Goal: Contribute content: Contribute content

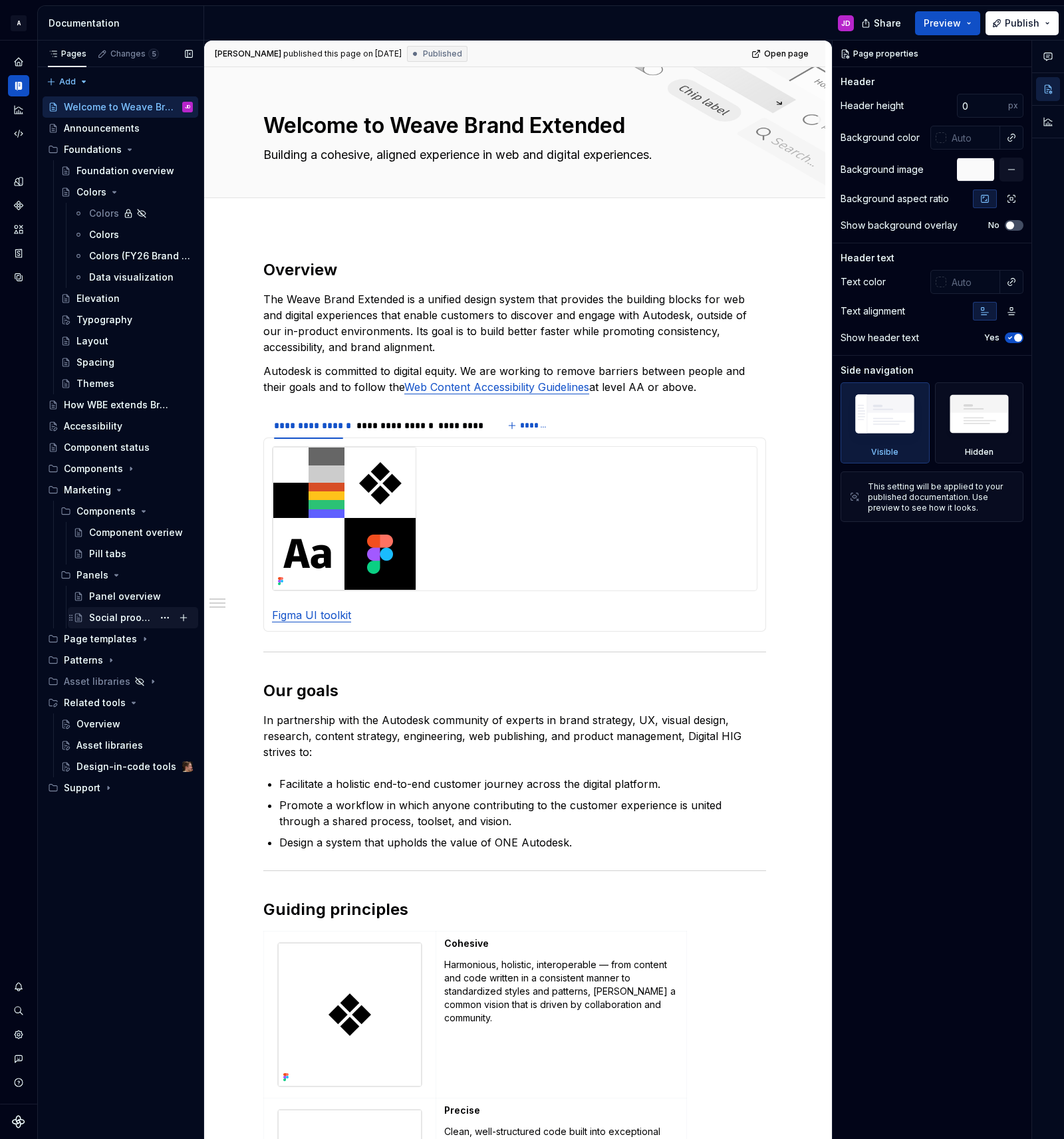
click at [133, 616] on div "Social proof tabs" at bounding box center [120, 617] width 64 height 13
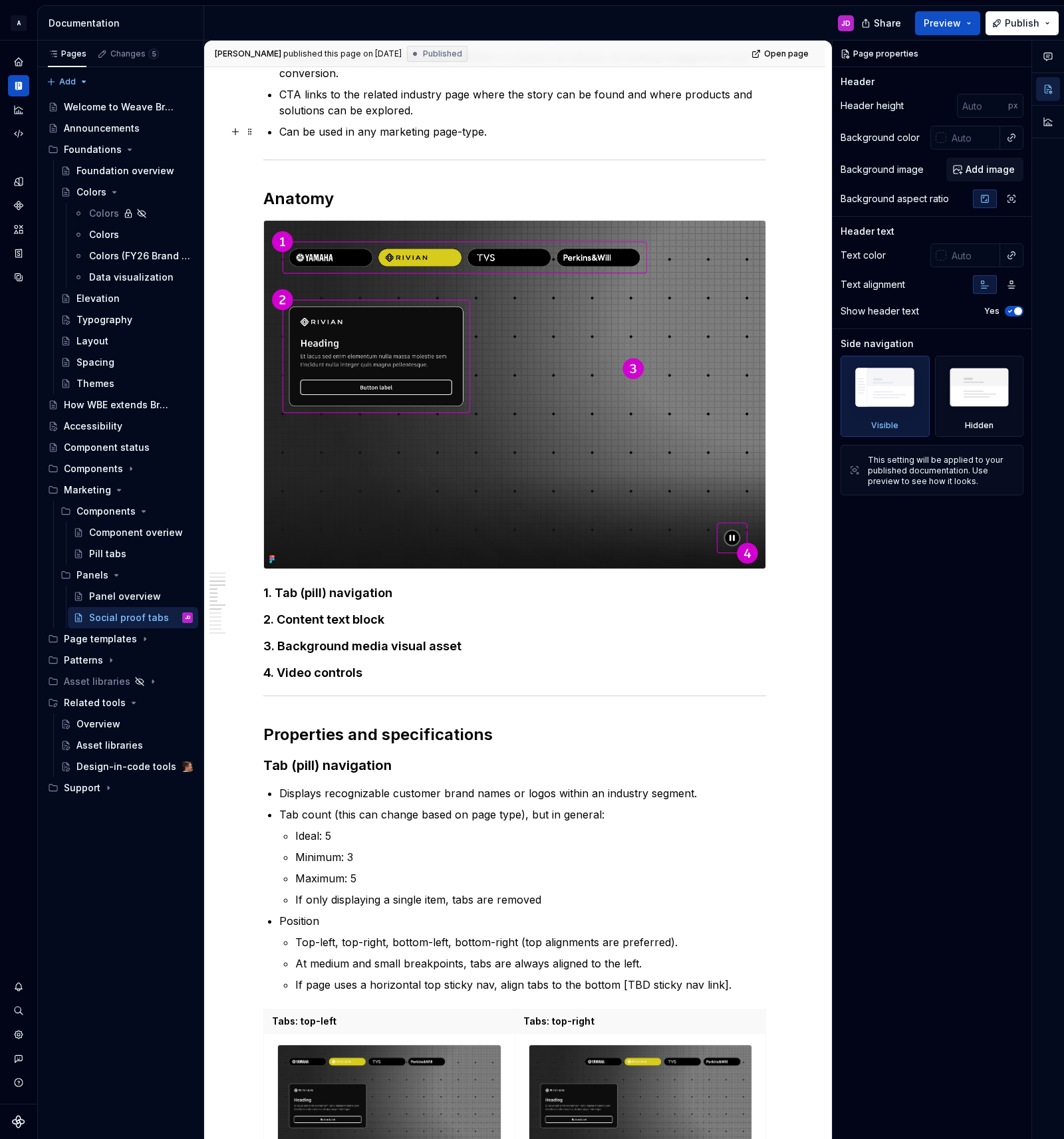
scroll to position [1327, 0]
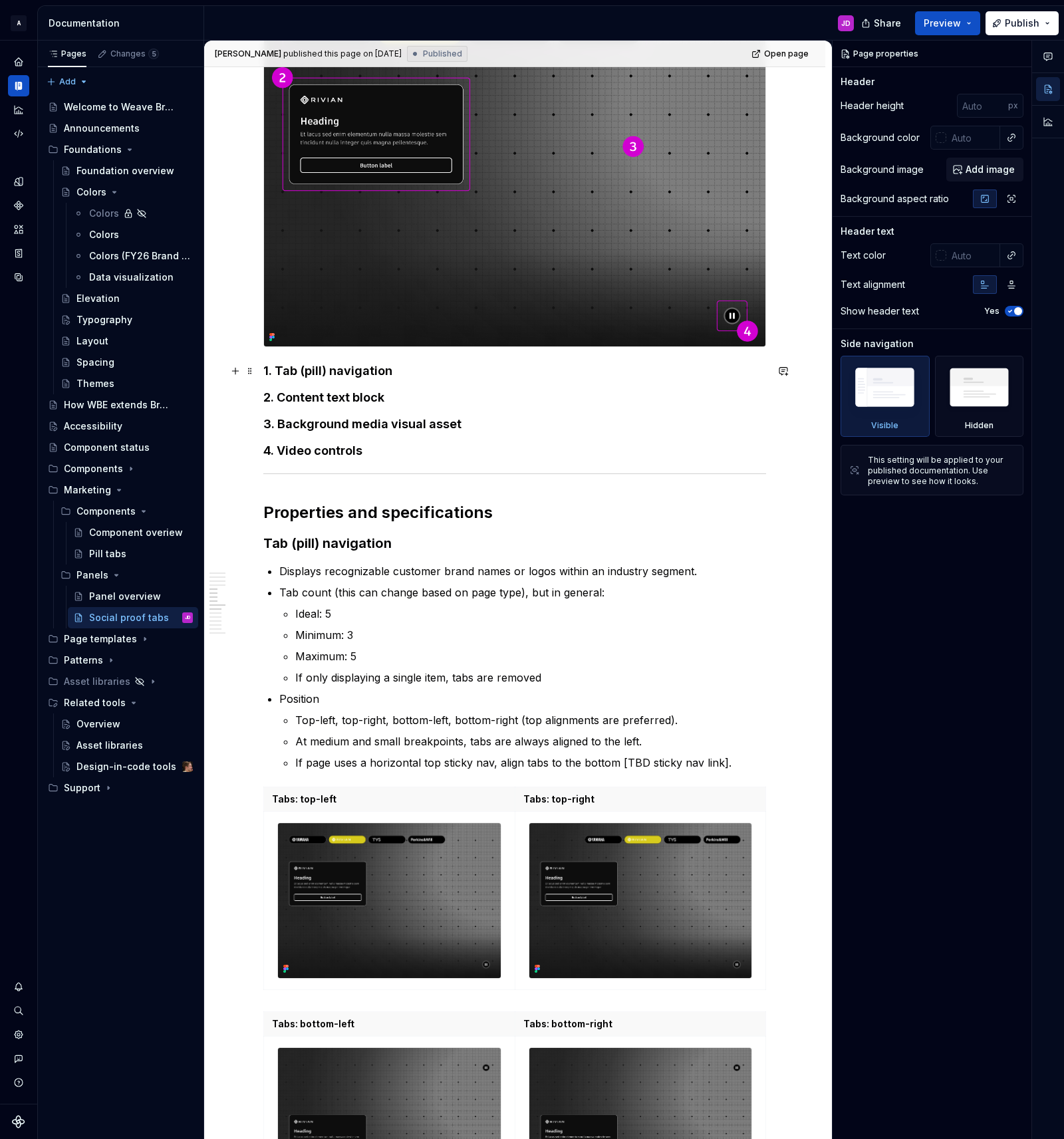
drag, startPoint x: 275, startPoint y: 370, endPoint x: 284, endPoint y: 379, distance: 12.7
click at [275, 370] on strong "1. Tab (pill) navigation" at bounding box center [327, 370] width 129 height 14
type textarea "*"
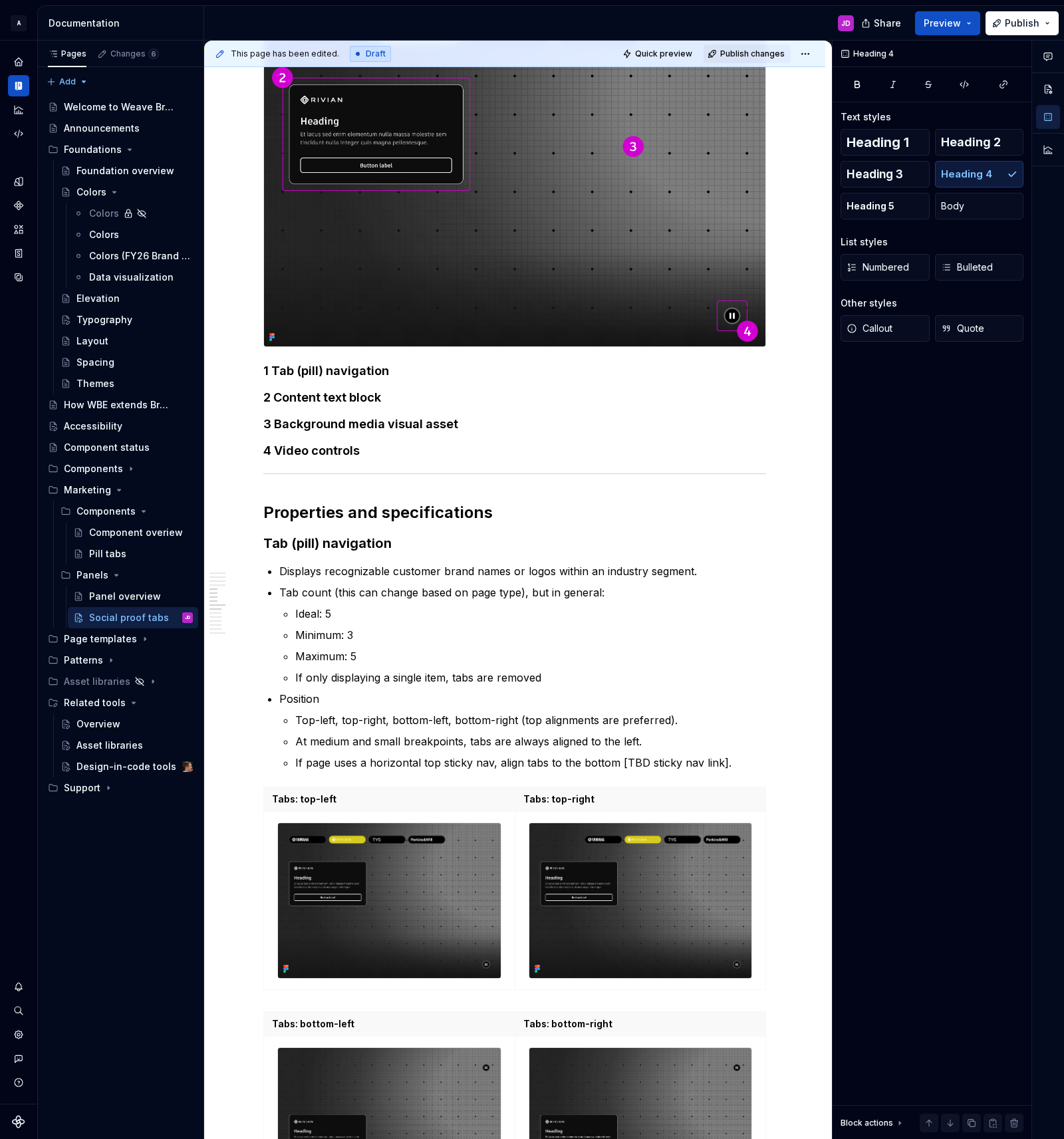
click at [754, 57] on span "Publish changes" at bounding box center [752, 54] width 64 height 11
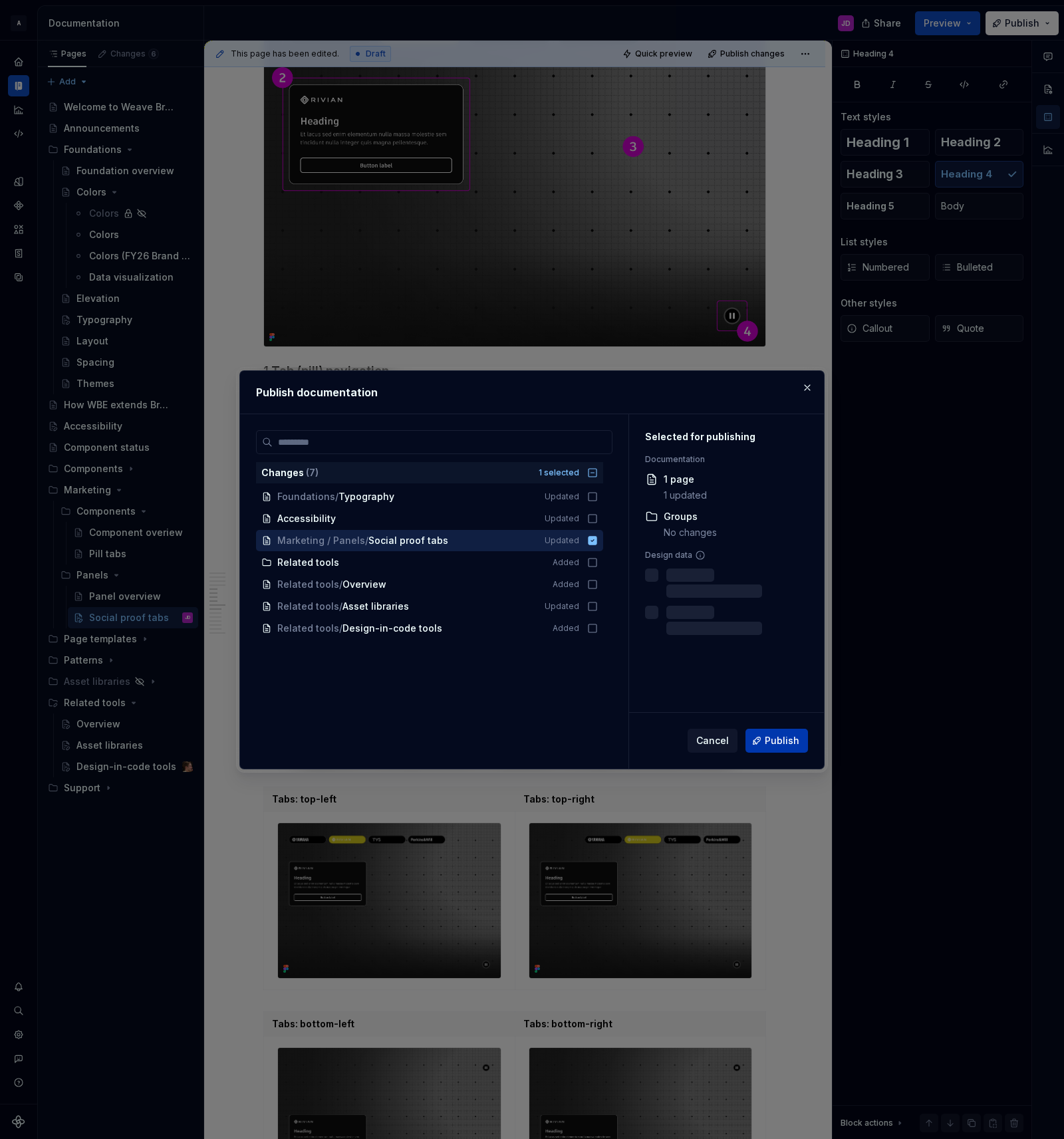
click at [783, 737] on span "Publish" at bounding box center [782, 740] width 35 height 13
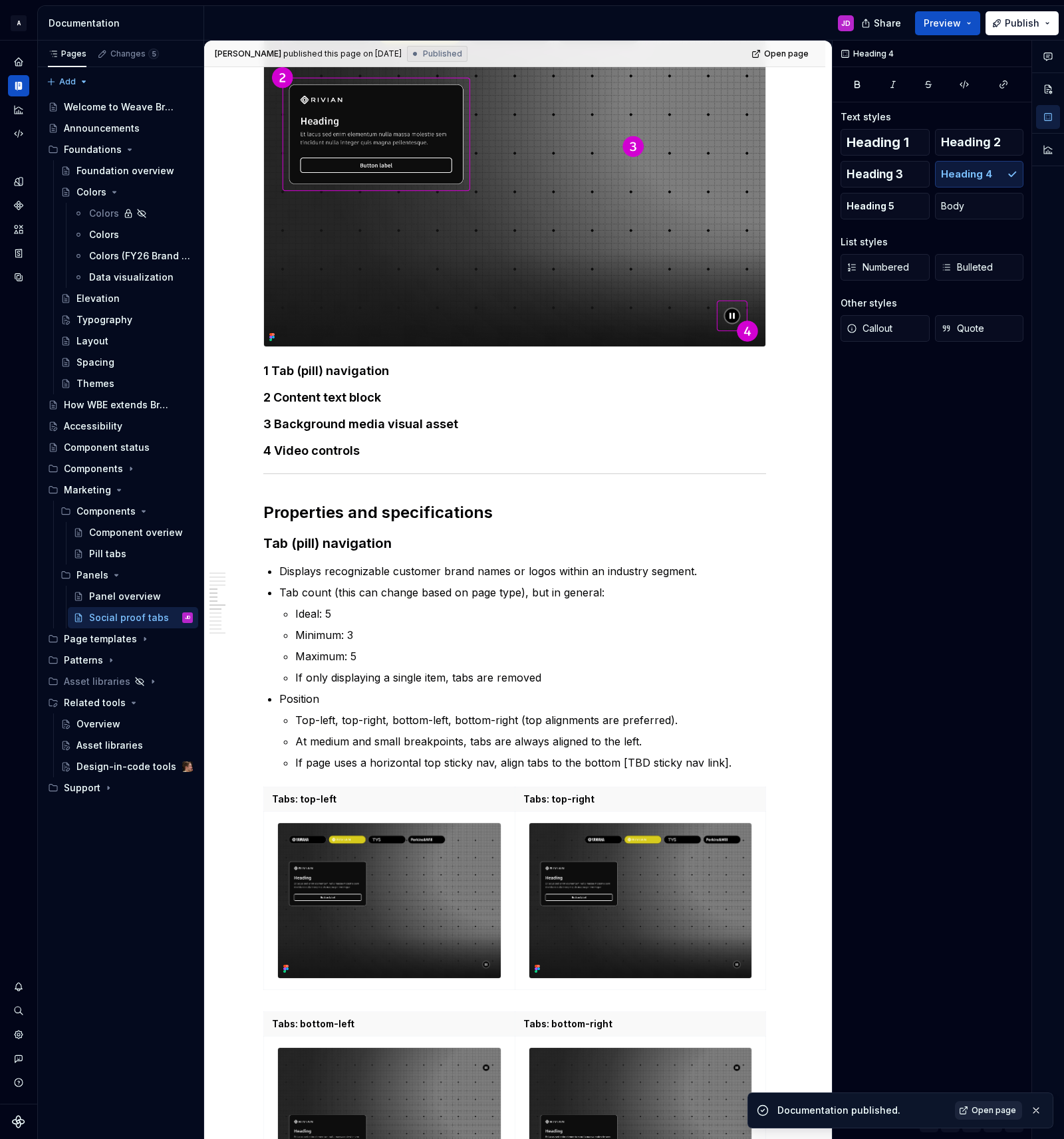
click at [986, 1108] on span "Open page" at bounding box center [994, 1110] width 44 height 11
click at [269, 373] on strong "1 Tab (pill) navigation" at bounding box center [326, 370] width 126 height 14
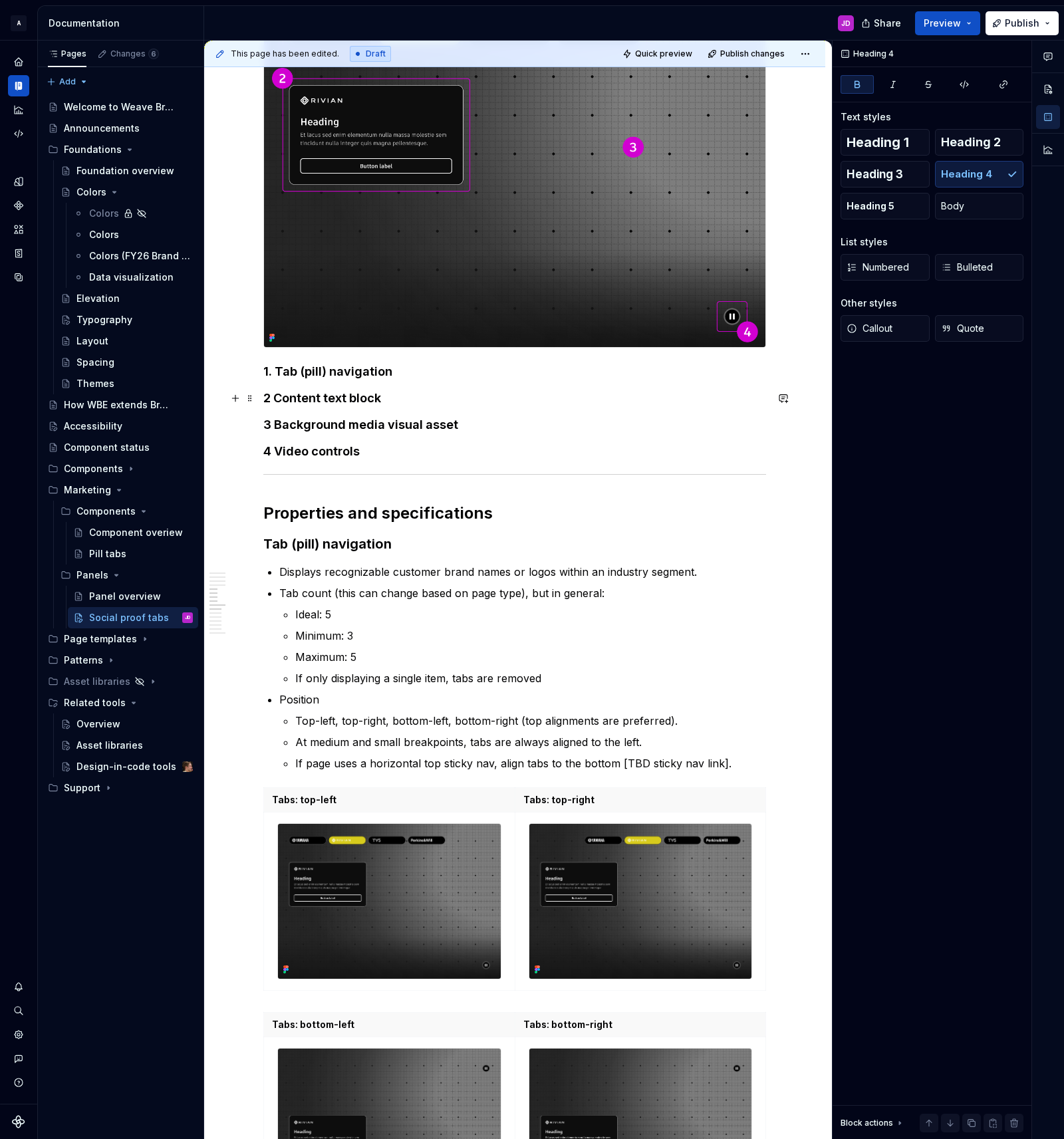
click at [273, 402] on h4 "2 Content text block" at bounding box center [515, 398] width 503 height 16
click at [273, 428] on h4 "3 Background media visual asset" at bounding box center [515, 424] width 503 height 16
click at [272, 453] on h4 "4 Video controls" at bounding box center [515, 451] width 503 height 16
drag, startPoint x: 281, startPoint y: 374, endPoint x: 391, endPoint y: 374, distance: 110.0
click at [391, 374] on strong "1. Tab (pill) navigation" at bounding box center [327, 371] width 129 height 14
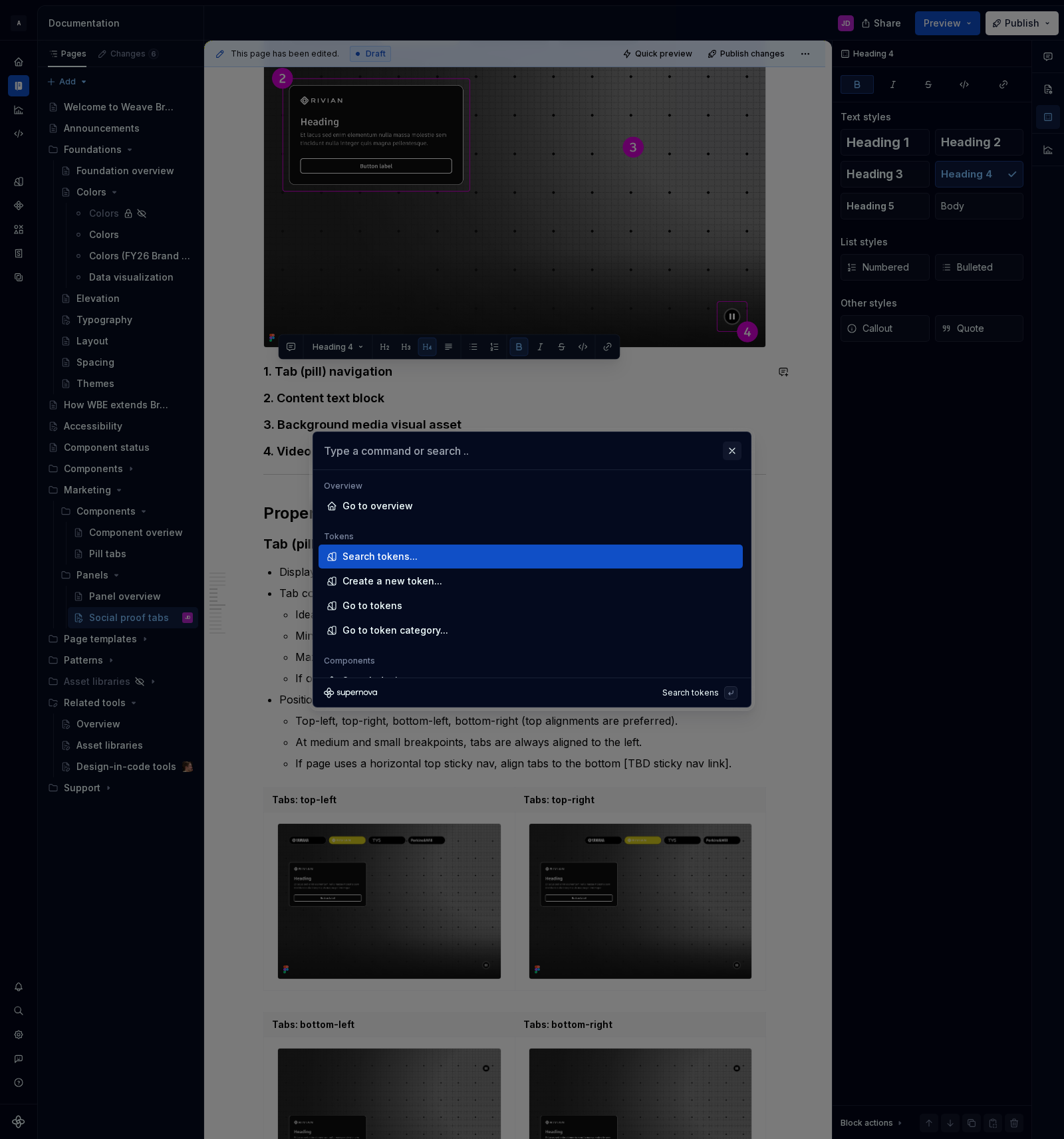
click at [728, 455] on button "button" at bounding box center [732, 450] width 18 height 18
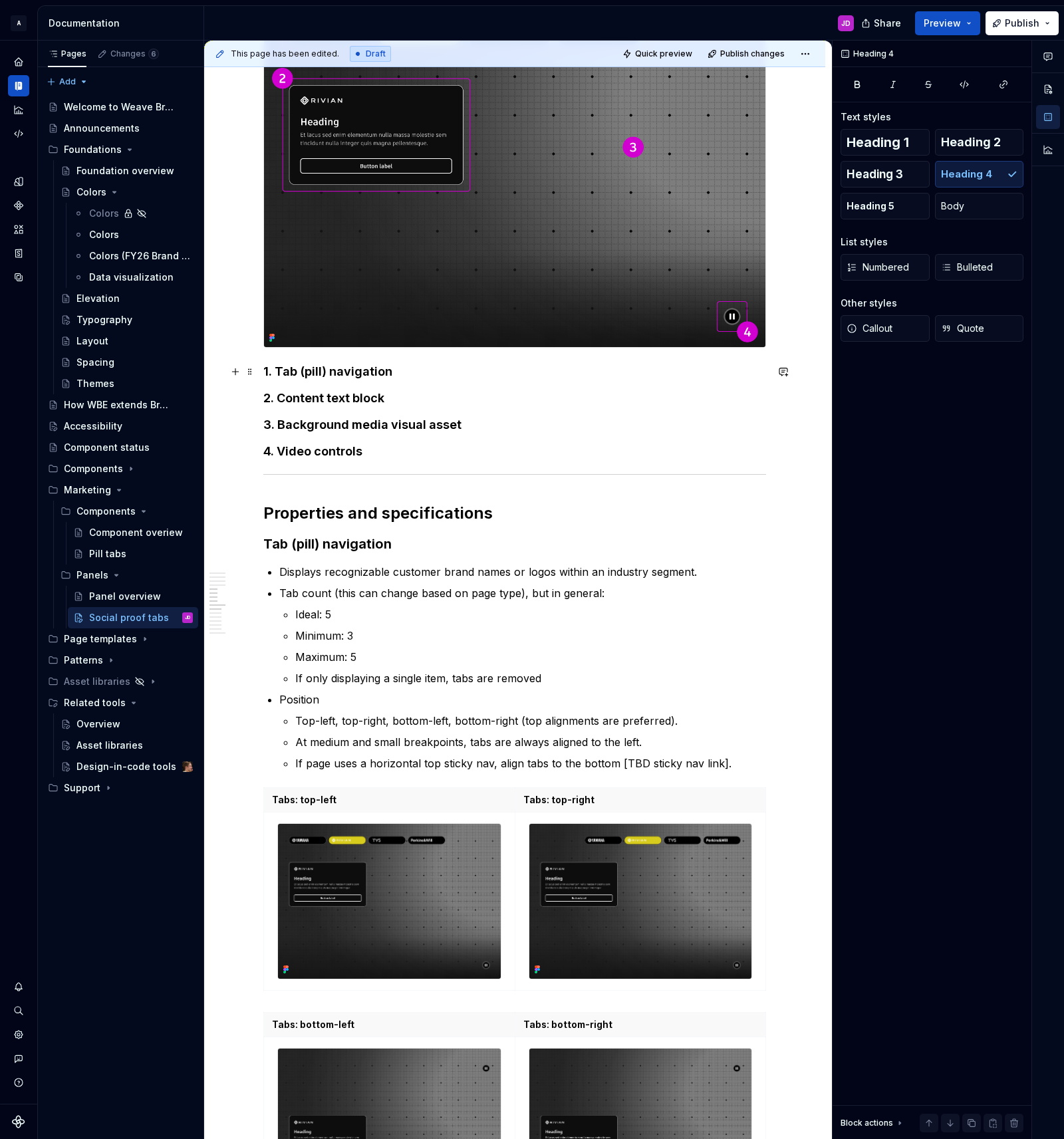
drag, startPoint x: 281, startPoint y: 374, endPoint x: 390, endPoint y: 374, distance: 109.0
click at [390, 374] on strong "1. Tab (pill) navigation" at bounding box center [327, 371] width 129 height 14
click at [610, 348] on button "button" at bounding box center [608, 346] width 18 height 18
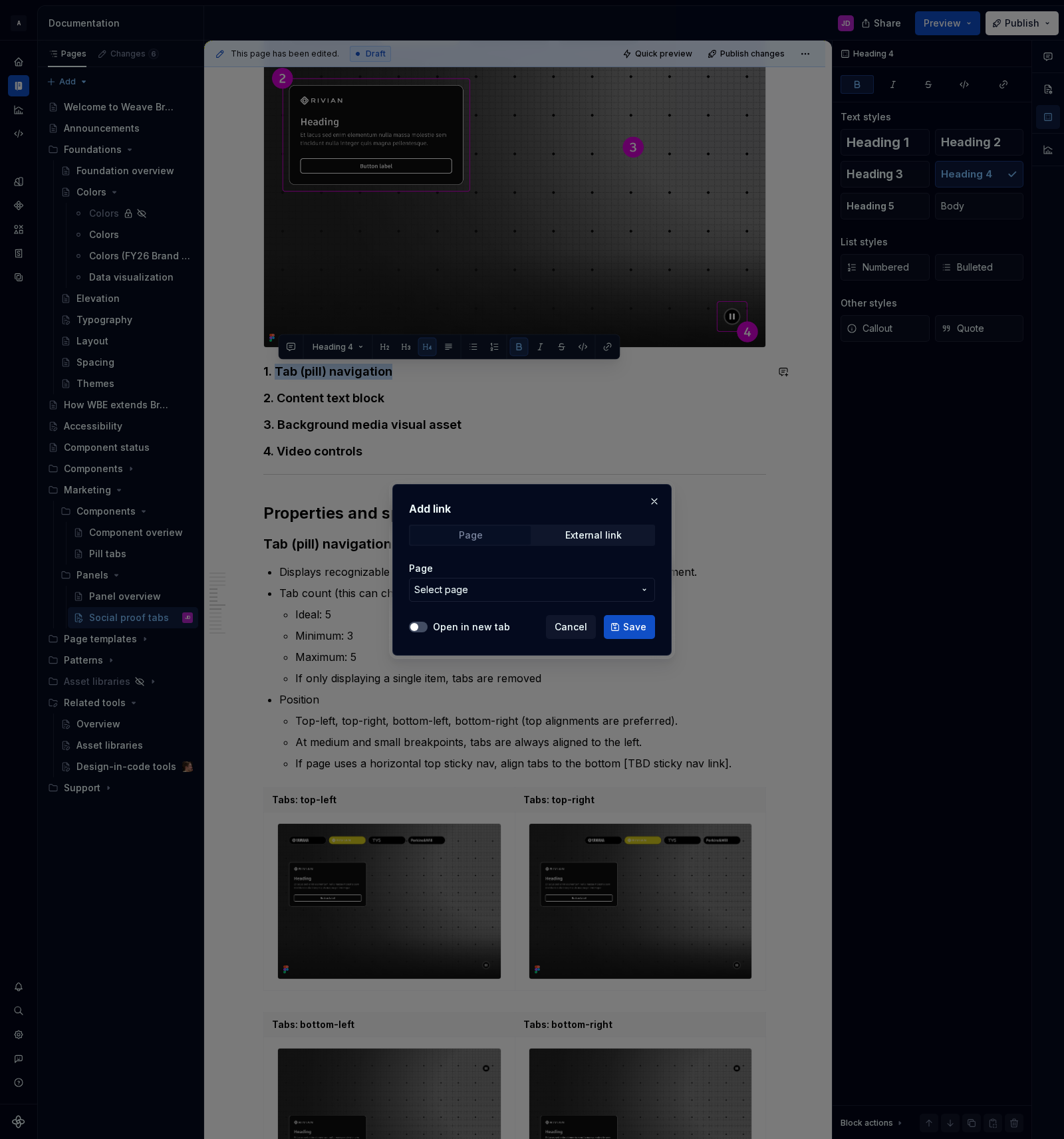
click at [472, 535] on div "Page" at bounding box center [470, 535] width 24 height 11
click at [493, 578] on button "Select page" at bounding box center [532, 590] width 246 height 24
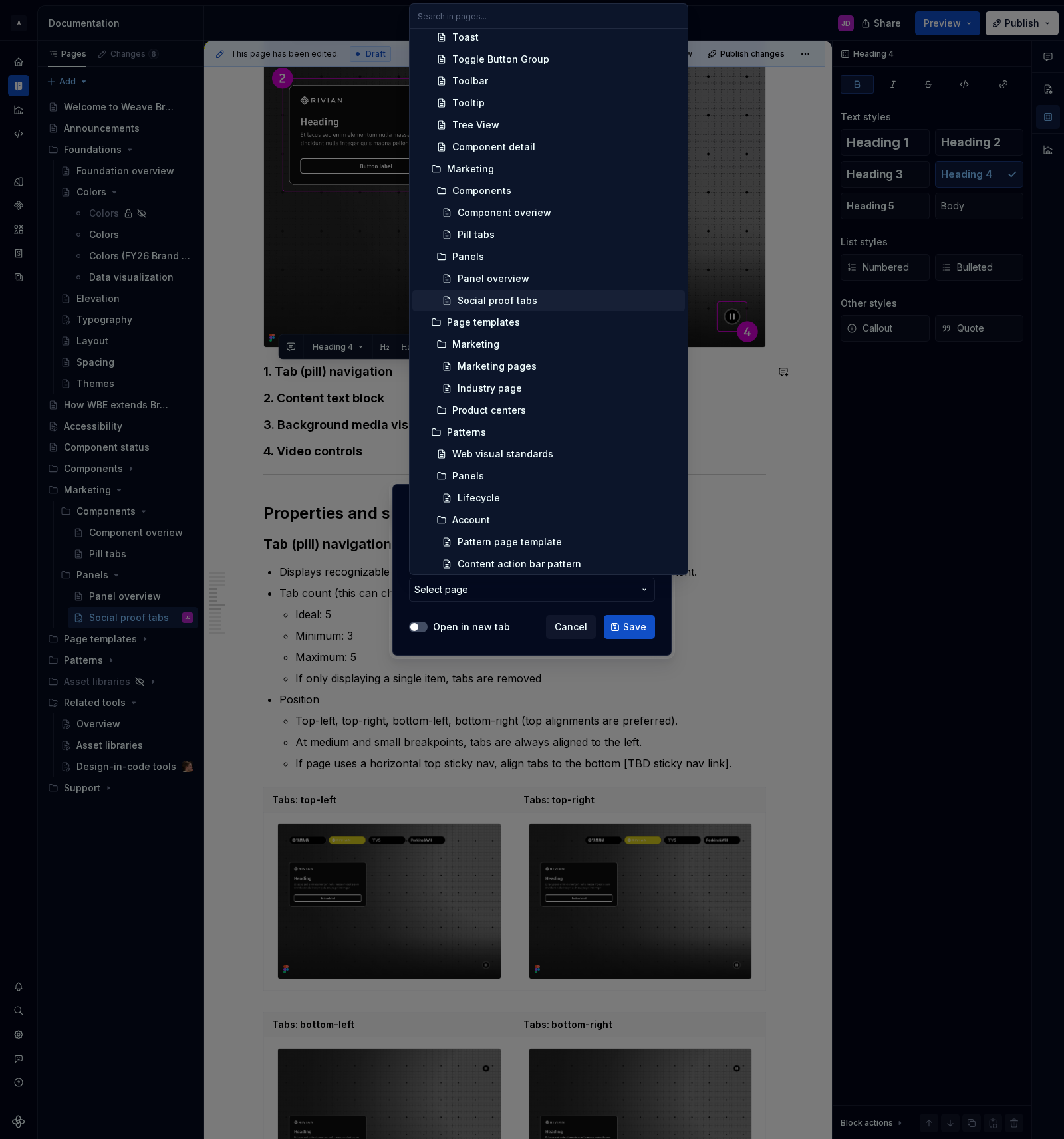
scroll to position [1161, 0]
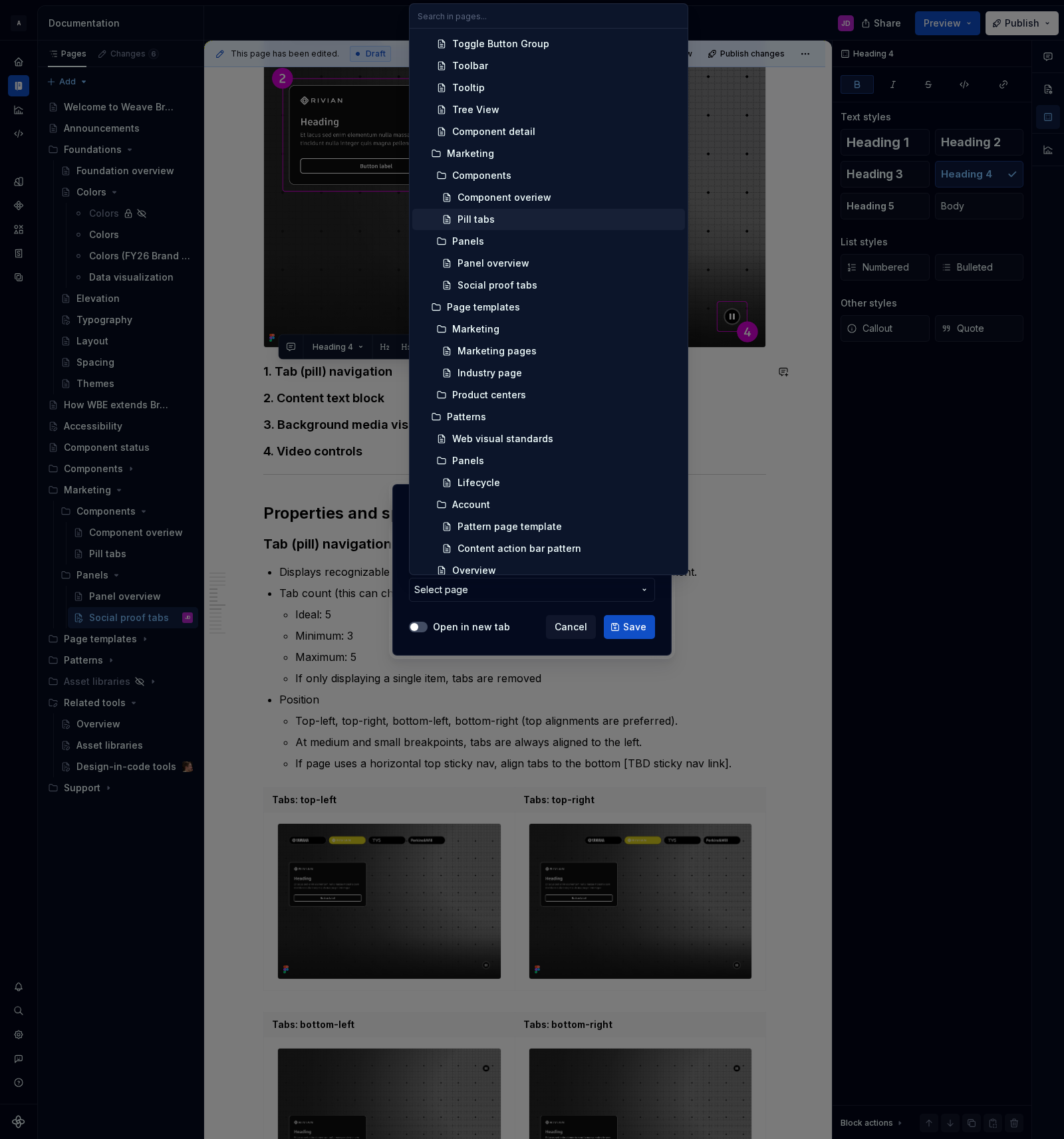
click at [472, 216] on div "Pill tabs" at bounding box center [476, 219] width 37 height 13
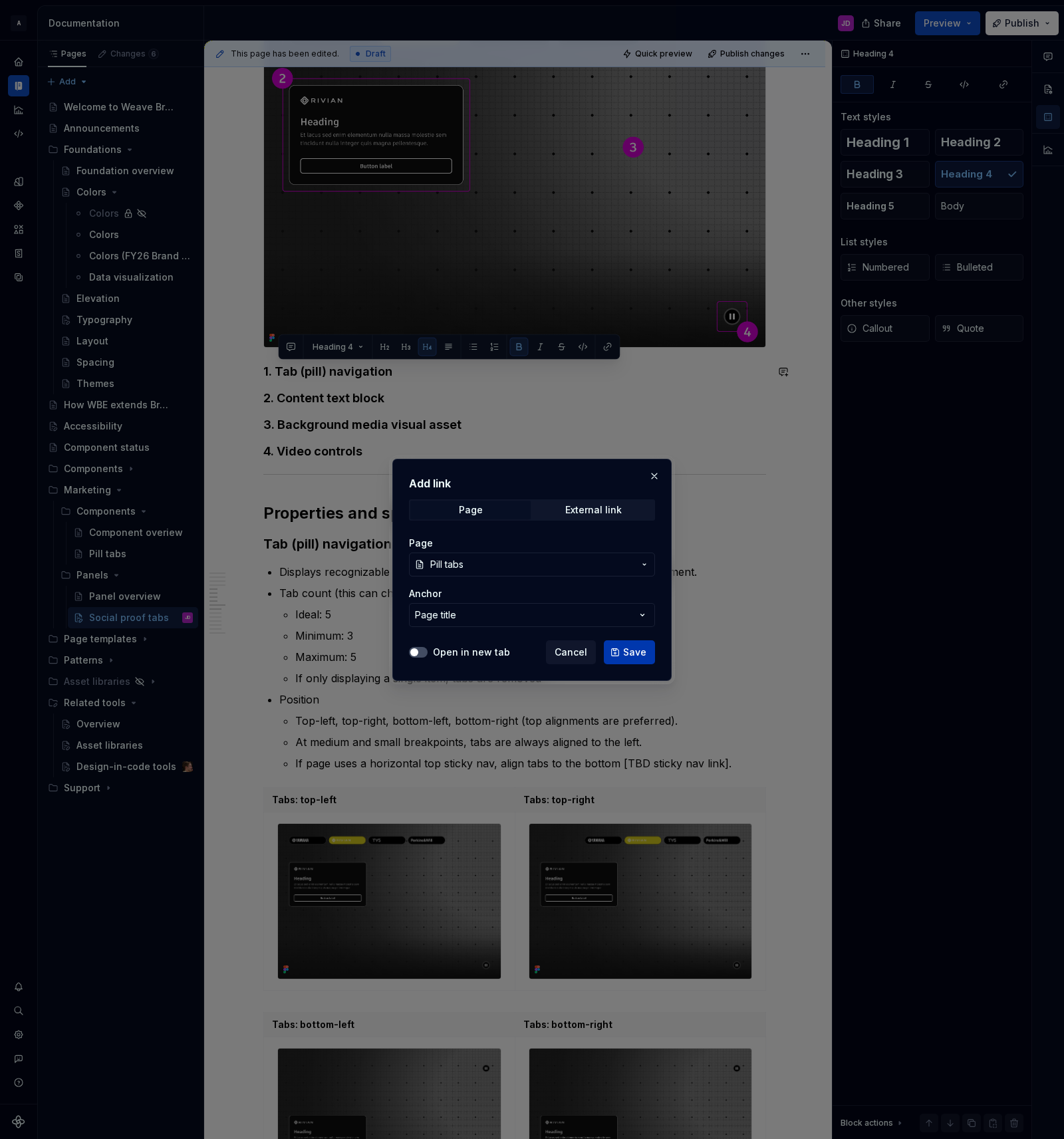
click at [631, 651] on span "Save" at bounding box center [635, 652] width 23 height 13
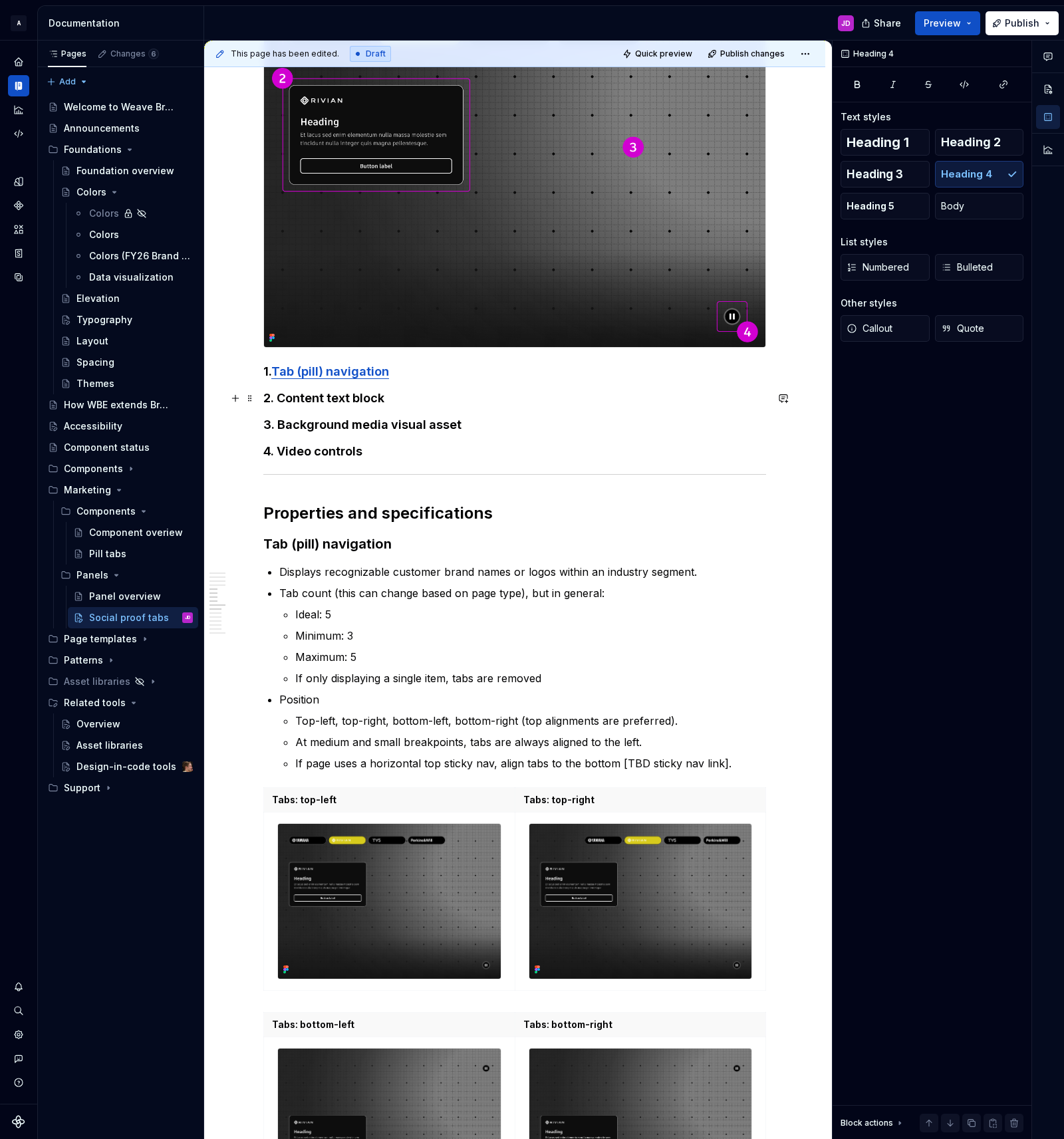
click at [520, 403] on h4 "2. Content text block" at bounding box center [515, 398] width 503 height 16
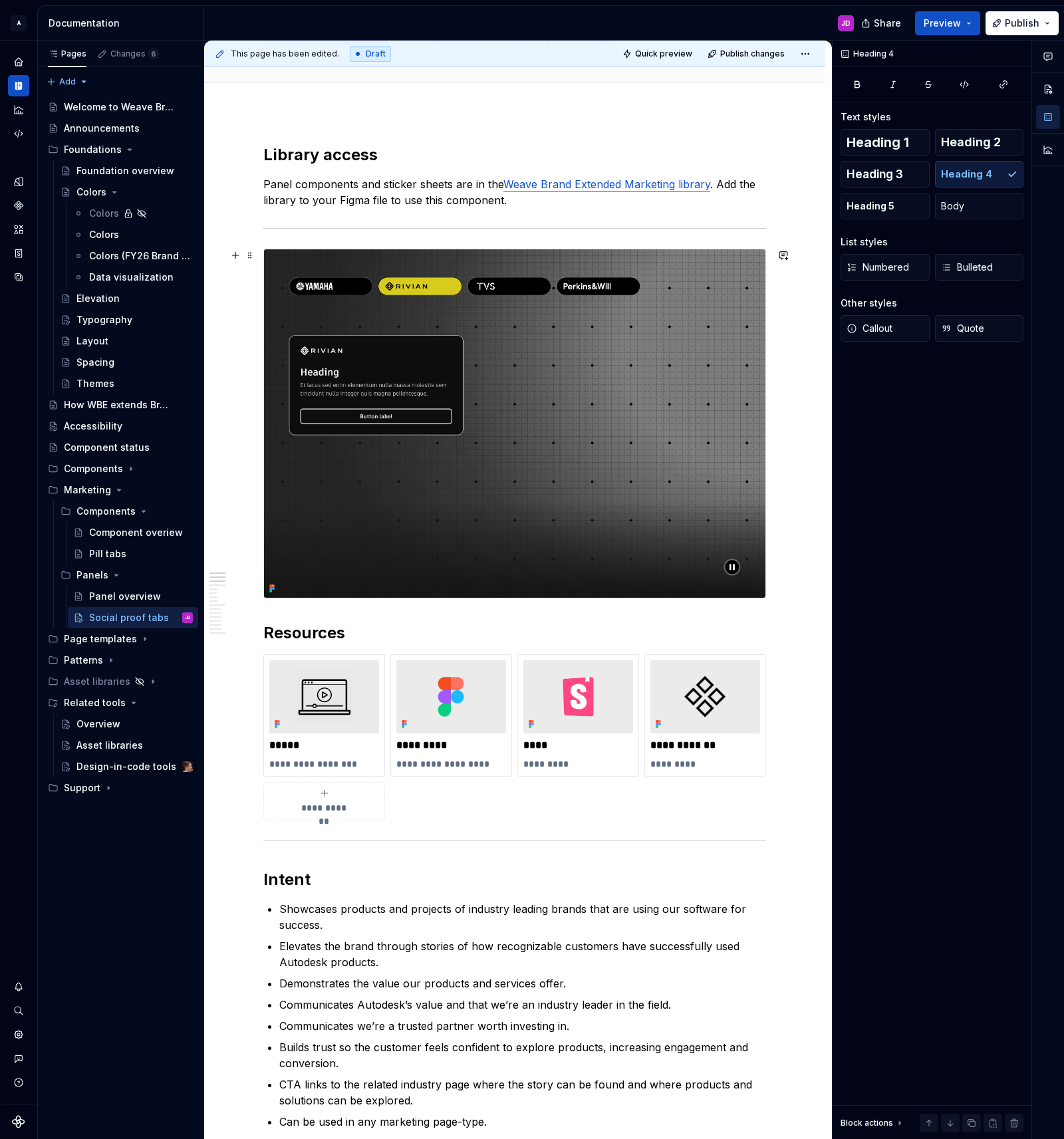
scroll to position [0, 0]
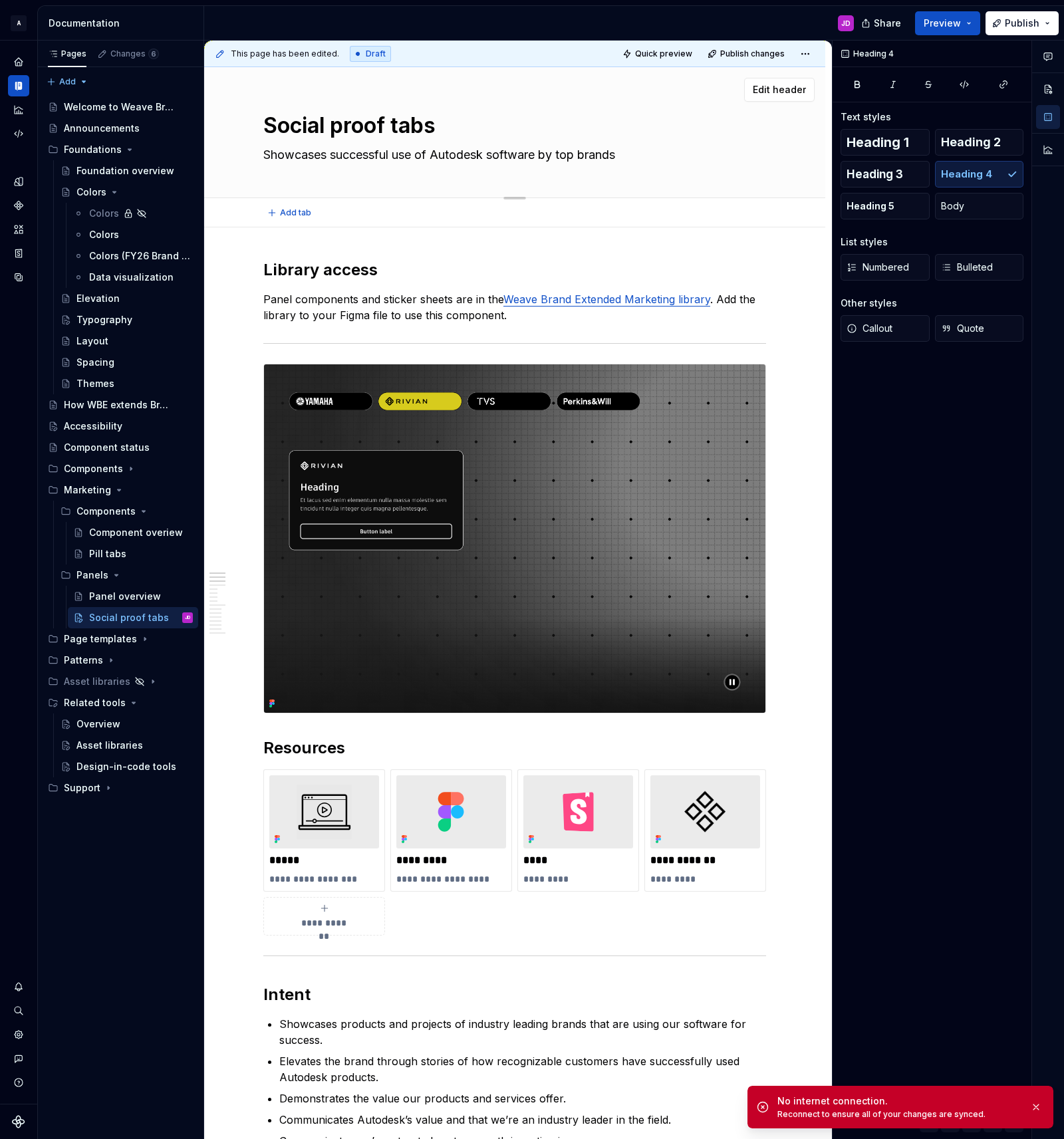
click at [344, 128] on textarea "Social proof tabs" at bounding box center [512, 126] width 503 height 32
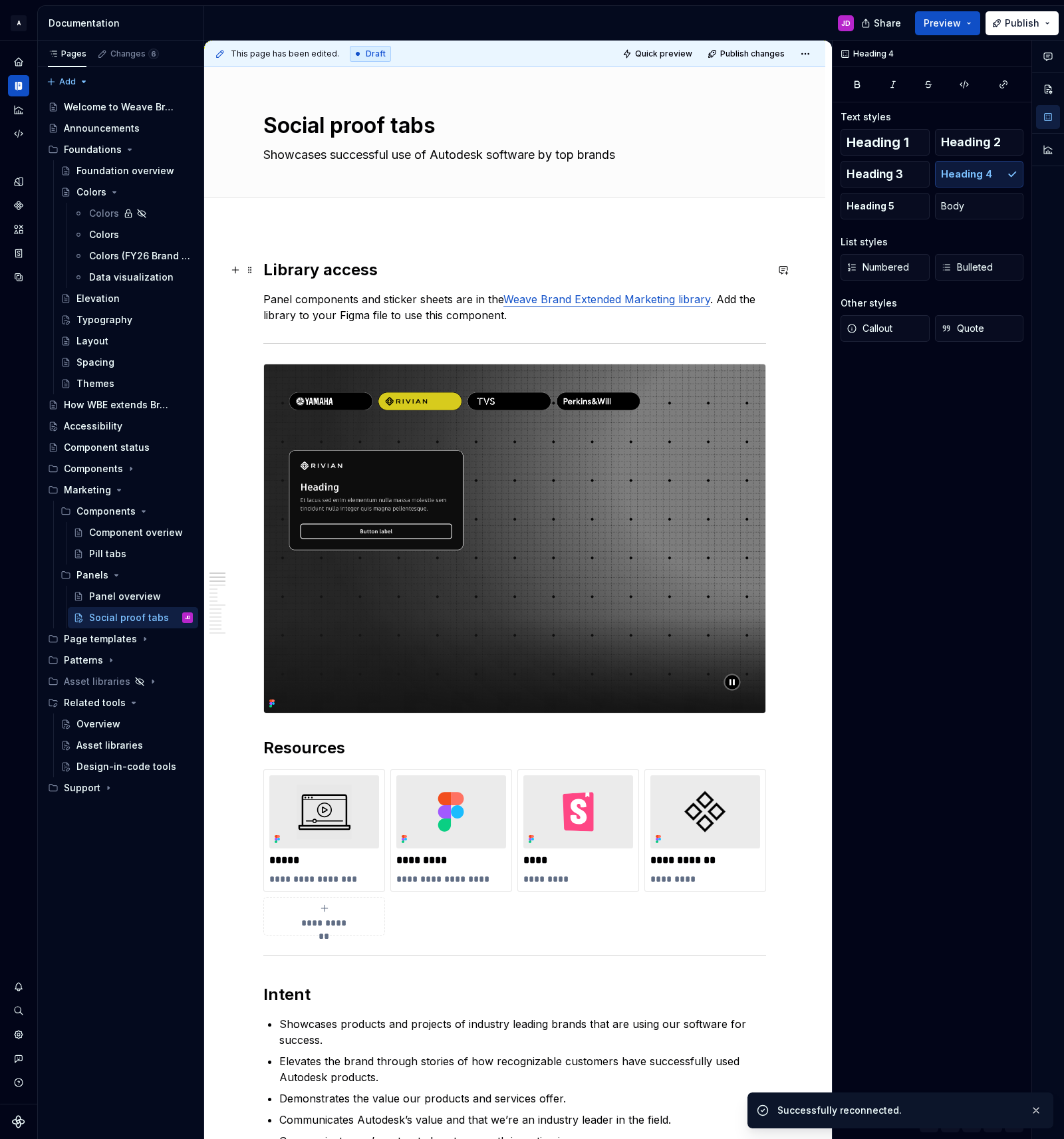
click at [339, 269] on h2 "Library access" at bounding box center [515, 269] width 503 height 21
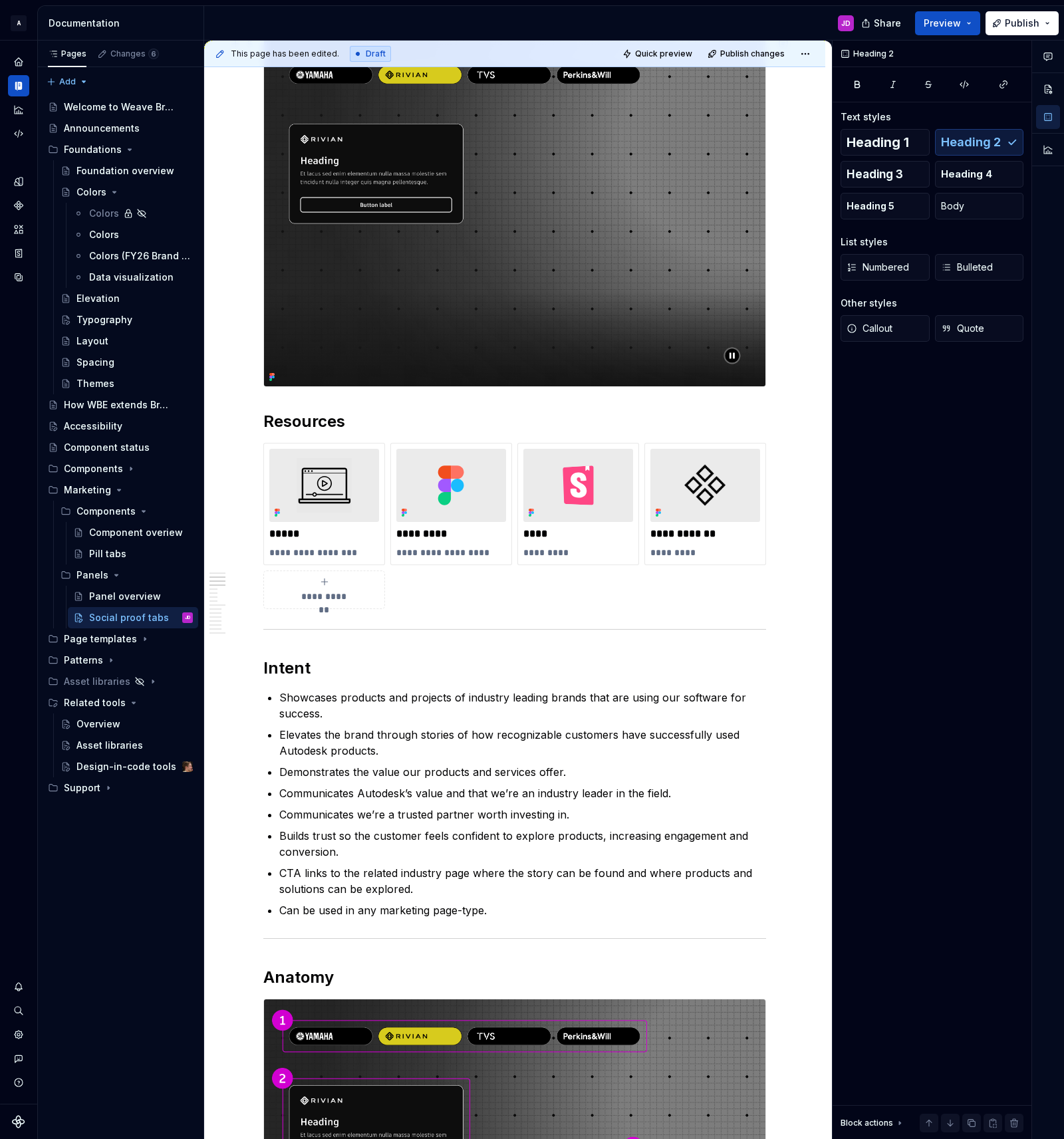
scroll to position [383, 0]
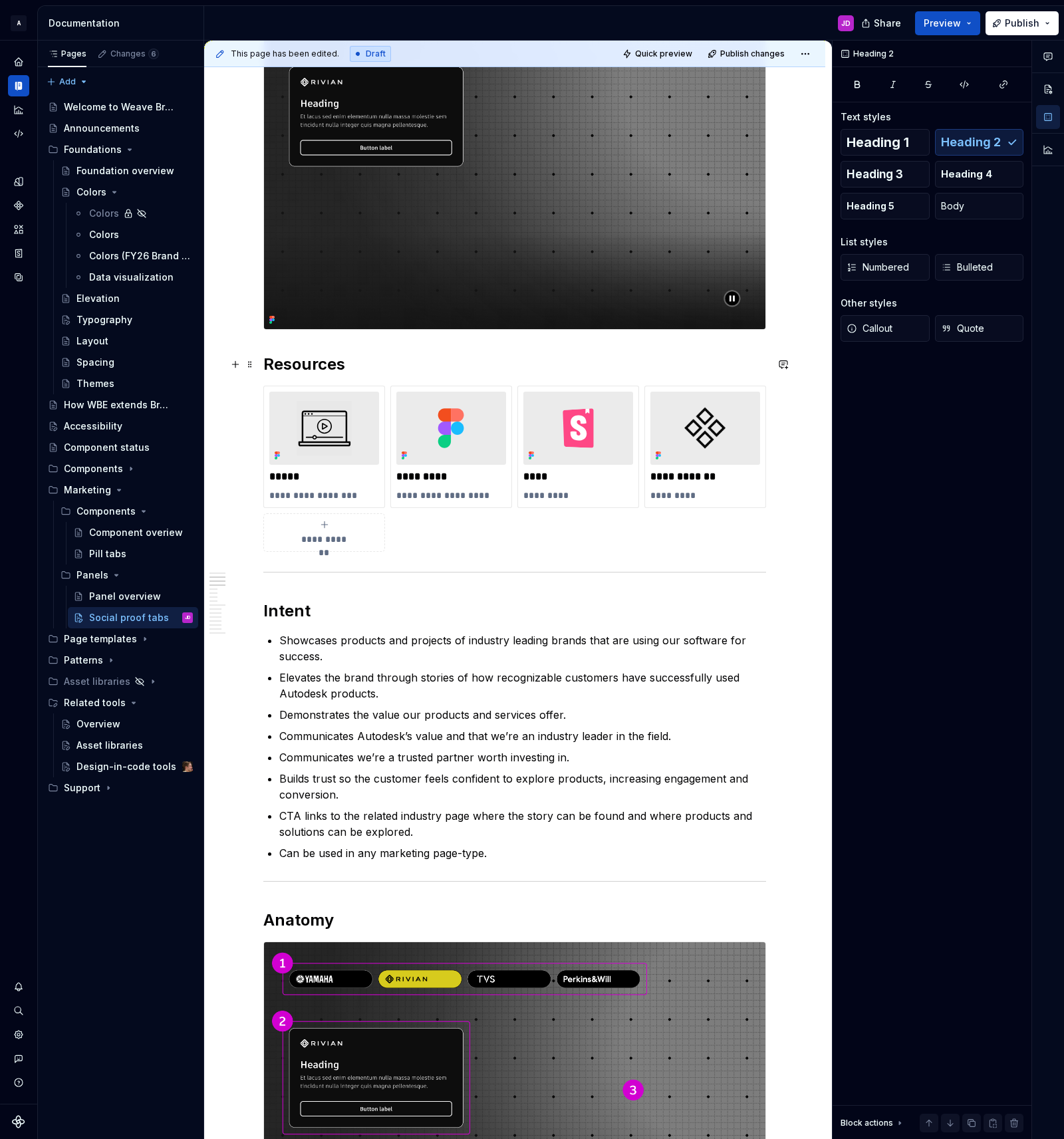
click at [316, 368] on h2 "Resources" at bounding box center [515, 364] width 503 height 21
click at [297, 616] on h2 "Intent" at bounding box center [515, 611] width 503 height 21
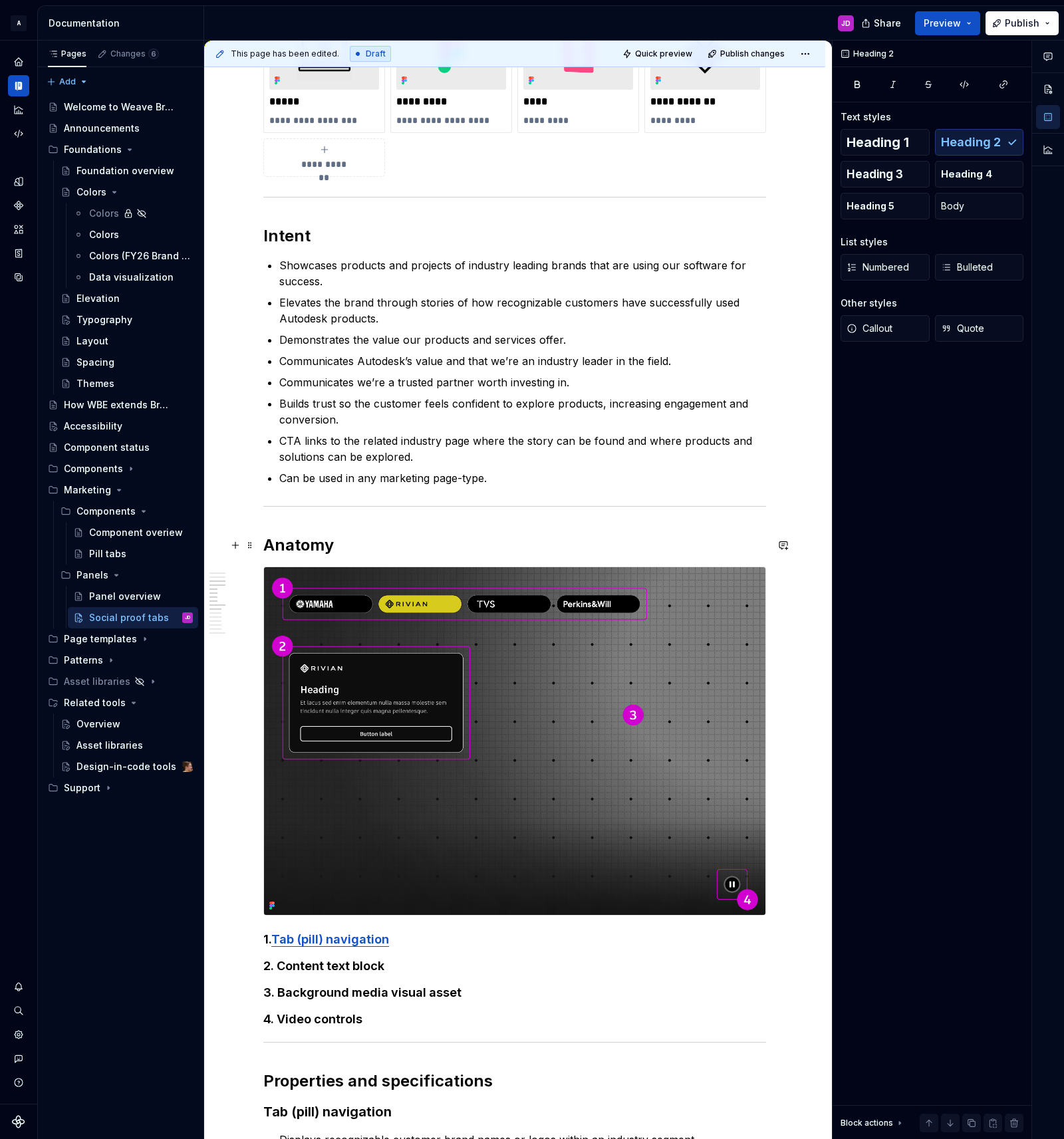
click at [309, 547] on h2 "Anatomy" at bounding box center [515, 545] width 503 height 21
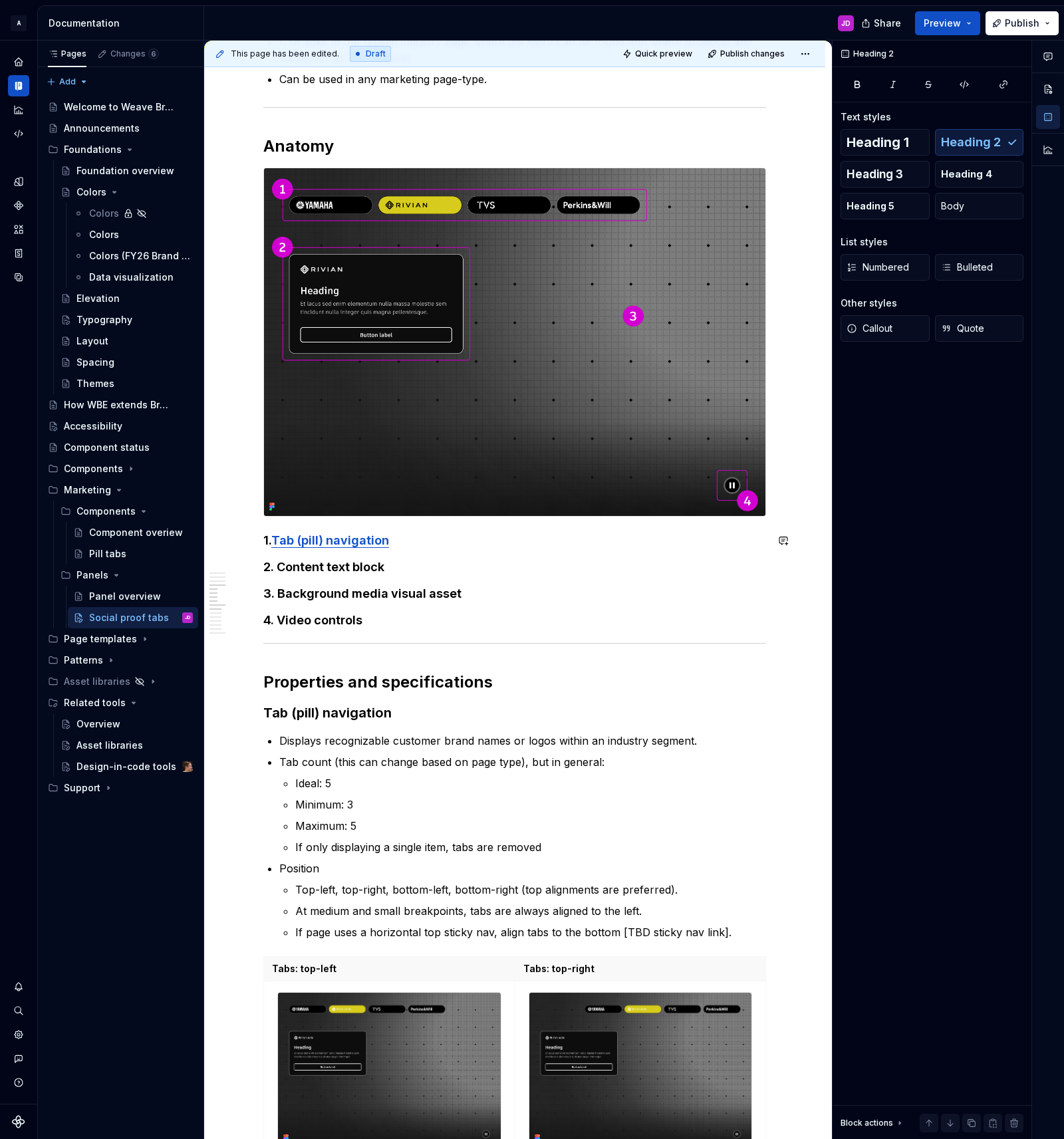
scroll to position [1212, 0]
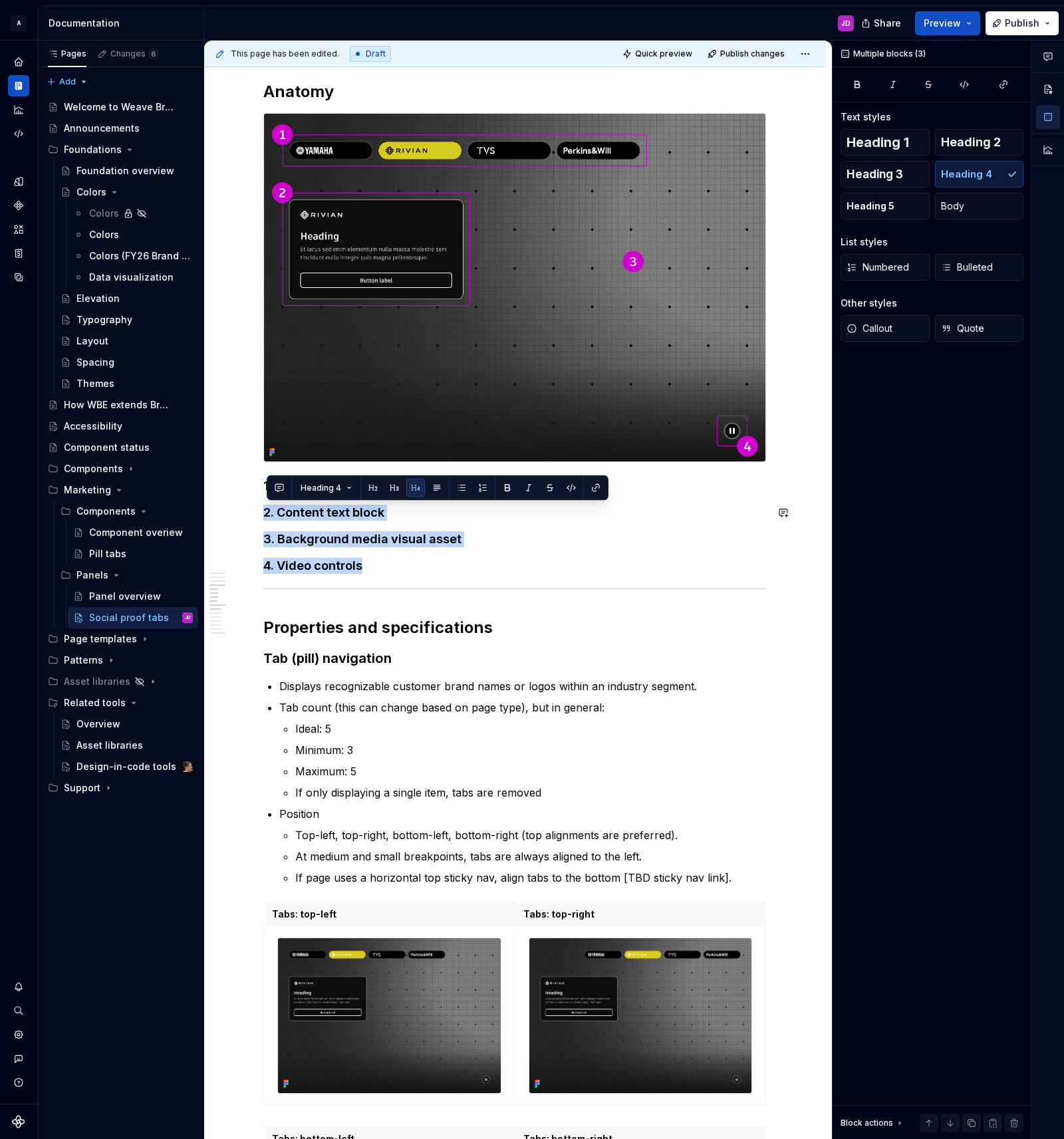
drag, startPoint x: 390, startPoint y: 568, endPoint x: 455, endPoint y: 580, distance: 66.1
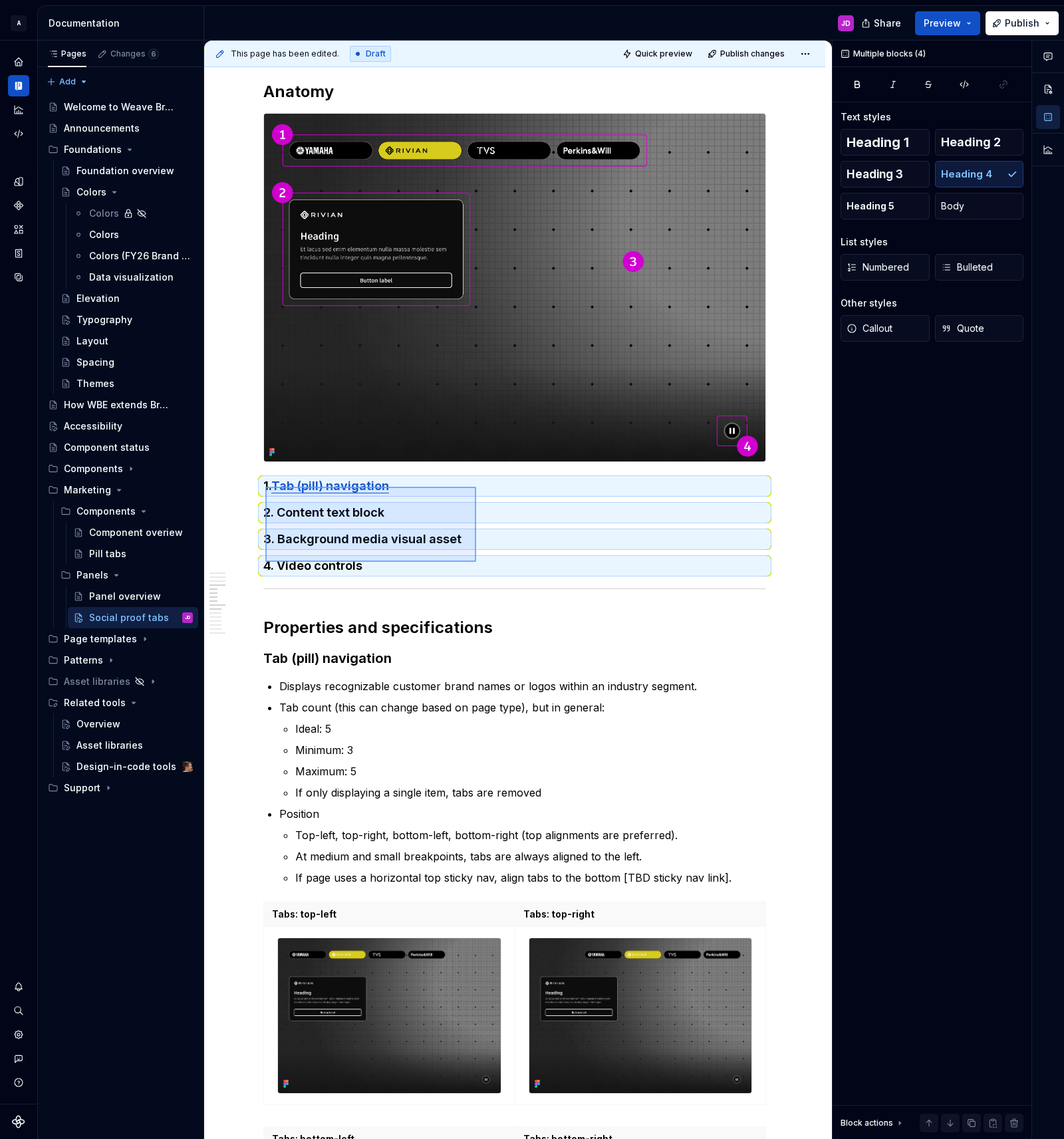
drag, startPoint x: 265, startPoint y: 486, endPoint x: 512, endPoint y: 568, distance: 260.3
click at [480, 563] on div "**********" at bounding box center [518, 590] width 627 height 1099
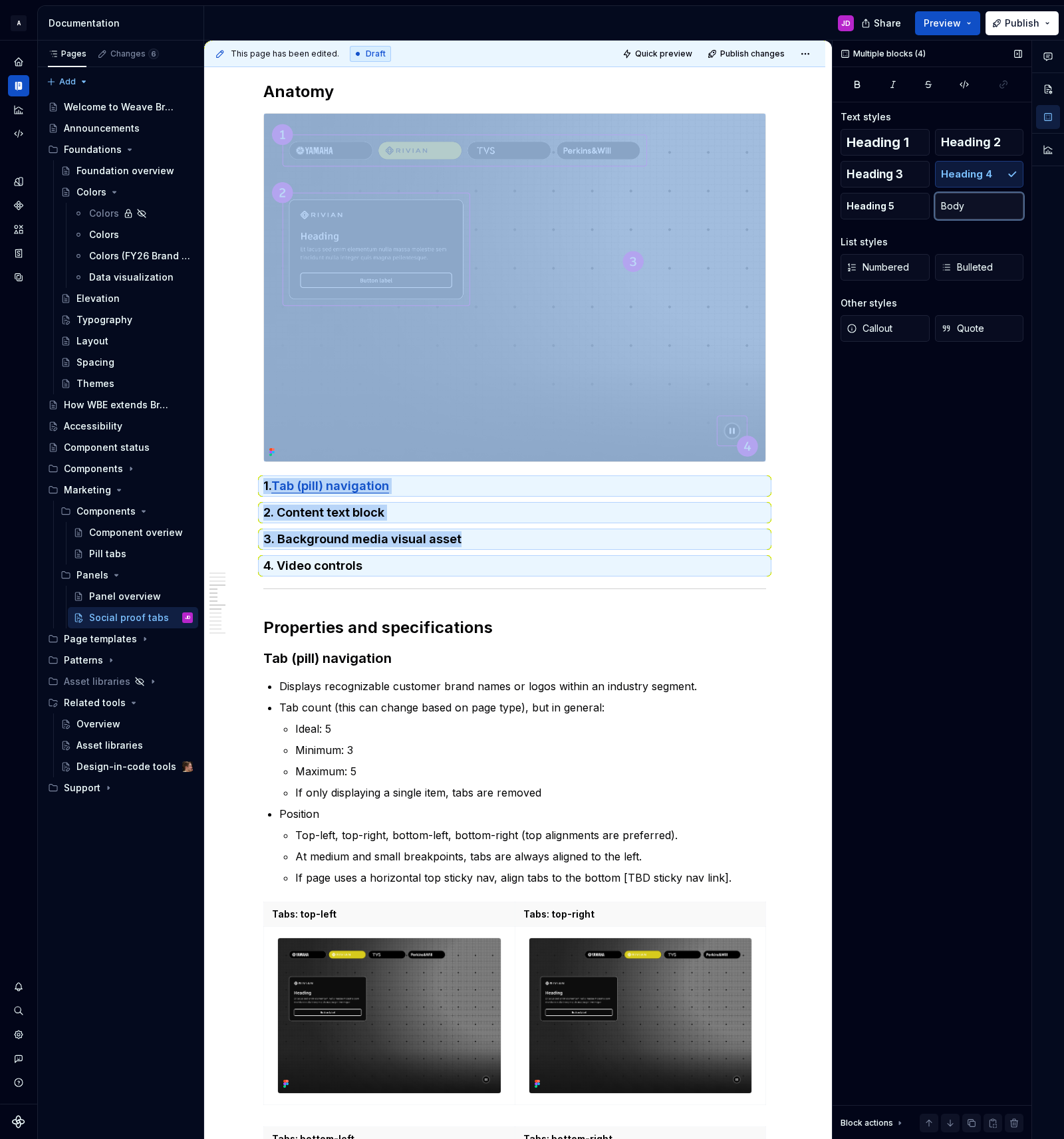
click at [968, 202] on button "Body" at bounding box center [979, 206] width 89 height 27
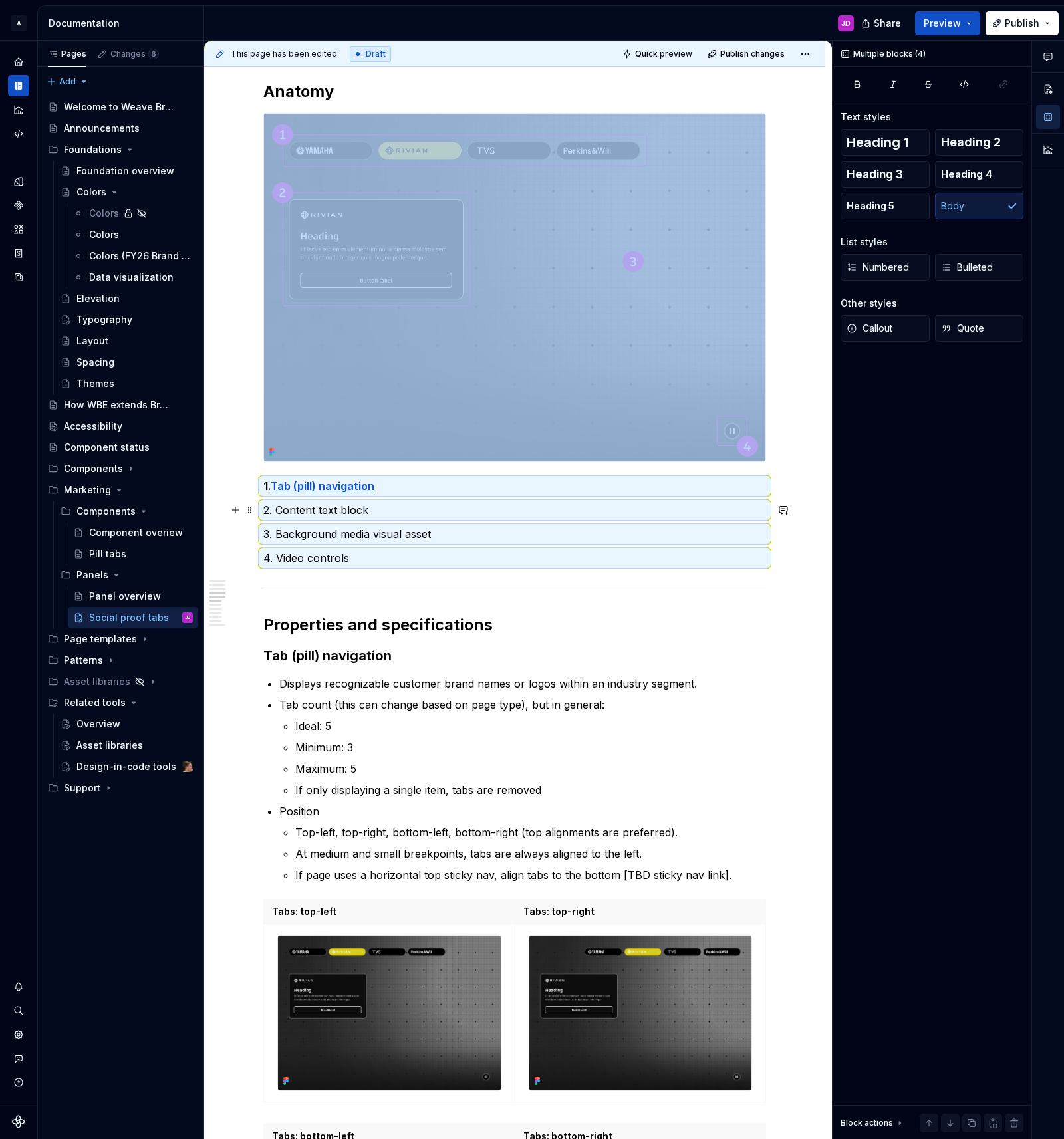
click at [490, 509] on p "2. Content text block" at bounding box center [515, 510] width 503 height 16
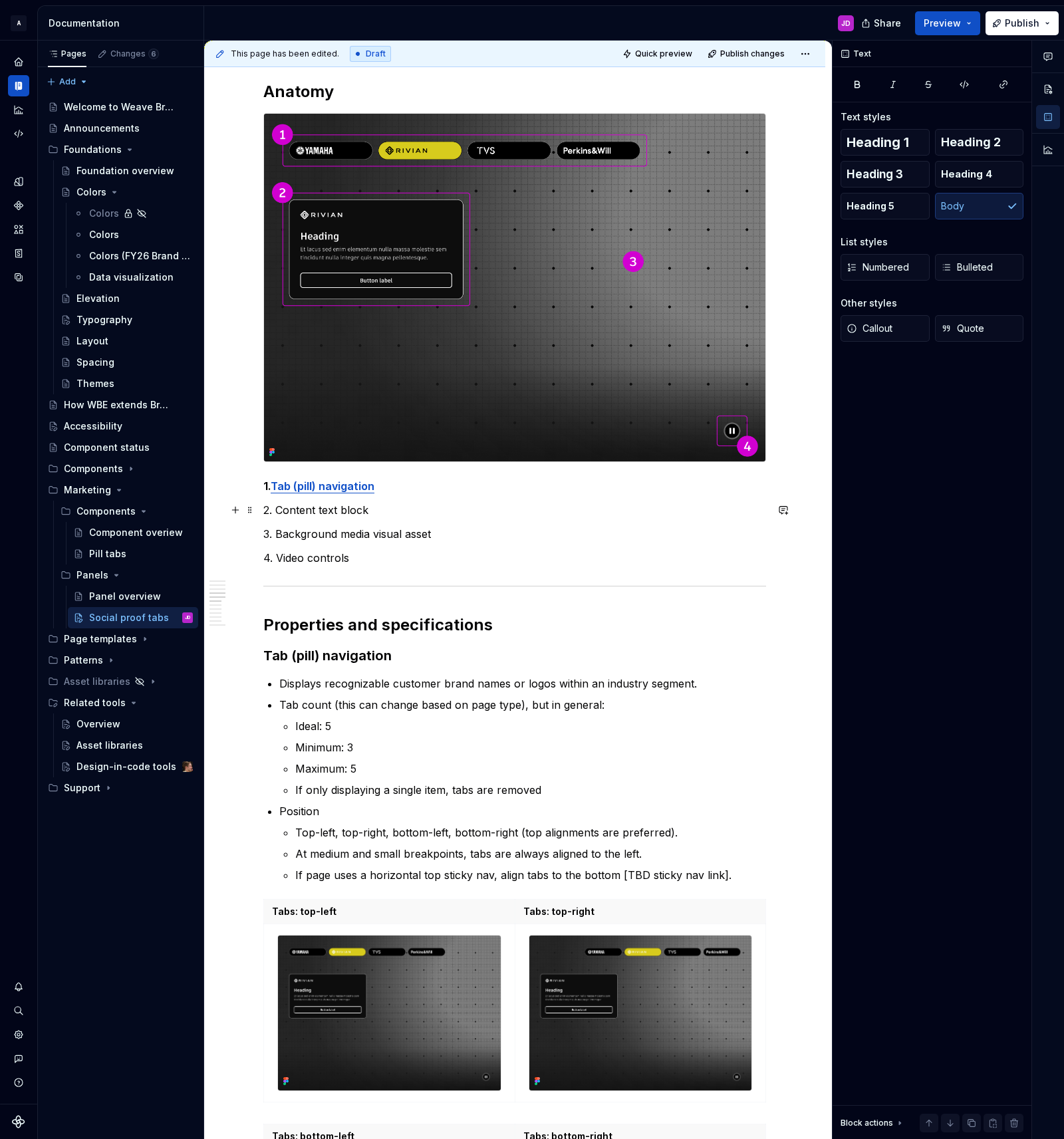
click at [432, 506] on p "2. Content text block" at bounding box center [515, 510] width 503 height 16
click at [467, 532] on p "3. Background media visual asset" at bounding box center [515, 534] width 503 height 16
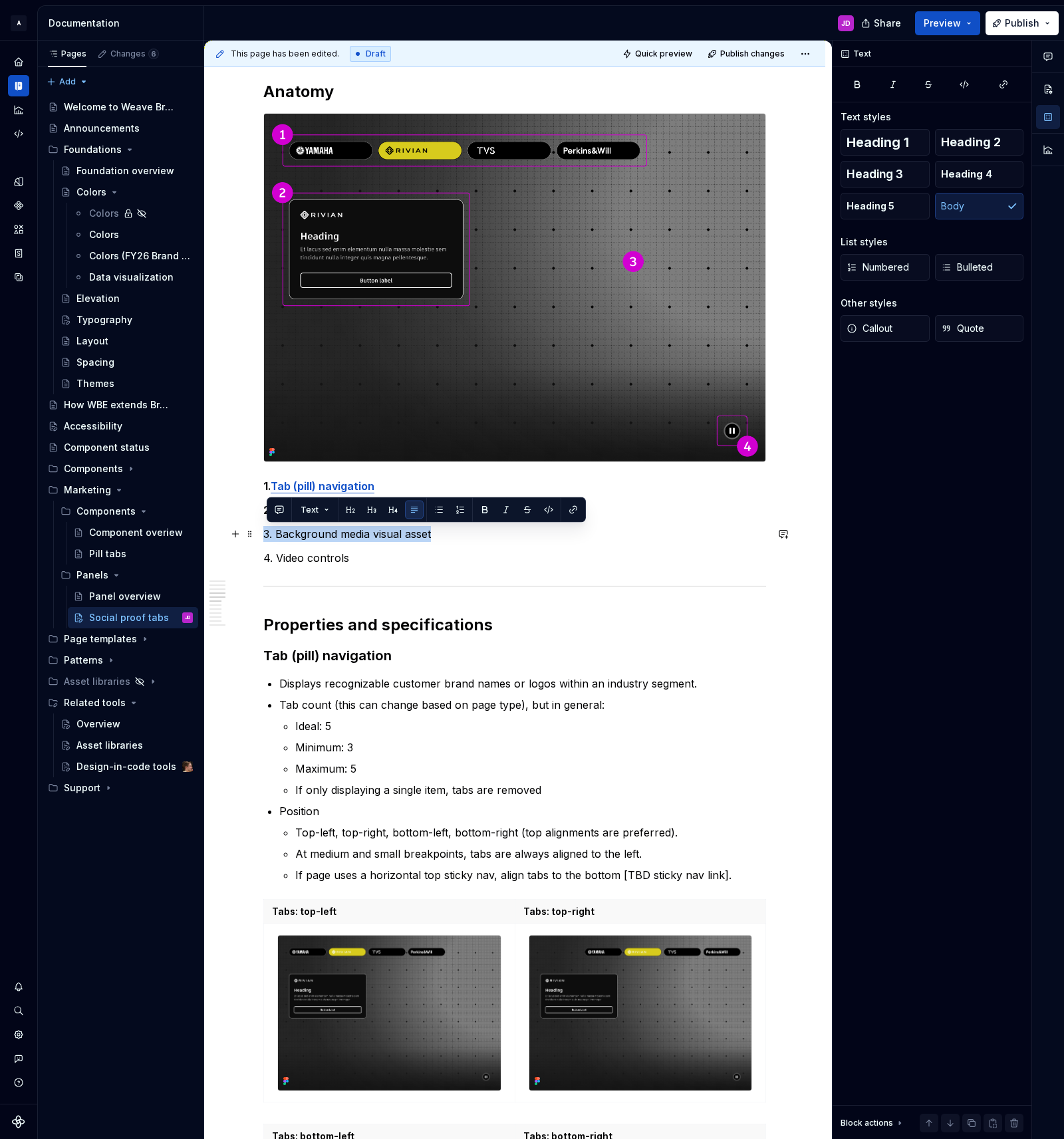
drag, startPoint x: 467, startPoint y: 532, endPoint x: 465, endPoint y: 552, distance: 20.1
click at [466, 534] on p "3. Background media visual asset" at bounding box center [515, 534] width 503 height 16
click at [444, 561] on p "4. Video controls" at bounding box center [515, 558] width 503 height 16
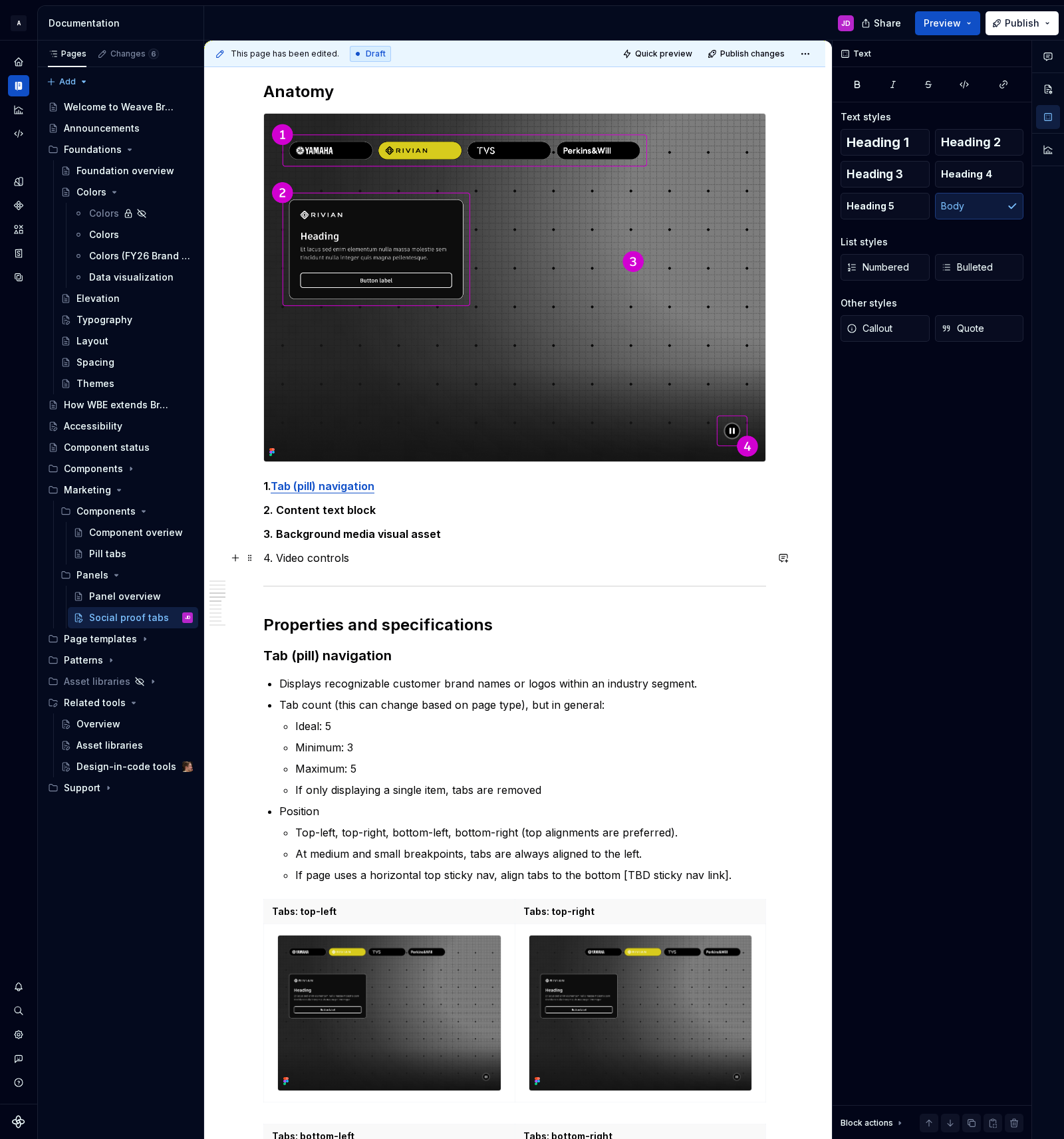
click at [444, 561] on p "4. Video controls" at bounding box center [515, 558] width 503 height 16
click at [314, 91] on h2 "Anatomy" at bounding box center [515, 92] width 503 height 21
click at [400, 488] on p "1. Tab (pill) navigation" at bounding box center [515, 486] width 503 height 16
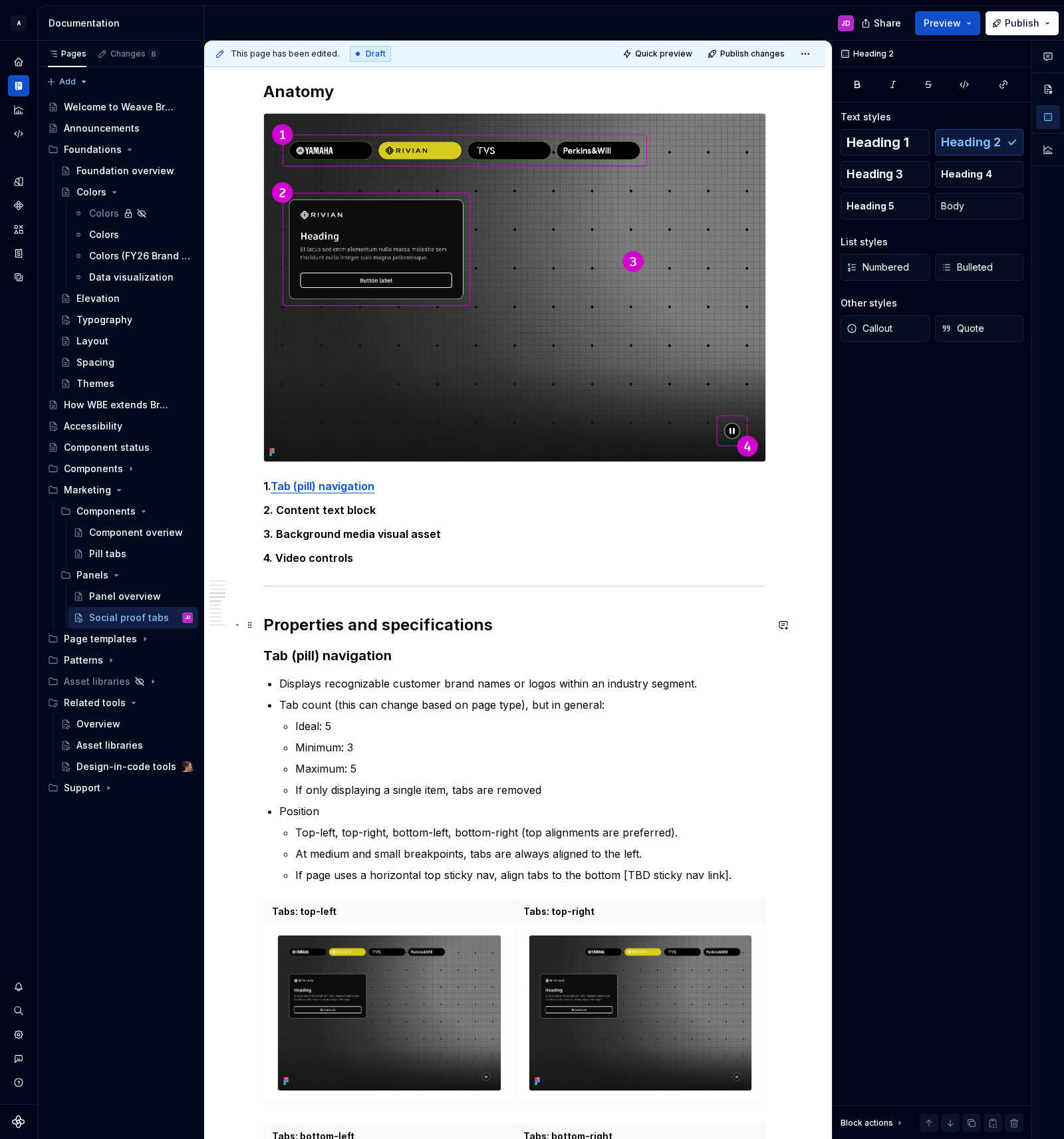
click at [409, 623] on h2 "Properties and specifications" at bounding box center [515, 625] width 503 height 21
click at [357, 658] on strong "Tab (pill) navigation" at bounding box center [327, 655] width 128 height 16
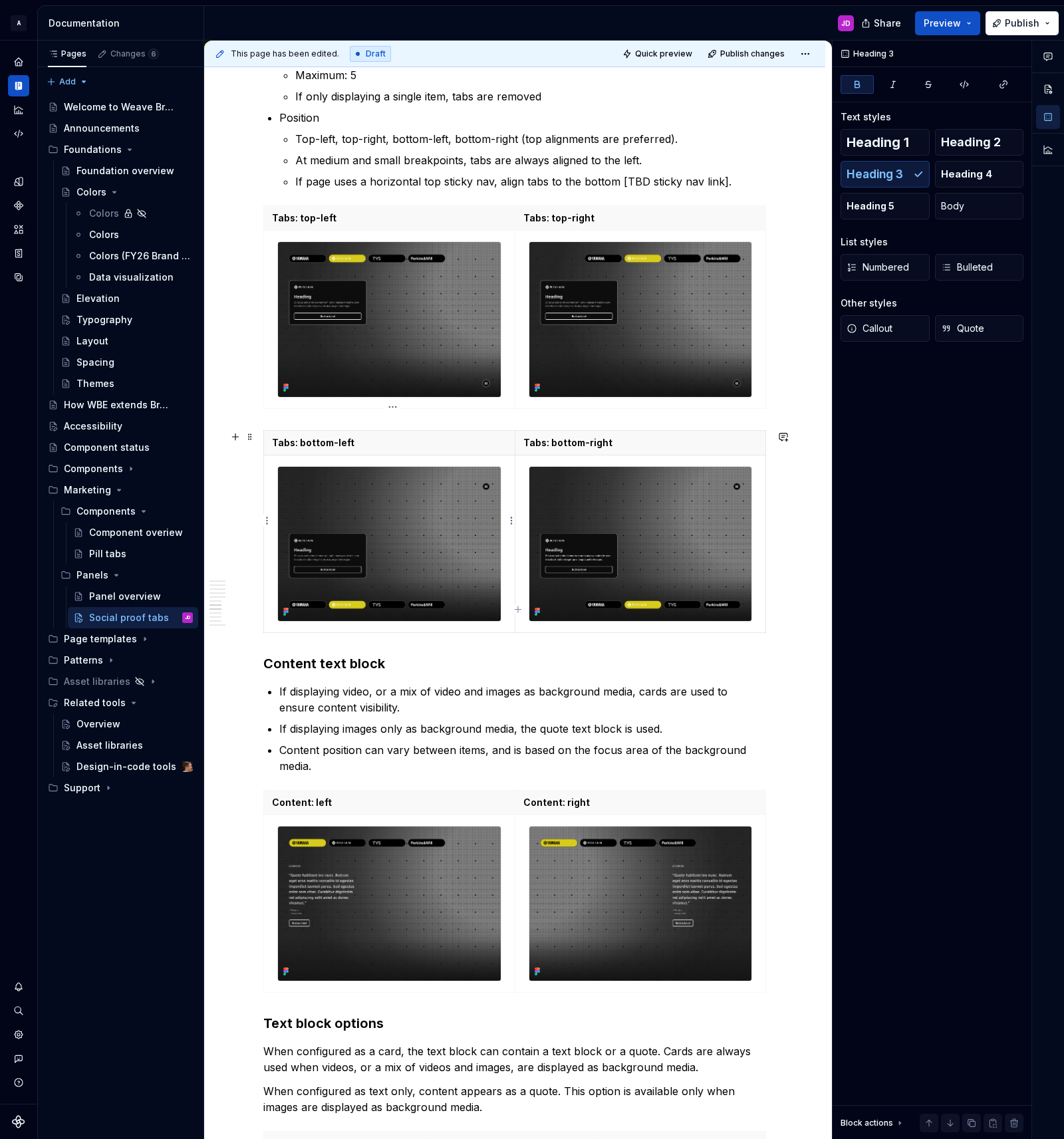
scroll to position [1948, 0]
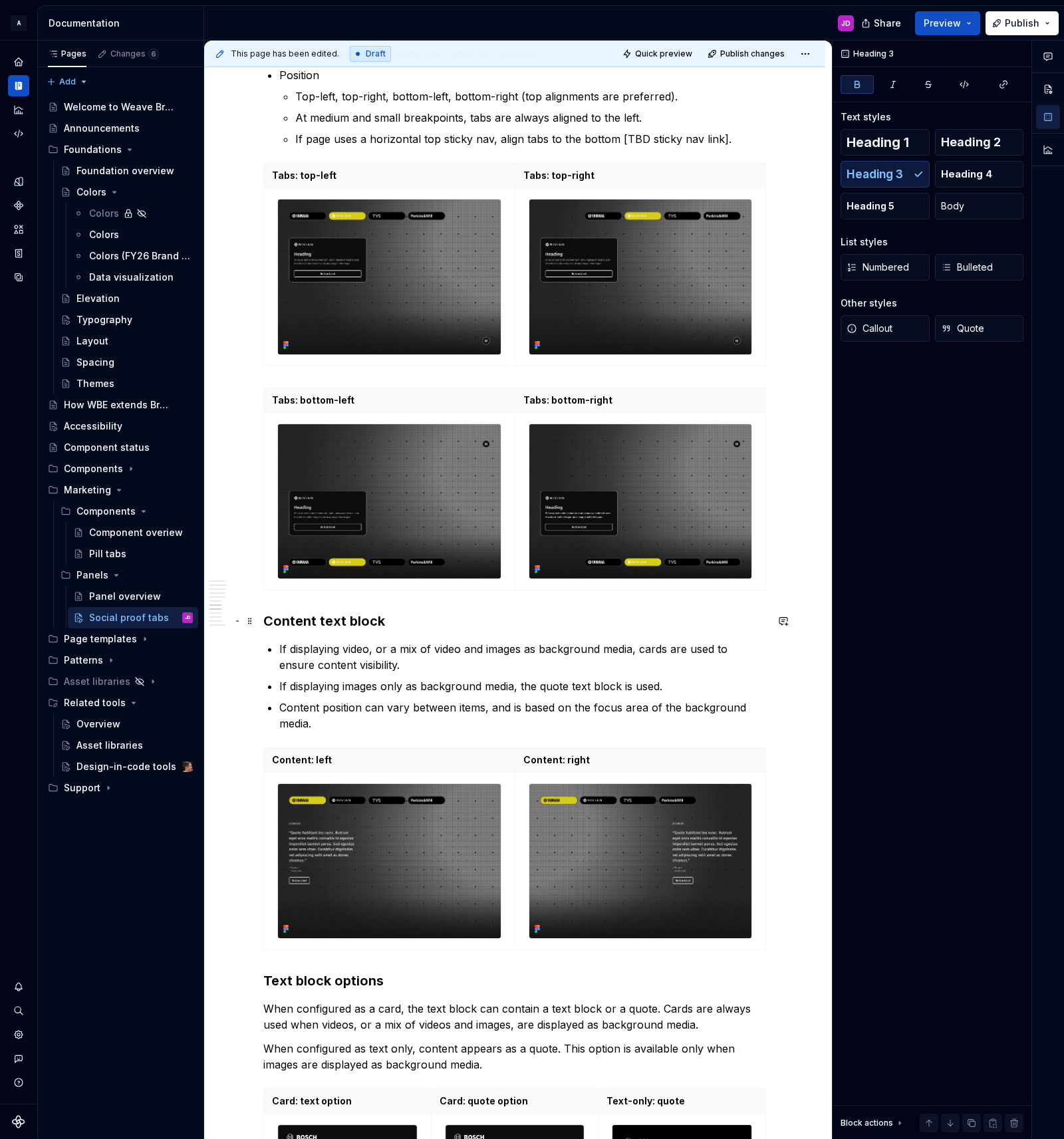
click at [334, 617] on h3 "Content text block" at bounding box center [515, 620] width 503 height 18
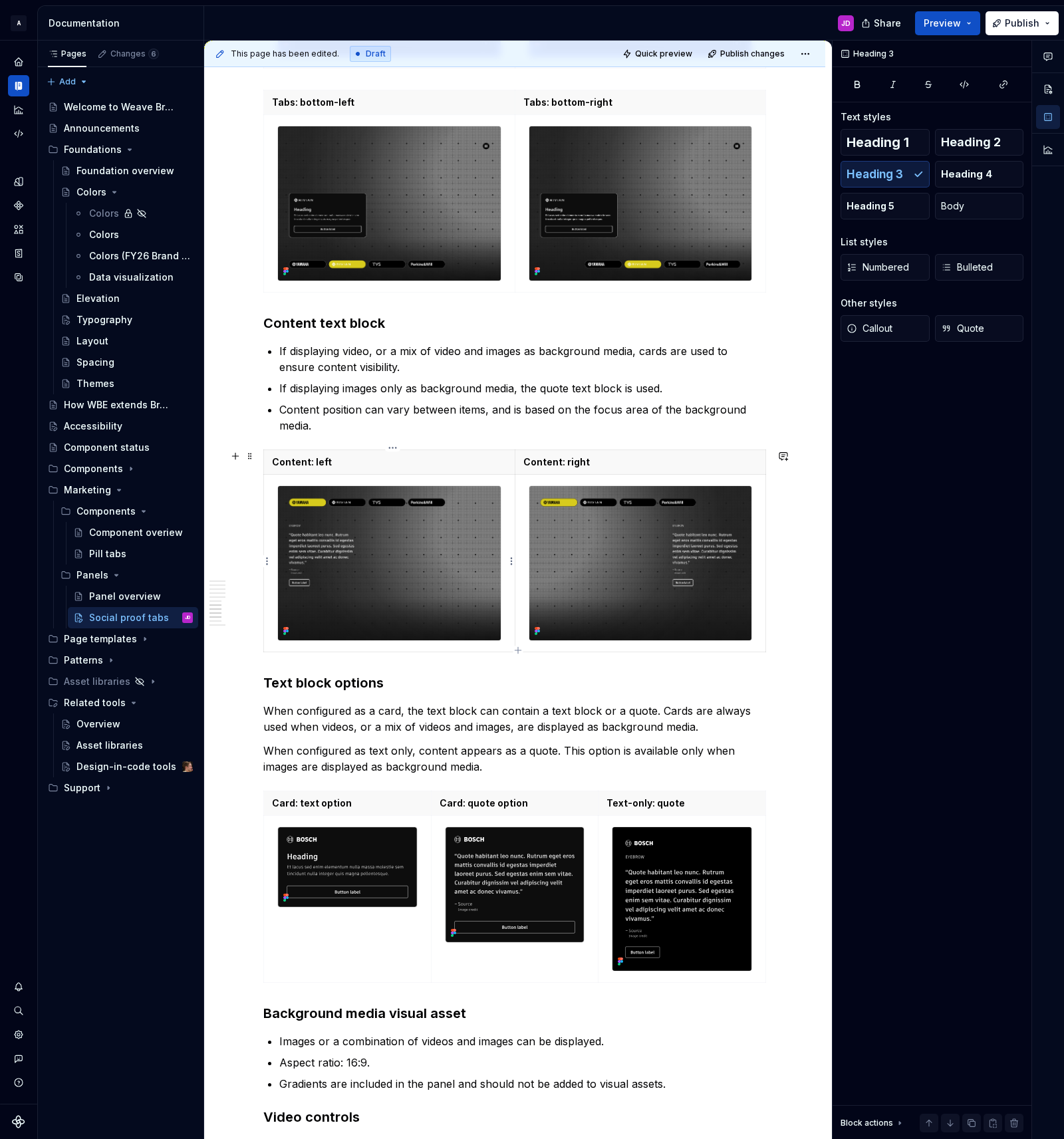
scroll to position [2248, 0]
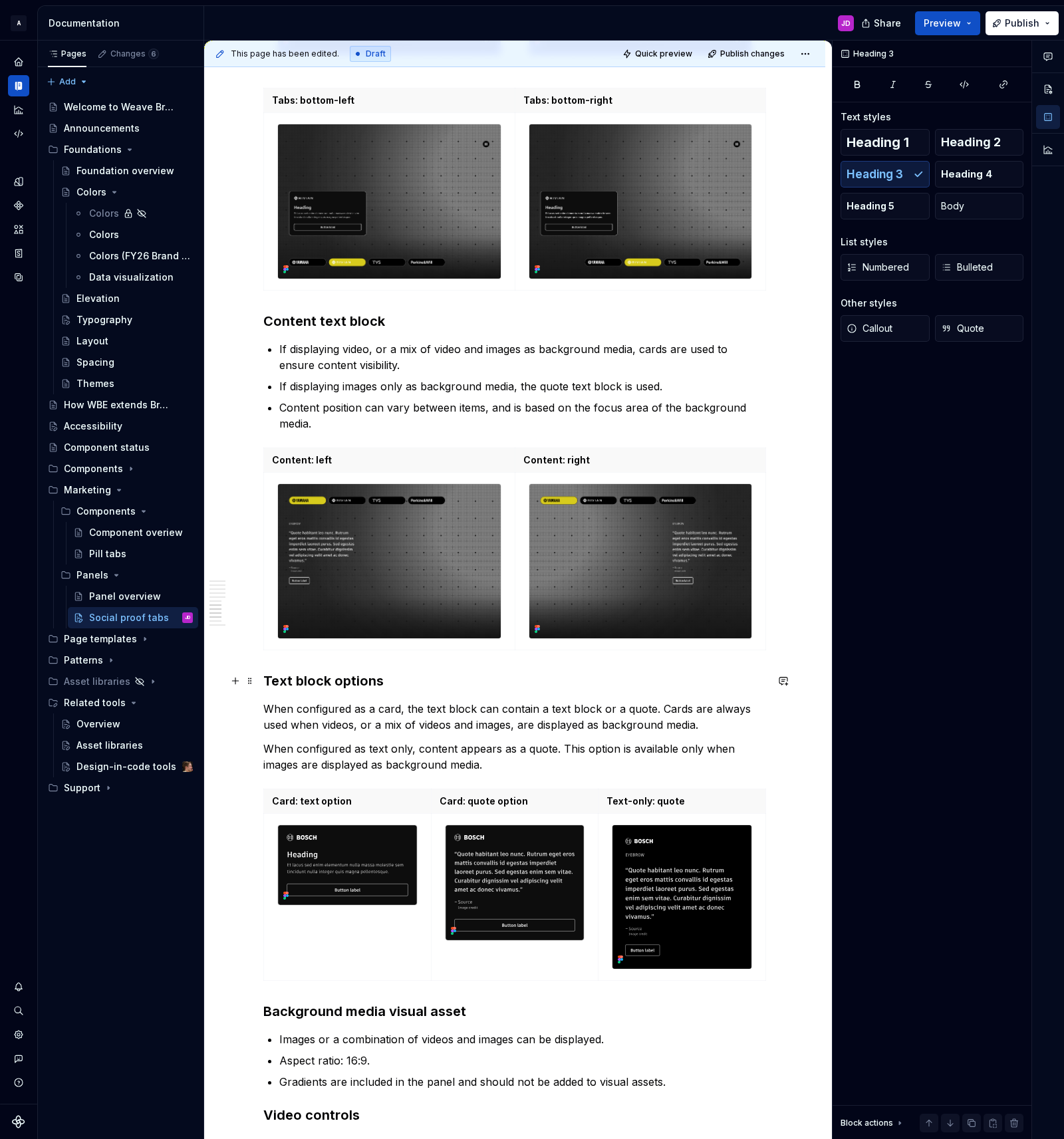
click at [337, 681] on h3 "Text block options" at bounding box center [515, 681] width 503 height 18
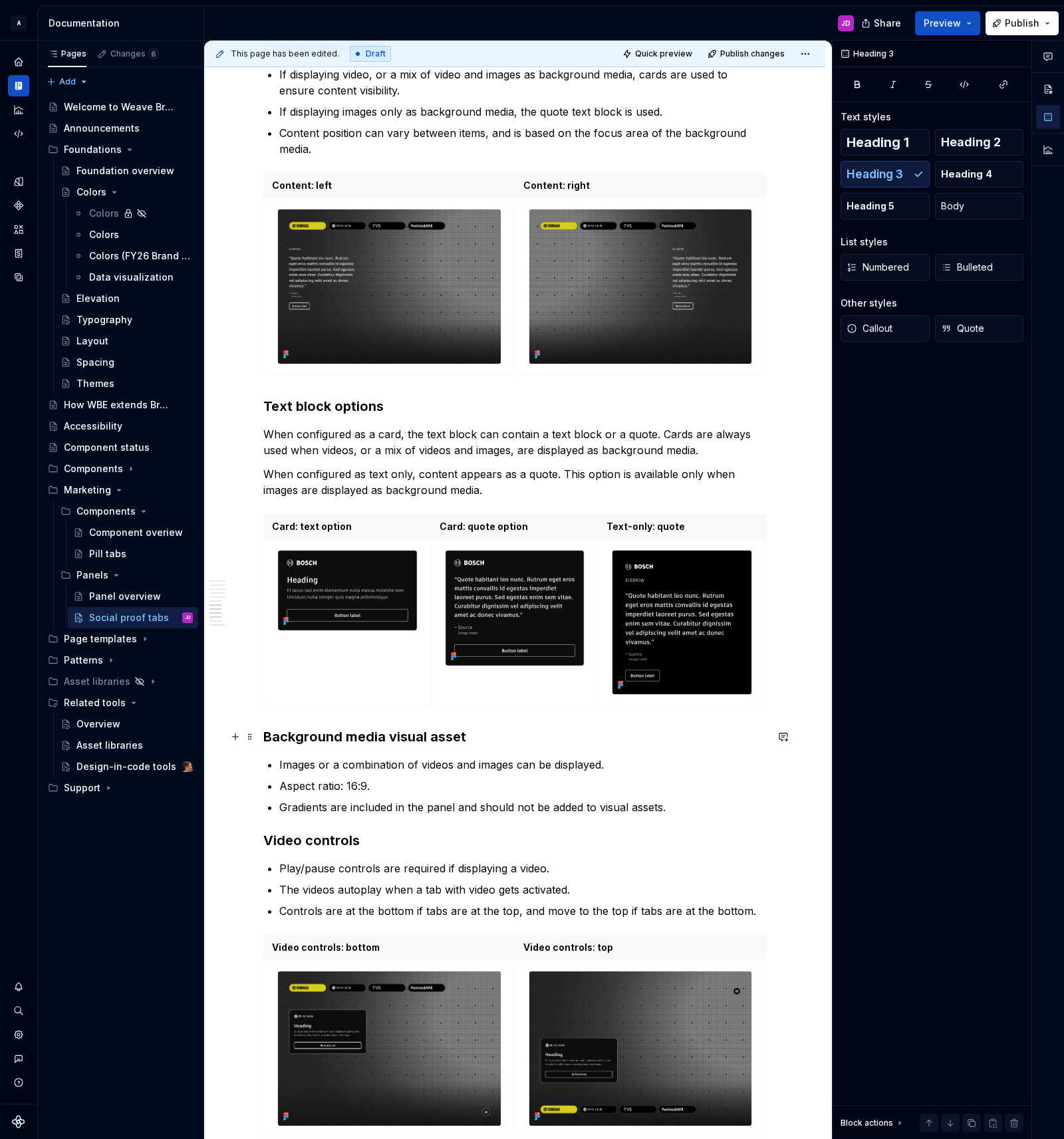
click at [437, 736] on h3 "Background media visual asset" at bounding box center [515, 736] width 503 height 18
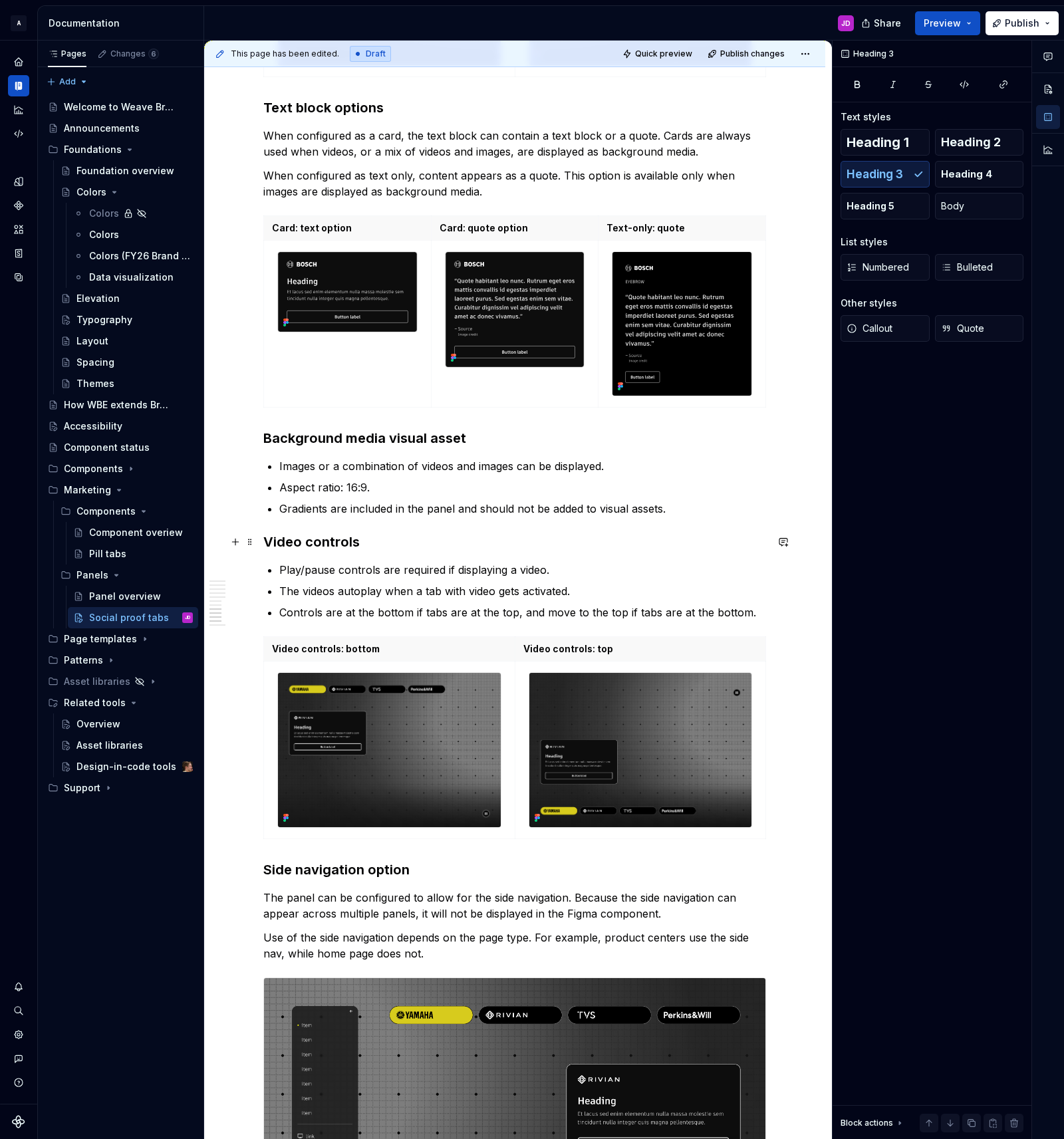
click at [332, 534] on h3 "Video controls" at bounding box center [515, 541] width 503 height 18
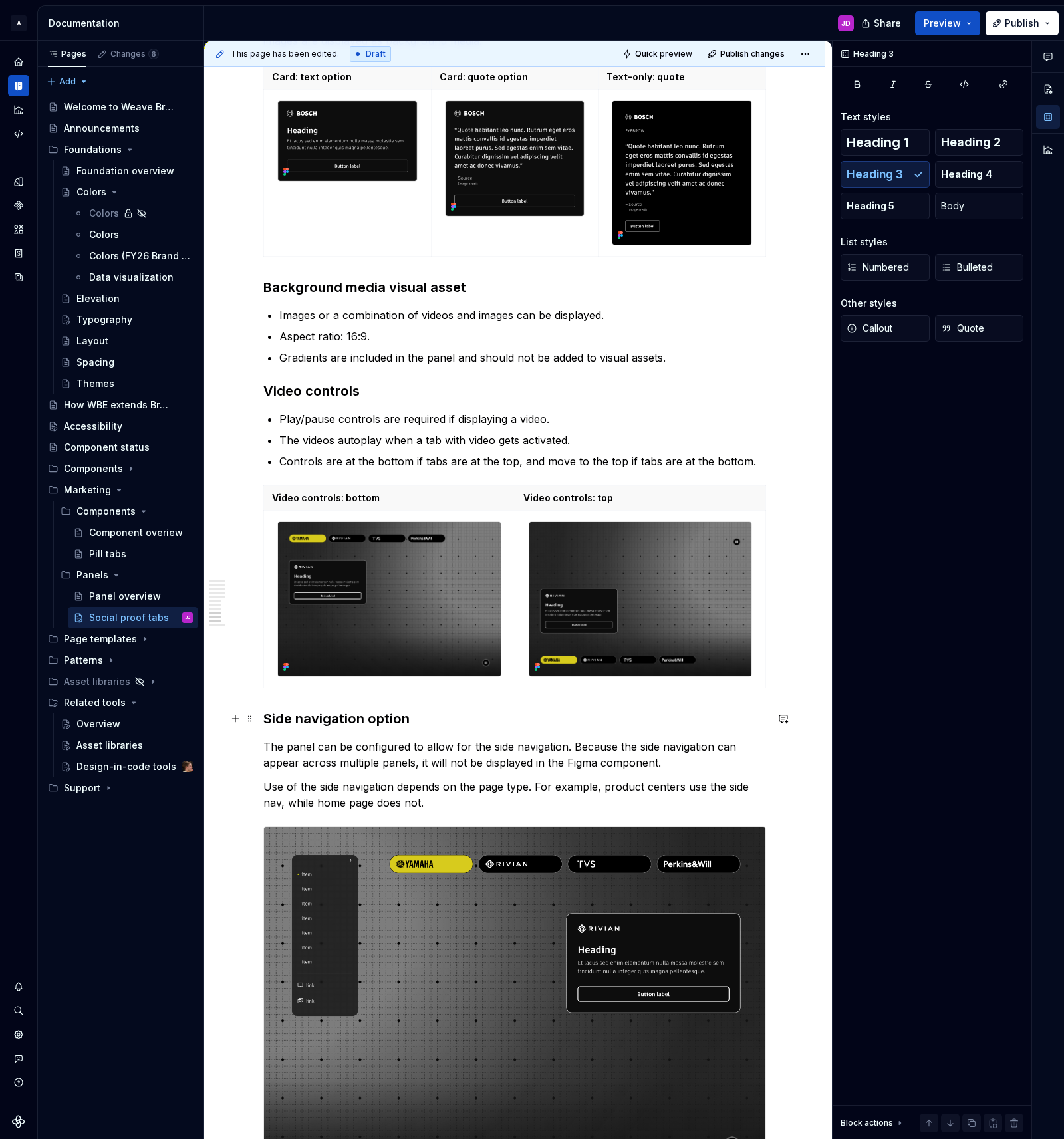
click at [337, 715] on h3 "Side navigation option" at bounding box center [515, 718] width 503 height 18
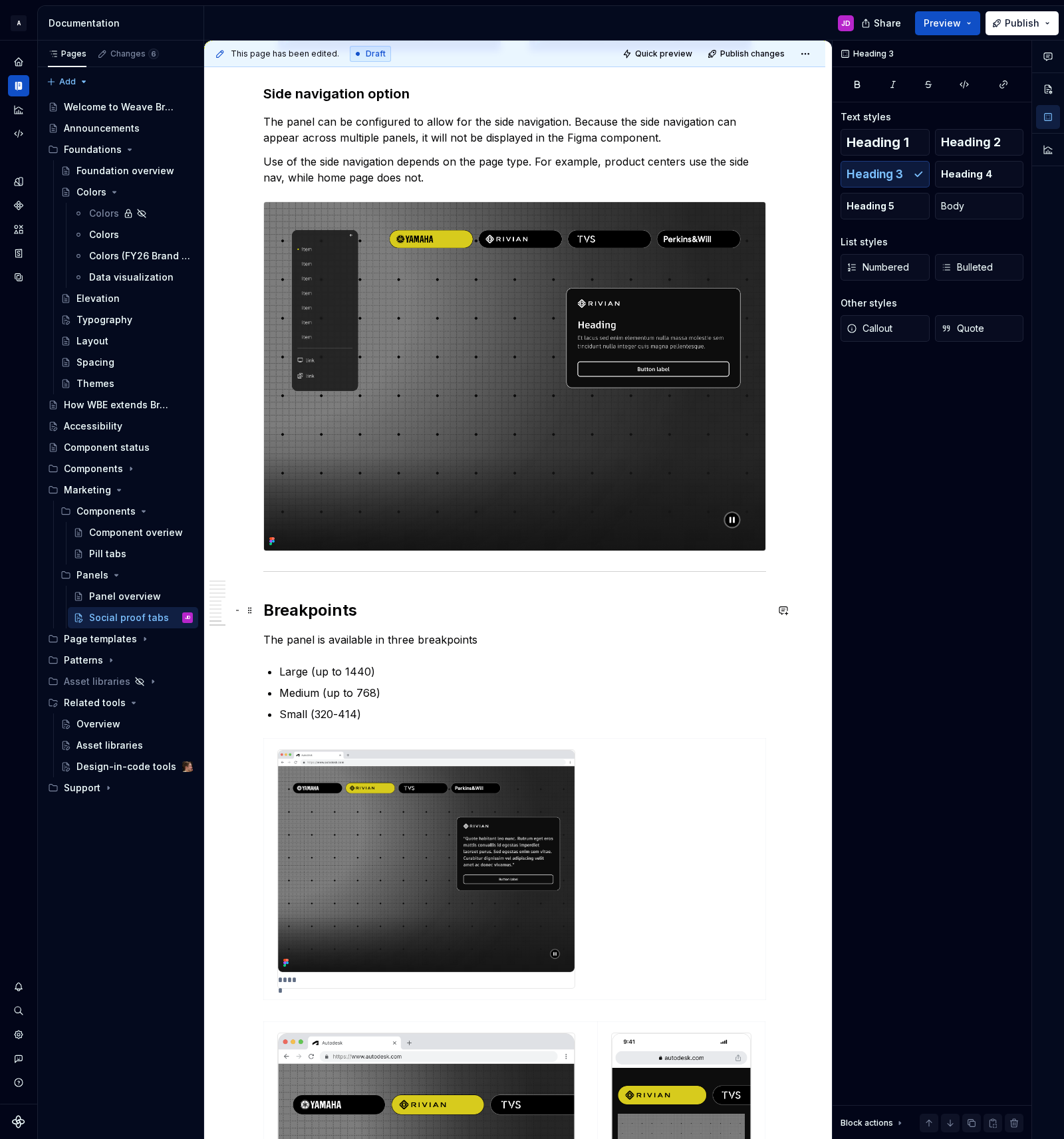
click at [327, 612] on h2 "Breakpoints" at bounding box center [515, 610] width 503 height 21
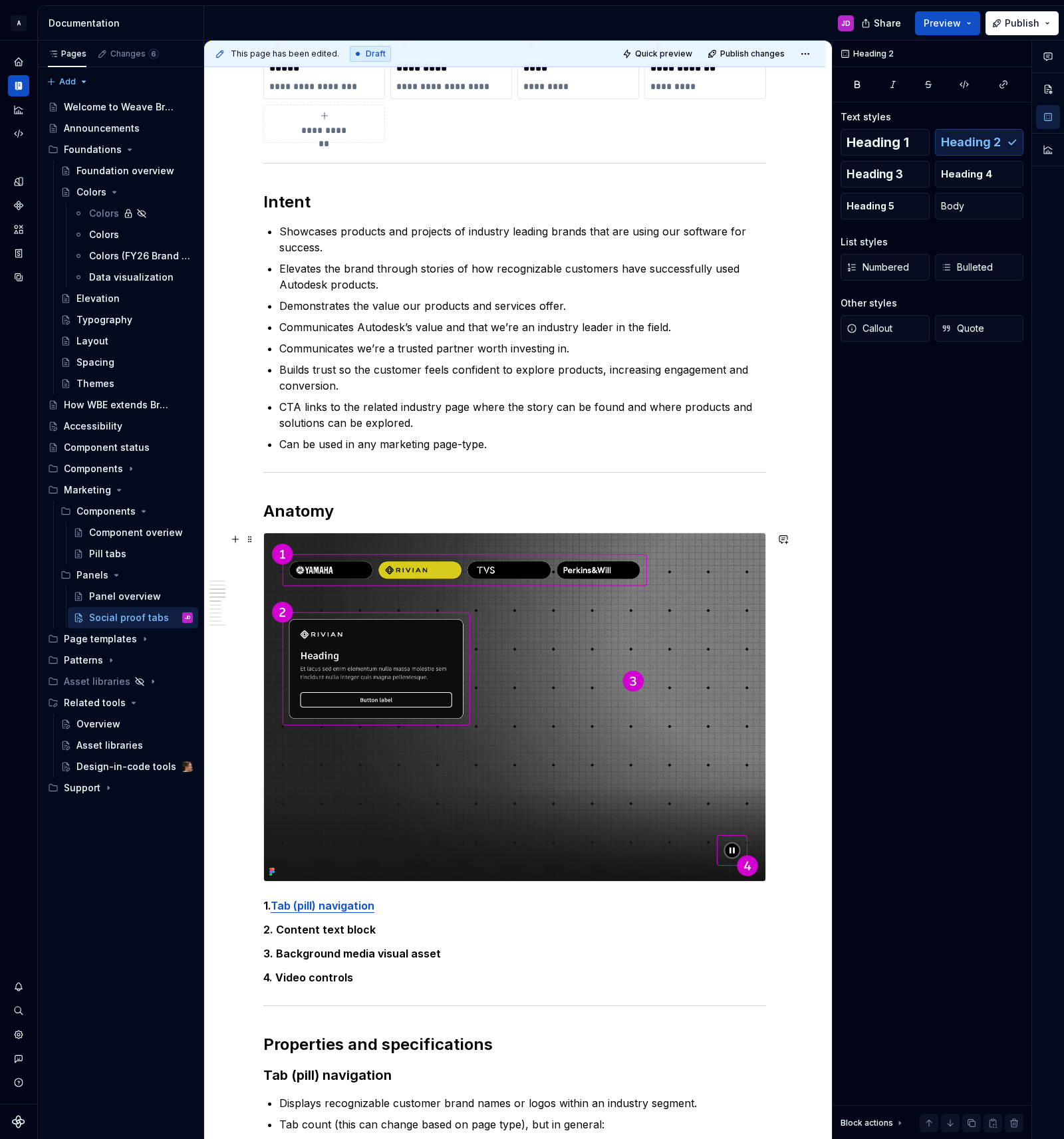
scroll to position [795, 0]
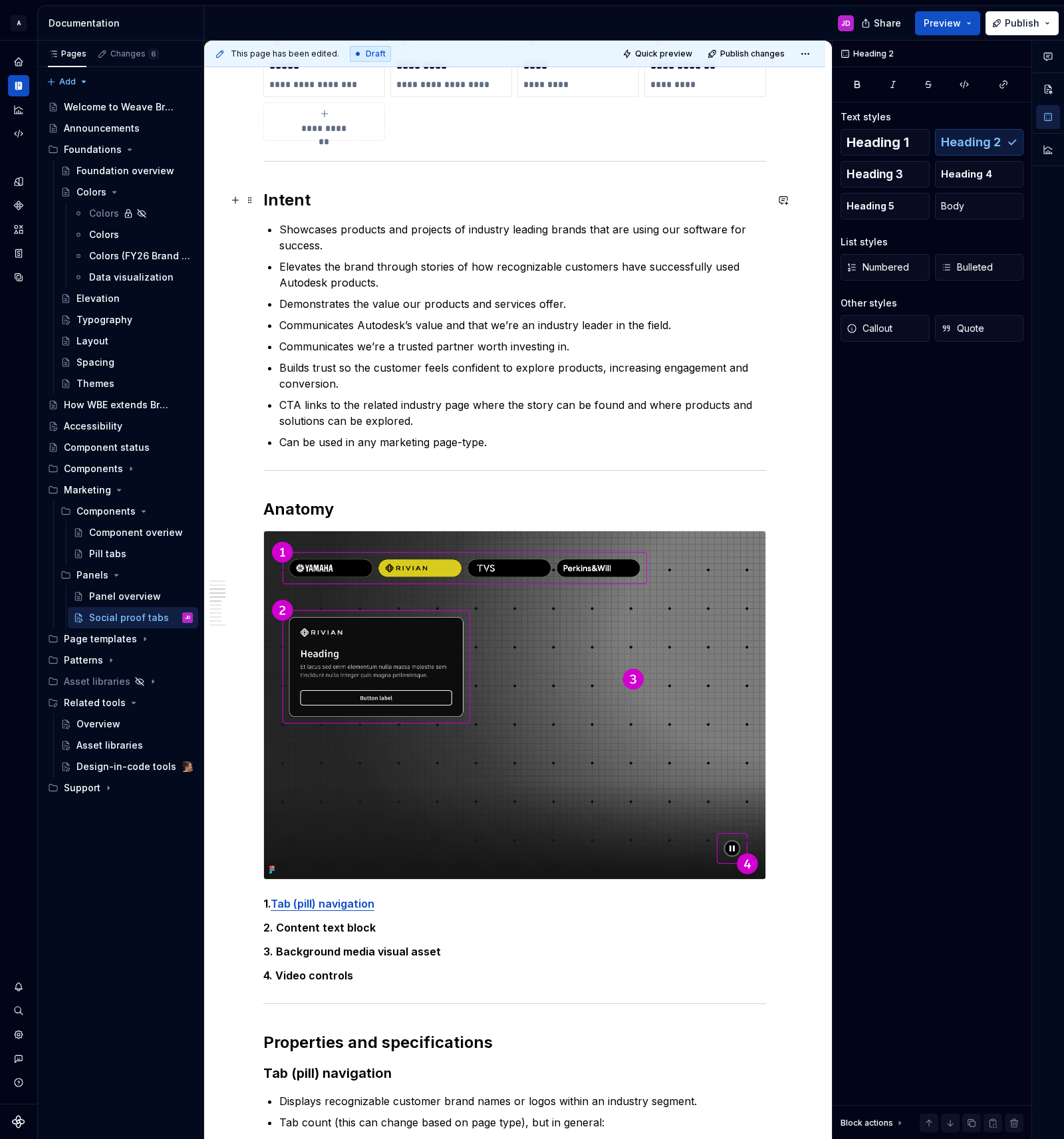
click at [291, 193] on h2 "Intent" at bounding box center [515, 200] width 503 height 21
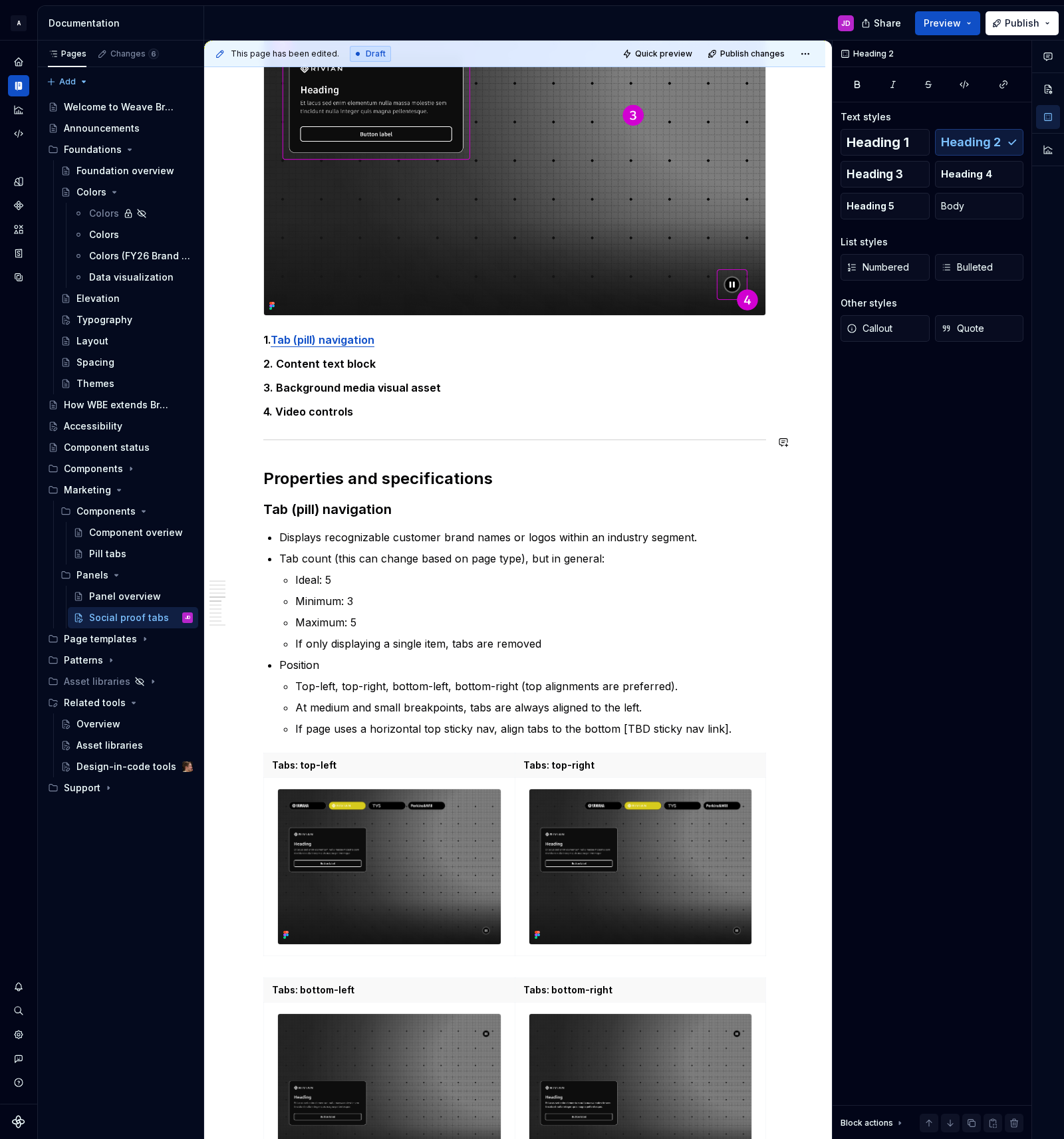
scroll to position [1349, 0]
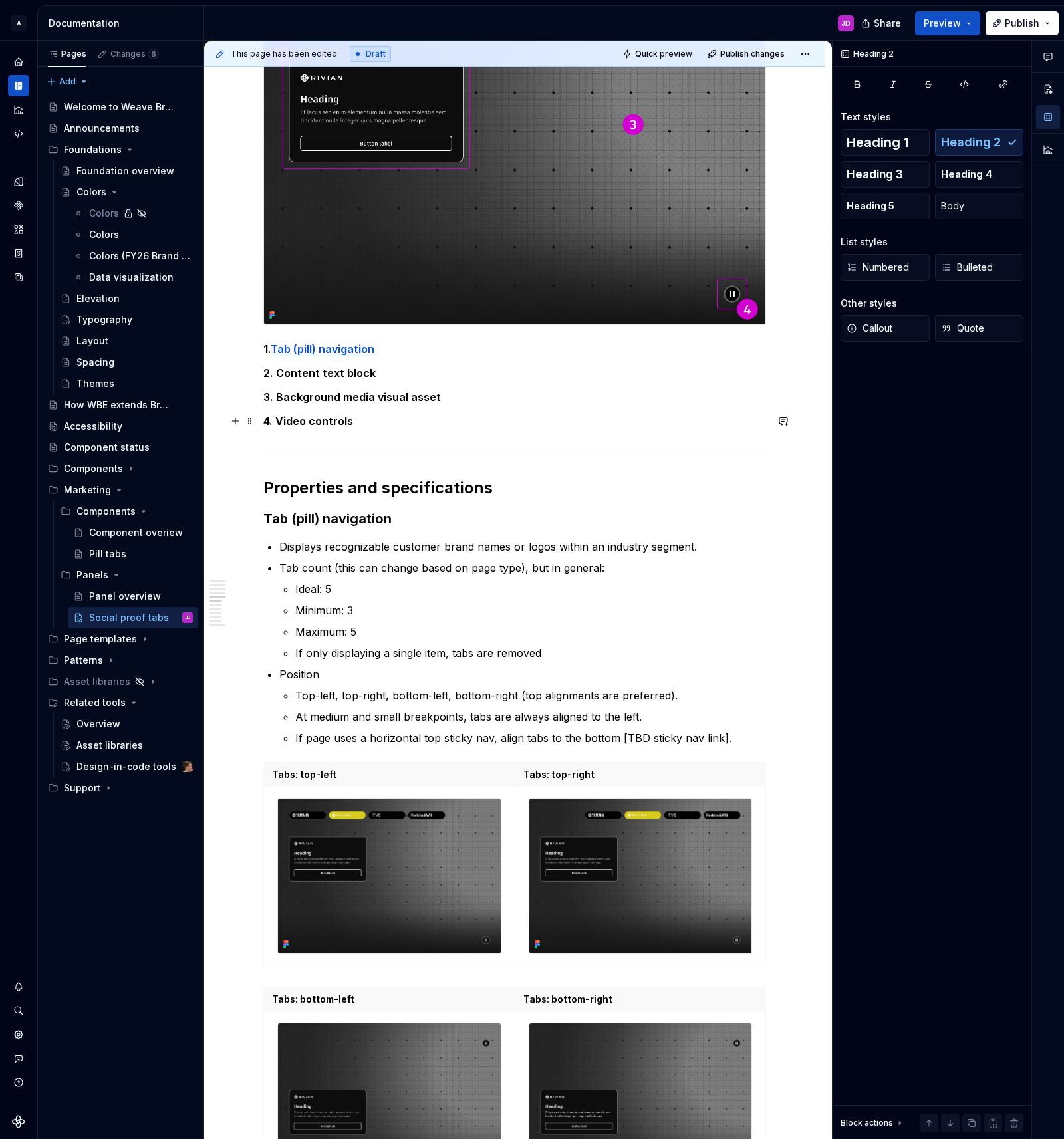
click at [388, 418] on p "4. Video controls" at bounding box center [515, 420] width 503 height 16
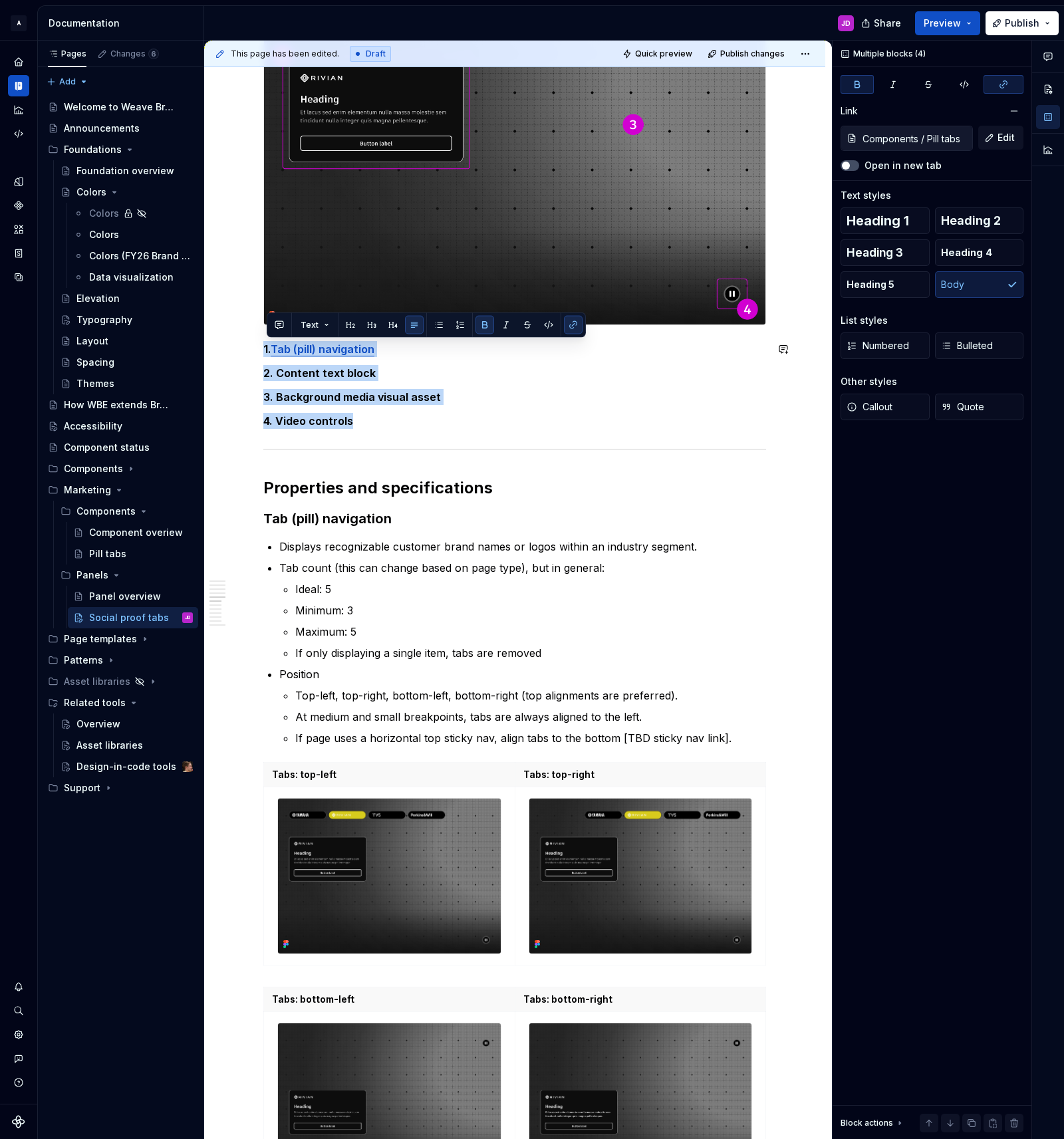
drag, startPoint x: 315, startPoint y: 411, endPoint x: 236, endPoint y: 336, distance: 108.9
click at [607, 392] on p "3. Background media visual asset" at bounding box center [515, 396] width 503 height 16
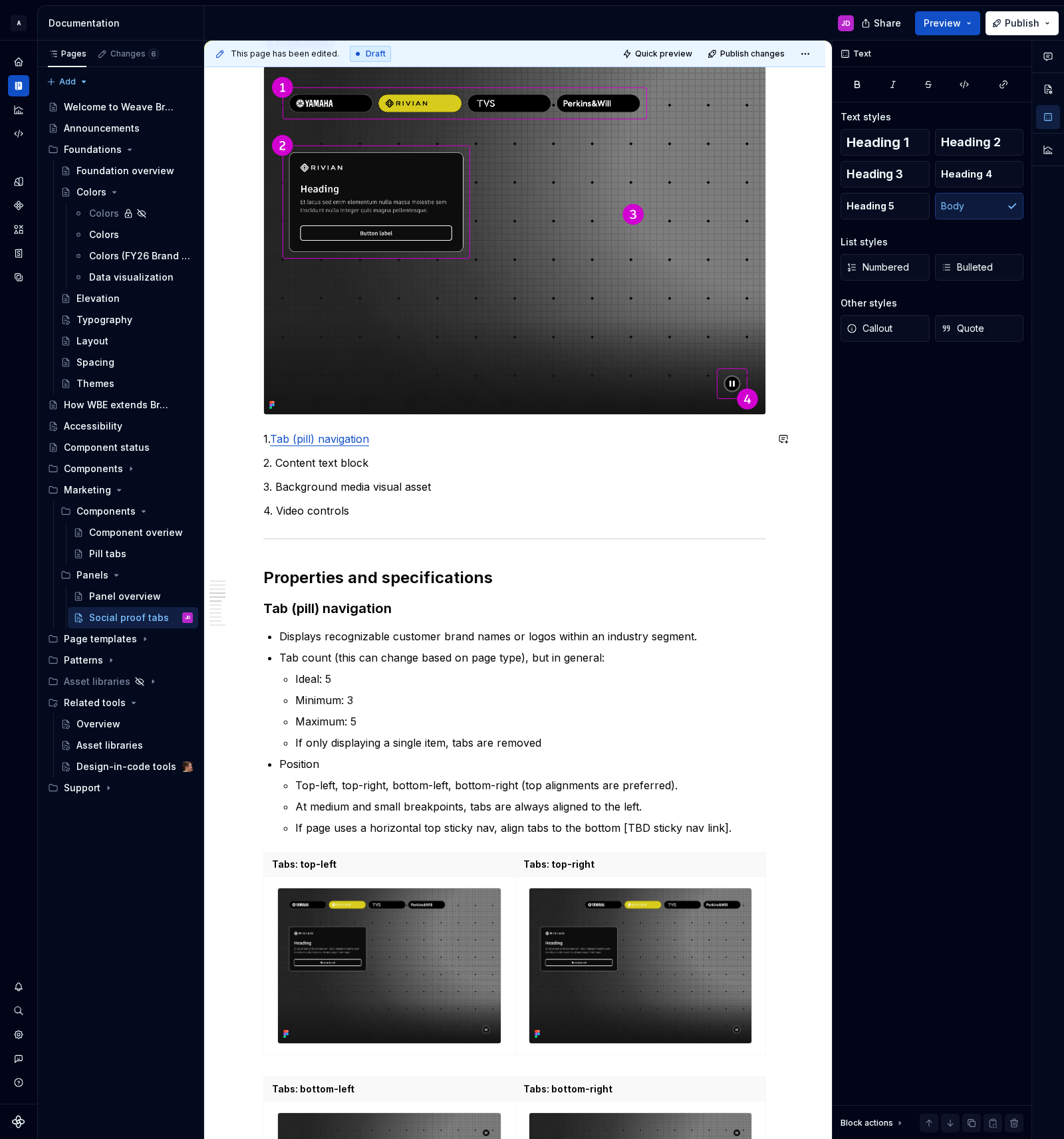
scroll to position [1254, 0]
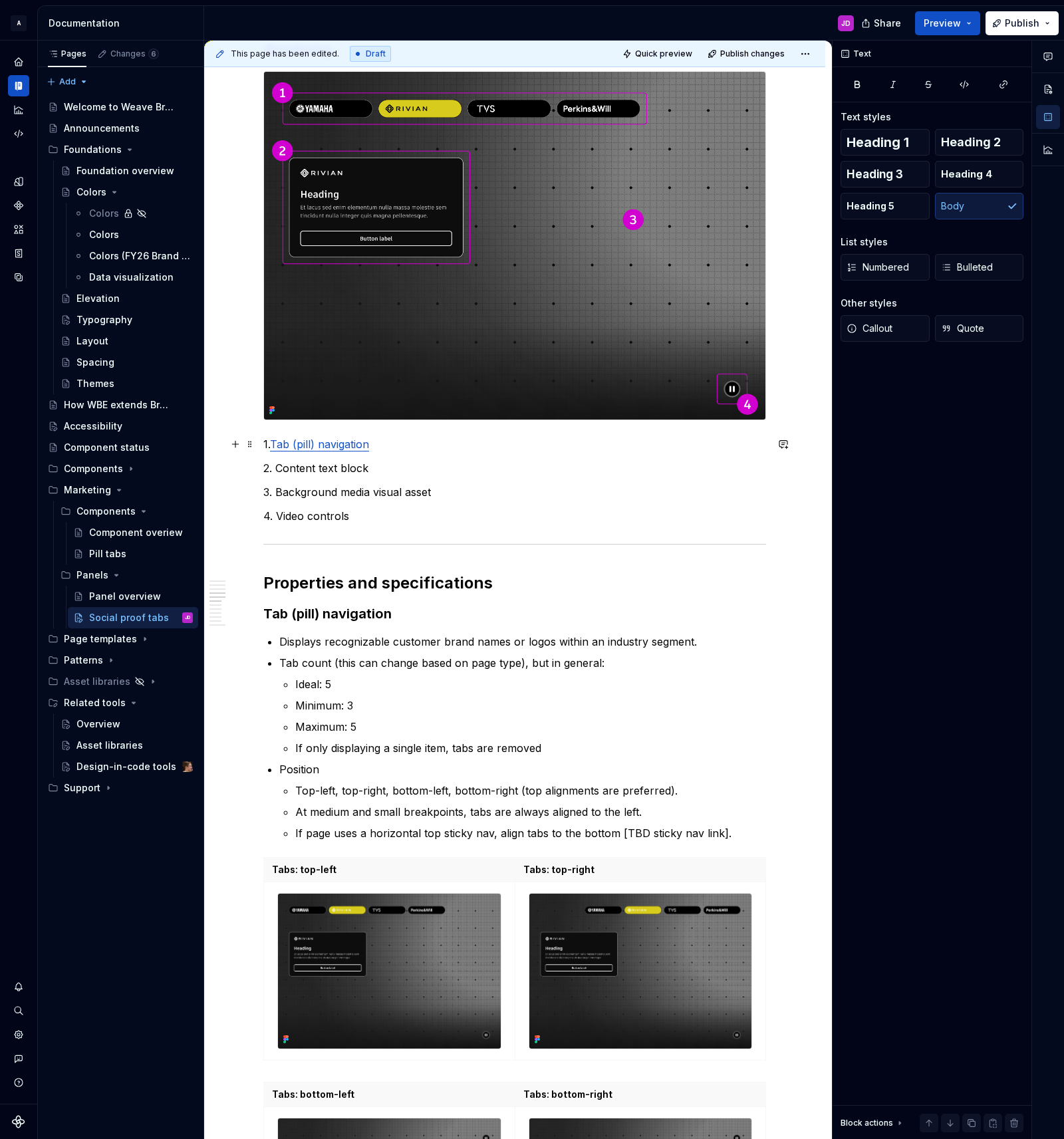
drag, startPoint x: 353, startPoint y: 448, endPoint x: 387, endPoint y: 448, distance: 34.0
click at [387, 448] on p "1. Tab (pill) navigation" at bounding box center [515, 443] width 503 height 16
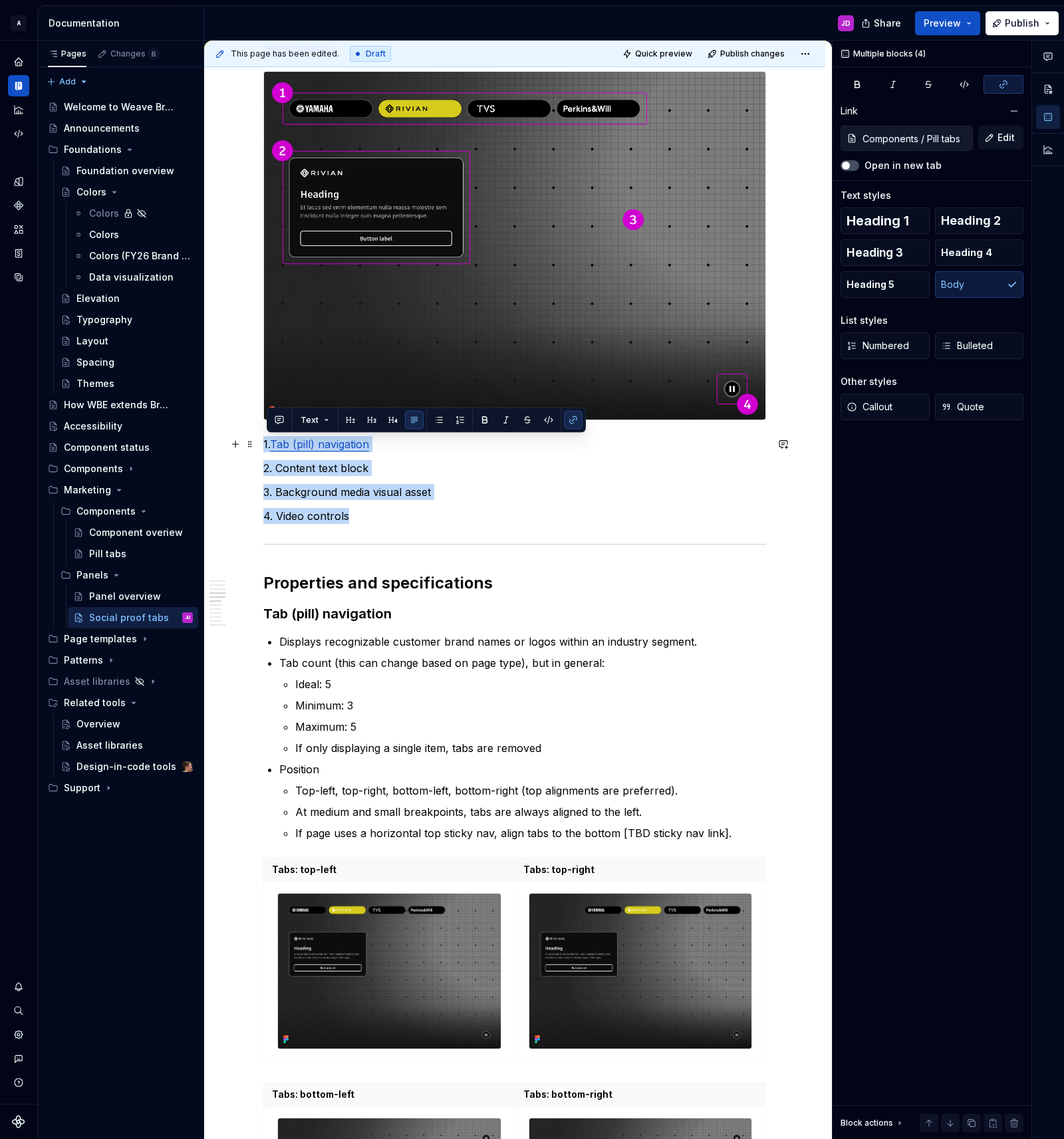
drag, startPoint x: 381, startPoint y: 518, endPoint x: 263, endPoint y: 447, distance: 137.7
click at [575, 519] on p "4. Video controls" at bounding box center [515, 515] width 503 height 16
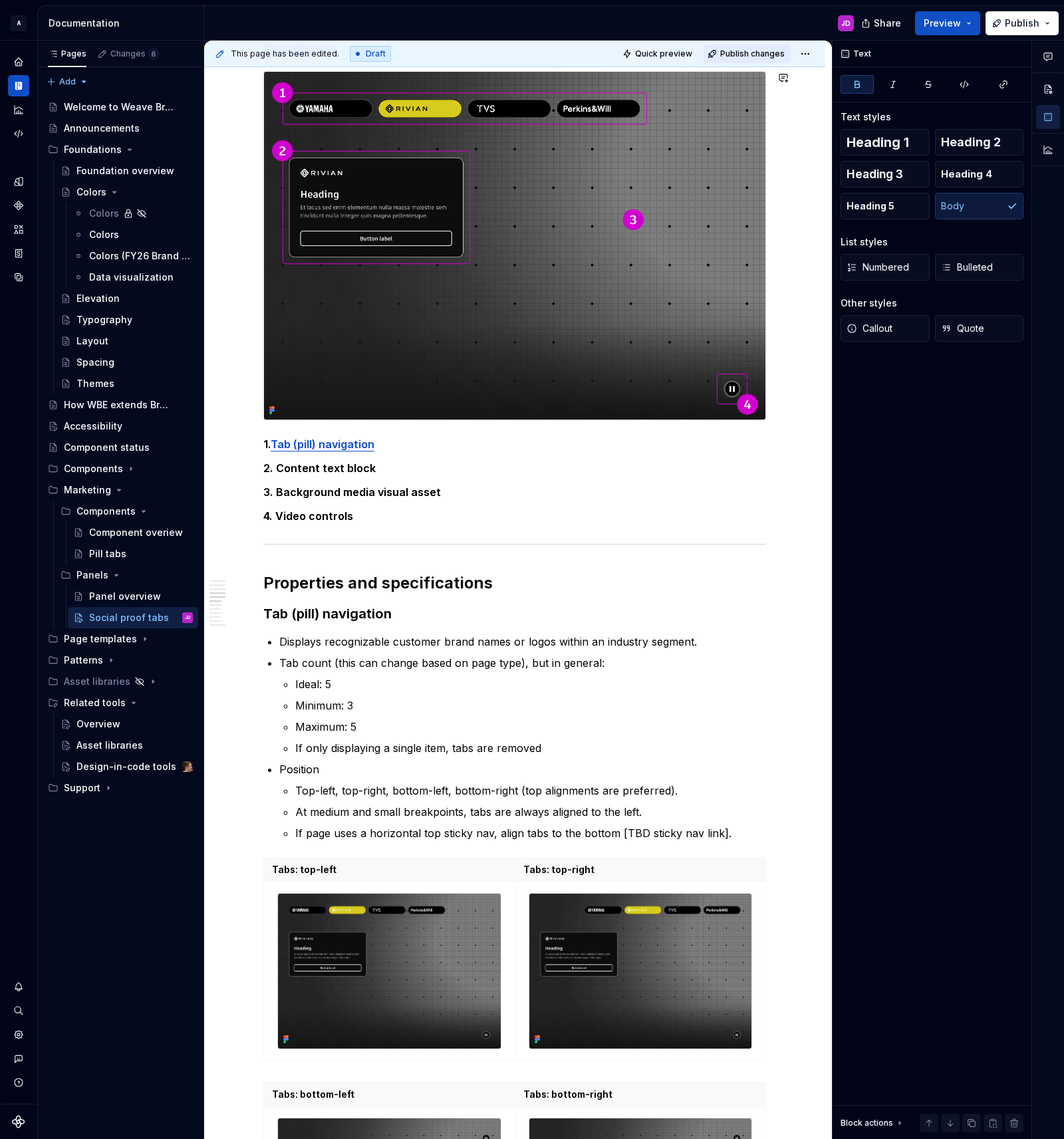
click at [743, 52] on span "Publish changes" at bounding box center [752, 54] width 64 height 11
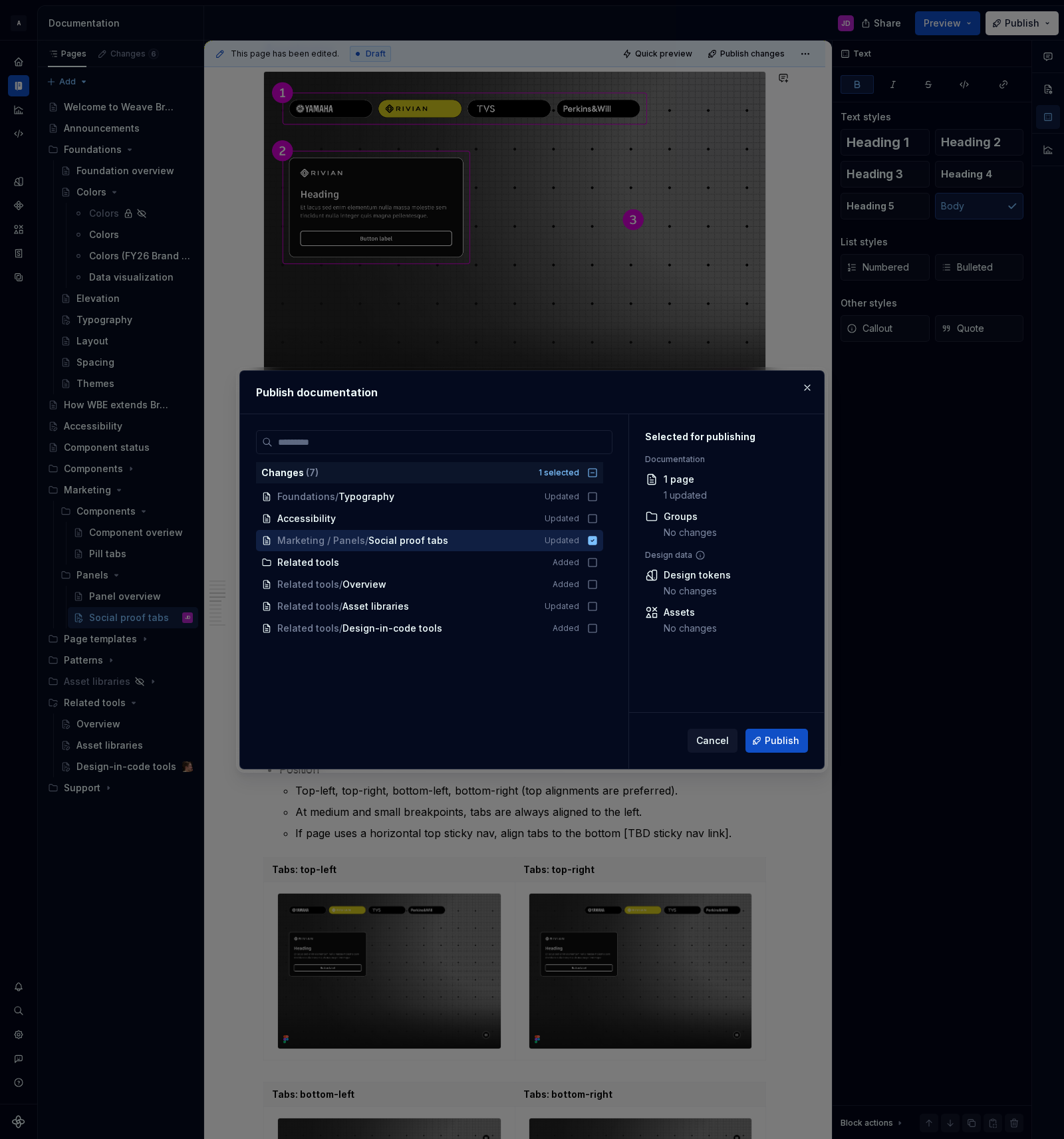
click at [775, 735] on span "Publish" at bounding box center [782, 740] width 35 height 13
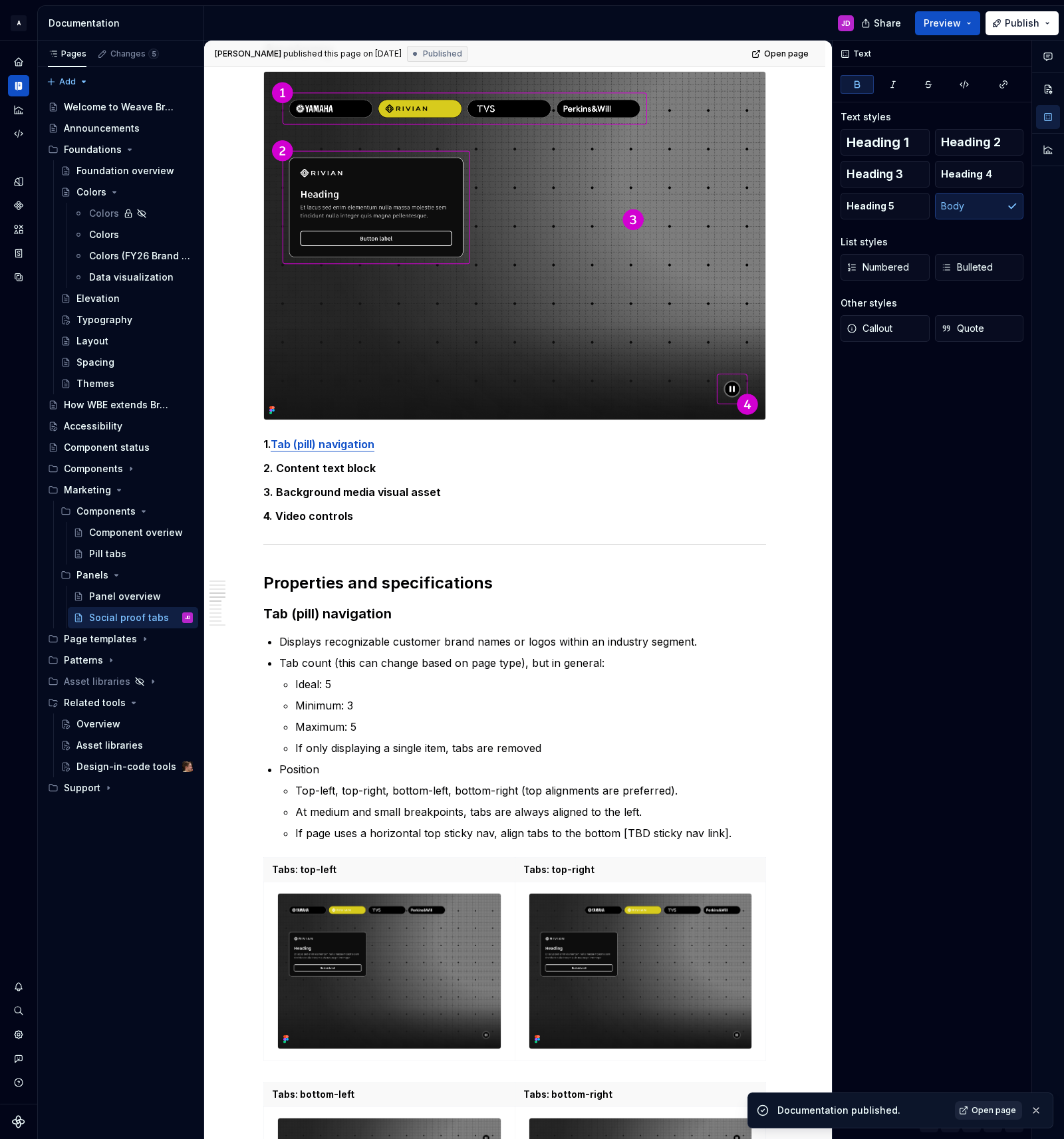
click at [996, 1107] on span "Open page" at bounding box center [994, 1110] width 44 height 11
click at [806, 50] on span "Open page" at bounding box center [786, 54] width 44 height 11
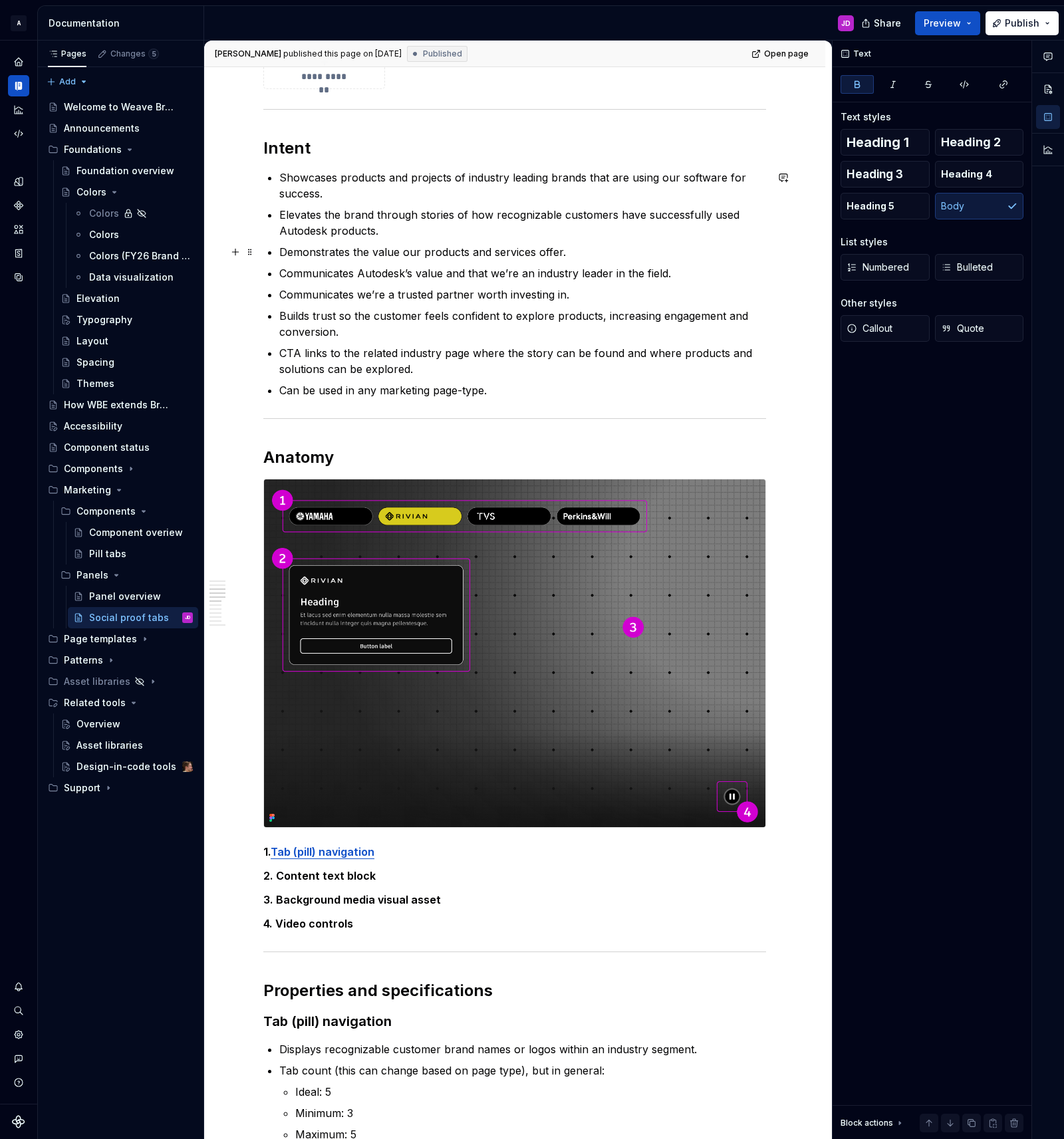
scroll to position [0, 0]
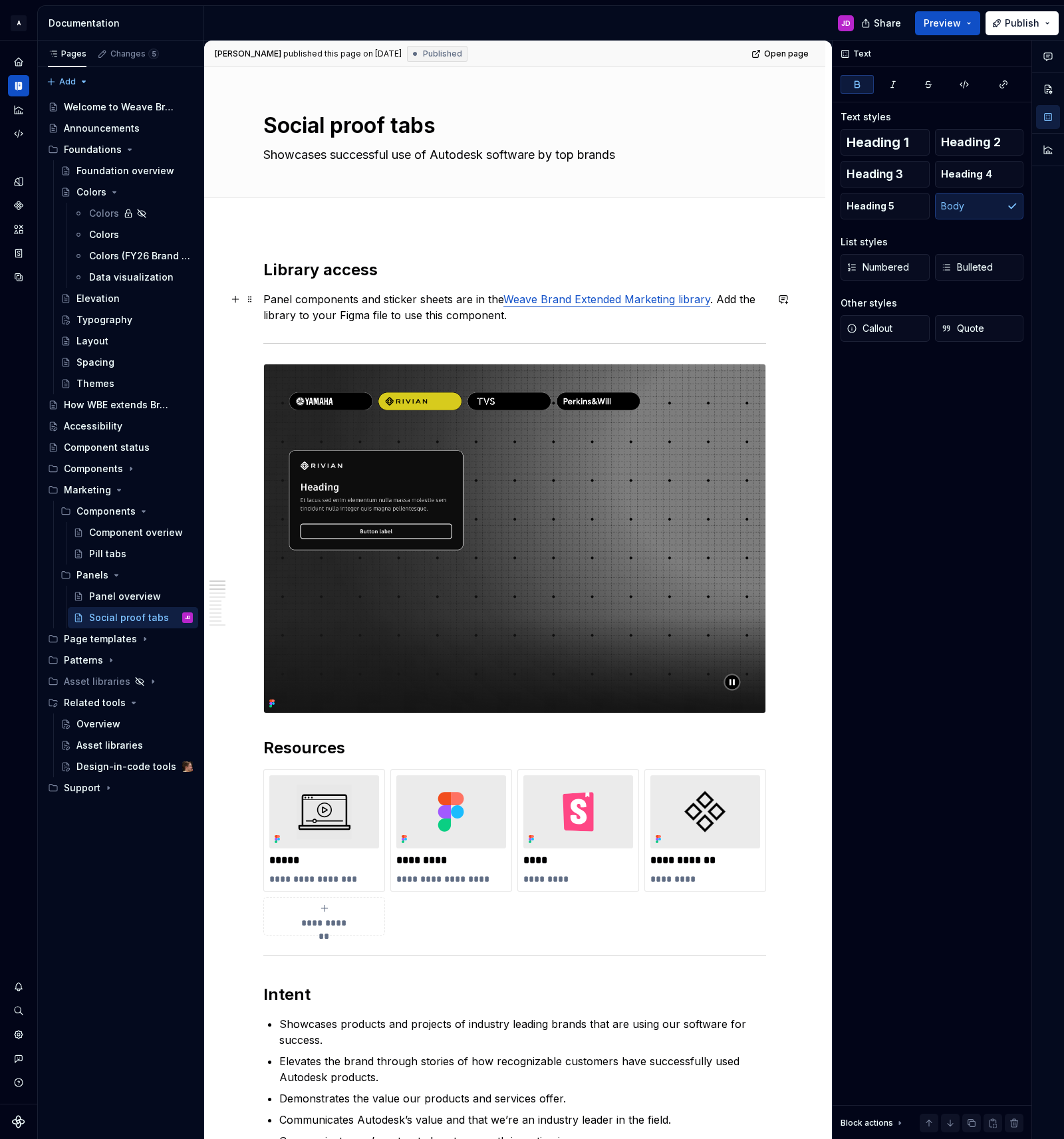
click at [588, 301] on link "Weave Brand Extended Marketing library" at bounding box center [607, 299] width 207 height 13
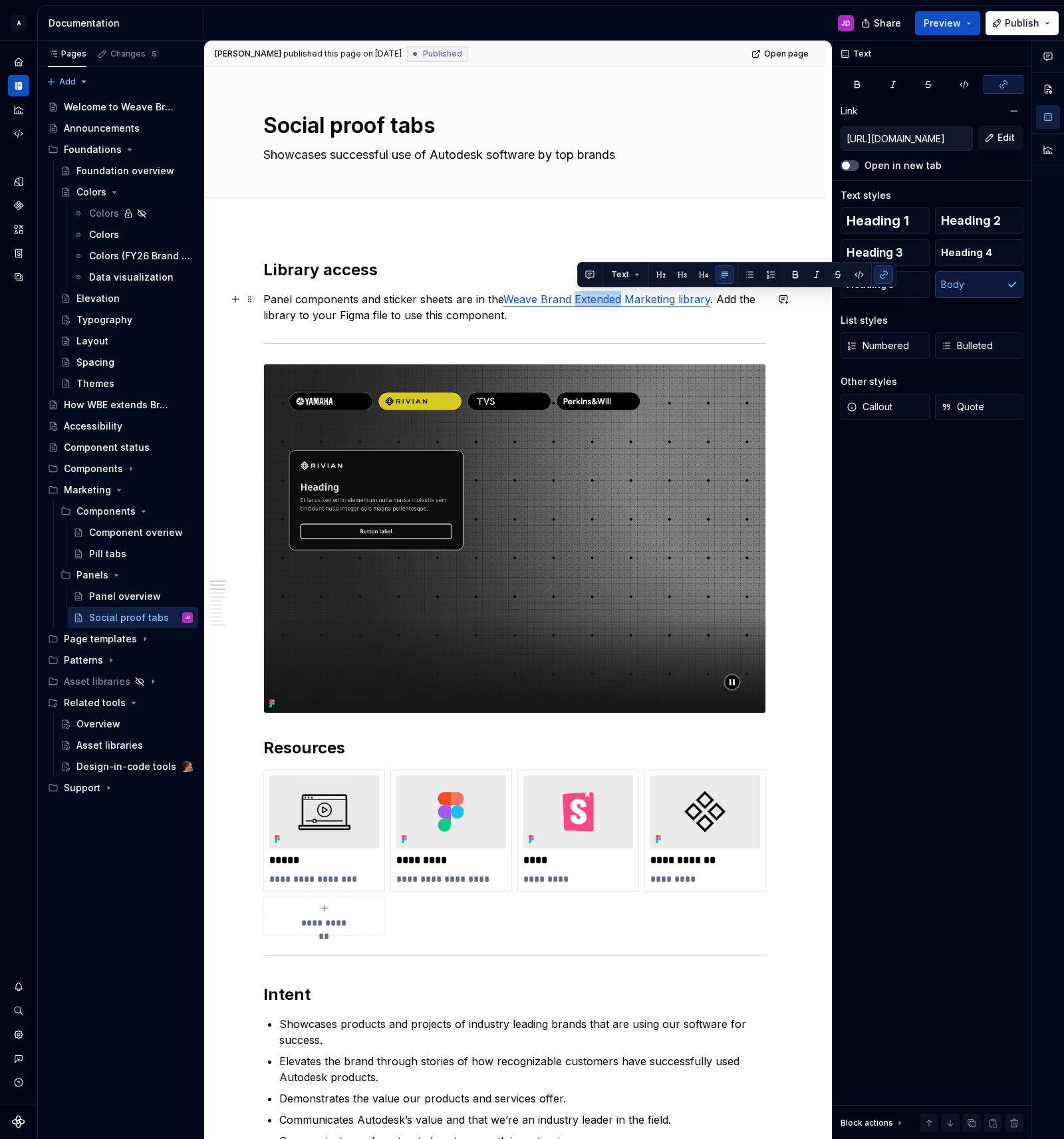
click at [588, 301] on link "Weave Brand Extended Marketing library" at bounding box center [607, 299] width 207 height 13
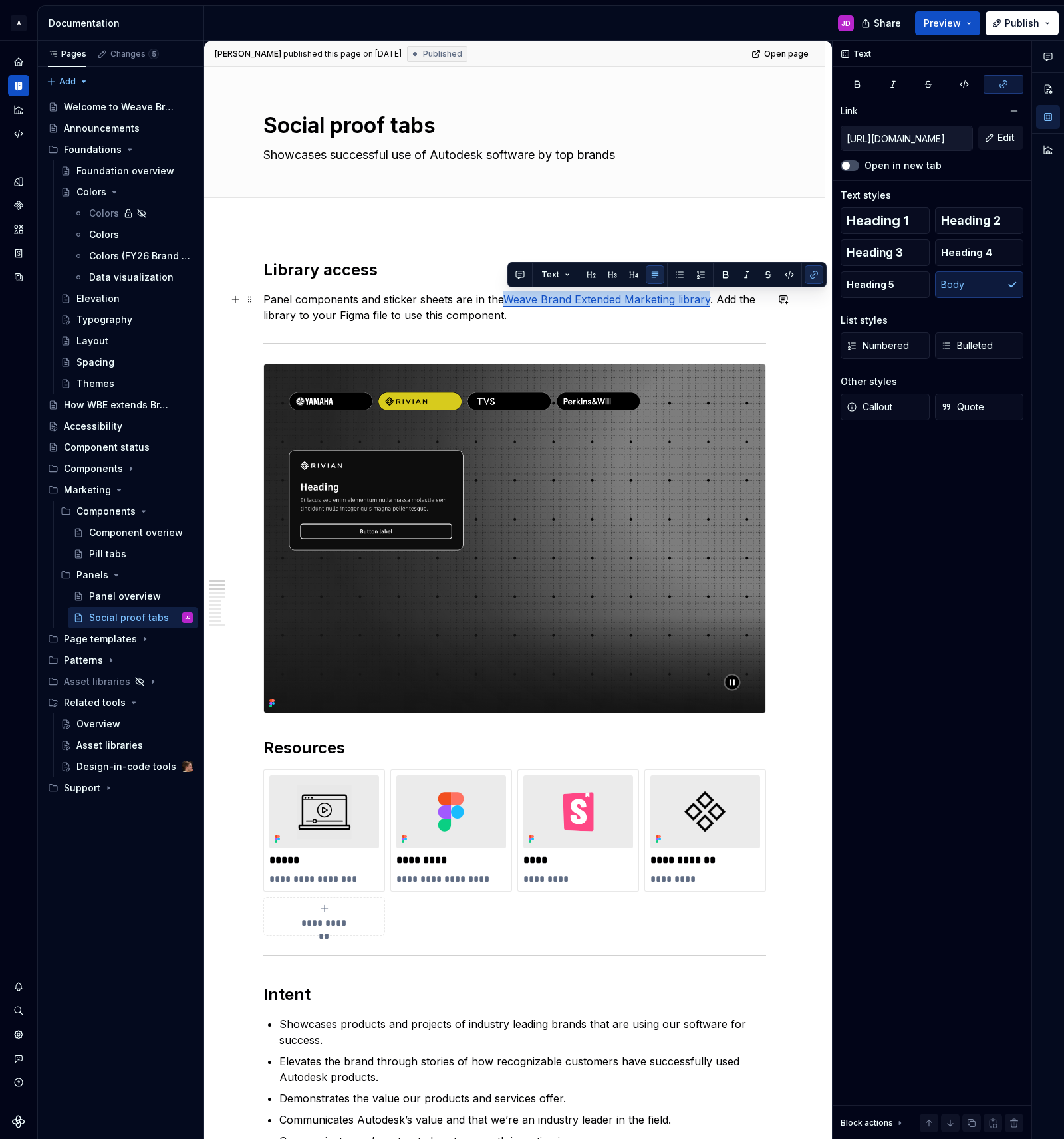
drag, startPoint x: 510, startPoint y: 301, endPoint x: 710, endPoint y: 305, distance: 200.0
click at [710, 305] on p "Panel components and sticker sheets are in the Weave Brand Extended Marketing l…" at bounding box center [515, 307] width 503 height 32
click at [912, 165] on label "Open in new tab" at bounding box center [903, 165] width 77 height 13
click at [859, 165] on button "Open in new tab" at bounding box center [849, 165] width 18 height 11
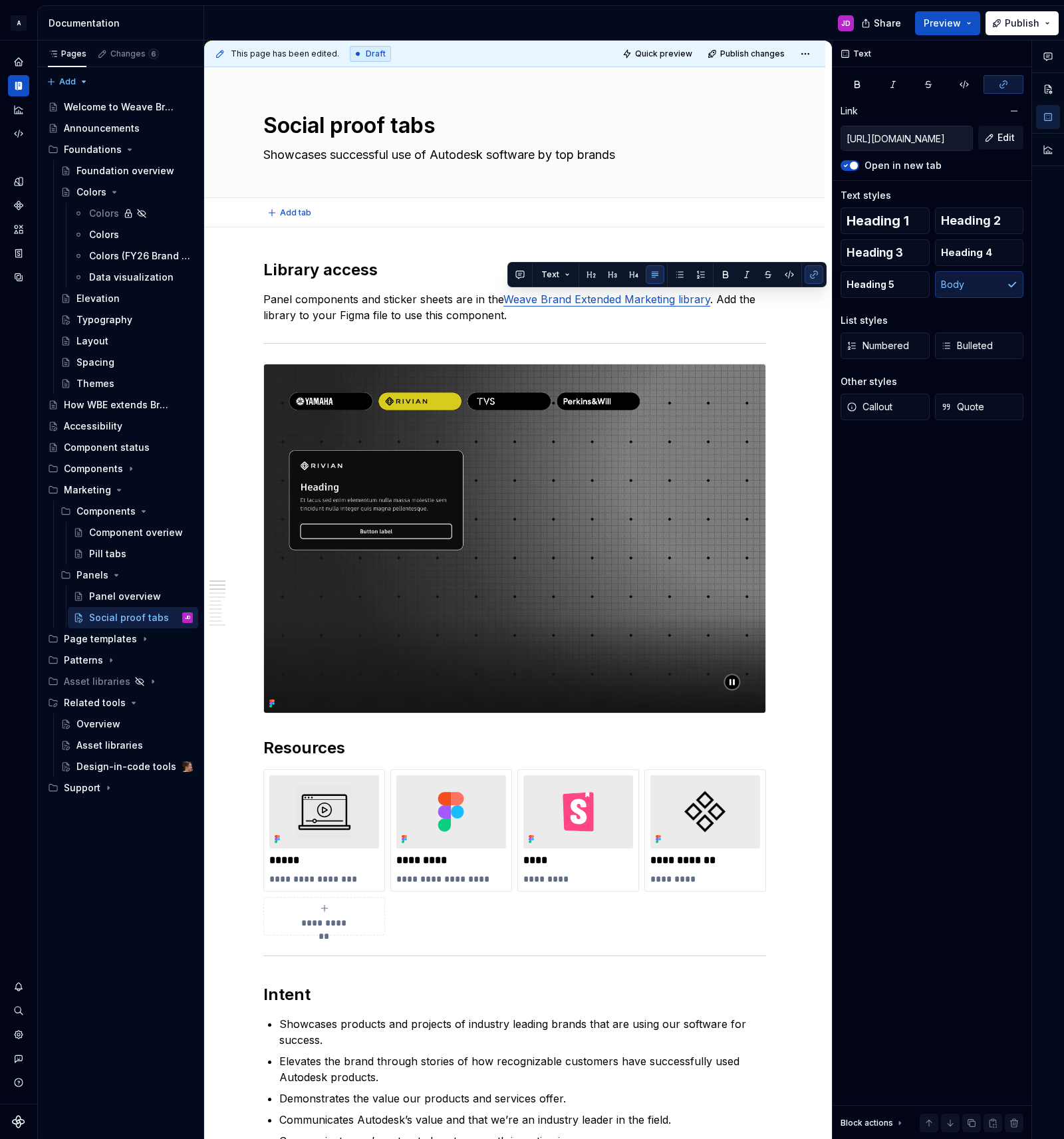
click at [784, 202] on div "Add tab" at bounding box center [515, 212] width 621 height 29
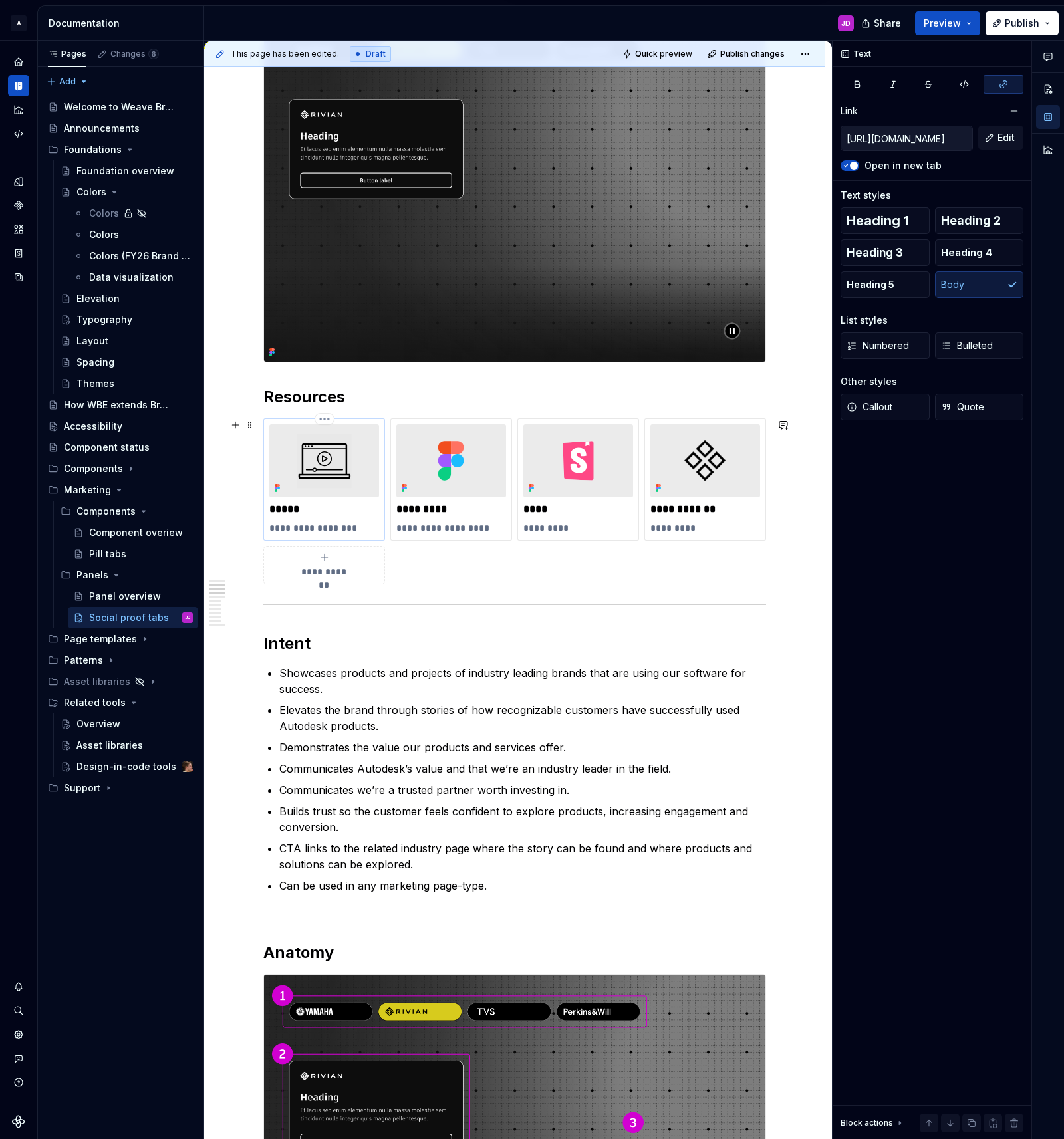
scroll to position [355, 0]
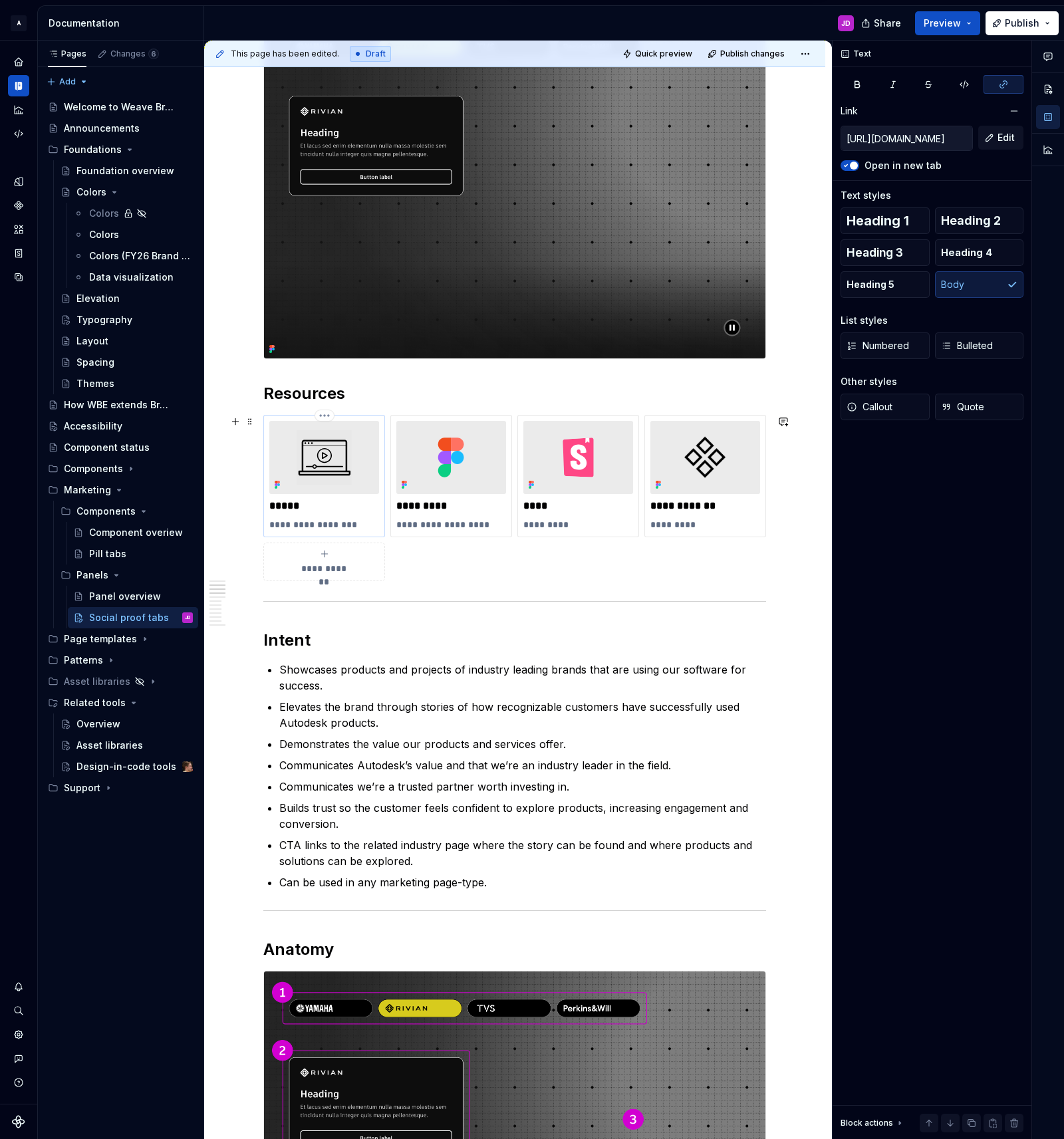
type textarea "*"
click at [329, 494] on div "**********" at bounding box center [324, 476] width 110 height 111
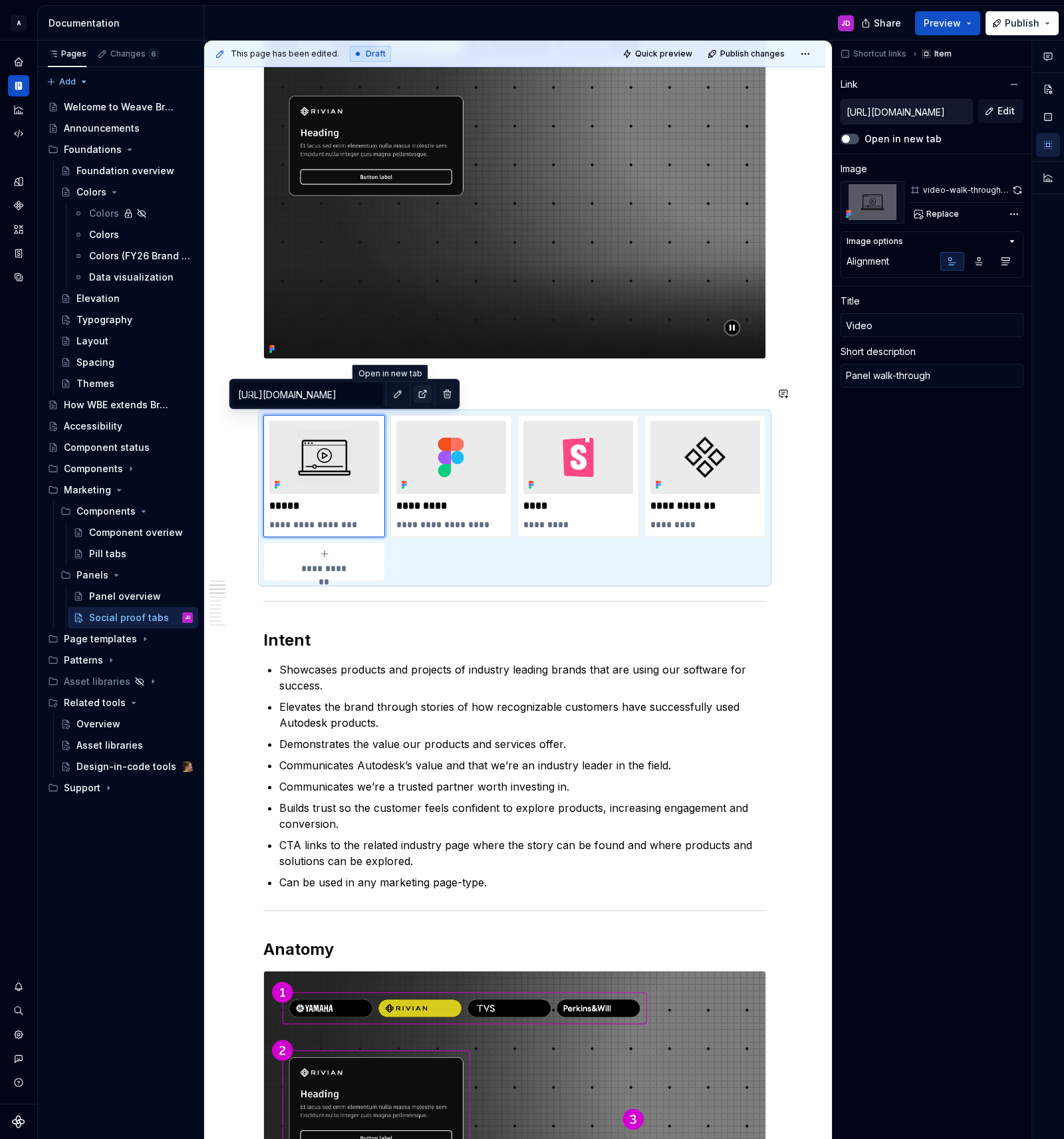
click at [413, 394] on button "button" at bounding box center [422, 394] width 18 height 18
click at [883, 138] on label "Open in new tab" at bounding box center [903, 139] width 77 height 13
click at [859, 138] on button "Open in new tab" at bounding box center [849, 139] width 18 height 11
click at [488, 502] on p "*********" at bounding box center [451, 506] width 110 height 13
type textarea "*"
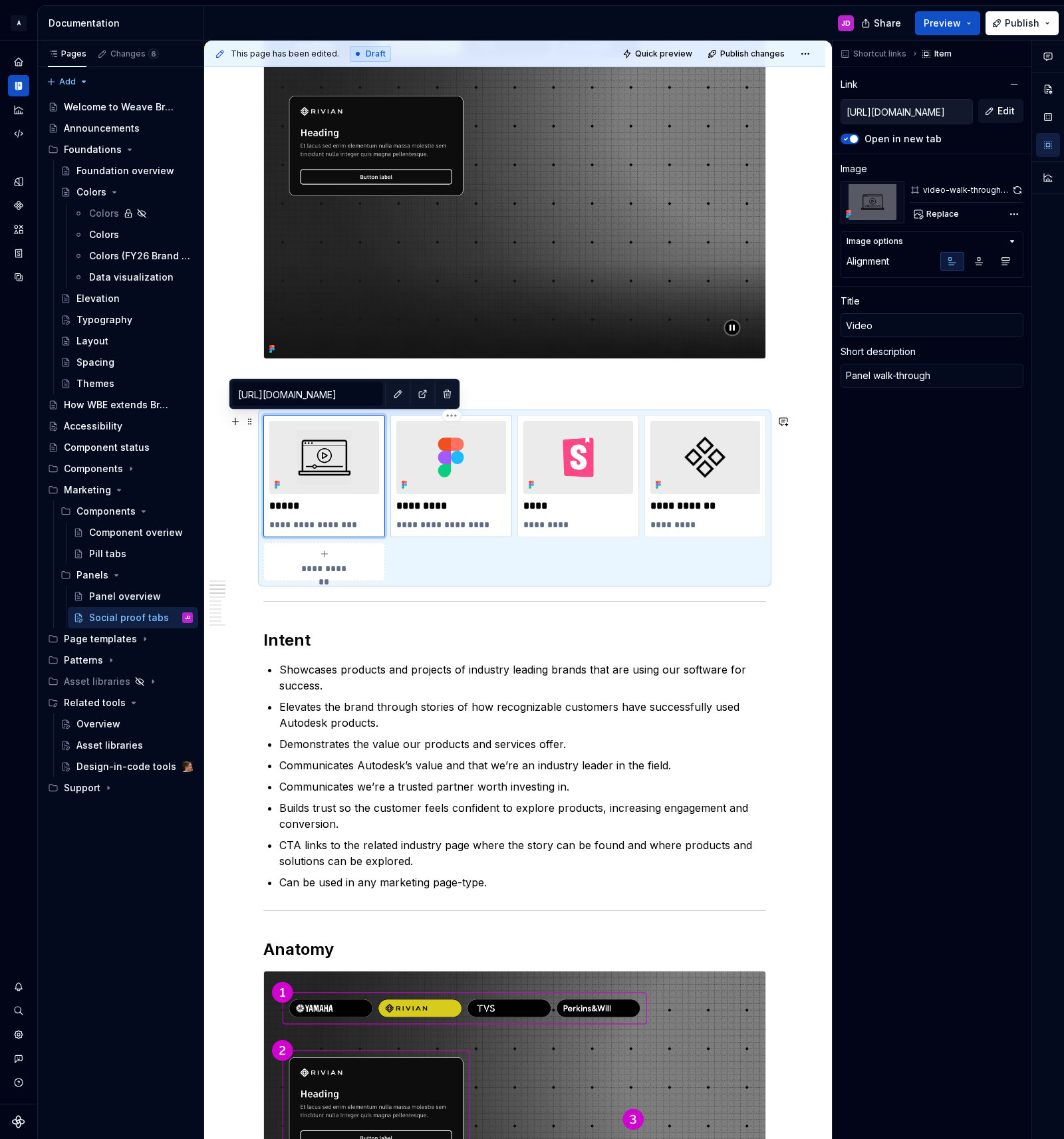
type input "https://www.figma.com/design/ZIGidGLFhkrrimtiTjZzTy/%E2%9D%96-Weave-Brand-Exten…"
type input "Component"
type textarea "Figma sticker sheet"
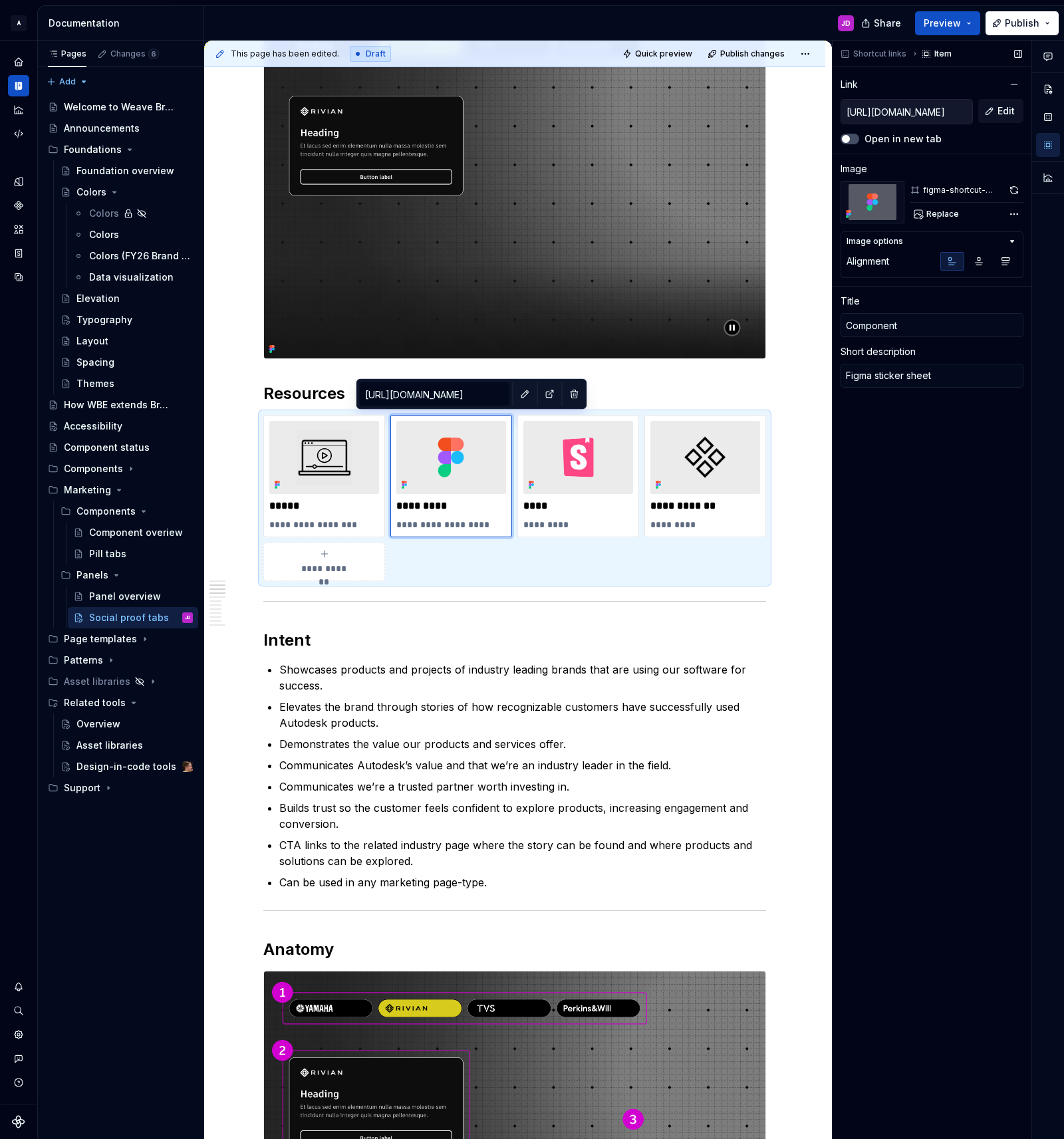
click at [894, 141] on label "Open in new tab" at bounding box center [903, 139] width 77 height 13
click at [859, 141] on button "Open in new tab" at bounding box center [849, 139] width 18 height 11
click at [615, 512] on p "****" at bounding box center [578, 506] width 110 height 13
type textarea "*"
type input "https://pages.git.autodesk.com/dpe/dotcom-patterns/main/?path=/docs/dotcom-patt…"
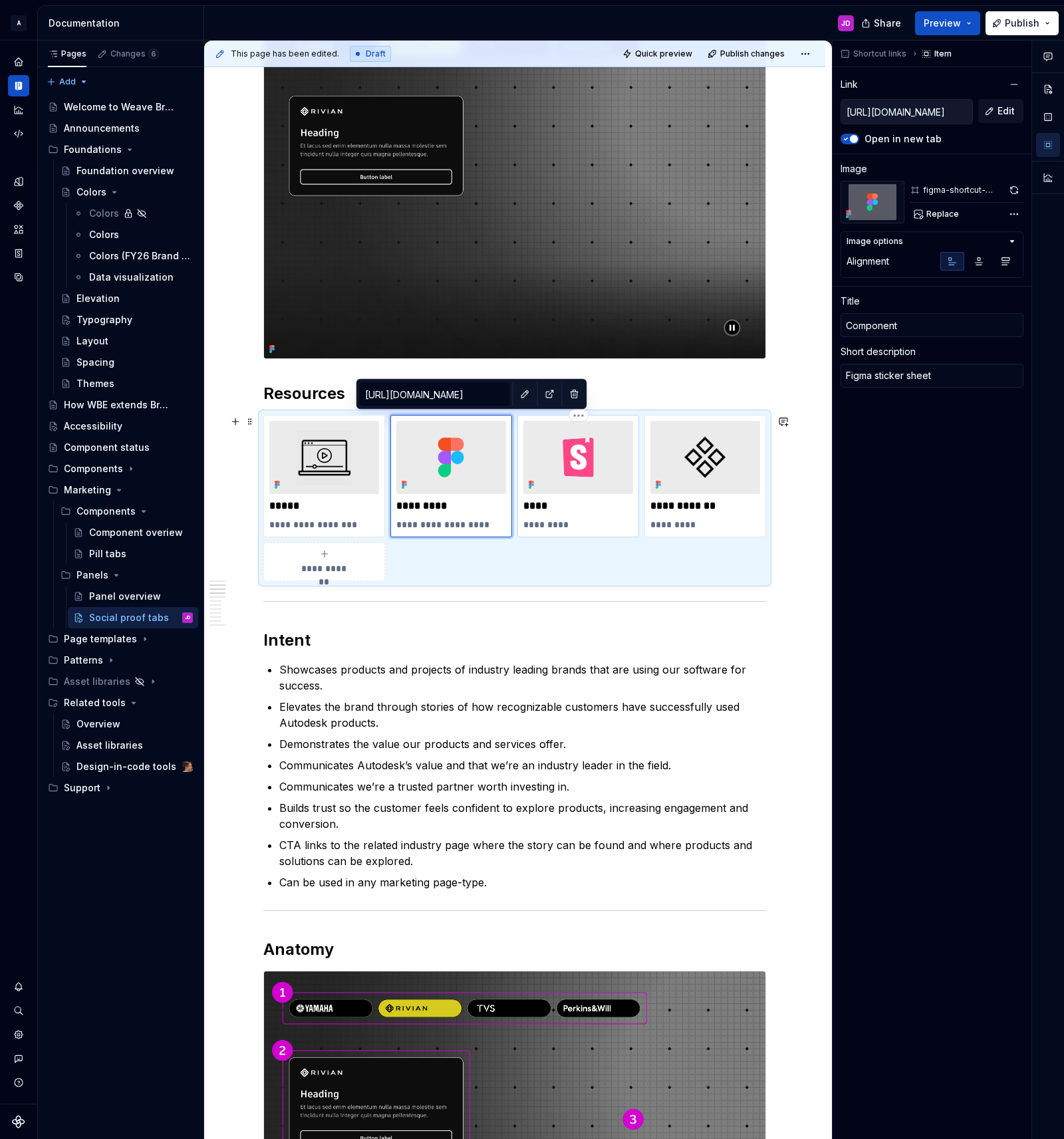
type input "https://pages.git.autodesk.com/dpe/dotcom-patterns/main/?path=/docs/dotcom-patt…"
type input "Code"
type textarea "Storybook"
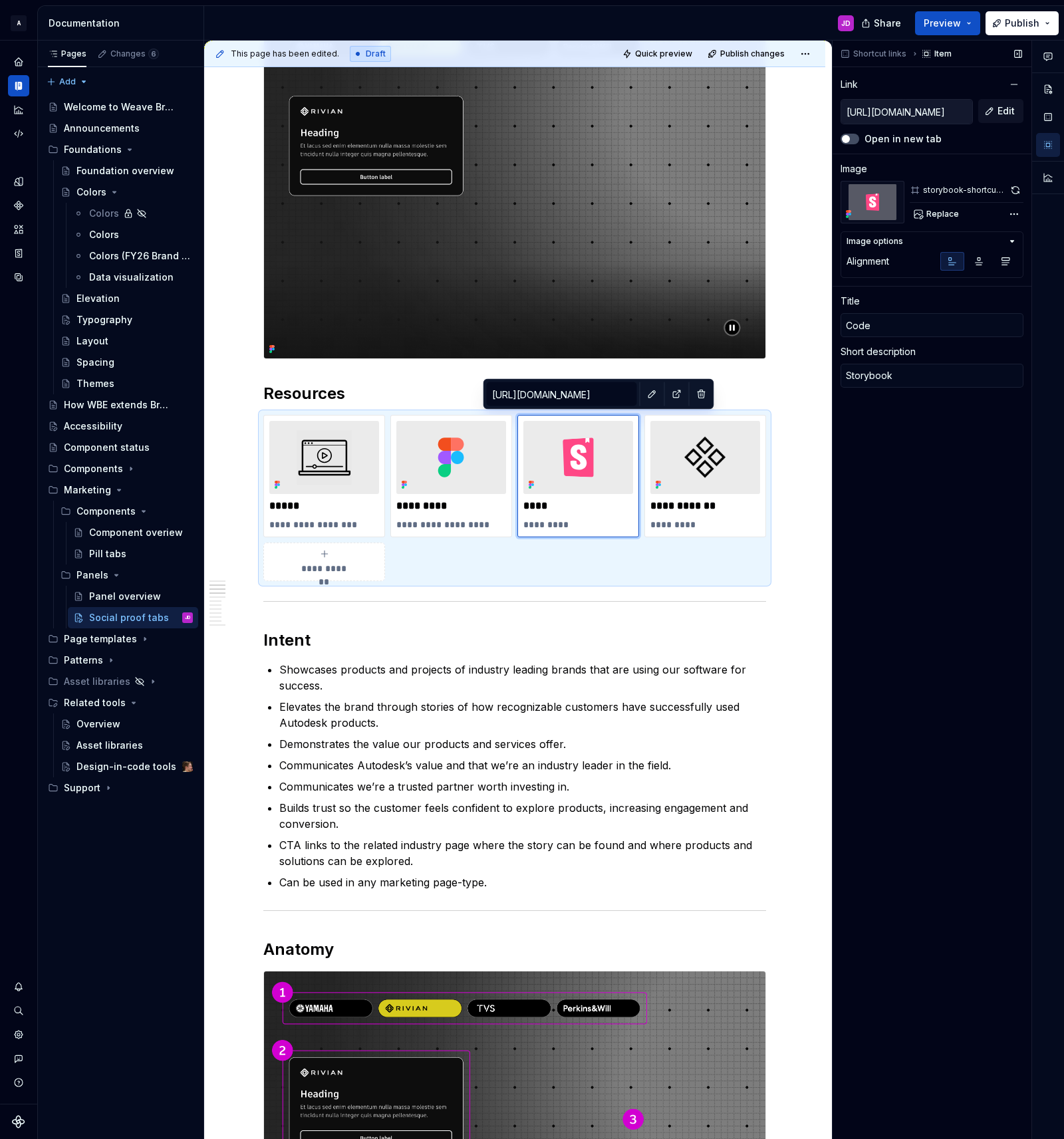
click at [892, 138] on label "Open in new tab" at bounding box center [903, 139] width 77 height 13
click at [859, 138] on button "Open in new tab" at bounding box center [849, 139] width 18 height 11
click at [748, 510] on p "**********" at bounding box center [705, 506] width 110 height 13
type textarea "*"
type input "Subcomponent"
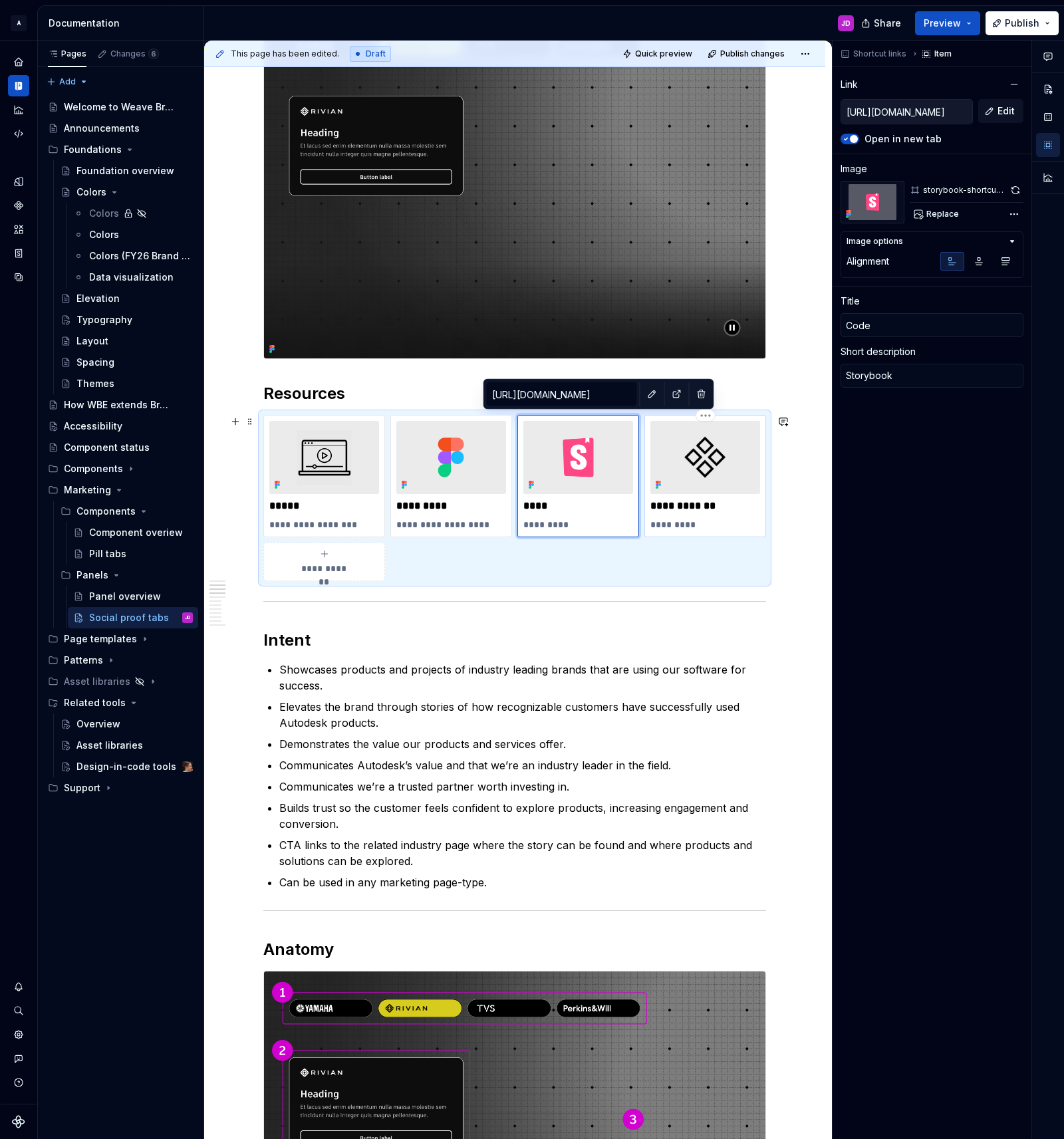
type textarea "Pill tabs"
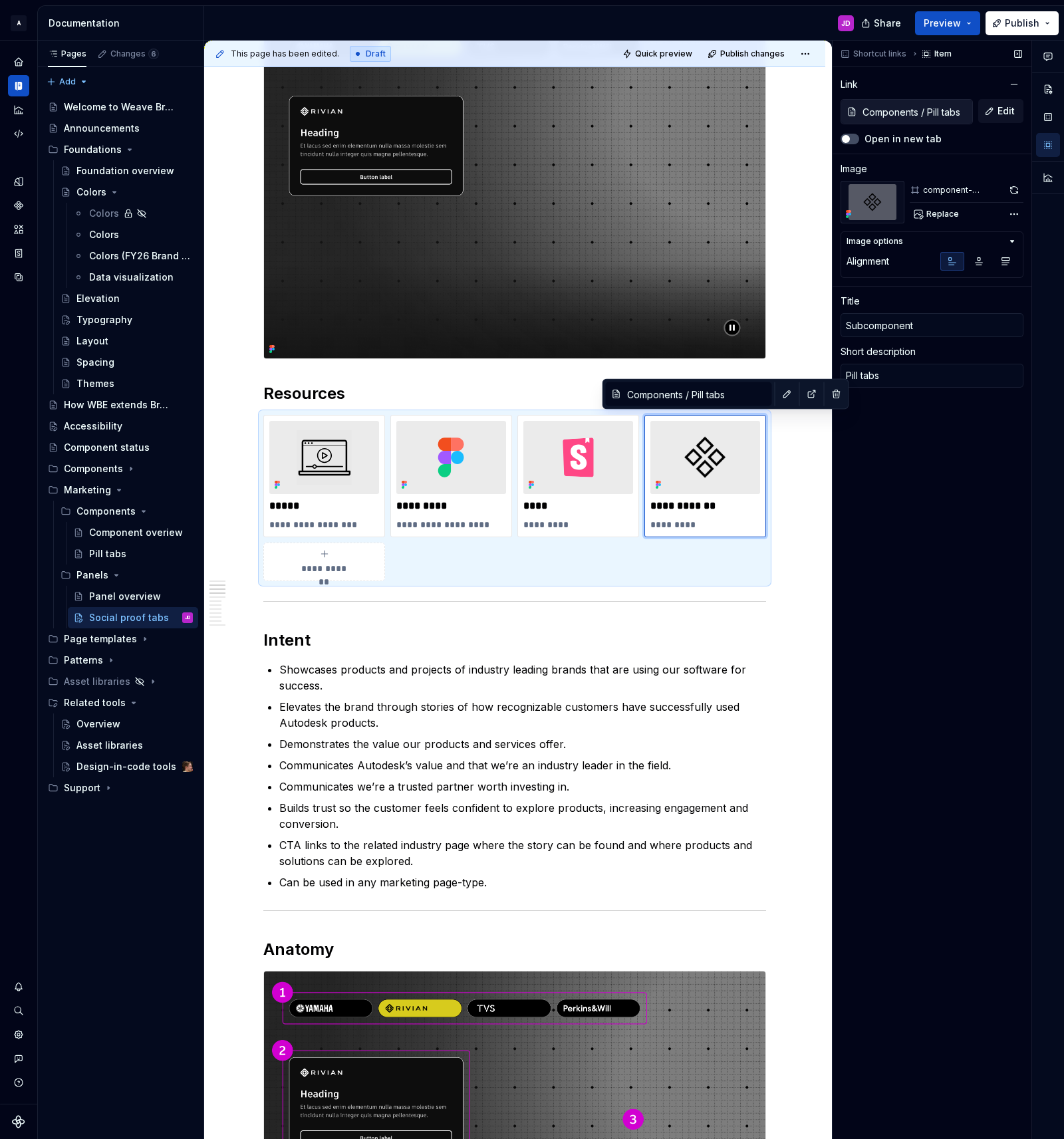
click at [922, 139] on label "Open in new tab" at bounding box center [903, 139] width 77 height 13
click at [859, 139] on button "Open in new tab" at bounding box center [849, 139] width 18 height 11
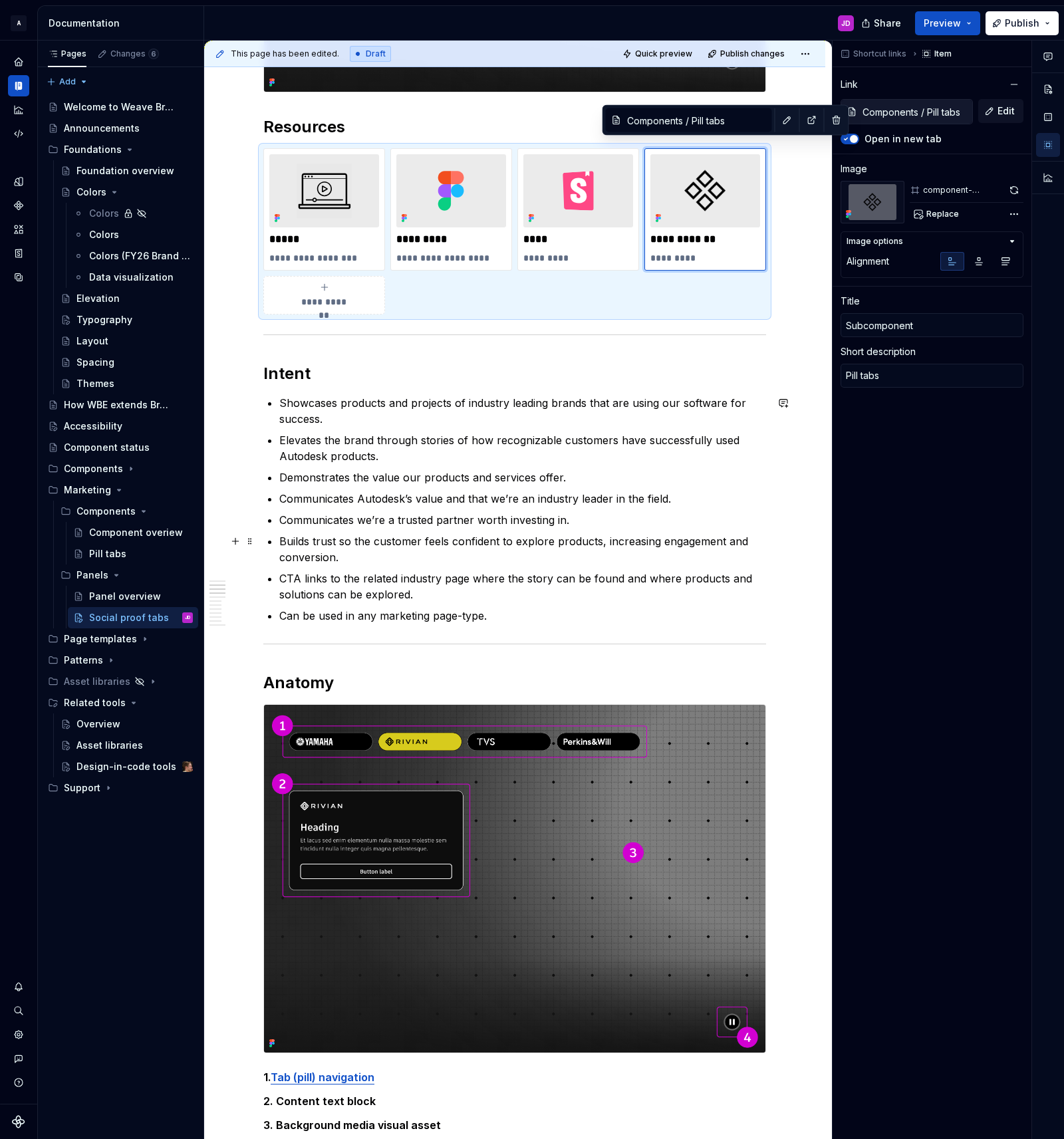
scroll to position [631, 0]
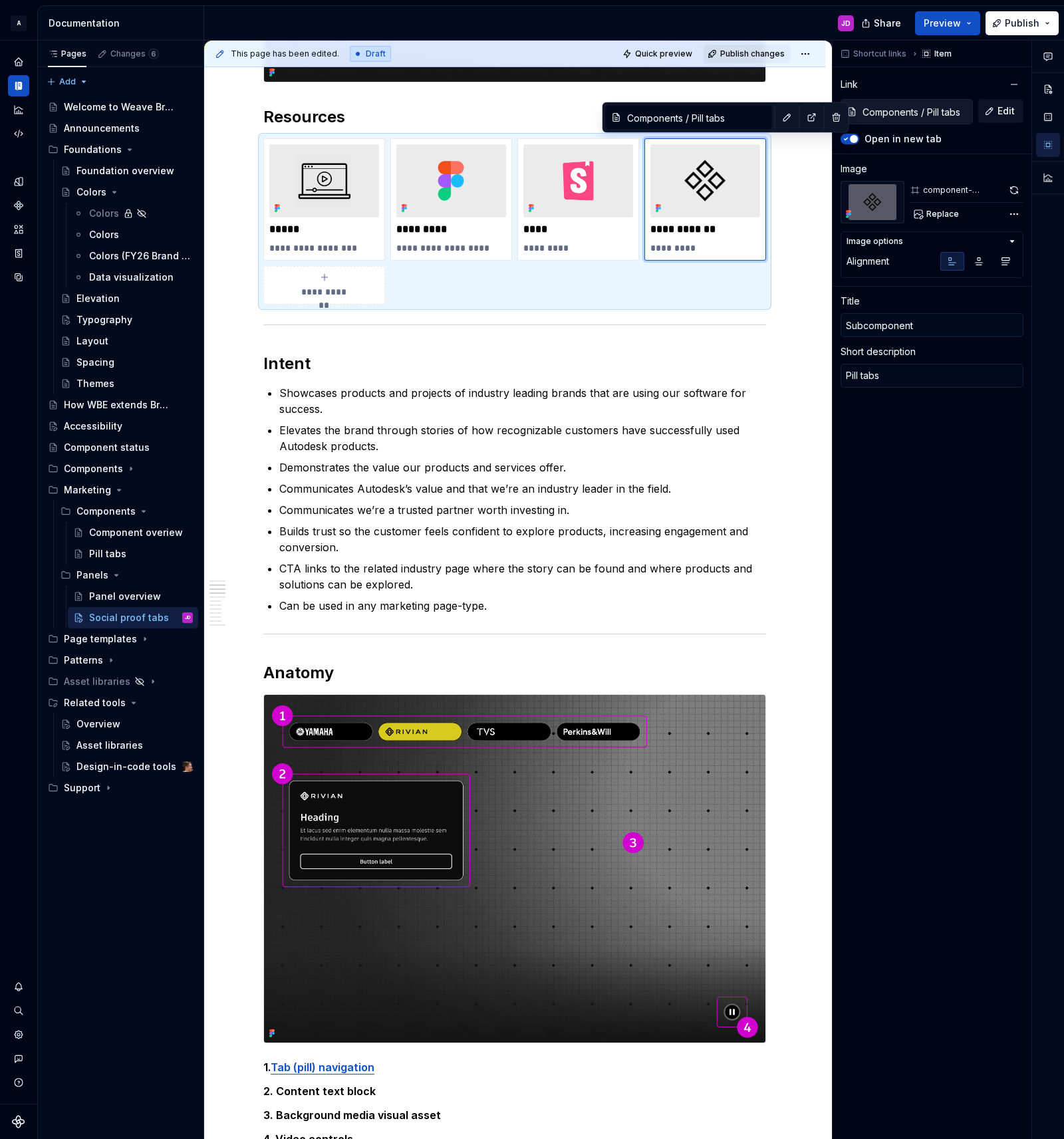
click at [743, 55] on span "Publish changes" at bounding box center [752, 54] width 64 height 11
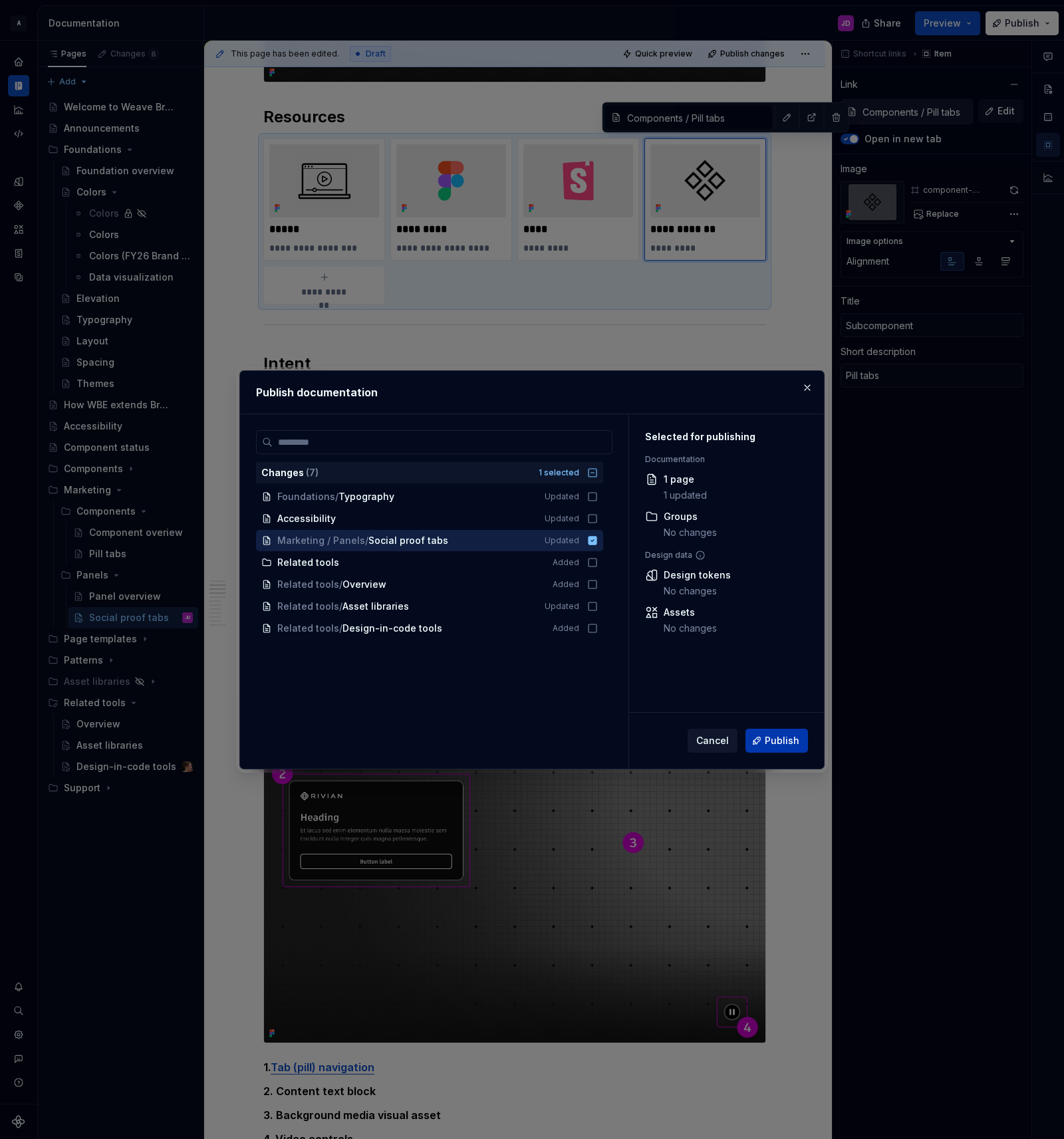
click at [772, 737] on span "Publish" at bounding box center [782, 740] width 35 height 13
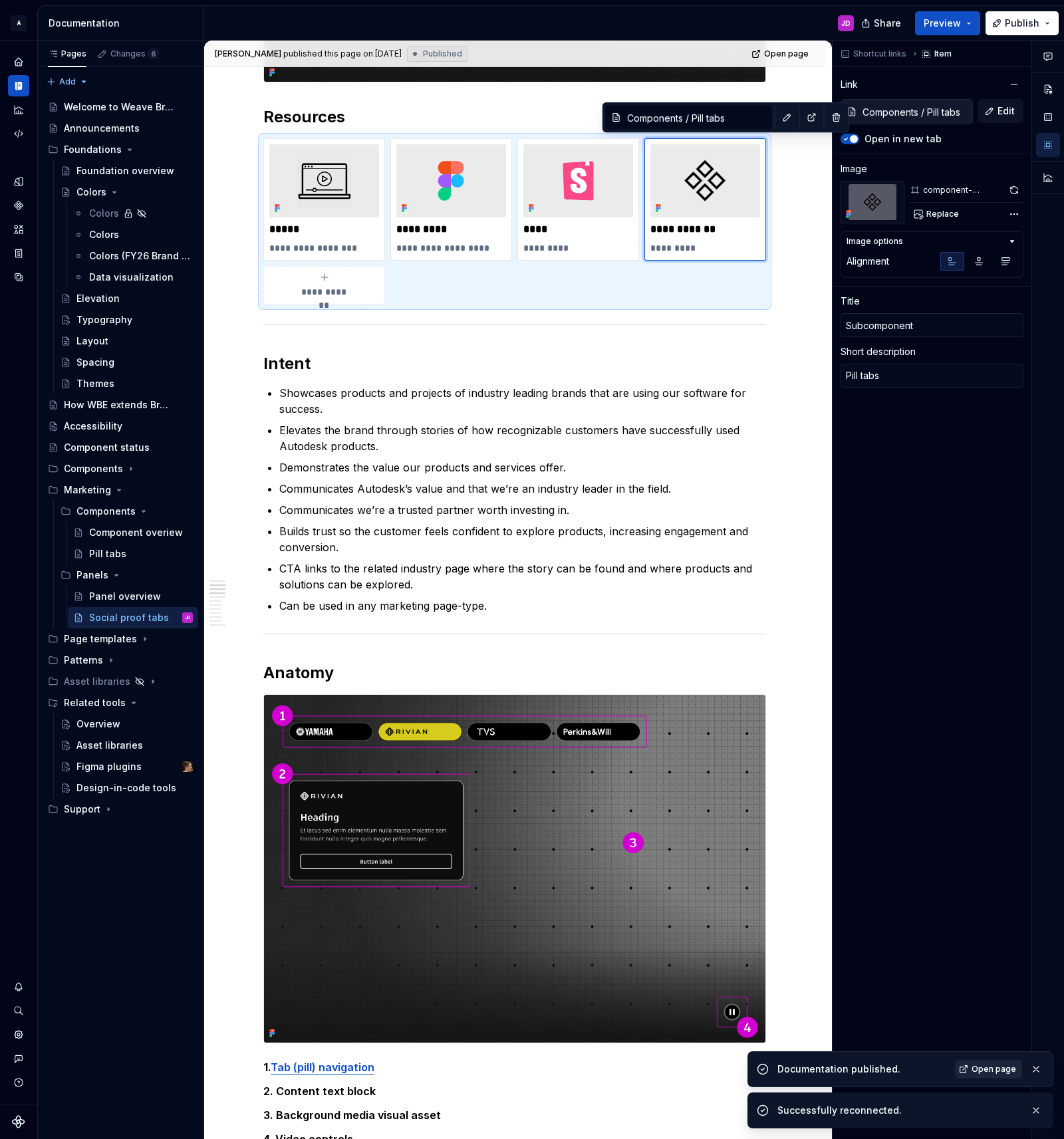
click at [995, 1068] on span "Open page" at bounding box center [994, 1069] width 44 height 11
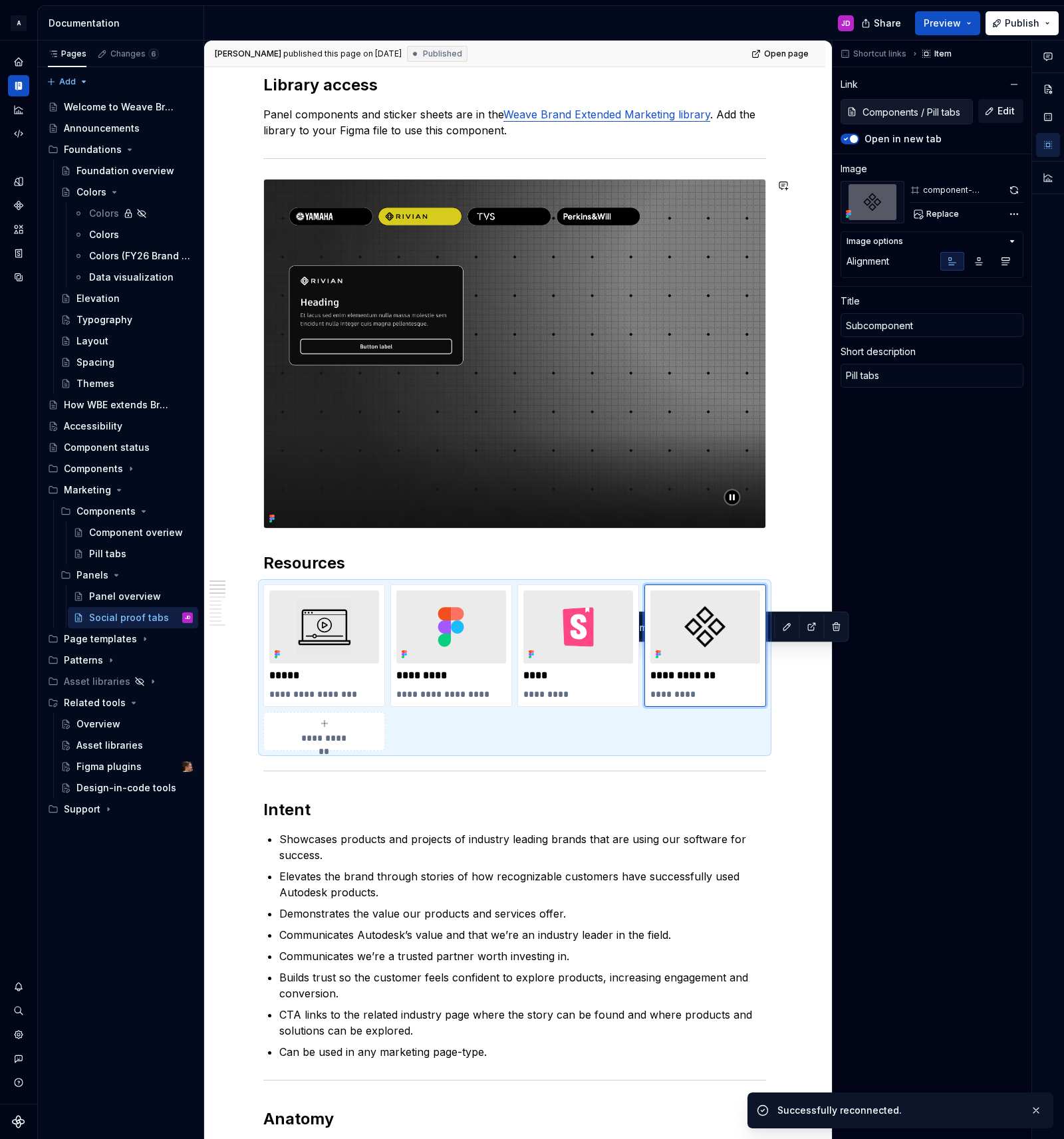
scroll to position [0, 0]
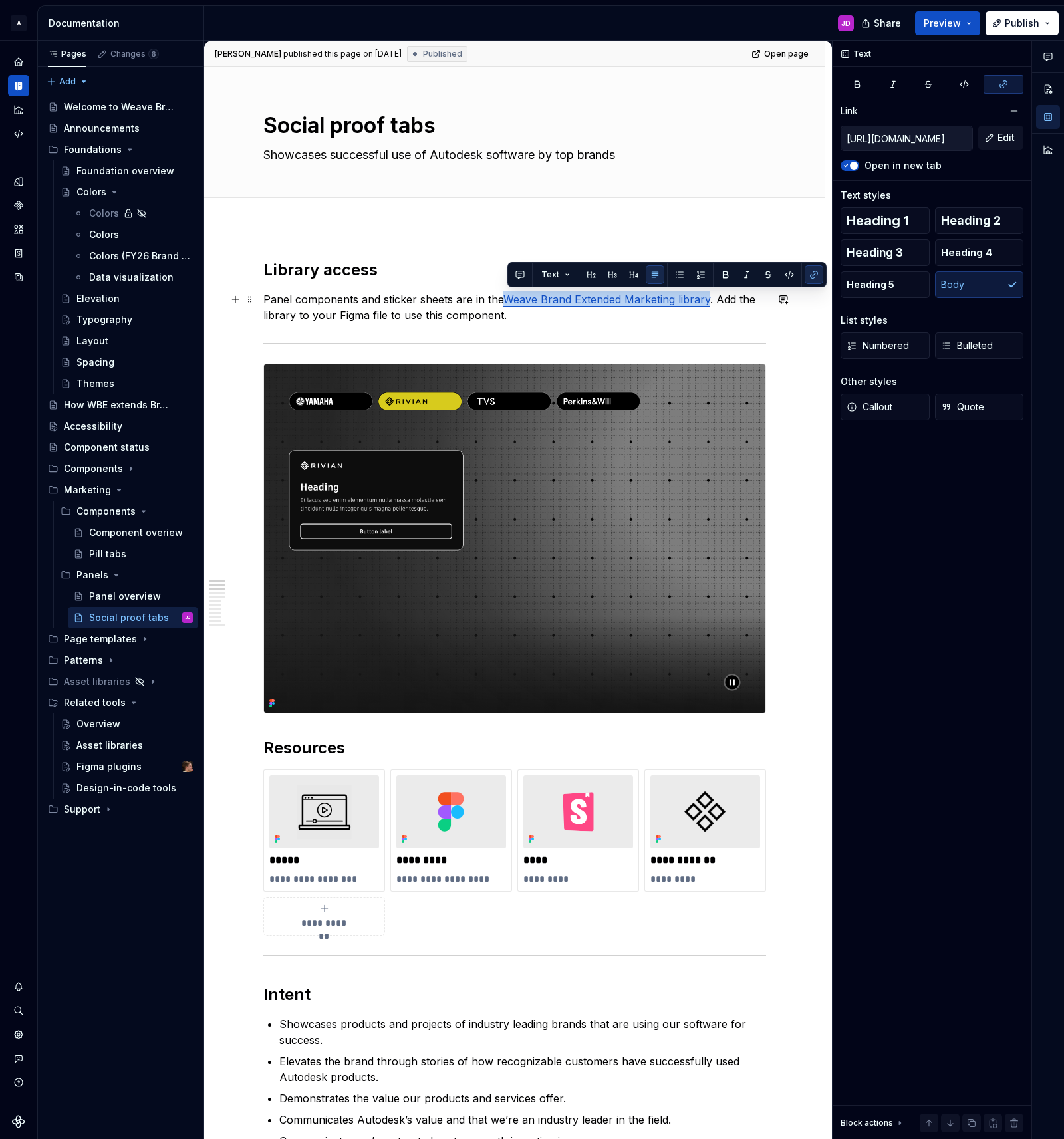
drag, startPoint x: 509, startPoint y: 296, endPoint x: 711, endPoint y: 306, distance: 202.2
click at [711, 306] on p "Panel components and sticker sheets are in the Weave Brand Extended Marketing l…" at bounding box center [515, 307] width 503 height 32
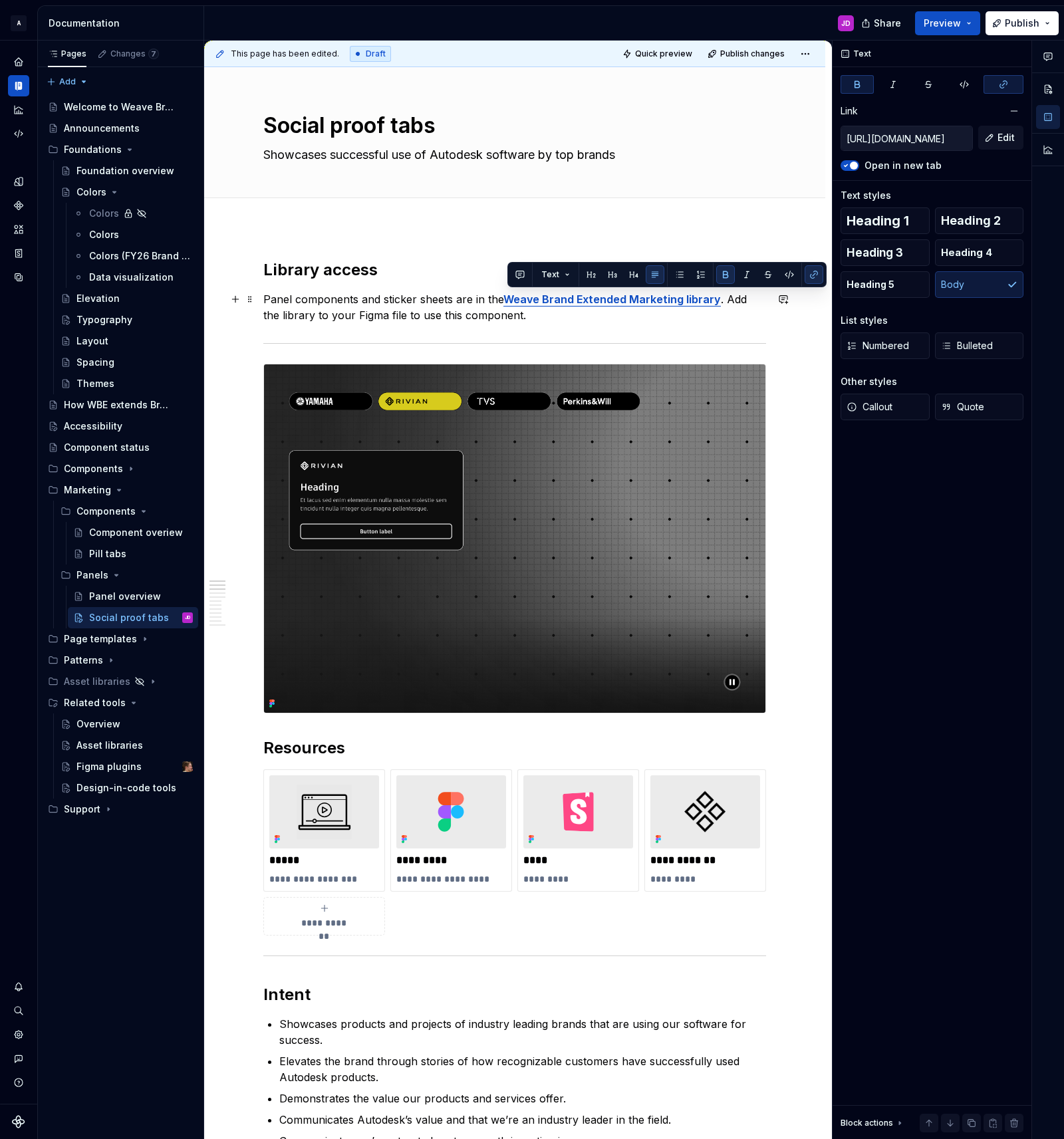
click at [669, 322] on p "Panel components and sticker sheets are in the Weave Brand Extended Marketing l…" at bounding box center [515, 307] width 503 height 32
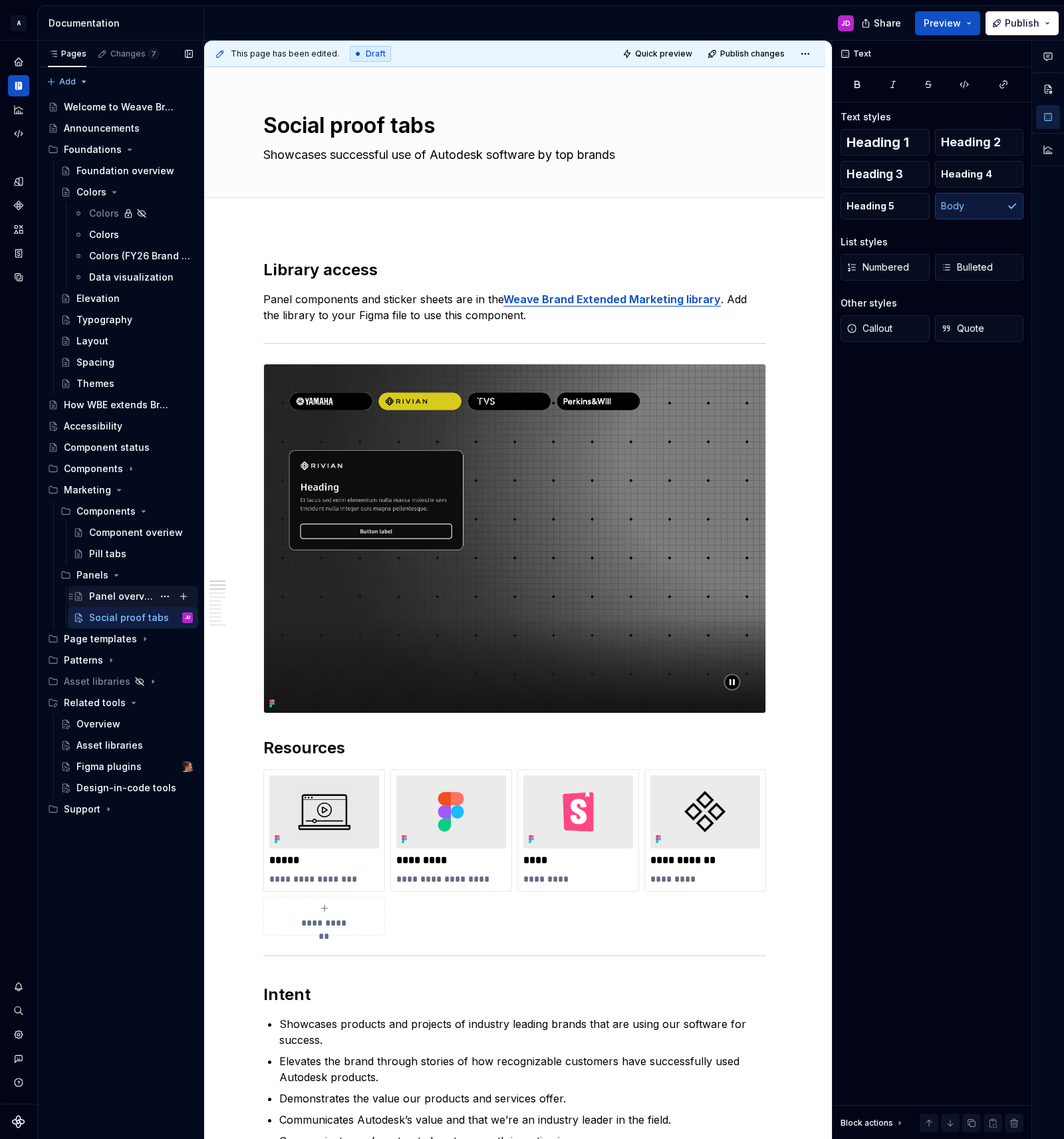
click at [127, 596] on div "Panel overview" at bounding box center [120, 596] width 64 height 13
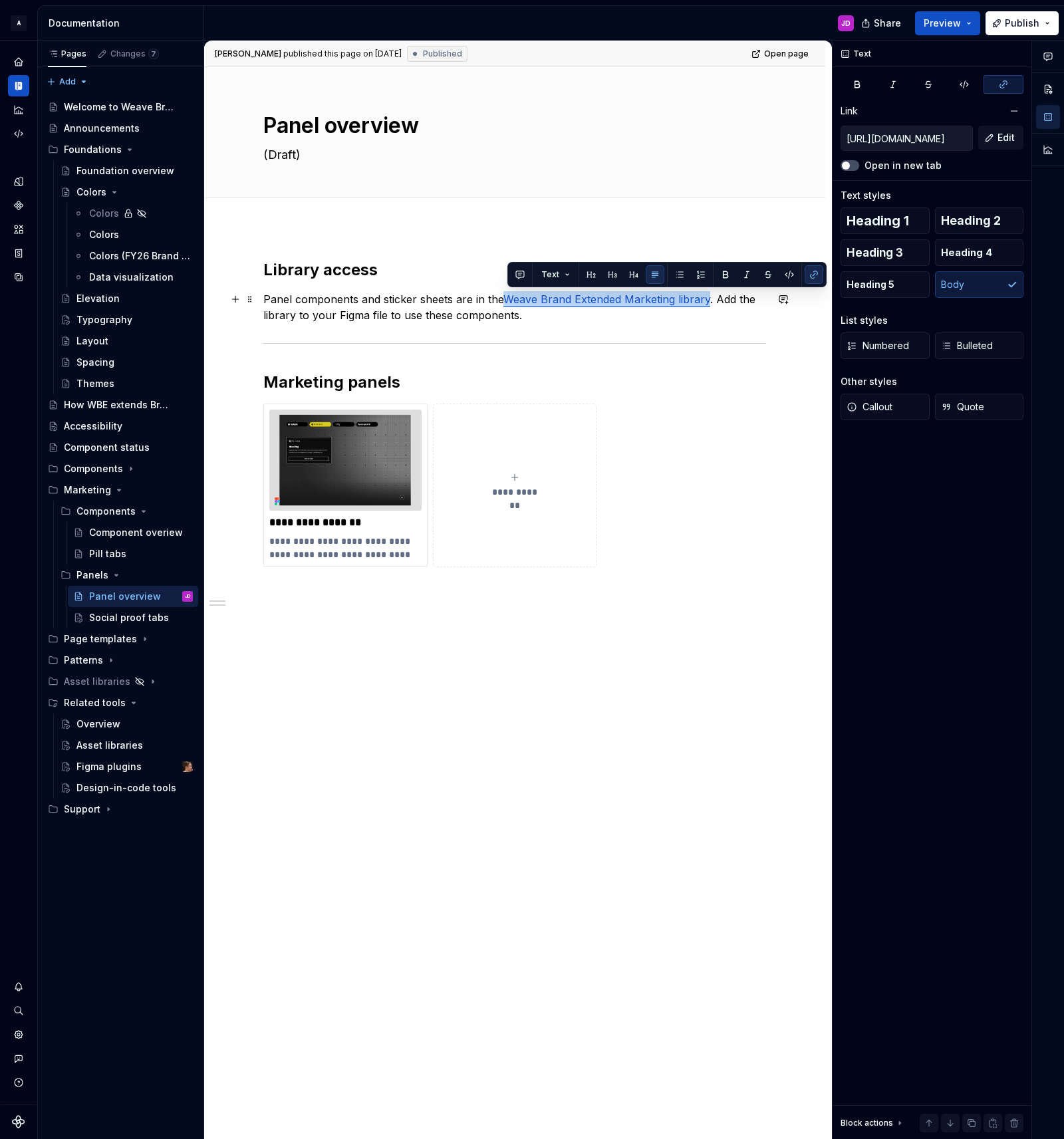
drag, startPoint x: 577, startPoint y: 305, endPoint x: 711, endPoint y: 304, distance: 134.0
click at [710, 304] on link "Weave Brand Extended Marketing library" at bounding box center [607, 299] width 207 height 13
click at [917, 169] on label "Open in new tab" at bounding box center [903, 165] width 77 height 13
click at [859, 169] on button "Open in new tab" at bounding box center [849, 165] width 18 height 11
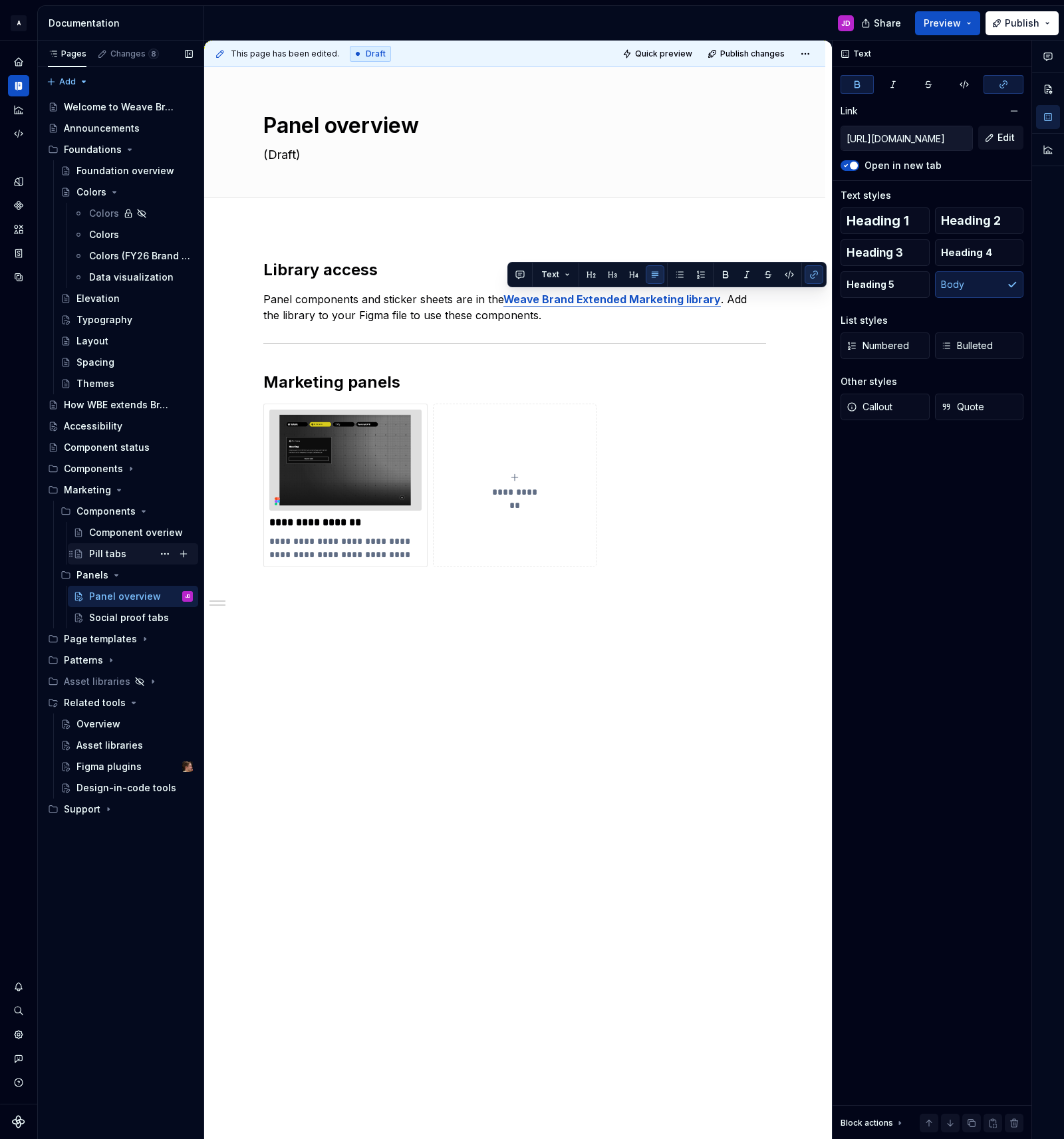
click at [118, 552] on div "Pill tabs" at bounding box center [107, 553] width 37 height 13
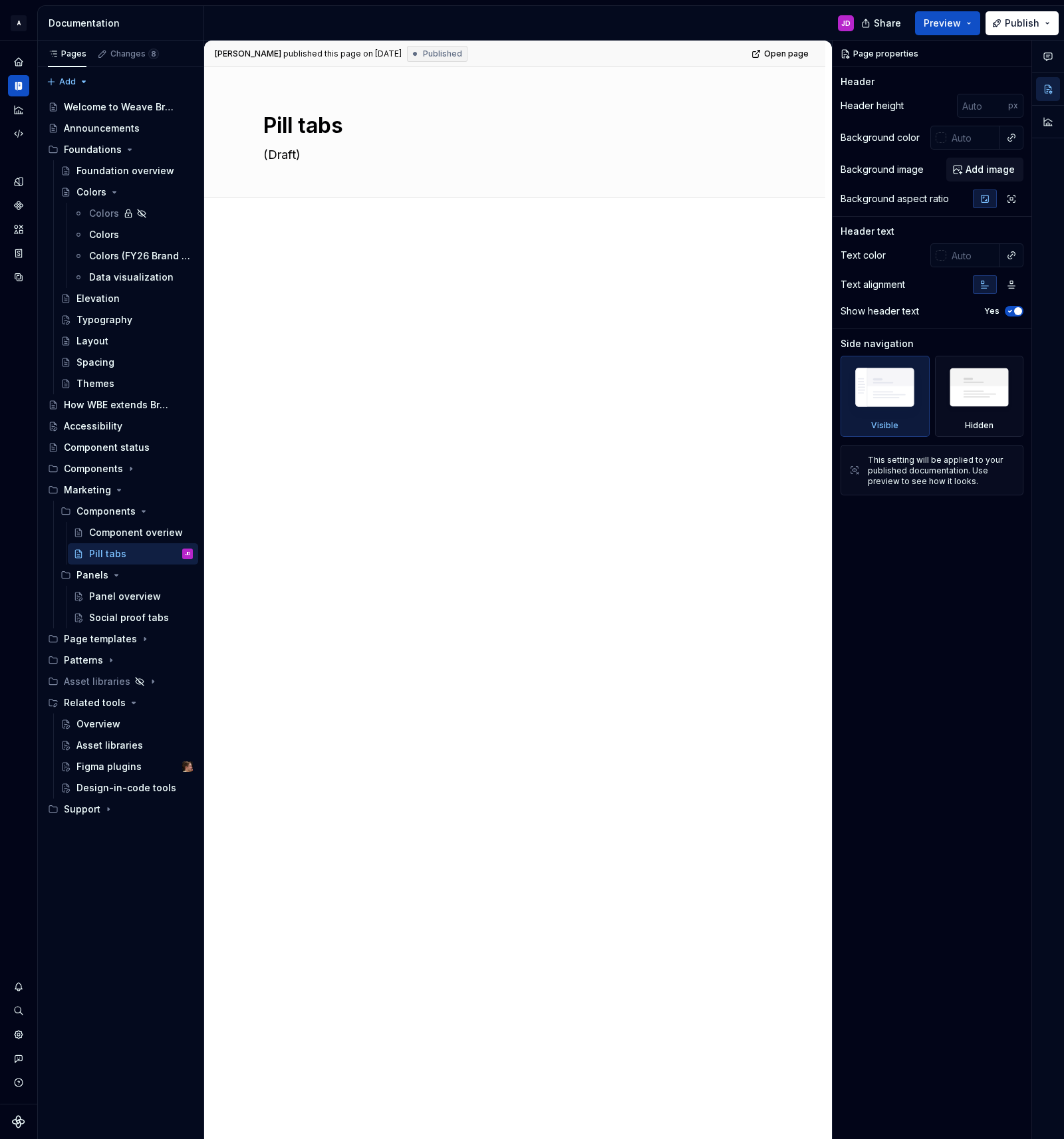
type textarea "*"
click at [323, 230] on div at bounding box center [515, 448] width 621 height 440
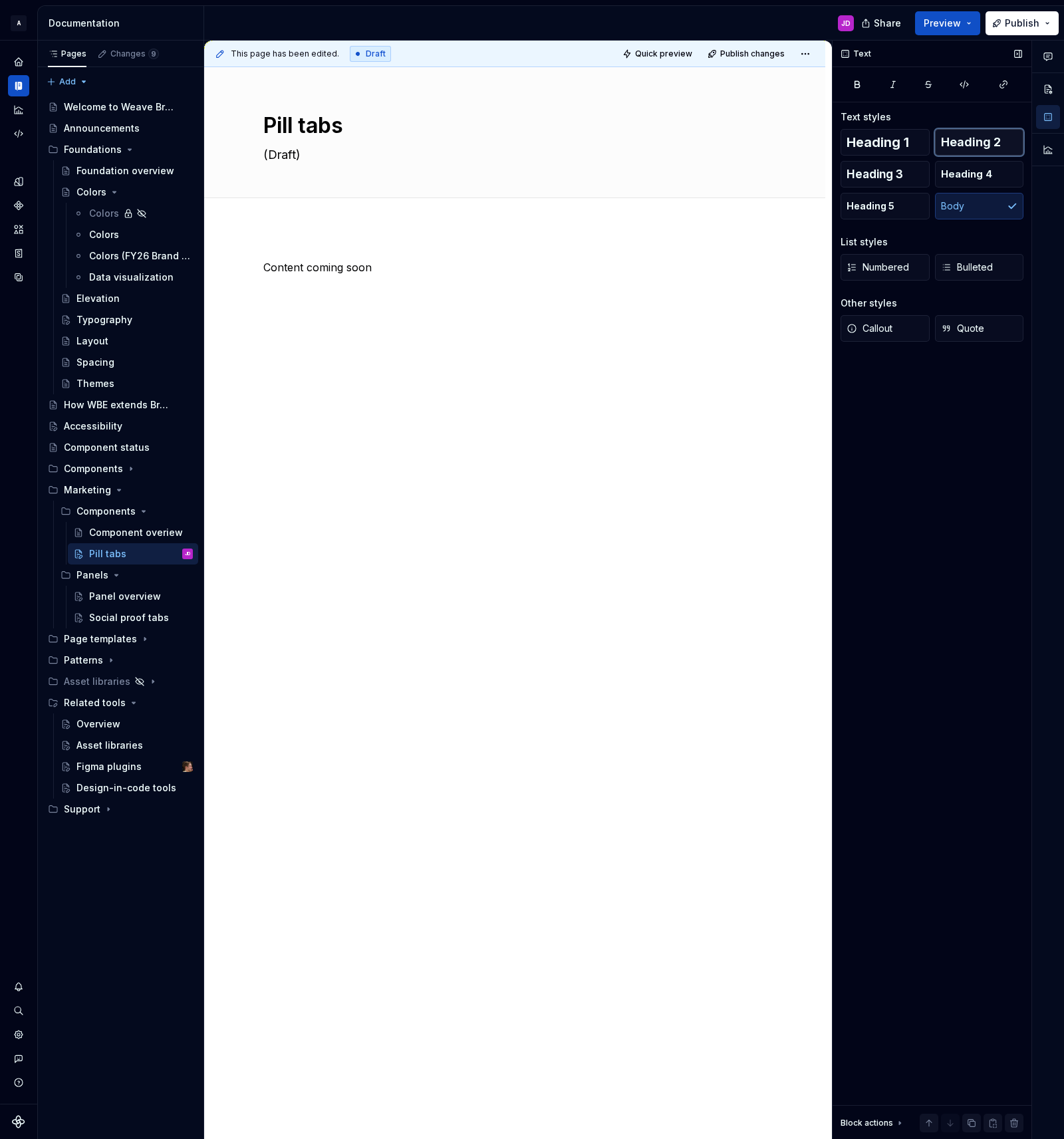
click at [977, 147] on span "Heading 2" at bounding box center [971, 141] width 60 height 13
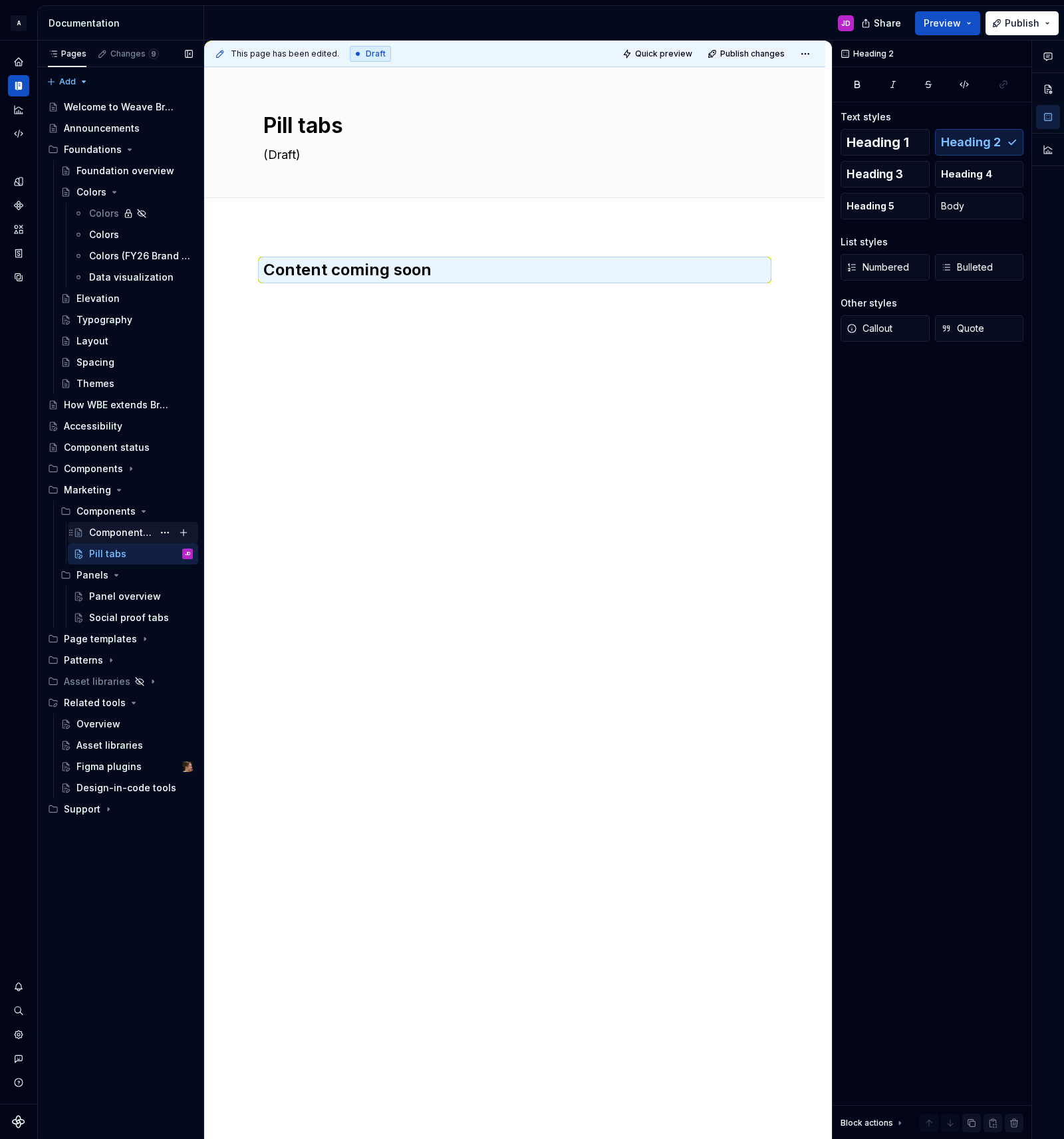
click at [119, 530] on div "Component overiew" at bounding box center [120, 532] width 64 height 13
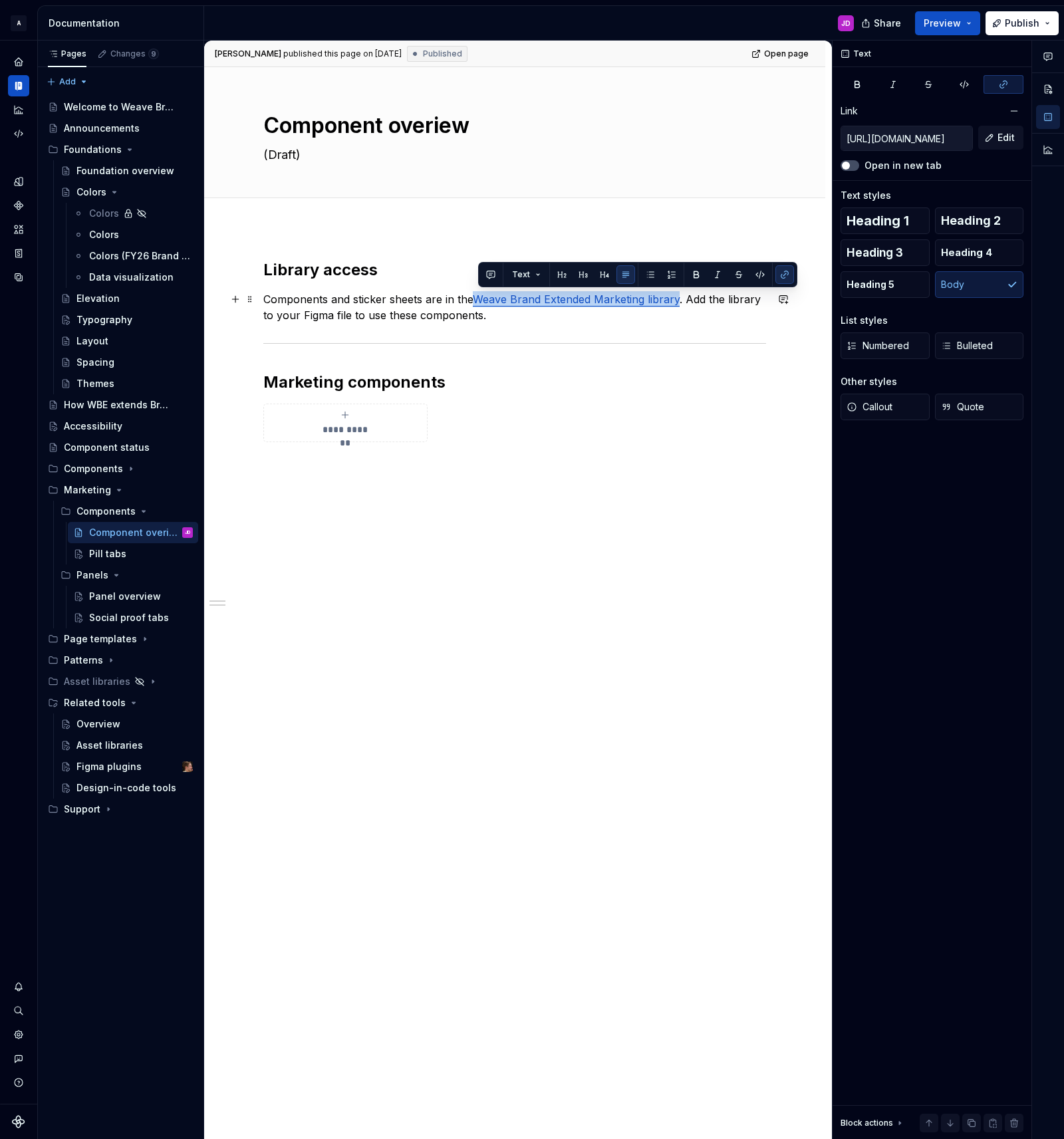
drag, startPoint x: 480, startPoint y: 296, endPoint x: 682, endPoint y: 303, distance: 202.1
click at [679, 303] on link "Weave Brand Extended Marketing library" at bounding box center [576, 299] width 207 height 13
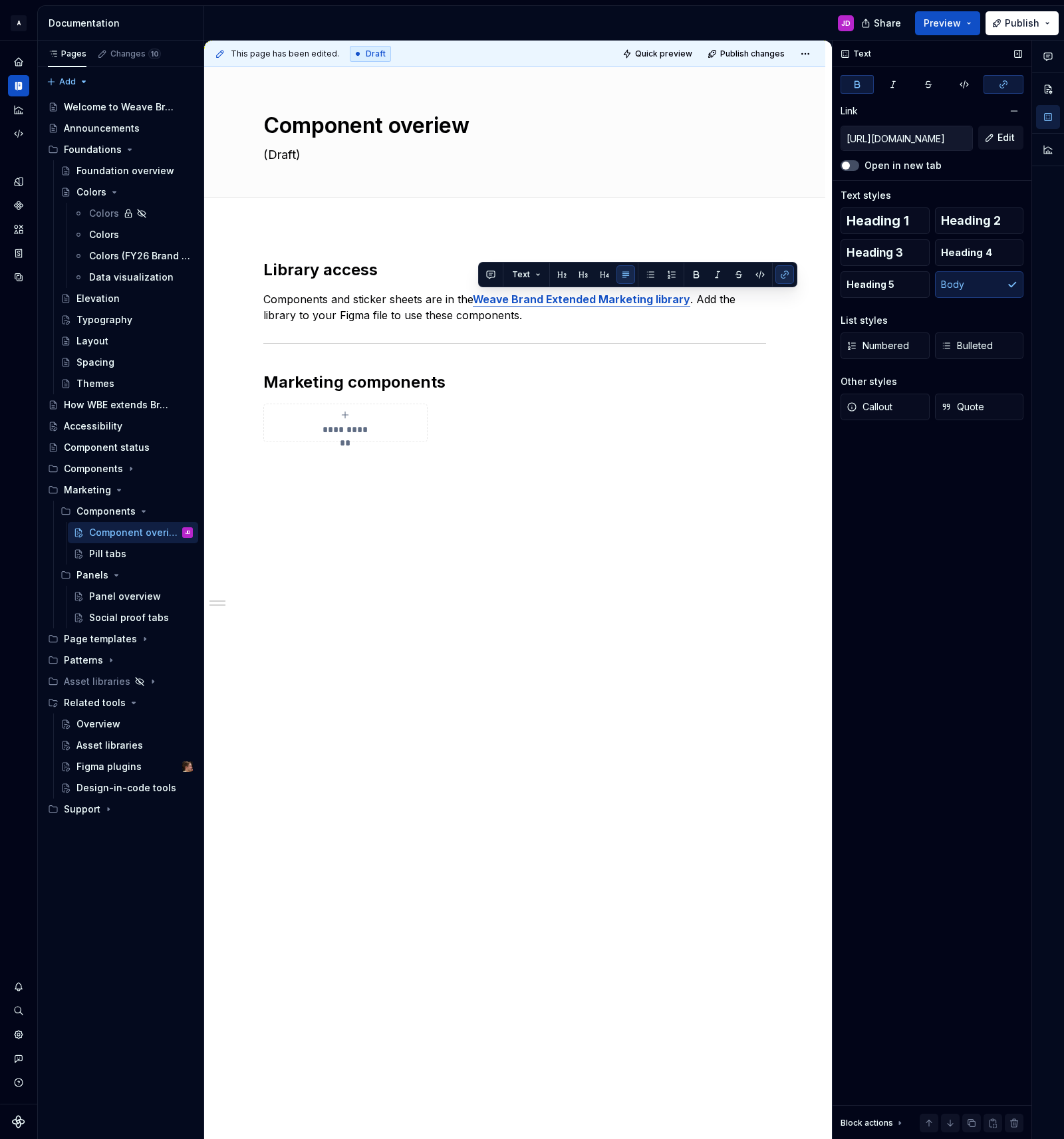
click at [912, 165] on label "Open in new tab" at bounding box center [903, 165] width 77 height 13
click at [859, 165] on button "Open in new tab" at bounding box center [849, 165] width 18 height 11
click at [761, 57] on span "Publish changes" at bounding box center [752, 54] width 64 height 11
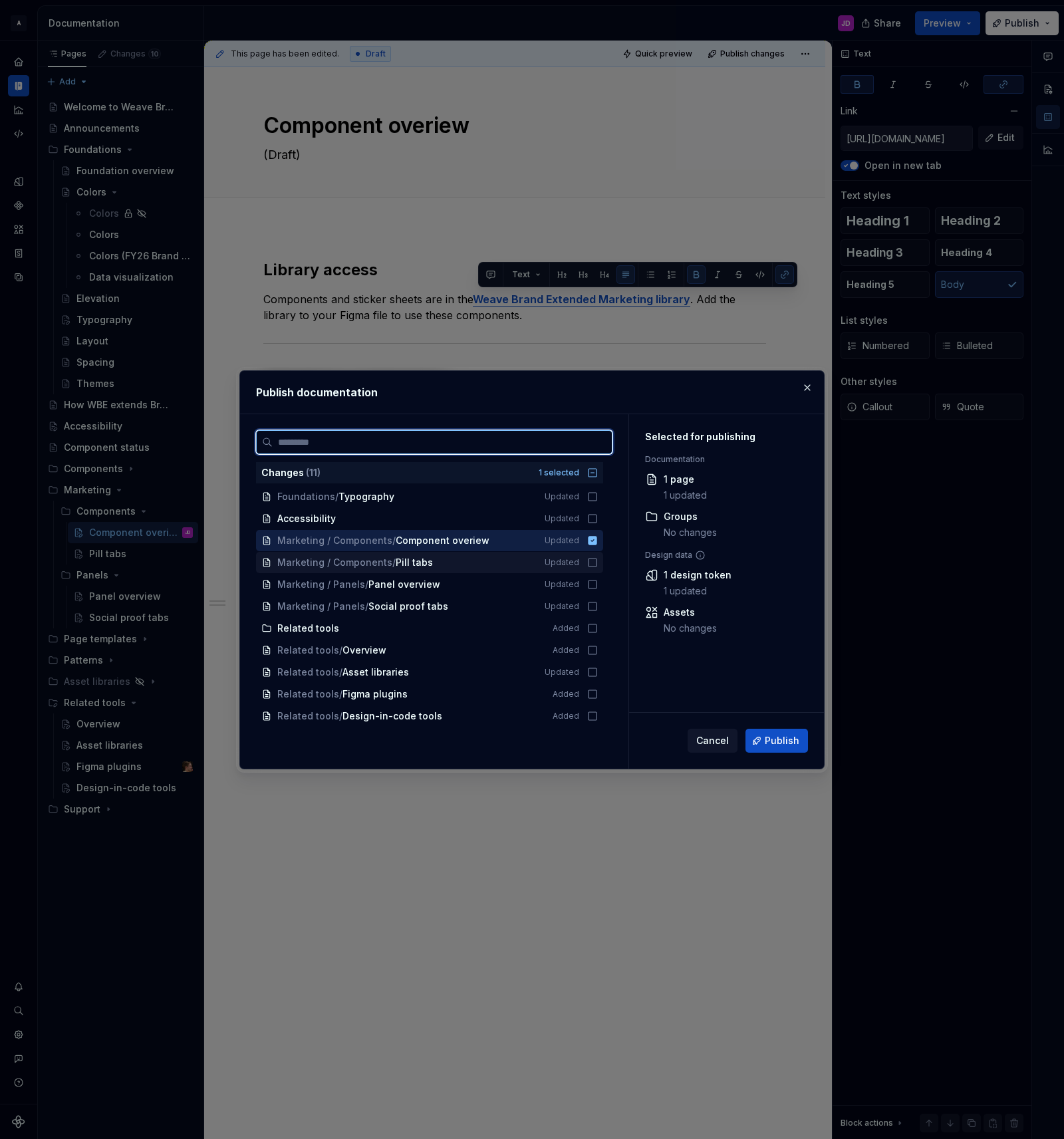
click at [597, 563] on icon at bounding box center [592, 562] width 11 height 11
drag, startPoint x: 599, startPoint y: 582, endPoint x: 599, endPoint y: 597, distance: 15.0
click at [598, 586] on icon at bounding box center [592, 584] width 11 height 11
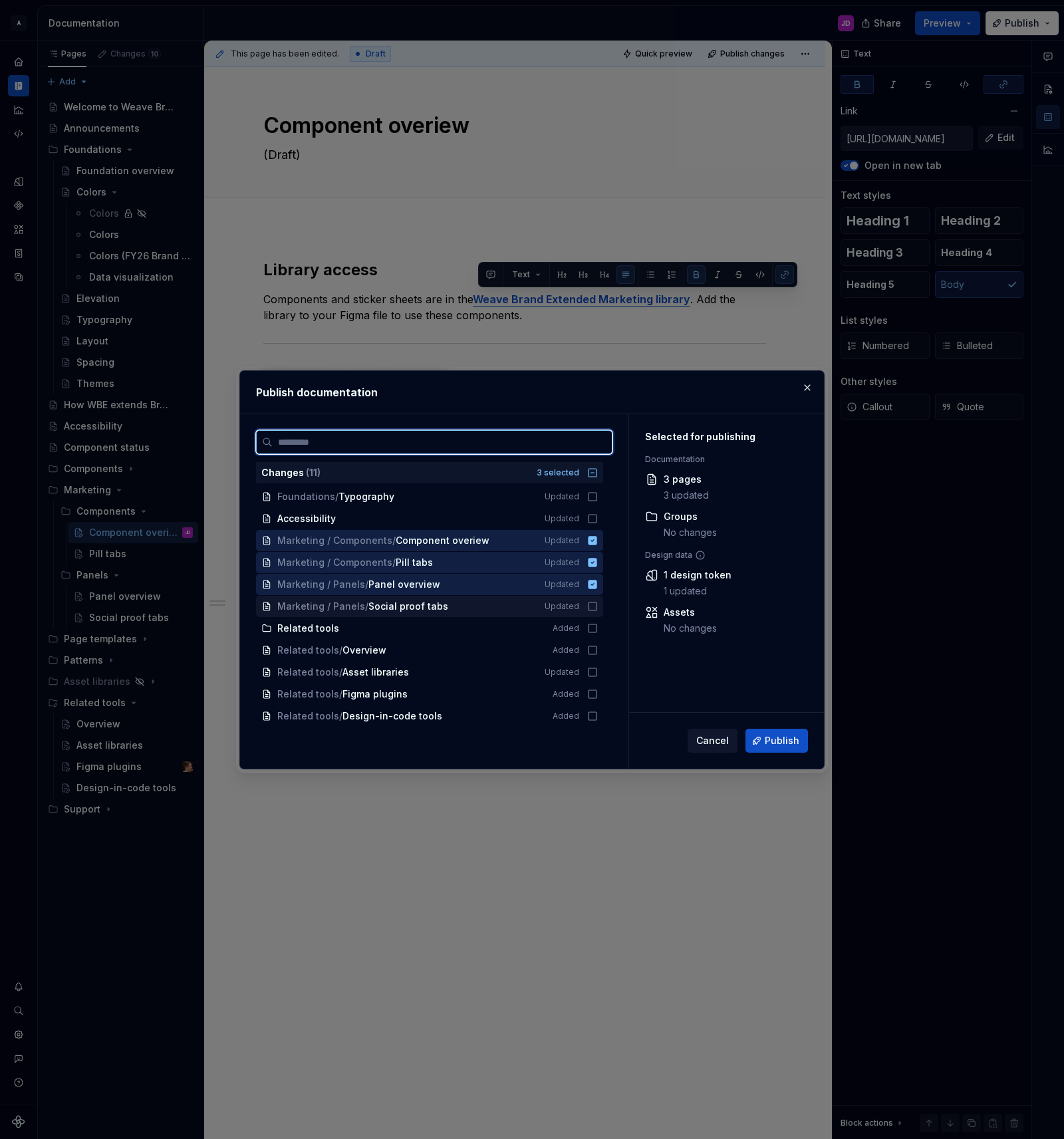
click at [598, 605] on icon at bounding box center [592, 607] width 11 height 11
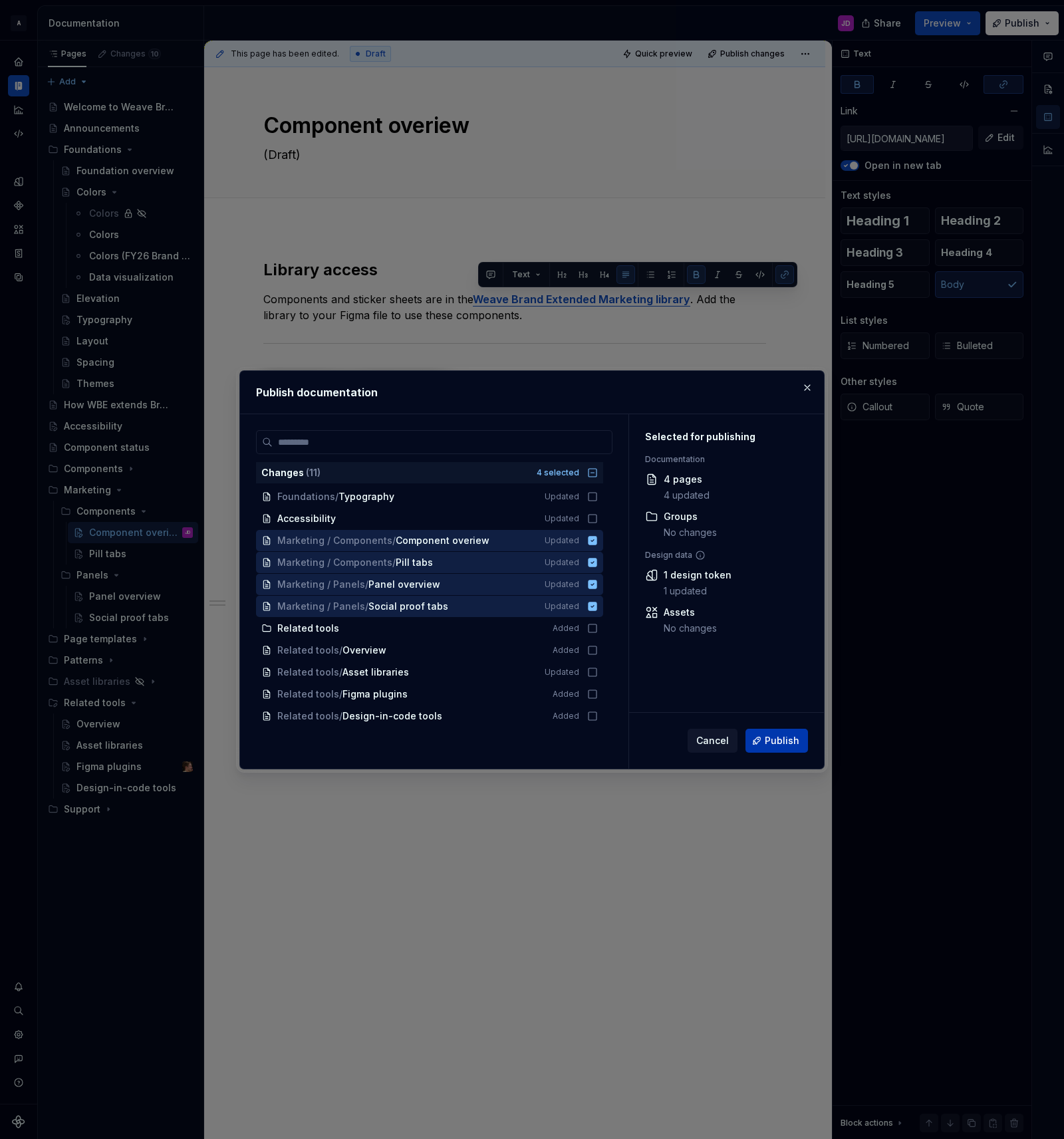
click at [774, 741] on span "Publish" at bounding box center [782, 740] width 35 height 13
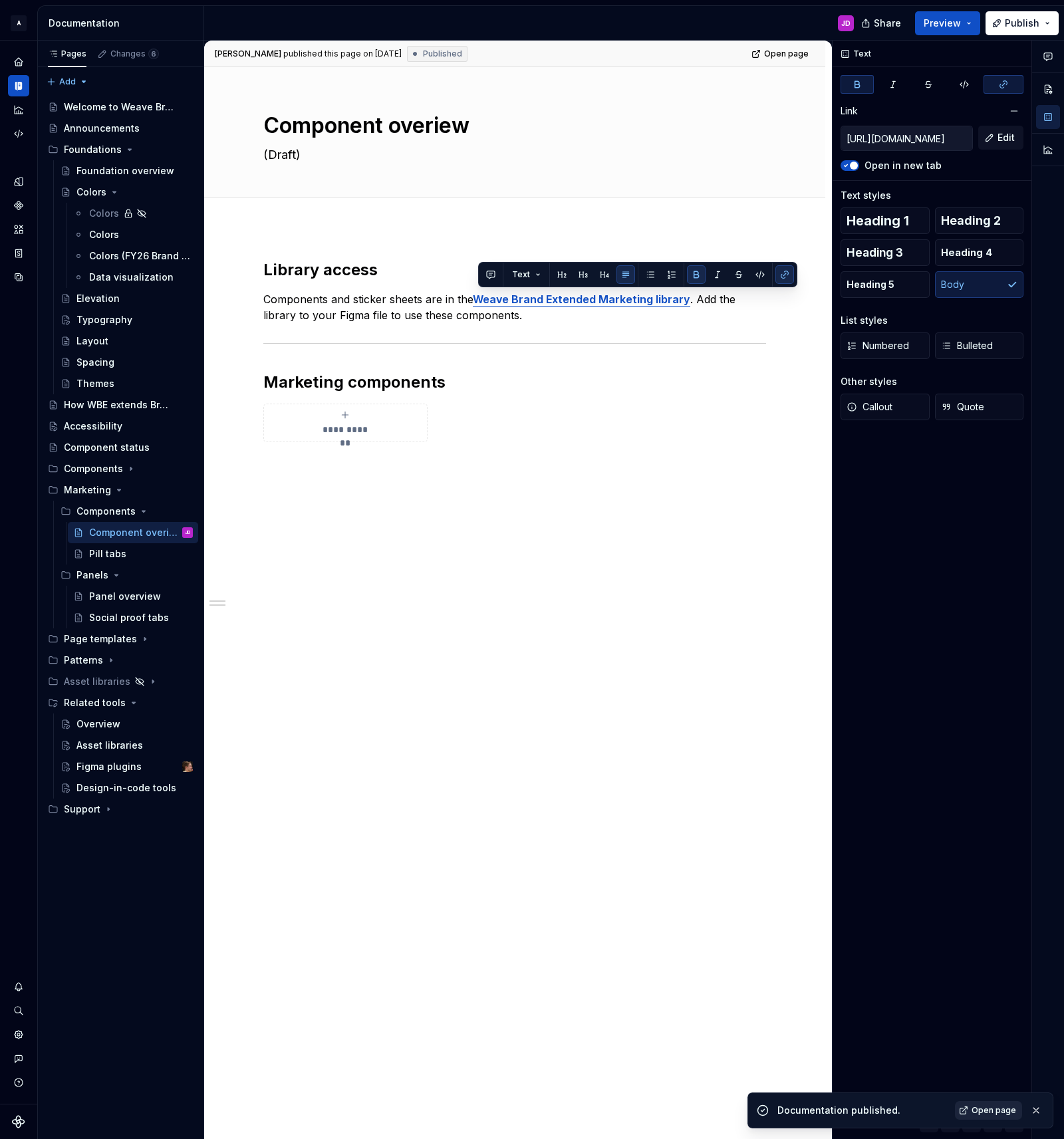
click at [987, 1111] on span "Open page" at bounding box center [994, 1110] width 44 height 11
click at [120, 616] on div "Social proof tabs" at bounding box center [120, 617] width 64 height 13
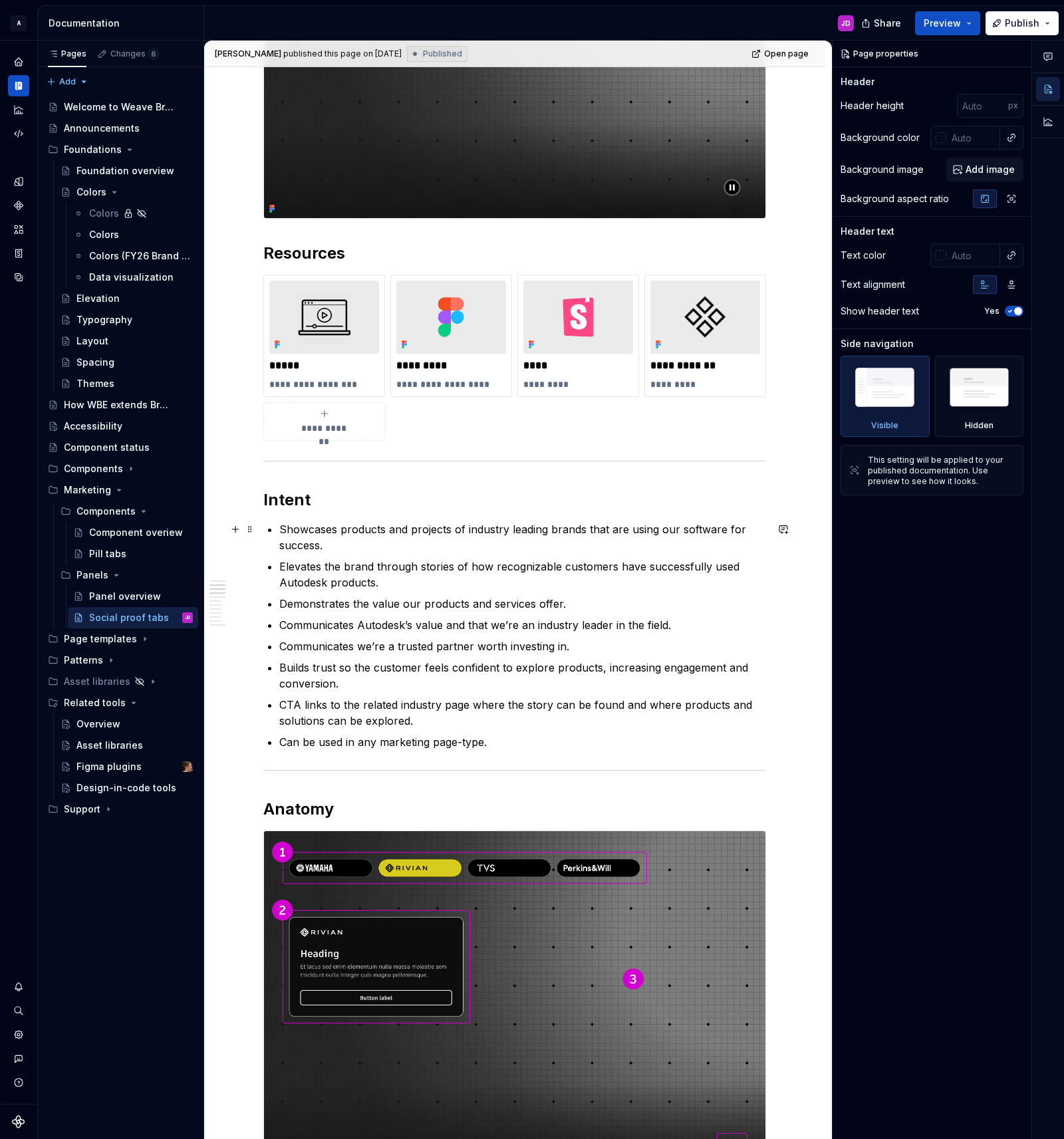
scroll to position [553, 0]
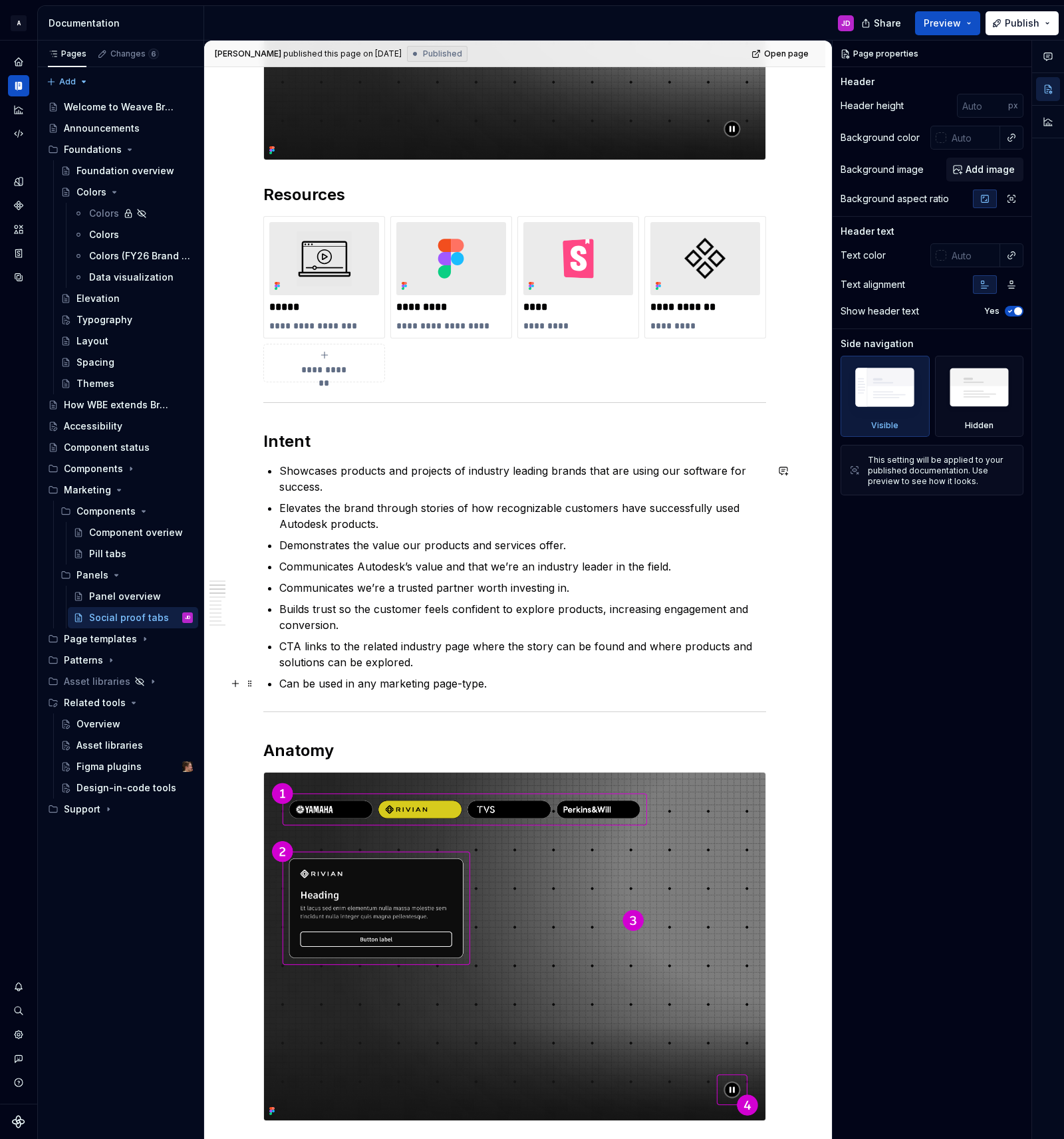
type textarea "*"
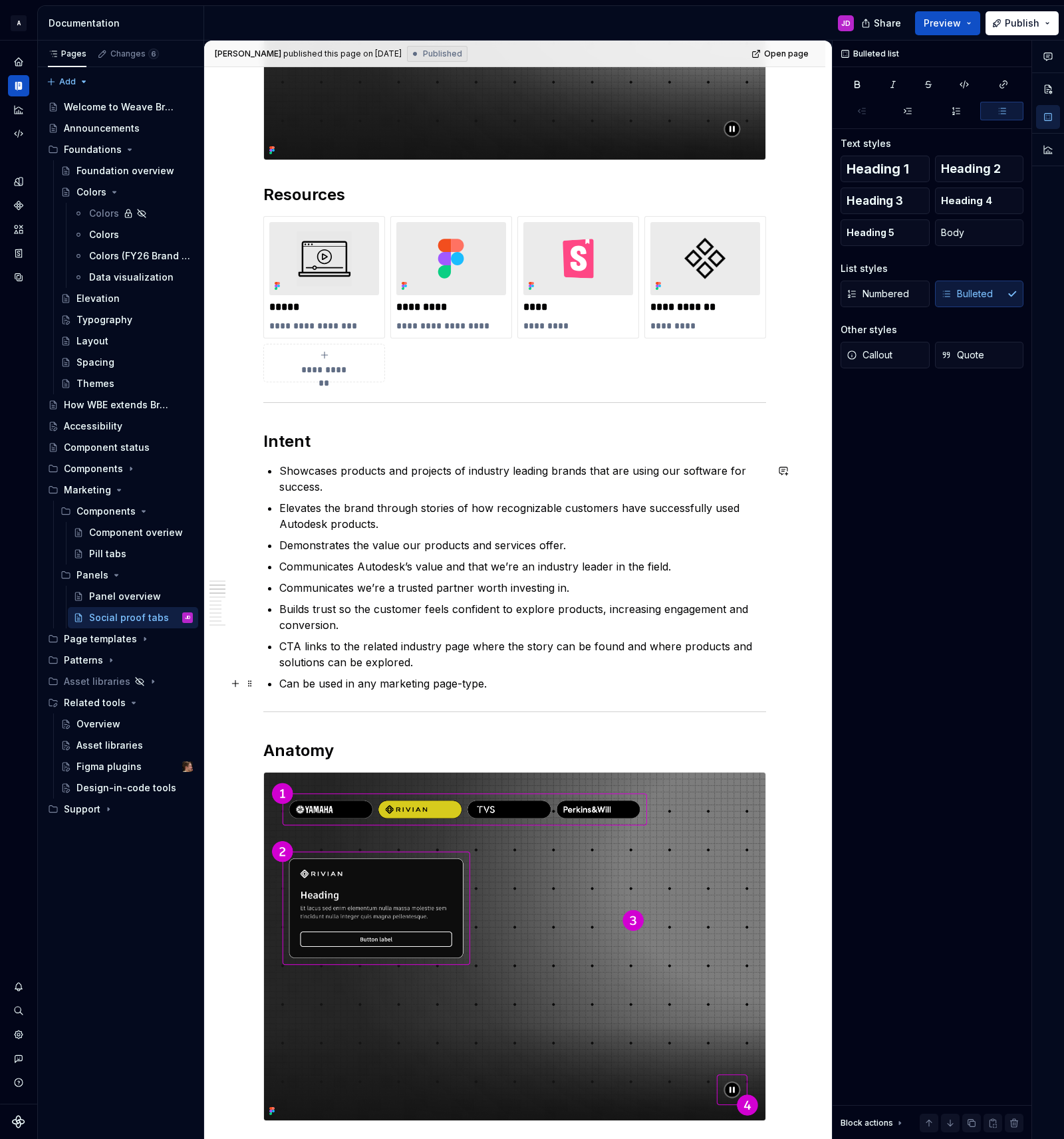
click at [523, 683] on p "Can be used in any marketing page-type." at bounding box center [523, 683] width 487 height 16
click at [306, 438] on h2 "Intent" at bounding box center [515, 441] width 503 height 21
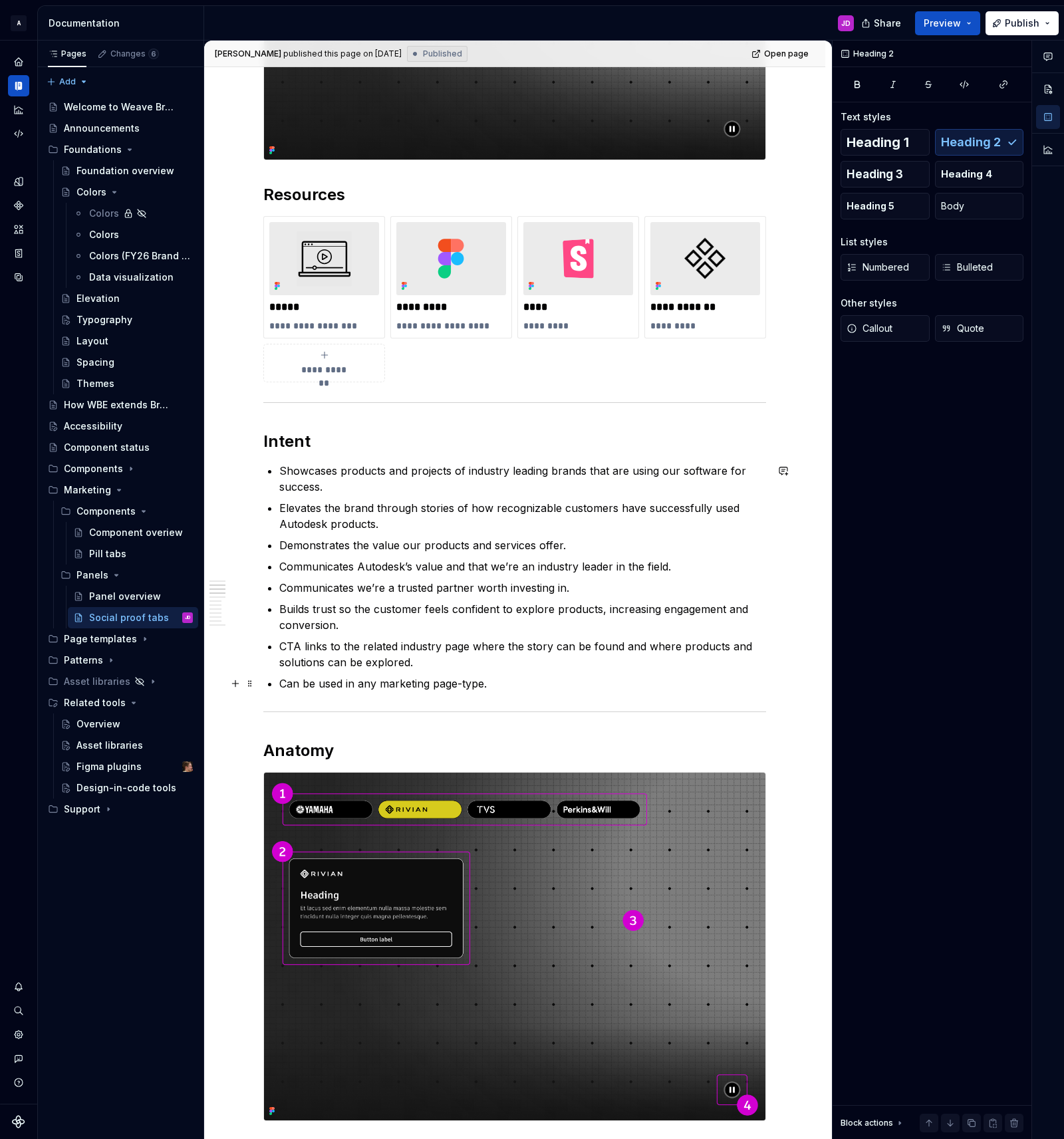
click at [532, 687] on p "Can be used in any marketing page-type." at bounding box center [523, 683] width 487 height 16
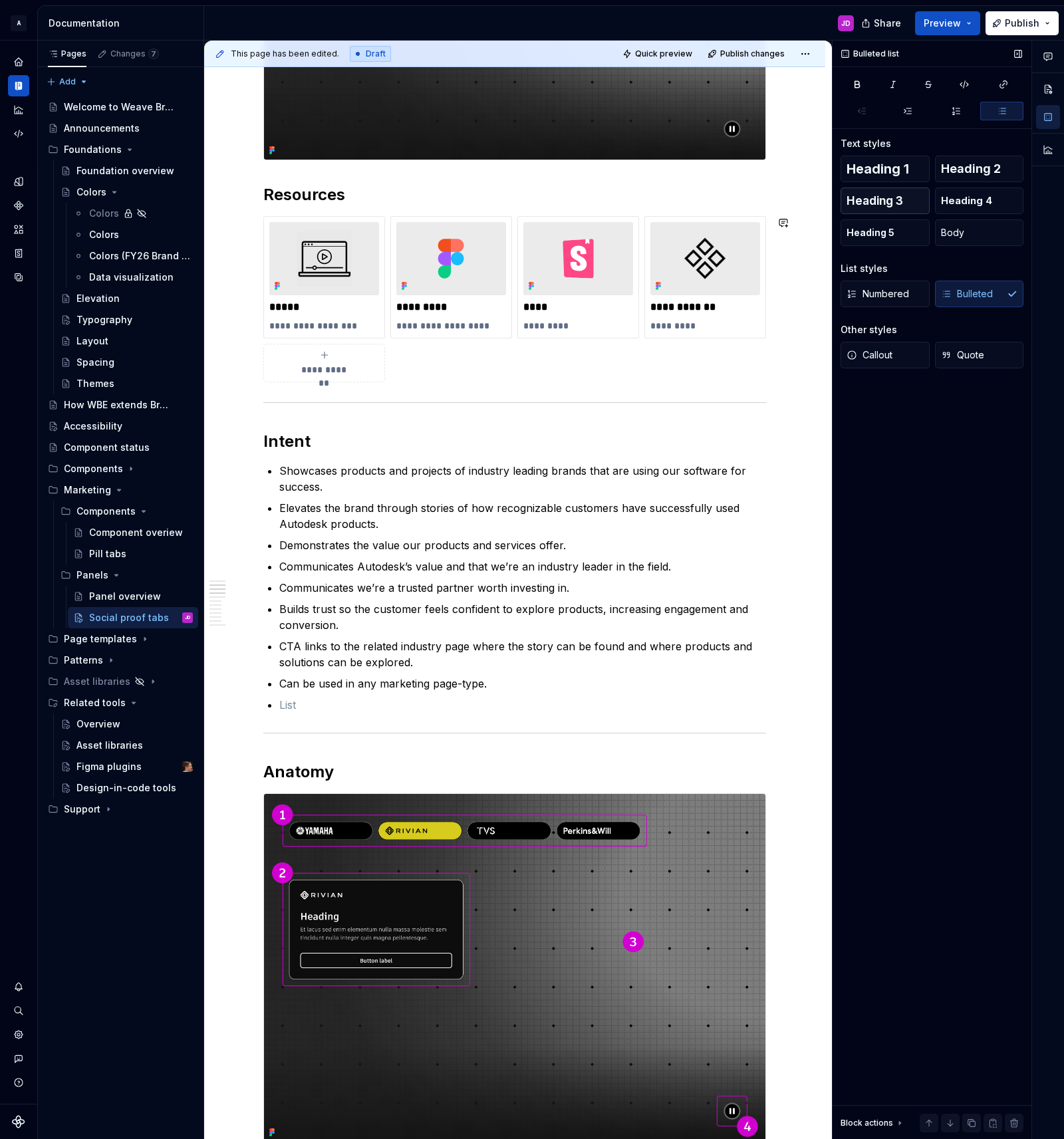
scroll to position [551, 0]
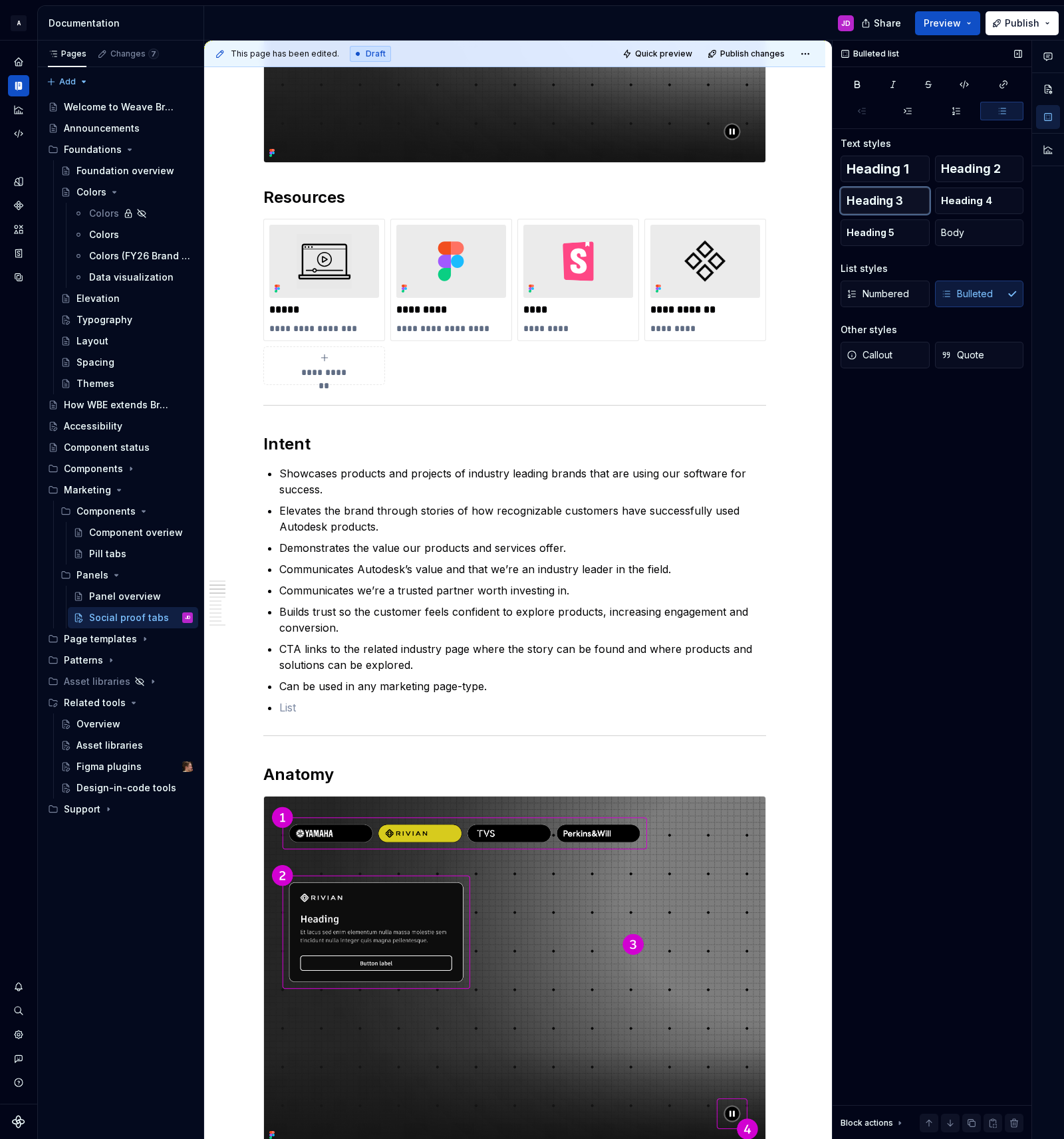
click at [884, 200] on span "Heading 3" at bounding box center [875, 200] width 57 height 13
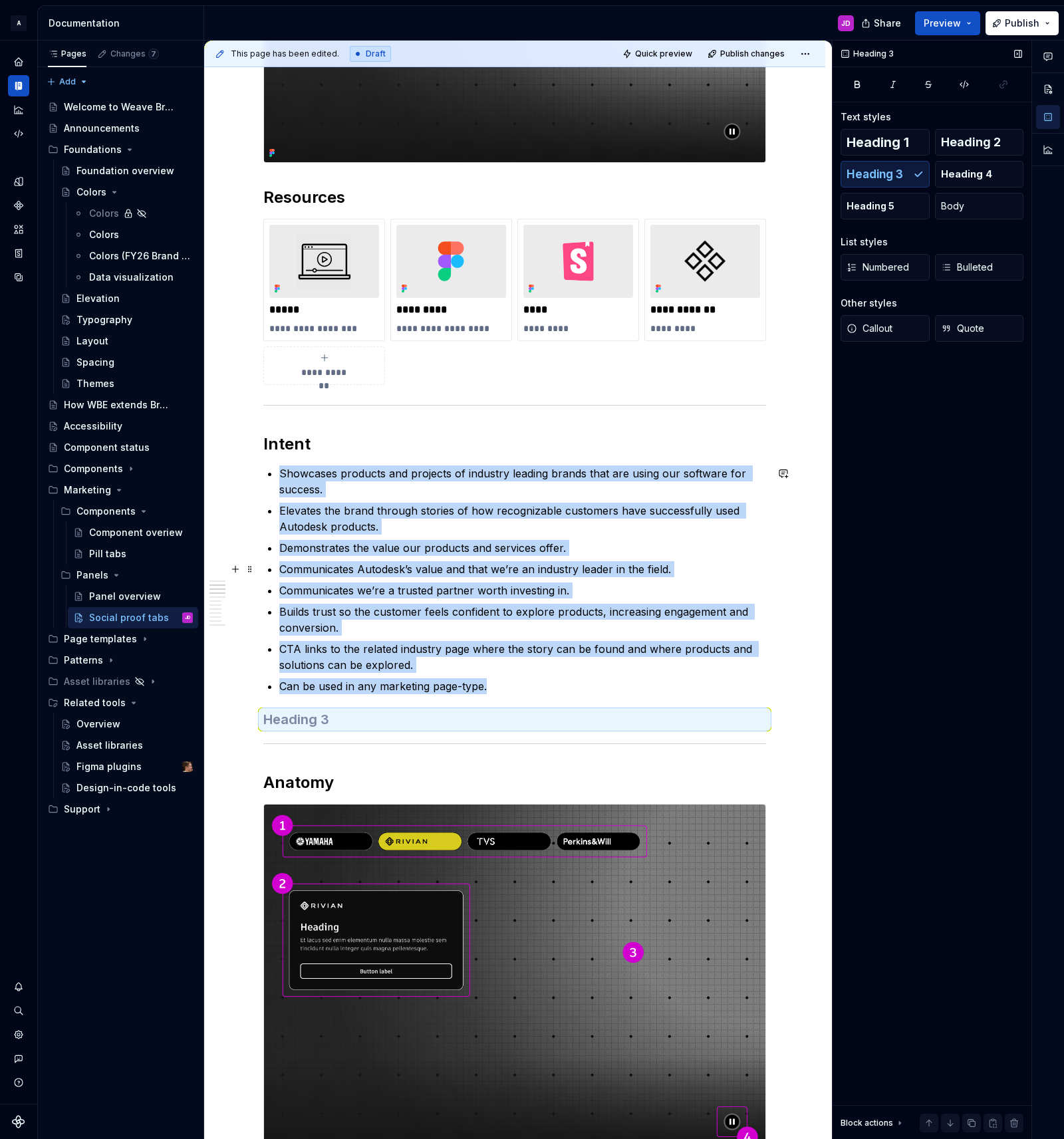
scroll to position [417, 0]
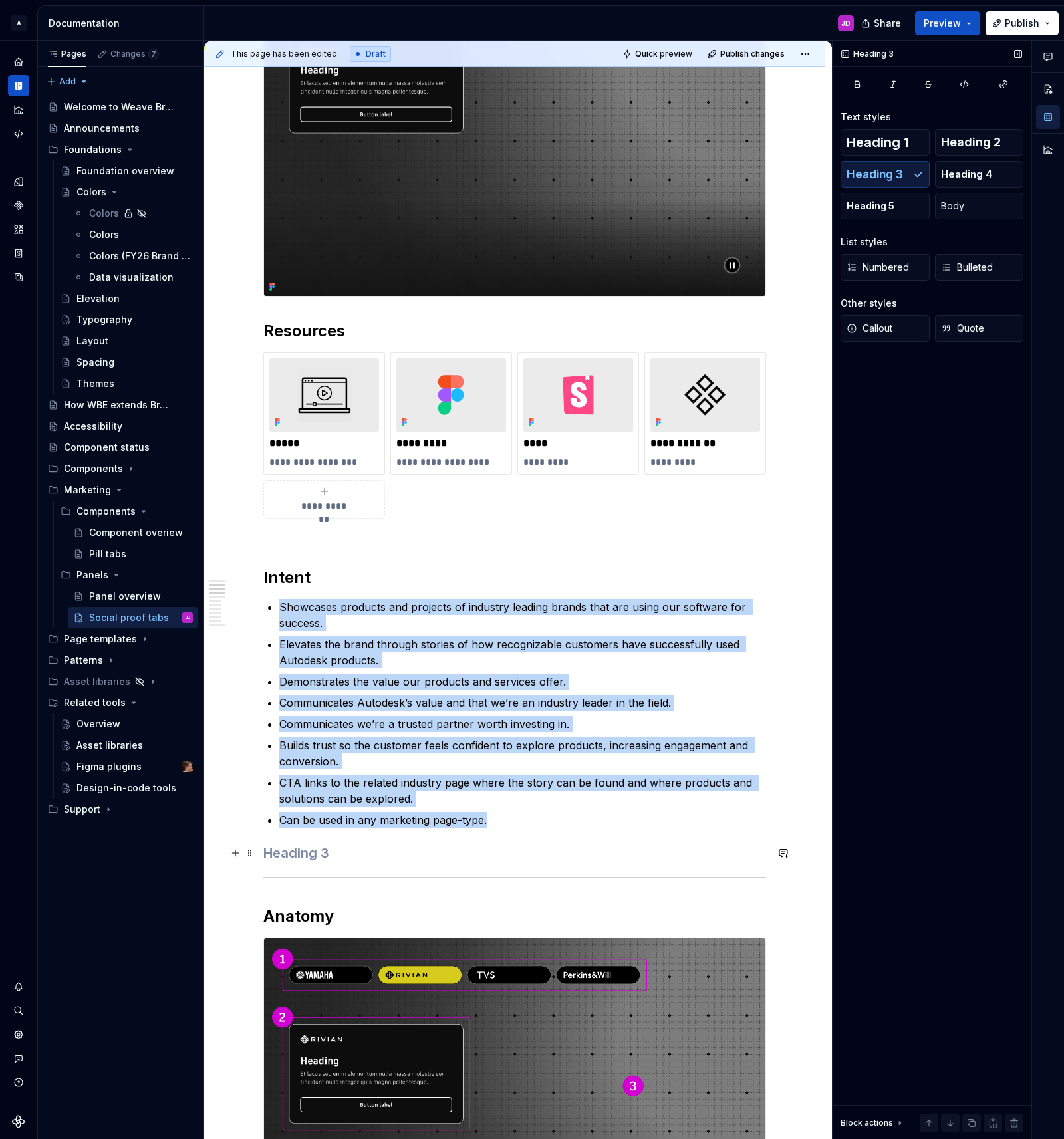
click at [384, 853] on h3 at bounding box center [515, 853] width 503 height 18
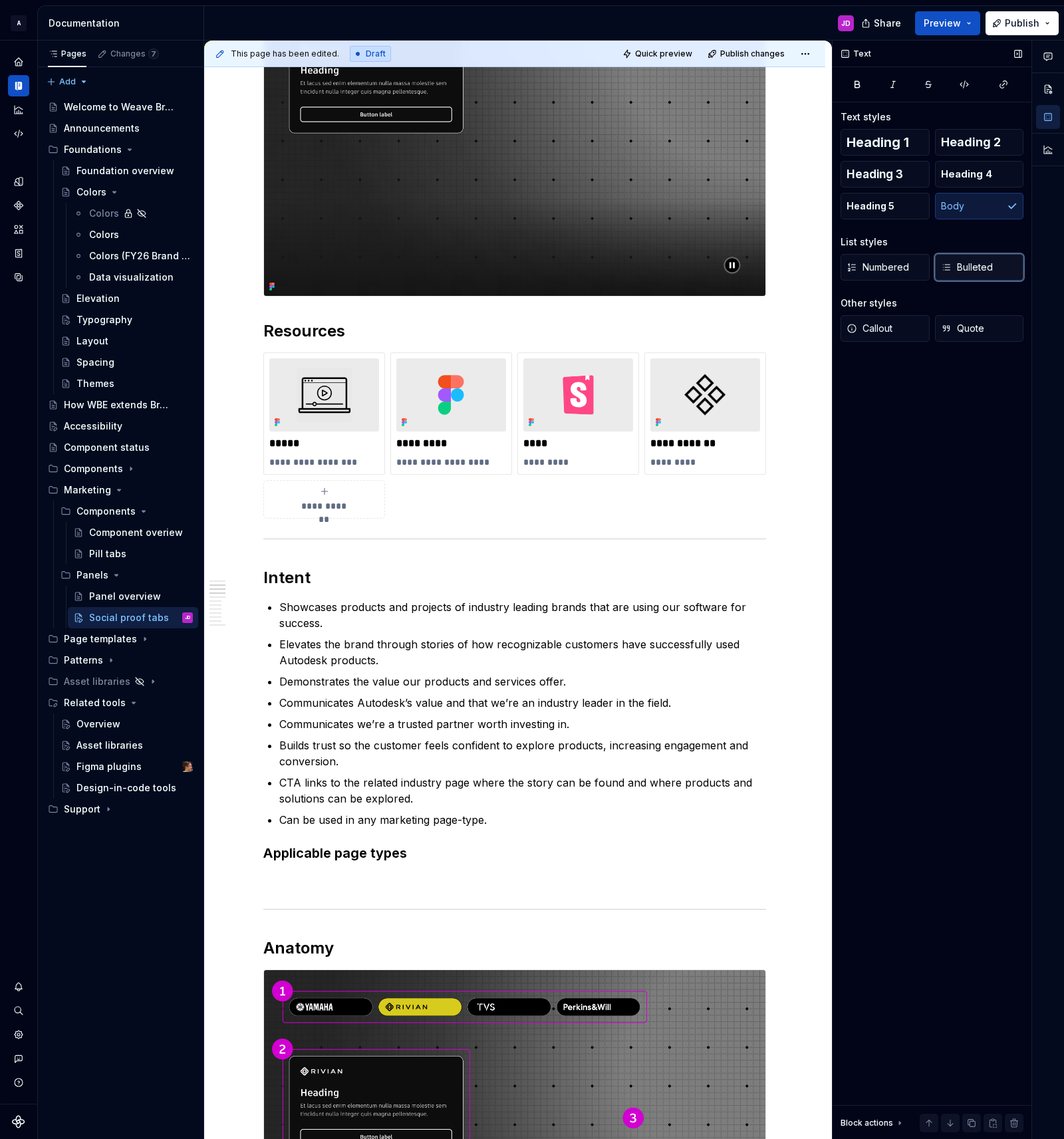
click at [970, 265] on span "Bulleted" at bounding box center [967, 266] width 52 height 13
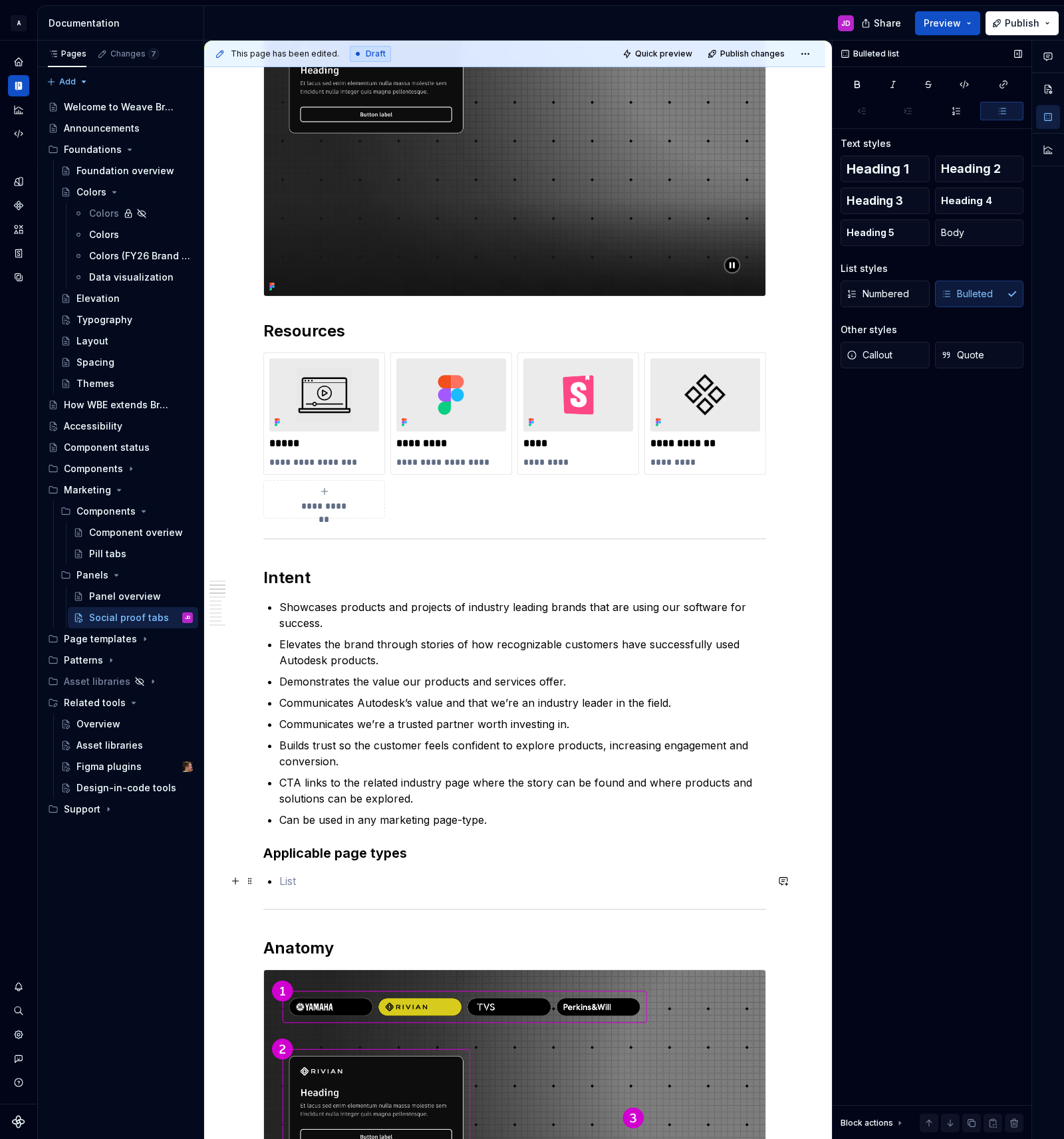
click at [351, 880] on p at bounding box center [523, 881] width 487 height 16
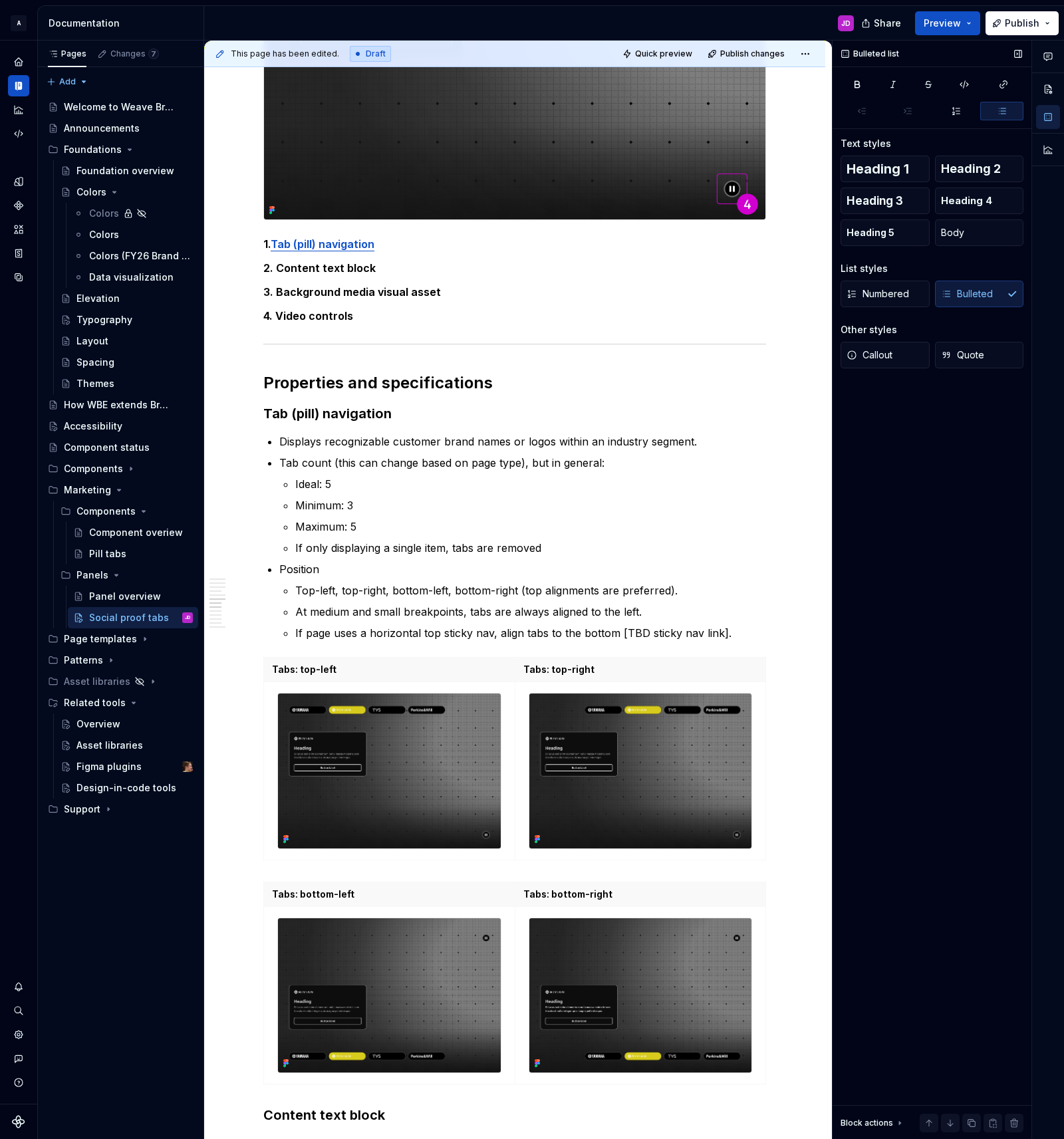
scroll to position [646, 0]
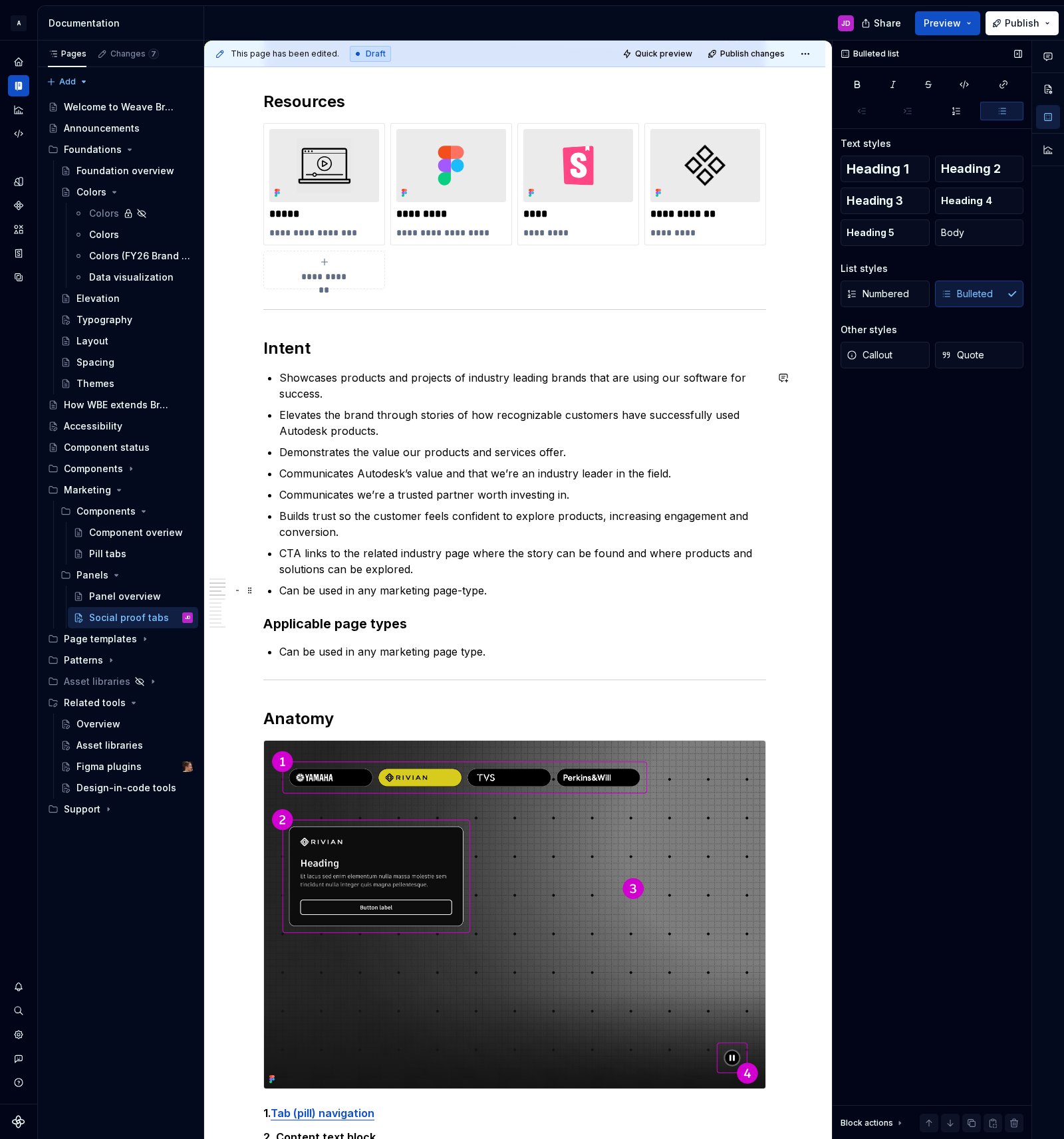
drag, startPoint x: 465, startPoint y: 595, endPoint x: 520, endPoint y: 651, distance: 78.5
click at [465, 596] on p "Can be used in any marketing page-type." at bounding box center [523, 590] width 487 height 16
click at [254, 591] on span at bounding box center [250, 590] width 11 height 18
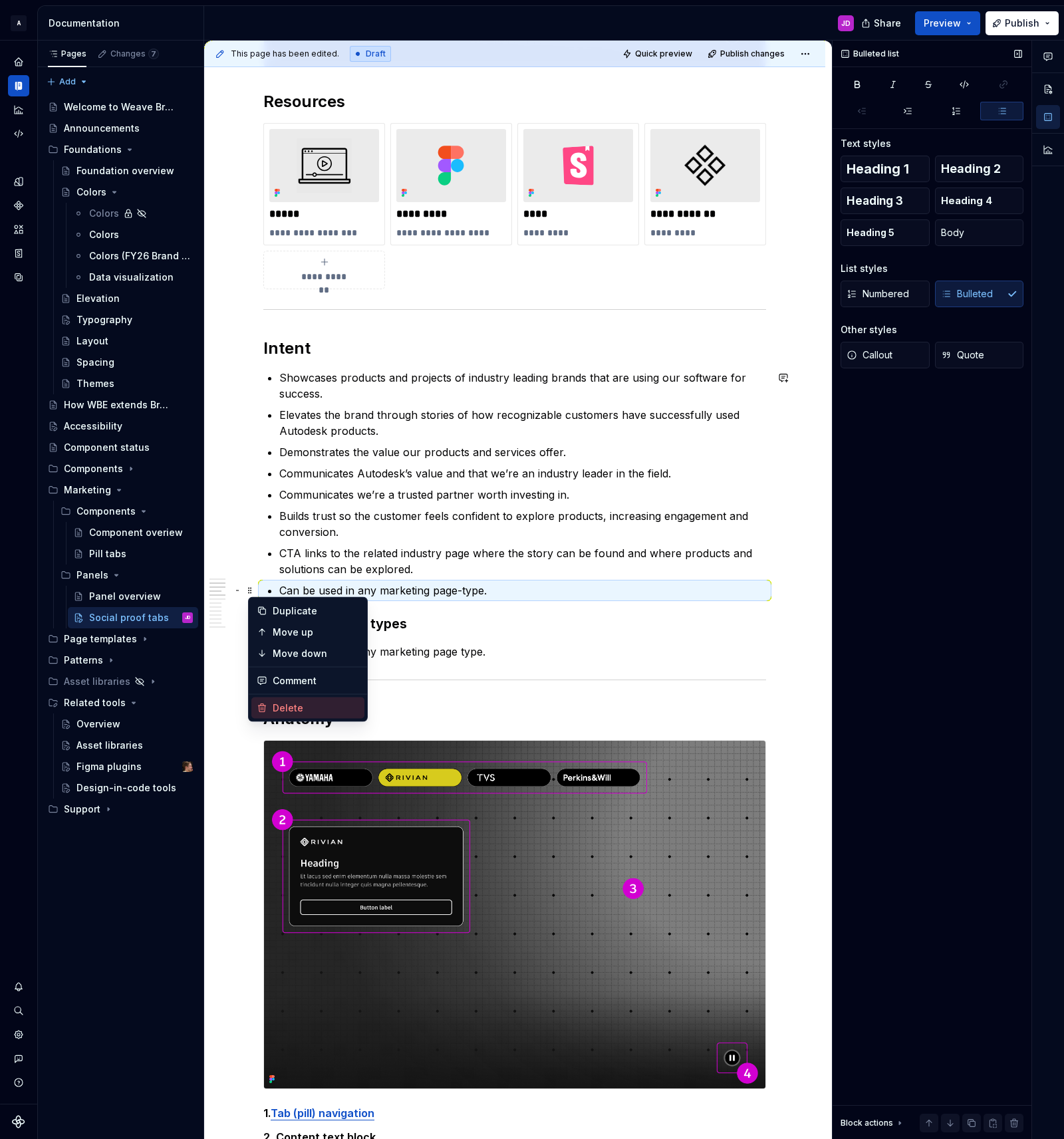
drag, startPoint x: 308, startPoint y: 704, endPoint x: 362, endPoint y: 704, distance: 54.0
click at [309, 703] on div "Delete" at bounding box center [316, 707] width 86 height 13
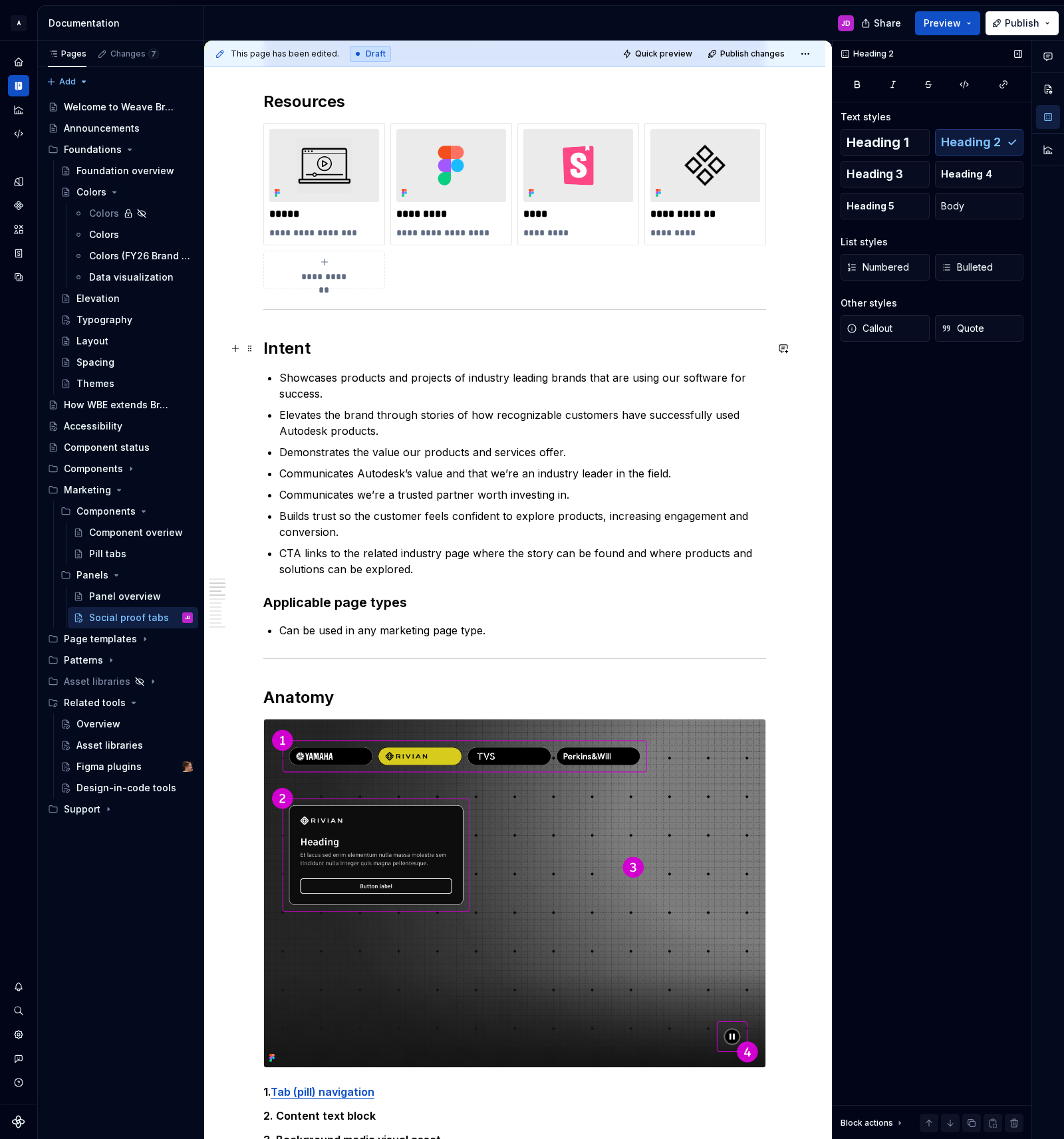
click at [298, 342] on h2 "Intent" at bounding box center [515, 348] width 503 height 21
click at [323, 603] on h3 "Applicable page types" at bounding box center [515, 602] width 503 height 18
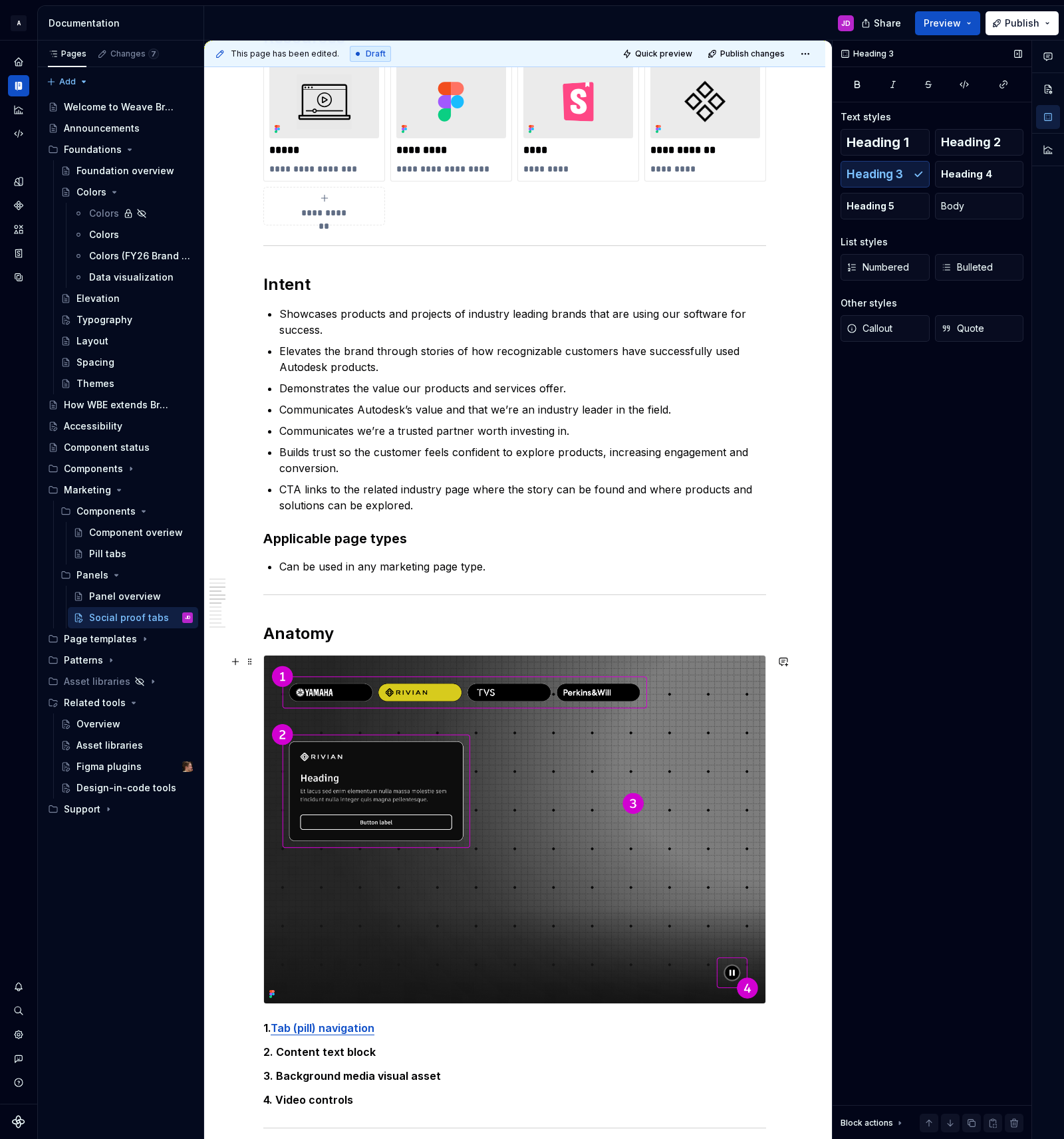
scroll to position [685, 0]
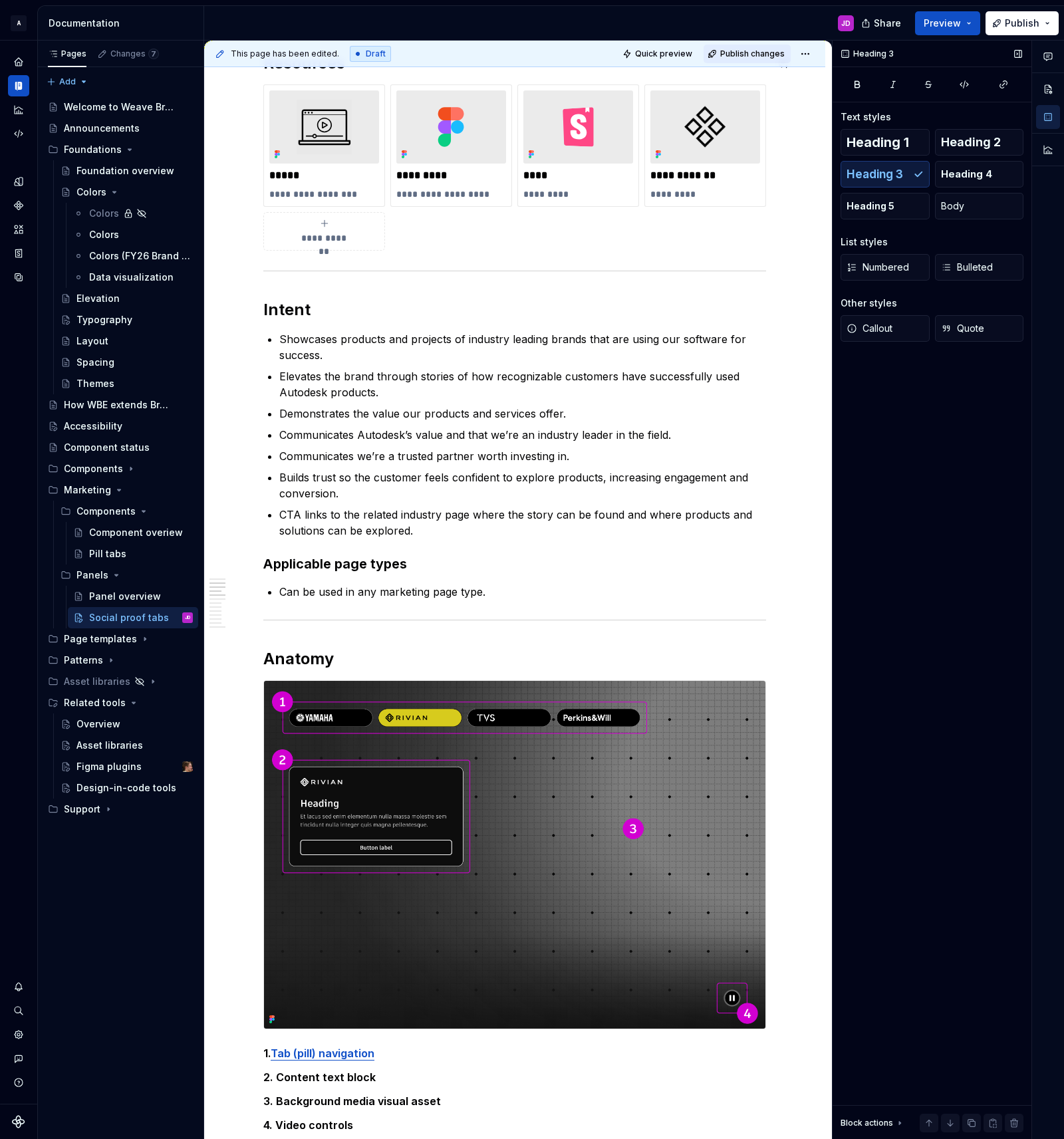
click at [741, 55] on span "Publish changes" at bounding box center [752, 54] width 64 height 11
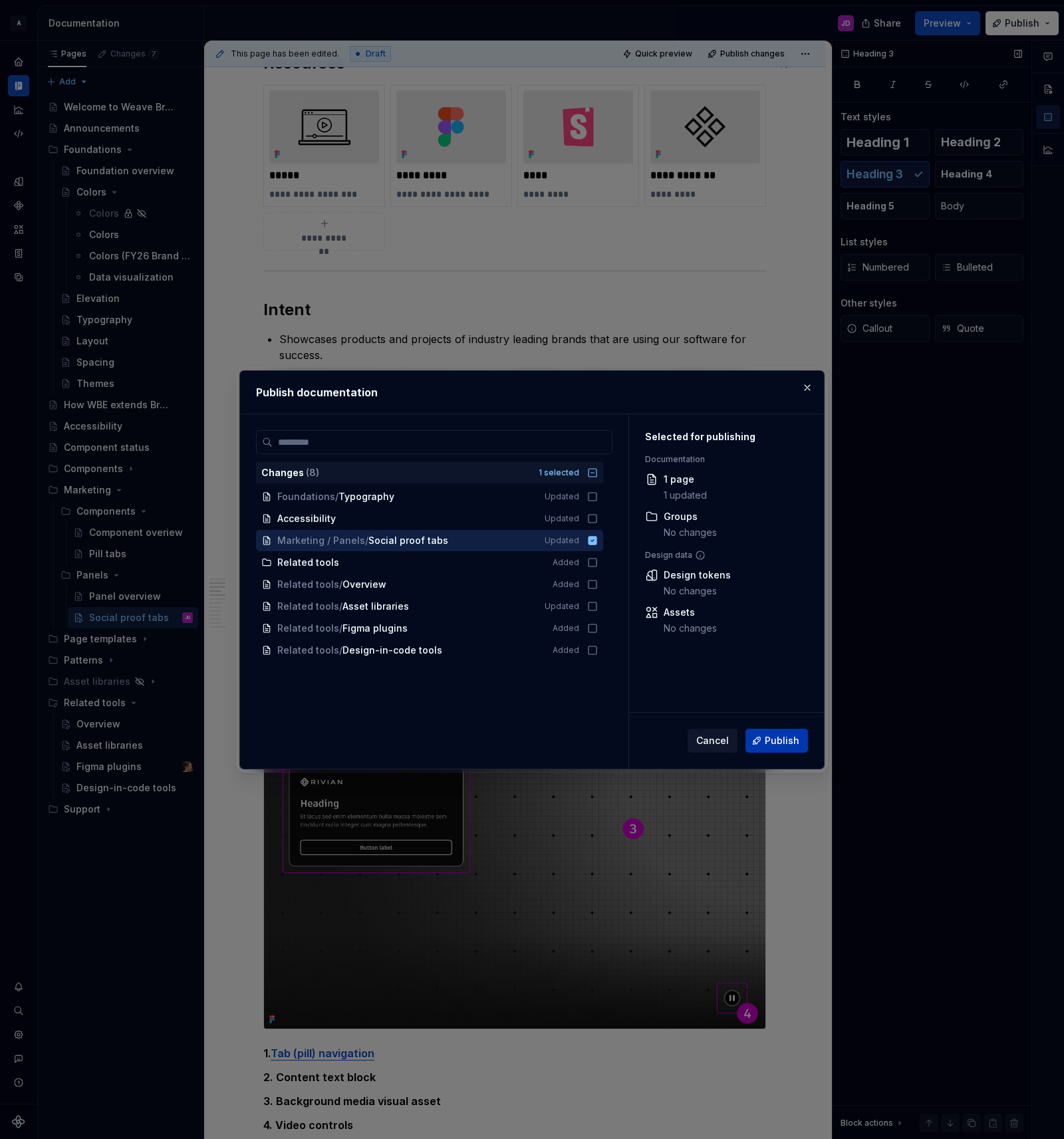
click at [774, 740] on span "Publish" at bounding box center [782, 740] width 35 height 13
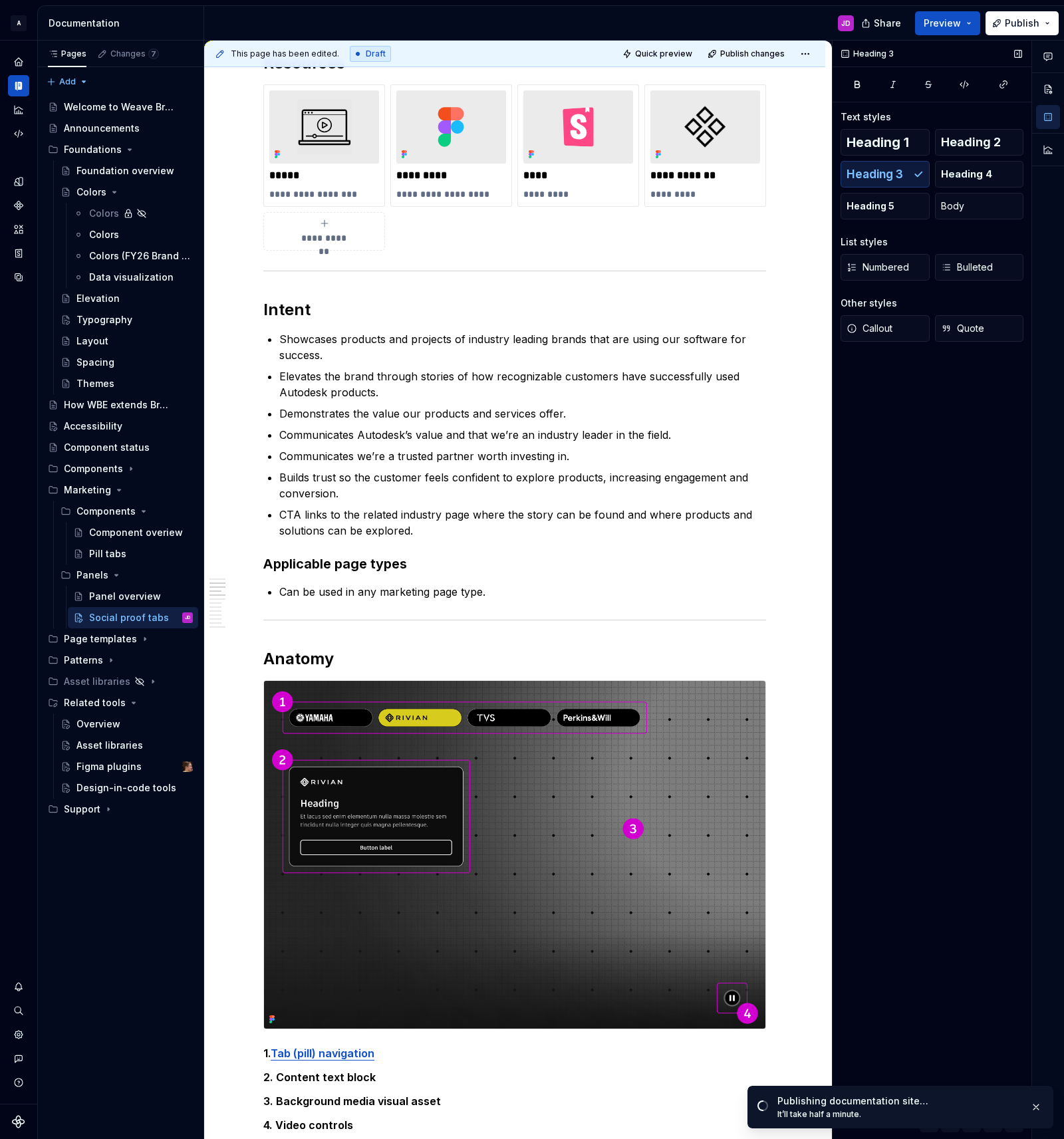
click at [935, 1097] on div "Publishing documentation site…" at bounding box center [898, 1101] width 242 height 13
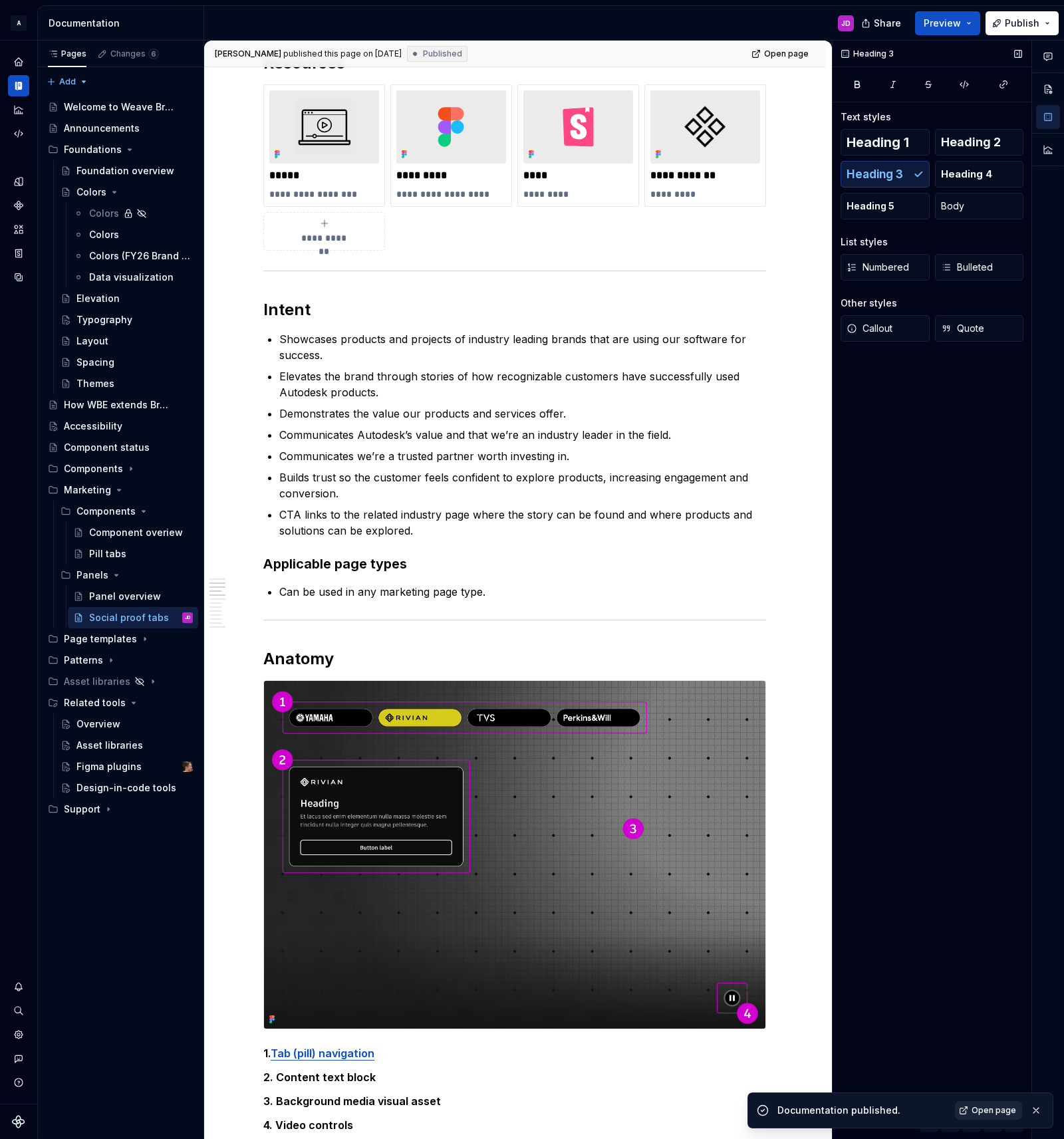
click at [992, 1106] on span "Open page" at bounding box center [994, 1110] width 44 height 11
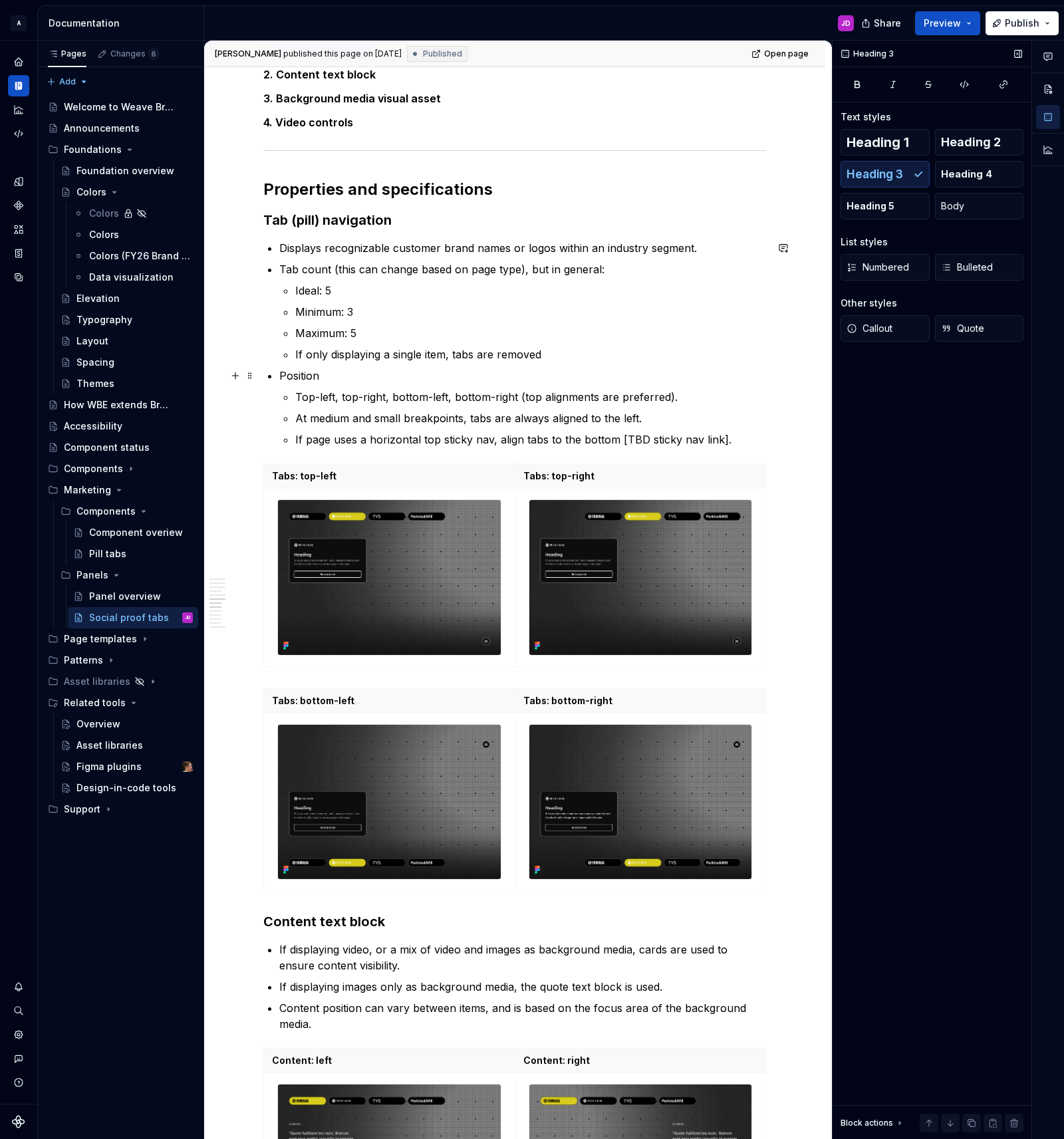
scroll to position [1690, 0]
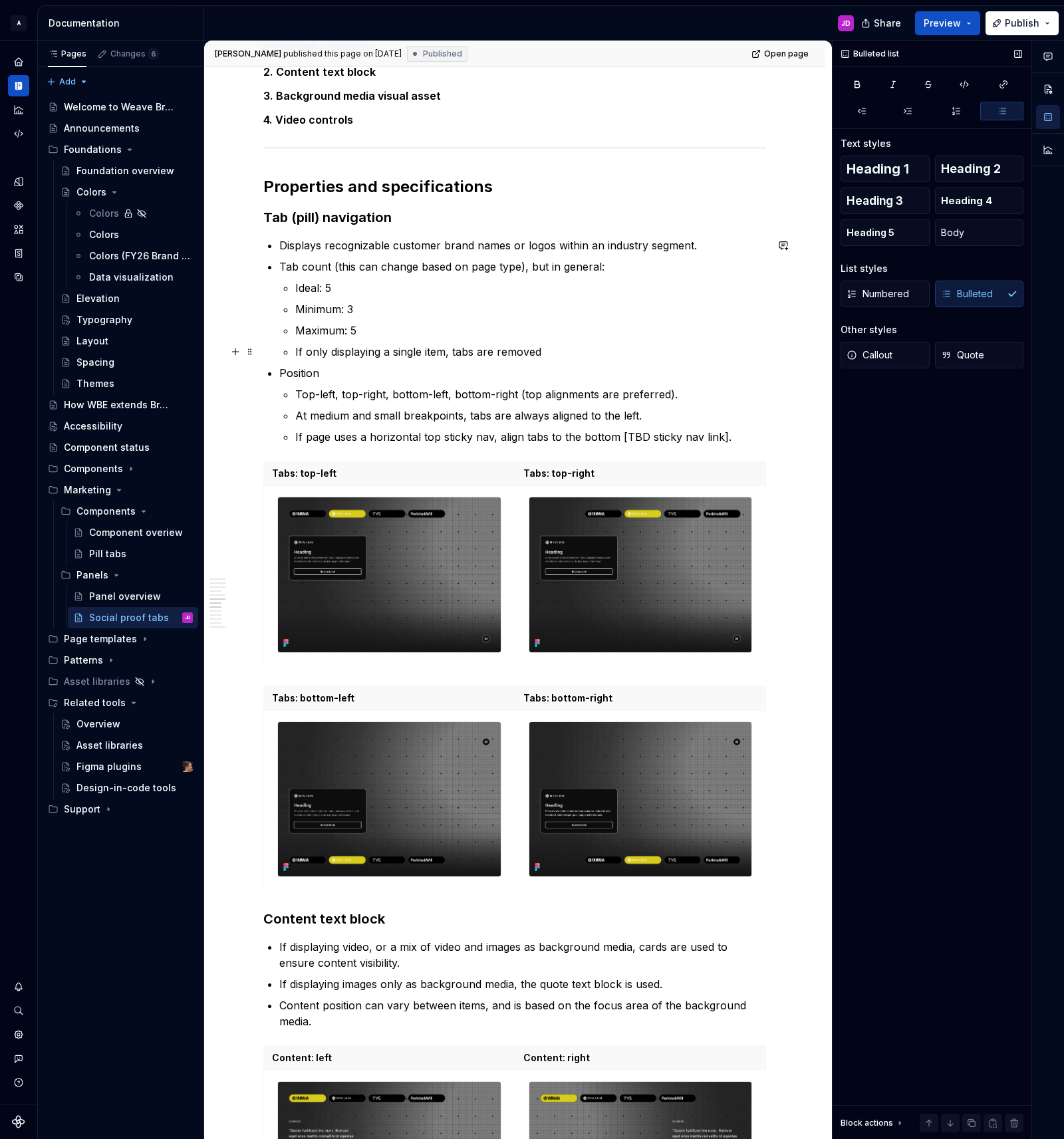
click at [579, 352] on p "If only displaying a single item, tabs are removed" at bounding box center [530, 351] width 471 height 16
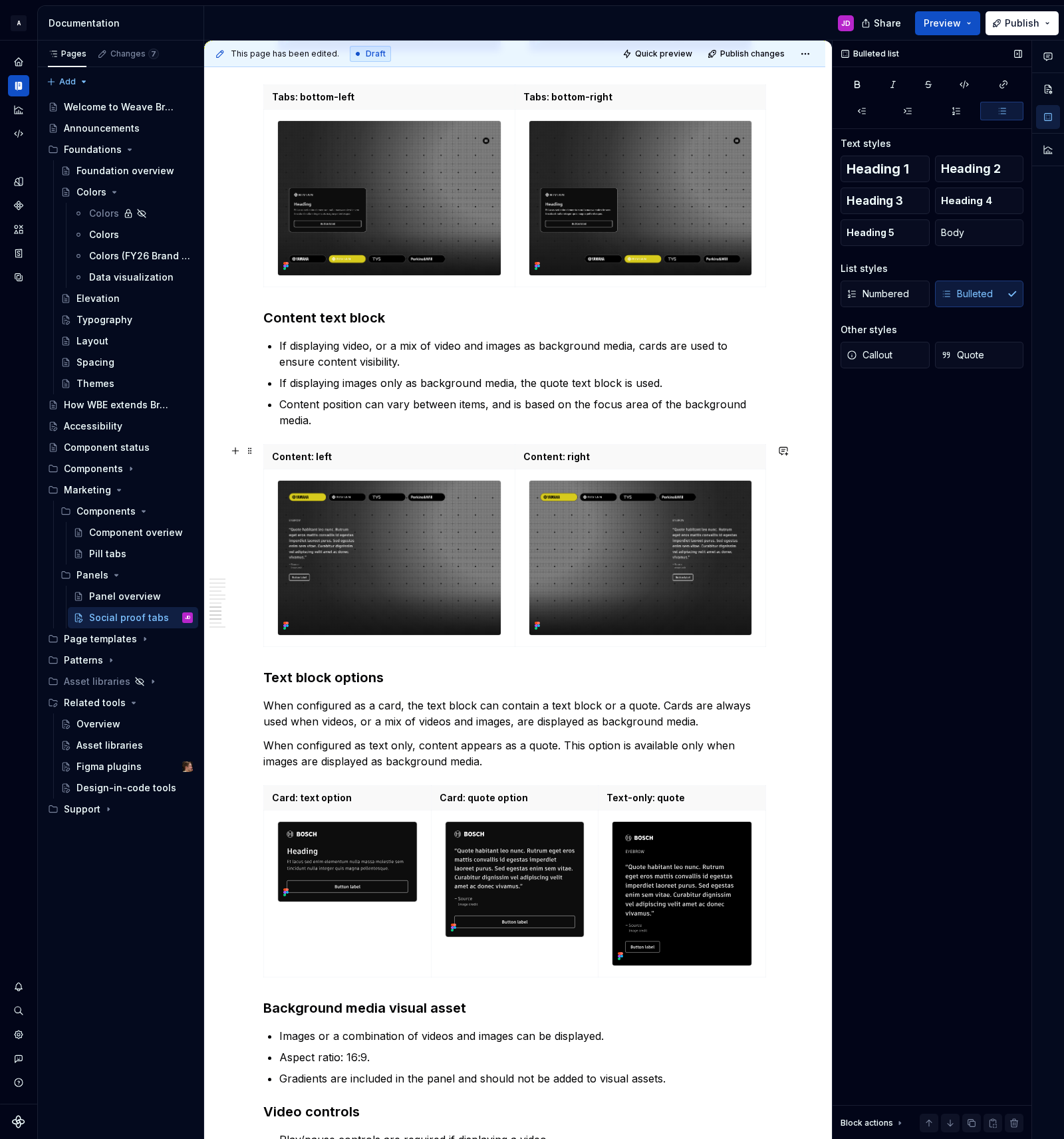
scroll to position [2278, 0]
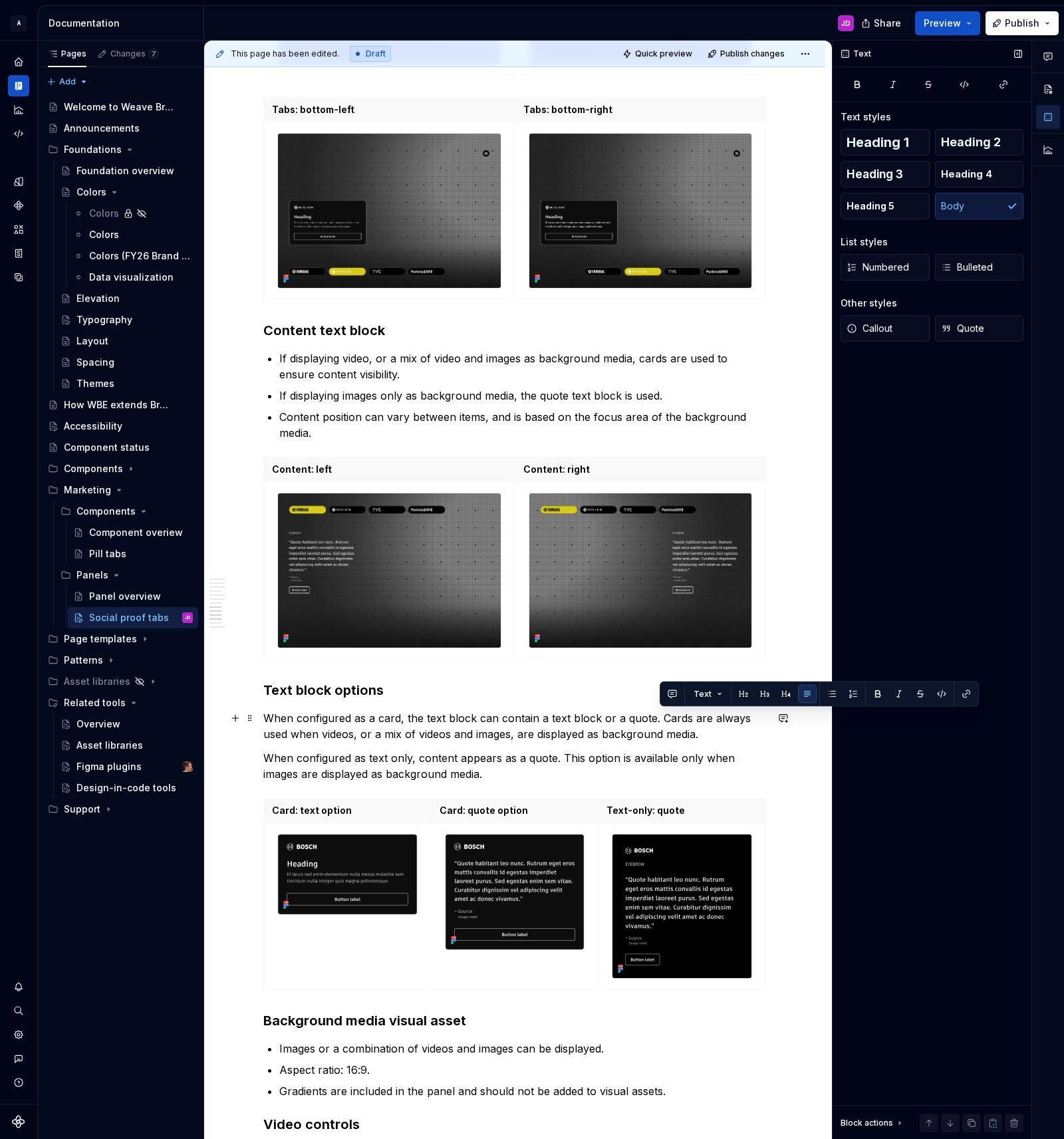
drag, startPoint x: 660, startPoint y: 717, endPoint x: 709, endPoint y: 727, distance: 50.0
click at [709, 727] on p "When configured as a card, the text block can contain a text block or a quote. …" at bounding box center [515, 726] width 503 height 32
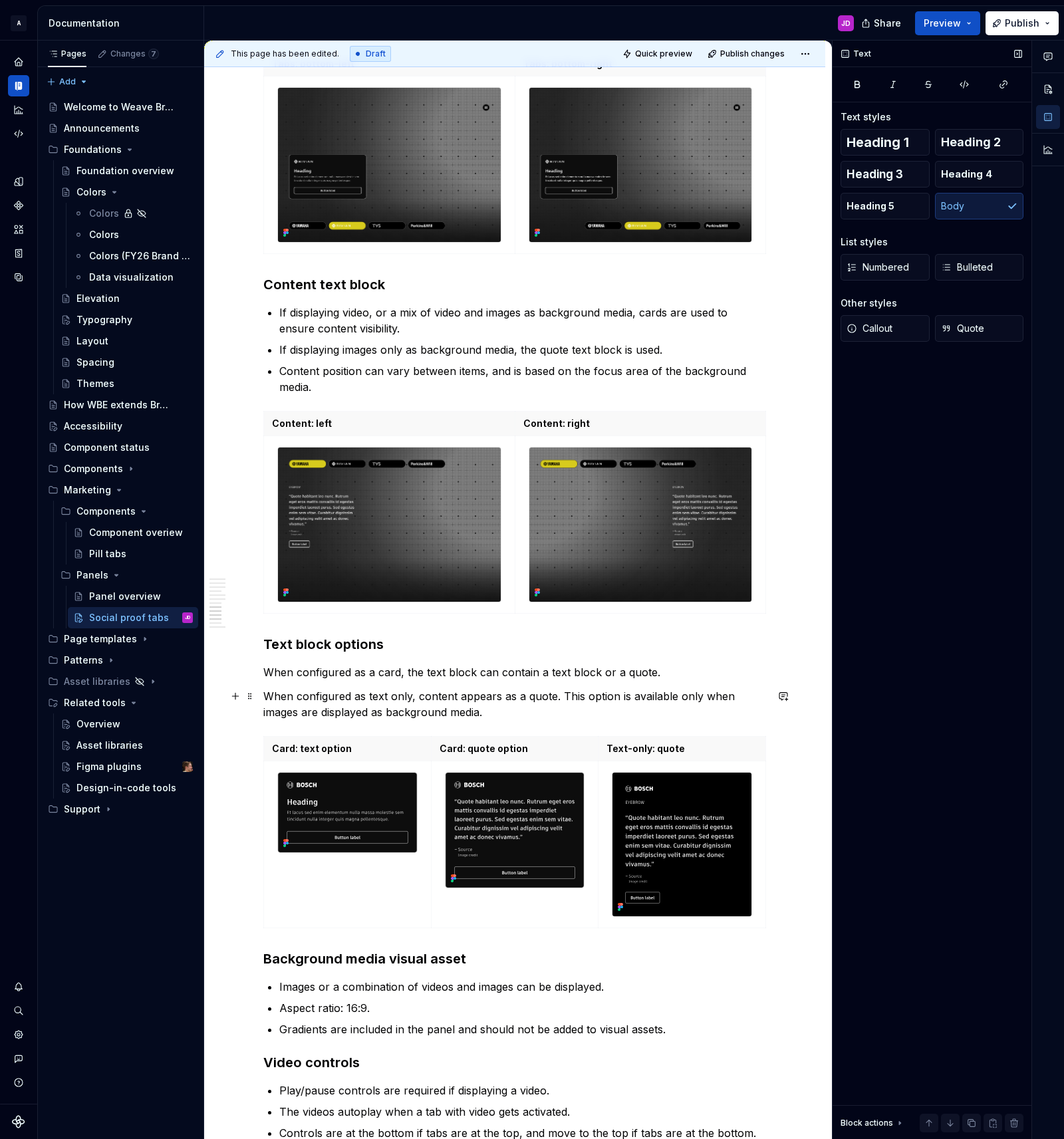
scroll to position [2325, 0]
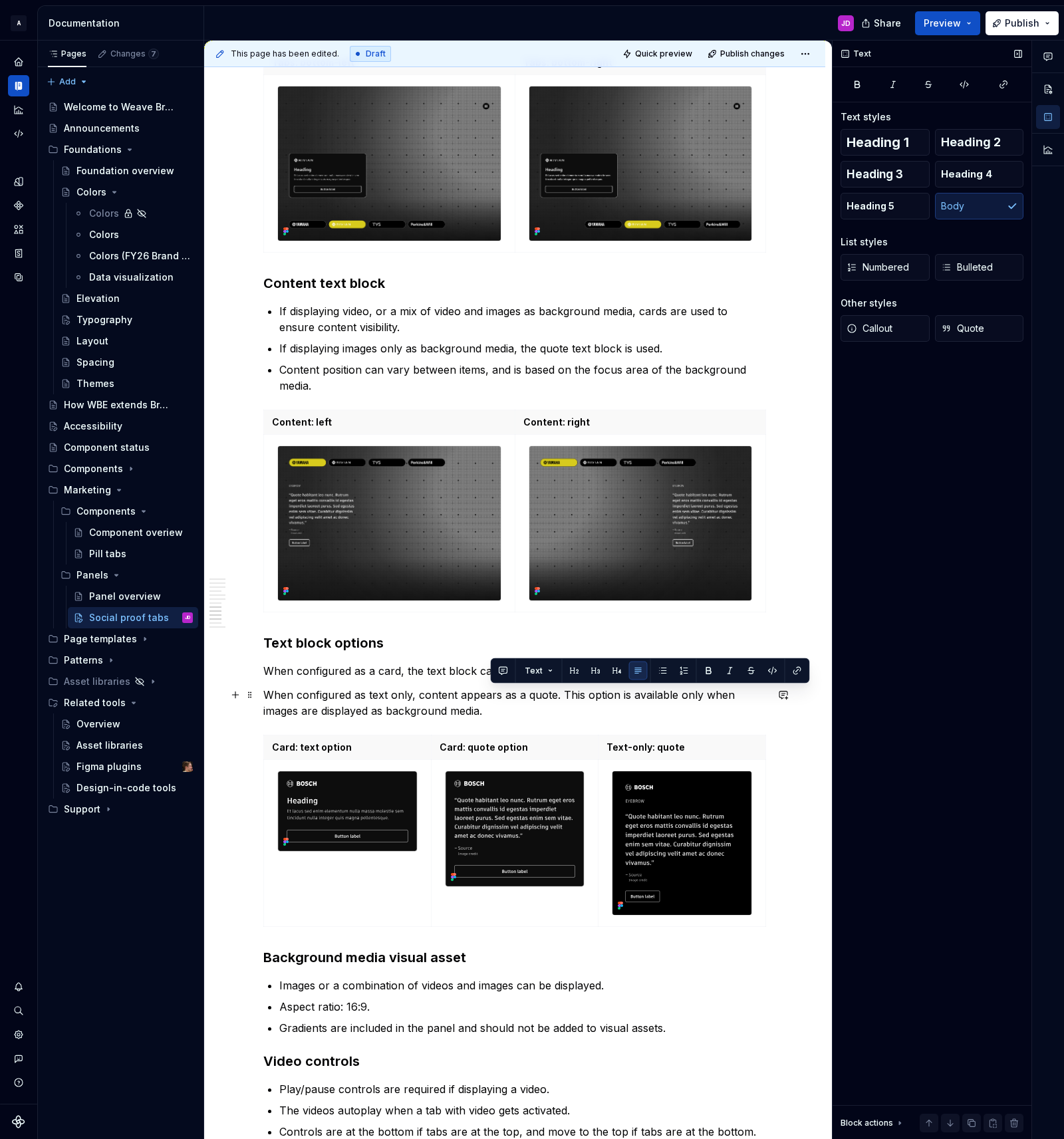
drag, startPoint x: 565, startPoint y: 696, endPoint x: 571, endPoint y: 706, distance: 11.7
click at [571, 706] on p "When configured as text only, content appears as a quote. This option is availa…" at bounding box center [515, 702] width 503 height 32
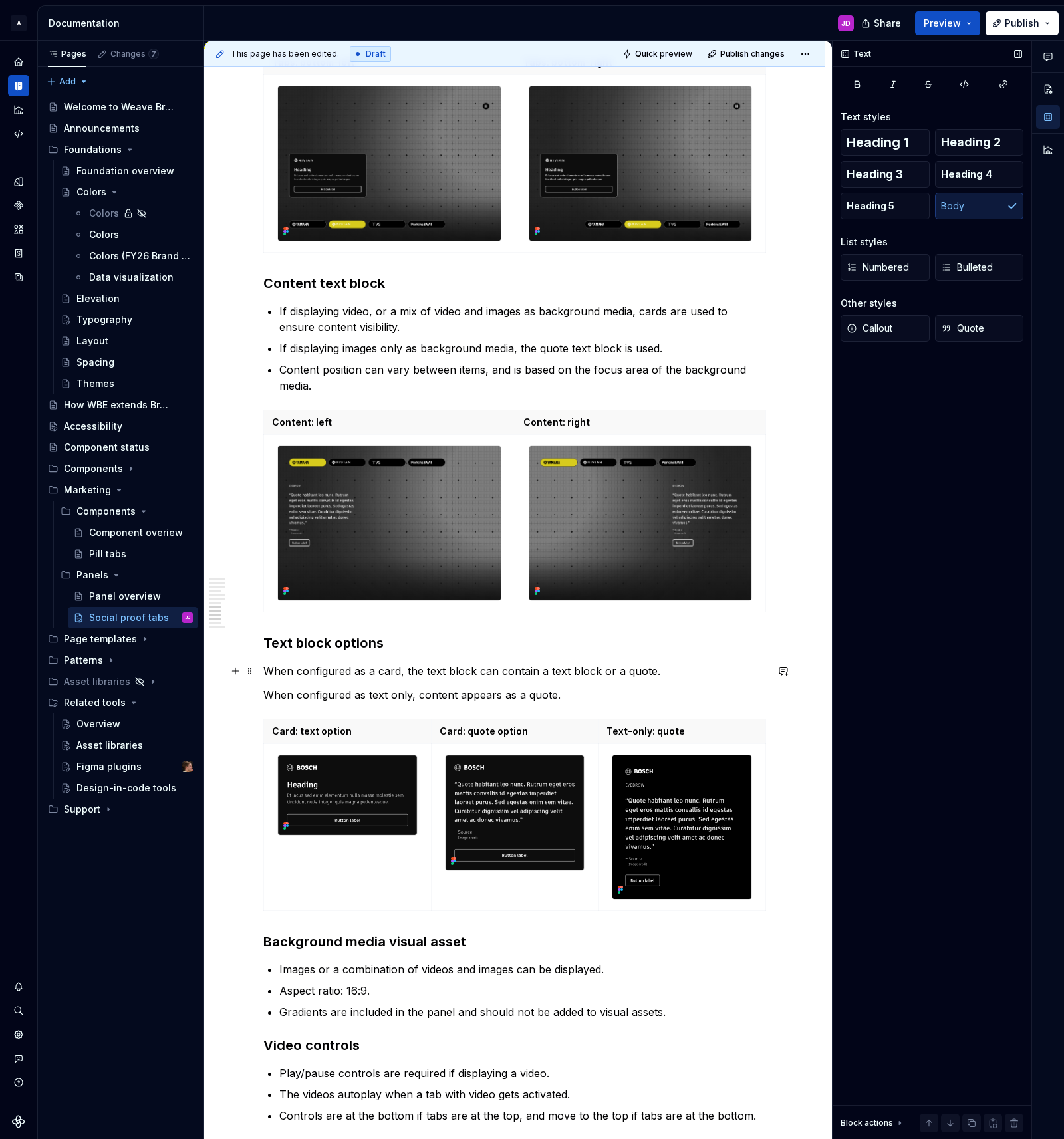
click at [685, 670] on p "When configured as a card, the text block can contain a text block or a quote." at bounding box center [515, 670] width 503 height 16
click at [629, 693] on p "When configured as text only, content appears as a quote." at bounding box center [515, 694] width 503 height 16
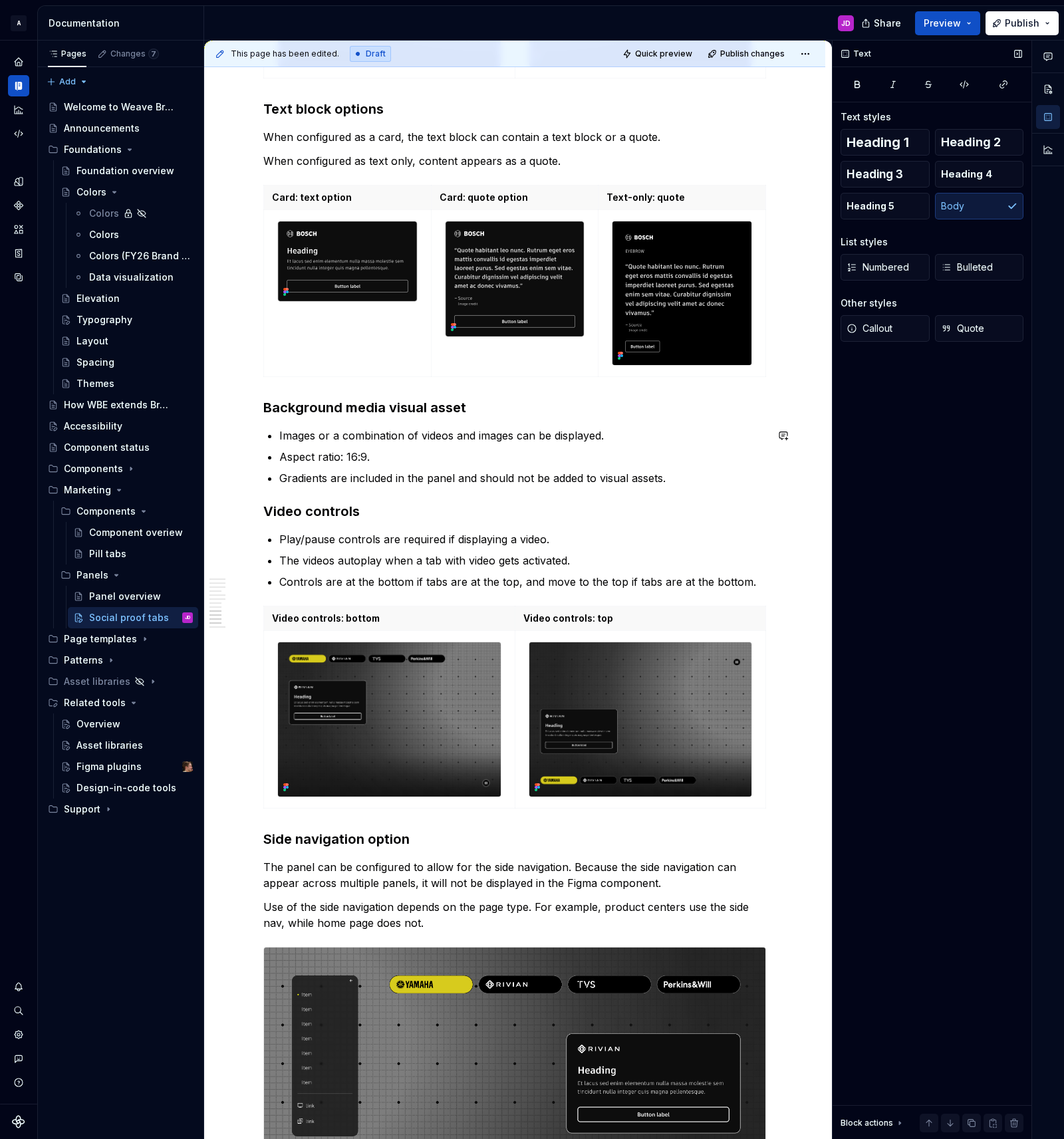
scroll to position [2862, 0]
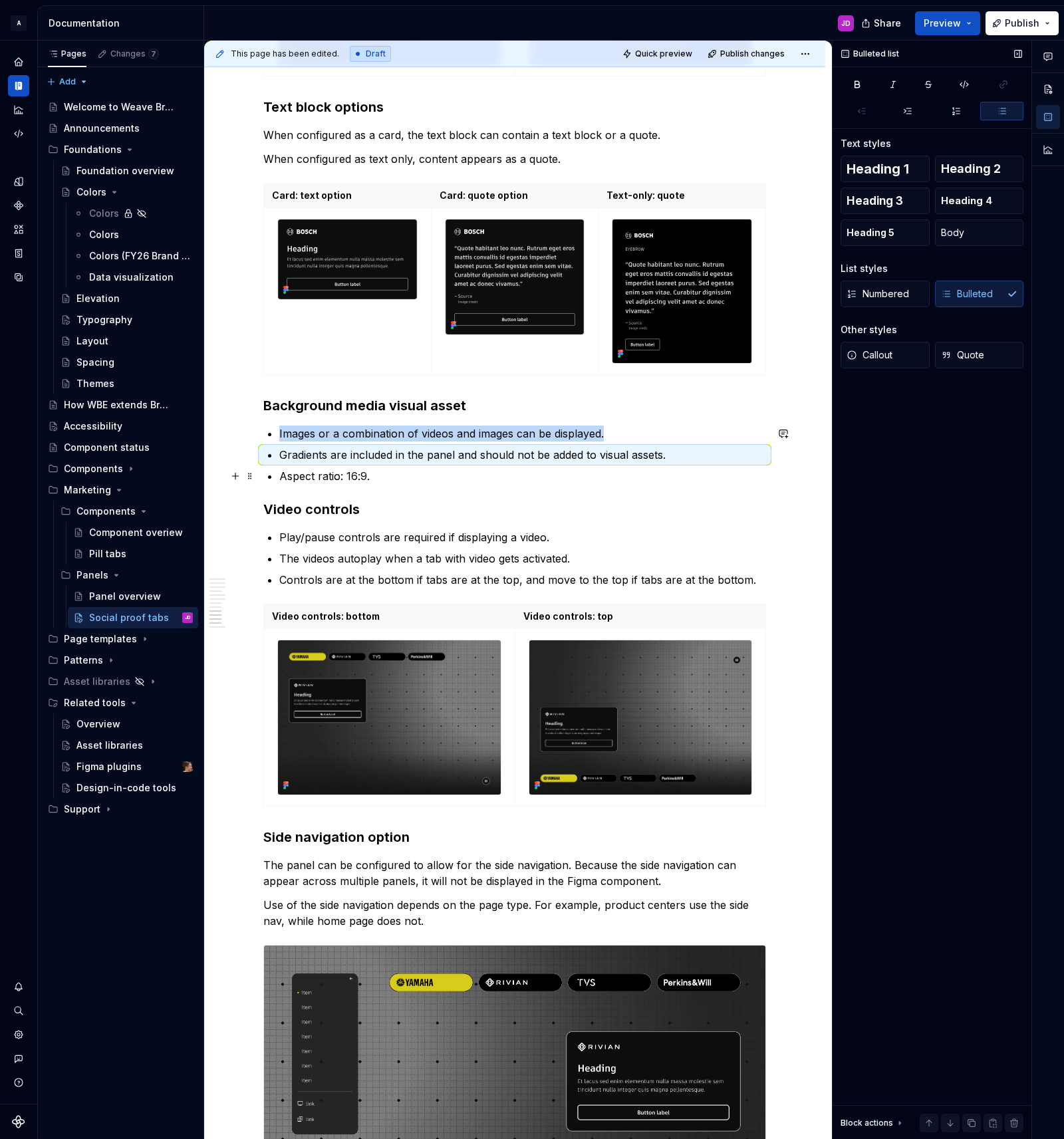
click at [287, 476] on p "Aspect ratio: 16:9." at bounding box center [523, 476] width 487 height 16
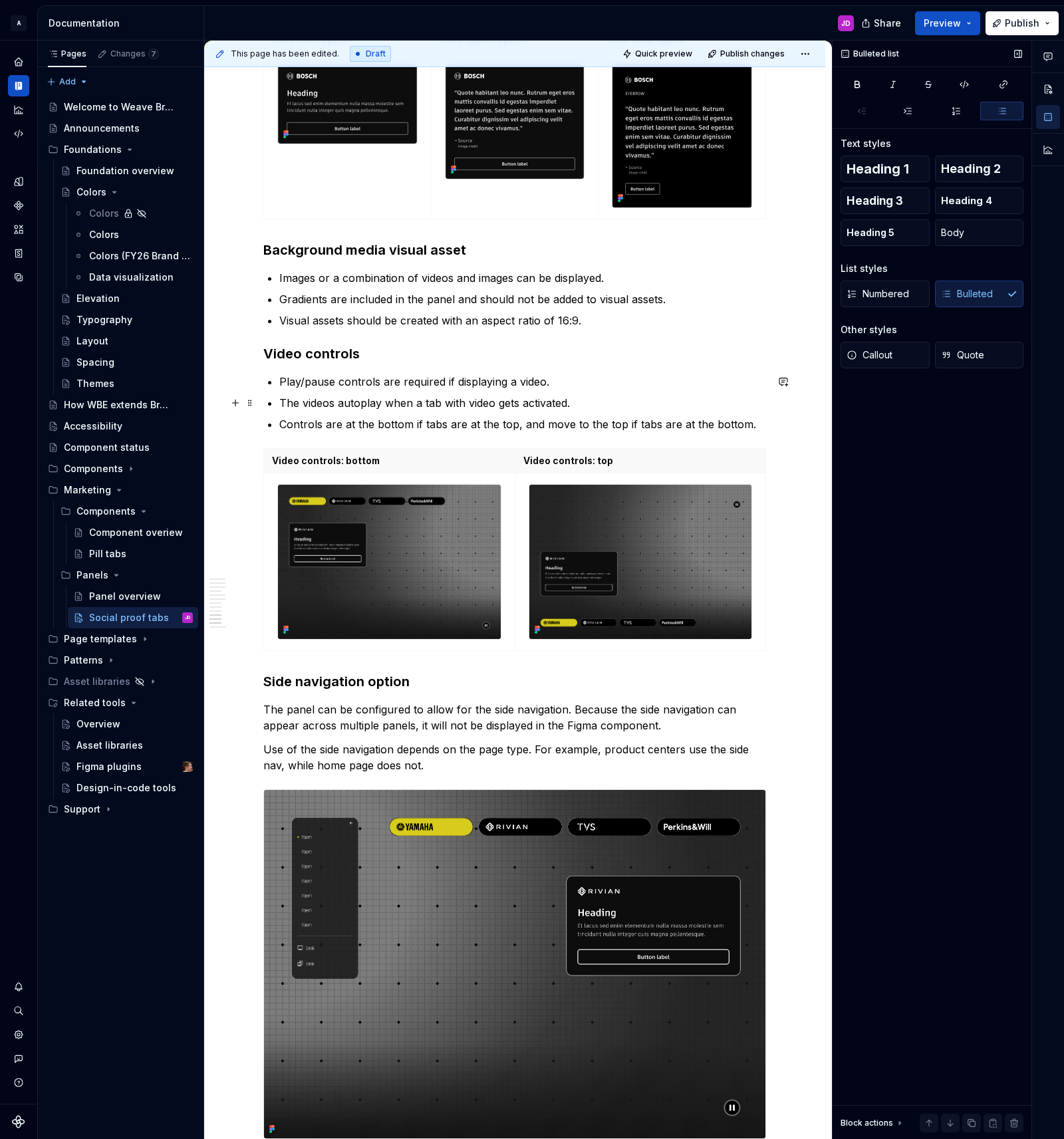
scroll to position [3018, 0]
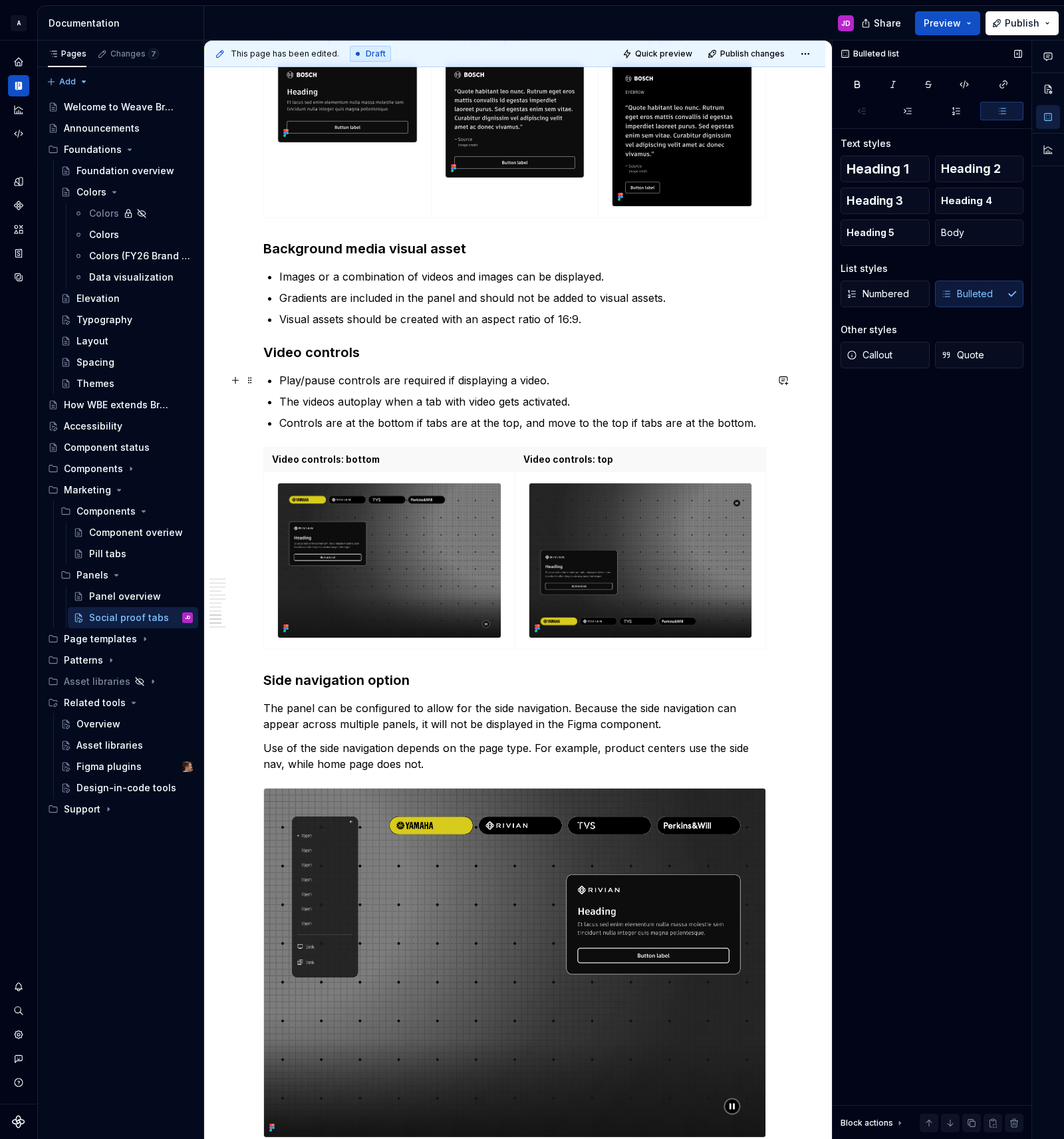
click at [308, 381] on p "Play/pause controls are required if displaying a video." at bounding box center [523, 380] width 487 height 16
drag, startPoint x: 308, startPoint y: 402, endPoint x: 350, endPoint y: 438, distance: 55.3
click at [308, 402] on p "The videos autoplay when a tab with video gets activated." at bounding box center [523, 401] width 487 height 16
click at [491, 401] on p "Videos autoplay when a tab with video gets activated." at bounding box center [523, 401] width 487 height 16
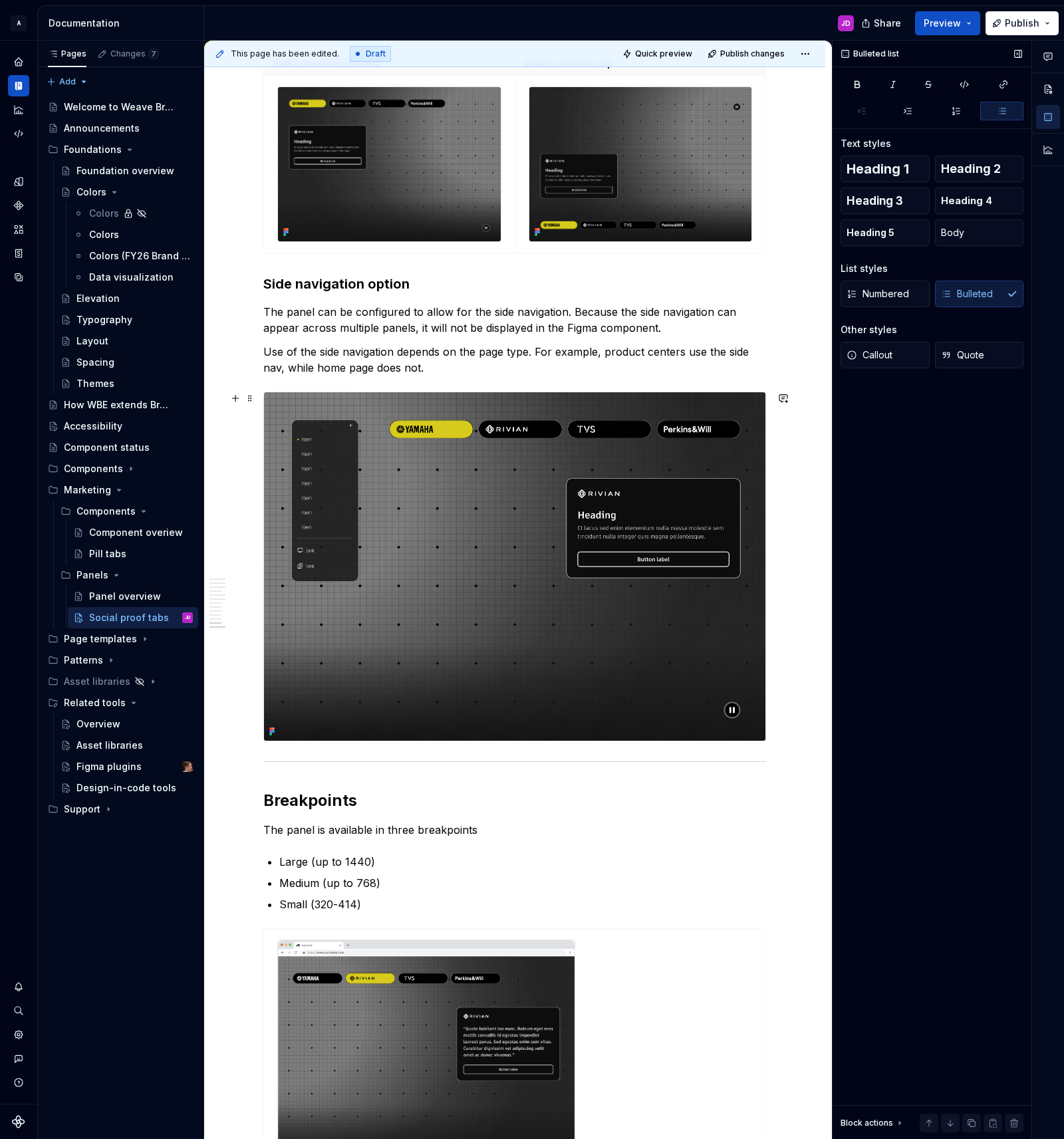
scroll to position [3417, 0]
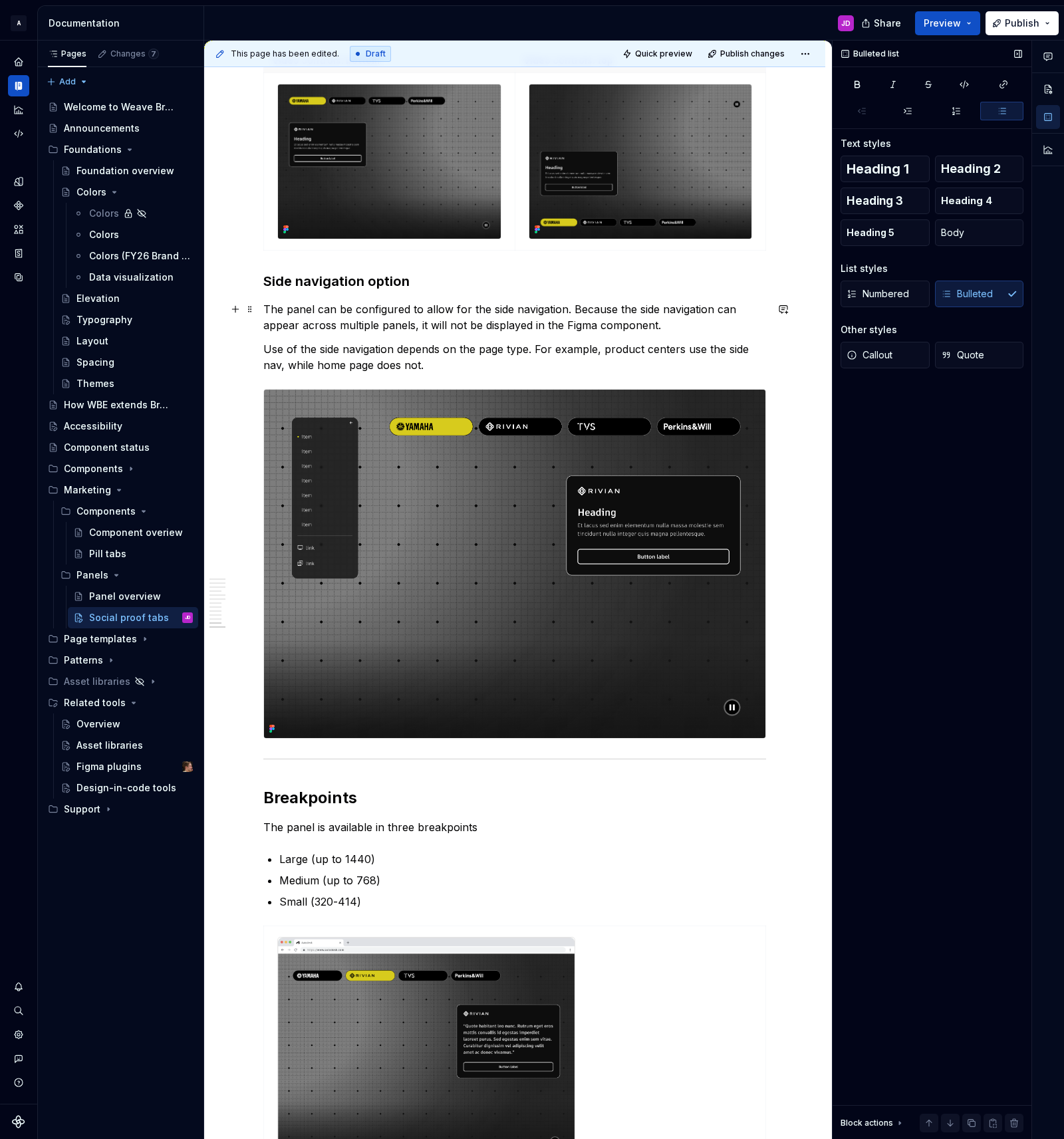
click at [442, 324] on p "The panel can be configured to allow for the side navigation. Because the side …" at bounding box center [515, 317] width 503 height 32
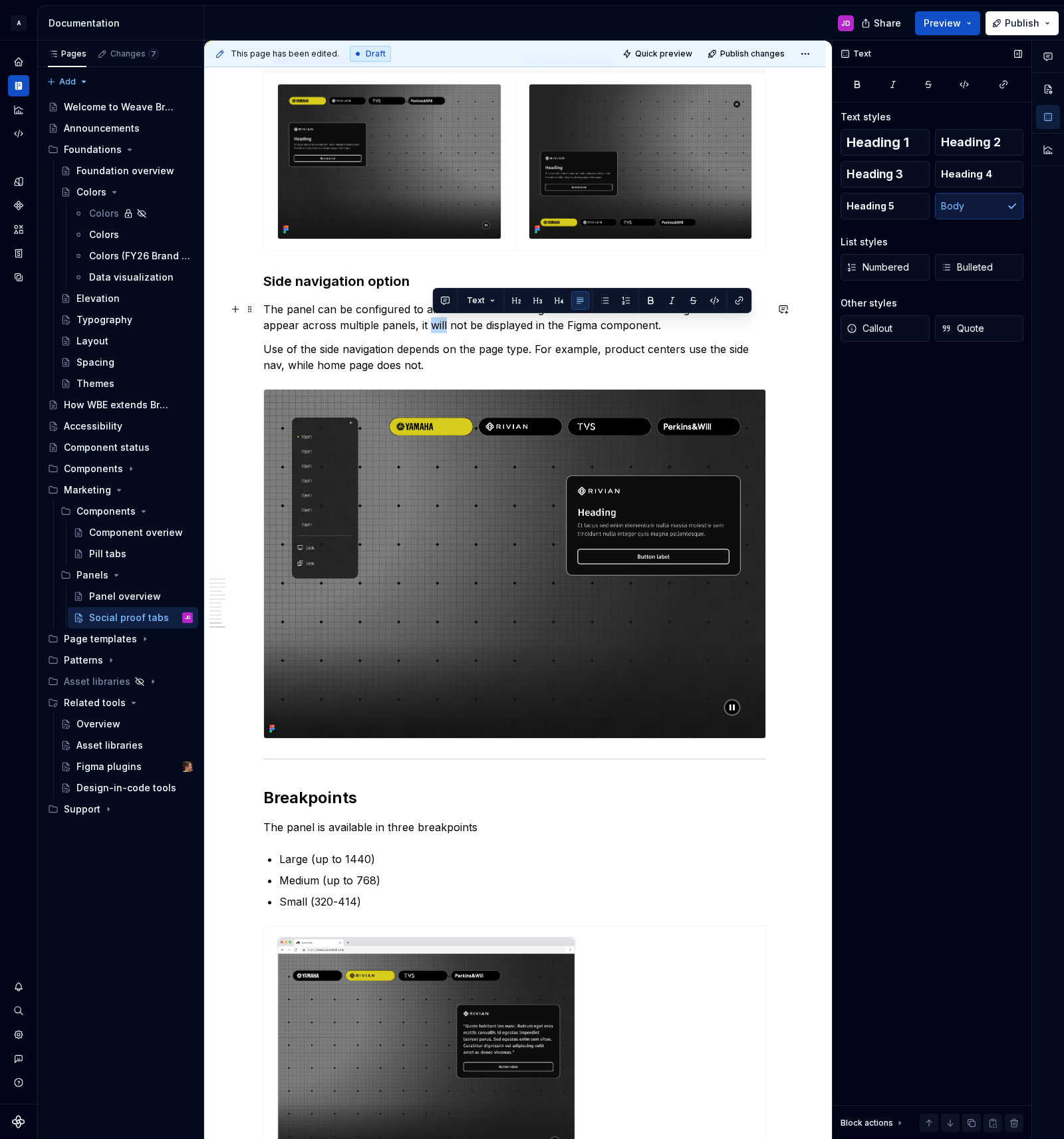
click at [442, 324] on p "The panel can be configured to allow for the side navigation. Because the side …" at bounding box center [515, 317] width 503 height 32
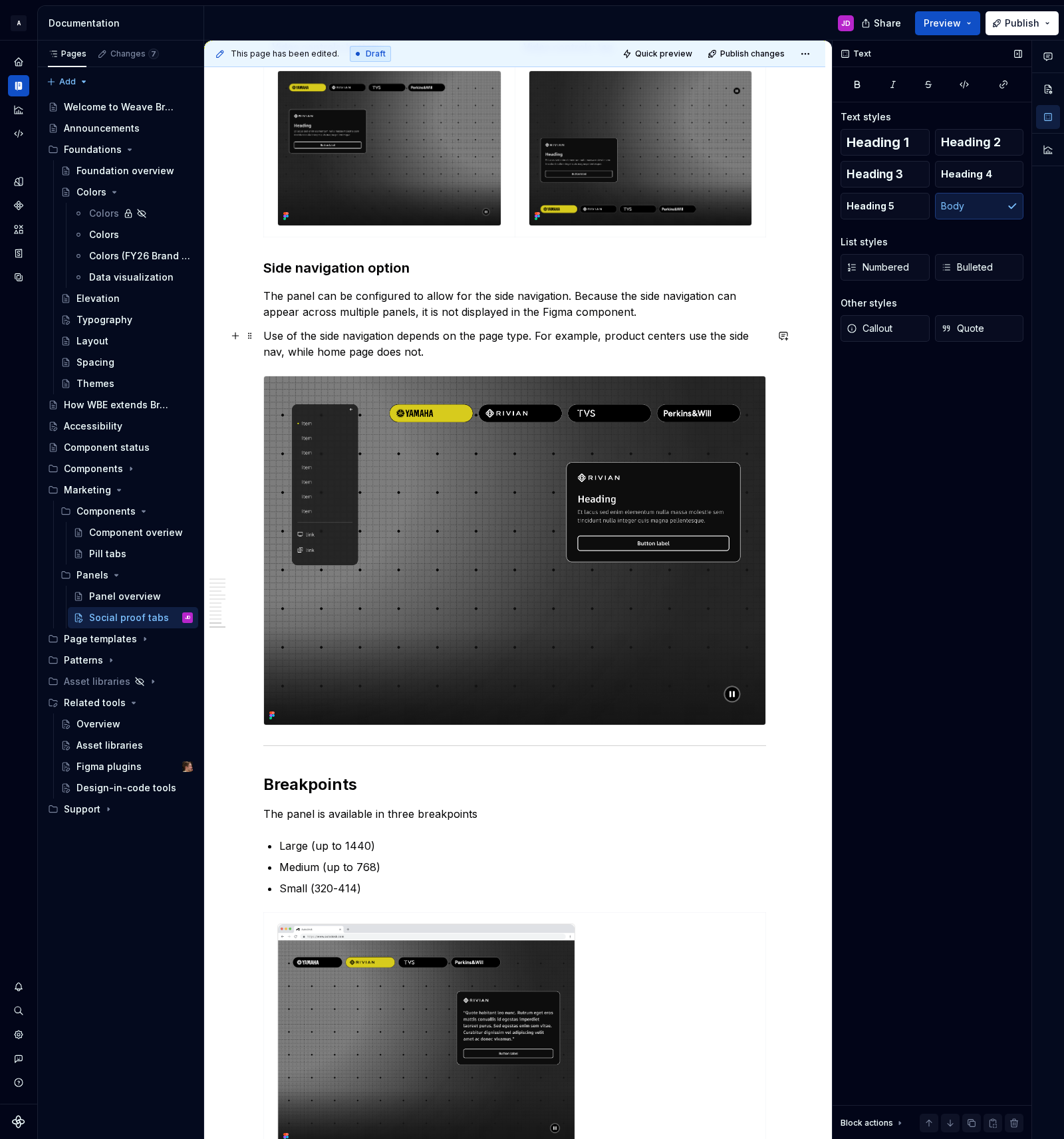
scroll to position [3431, 0]
click at [283, 353] on p "Use of the side navigation depends on the page type. For example, product cente…" at bounding box center [515, 343] width 503 height 32
click at [369, 351] on p "Use of the side navigation depends on the page type. For example, product cente…" at bounding box center [515, 343] width 503 height 32
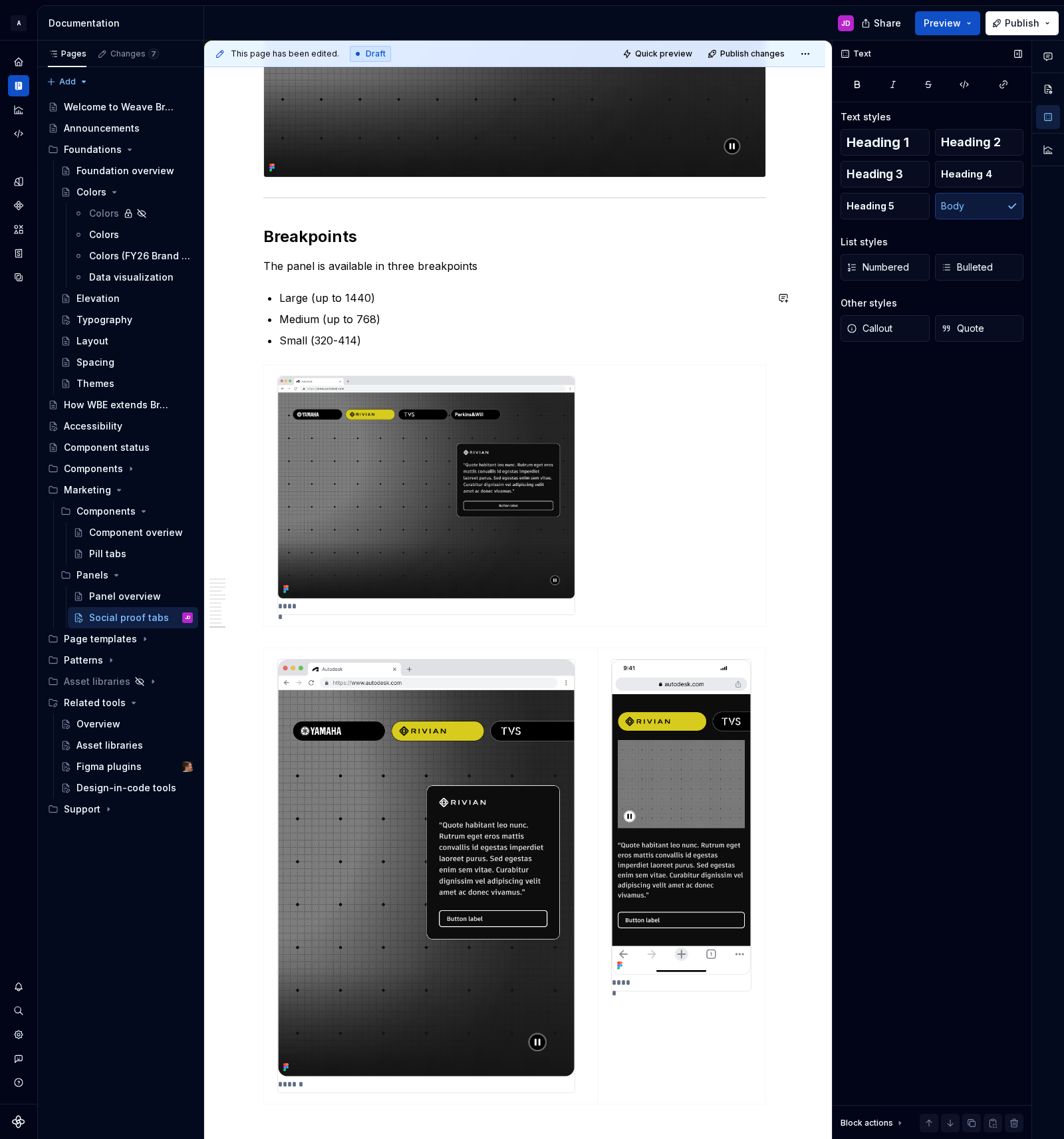
scroll to position [3983, 0]
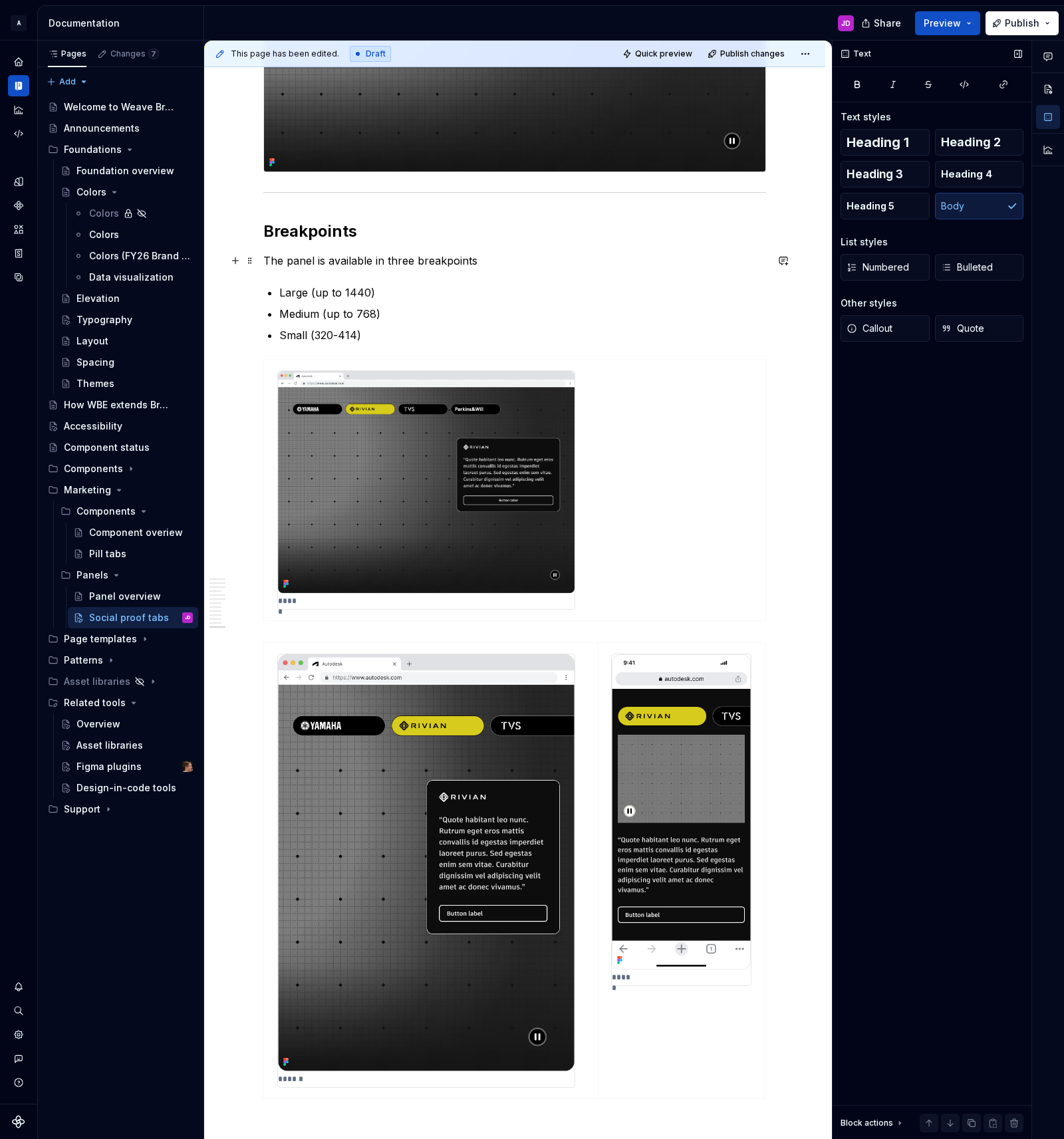
click at [502, 260] on p "The panel is available in three breakpoints" at bounding box center [515, 260] width 503 height 16
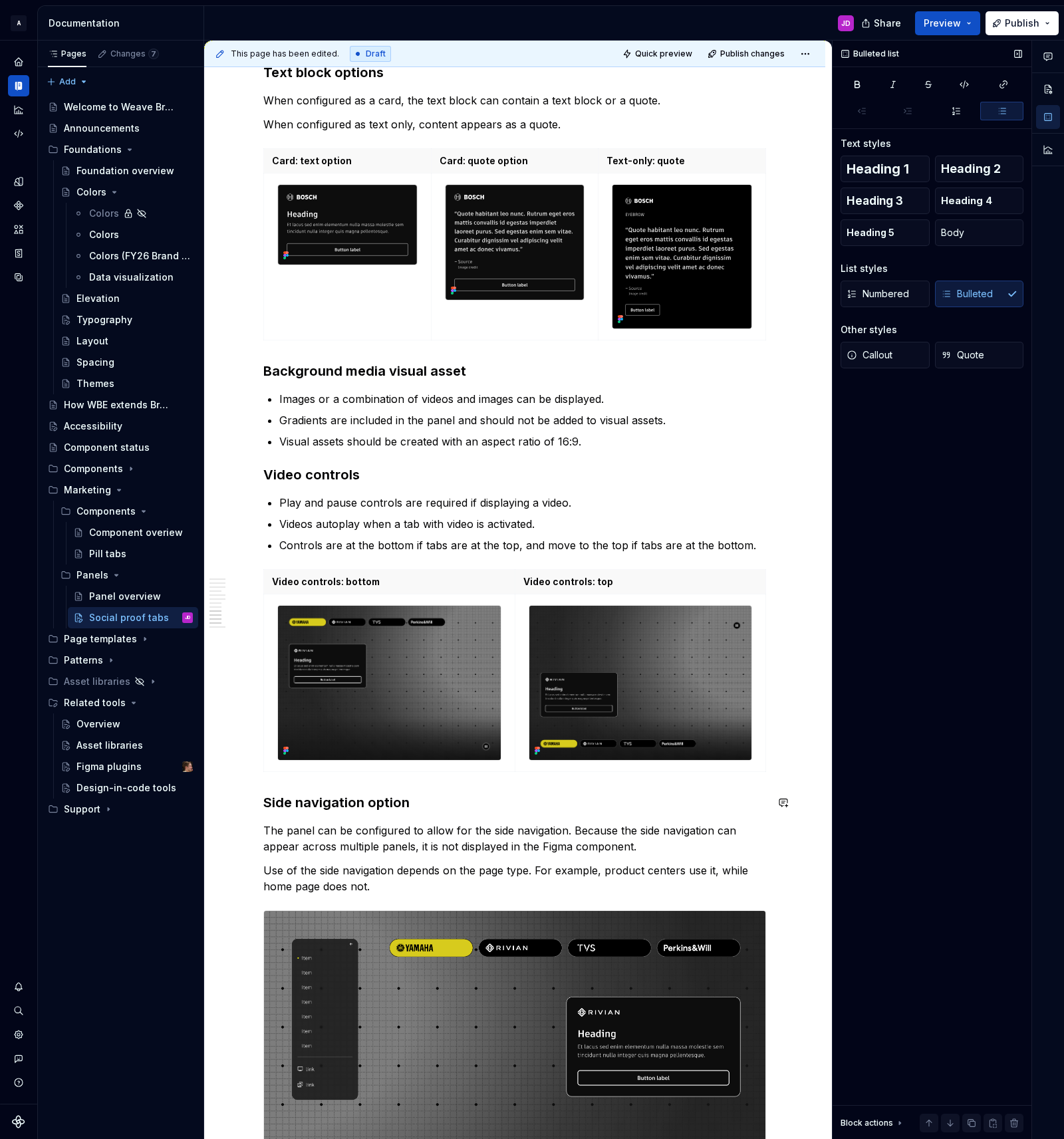
scroll to position [2898, 0]
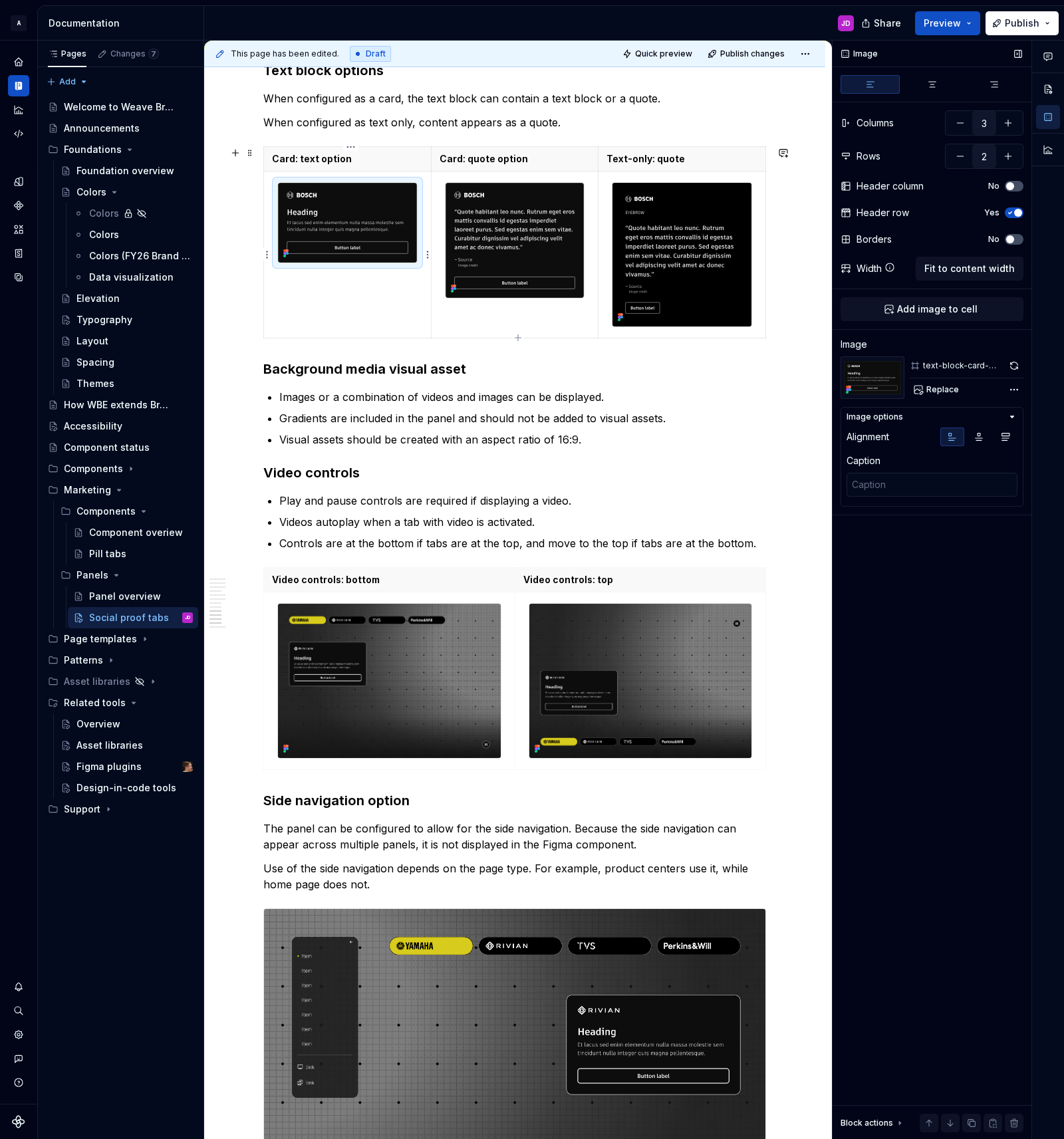
click at [373, 190] on img at bounding box center [347, 223] width 139 height 79
click at [294, 159] on p "Card: text option" at bounding box center [347, 159] width 151 height 13
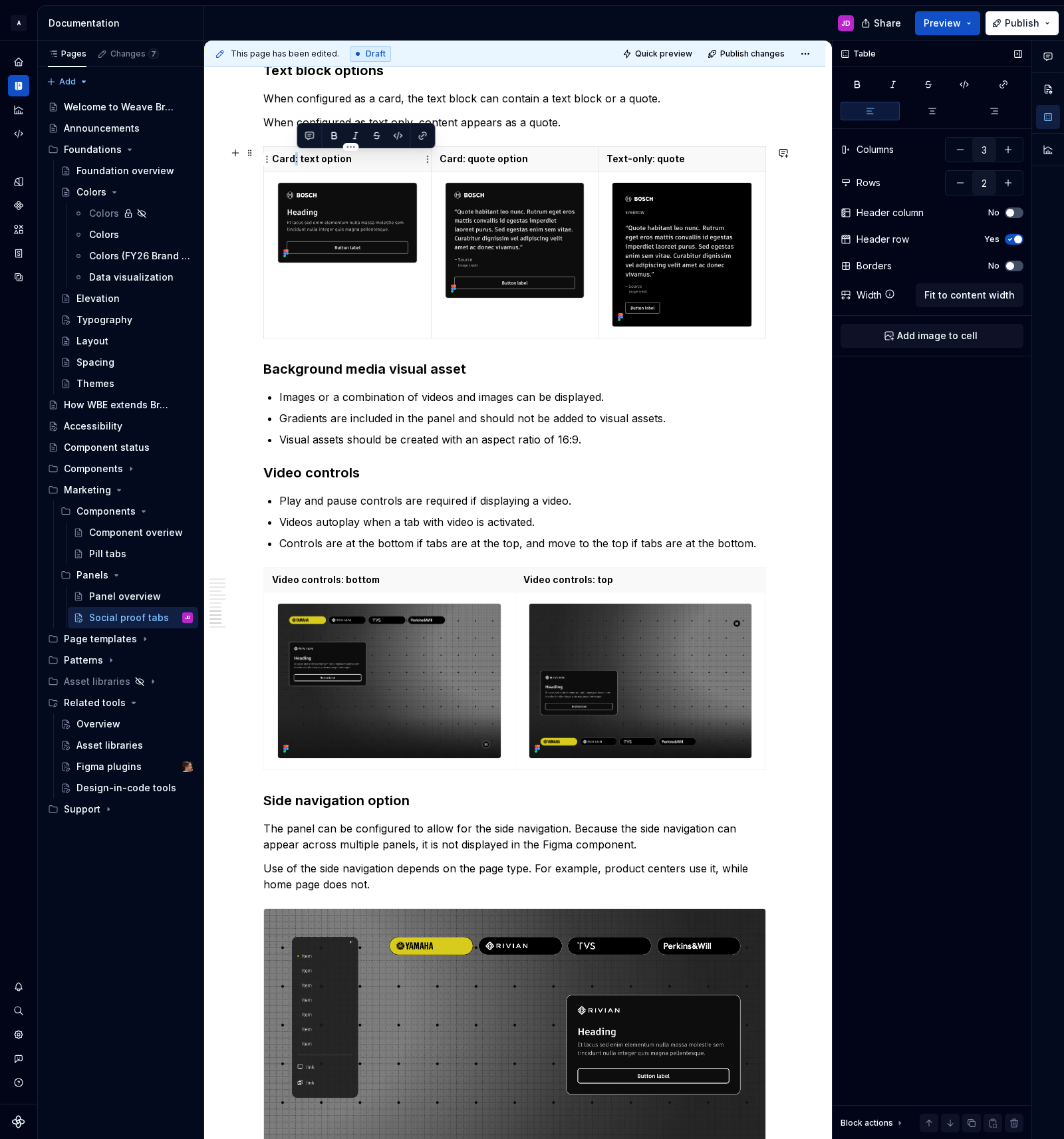
click at [294, 159] on p "Card: text option" at bounding box center [347, 159] width 151 height 13
click at [337, 165] on p "Card: text option" at bounding box center [347, 159] width 151 height 13
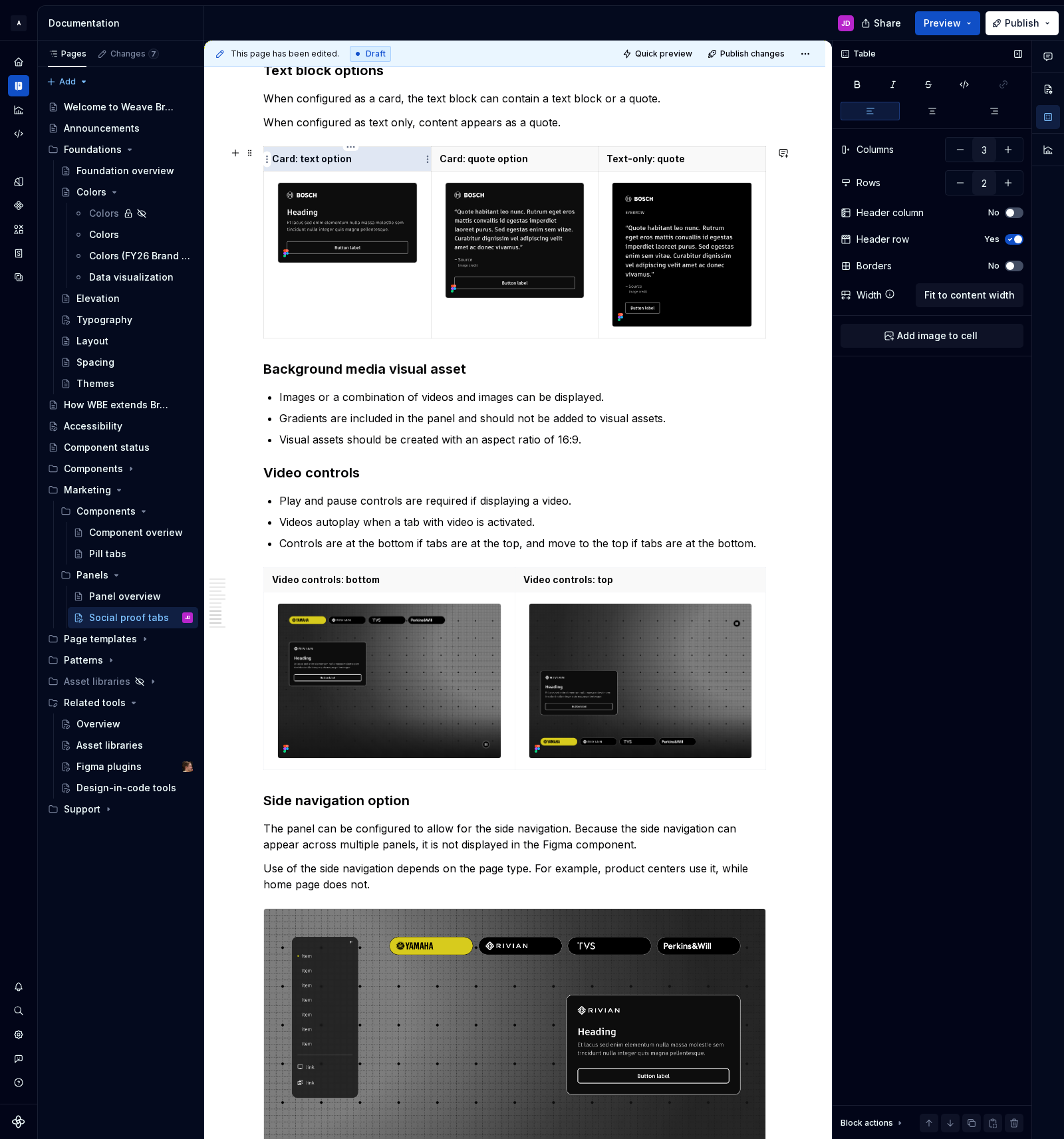
click at [343, 160] on p "Card: text option" at bounding box center [347, 159] width 151 height 13
drag, startPoint x: 374, startPoint y: 161, endPoint x: 276, endPoint y: 161, distance: 98.0
click at [276, 161] on p "Card: text option" at bounding box center [347, 159] width 151 height 13
copy p "Card: text option"
click at [385, 206] on img at bounding box center [347, 223] width 139 height 79
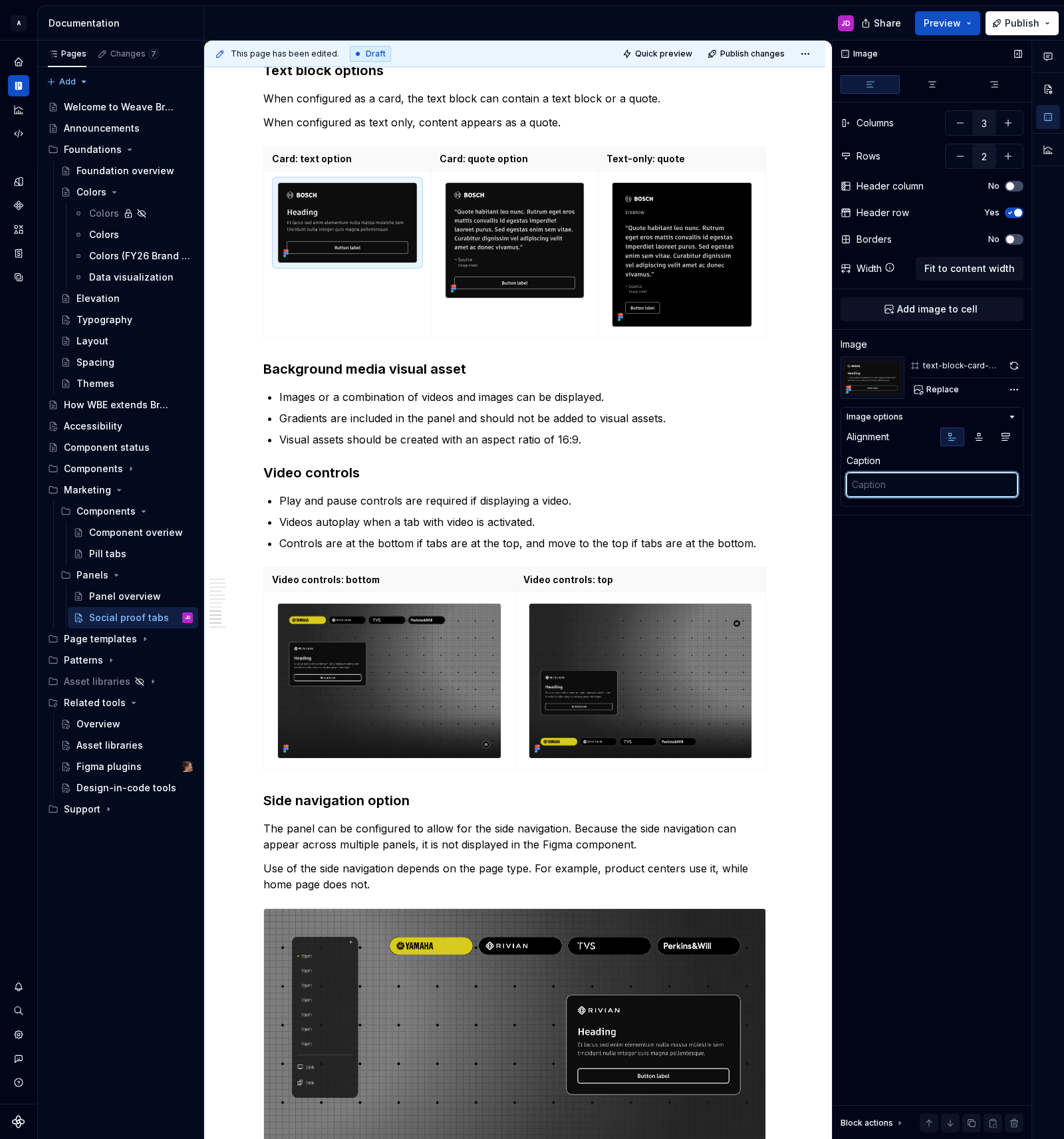
type textarea "*"
click at [928, 482] on textarea at bounding box center [932, 484] width 171 height 24
paste textarea "Card: text option"
type textarea "Card: text option"
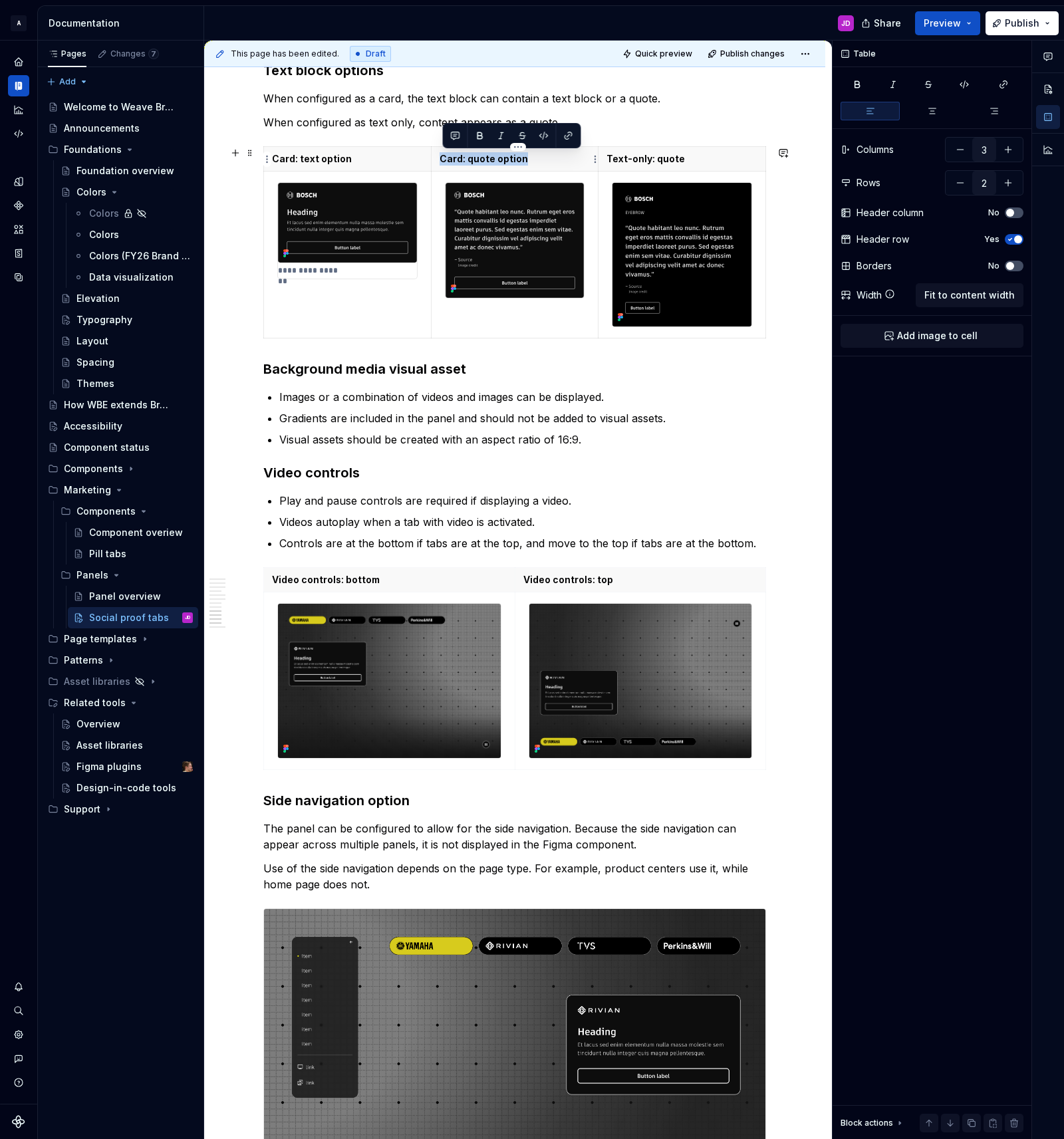
drag, startPoint x: 532, startPoint y: 162, endPoint x: 446, endPoint y: 162, distance: 86.0
click at [446, 162] on p "Card: quote option" at bounding box center [515, 159] width 151 height 13
copy p "Card: quote option"
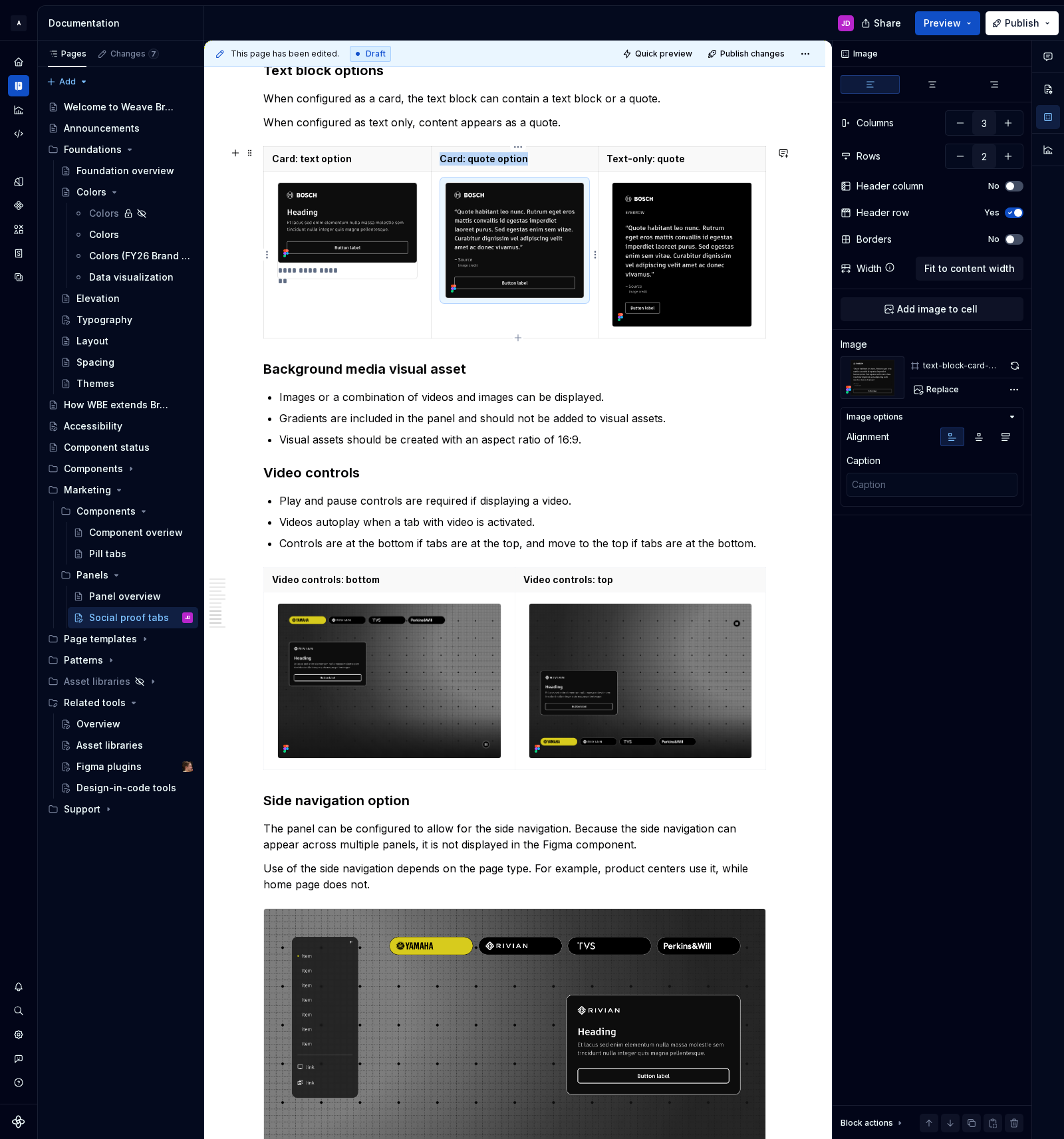
click at [508, 211] on img at bounding box center [515, 241] width 139 height 115
type textarea "*"
click at [922, 483] on textarea at bounding box center [932, 484] width 171 height 24
paste textarea "Card: quote option"
type textarea "Card: quote option"
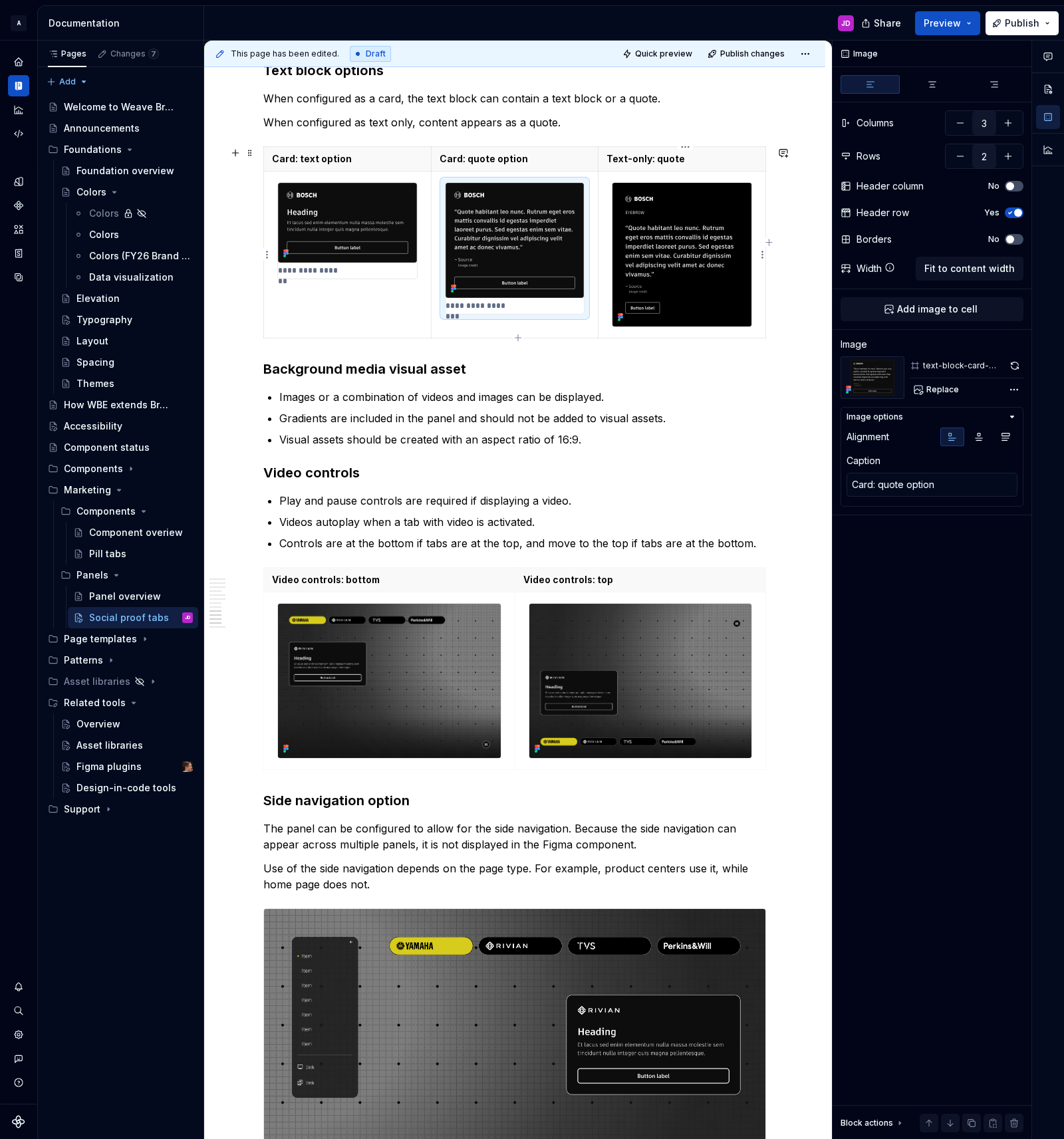
type textarea "*"
click at [682, 206] on img at bounding box center [681, 254] width 139 height 143
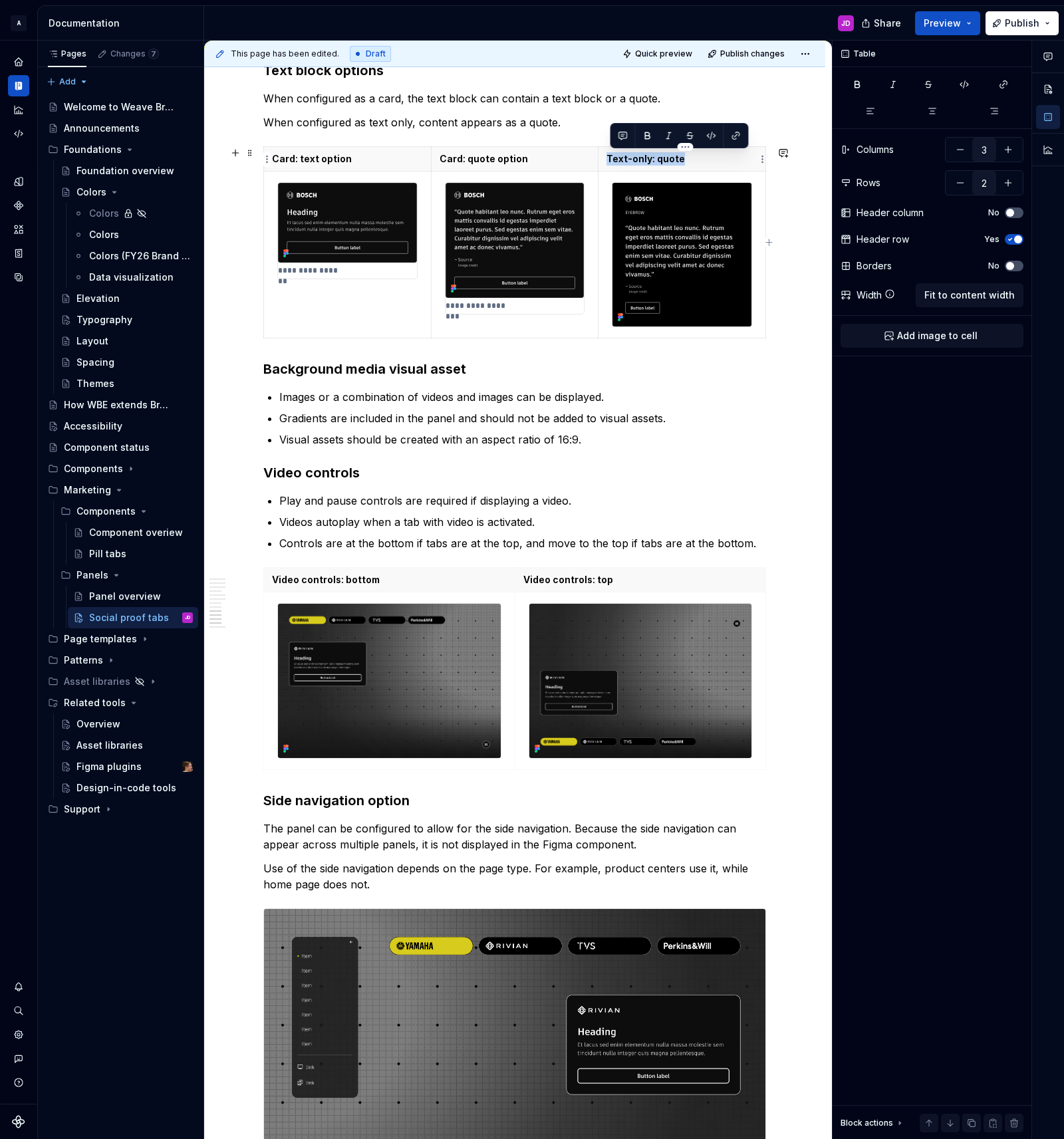
drag, startPoint x: 690, startPoint y: 159, endPoint x: 608, endPoint y: 160, distance: 82.0
click at [608, 160] on th "Text-only: quote" at bounding box center [682, 159] width 167 height 25
copy p "Text-only: quote"
click at [746, 283] on img at bounding box center [681, 254] width 139 height 143
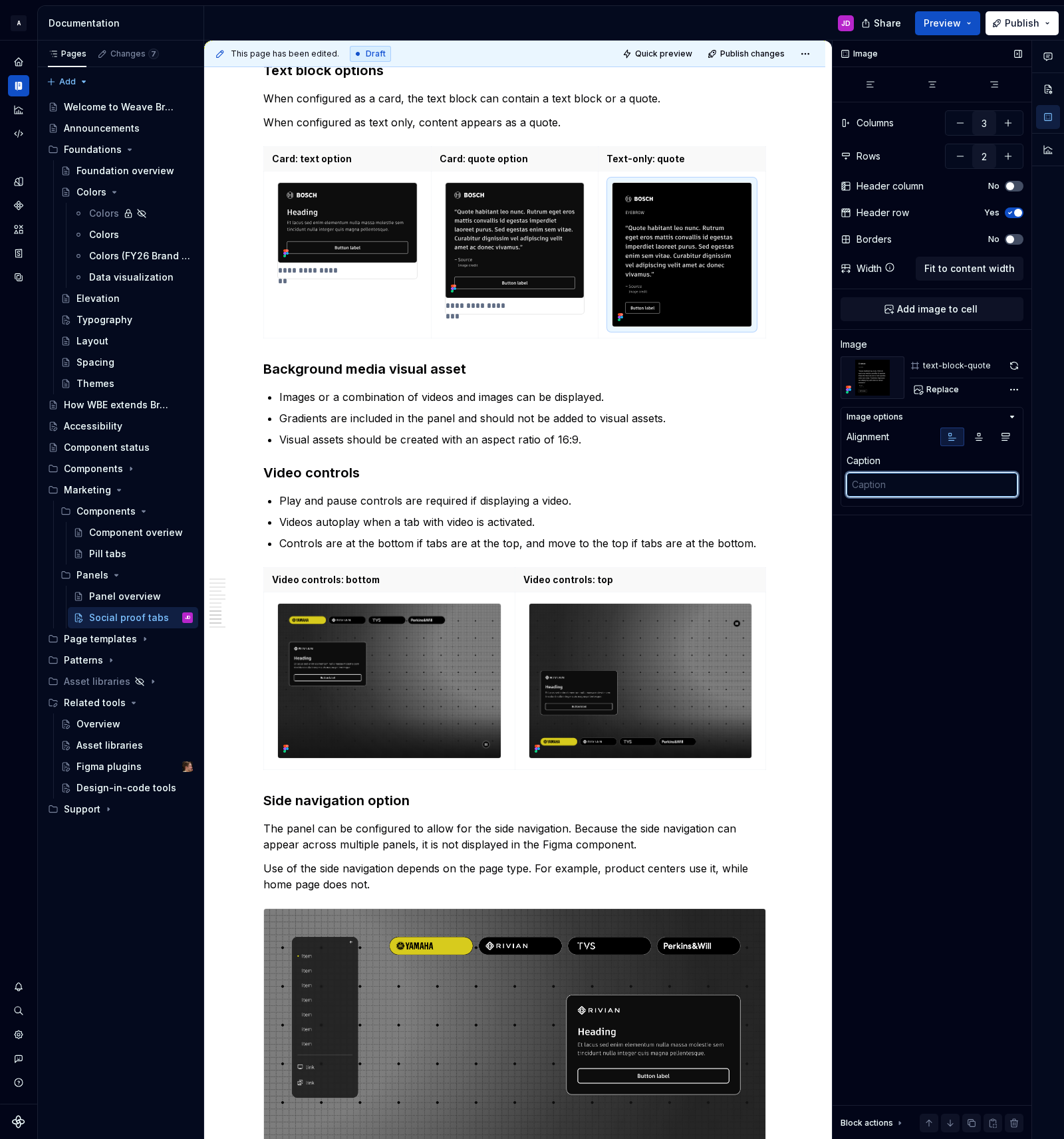
type textarea "*"
click at [920, 487] on textarea at bounding box center [932, 484] width 171 height 24
paste textarea "Text-only: quote"
type textarea "Text-only: quote"
type textarea "*"
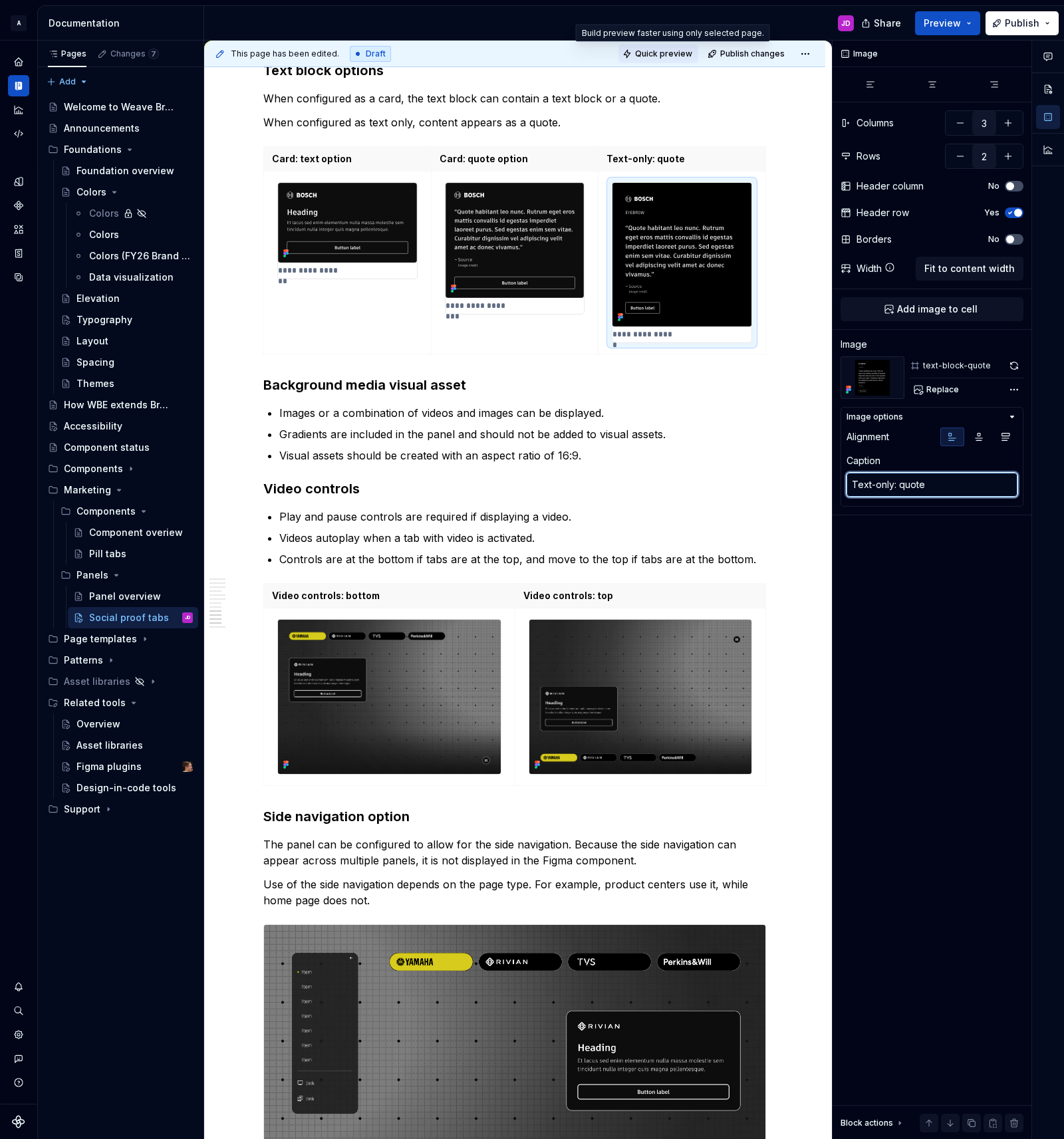
type textarea "Text-only: quote"
click at [686, 53] on span "Quick preview" at bounding box center [664, 54] width 57 height 11
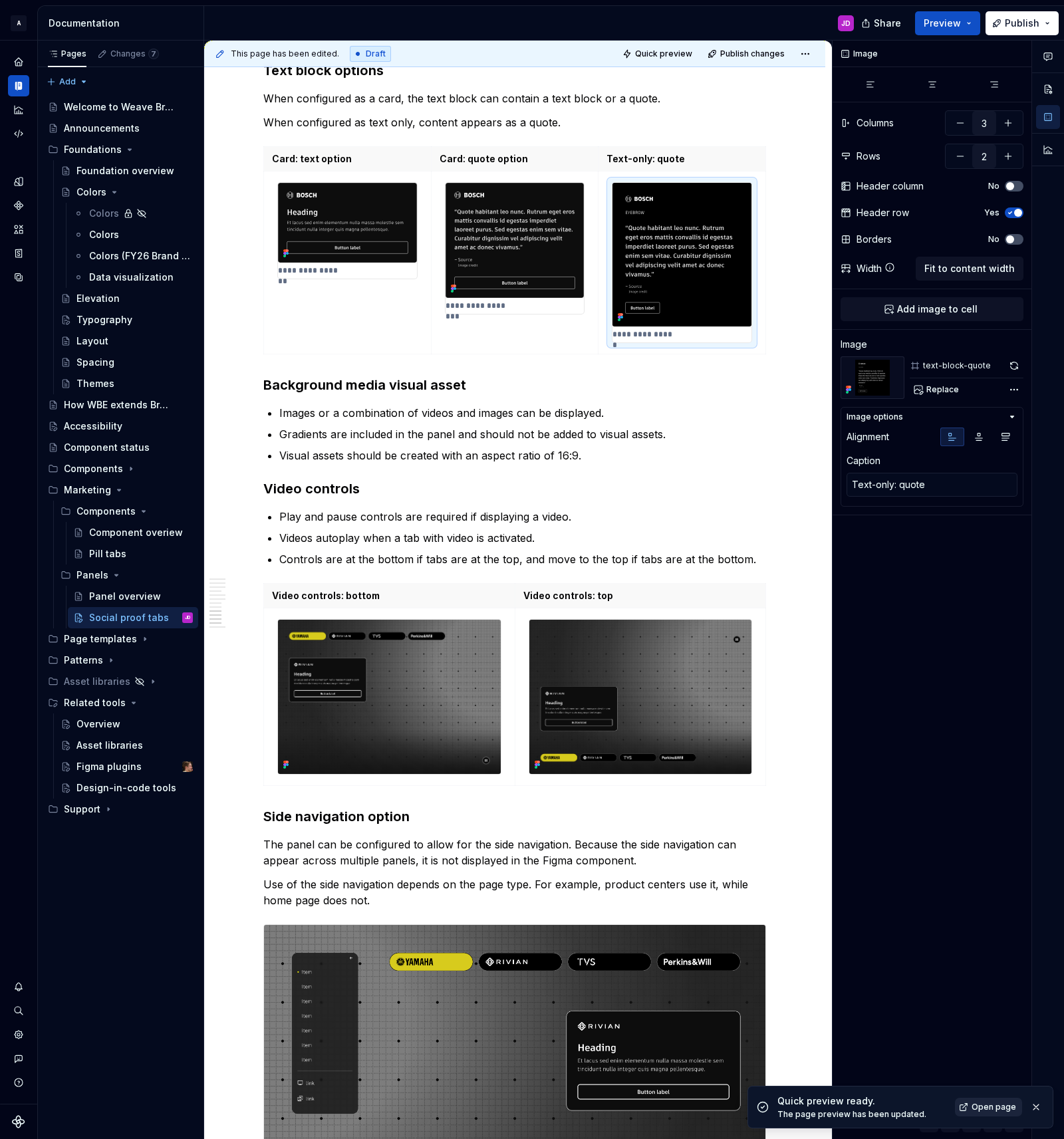
click at [976, 1106] on span "Open page" at bounding box center [994, 1107] width 44 height 11
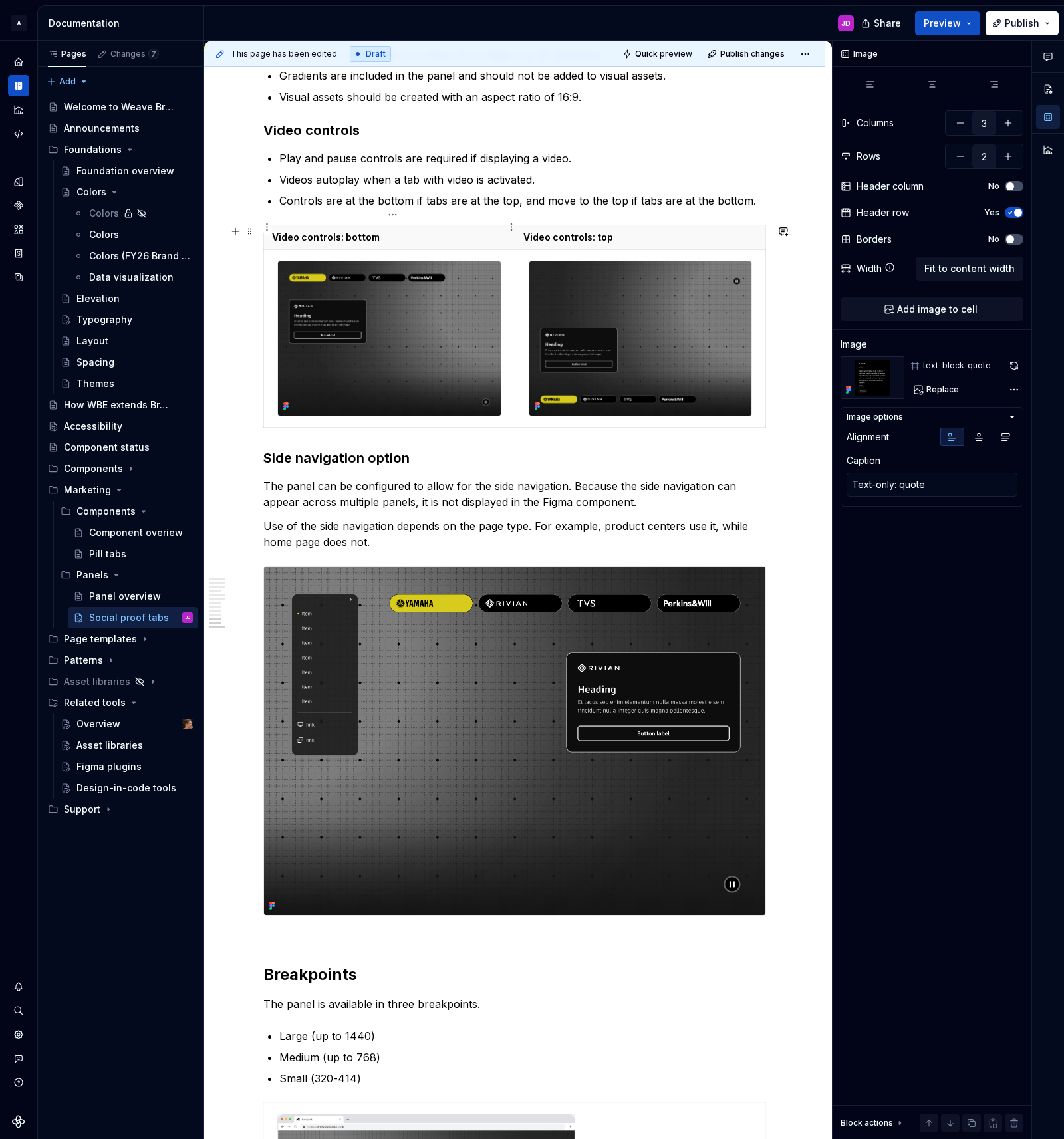
scroll to position [3266, 0]
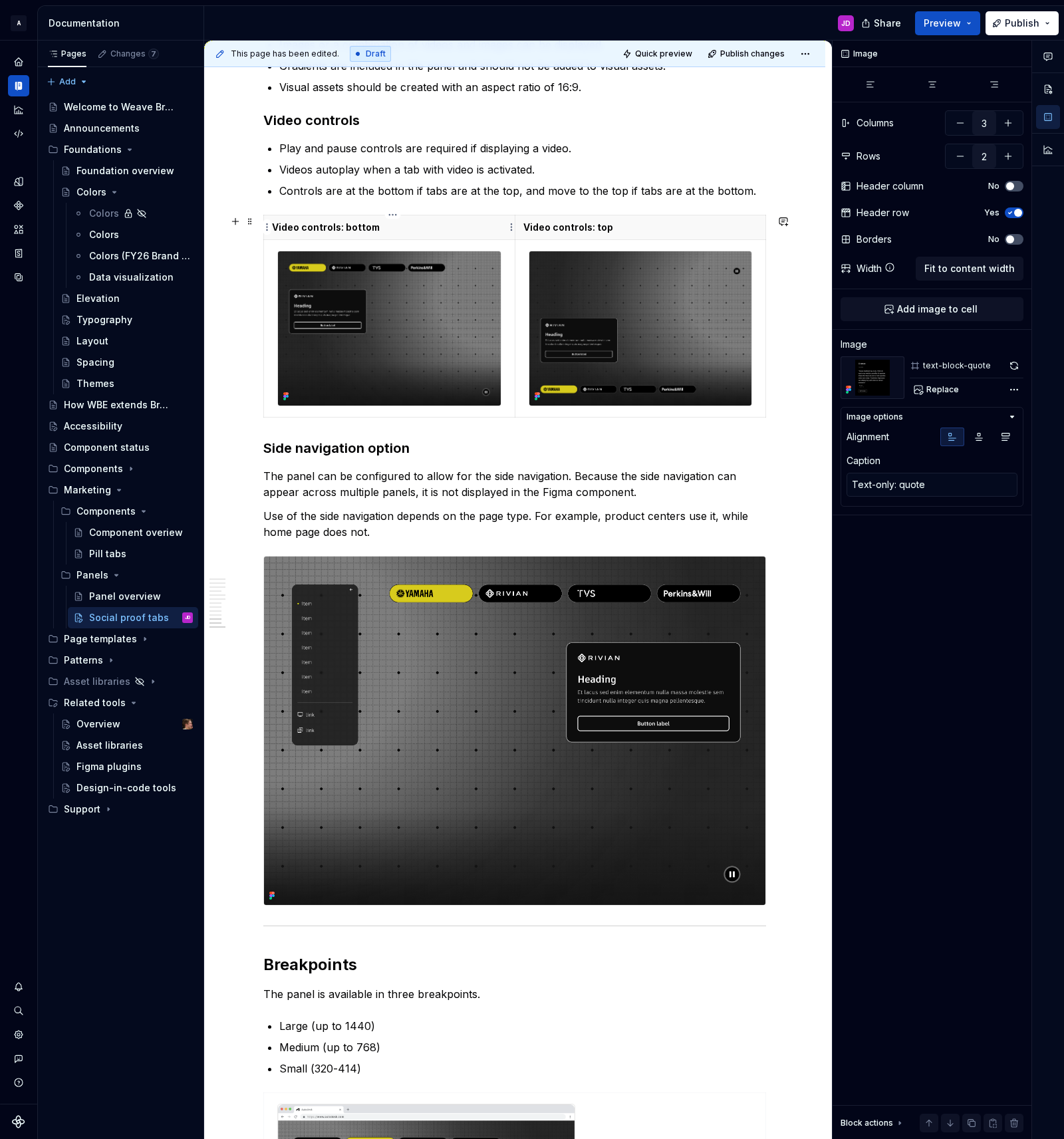
click at [336, 223] on p "Video controls: bottom" at bounding box center [389, 227] width 234 height 13
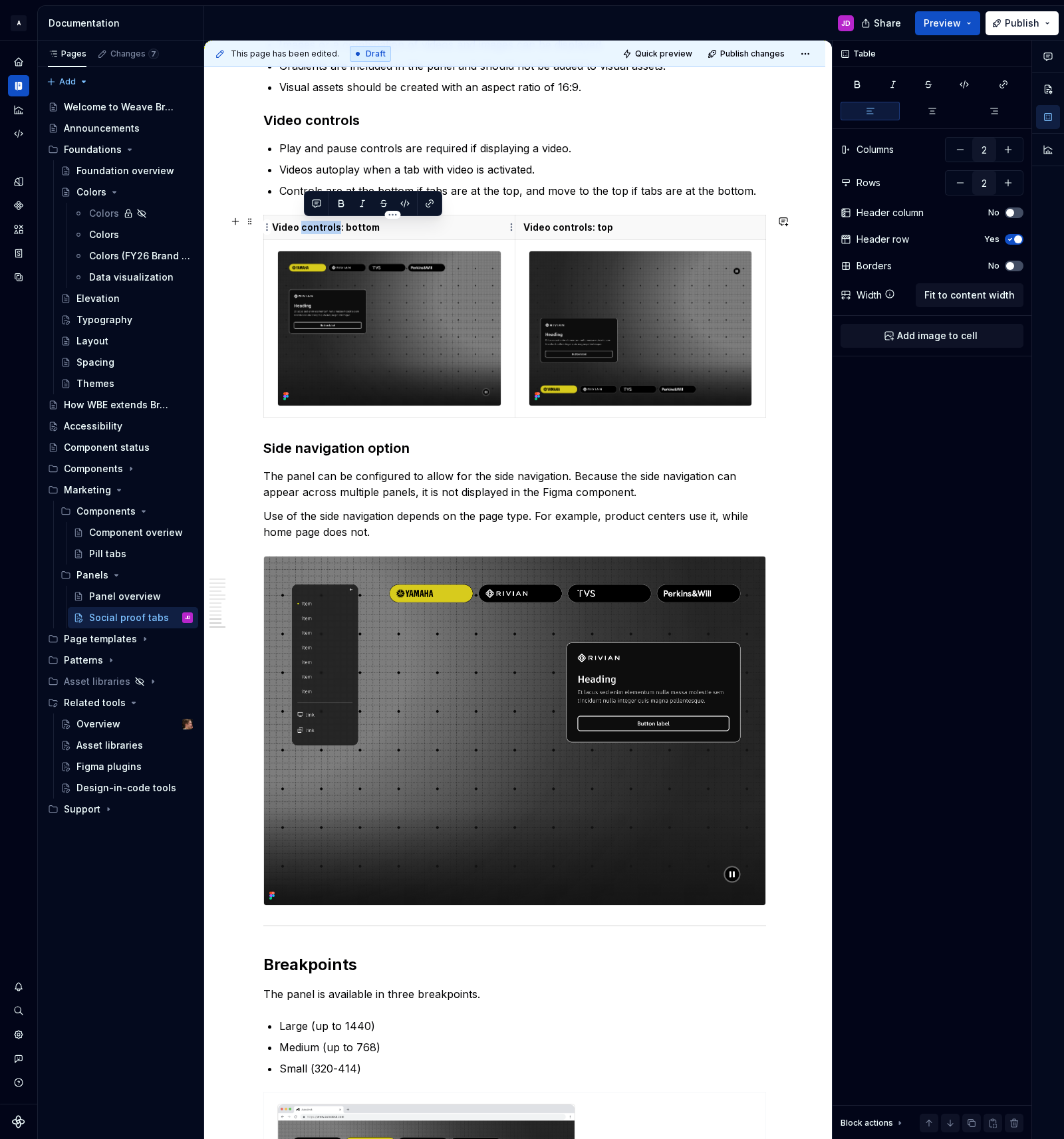
click at [336, 223] on p "Video controls: bottom" at bounding box center [389, 227] width 234 height 13
click at [386, 364] on img at bounding box center [390, 329] width 223 height 154
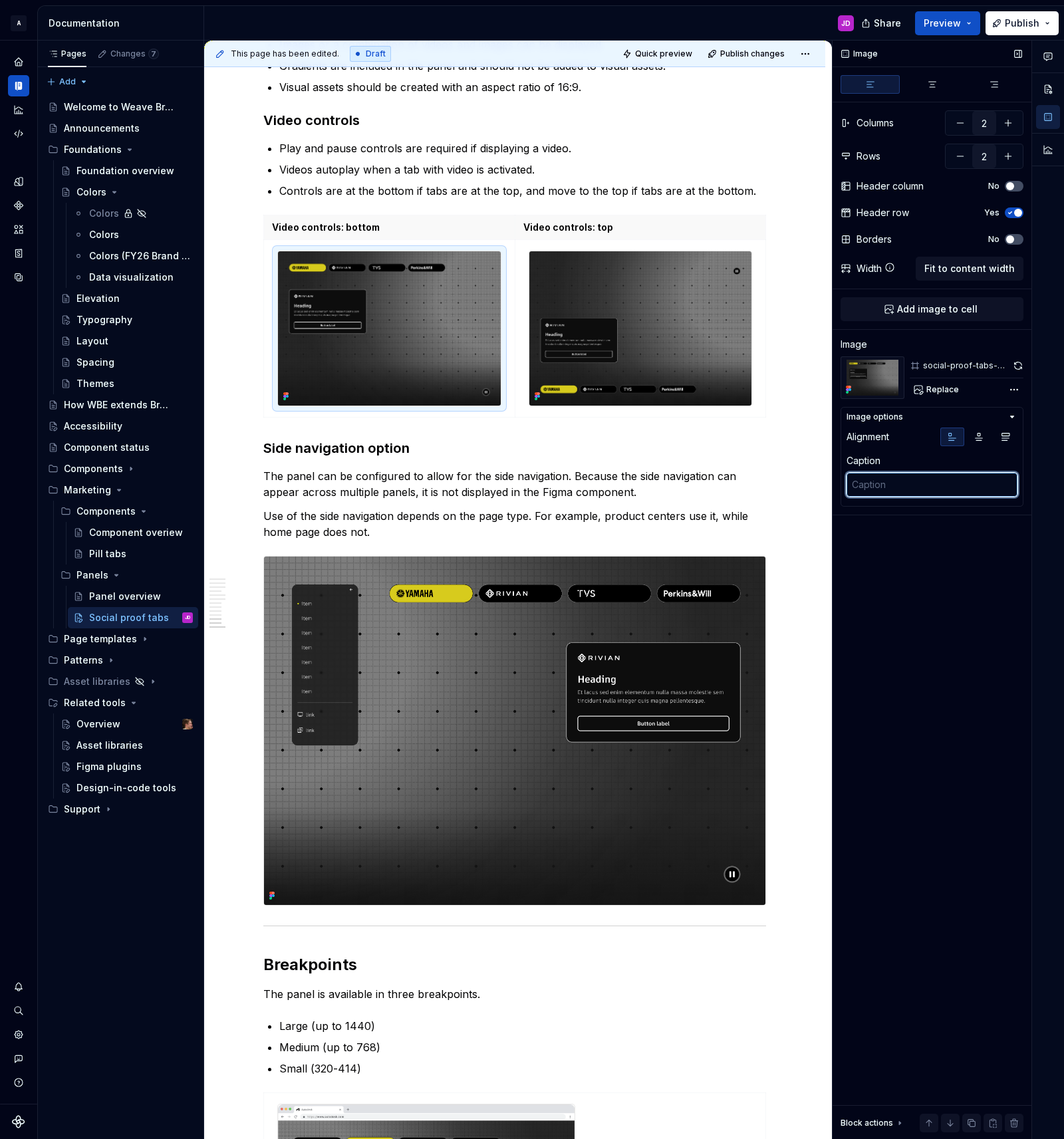
click at [910, 488] on textarea at bounding box center [932, 484] width 171 height 24
paste textarea "Video controls: bottom"
type textarea "*"
type textarea "Video controls: bottom"
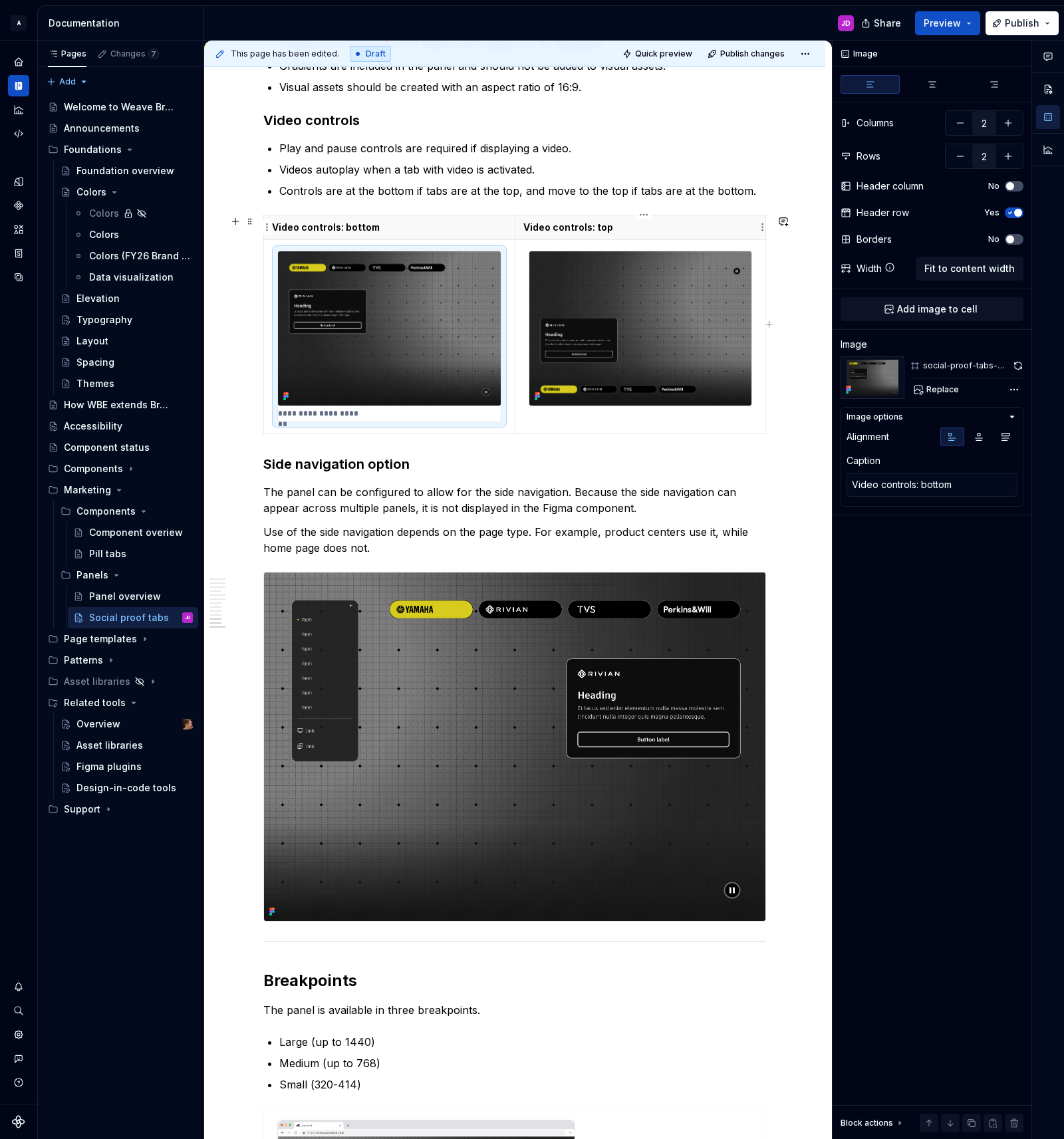
click at [551, 225] on p "Video controls: top" at bounding box center [640, 227] width 234 height 13
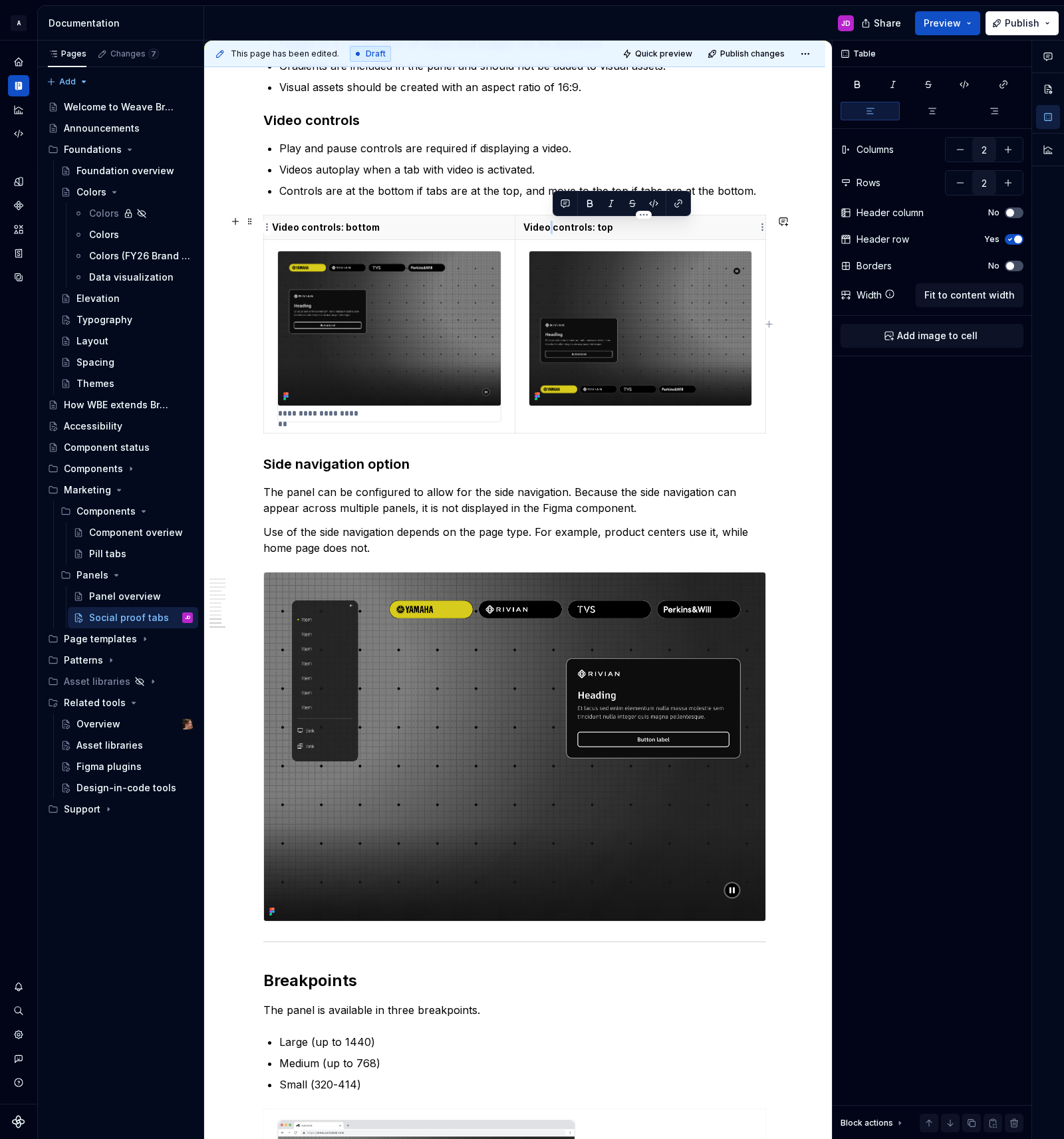
click at [551, 225] on p "Video controls: top" at bounding box center [640, 227] width 234 height 13
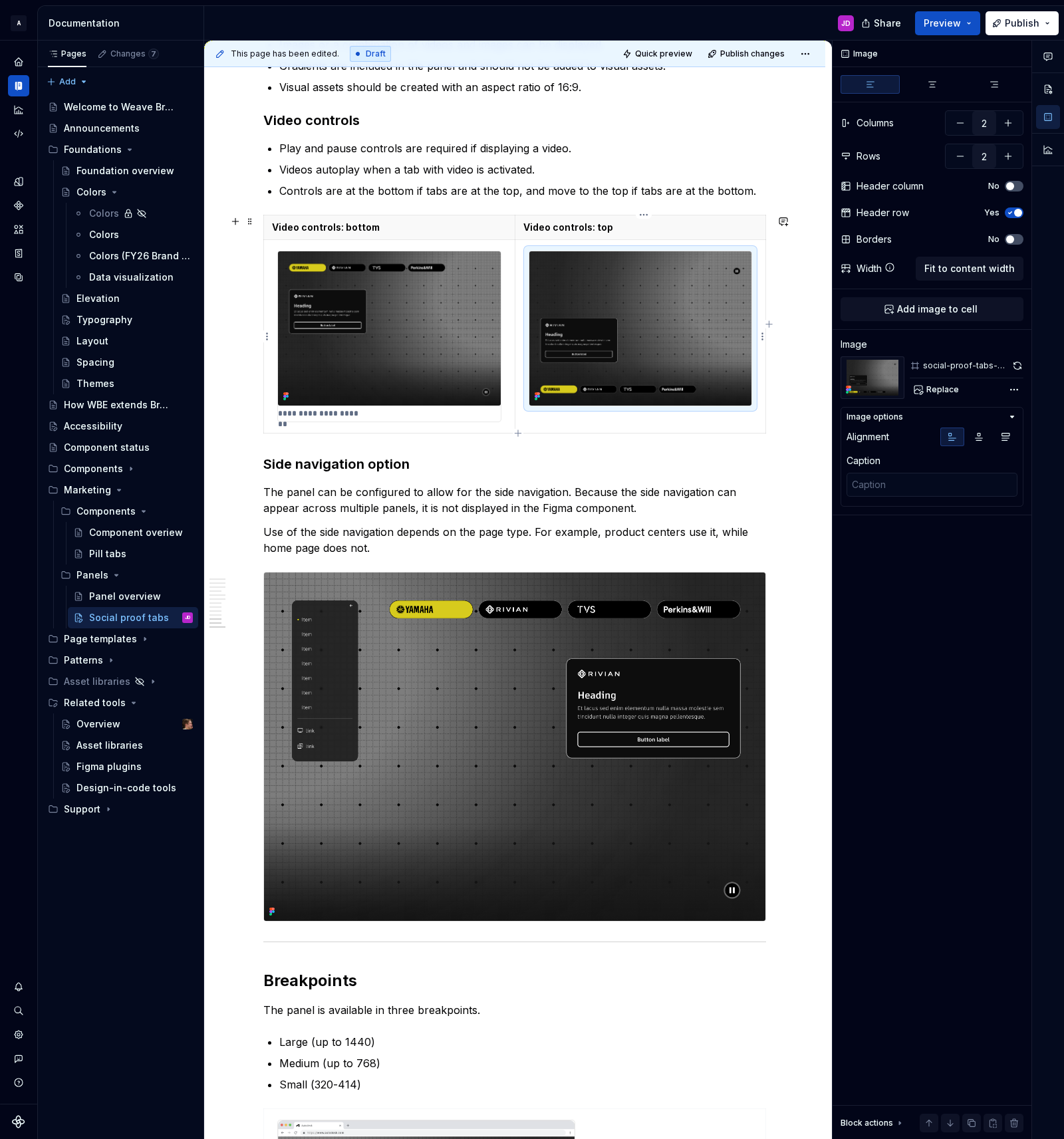
click at [631, 295] on img at bounding box center [640, 329] width 222 height 154
click at [902, 490] on textarea at bounding box center [932, 484] width 171 height 24
paste textarea "Video controls: top"
type textarea "*"
type textarea "Video controls: top"
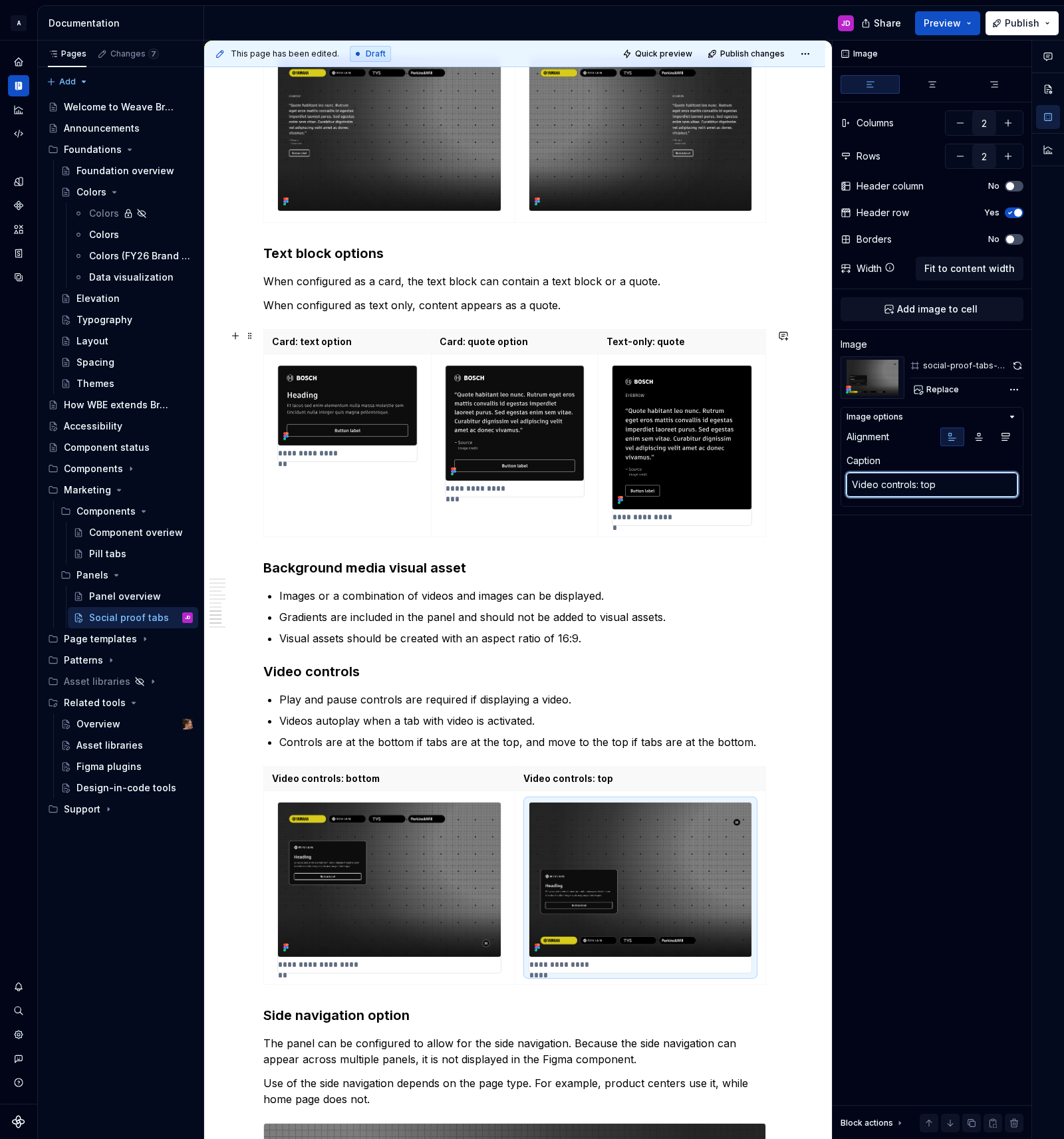
scroll to position [2712, 0]
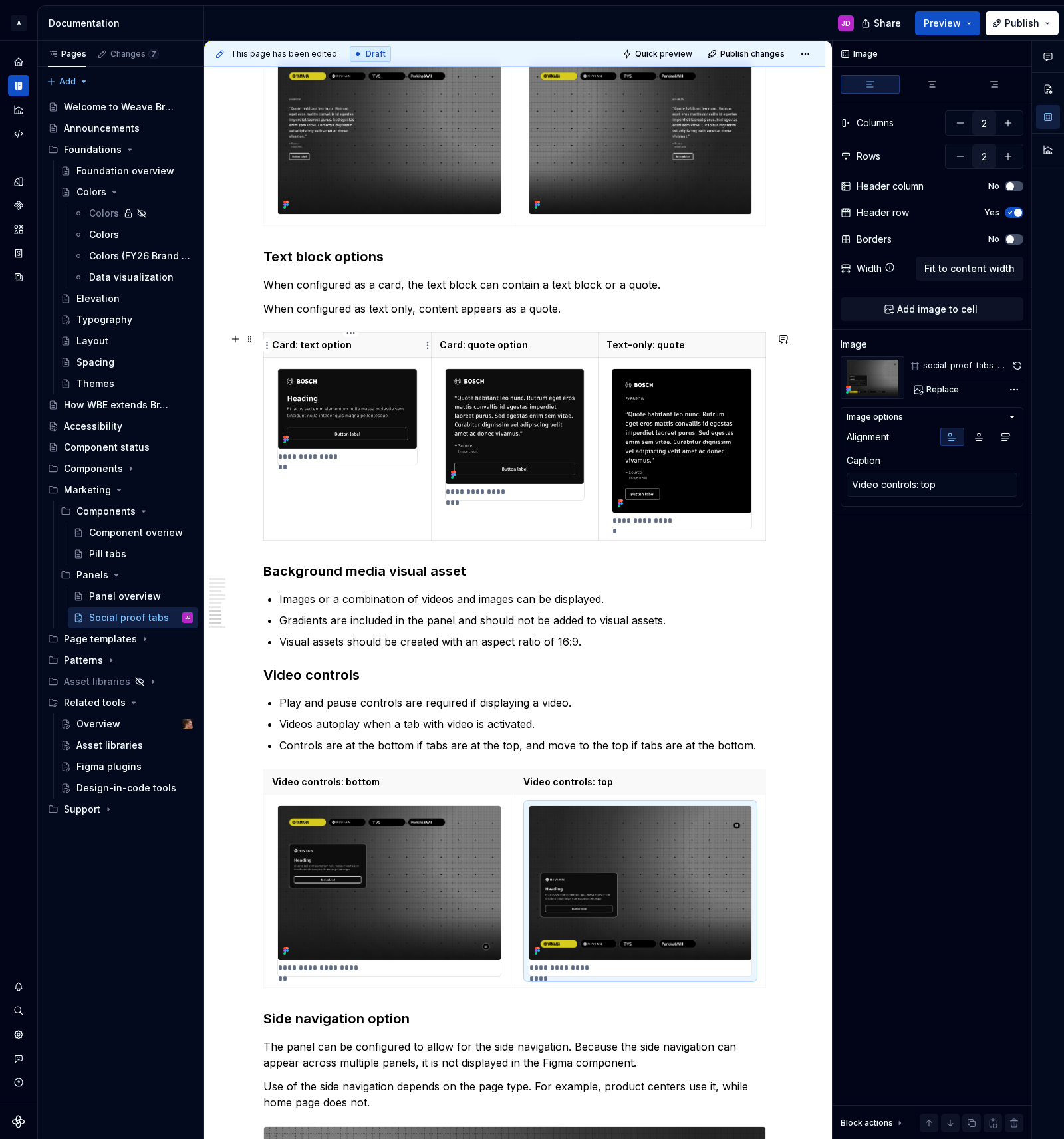
type textarea "*"
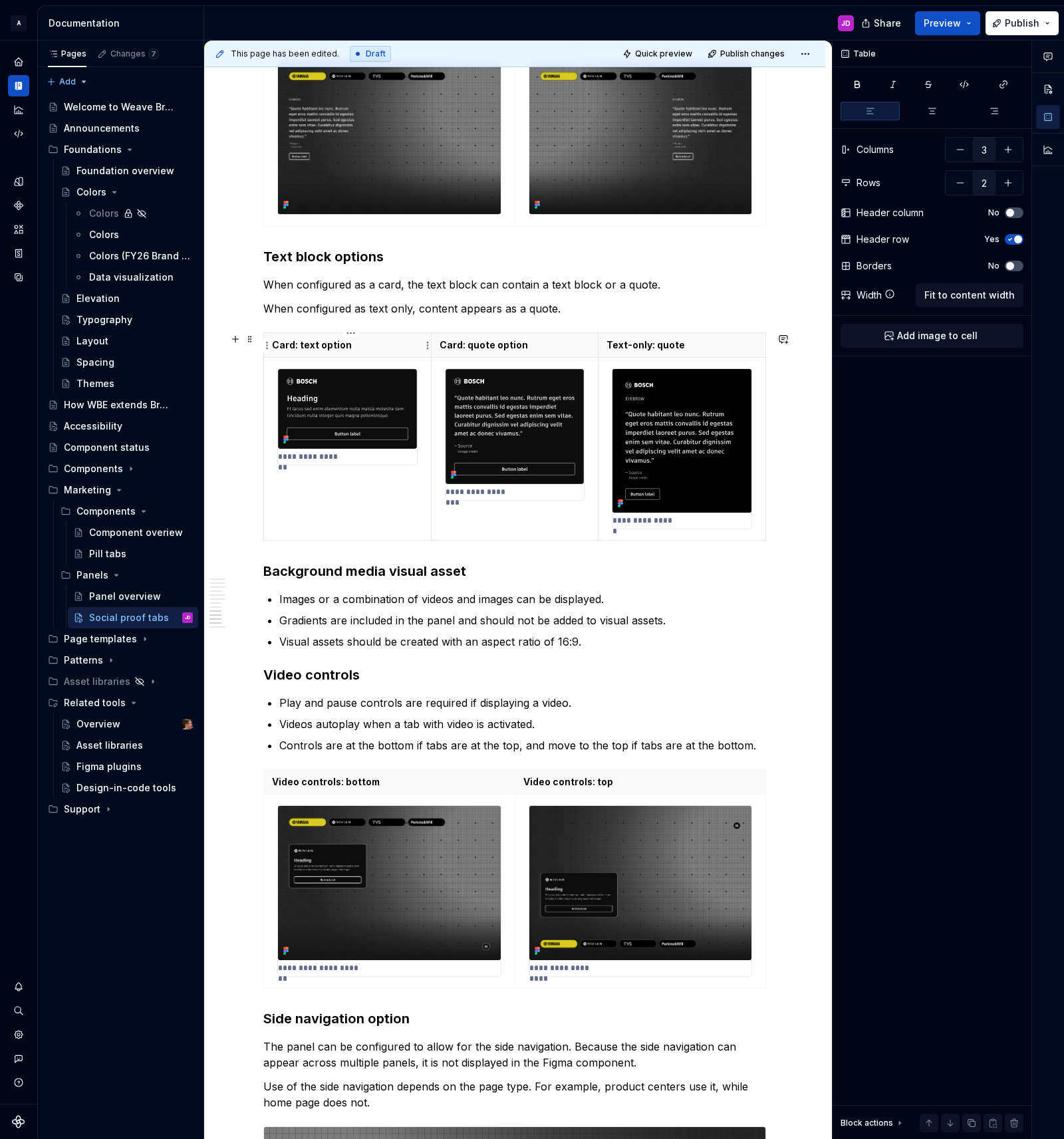
click at [368, 346] on p "Card: text option" at bounding box center [347, 344] width 151 height 13
click at [964, 184] on button "button" at bounding box center [959, 182] width 24 height 24
click at [383, 345] on p "Card: text option" at bounding box center [347, 344] width 151 height 13
click at [763, 344] on html "A Weave Brand Extended JD Design system data Documentation JD Share Preview Pub…" at bounding box center [532, 569] width 1064 height 1139
click at [316, 344] on html "A Weave Brand Extended JD Design system data Documentation JD Share Preview Pub…" at bounding box center [532, 569] width 1064 height 1139
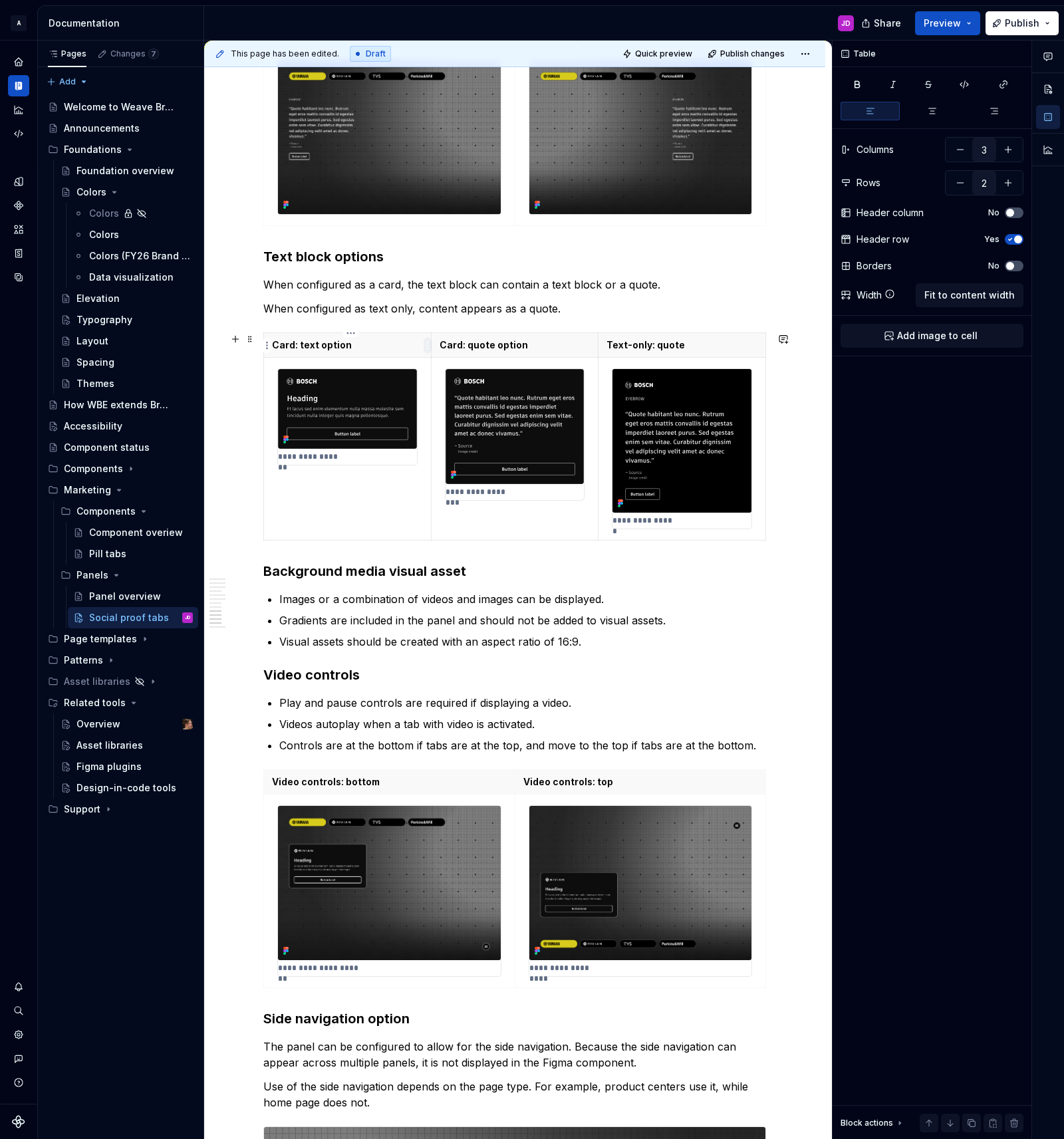
click at [426, 346] on html "A Weave Brand Extended JD Design system data Documentation JD Share Preview Pub…" at bounding box center [532, 569] width 1064 height 1139
click at [440, 387] on icon at bounding box center [437, 392] width 8 height 8
click at [596, 345] on html "A Weave Brand Extended JD Design system data Documentation JD Share Preview Pub…" at bounding box center [532, 569] width 1064 height 1139
click at [617, 387] on div "Clear content" at bounding box center [659, 391] width 86 height 13
click at [763, 346] on html "A Weave Brand Extended JD Design system data Documentation JD Share Preview Pub…" at bounding box center [532, 569] width 1064 height 1139
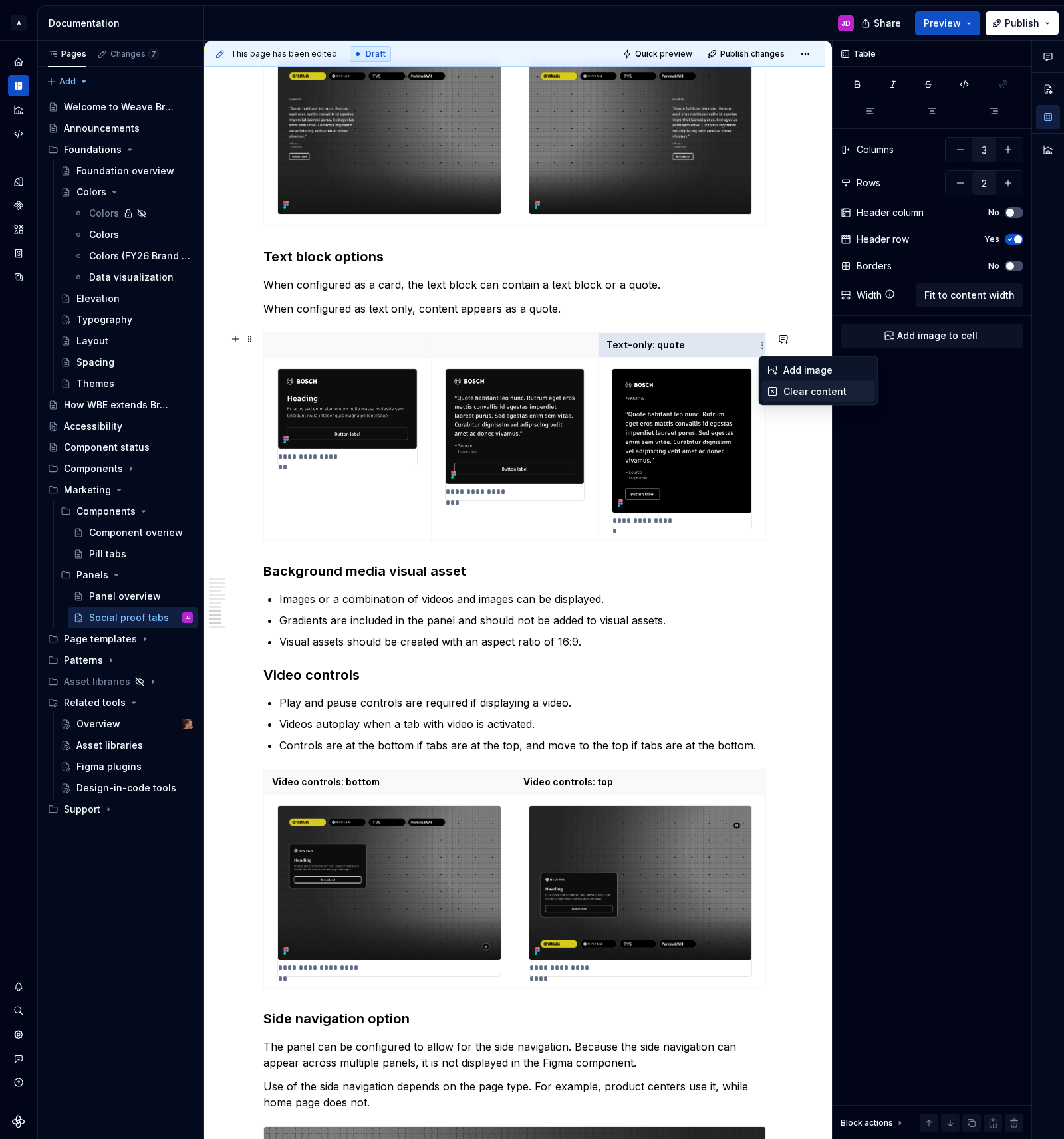
click at [776, 390] on icon at bounding box center [773, 392] width 8 height 8
click at [1013, 238] on icon "button" at bounding box center [1010, 239] width 11 height 8
click at [957, 183] on button "button" at bounding box center [959, 182] width 24 height 24
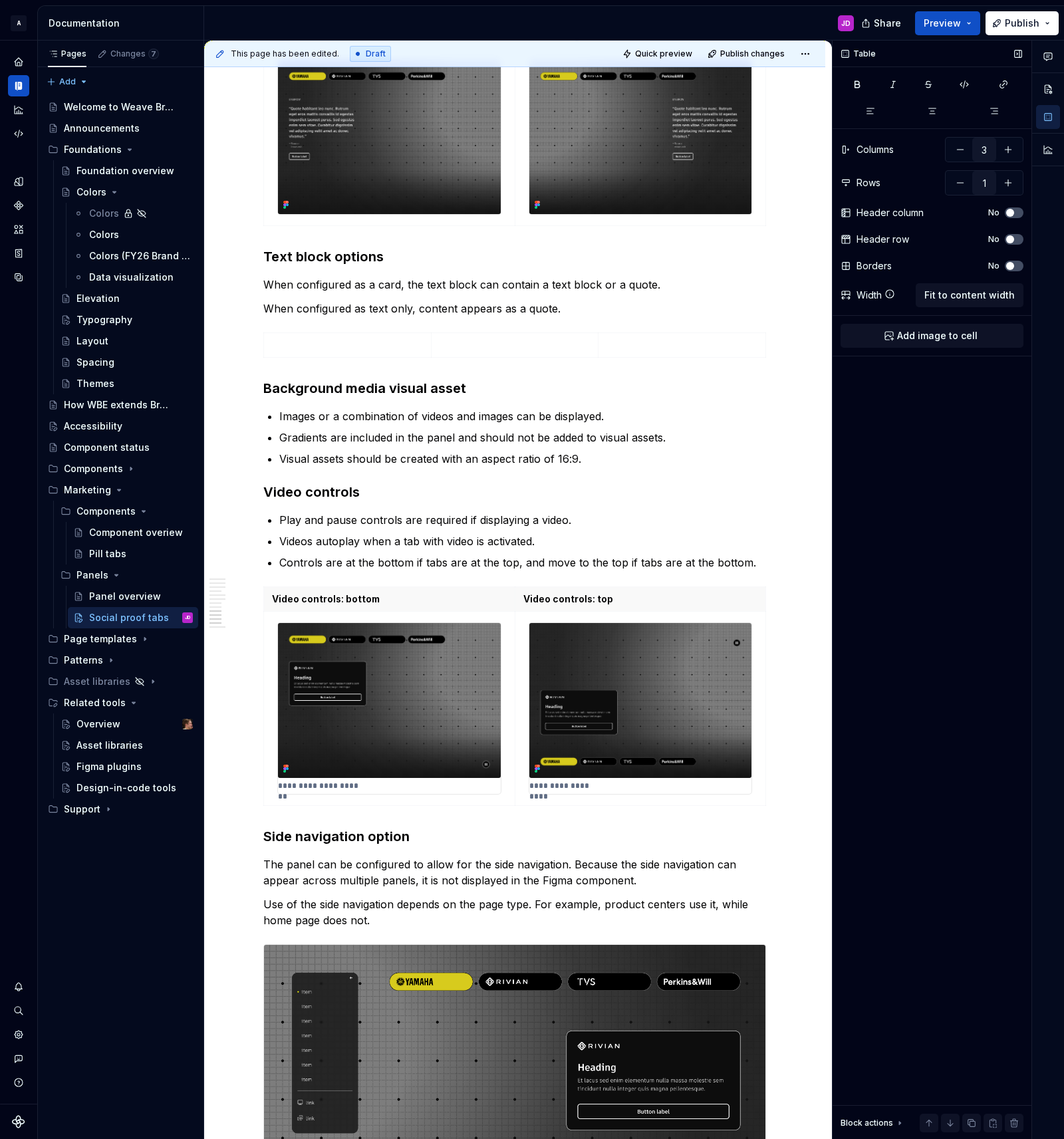
type input "2"
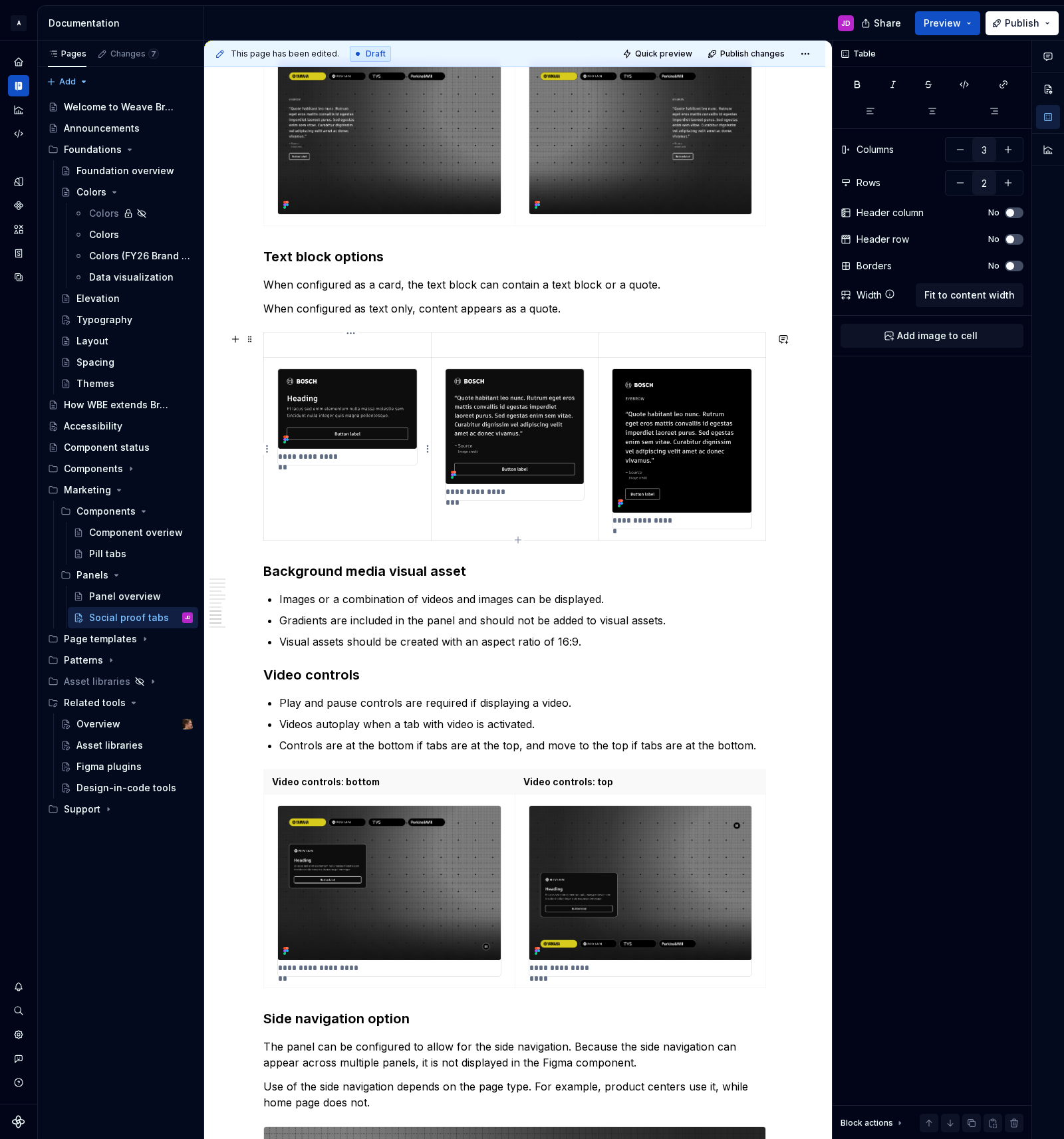
click at [389, 374] on img at bounding box center [347, 409] width 139 height 79
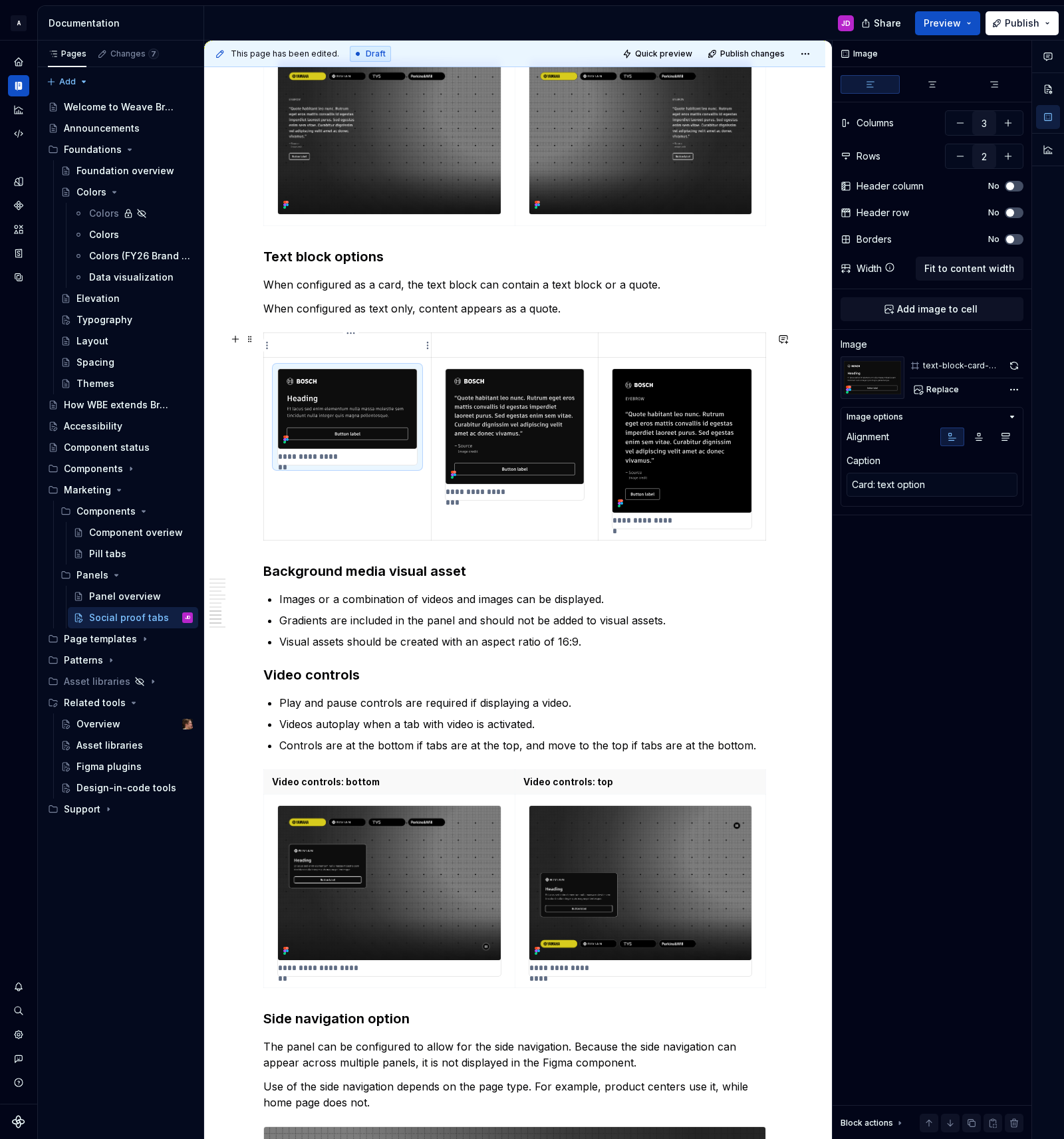
click at [384, 346] on p at bounding box center [347, 344] width 151 height 13
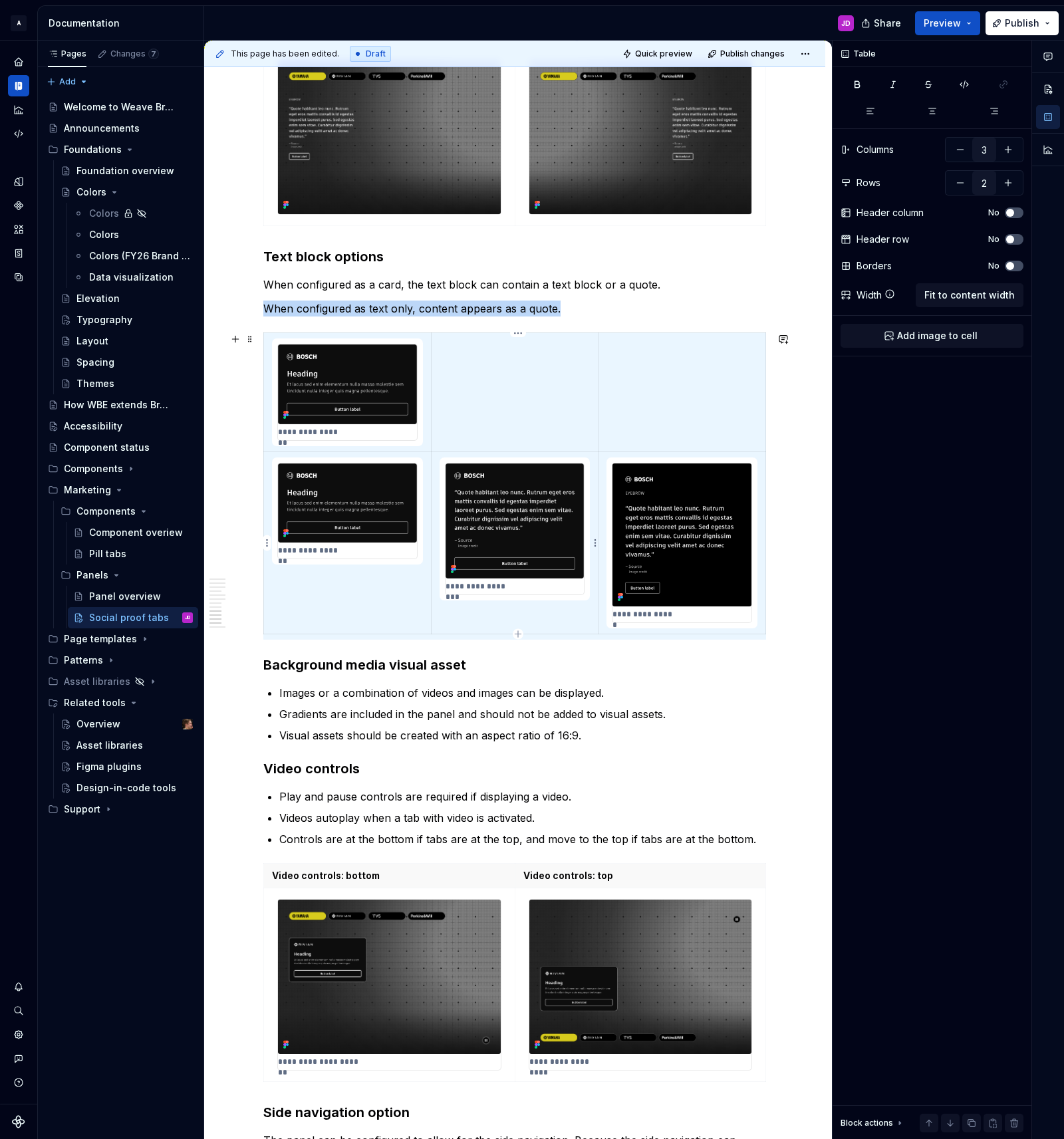
click at [526, 482] on img at bounding box center [515, 521] width 139 height 115
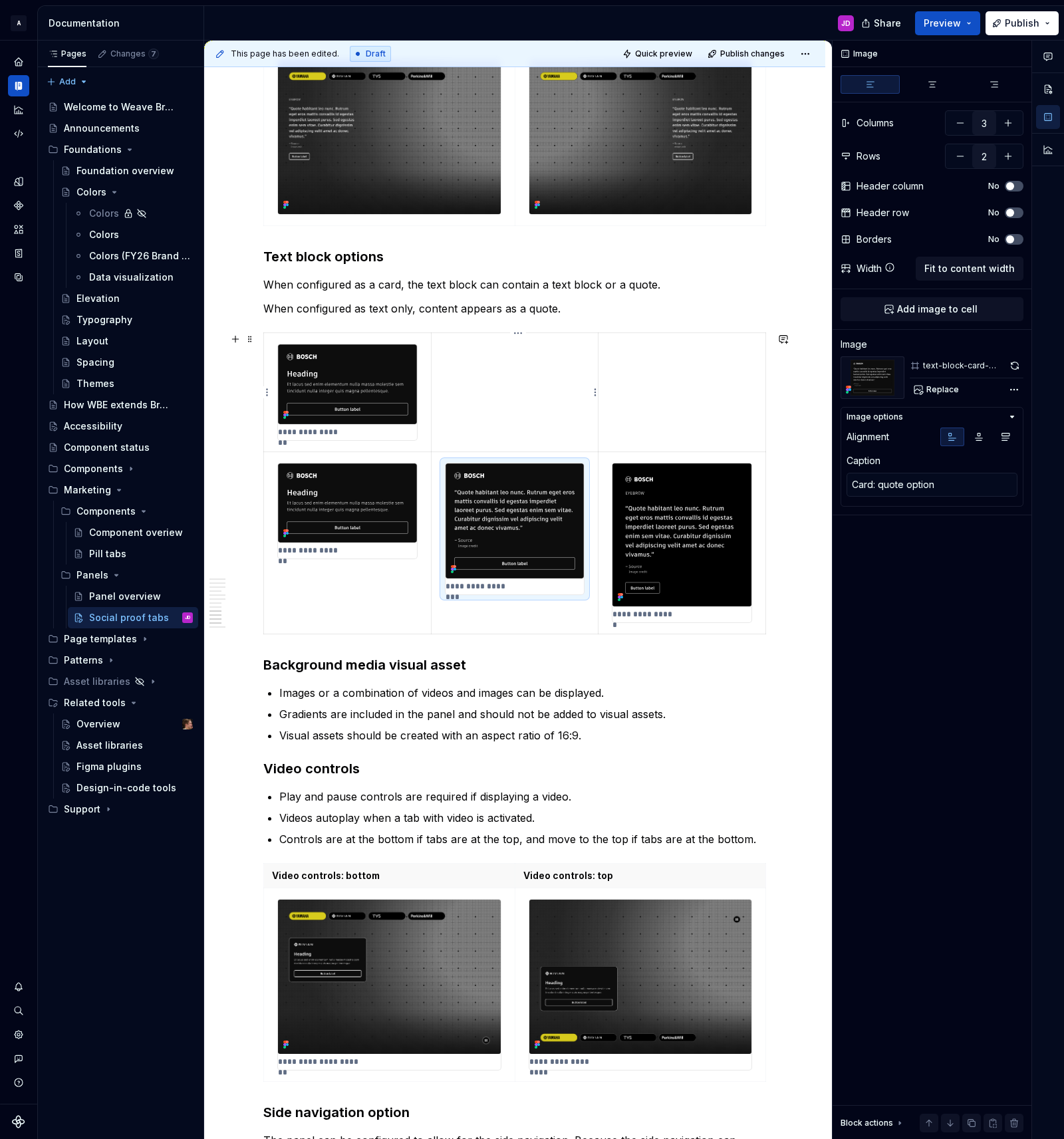
click at [512, 392] on td at bounding box center [514, 392] width 167 height 118
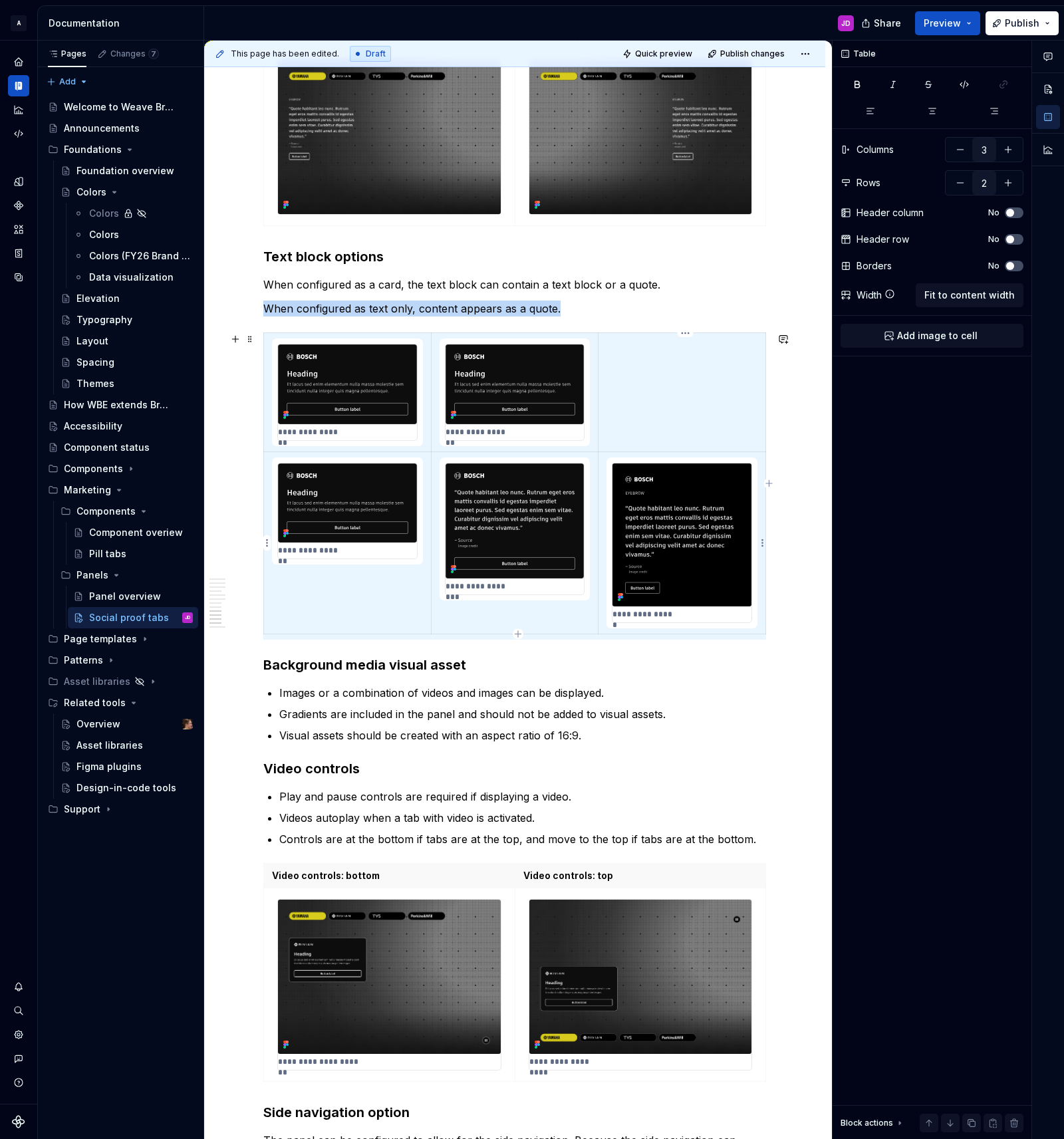
type textarea "*"
click at [668, 511] on img at bounding box center [681, 534] width 139 height 143
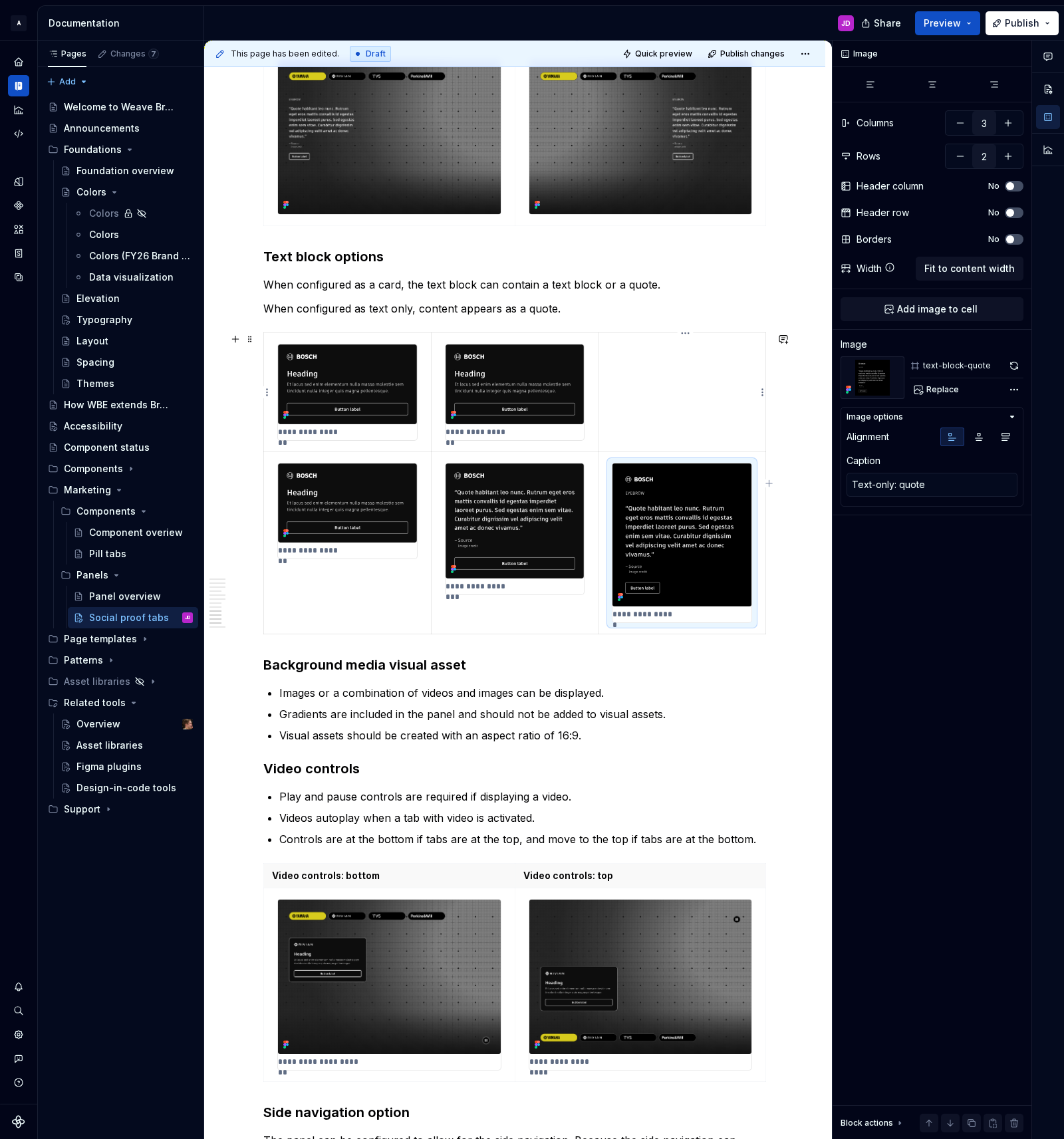
click at [666, 346] on p at bounding box center [681, 344] width 151 height 13
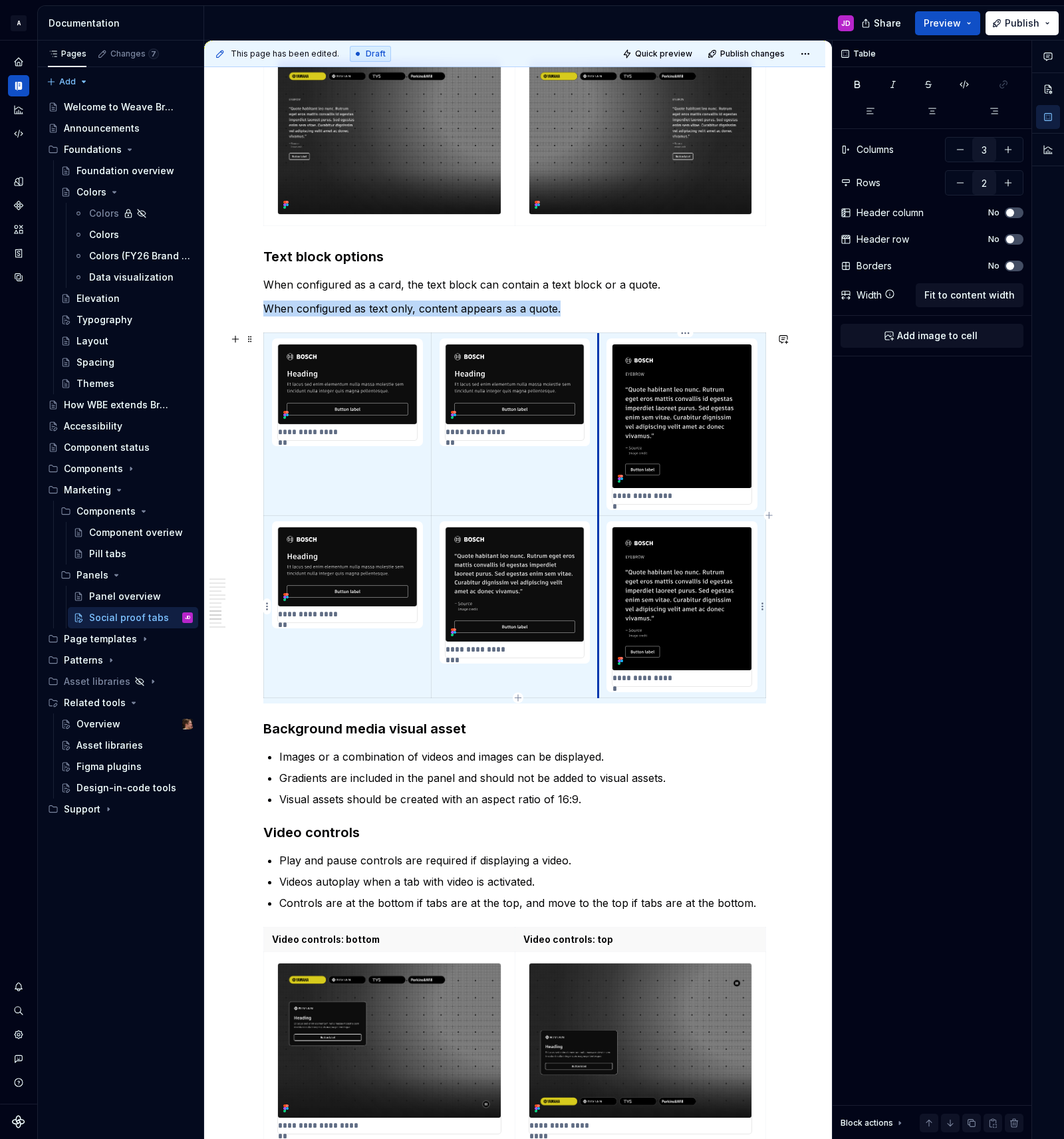
click at [602, 545] on td "**********" at bounding box center [682, 606] width 167 height 182
click at [959, 186] on button "button" at bounding box center [959, 182] width 24 height 24
type input "1"
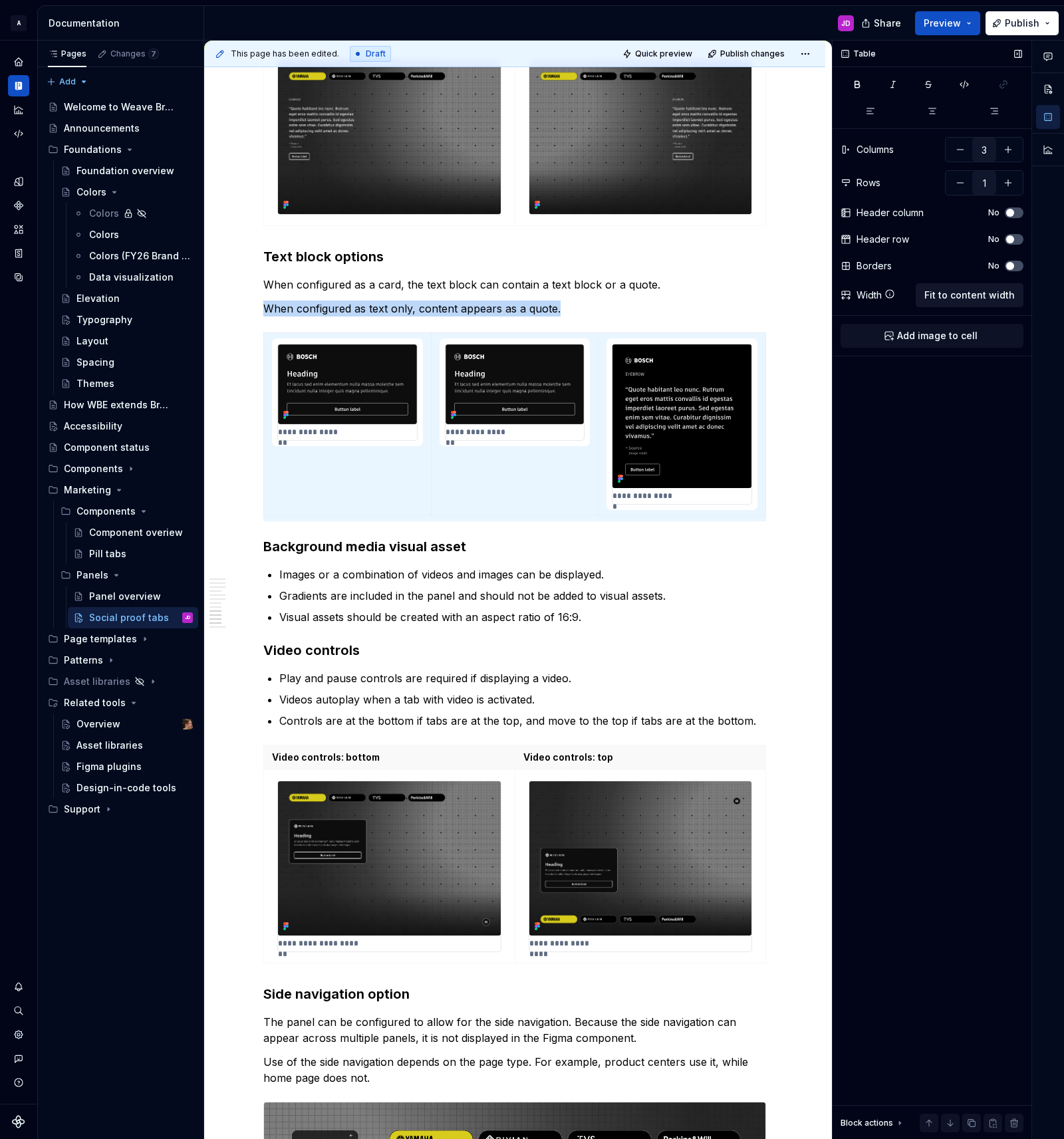
click at [953, 296] on span "Fit to content width" at bounding box center [969, 294] width 90 height 13
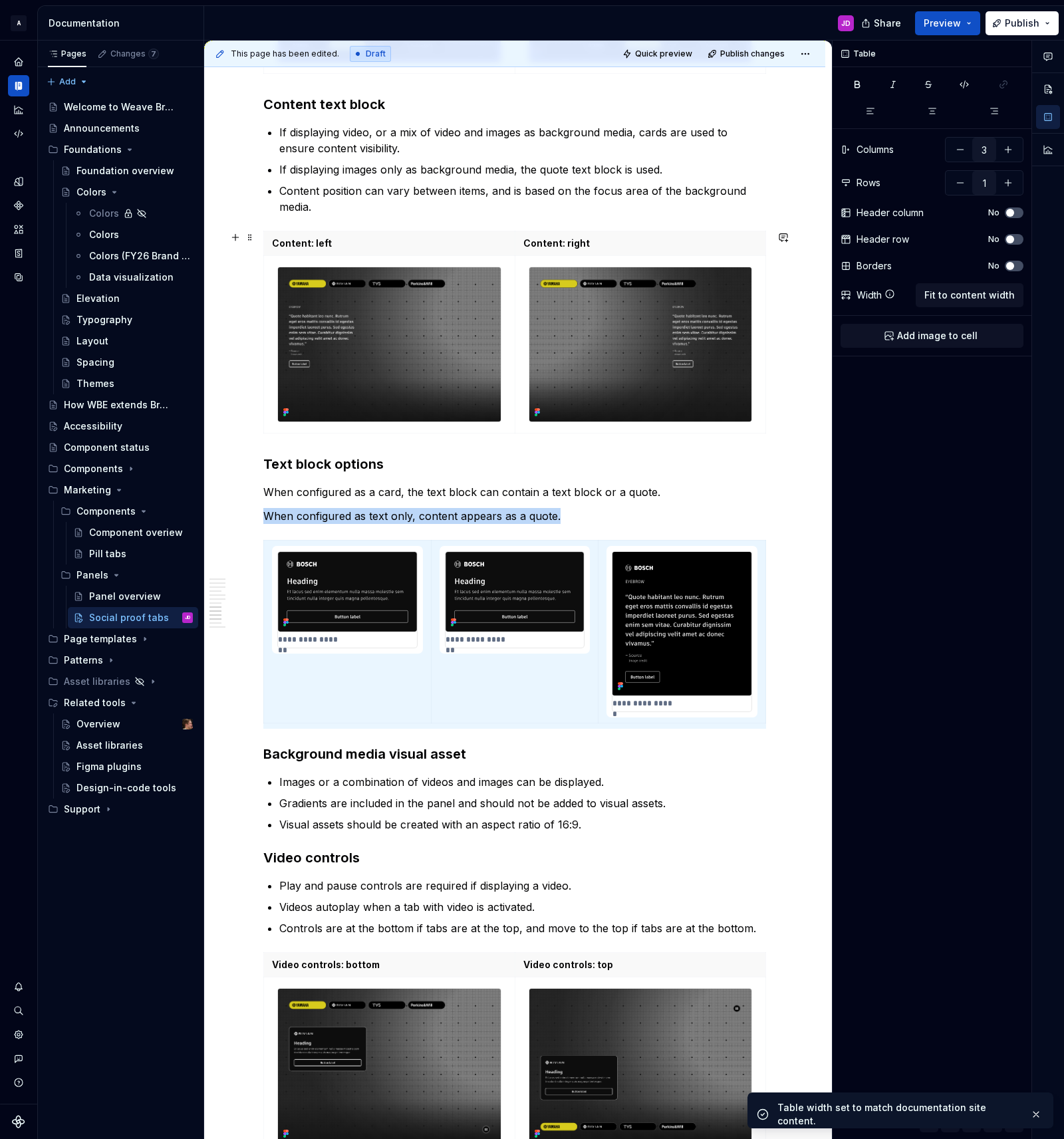
scroll to position [2421, 0]
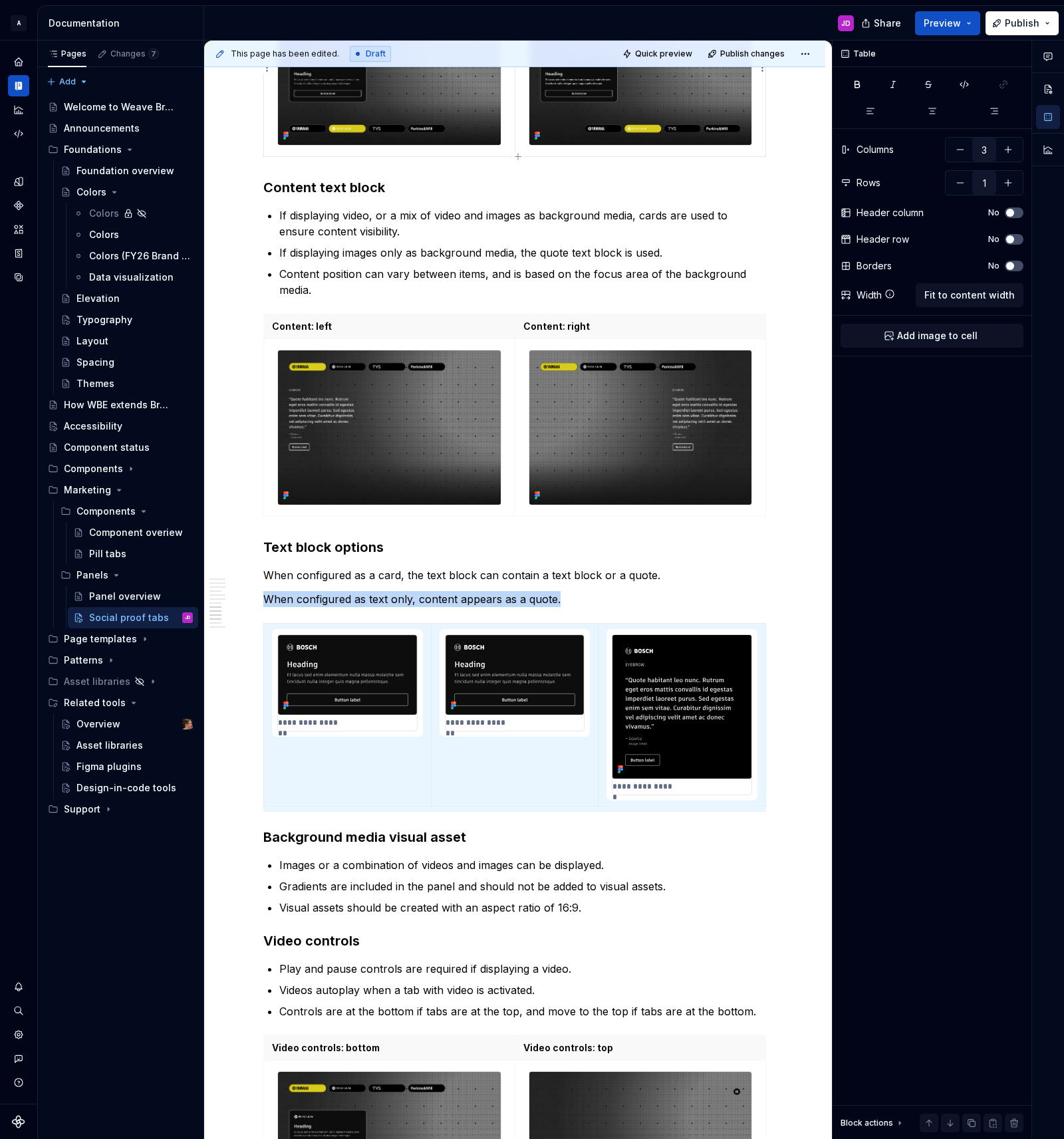
click at [692, 55] on span "Quick preview" at bounding box center [664, 54] width 57 height 11
click at [987, 1102] on span "Open page" at bounding box center [994, 1107] width 44 height 11
click at [425, 441] on img at bounding box center [390, 428] width 223 height 154
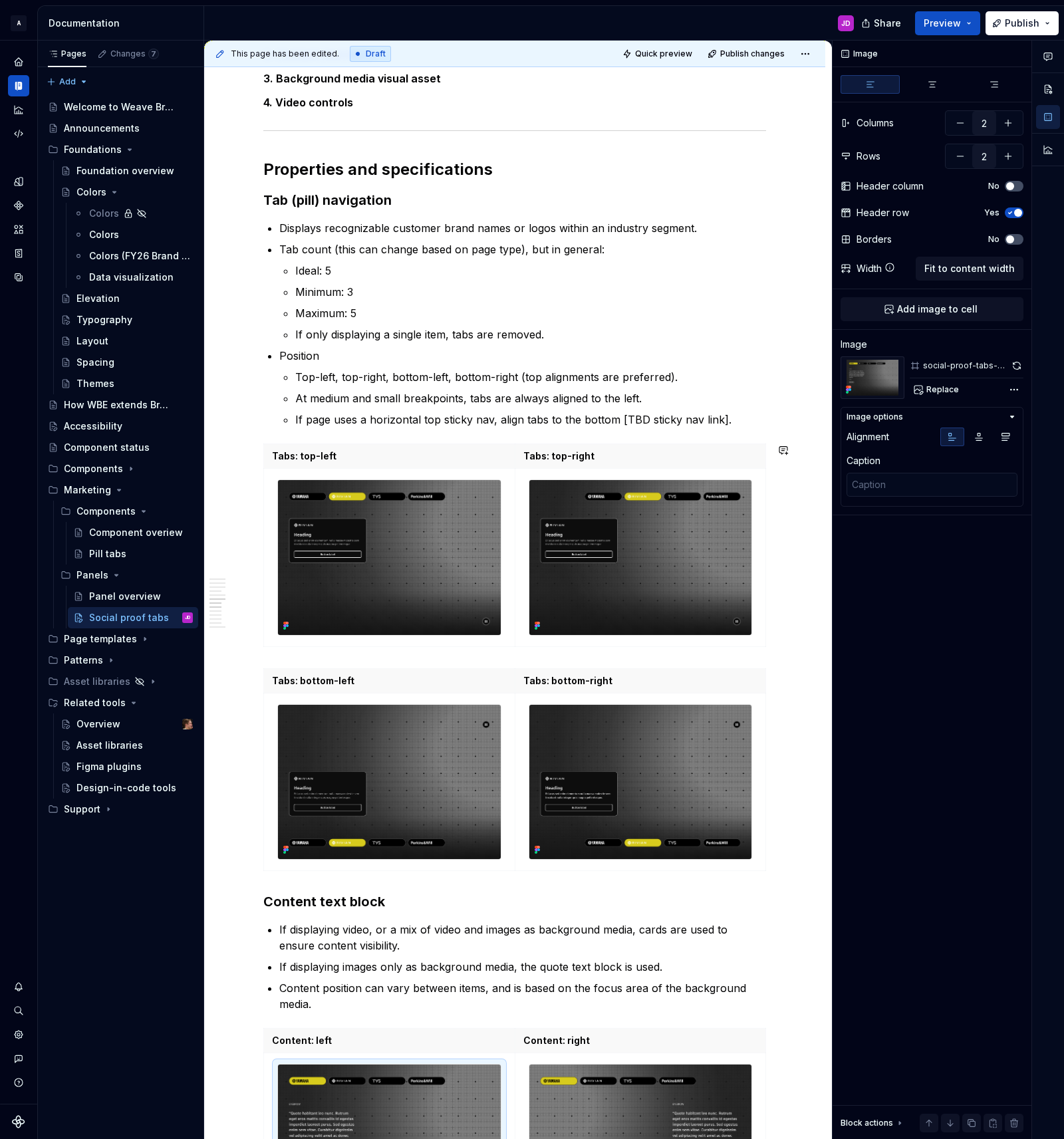
scroll to position [1707, 0]
click at [396, 454] on p "Tabs: top-left" at bounding box center [389, 456] width 234 height 13
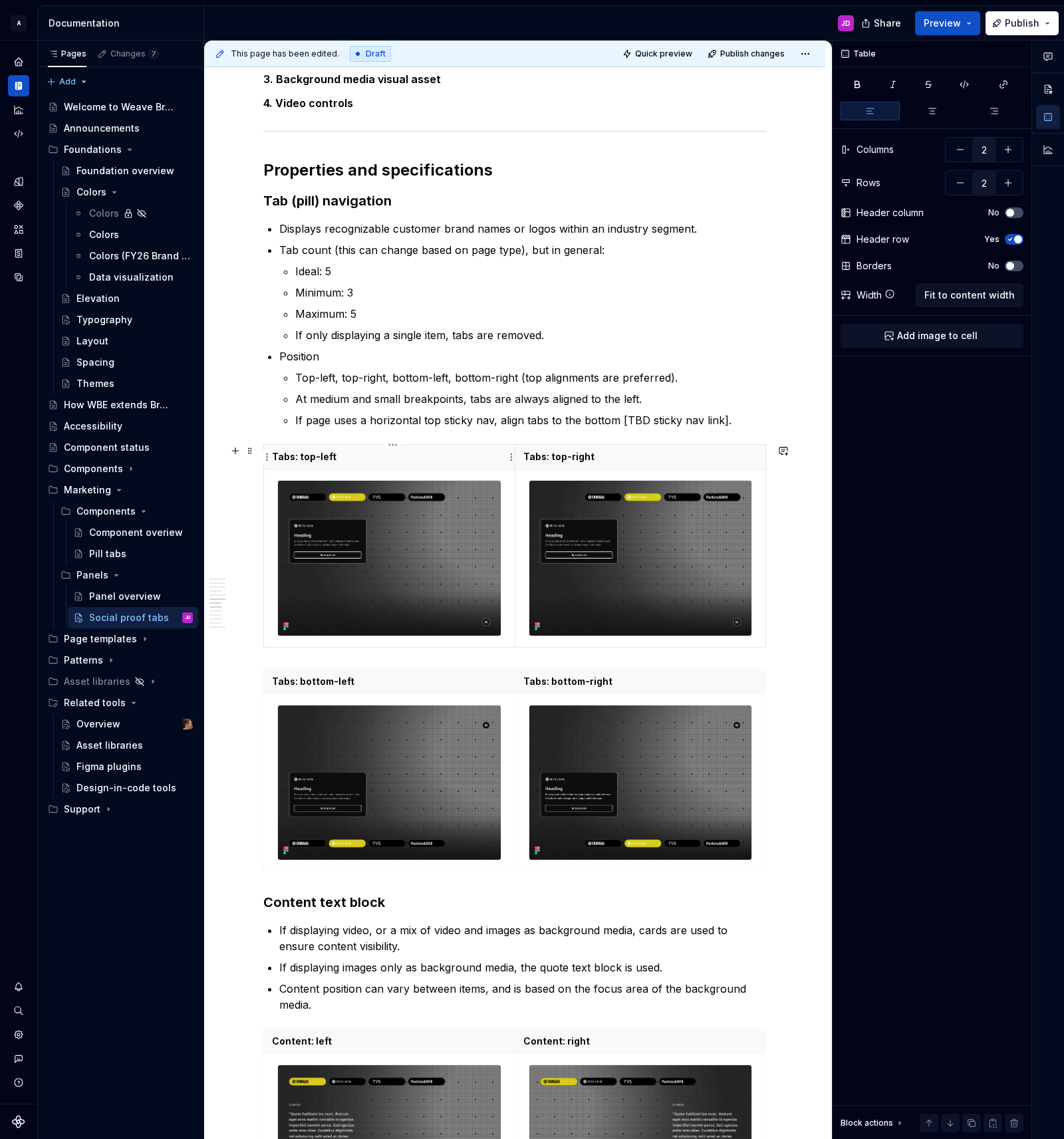
click at [314, 457] on p "Tabs: top-left" at bounding box center [389, 456] width 234 height 13
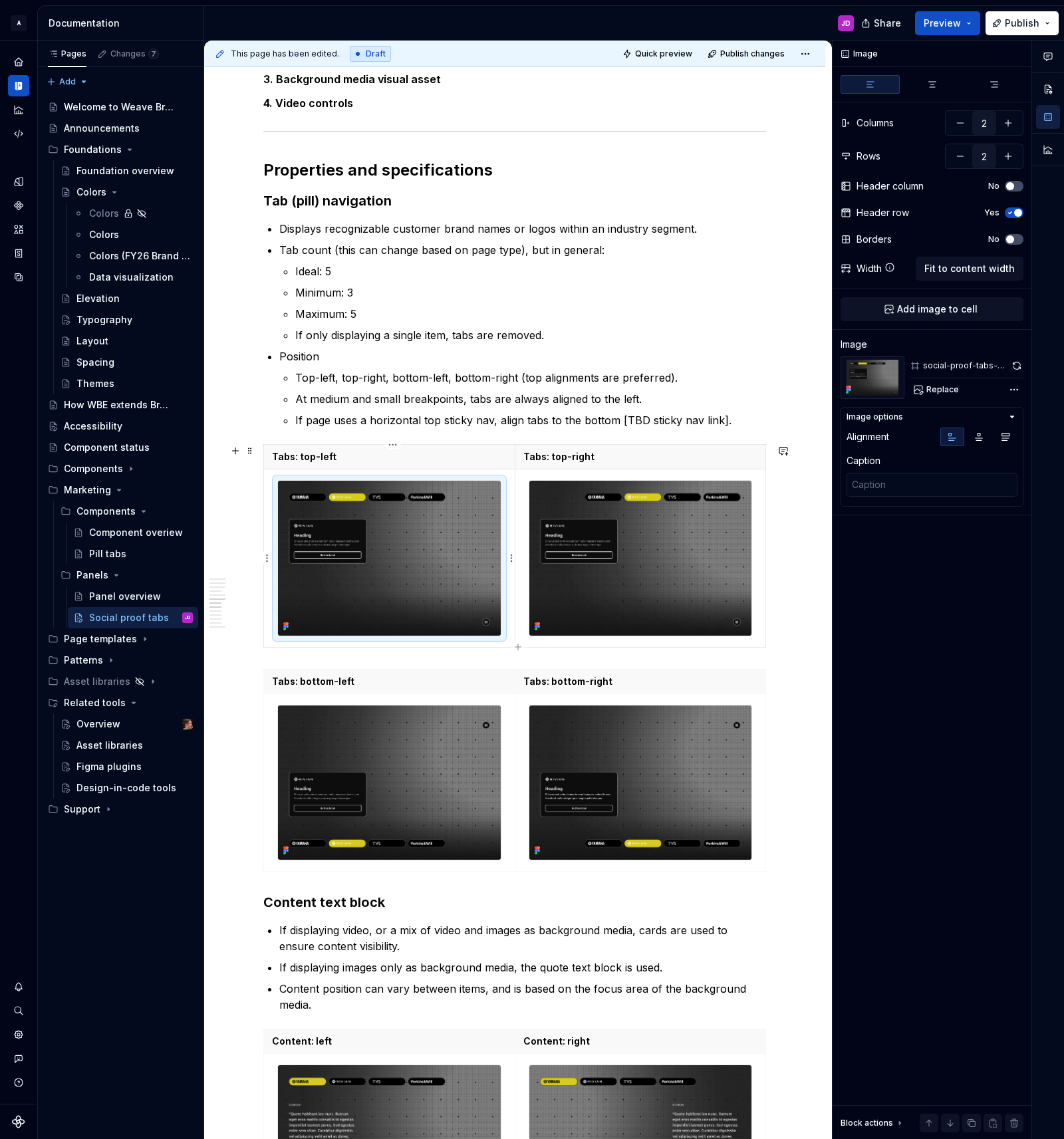
click at [381, 547] on img at bounding box center [390, 558] width 223 height 154
type textarea "*"
click at [900, 495] on textarea at bounding box center [932, 484] width 171 height 24
paste textarea "Tabs: top-left"
type textarea "Tabs: top-left"
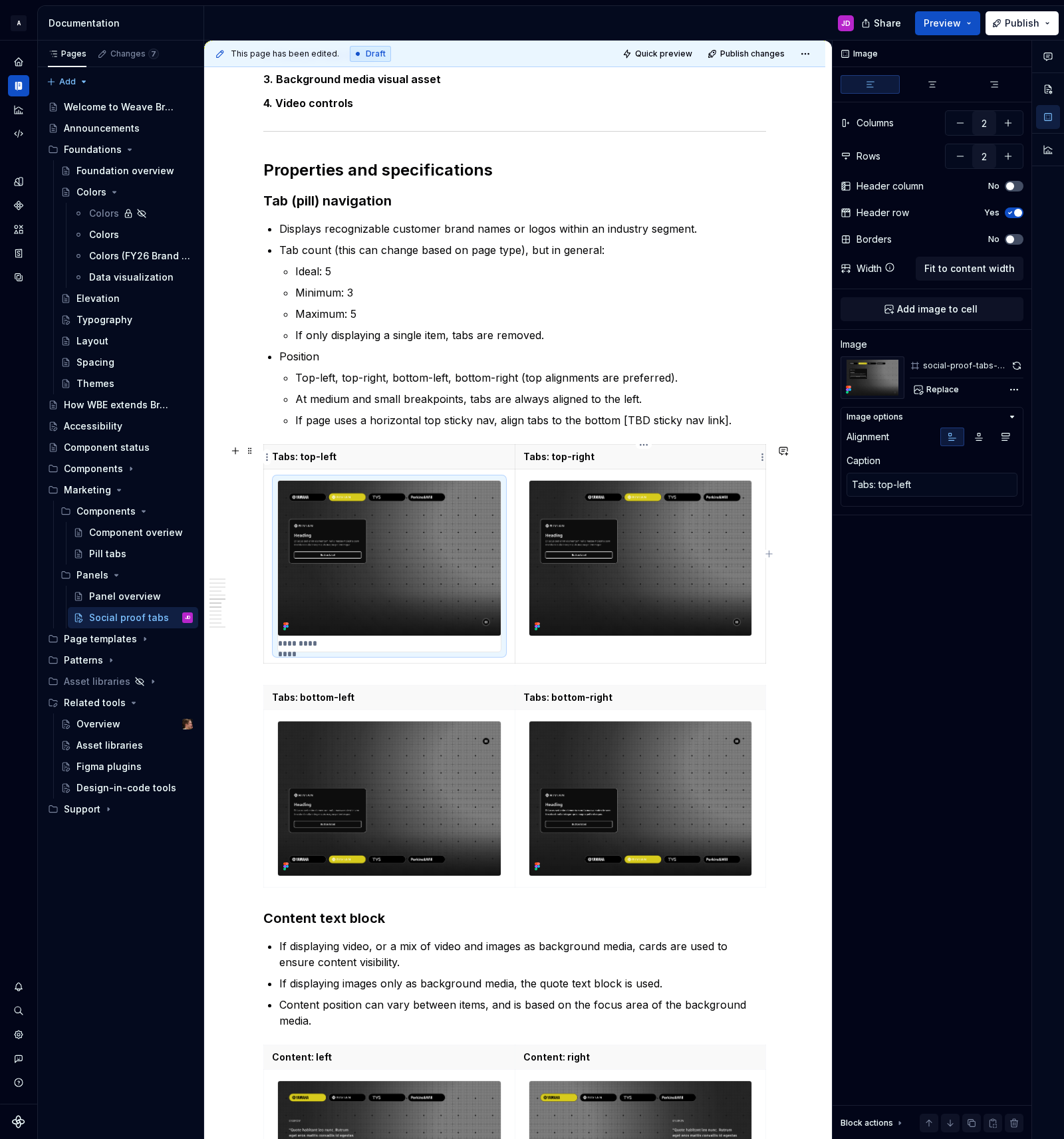
click at [627, 458] on p "Tabs: top-right" at bounding box center [640, 456] width 234 height 13
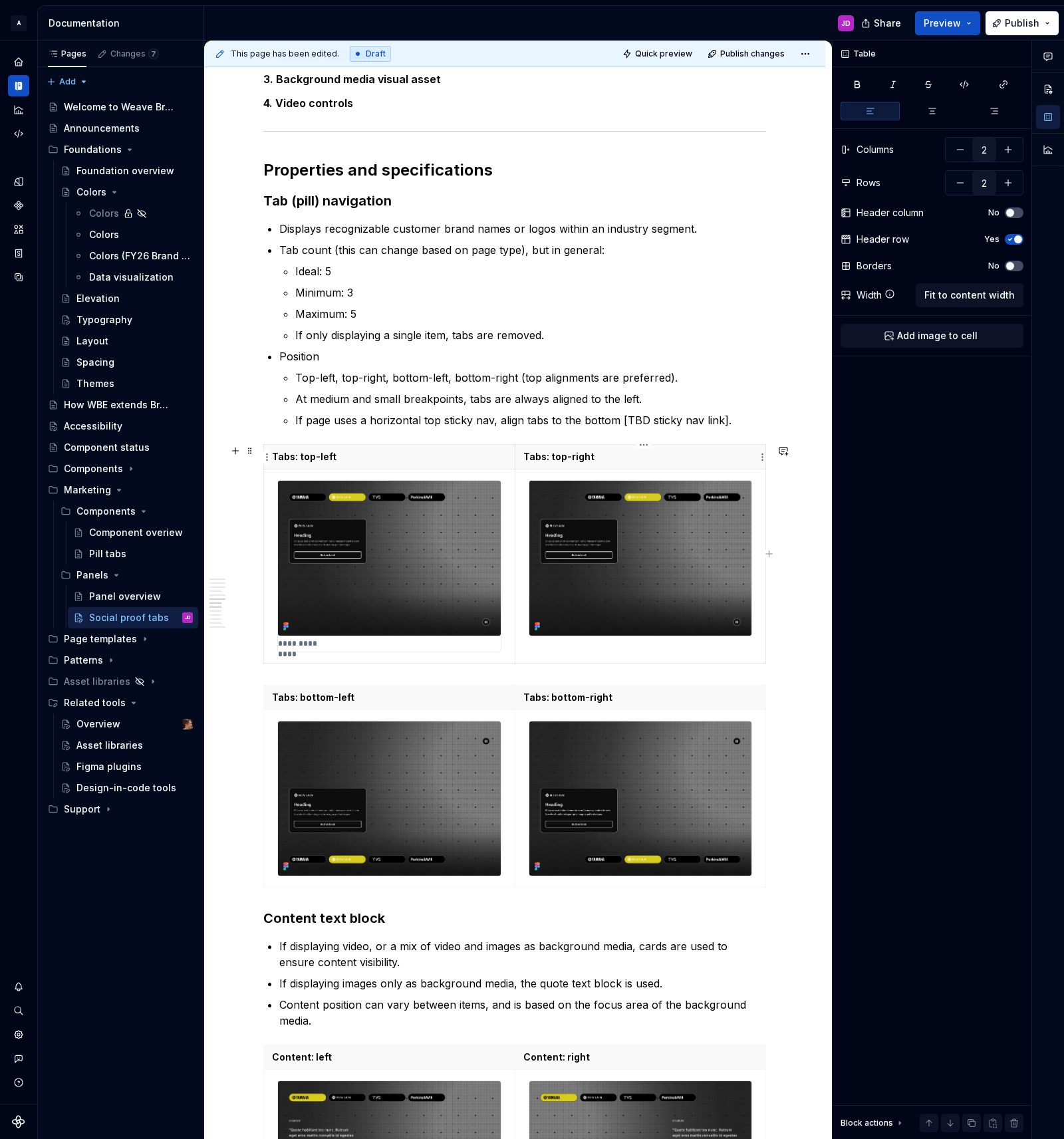
click at [627, 458] on p "Tabs: top-right" at bounding box center [640, 456] width 234 height 13
click at [661, 542] on img at bounding box center [640, 558] width 222 height 154
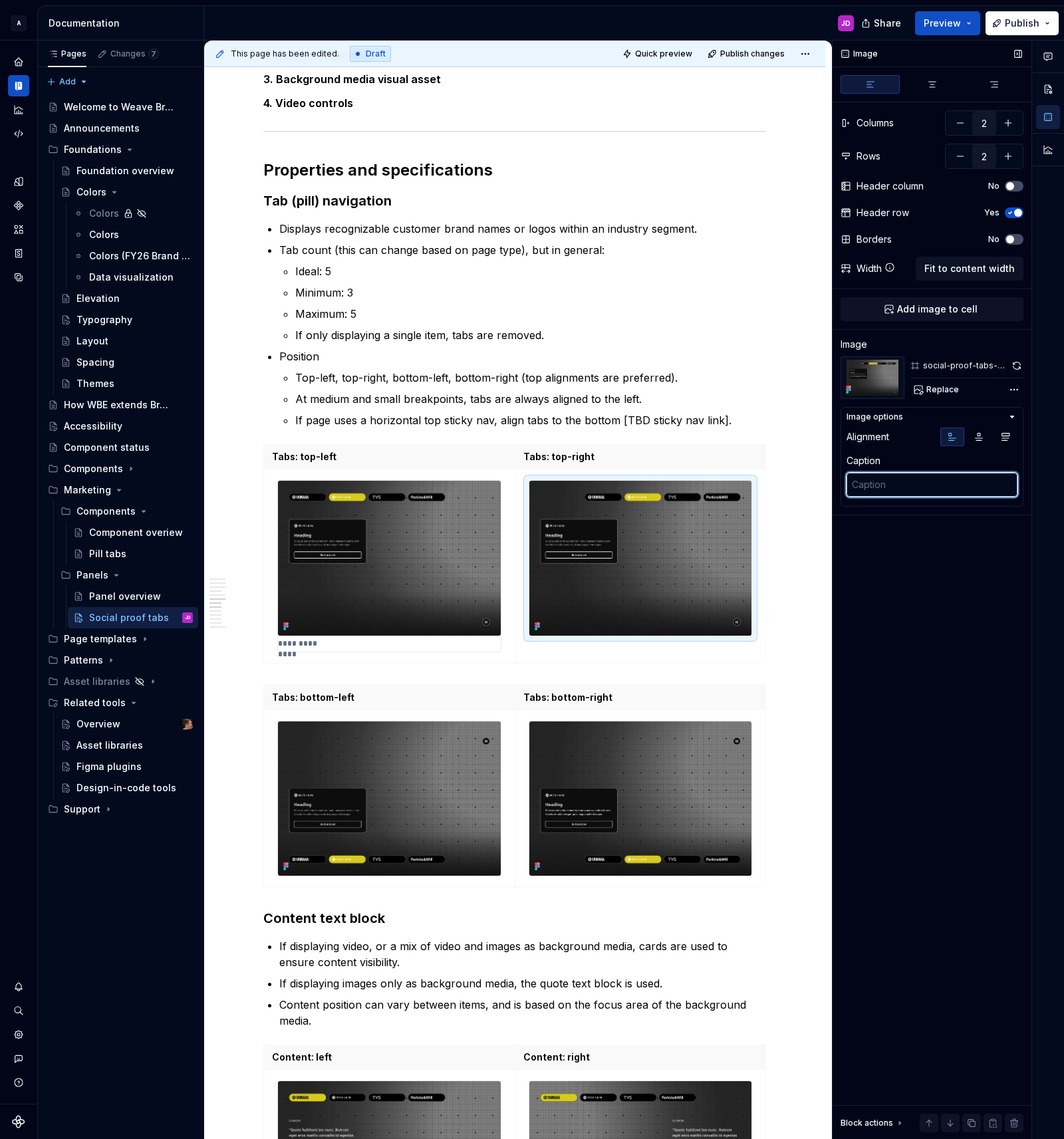
drag, startPoint x: 909, startPoint y: 486, endPoint x: 904, endPoint y: 480, distance: 7.8
click at [906, 482] on textarea at bounding box center [932, 484] width 171 height 24
paste textarea "Tabs: top-right"
type textarea "*"
type textarea "Tabs: top-right"
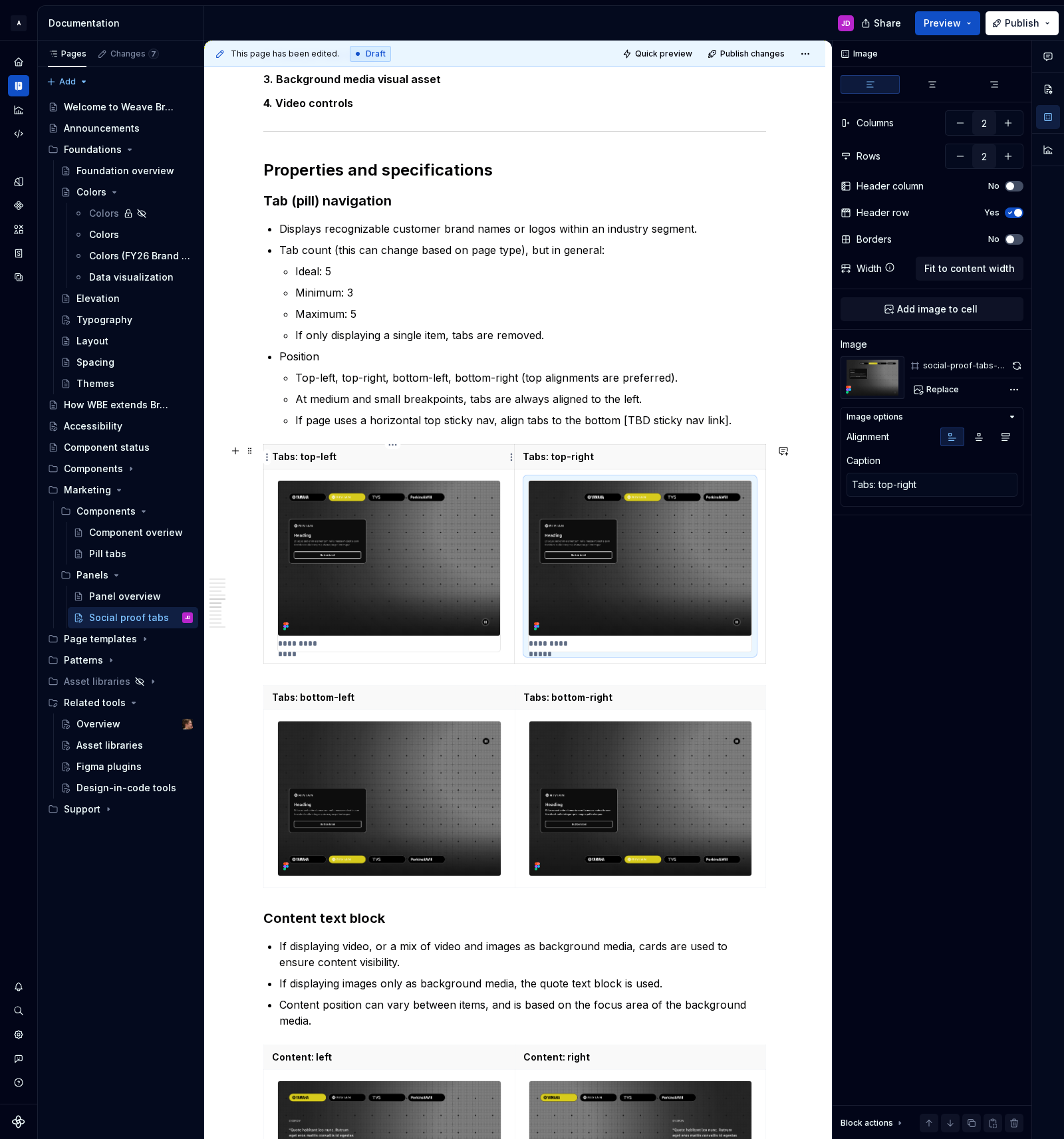
click at [407, 454] on p "Tabs: top-left" at bounding box center [389, 456] width 234 height 13
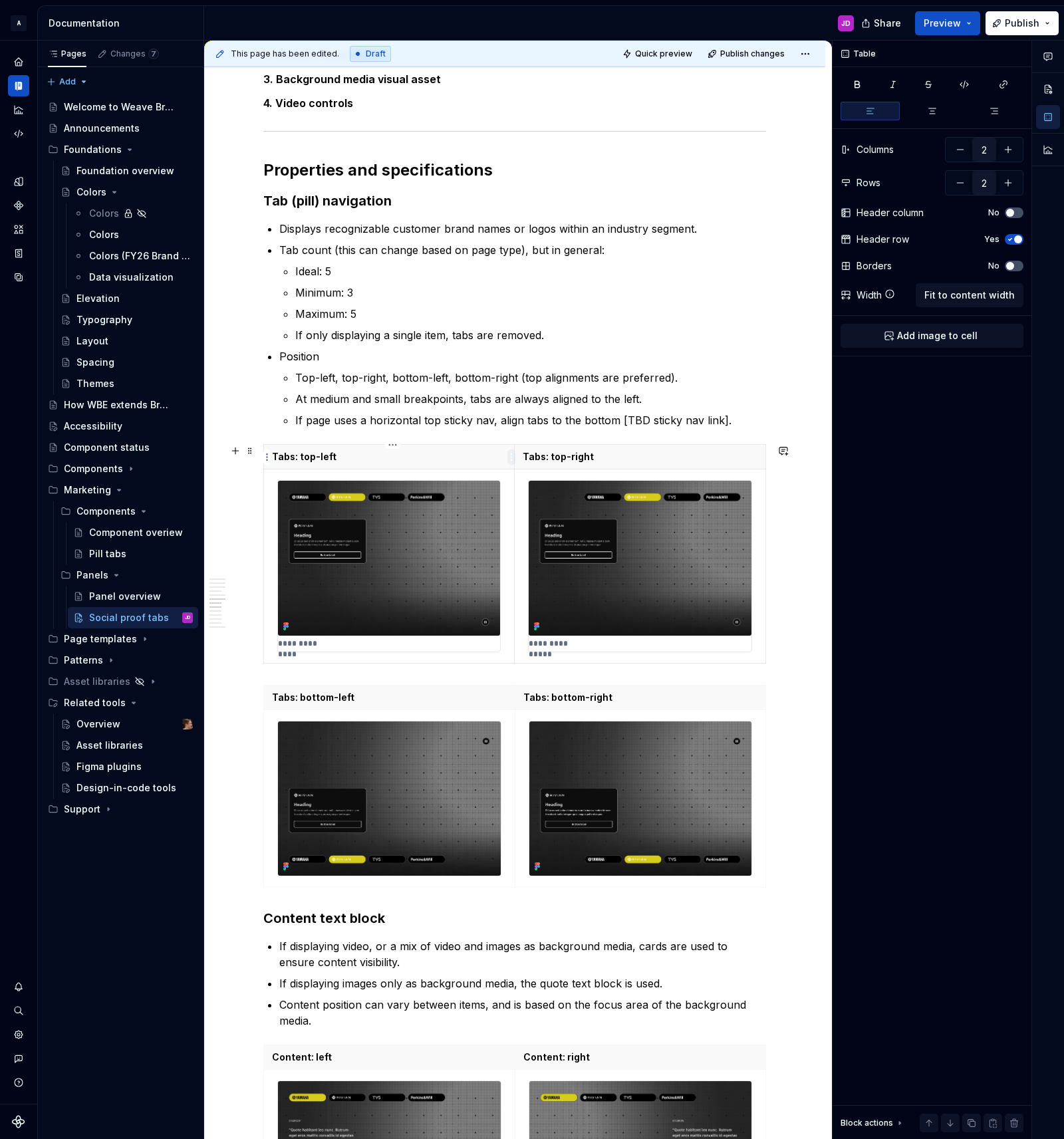
click at [508, 454] on html "A Weave Brand Extended JD Design system data Documentation JD Share Preview Pub…" at bounding box center [532, 569] width 1064 height 1139
drag, startPoint x: 534, startPoint y: 501, endPoint x: 629, endPoint y: 479, distance: 97.5
click at [534, 501] on div "Clear content" at bounding box center [575, 503] width 86 height 13
click at [765, 458] on html "A Weave Brand Extended JD Design system data Documentation JD Share Preview Pub…" at bounding box center [532, 569] width 1064 height 1139
click at [784, 502] on div "Clear content" at bounding box center [826, 503] width 86 height 13
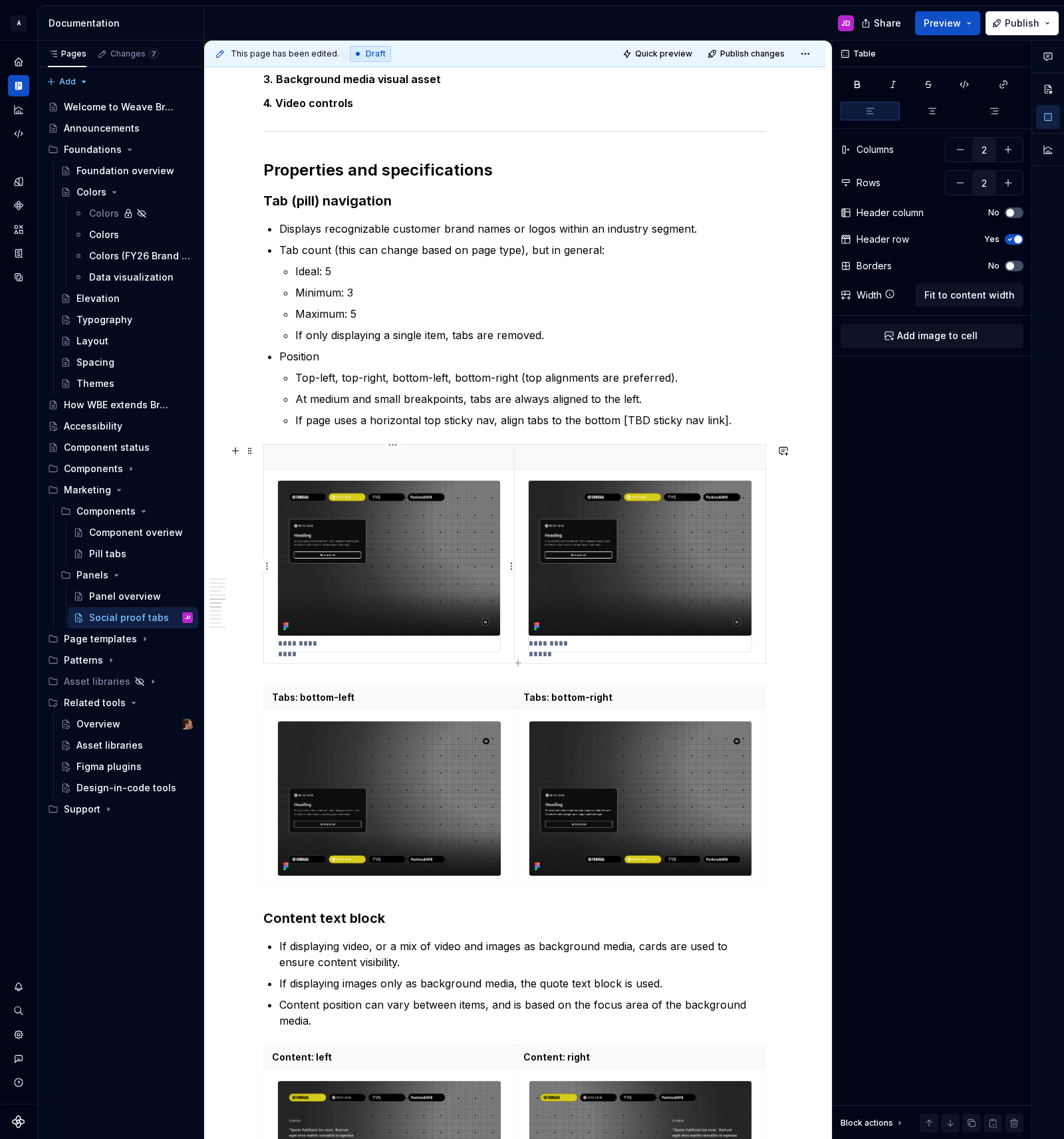
click at [476, 490] on img at bounding box center [389, 558] width 222 height 154
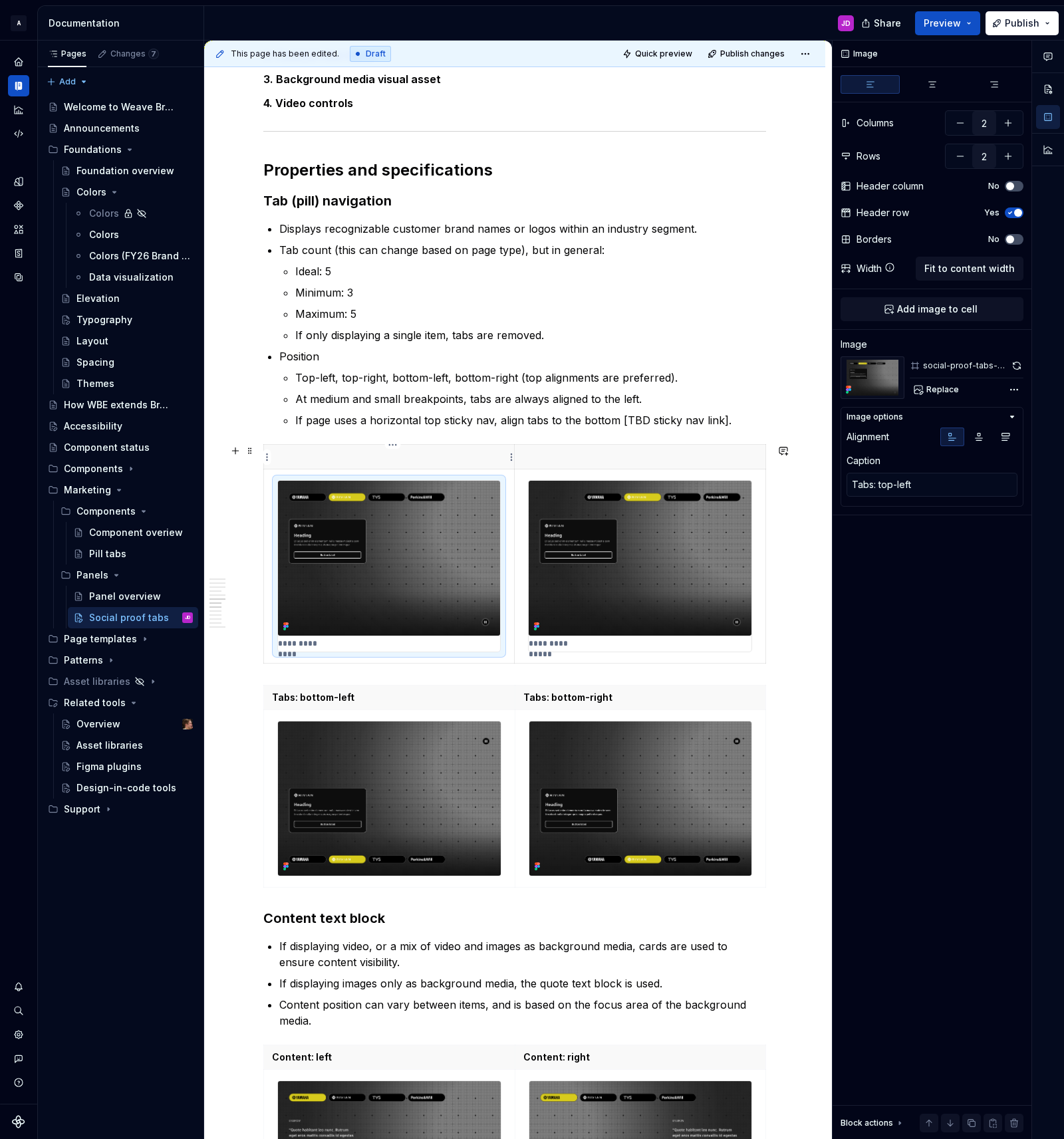
click at [455, 461] on p at bounding box center [389, 456] width 234 height 13
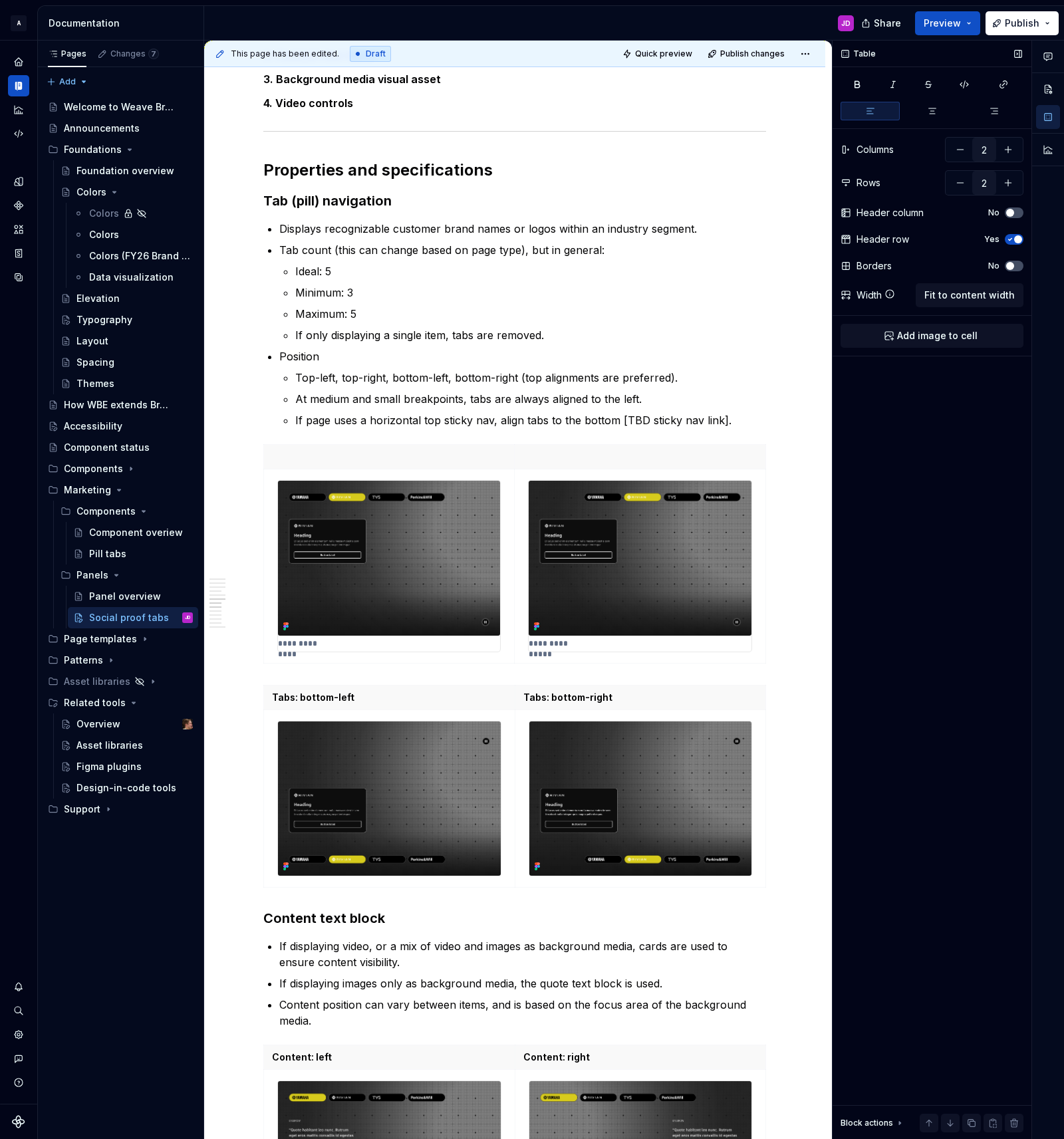
click at [1007, 236] on icon "button" at bounding box center [1010, 239] width 11 height 8
click at [432, 458] on p at bounding box center [389, 456] width 234 height 13
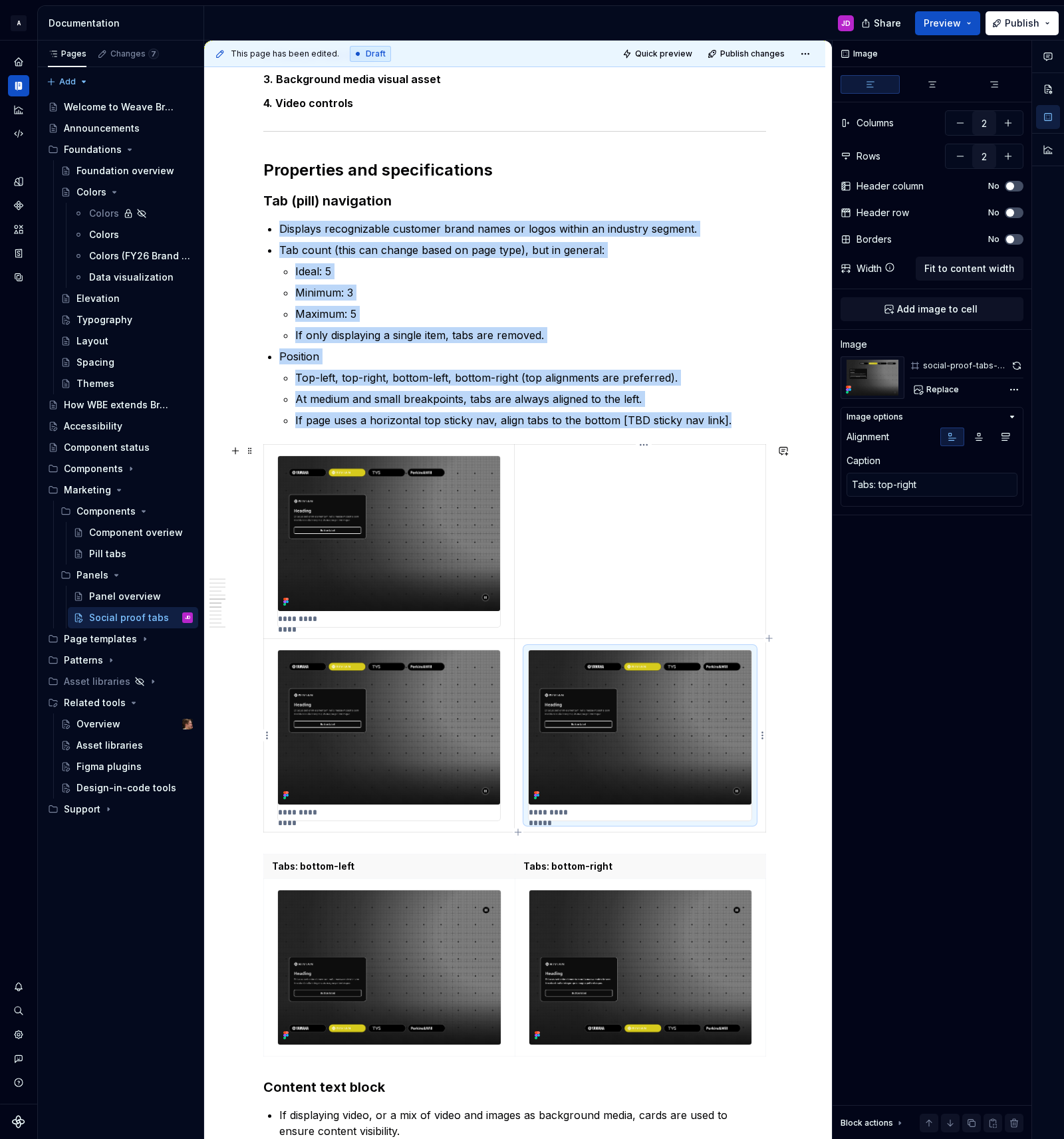
click at [575, 657] on img at bounding box center [640, 728] width 223 height 154
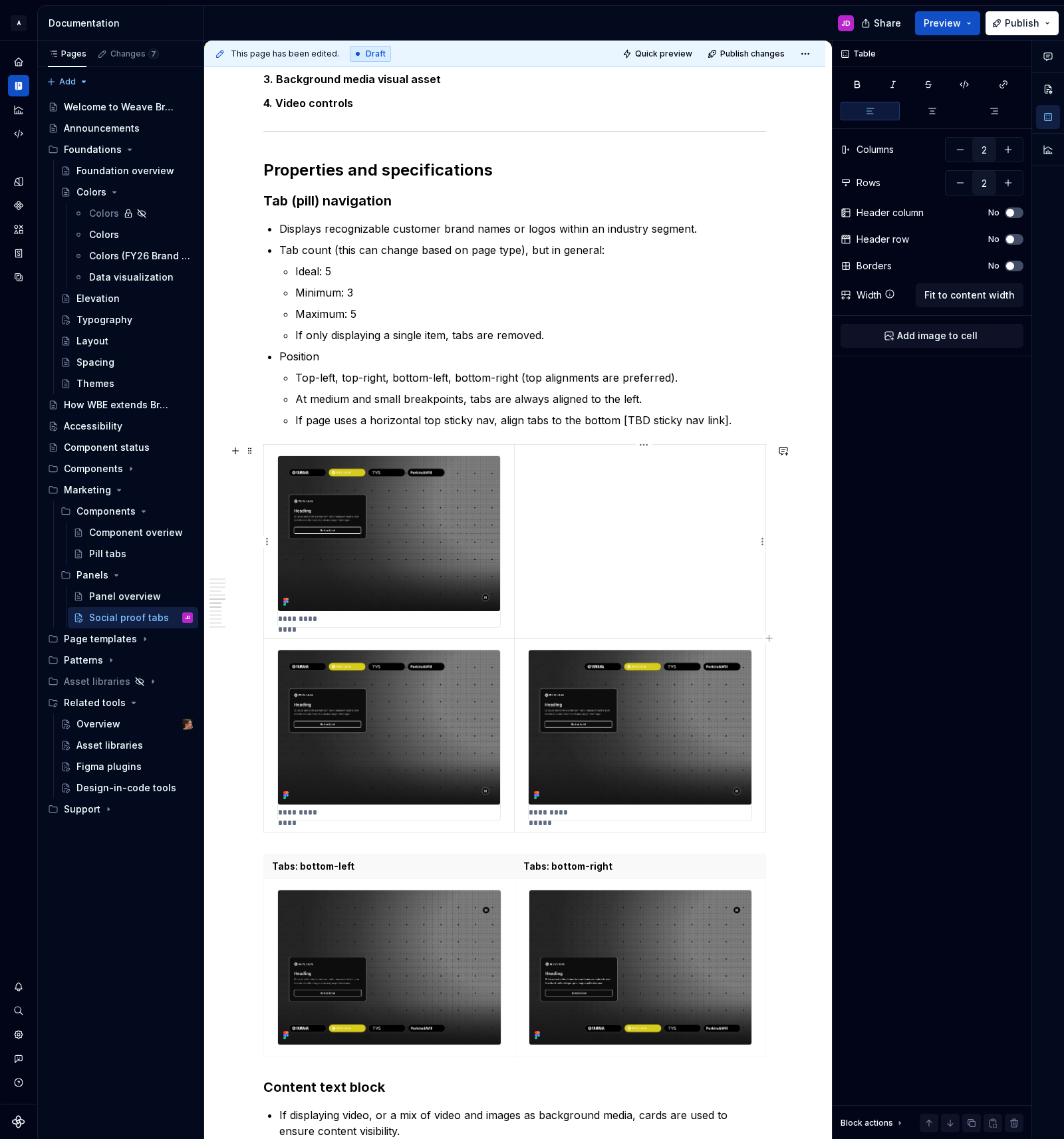
click at [586, 583] on td at bounding box center [640, 541] width 251 height 193
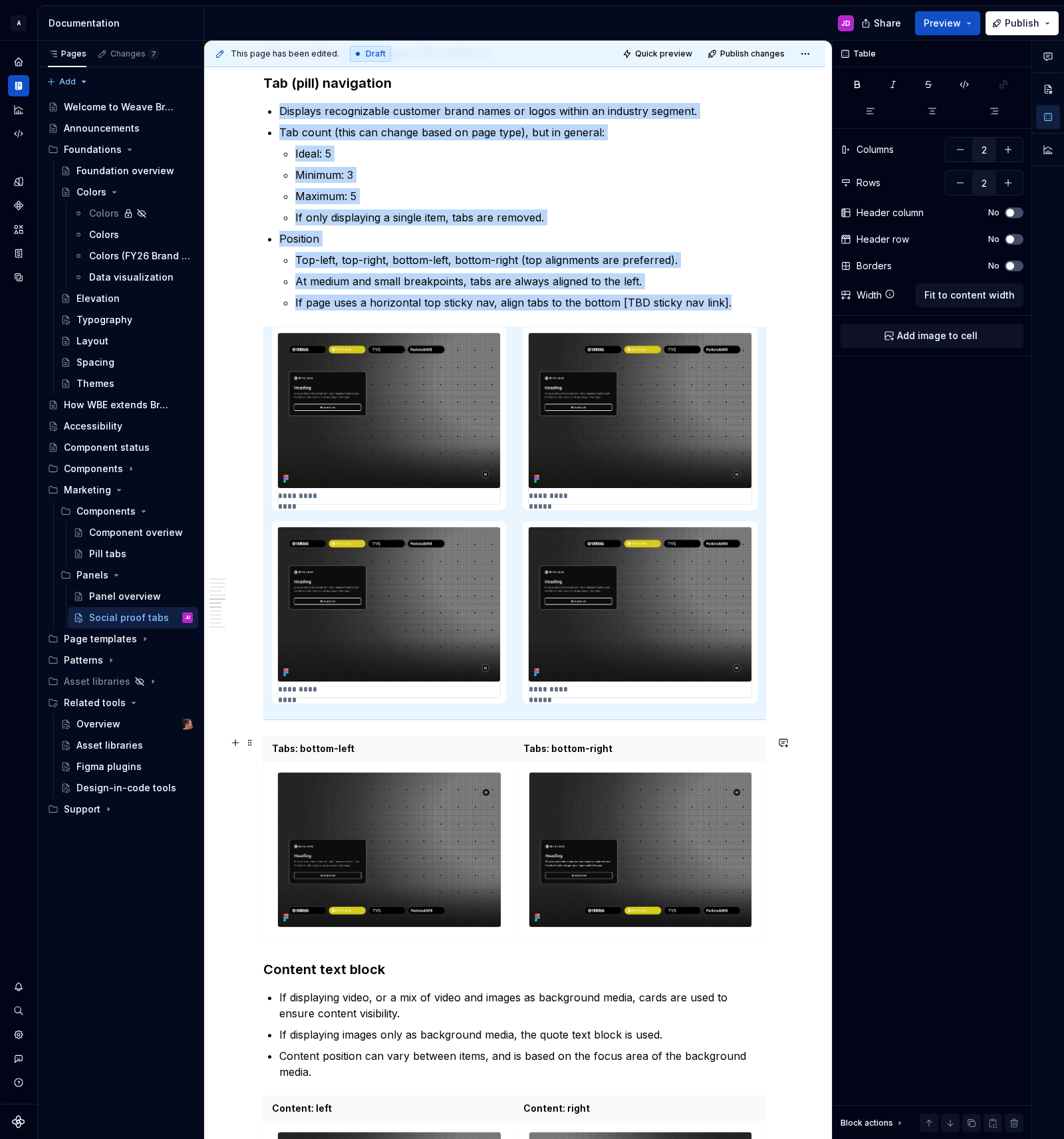
scroll to position [1834, 0]
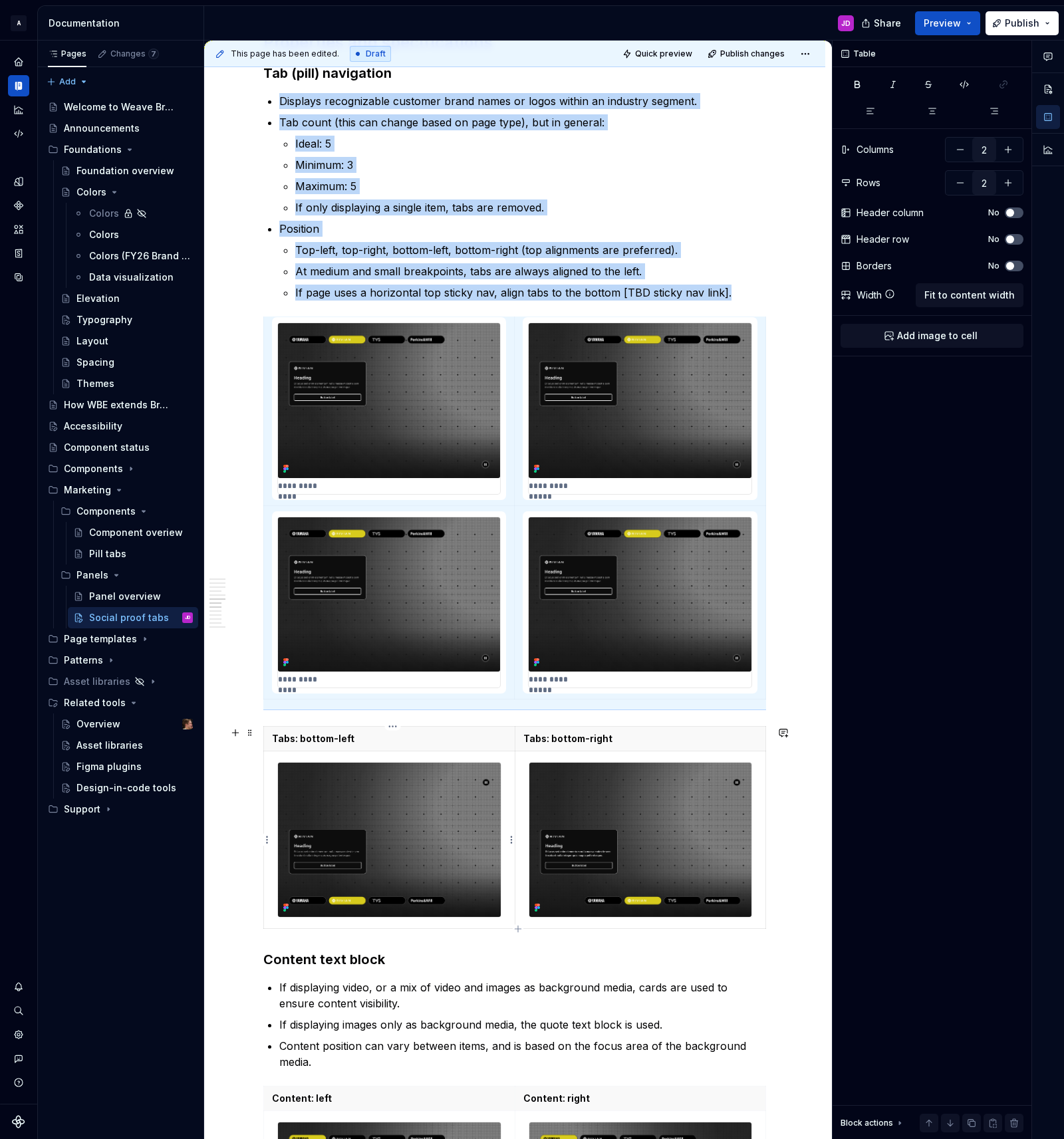
click at [415, 797] on img at bounding box center [390, 840] width 223 height 154
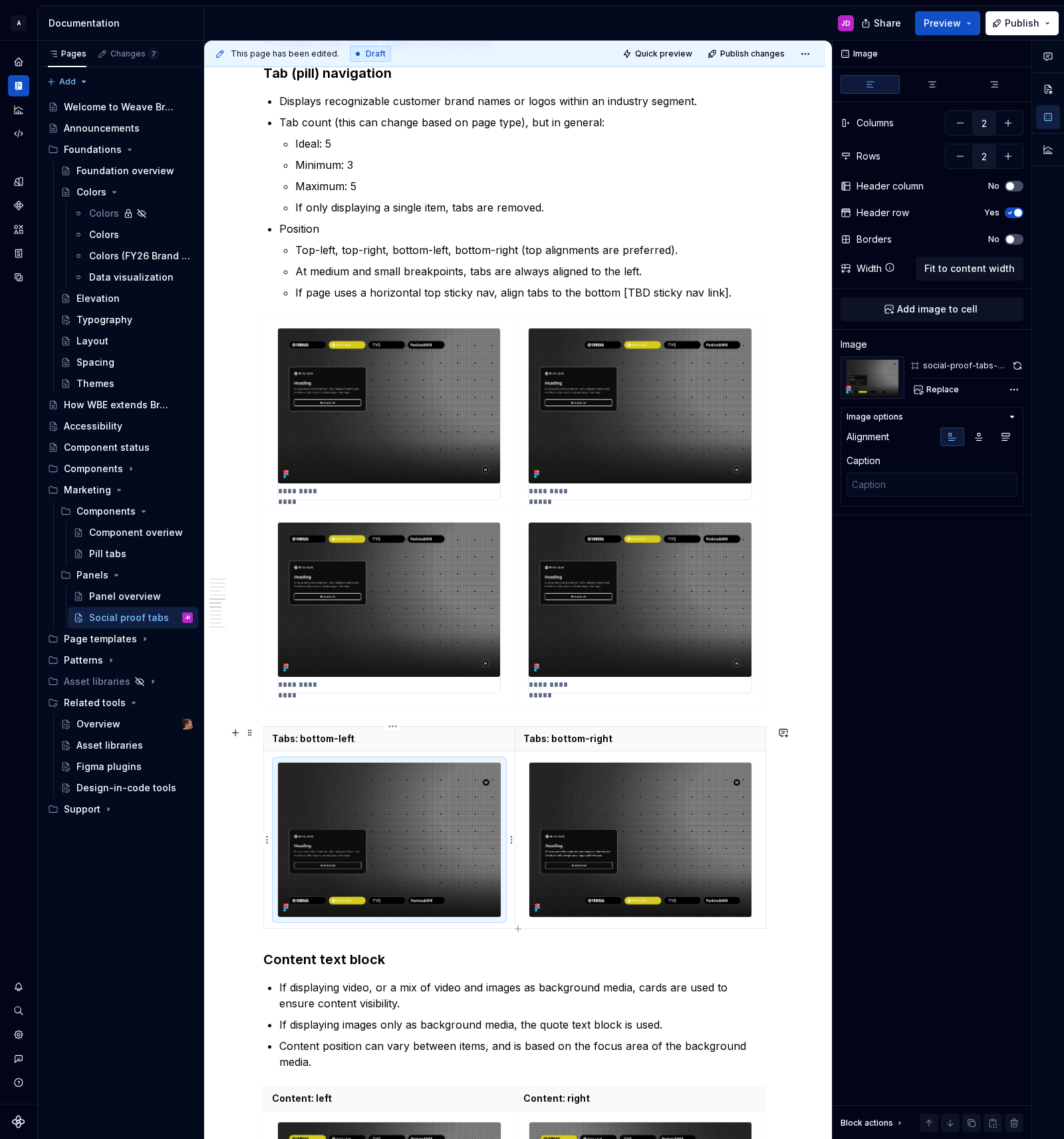
scroll to position [0, 0]
type textarea "*"
type textarea "Tabs: top-left"
click at [407, 607] on img at bounding box center [389, 600] width 222 height 154
click at [965, 155] on button "button" at bounding box center [959, 156] width 24 height 24
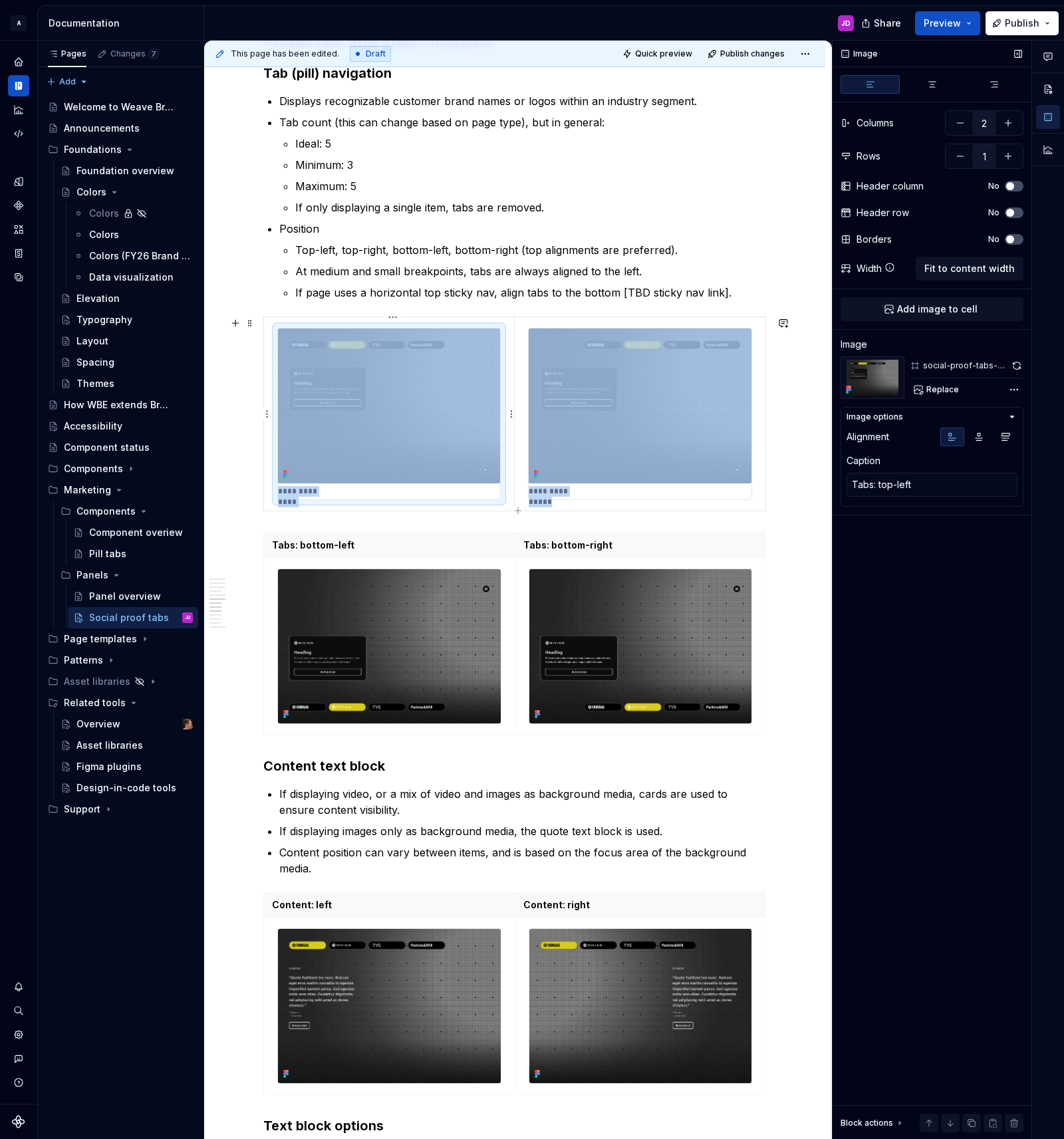
click at [448, 360] on img at bounding box center [389, 406] width 222 height 154
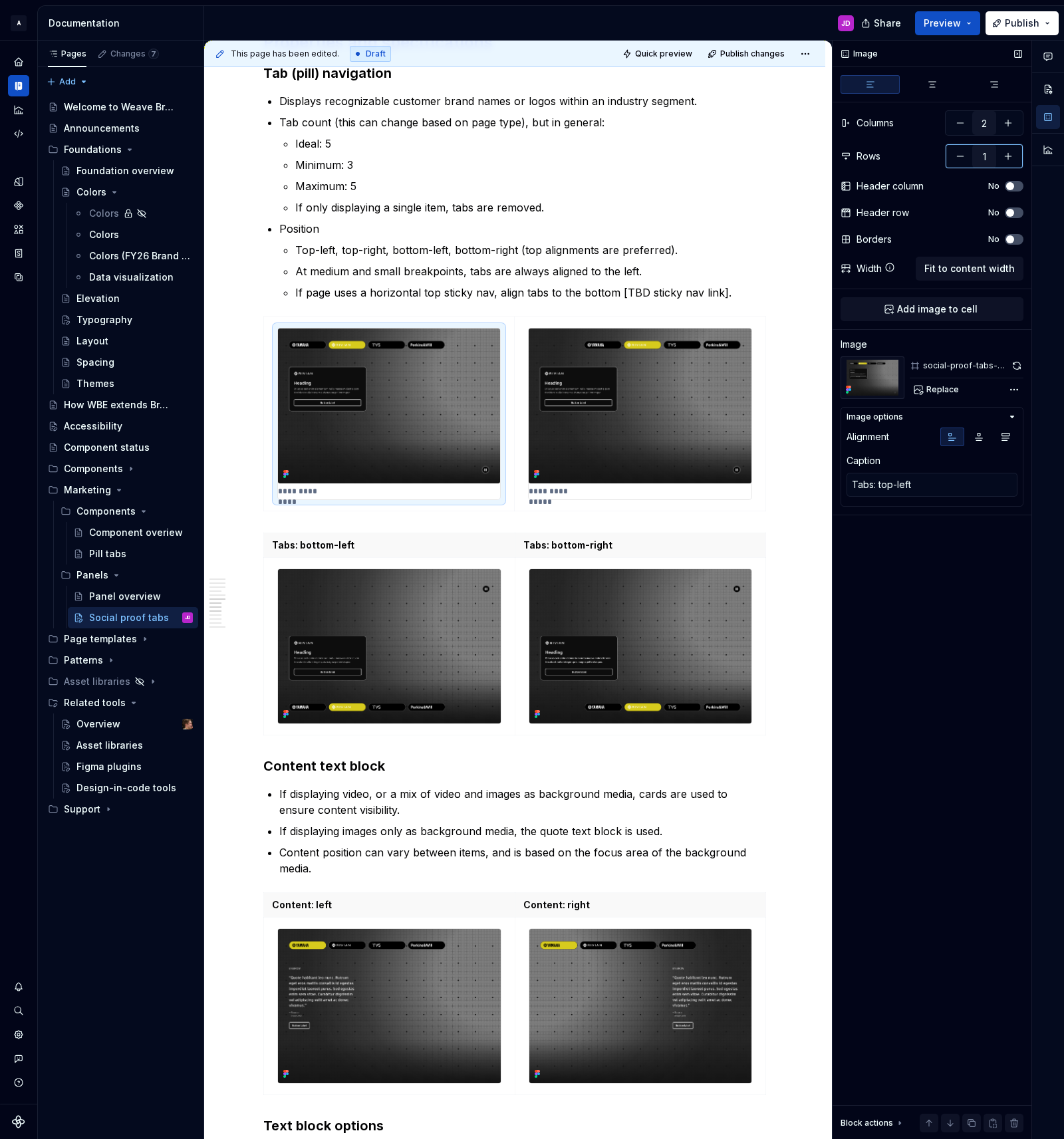
click at [1011, 154] on button "button" at bounding box center [1008, 156] width 24 height 24
type textarea "*"
type input "2"
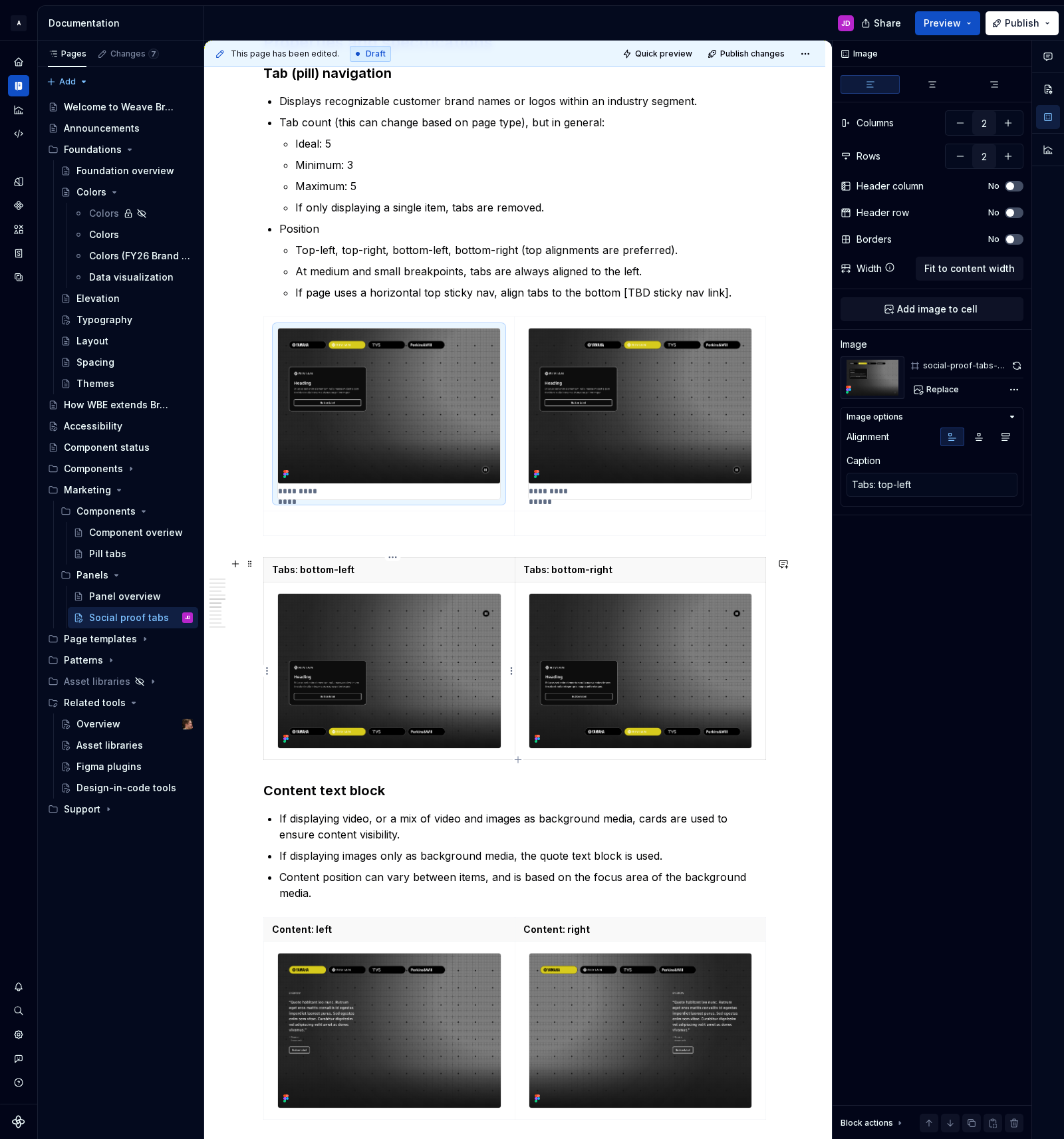
type textarea "*"
click at [440, 668] on img at bounding box center [390, 671] width 223 height 154
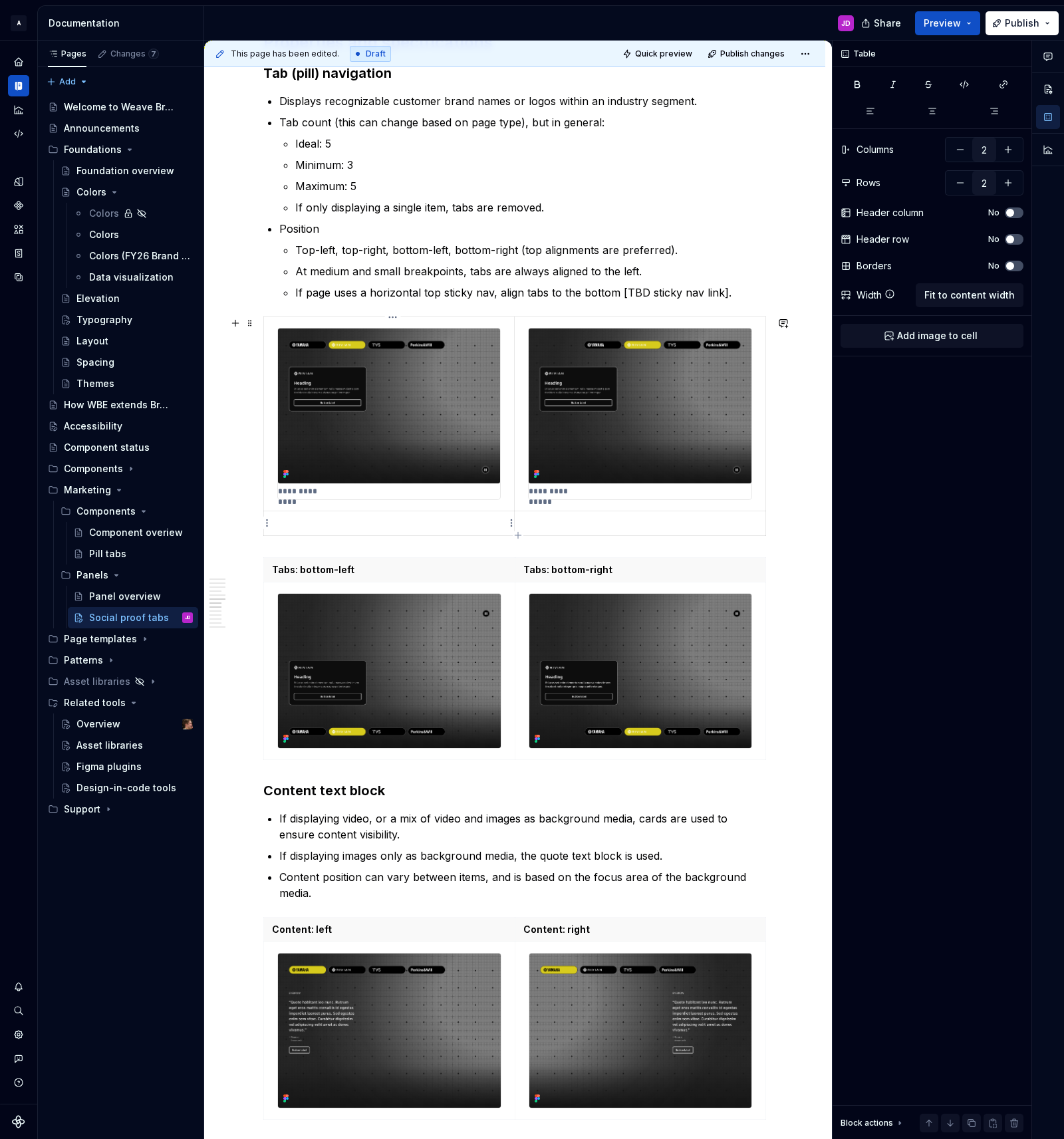
click at [404, 525] on p at bounding box center [389, 523] width 234 height 13
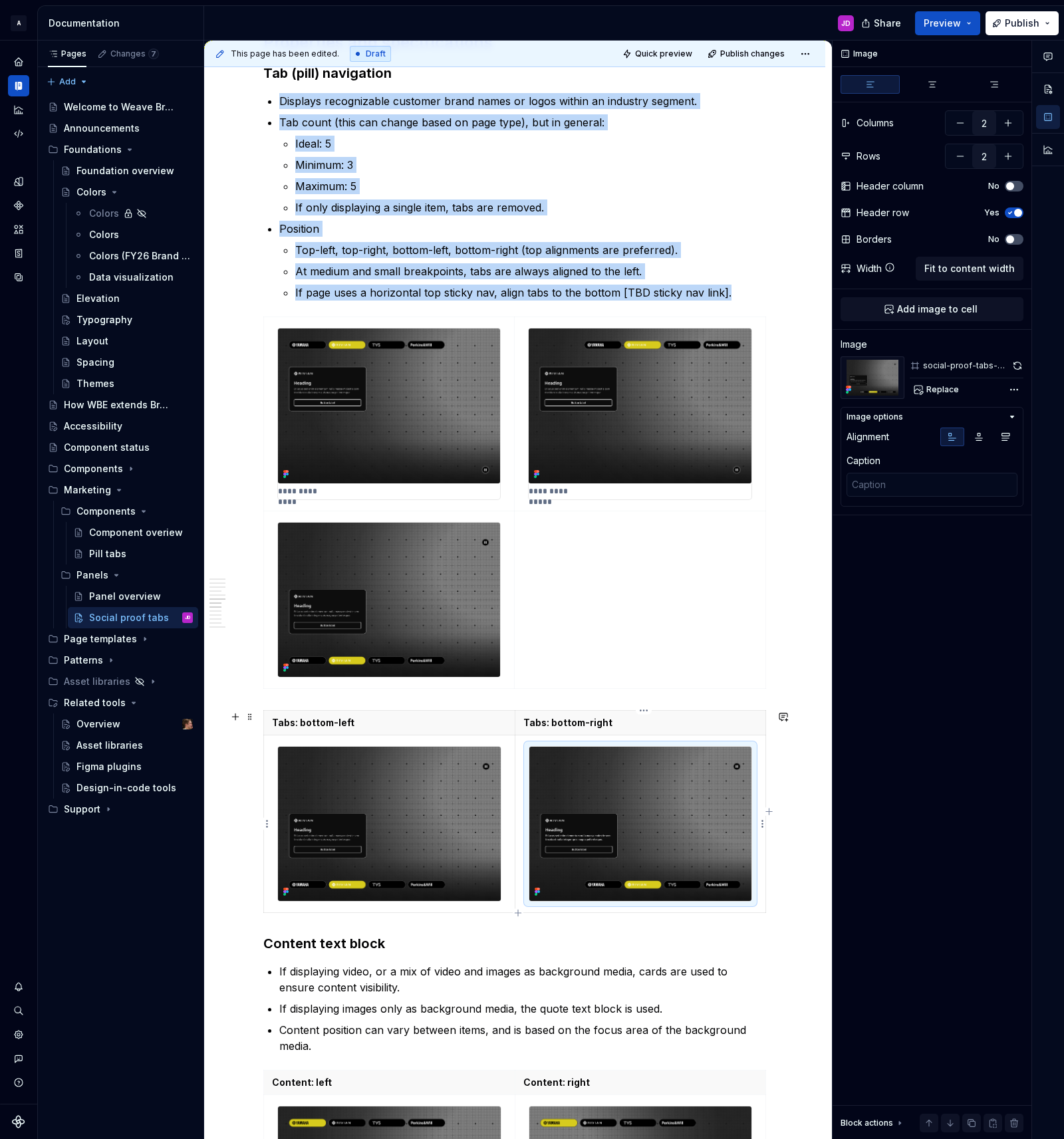
click at [690, 775] on img at bounding box center [640, 824] width 223 height 154
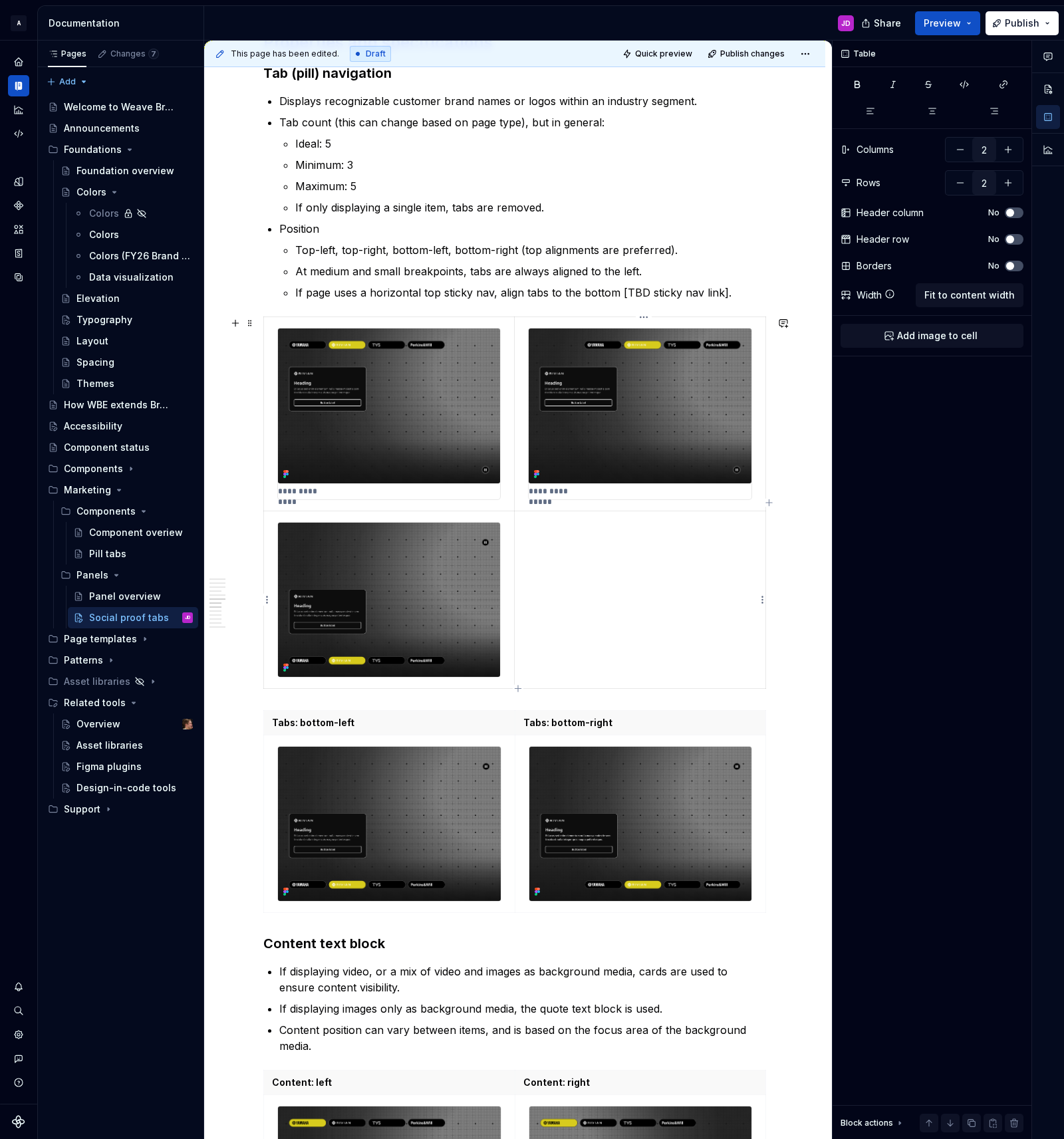
click at [573, 573] on td at bounding box center [640, 599] width 251 height 178
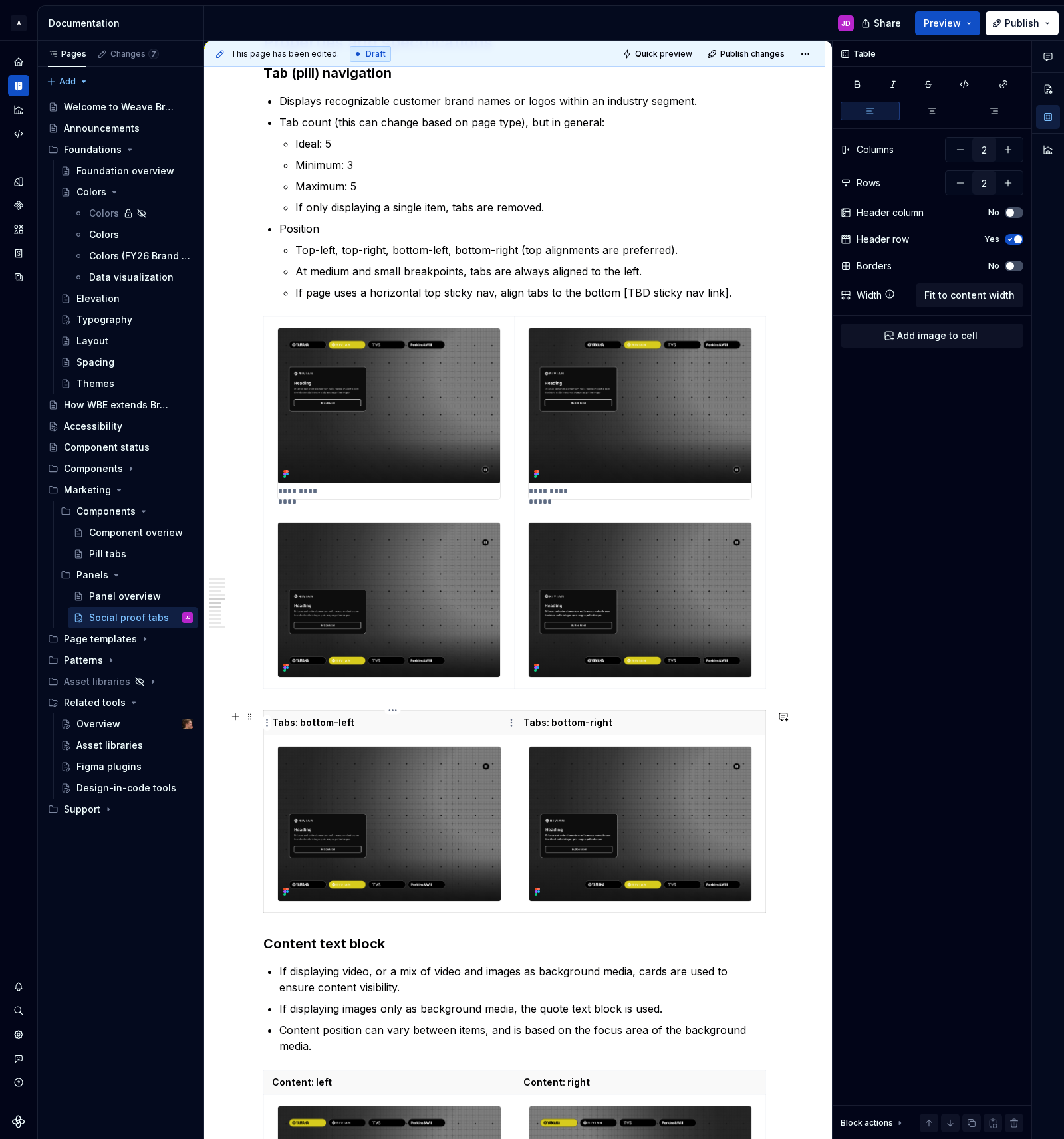
click at [334, 726] on p "Tabs: bottom-left" at bounding box center [389, 722] width 234 height 13
click at [404, 608] on img at bounding box center [389, 600] width 222 height 154
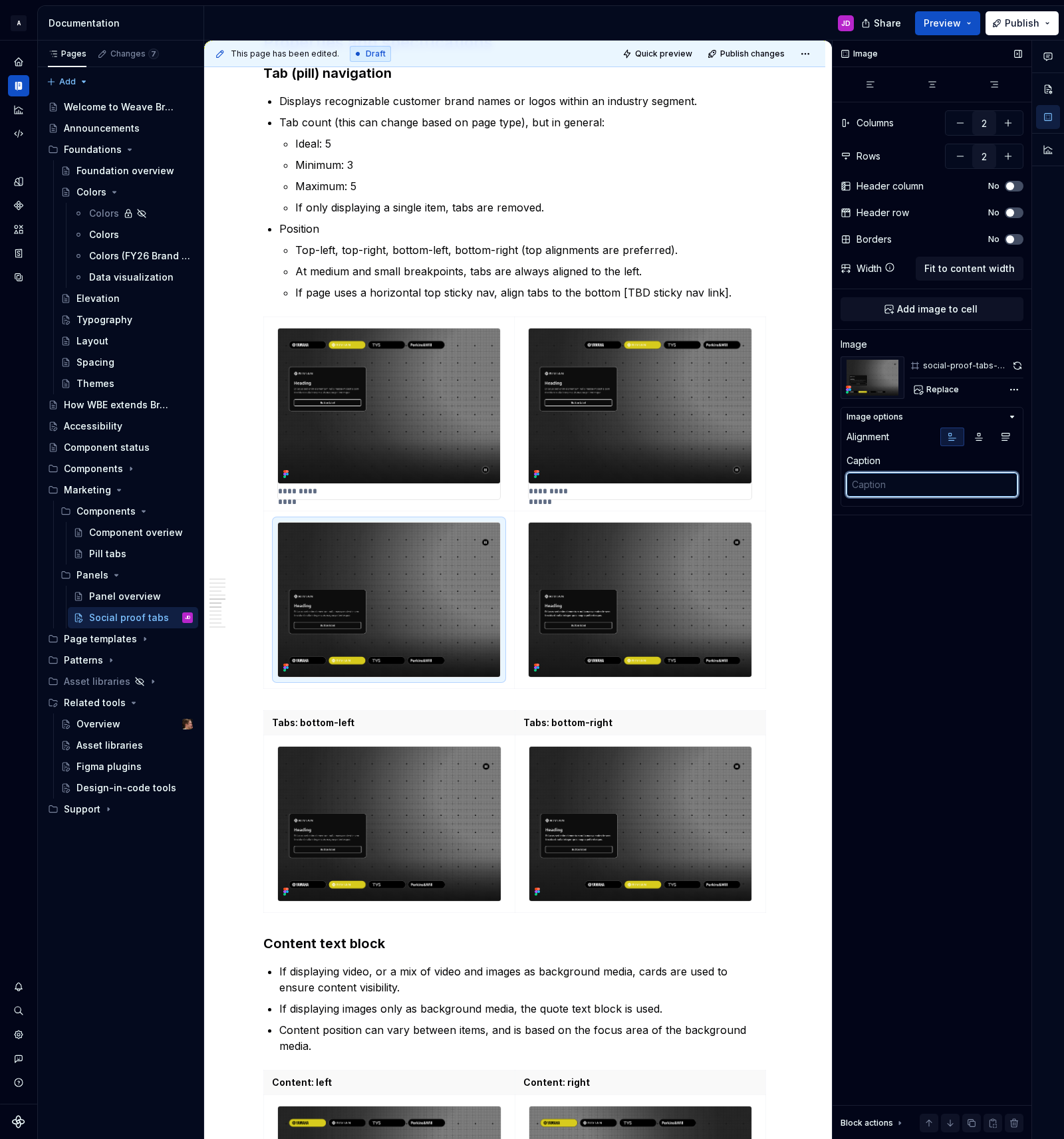
type textarea "*"
click at [923, 490] on textarea at bounding box center [932, 484] width 171 height 24
paste textarea "Tabs: bottom-left"
type textarea "Tabs: bottom-left"
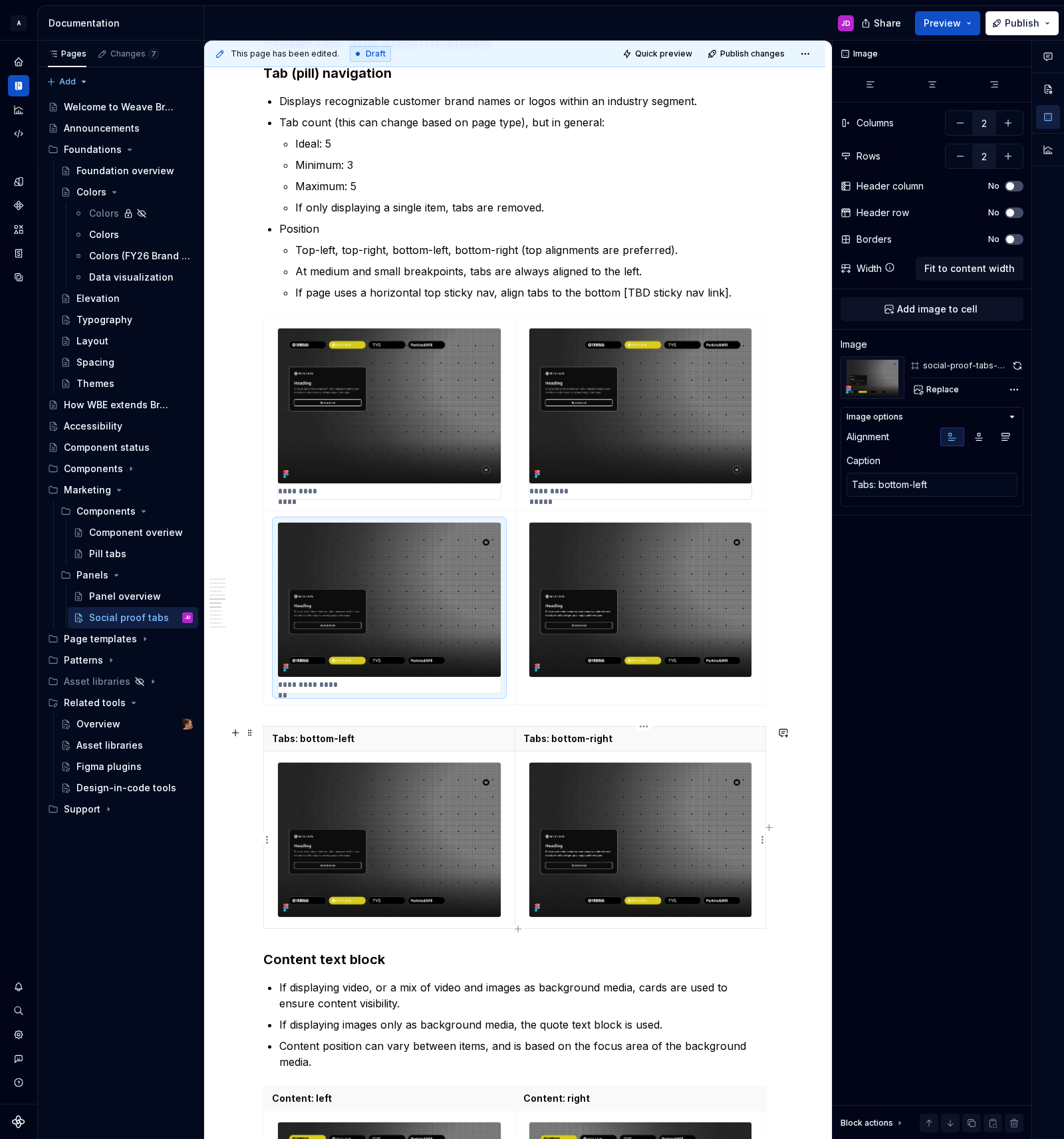
type textarea "*"
click at [676, 794] on img at bounding box center [640, 840] width 223 height 154
click at [588, 734] on p "Tabs: bottom-right" at bounding box center [640, 738] width 234 height 13
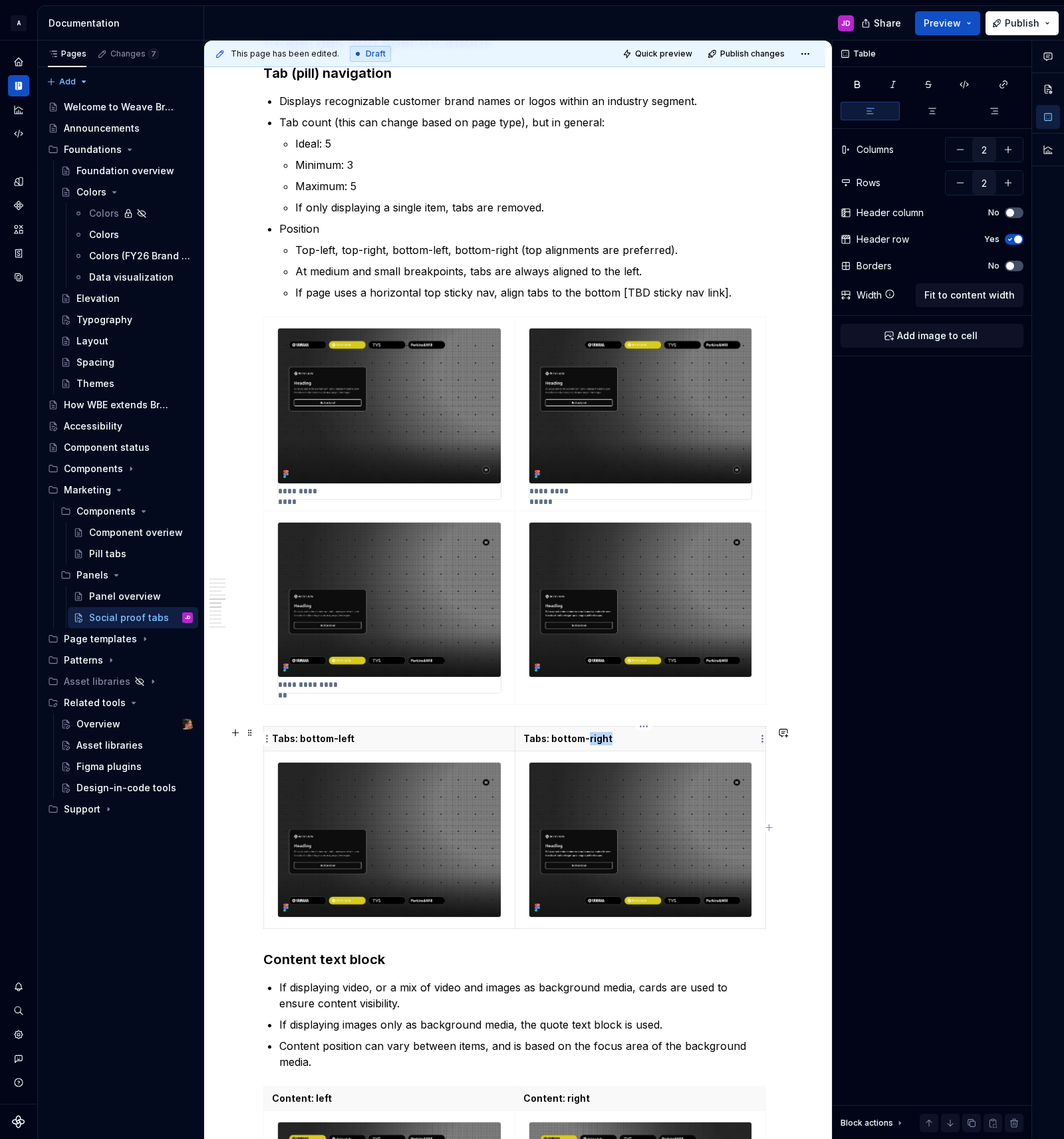
click at [588, 734] on p "Tabs: bottom-right" at bounding box center [640, 738] width 234 height 13
drag, startPoint x: 618, startPoint y: 605, endPoint x: 608, endPoint y: 601, distance: 10.8
click at [617, 604] on img at bounding box center [640, 600] width 223 height 154
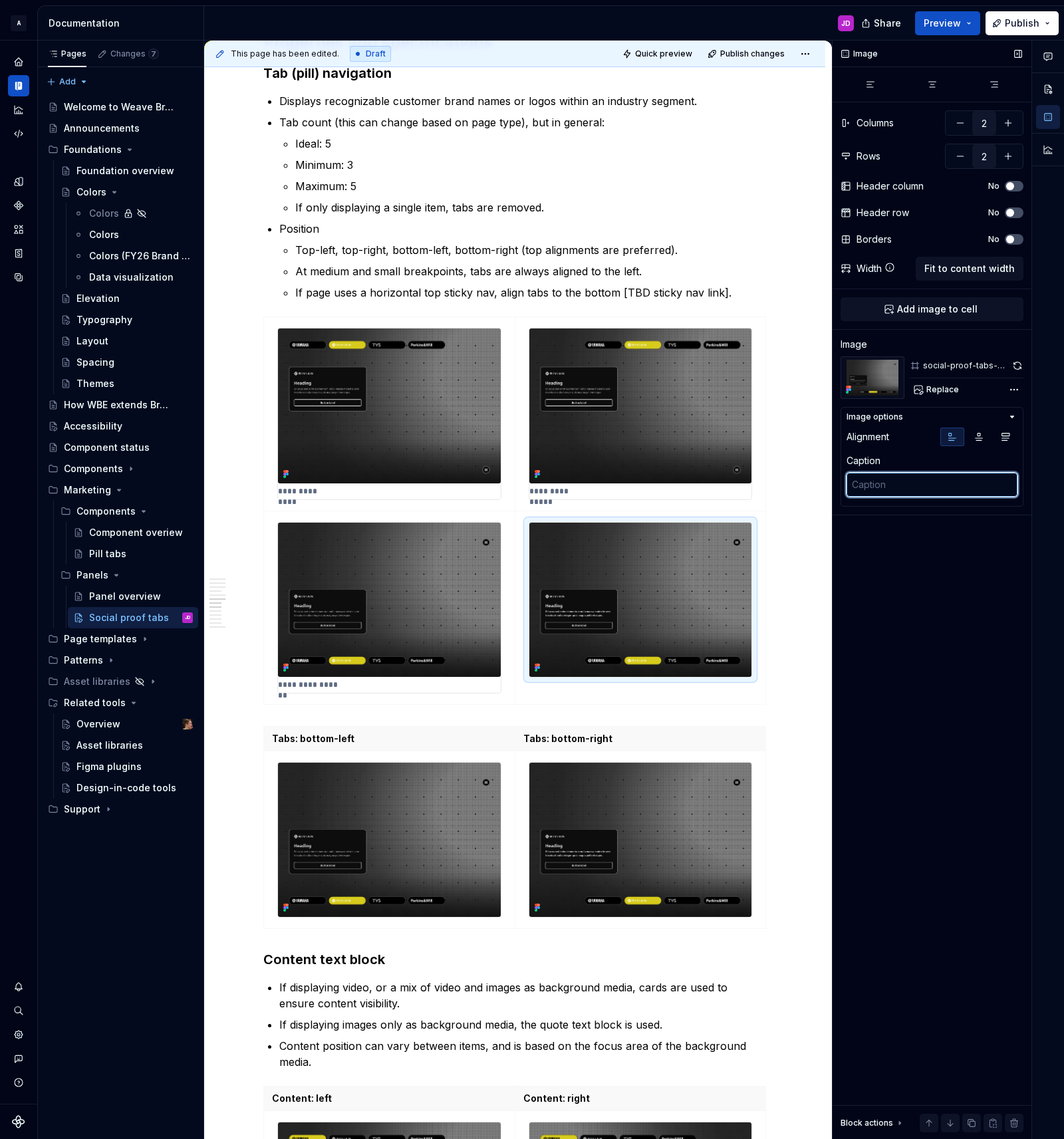
click at [914, 477] on textarea at bounding box center [932, 484] width 171 height 24
paste textarea "Tabs: bottom-right"
type textarea "*"
type textarea "Tabs: top-right"
click at [683, 465] on img at bounding box center [640, 406] width 223 height 154
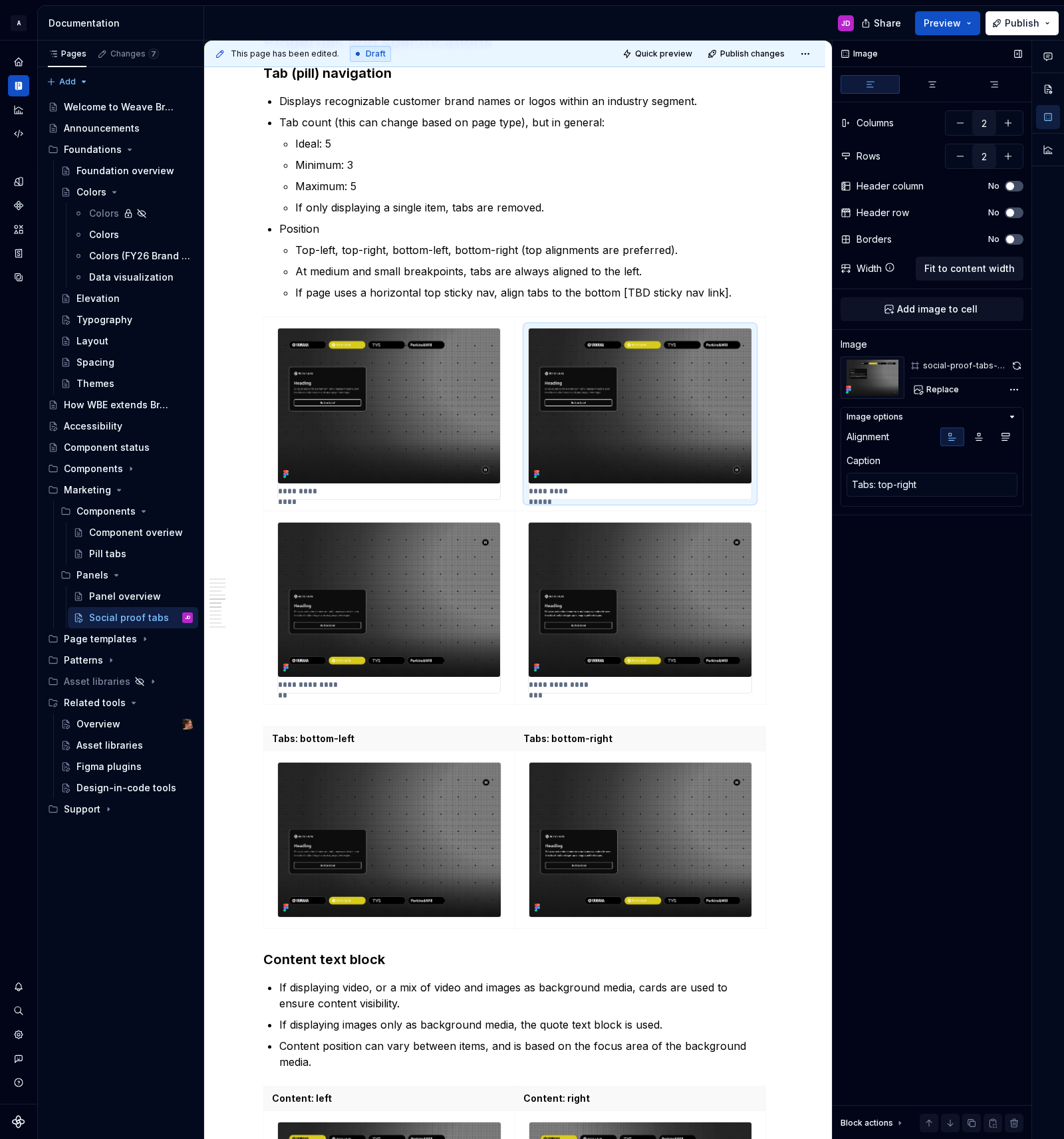
click at [967, 272] on span "Fit to content width" at bounding box center [969, 268] width 90 height 13
click at [256, 735] on span at bounding box center [250, 732] width 11 height 18
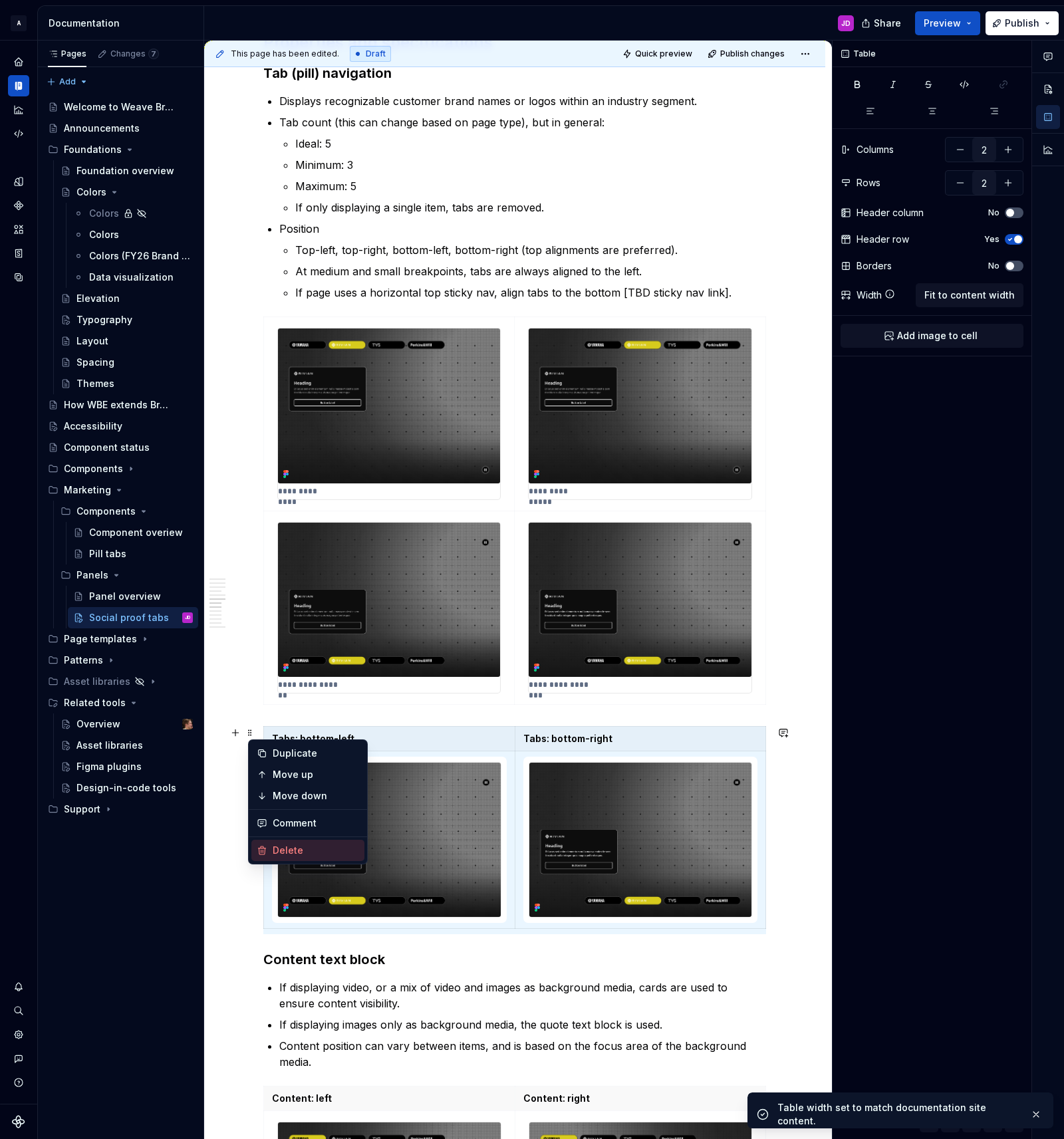
click at [299, 850] on div "Delete" at bounding box center [316, 850] width 86 height 13
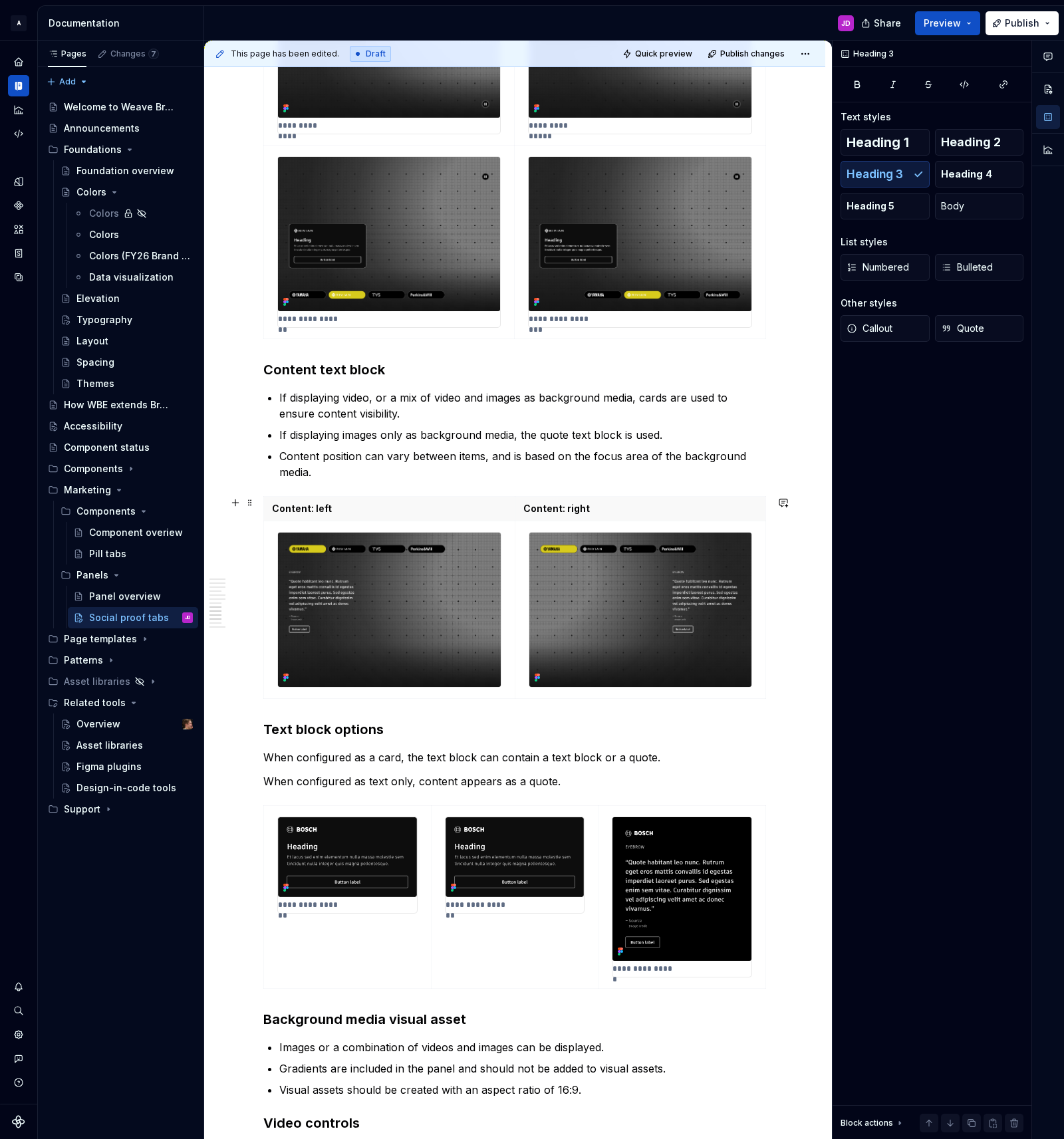
scroll to position [2234, 0]
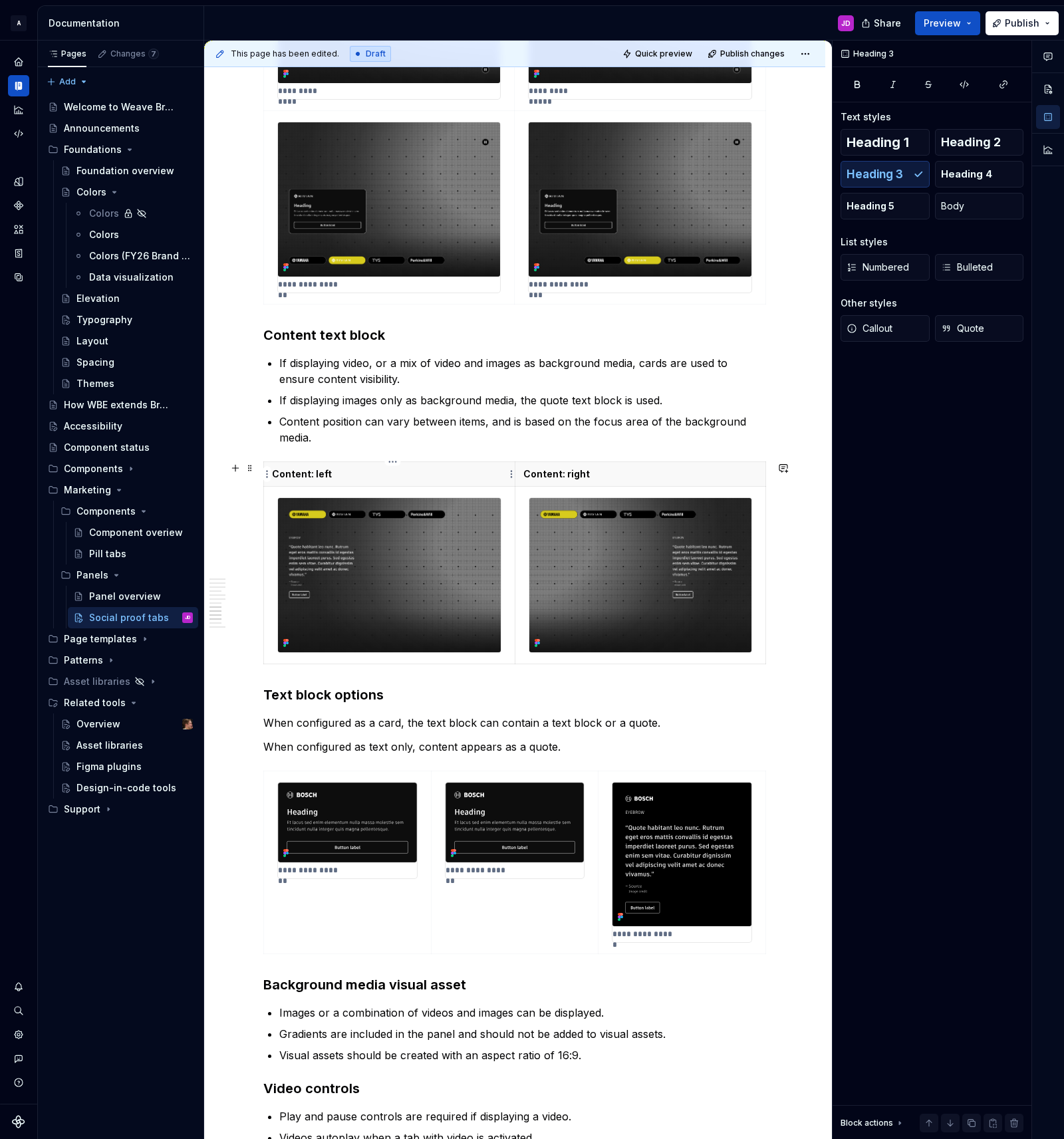
click at [301, 476] on p "Content: left" at bounding box center [389, 474] width 234 height 13
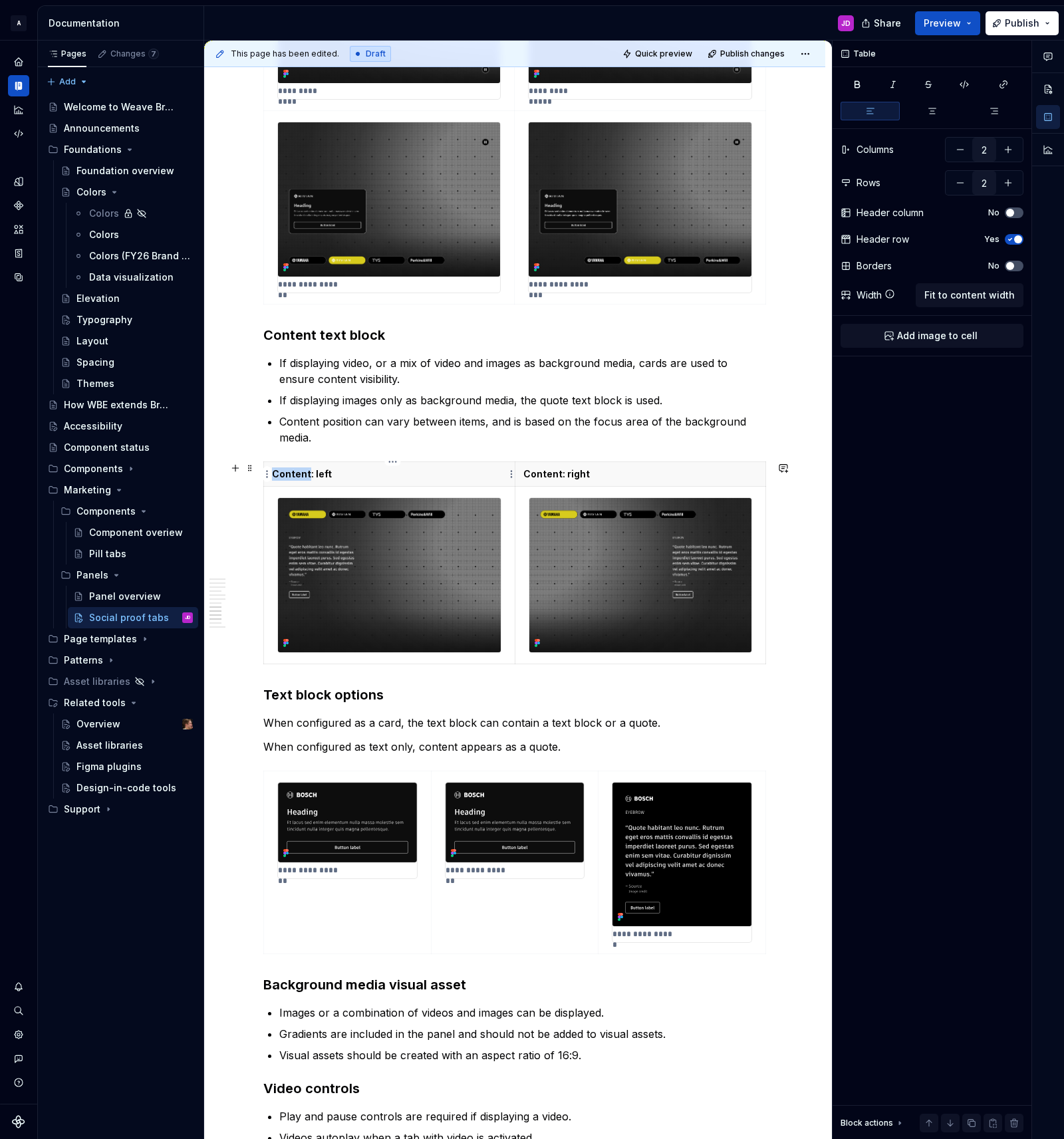
click at [301, 476] on p "Content: left" at bounding box center [389, 474] width 234 height 13
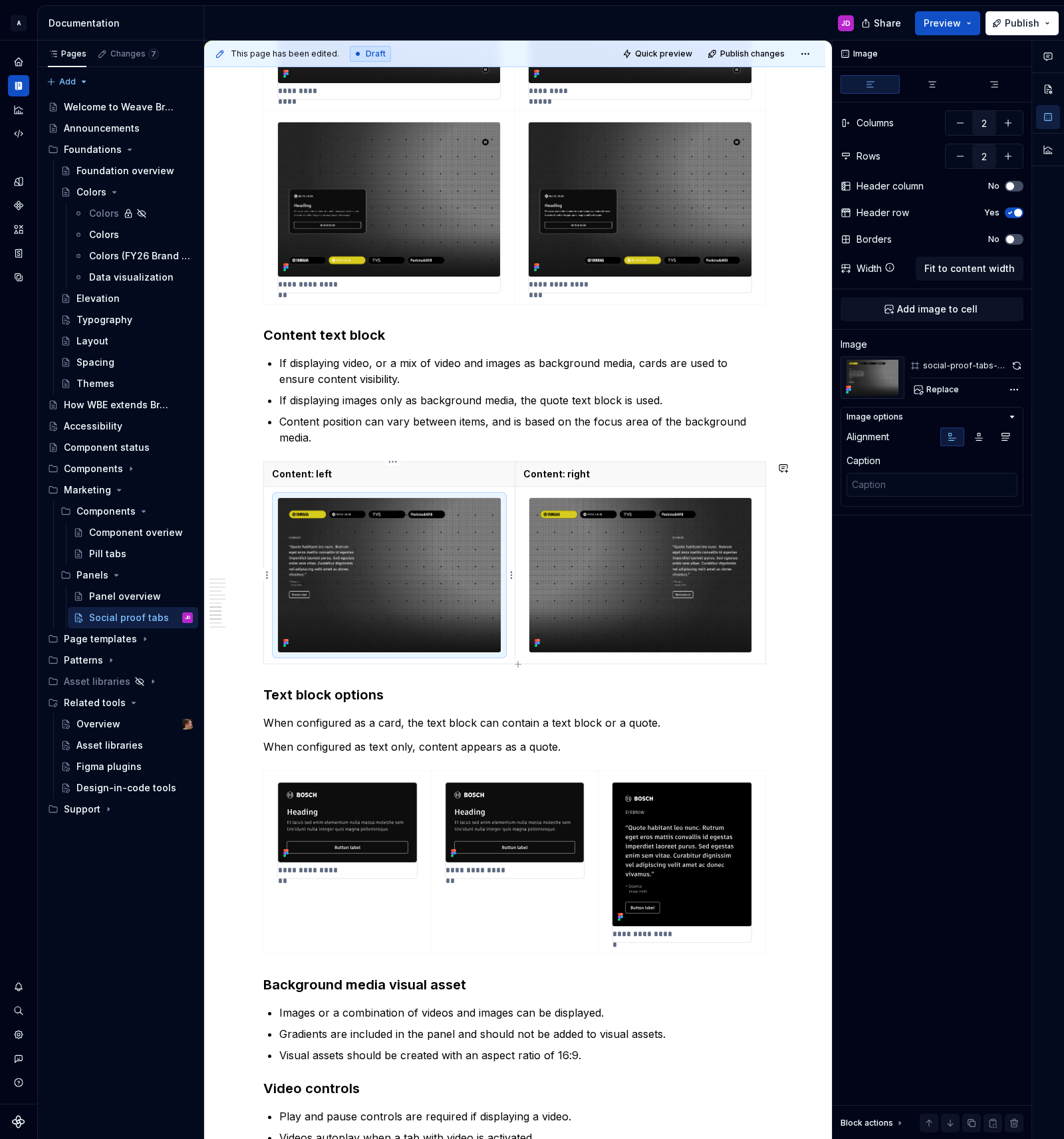
click at [399, 578] on img at bounding box center [390, 575] width 223 height 154
type textarea "*"
click at [914, 488] on textarea at bounding box center [932, 484] width 171 height 24
paste textarea "Content: left"
type textarea "Content: left"
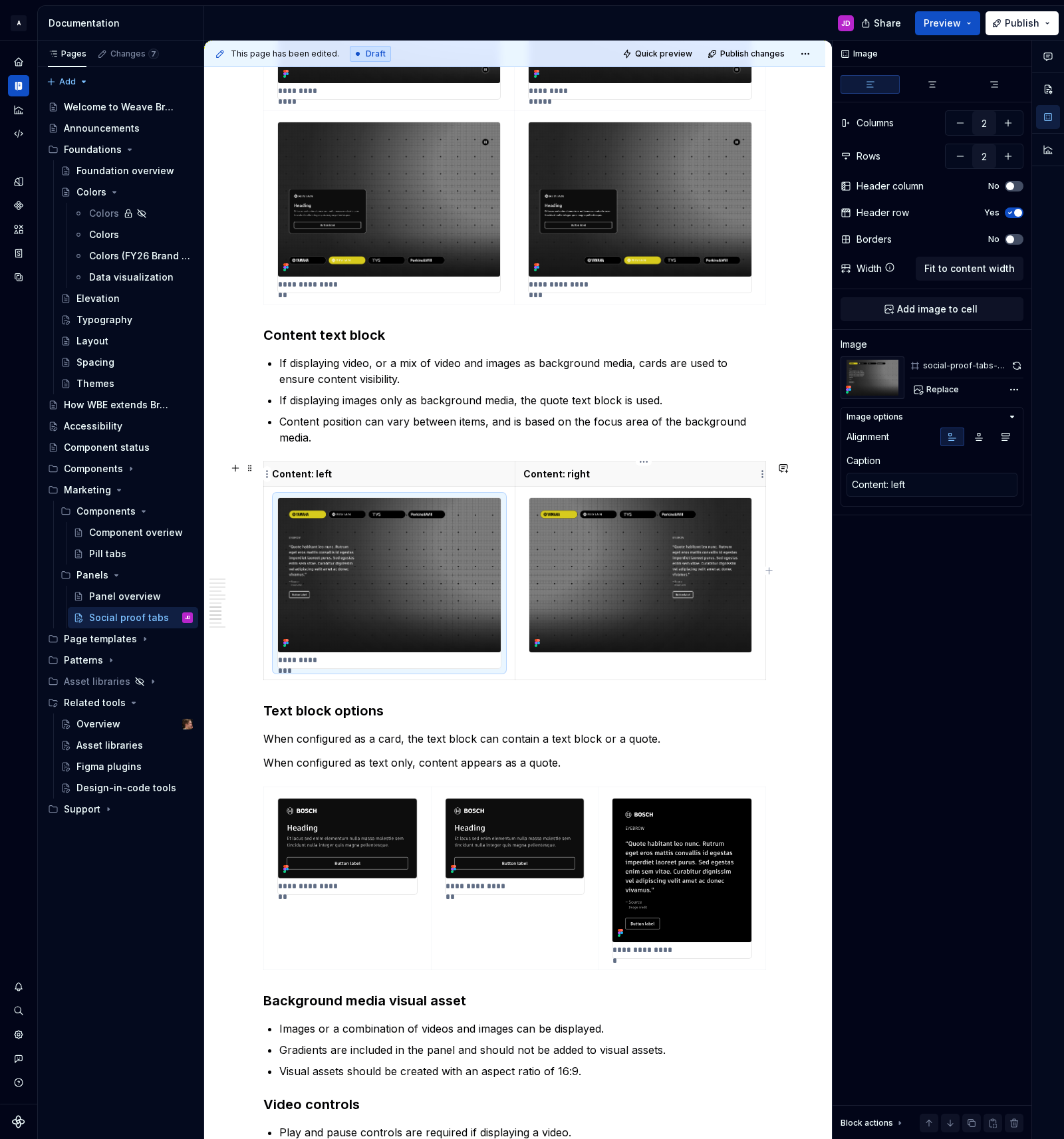
click at [559, 472] on p "Content: right" at bounding box center [640, 474] width 234 height 13
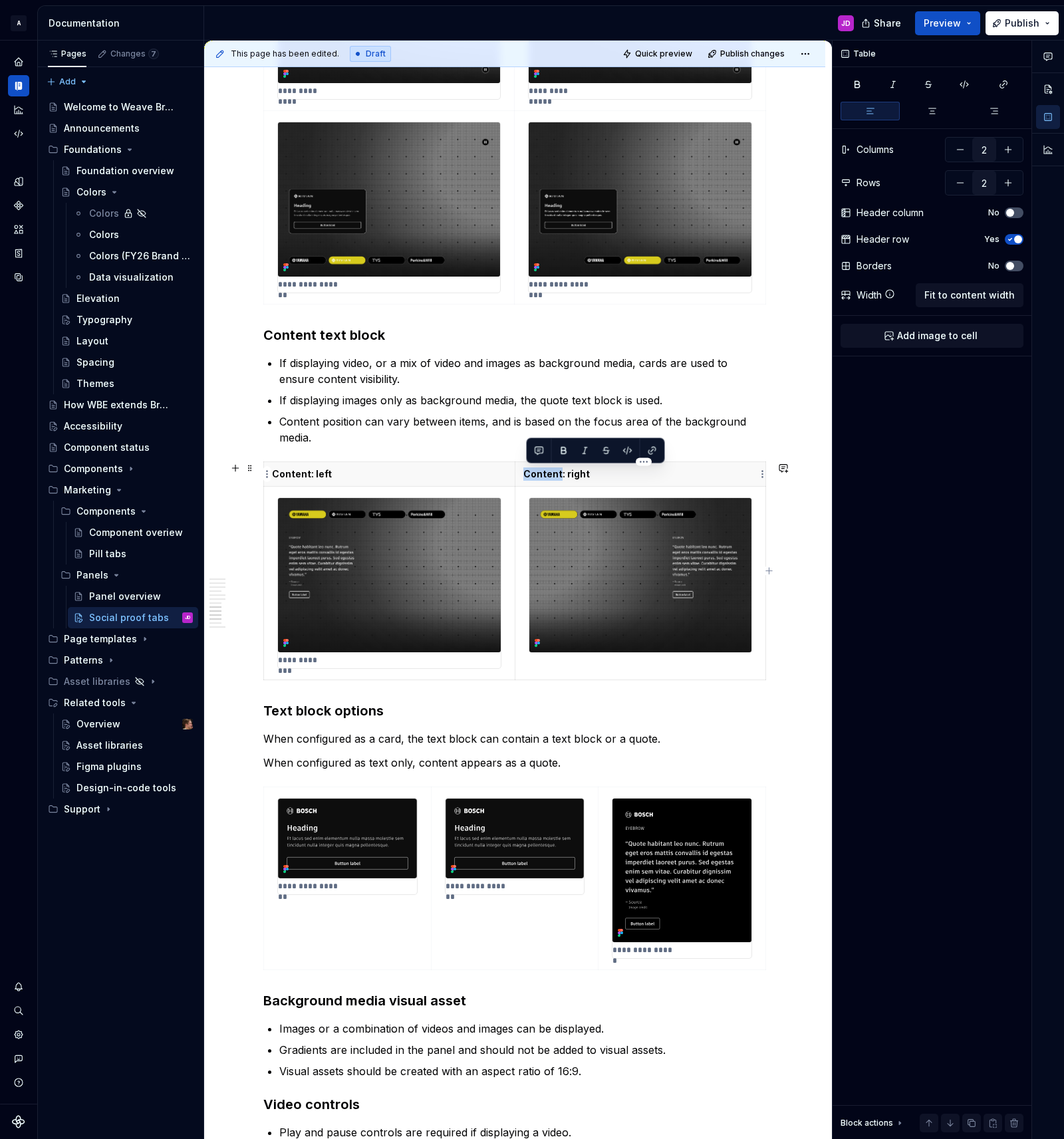
click at [559, 472] on p "Content: right" at bounding box center [640, 474] width 234 height 13
click at [616, 592] on img at bounding box center [640, 575] width 222 height 154
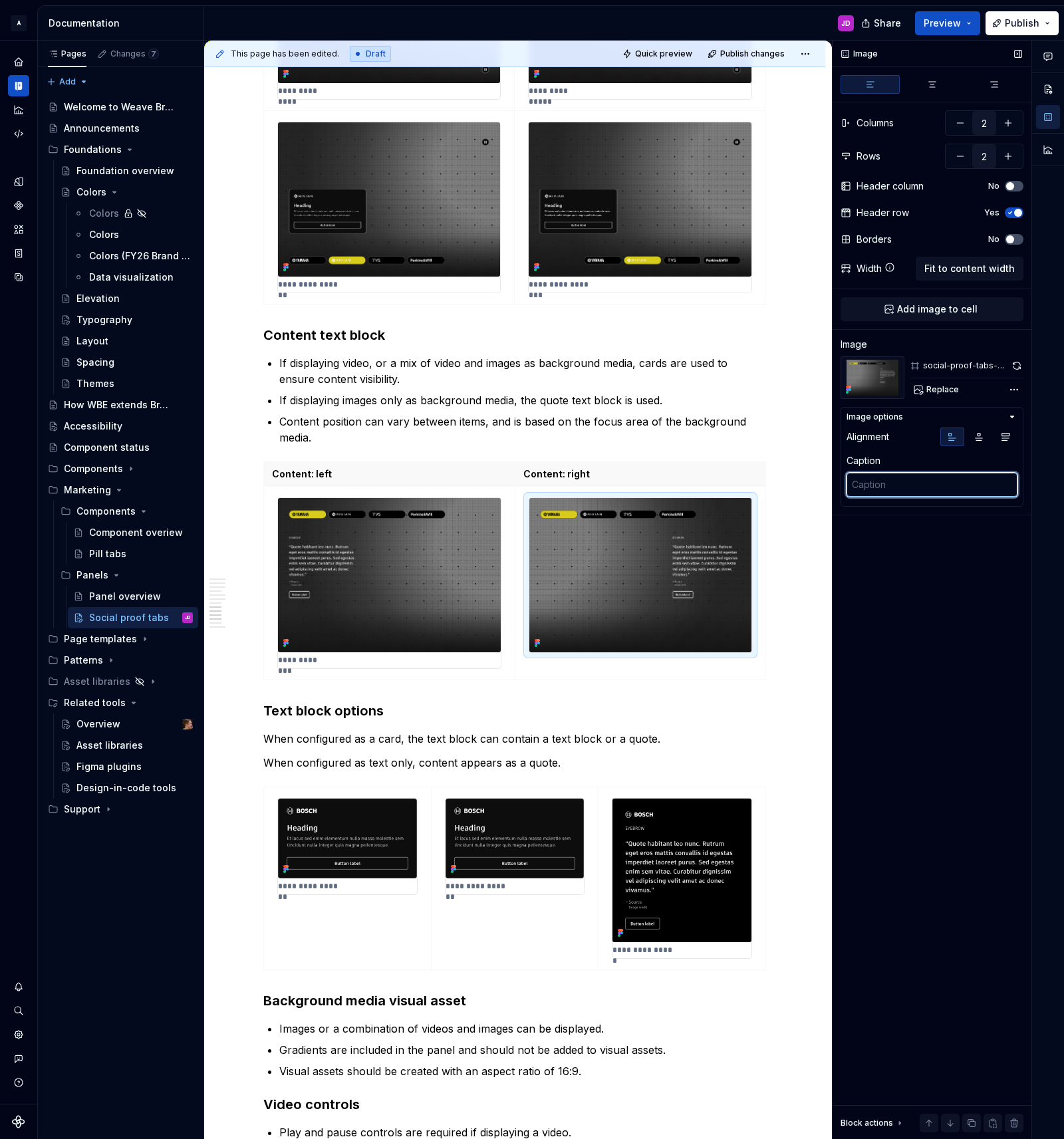
click at [898, 486] on textarea at bounding box center [932, 484] width 171 height 24
paste textarea "Content: right"
type textarea "*"
type textarea "Content: right"
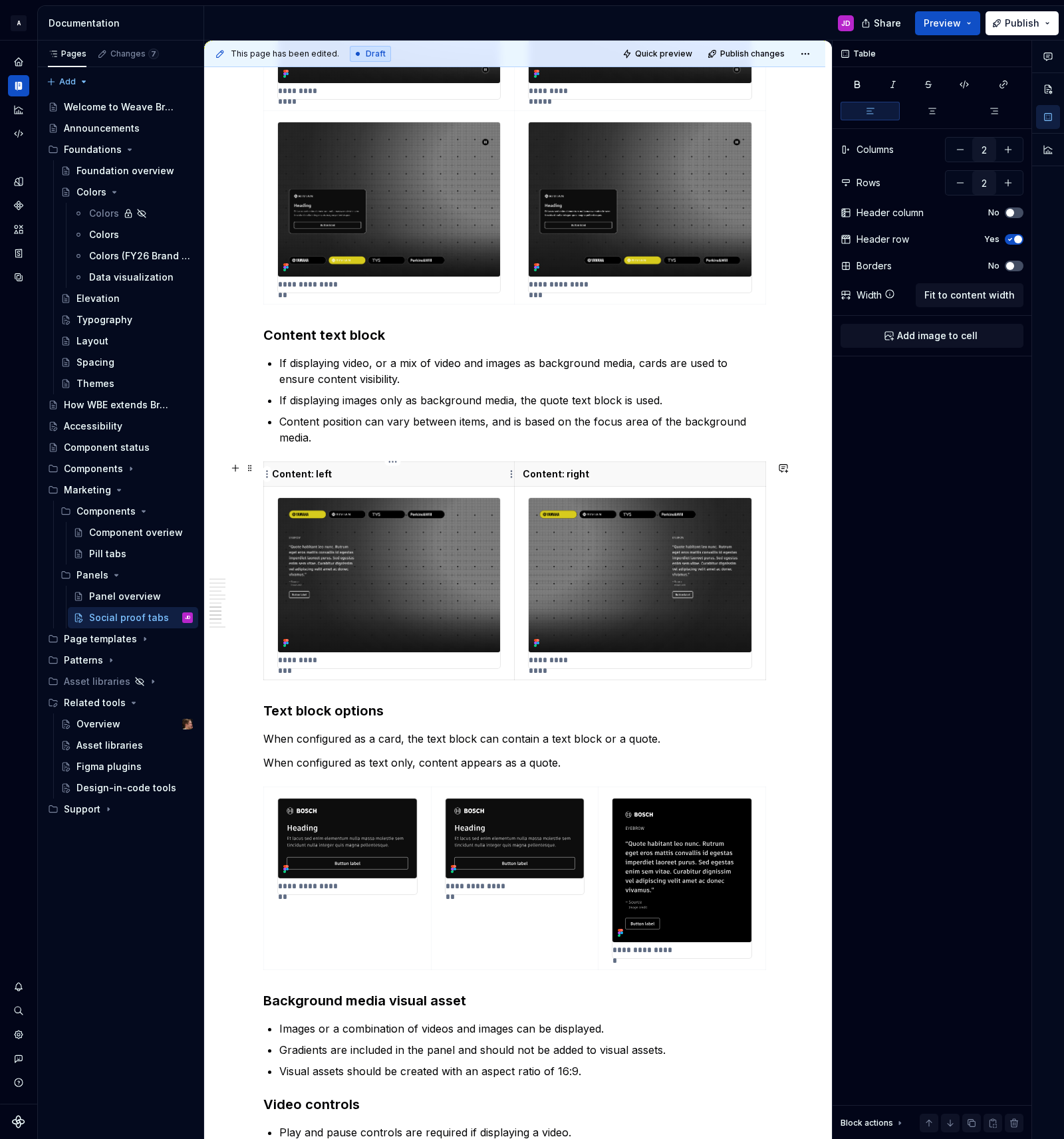
click at [470, 480] on p "Content: left" at bounding box center [389, 474] width 234 height 13
click at [513, 477] on html "A Weave Brand Extended JD Design system data Documentation JD Share Preview Pub…" at bounding box center [532, 569] width 1064 height 1139
drag, startPoint x: 548, startPoint y: 521, endPoint x: 614, endPoint y: 508, distance: 67.3
click at [551, 521] on div "Clear content" at bounding box center [575, 519] width 86 height 13
click at [760, 476] on html "A Weave Brand Extended JD Design system data Documentation JD Share Preview Pub…" at bounding box center [532, 569] width 1064 height 1139
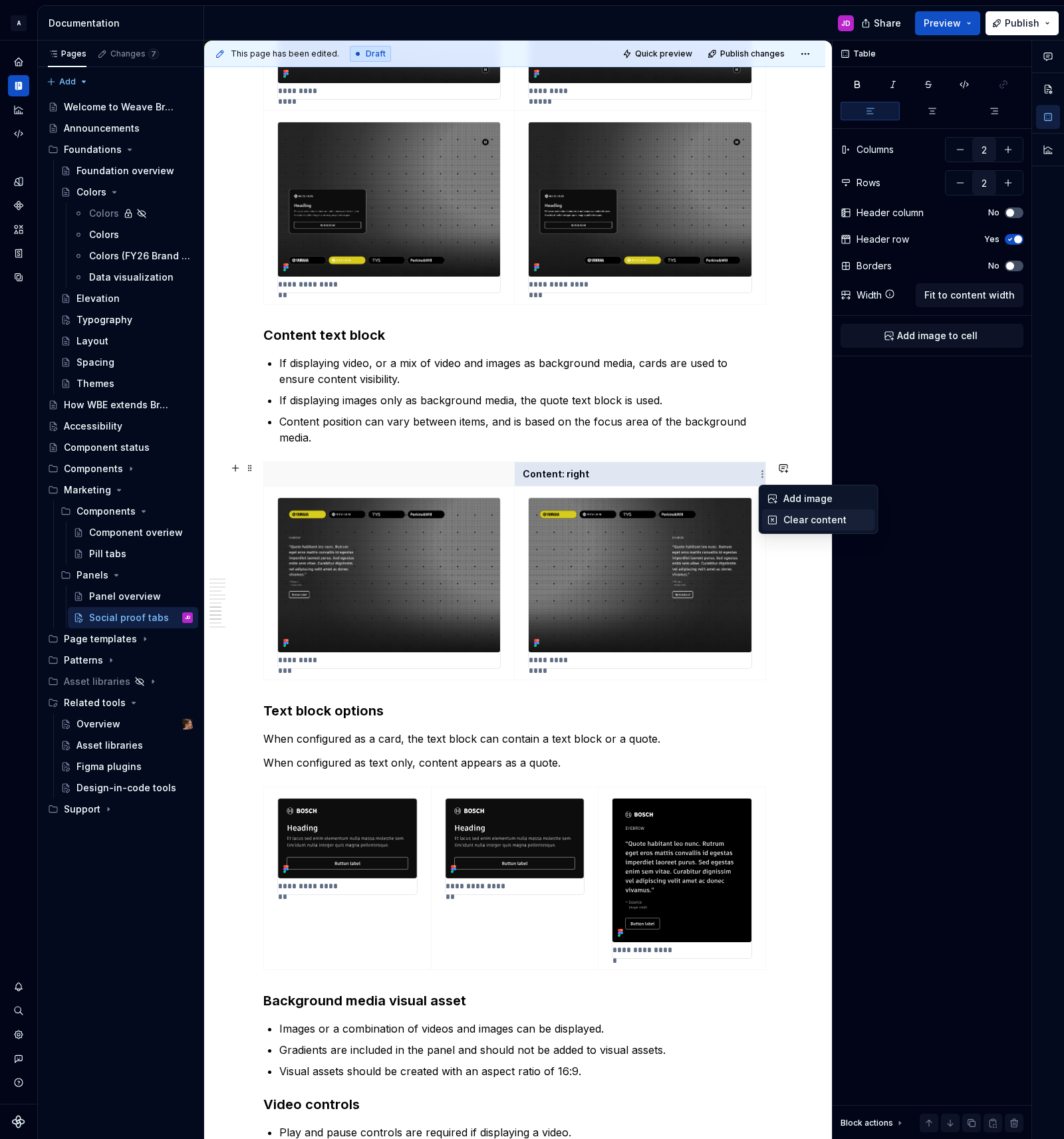
click at [781, 519] on div "Clear content" at bounding box center [818, 519] width 113 height 21
click at [400, 540] on img at bounding box center [389, 575] width 222 height 154
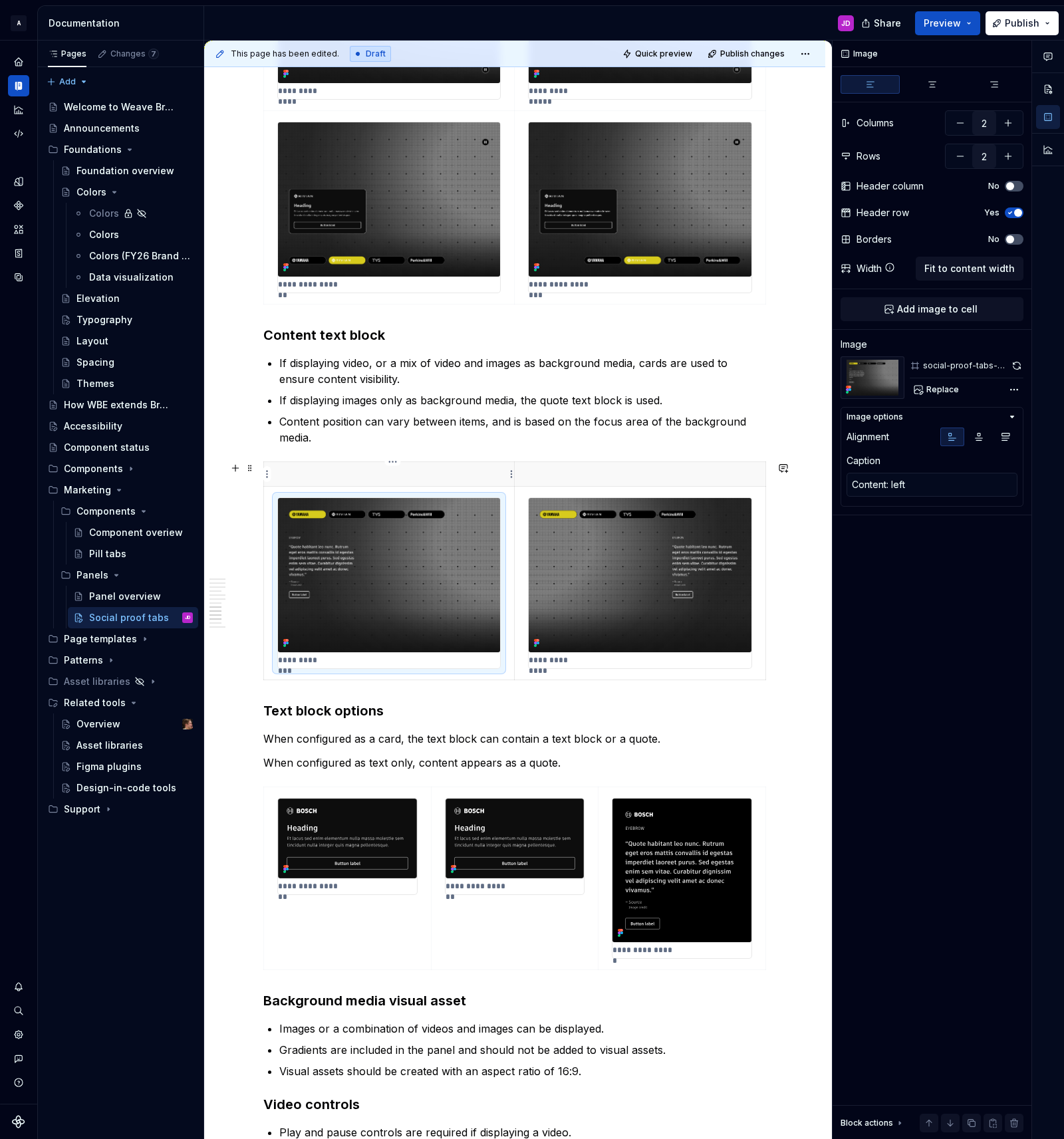
click at [390, 472] on p at bounding box center [389, 474] width 234 height 13
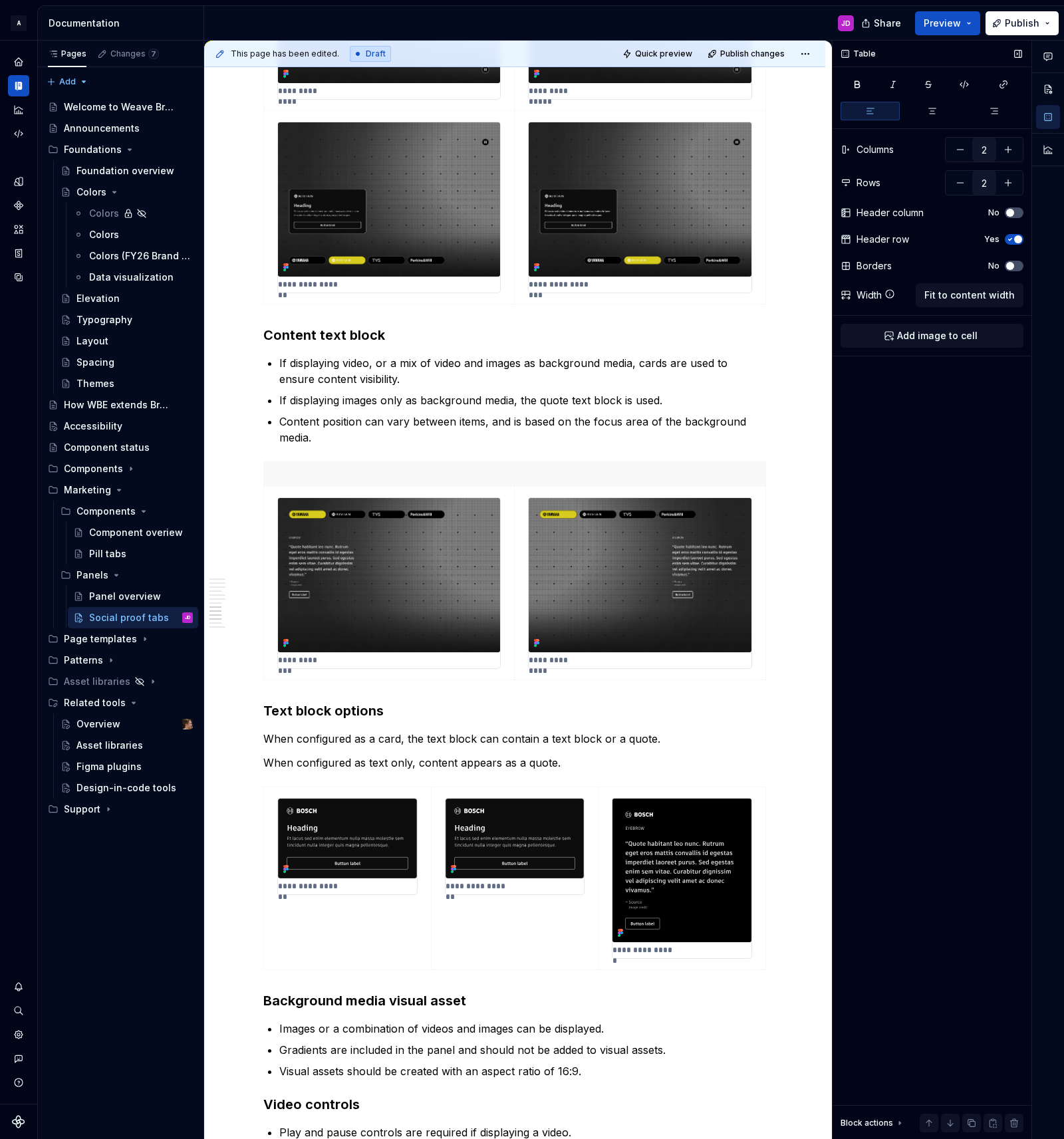
click at [1008, 237] on icon "button" at bounding box center [1010, 239] width 11 height 8
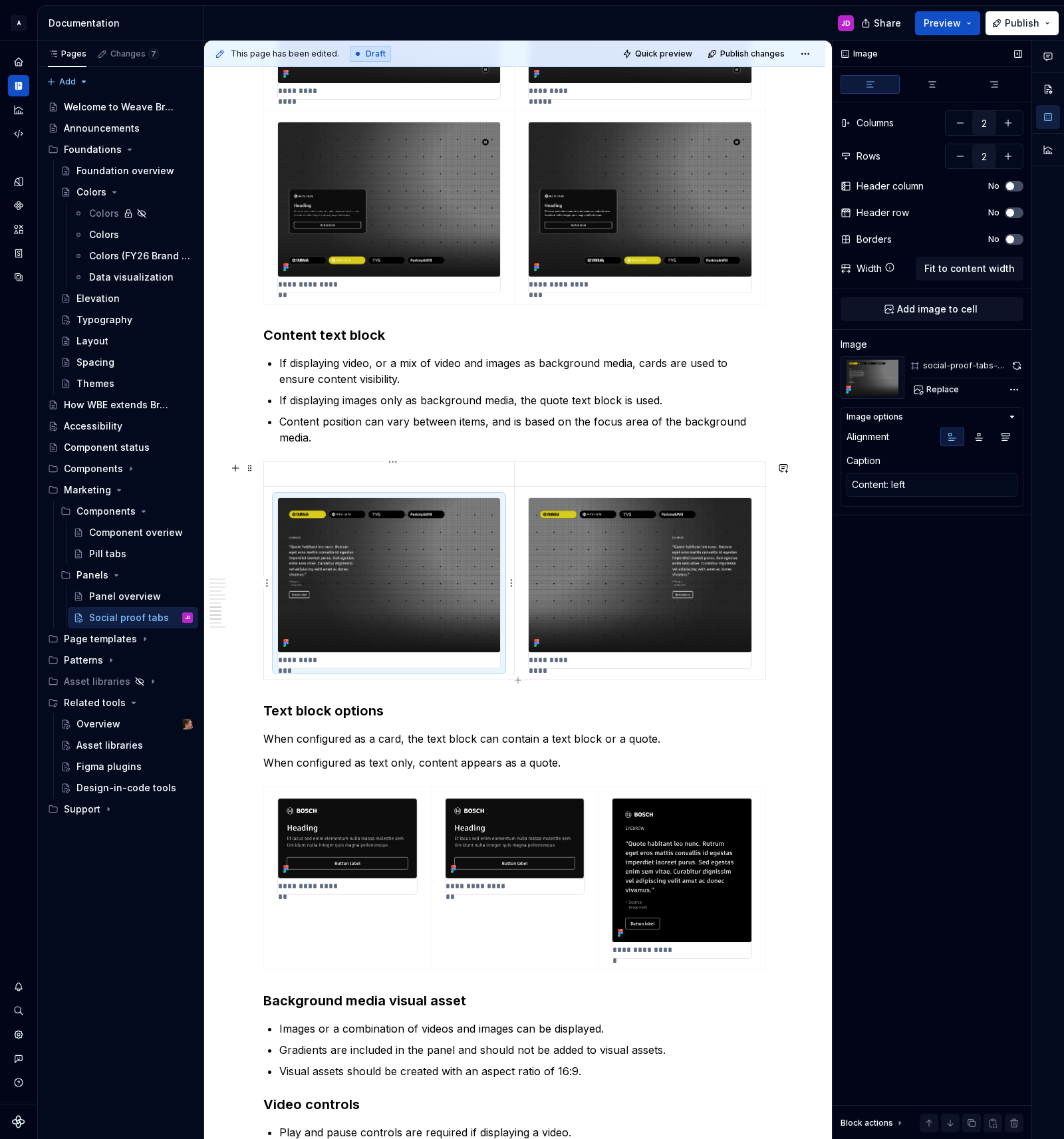
click at [459, 535] on img at bounding box center [389, 575] width 222 height 154
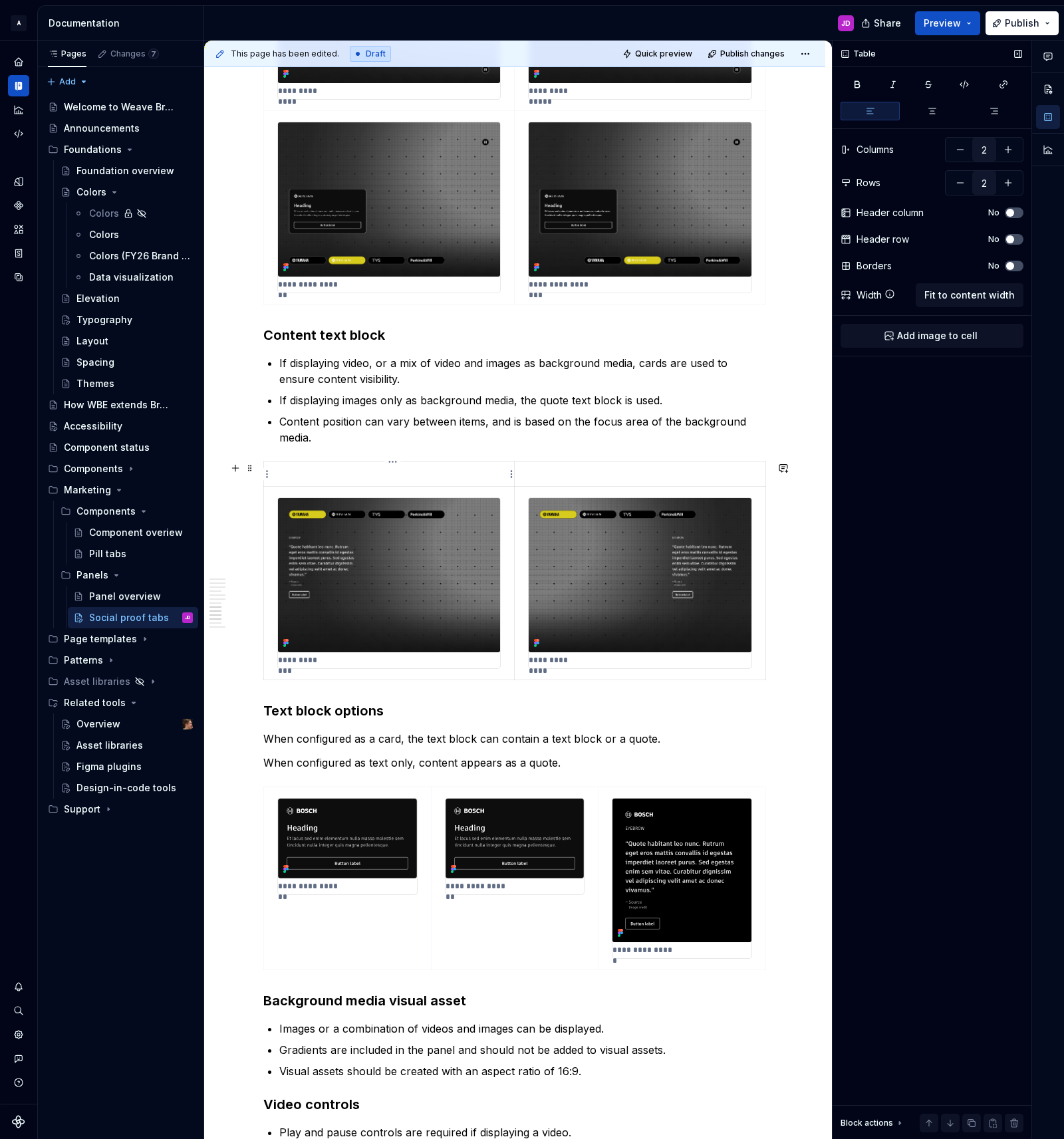
drag, startPoint x: 406, startPoint y: 474, endPoint x: 467, endPoint y: 483, distance: 61.7
click at [409, 476] on p at bounding box center [389, 474] width 234 height 13
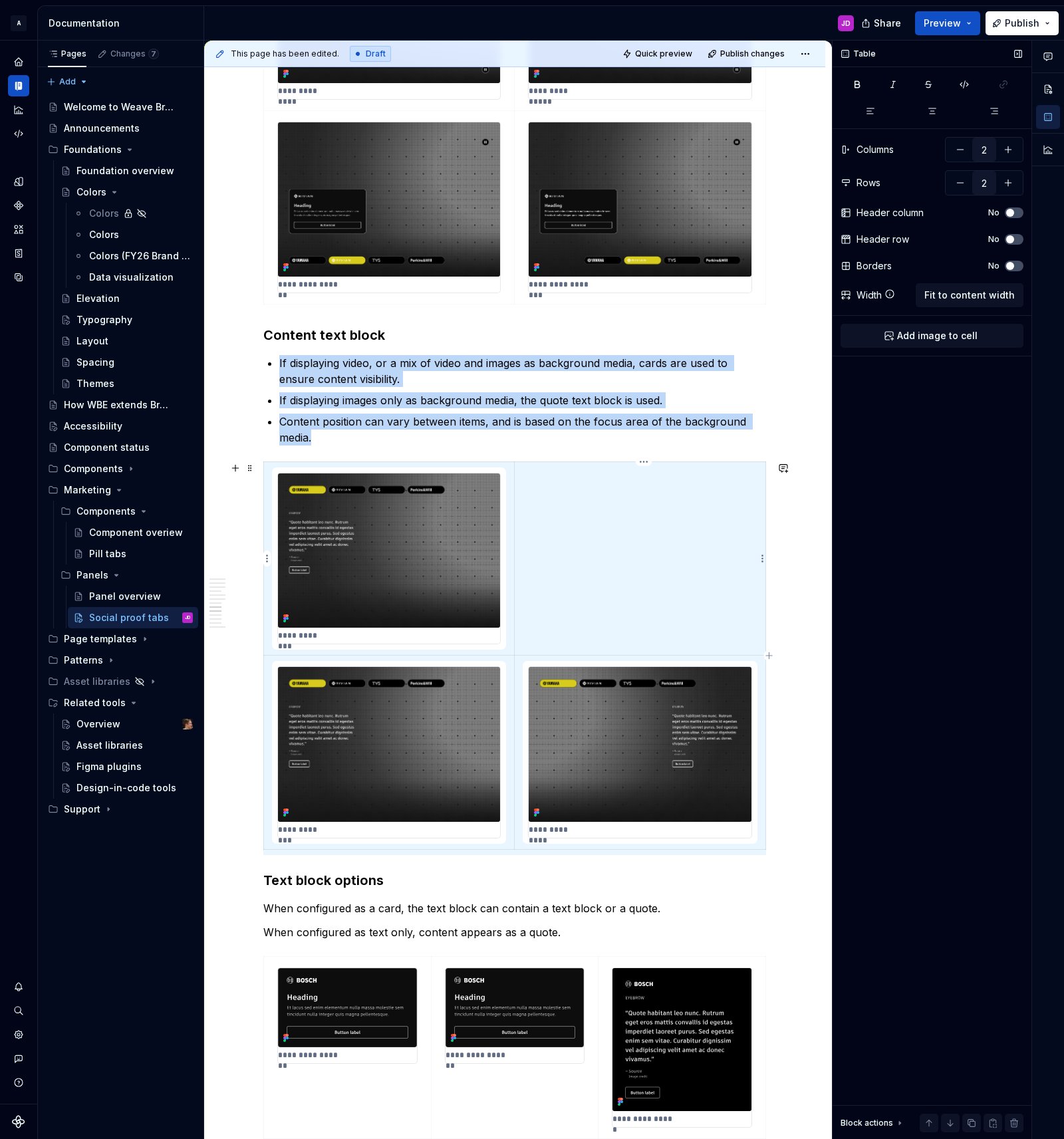
click at [620, 556] on td at bounding box center [640, 558] width 251 height 193
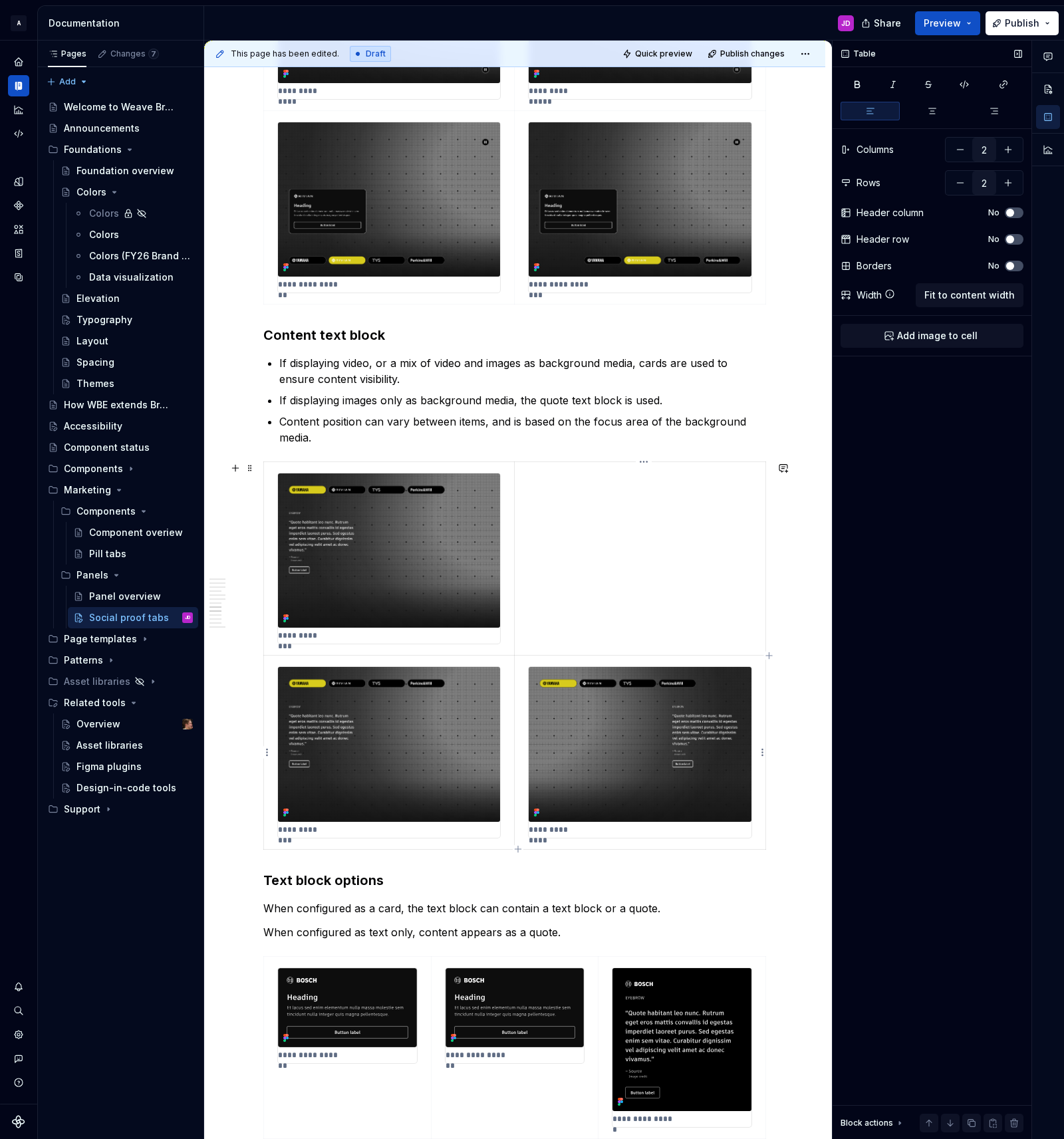
click at [638, 712] on img at bounding box center [640, 744] width 223 height 154
click at [631, 550] on td at bounding box center [640, 558] width 251 height 193
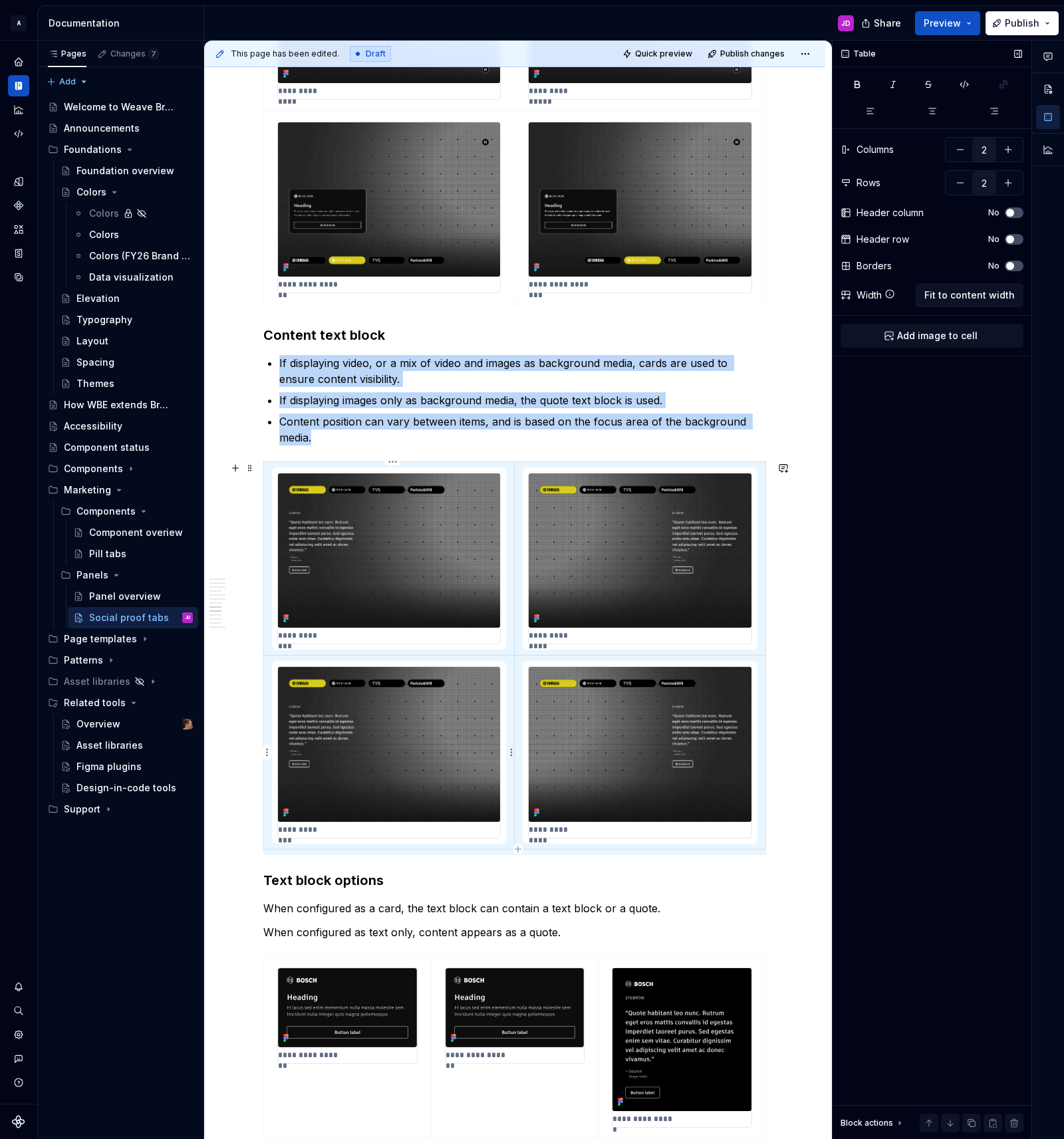
click at [452, 713] on img at bounding box center [389, 744] width 222 height 154
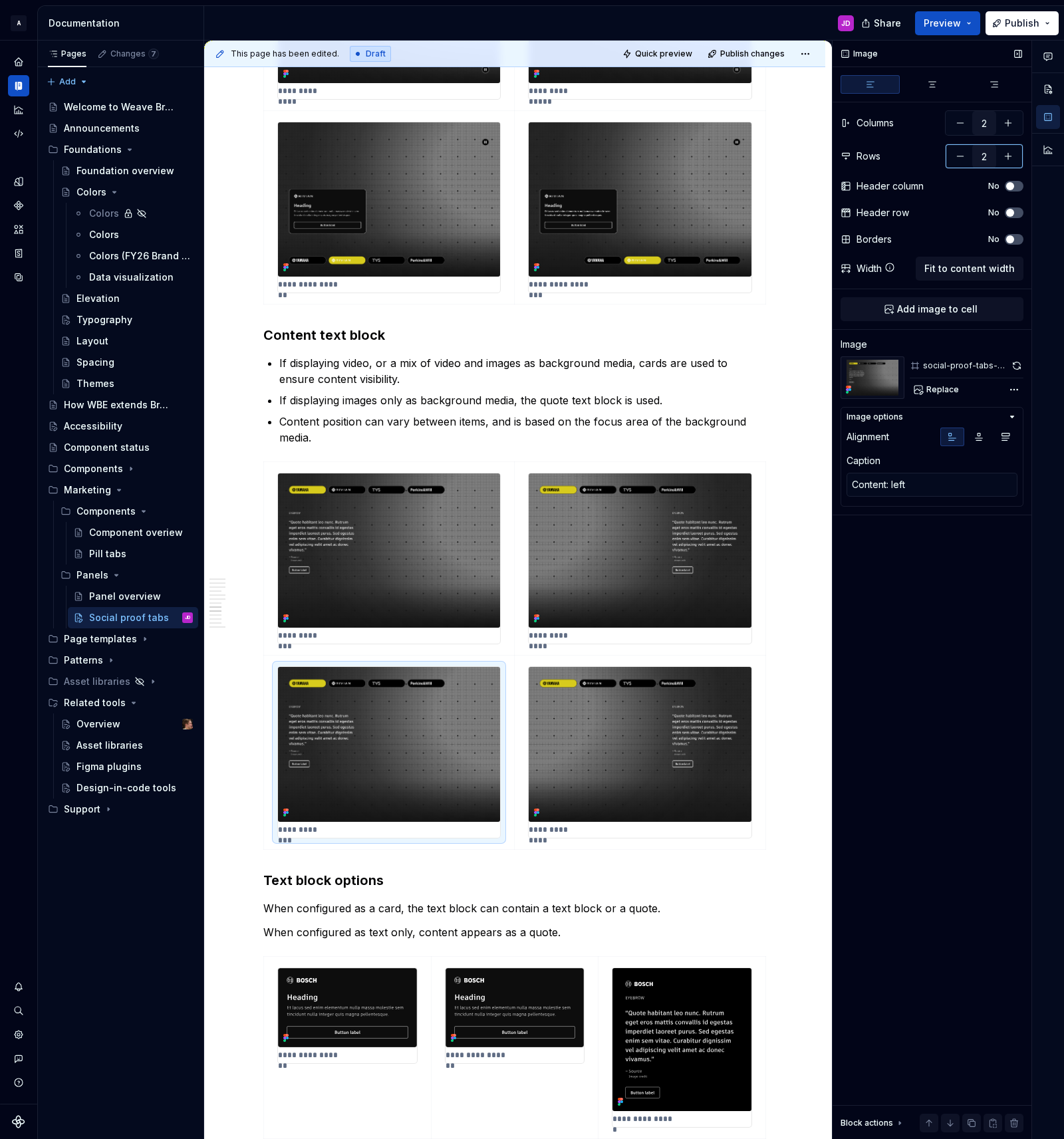
click at [958, 155] on button "button" at bounding box center [959, 156] width 24 height 24
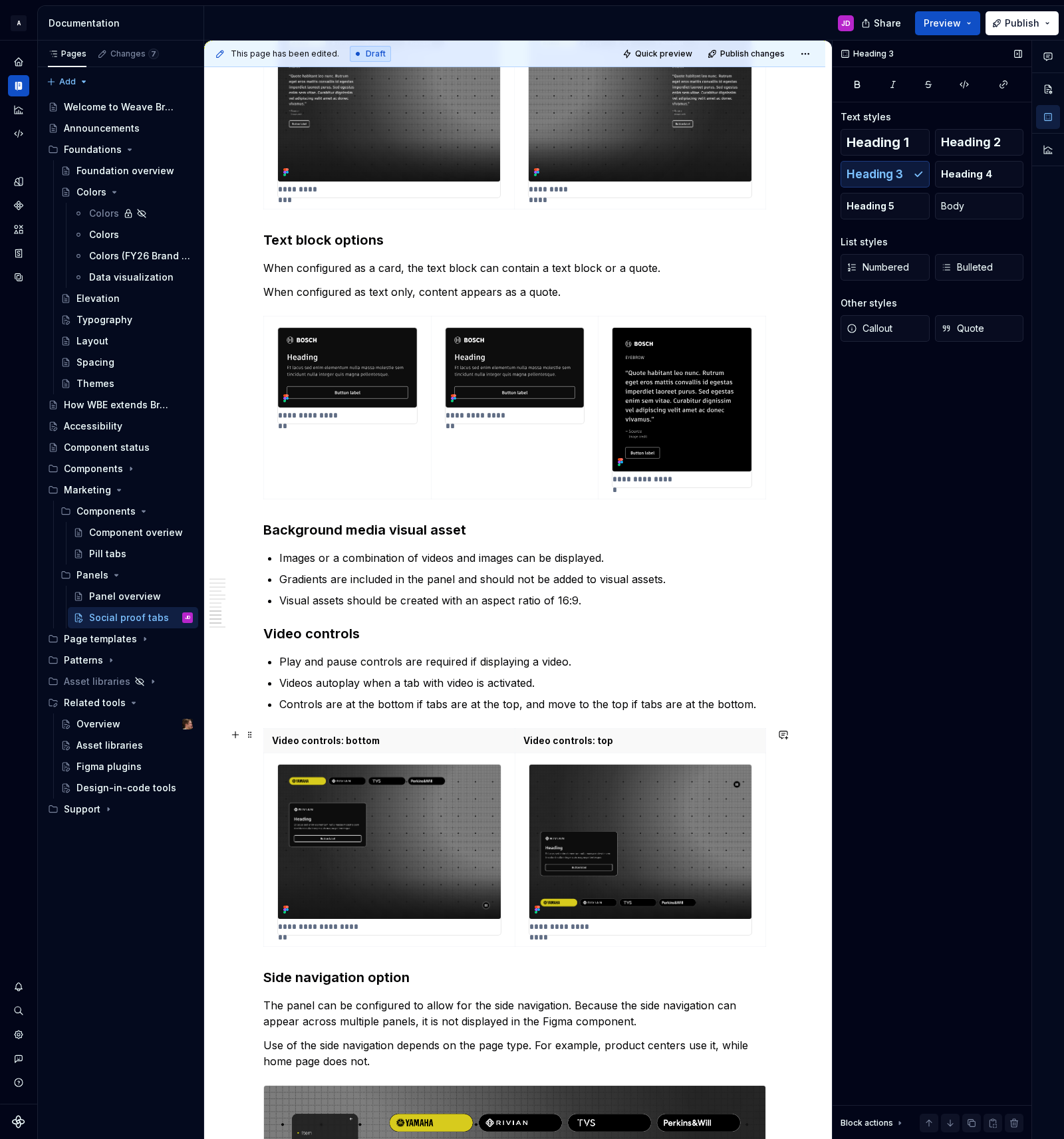
scroll to position [2900, 0]
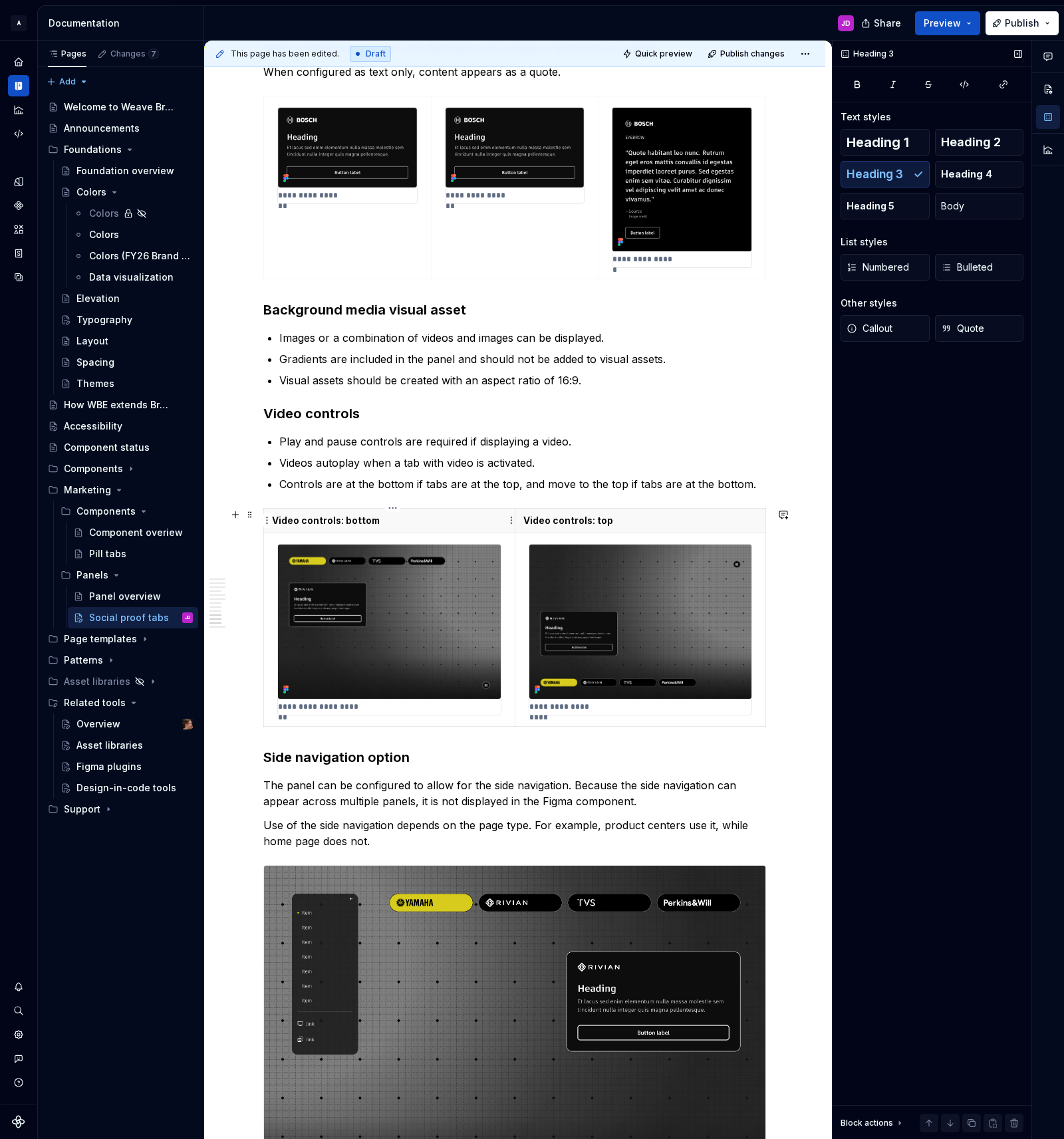
click at [455, 521] on p "Video controls: bottom" at bounding box center [389, 520] width 234 height 13
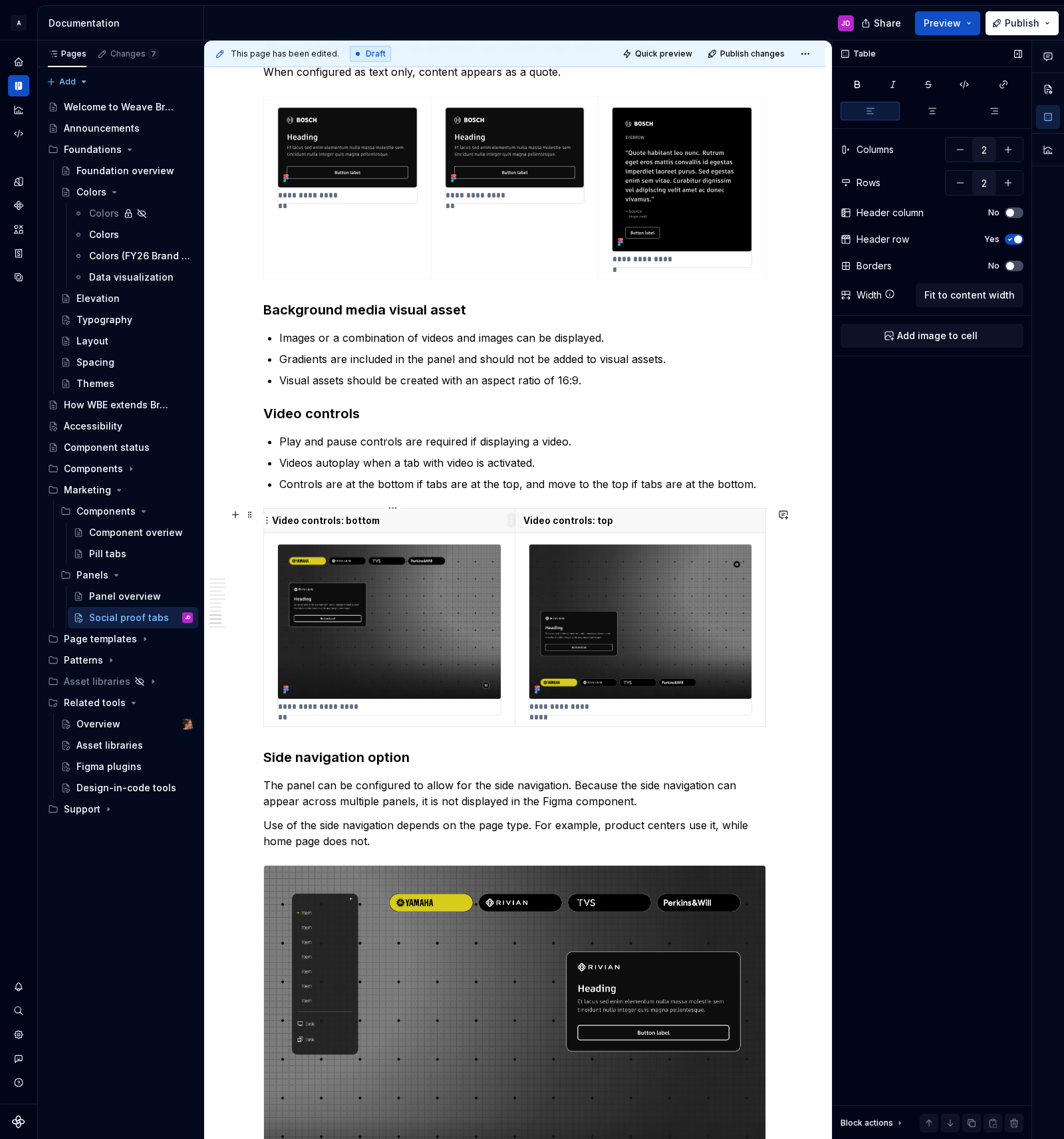
click at [509, 521] on html "A Weave Brand Extended JD Design system data Documentation JD Share Preview Pub…" at bounding box center [532, 569] width 1064 height 1139
drag, startPoint x: 538, startPoint y: 565, endPoint x: 627, endPoint y: 534, distance: 94.2
click at [540, 564] on div "Clear content" at bounding box center [575, 566] width 86 height 13
click at [762, 522] on html "A Weave Brand Extended JD Design system data Documentation JD Share Preview Pub…" at bounding box center [532, 569] width 1064 height 1139
click at [780, 564] on div "Clear content" at bounding box center [818, 566] width 113 height 21
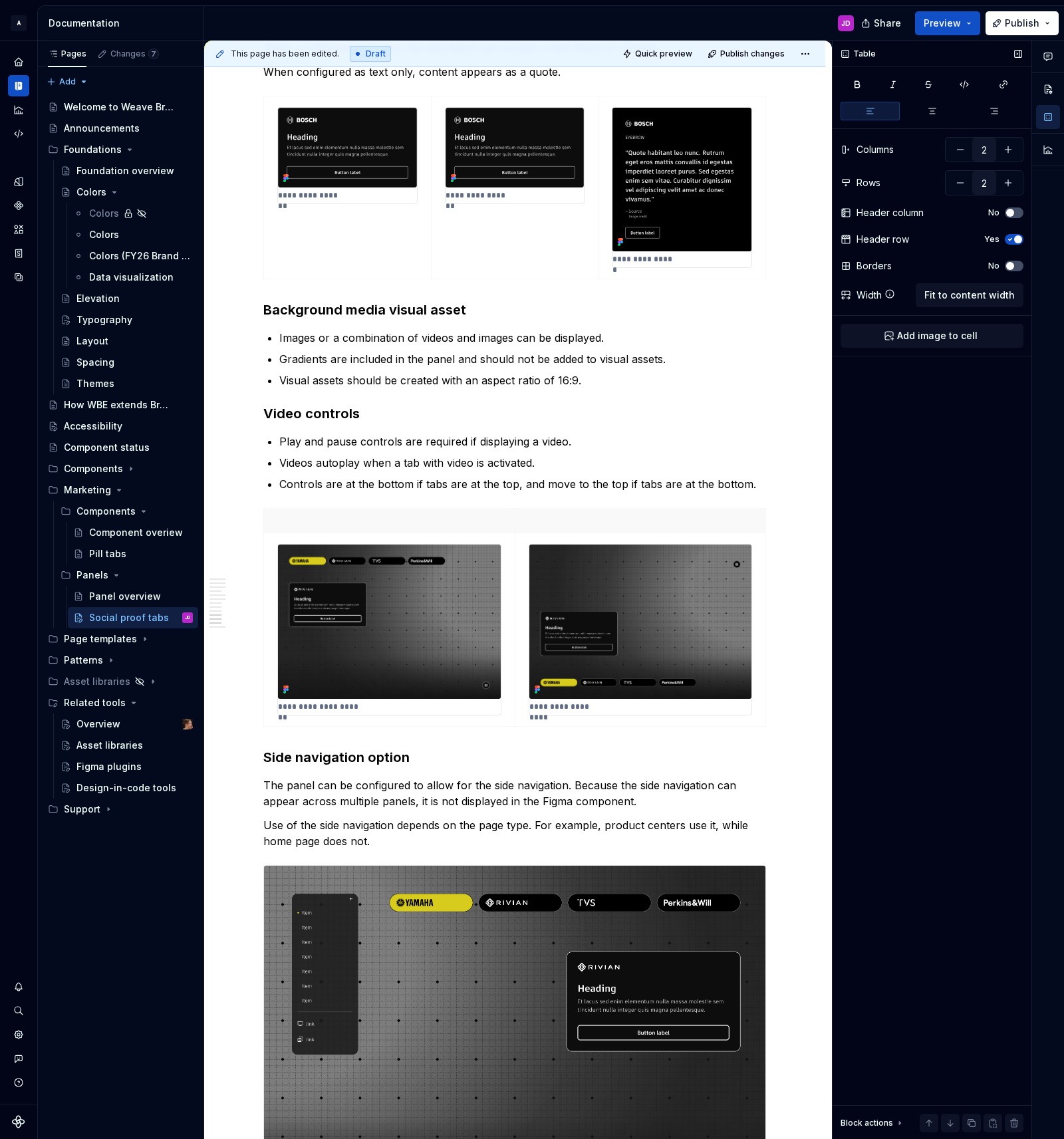
click at [1009, 243] on icon "button" at bounding box center [1010, 239] width 11 height 8
click at [480, 564] on img at bounding box center [390, 622] width 223 height 154
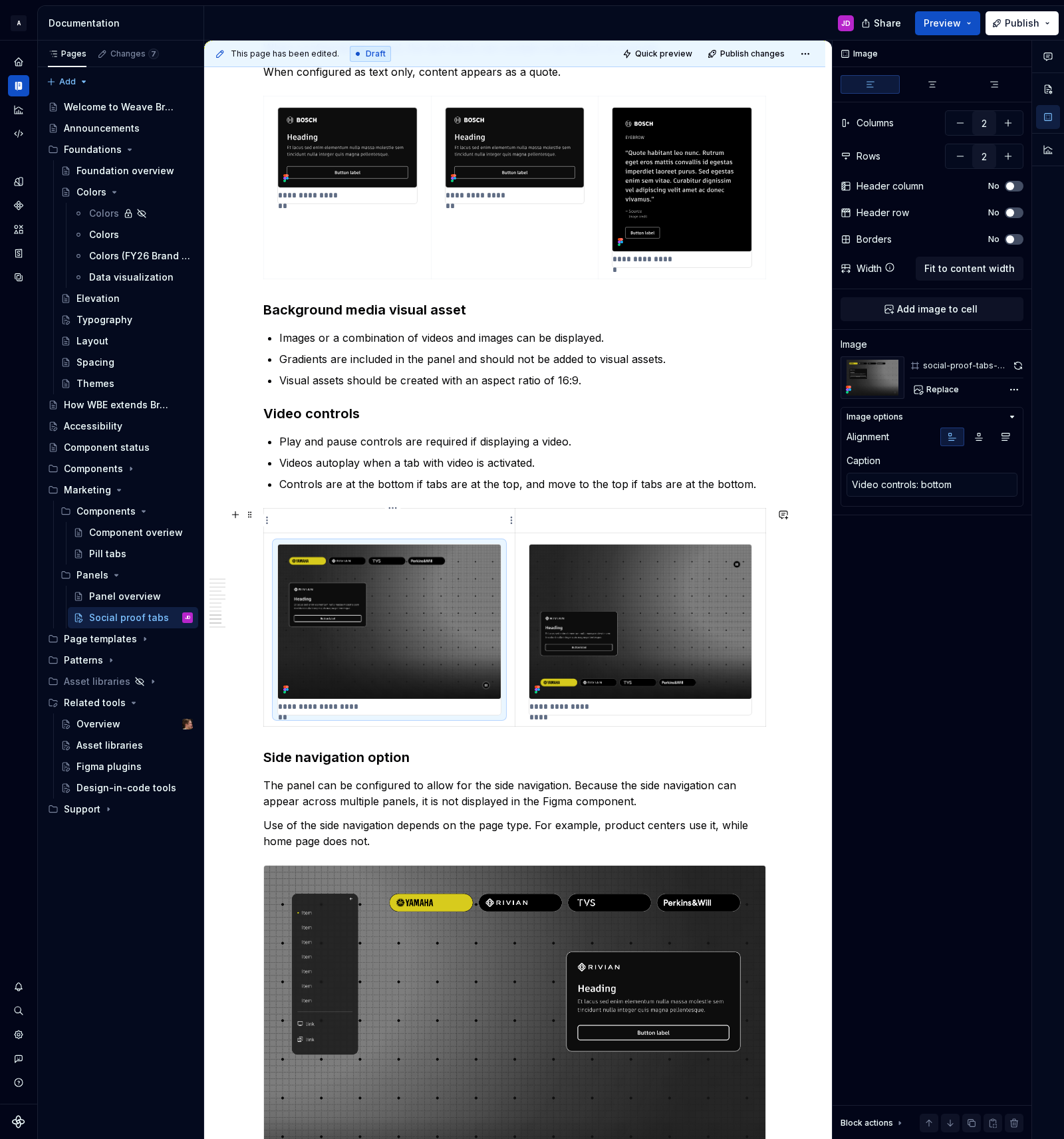
click at [468, 525] on p at bounding box center [389, 520] width 234 height 13
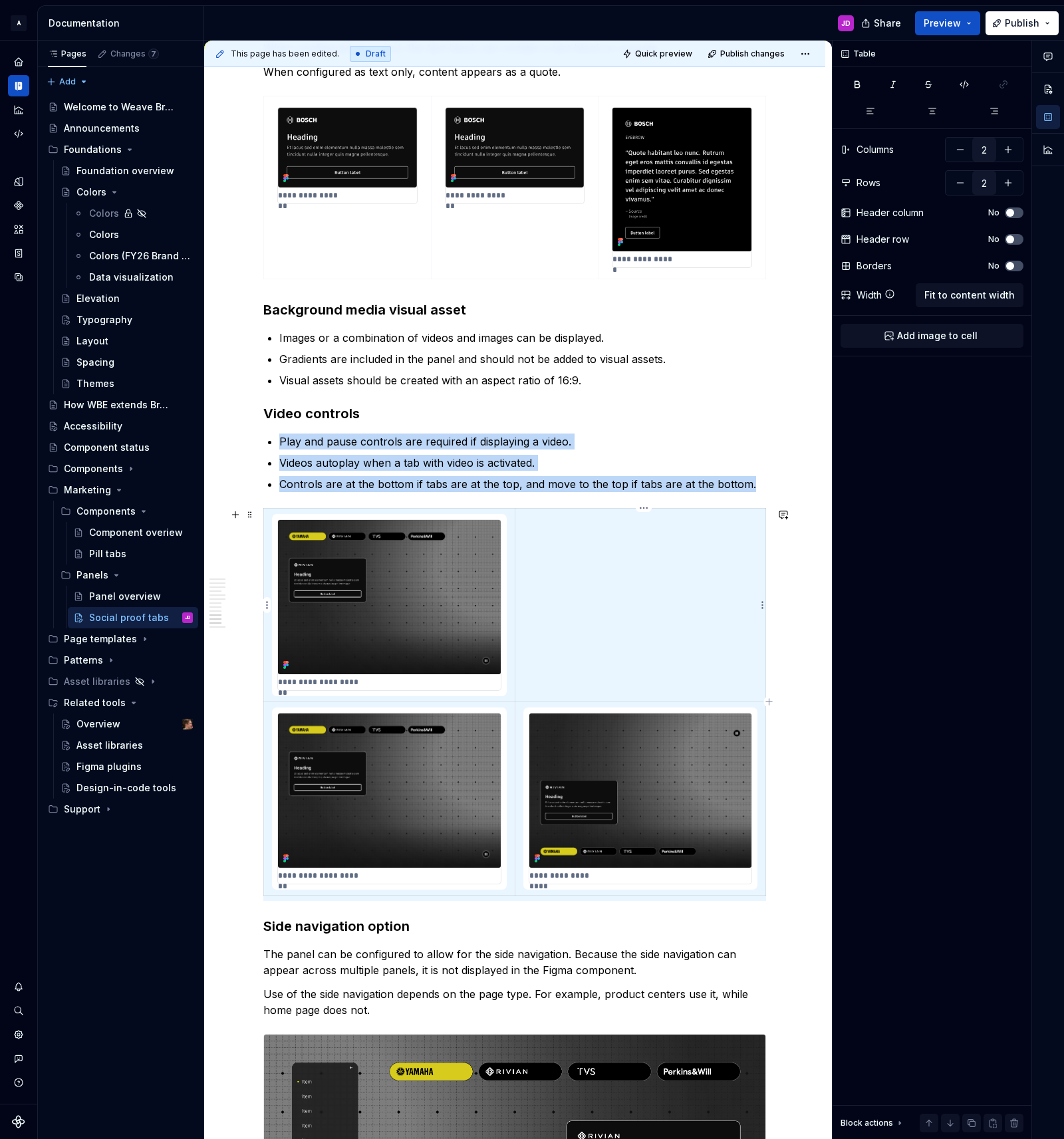
click at [618, 573] on td at bounding box center [640, 604] width 251 height 193
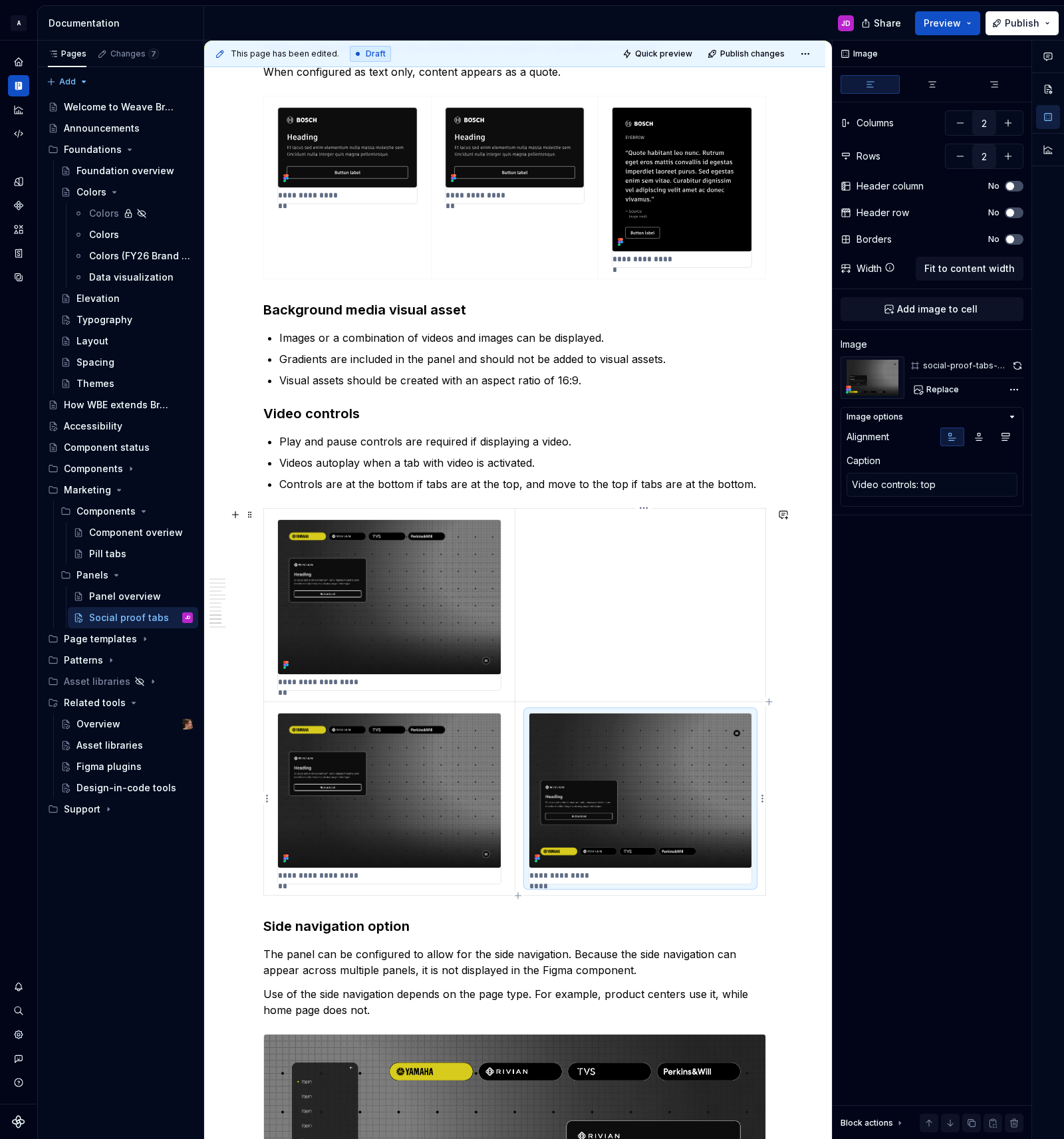
click at [698, 728] on img at bounding box center [640, 791] width 222 height 154
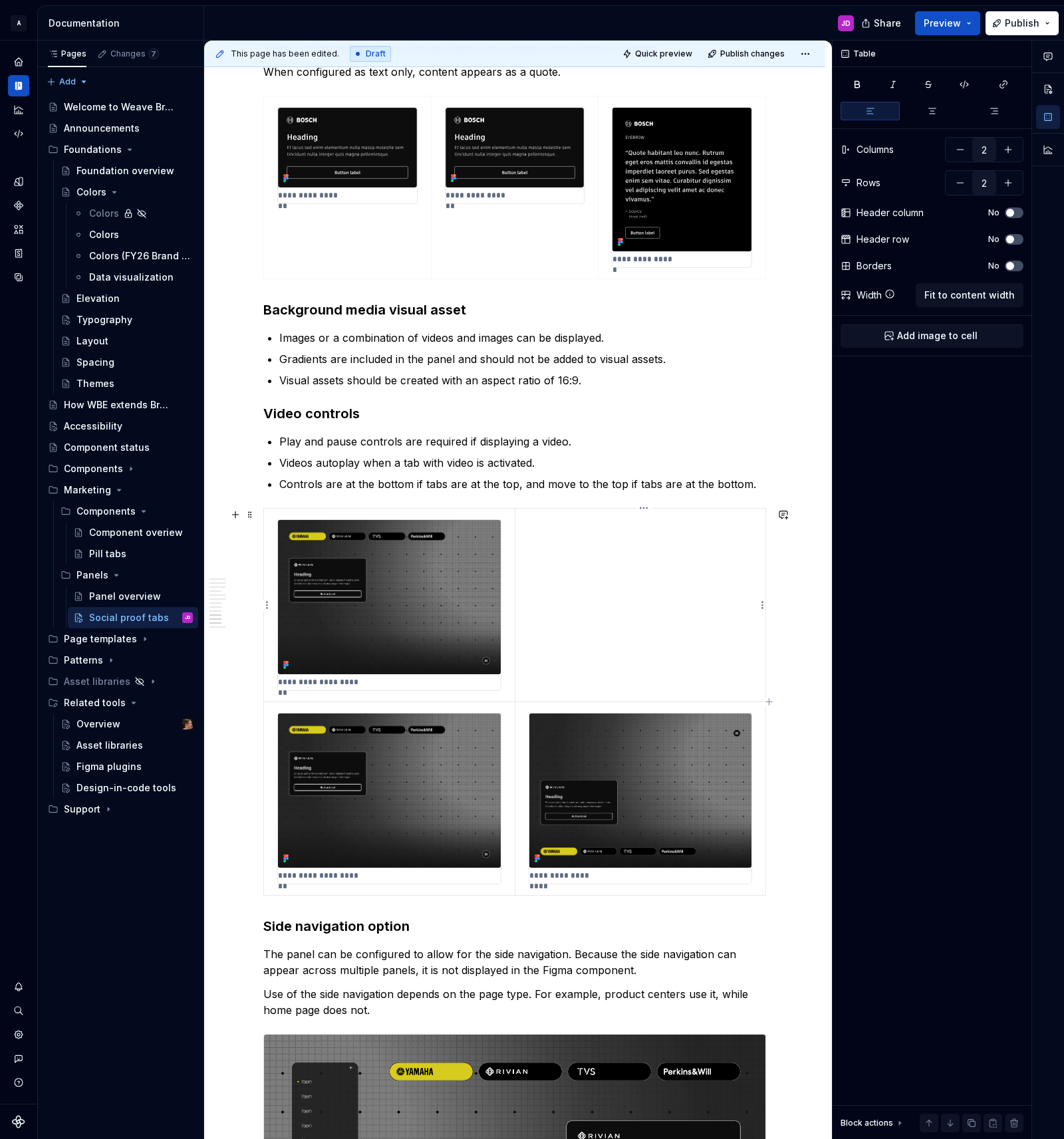
drag, startPoint x: 658, startPoint y: 644, endPoint x: 640, endPoint y: 637, distance: 19.3
click at [658, 644] on td at bounding box center [640, 604] width 251 height 193
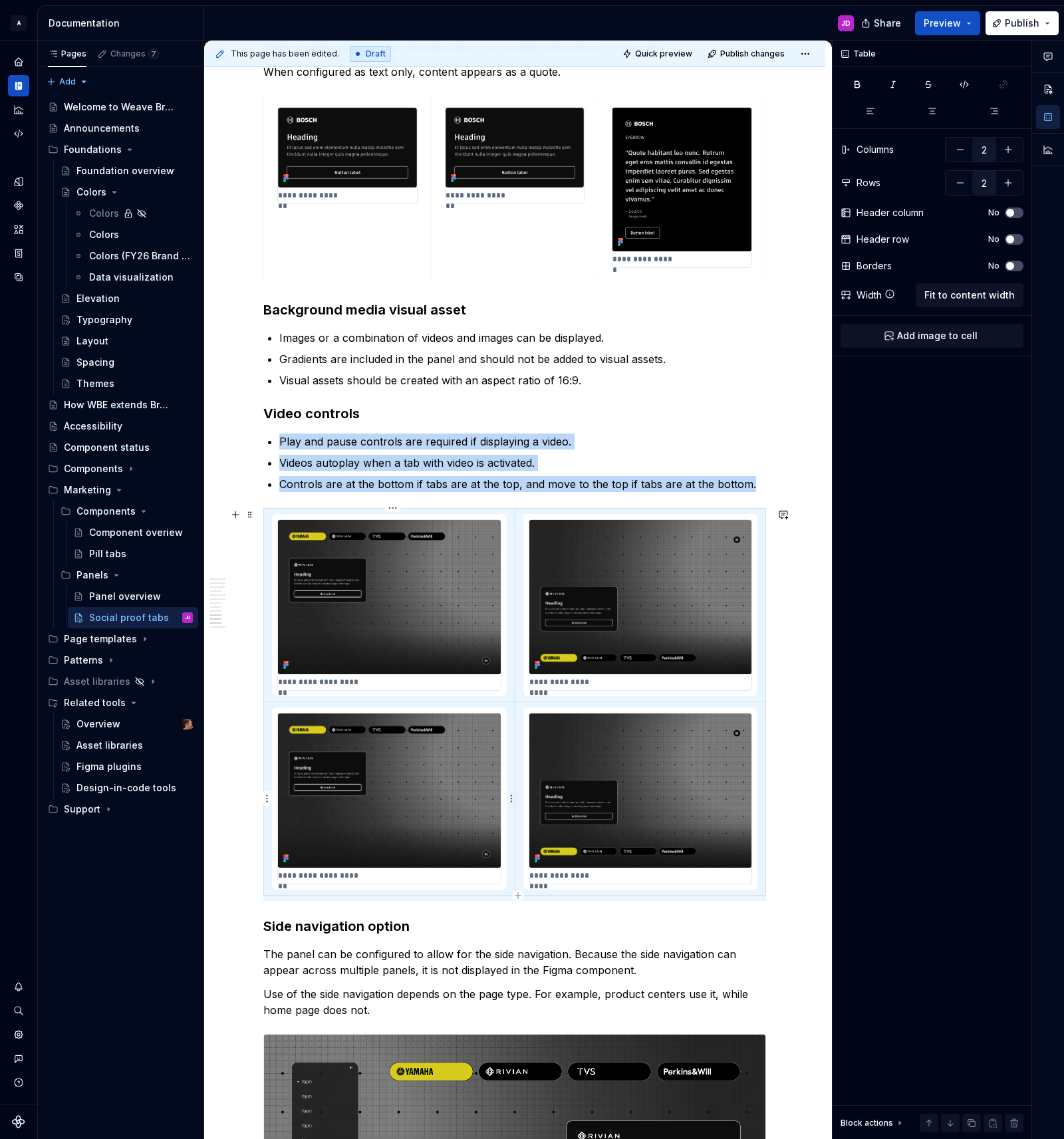
click at [484, 754] on img at bounding box center [390, 791] width 223 height 154
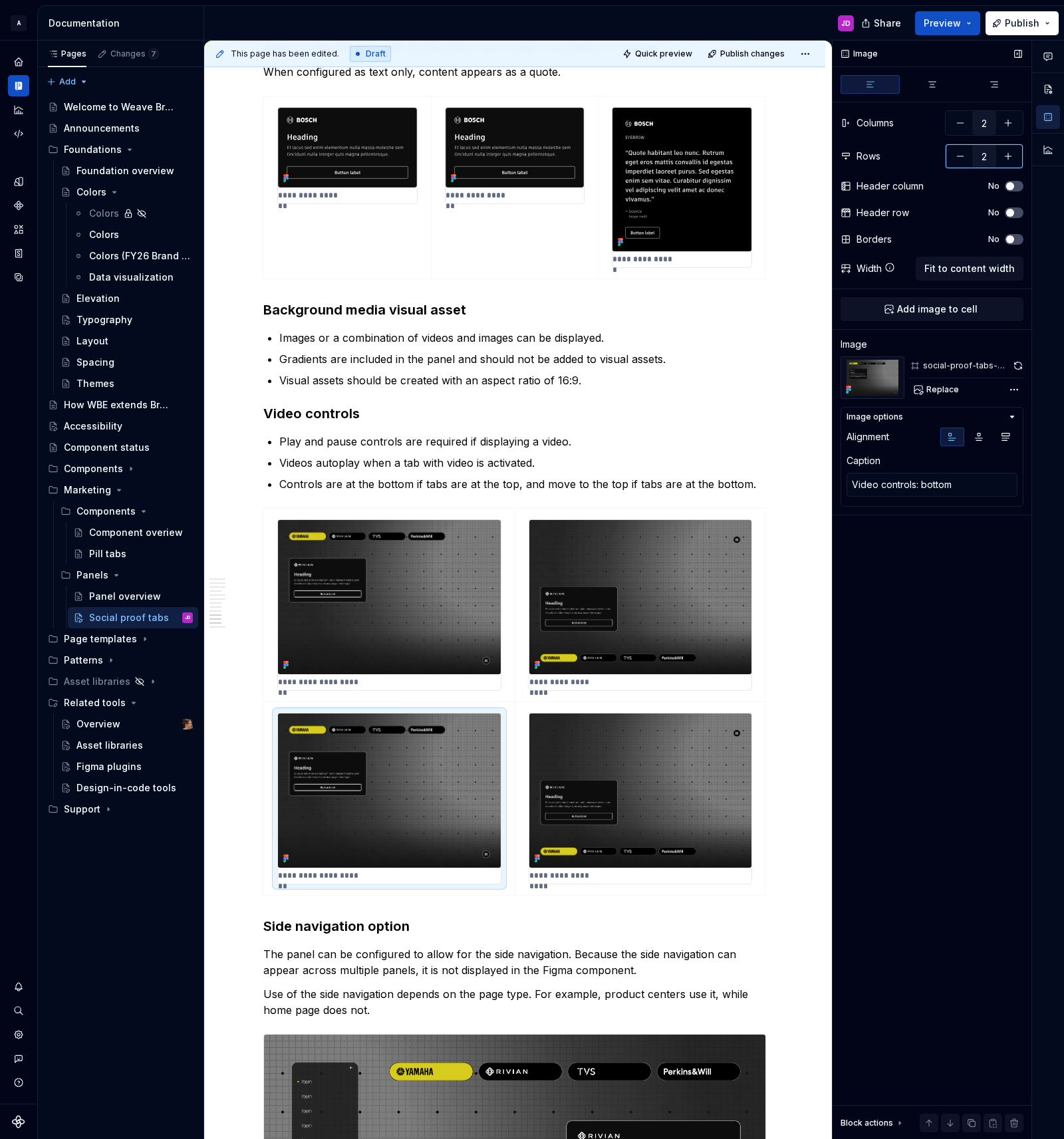
click at [953, 159] on button "button" at bounding box center [959, 156] width 24 height 24
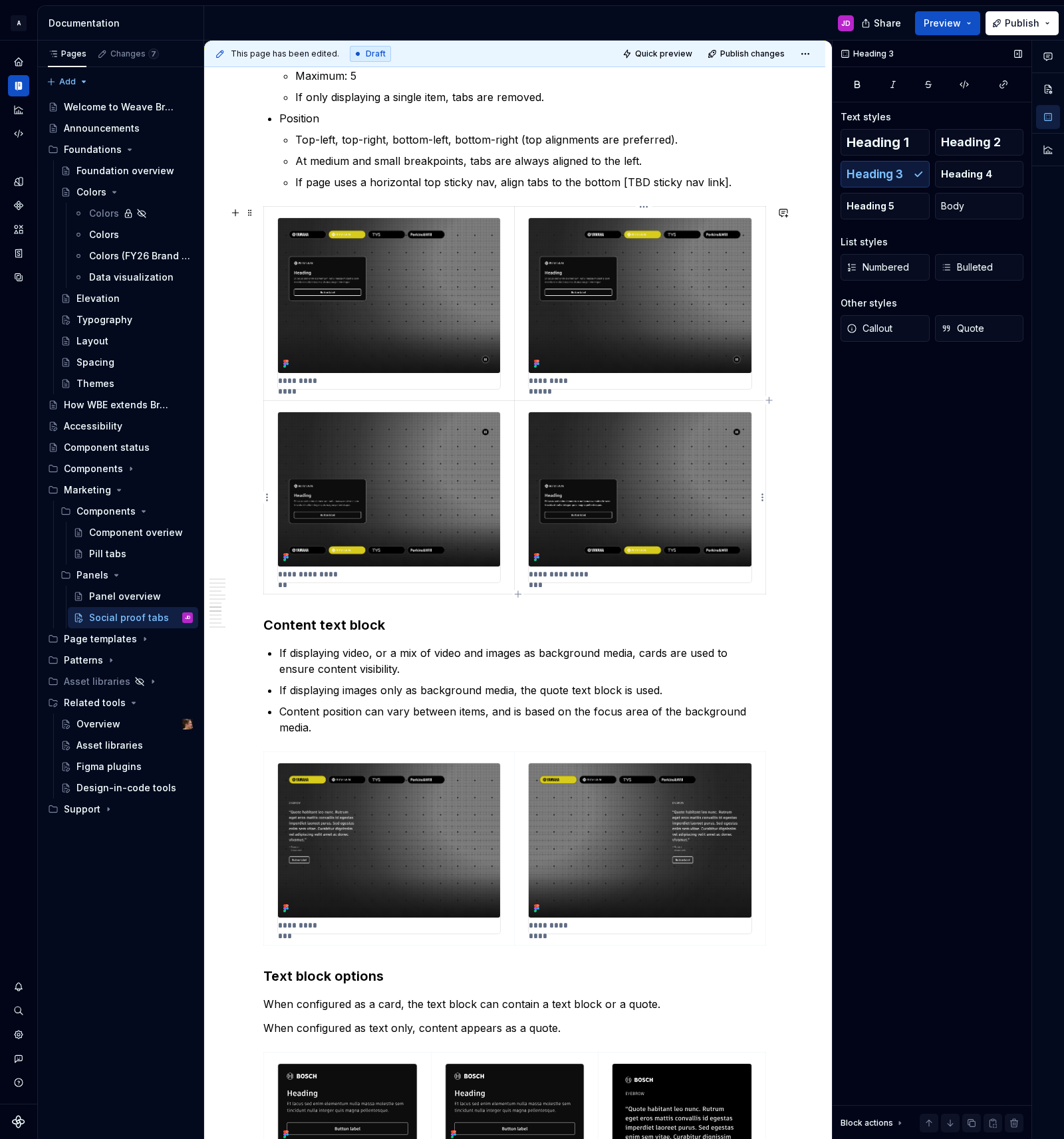
scroll to position [1943, 0]
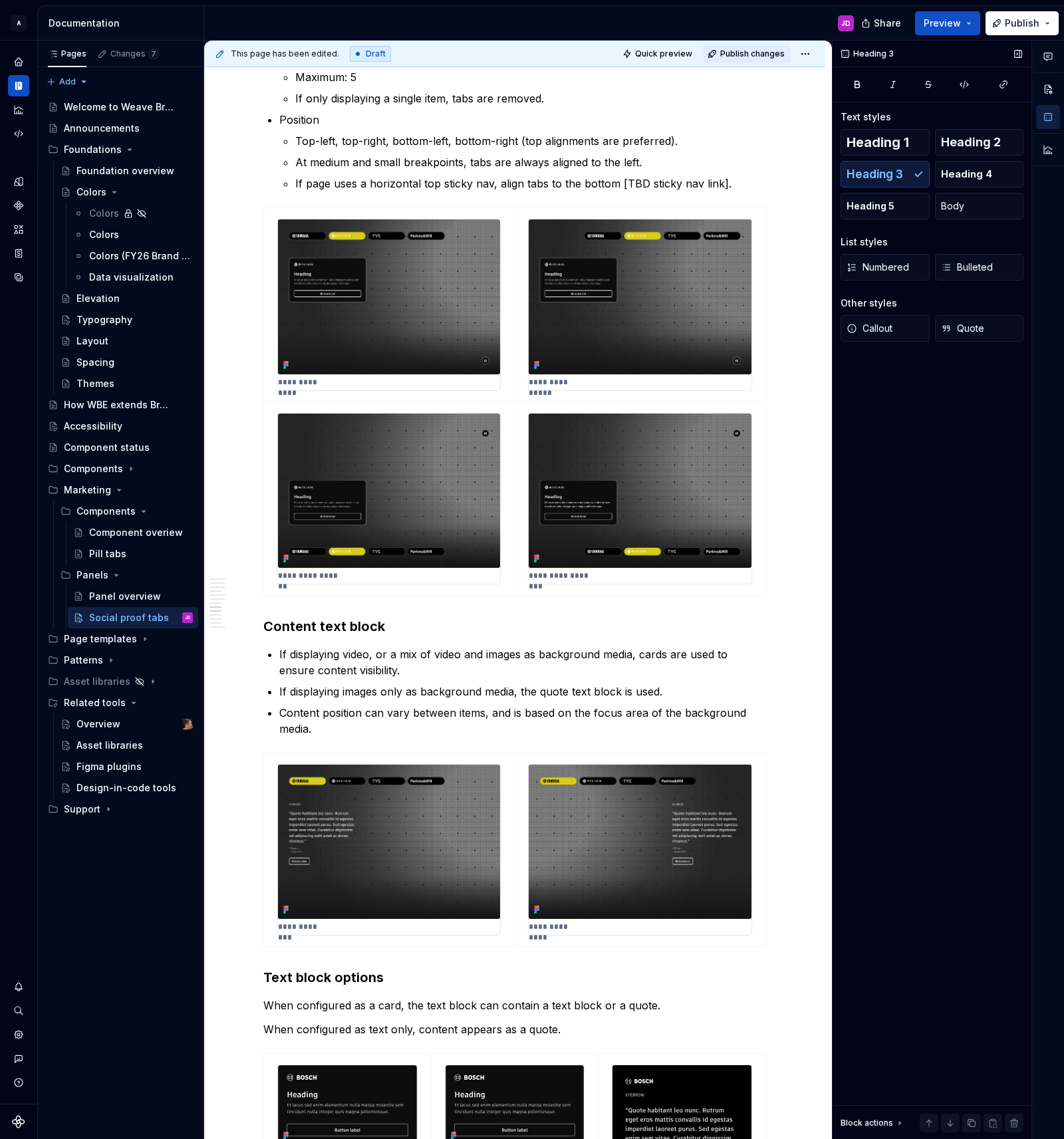
click at [763, 54] on span "Publish changes" at bounding box center [752, 54] width 64 height 11
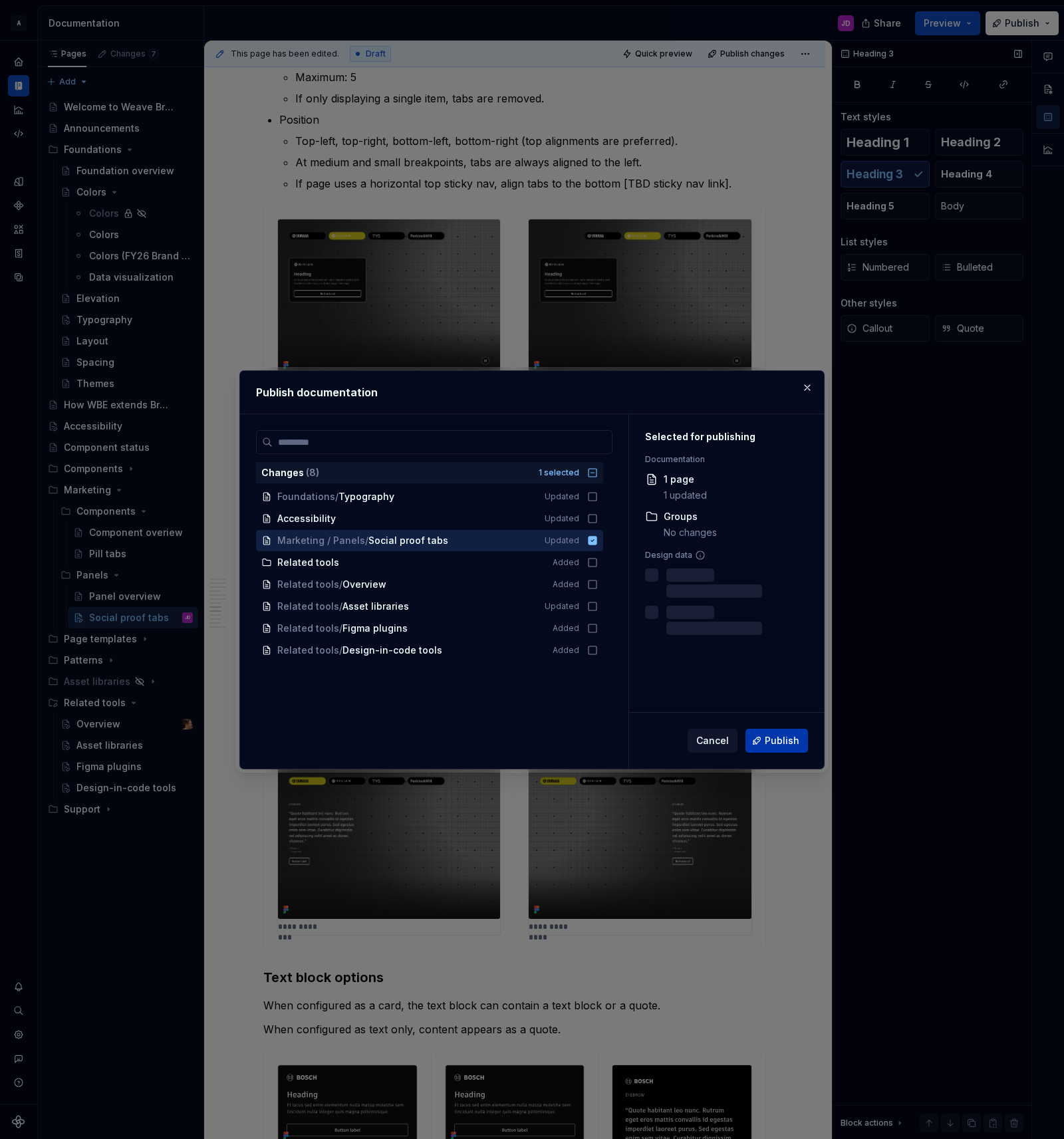
click at [787, 743] on span "Publish" at bounding box center [782, 740] width 35 height 13
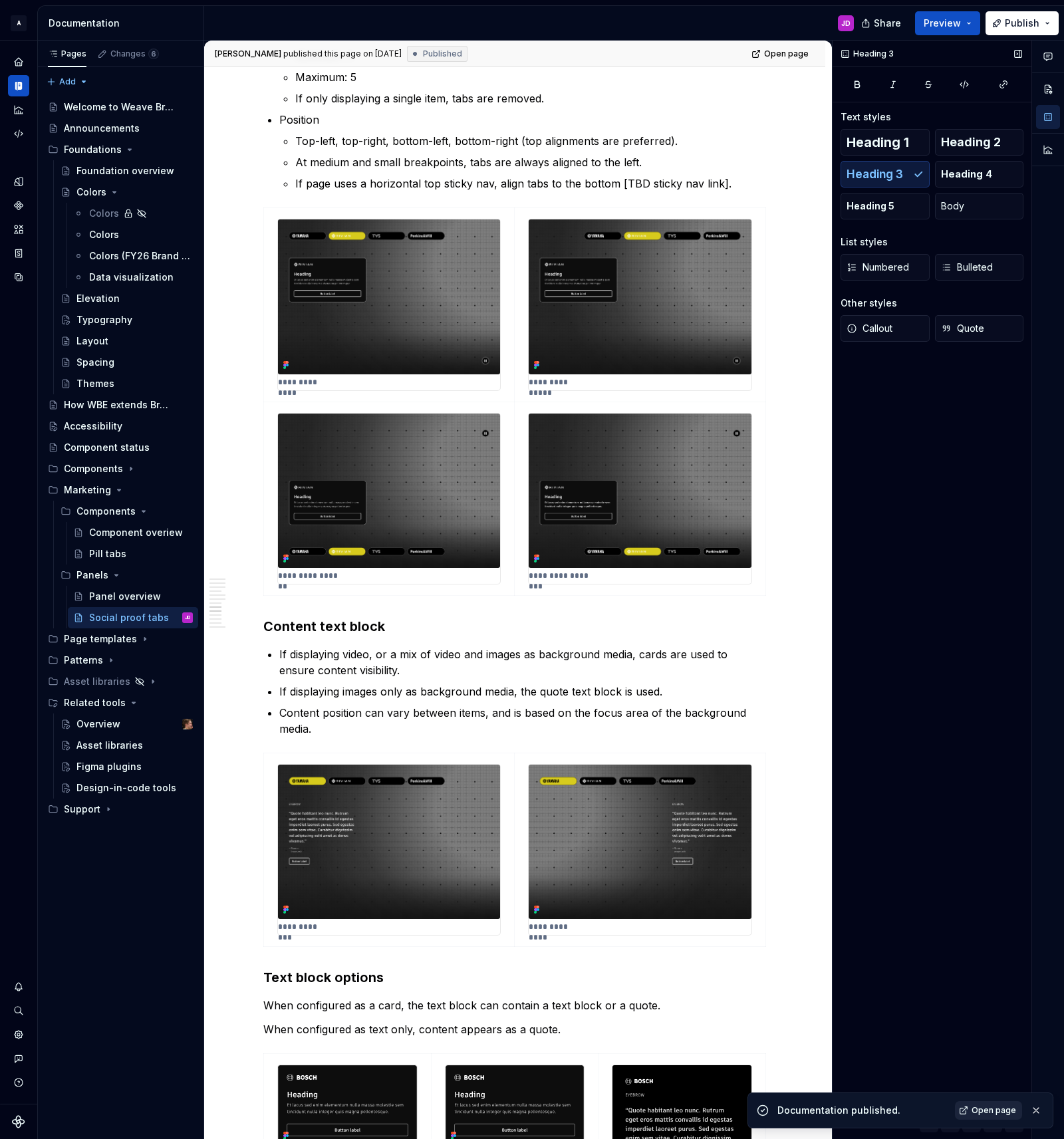
click at [983, 1114] on span "Open page" at bounding box center [994, 1110] width 44 height 11
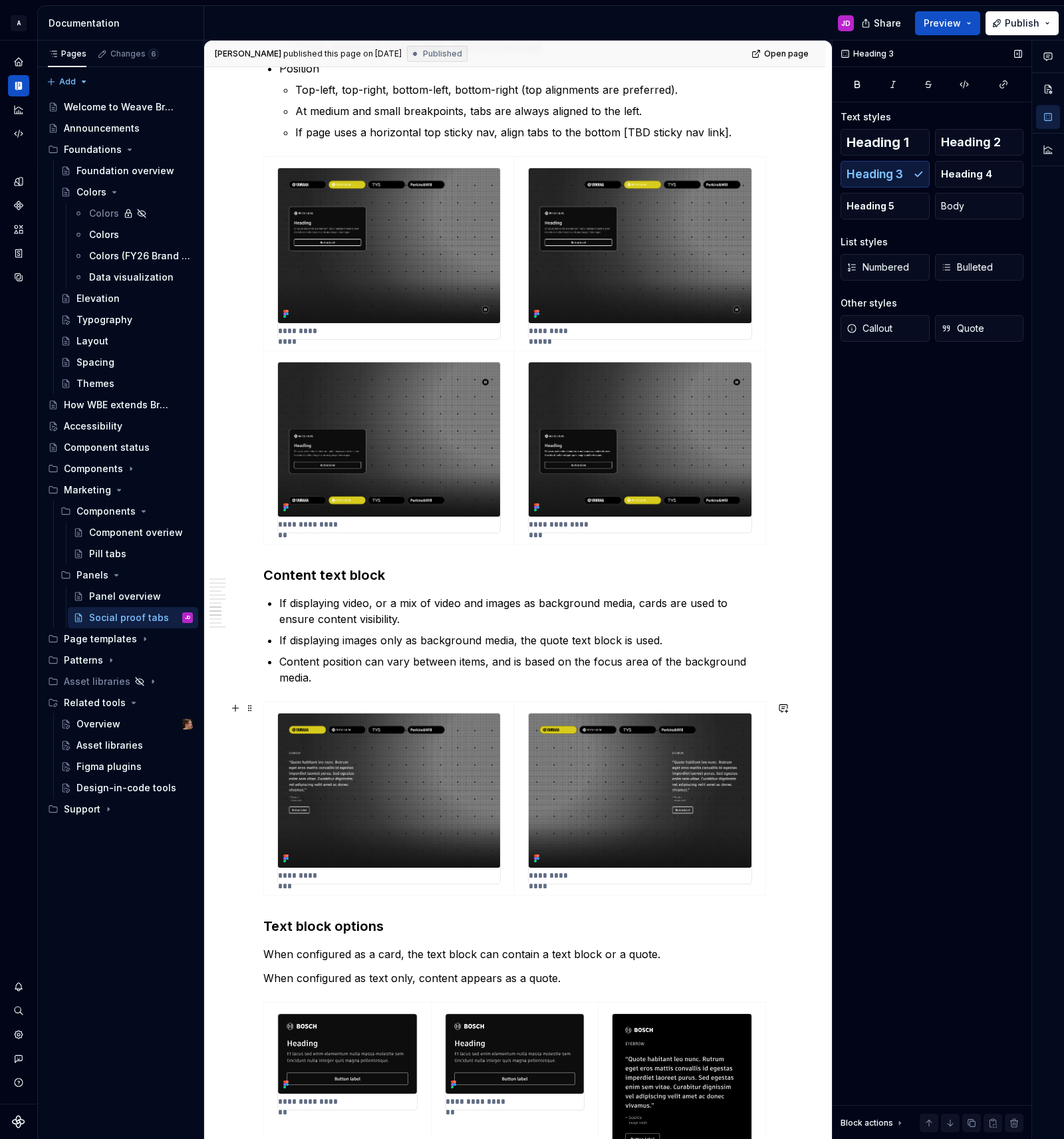
scroll to position [2147, 0]
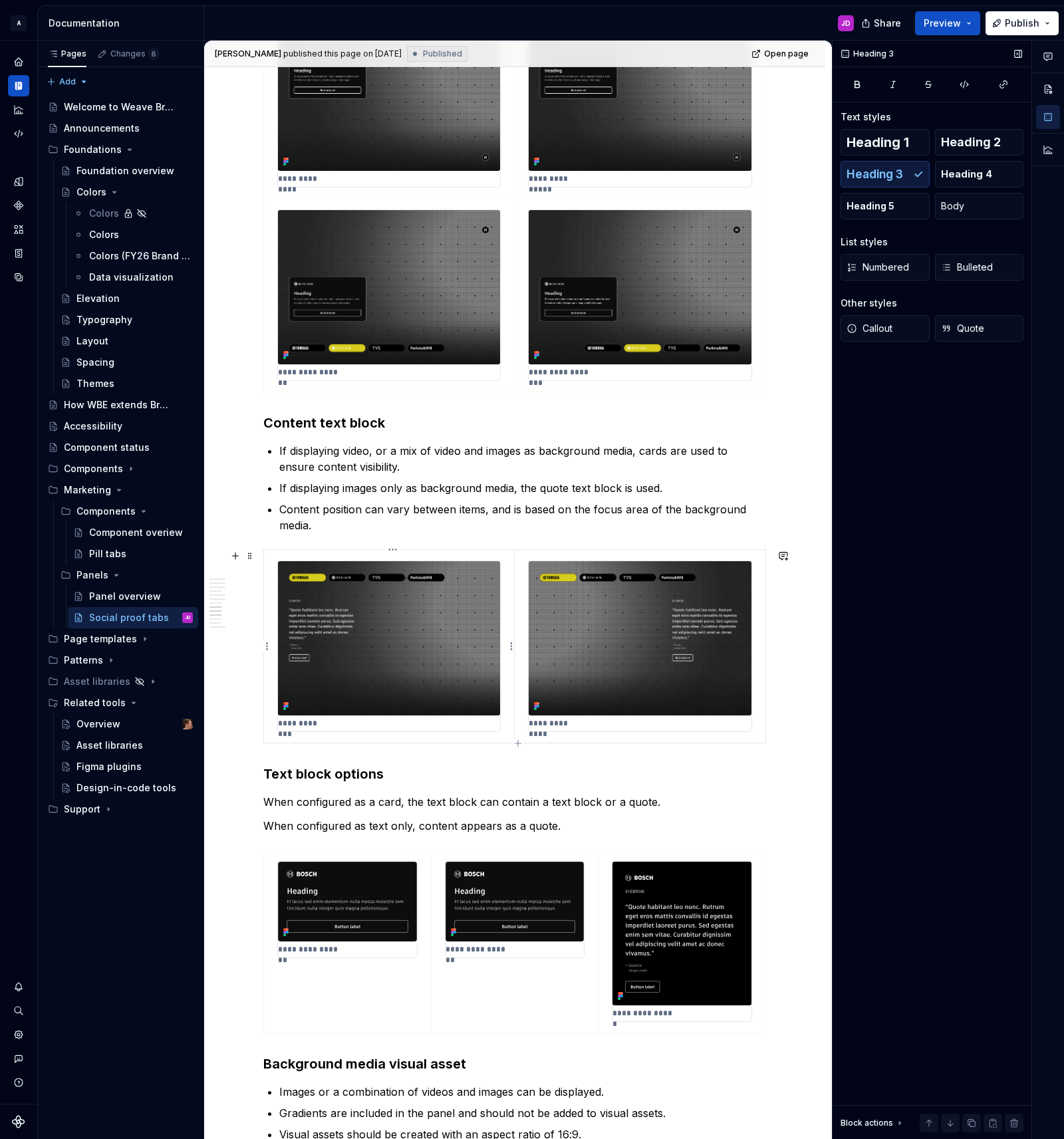
click at [371, 719] on div "**********" at bounding box center [389, 646] width 222 height 170
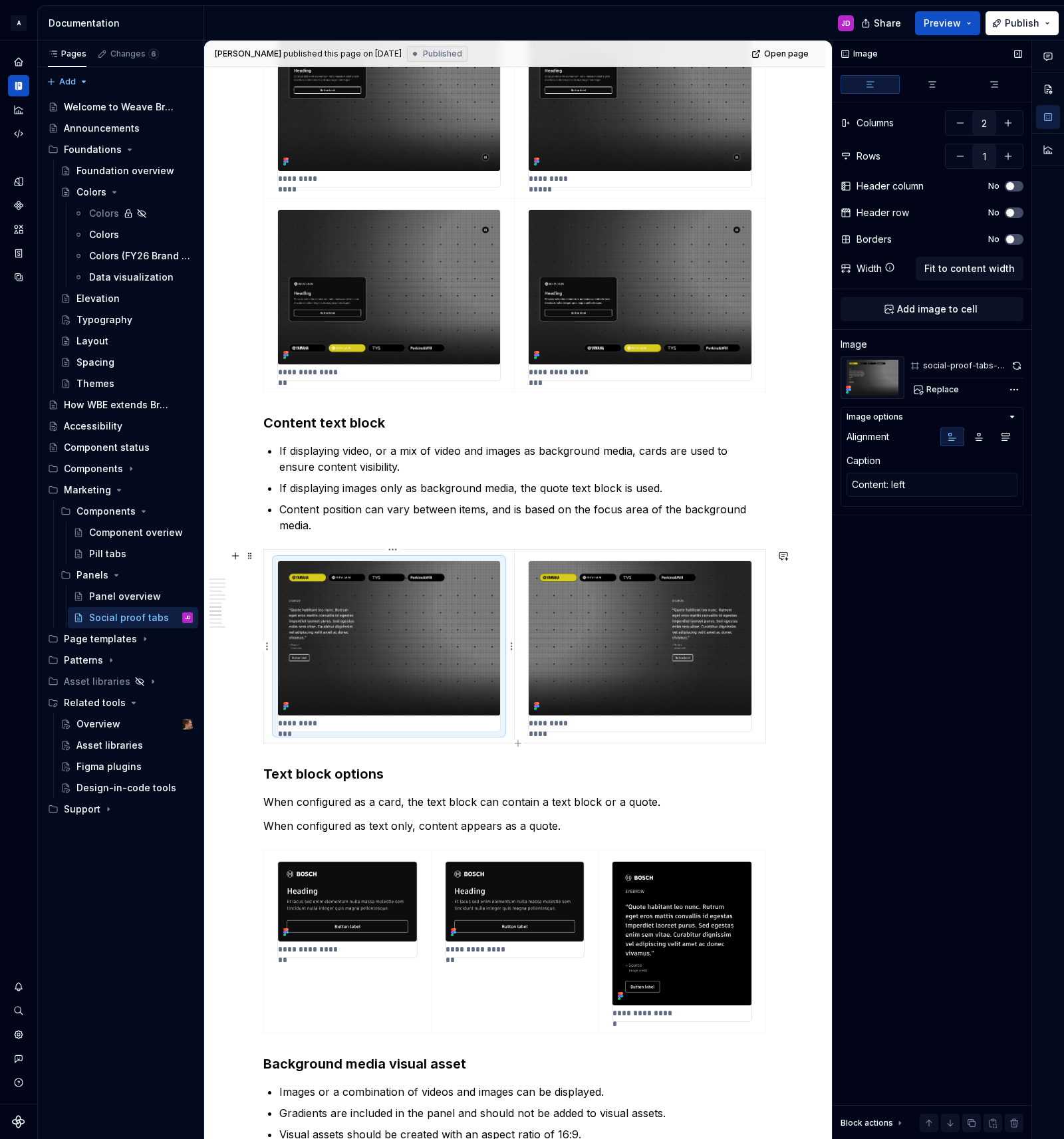
click at [333, 726] on div "**********" at bounding box center [389, 646] width 222 height 170
click at [923, 481] on textarea "Content: left" at bounding box center [932, 484] width 171 height 24
type textarea "*"
type textarea "Content: left,"
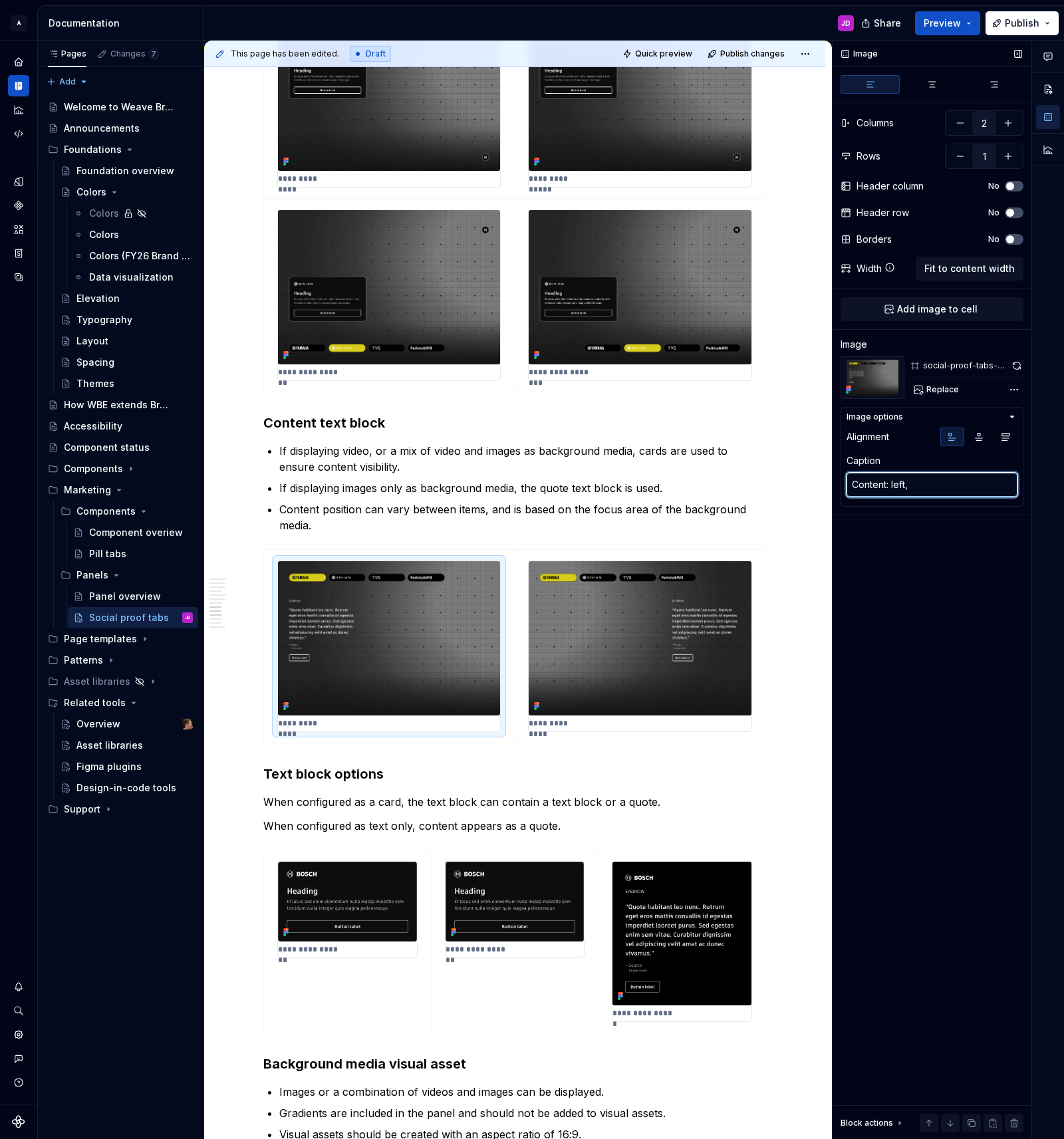
type textarea "*"
type textarea "Content: left,"
type textarea "*"
type textarea "Content: left, i"
type textarea "*"
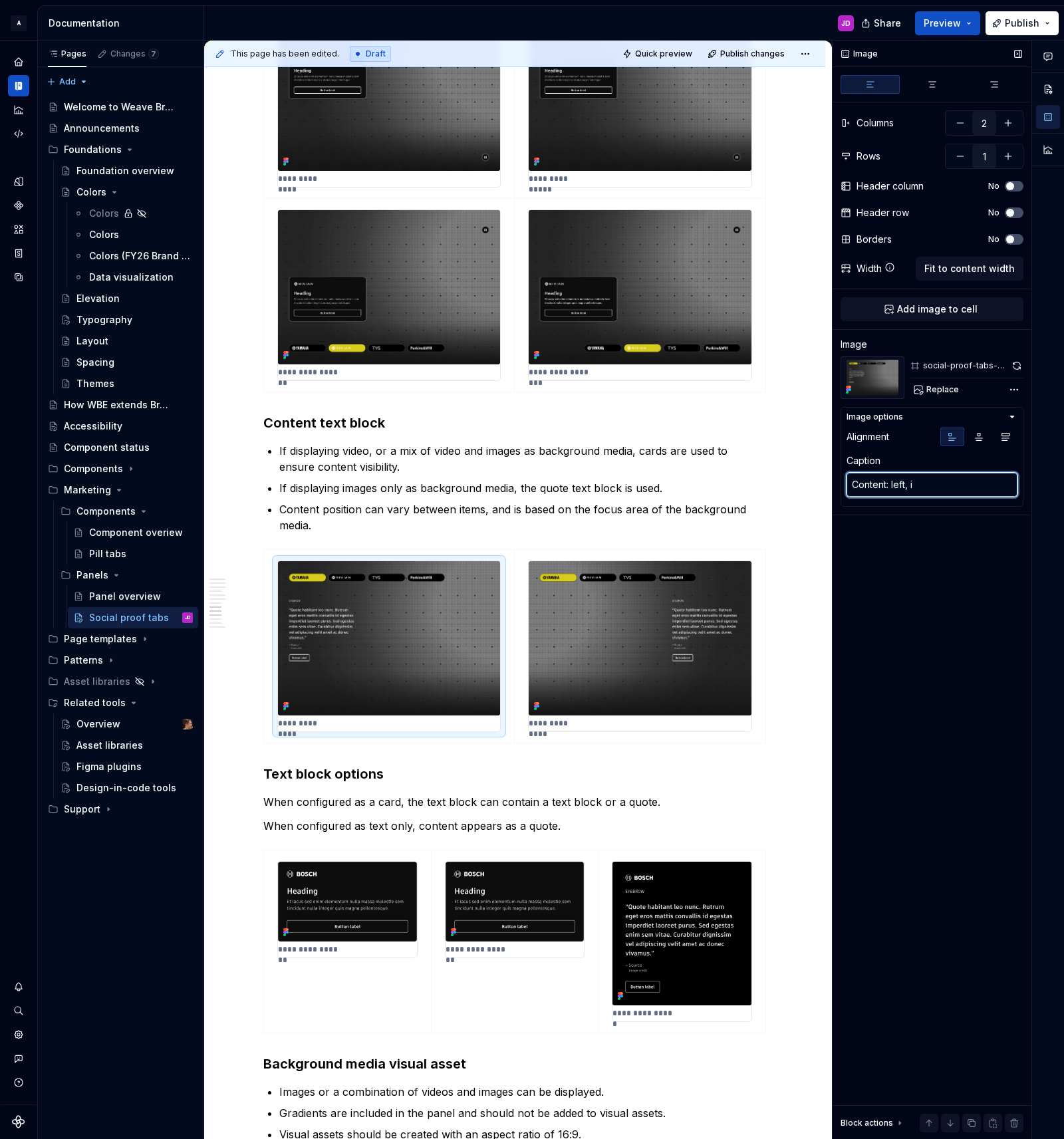
type textarea "Content: left, im"
type textarea "*"
type textarea "Content: left, ima"
type textarea "*"
type textarea "Content: left, imag"
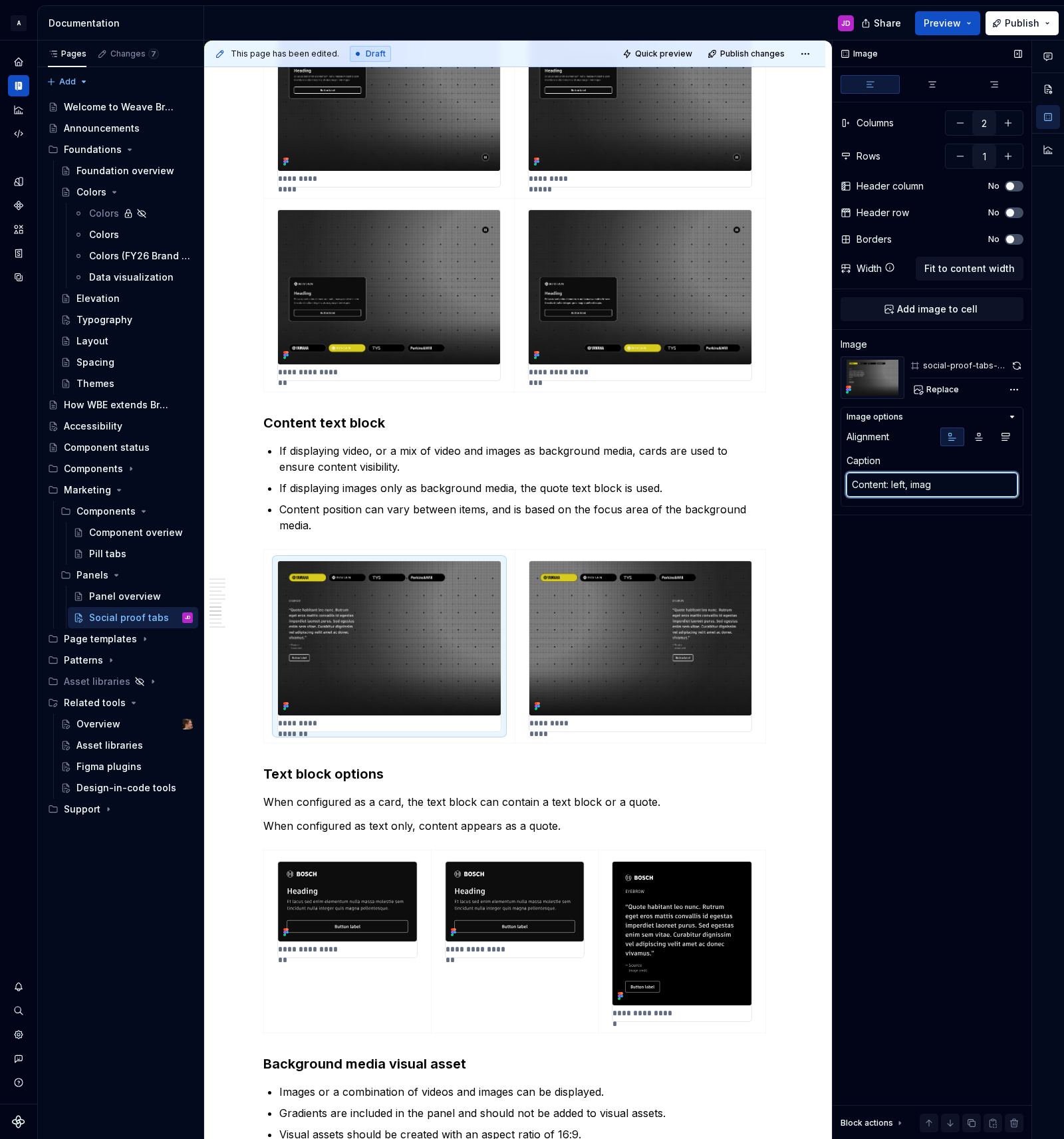
type textarea "*"
type textarea "Content: left, image"
type textarea "*"
type textarea "Content: left, image"
type textarea "*"
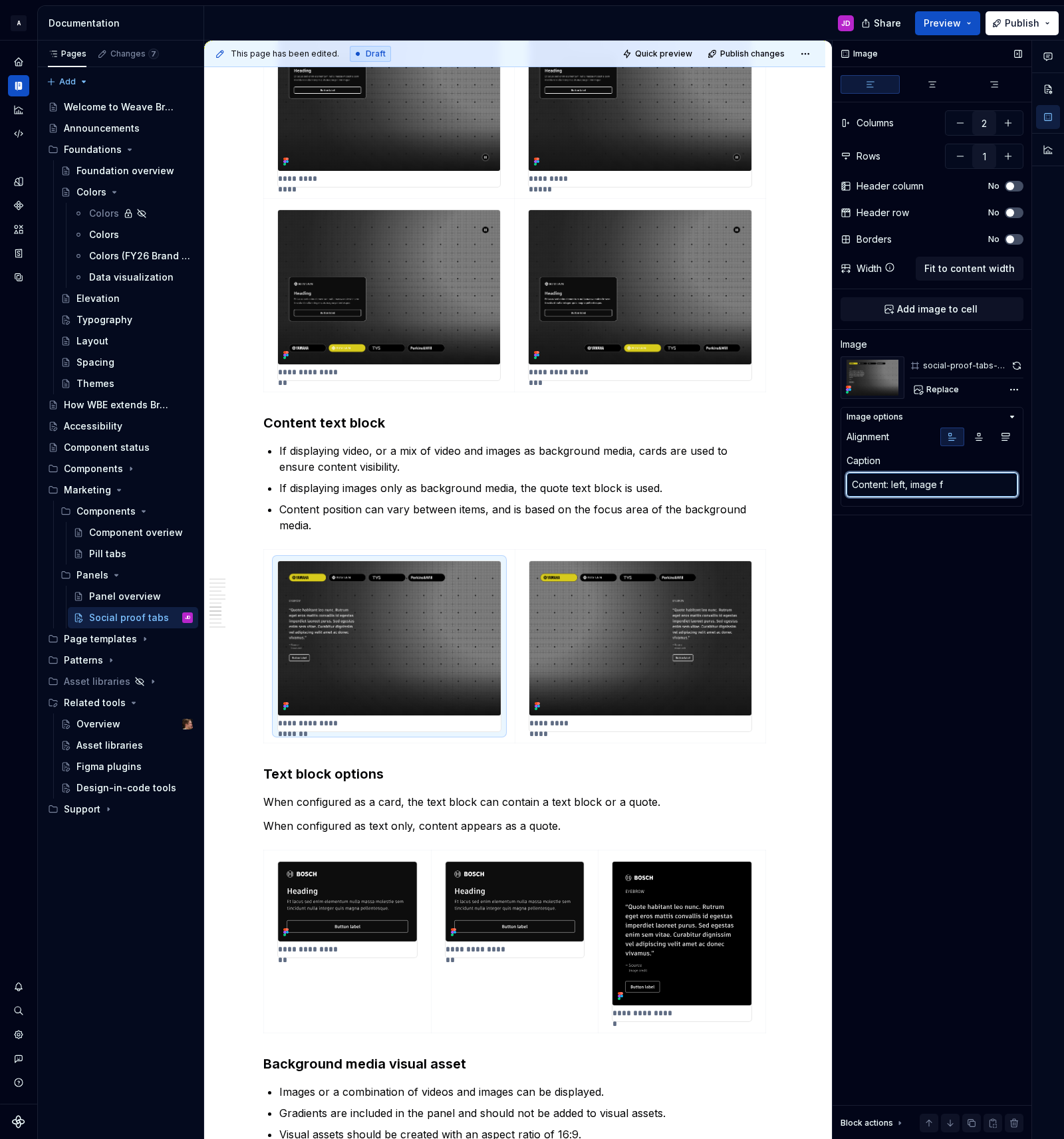
type textarea "Content: left, image fo"
type textarea "*"
type textarea "Content: left, image foc"
type textarea "*"
type textarea "Content: left, image focu"
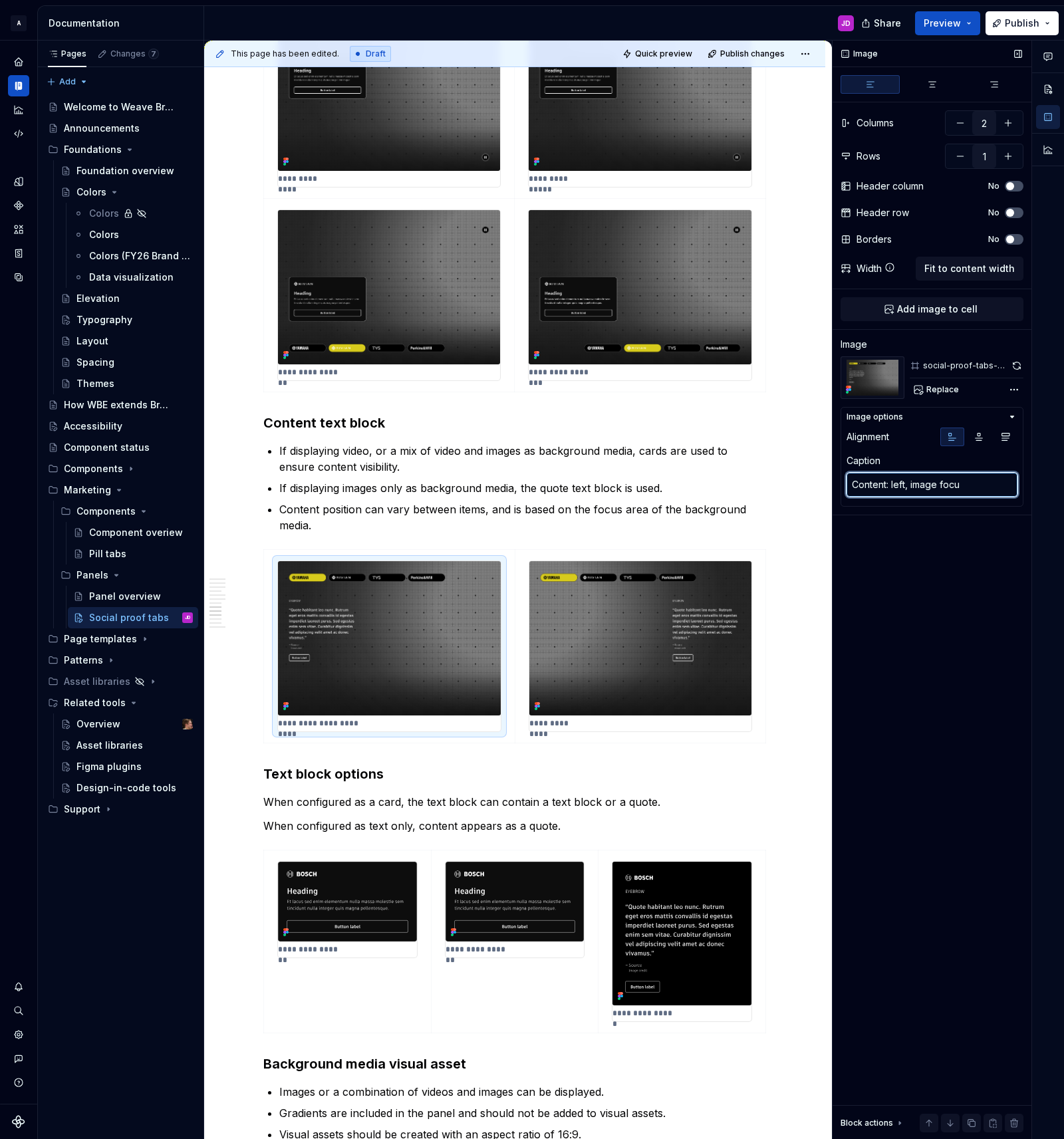
type textarea "*"
type textarea "Content: left, image focus"
type textarea "*"
type textarea "Content: left, image focus"
type textarea "*"
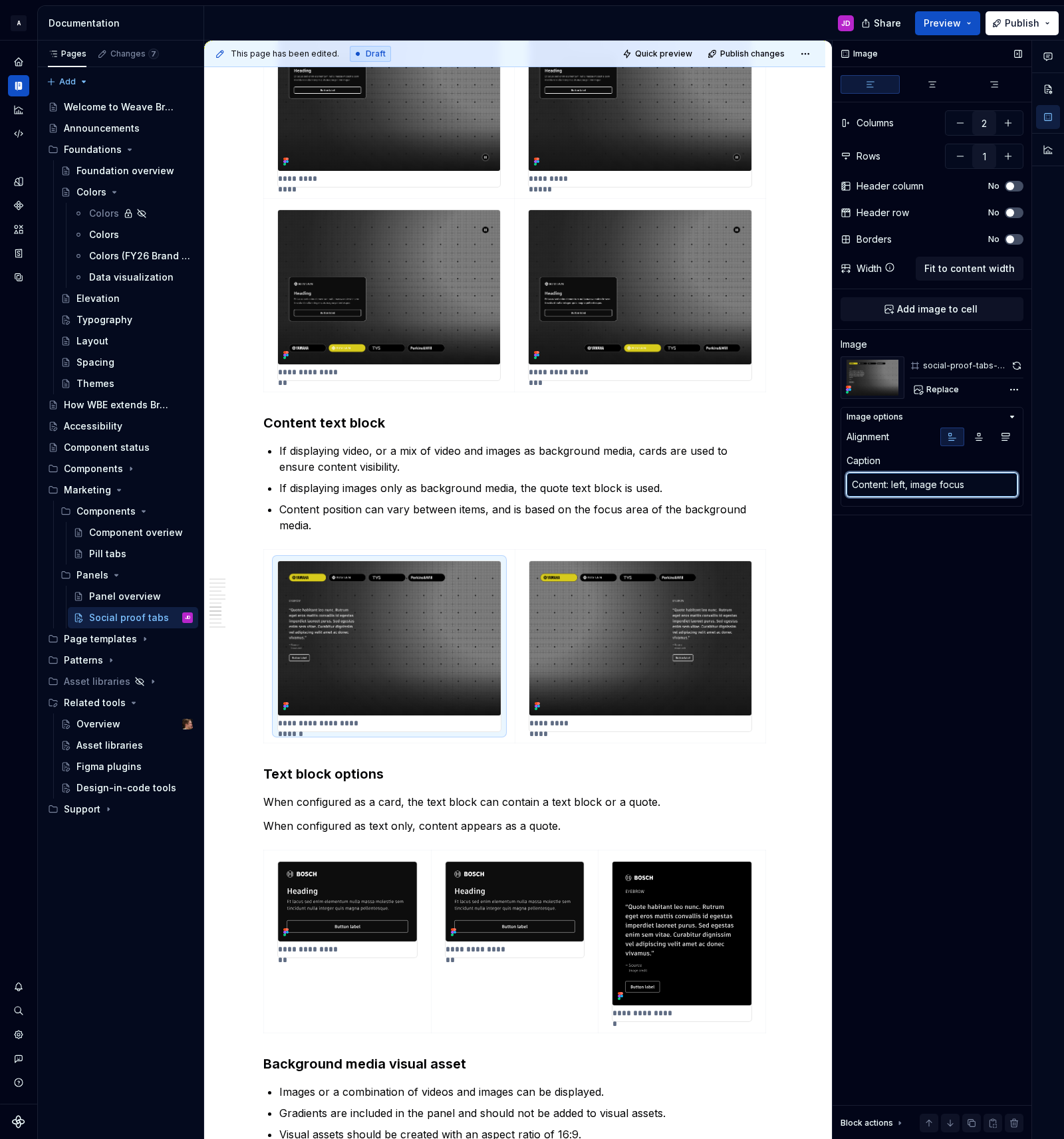
type textarea "Content: left, image focus a"
type textarea "*"
type textarea "Content: left, image focus ar"
type textarea "*"
type textarea "Content: left, image focus are"
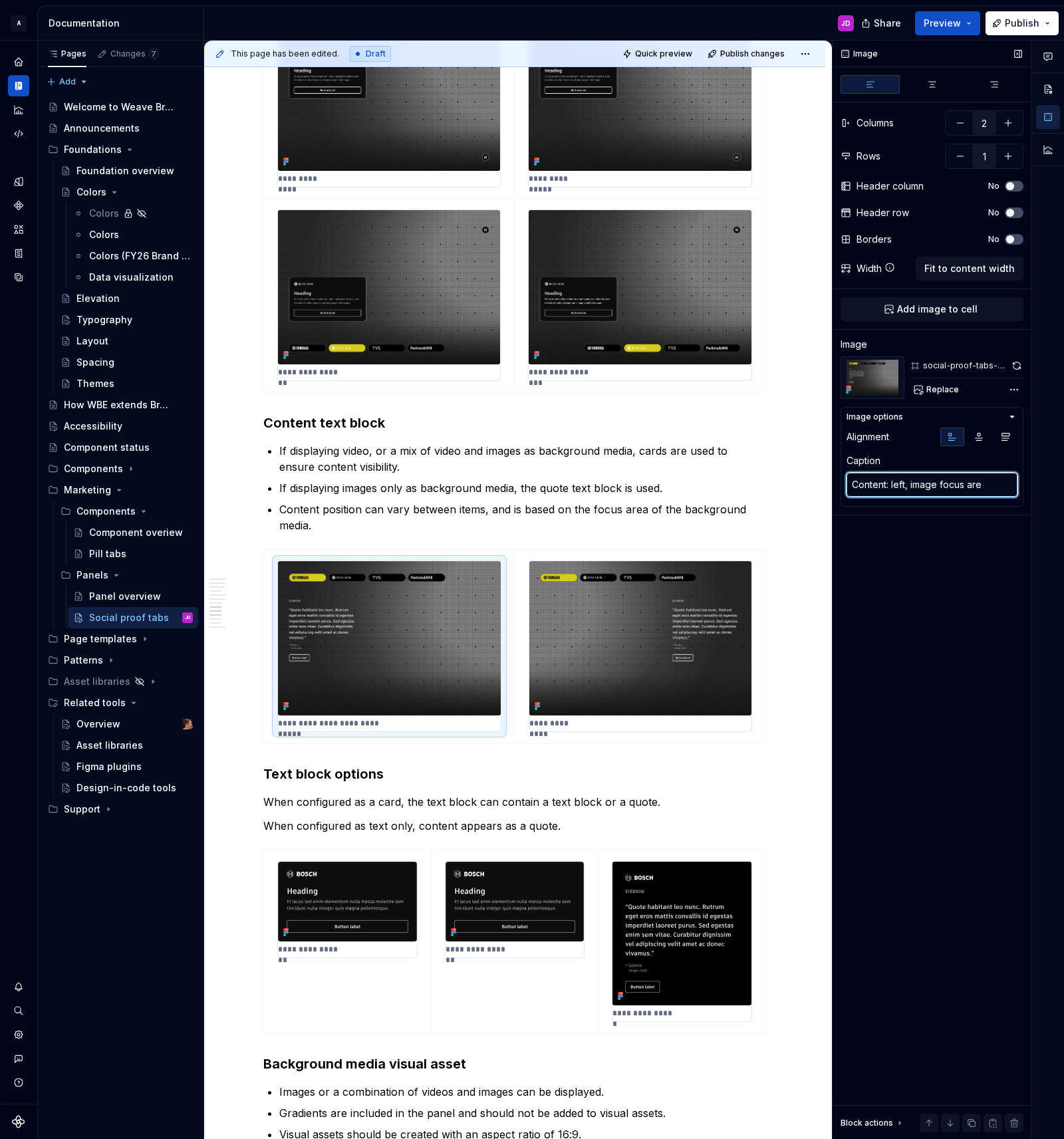
type textarea "*"
type textarea "Content: left, image focus area"
type textarea "*"
type textarea "Content: left, image focus area"
type textarea "*"
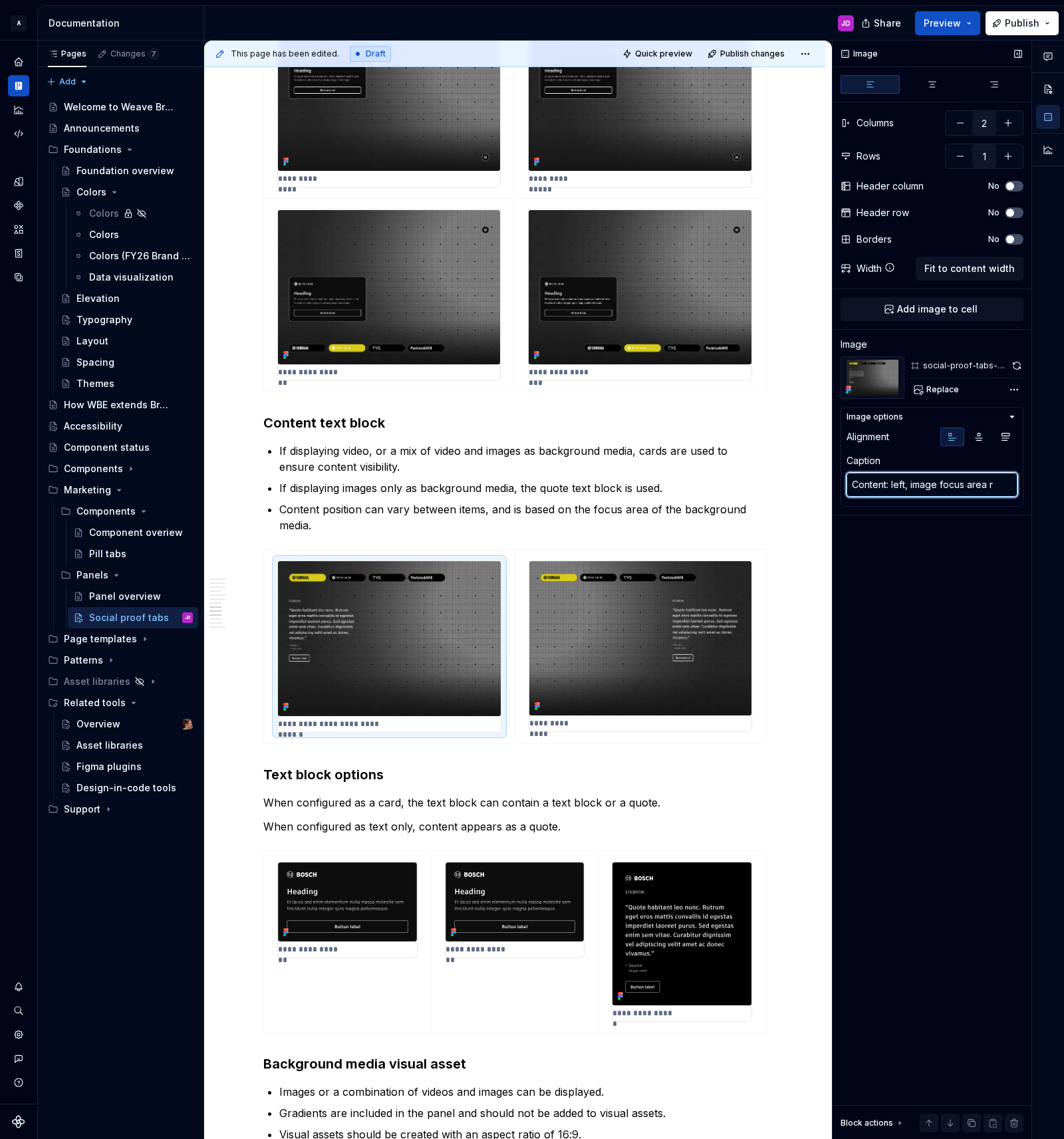
type textarea "Content: left, image focus area ri"
type textarea "*"
type textarea "Content: left, image focus area righ"
type textarea "*"
type textarea "Content: left, image focus area right"
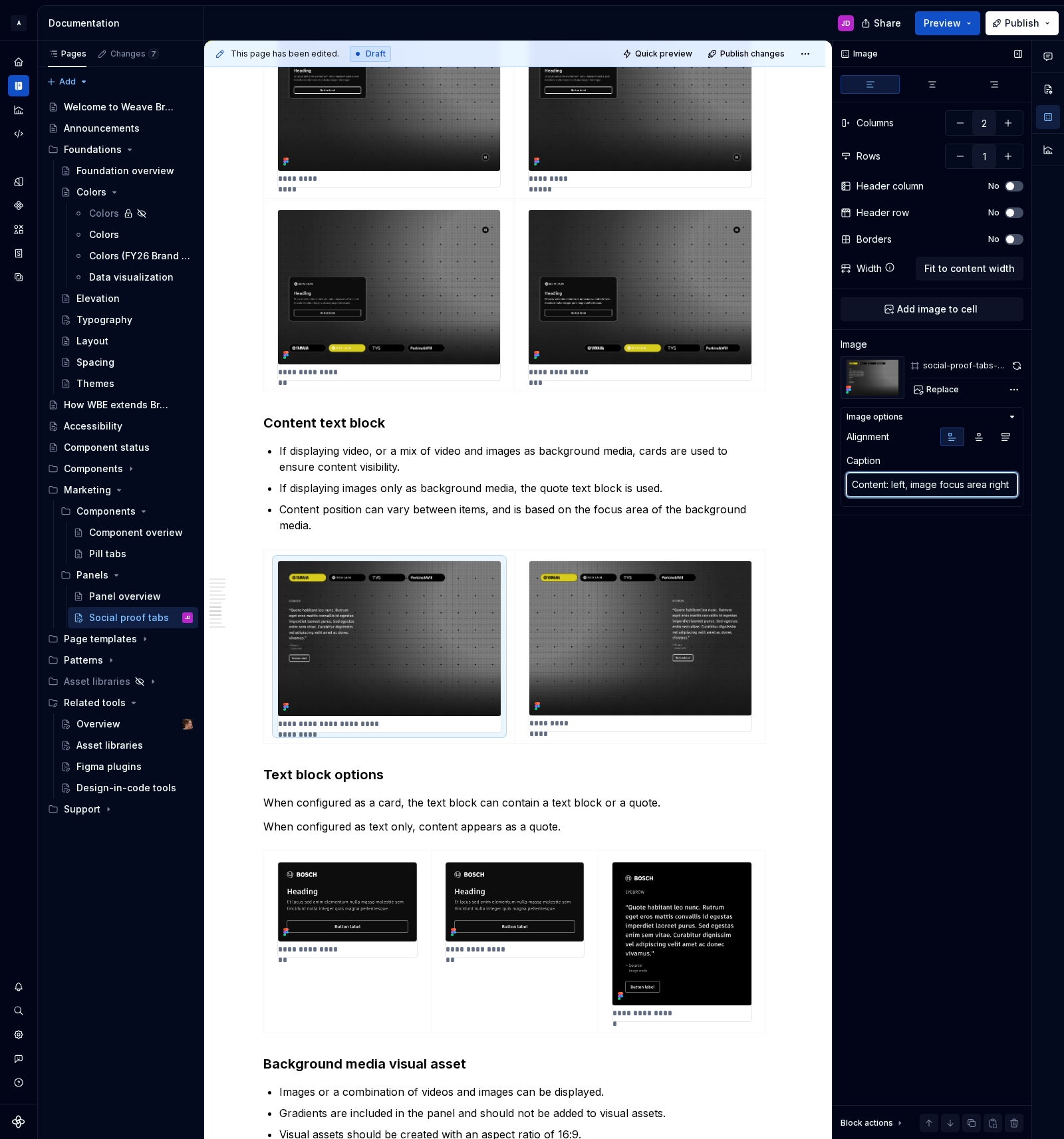
type textarea "*"
type textarea "Content: right"
click at [612, 722] on div "**********" at bounding box center [640, 646] width 222 height 170
click at [581, 723] on p "**********" at bounding box center [555, 724] width 52 height 11
type textarea "*"
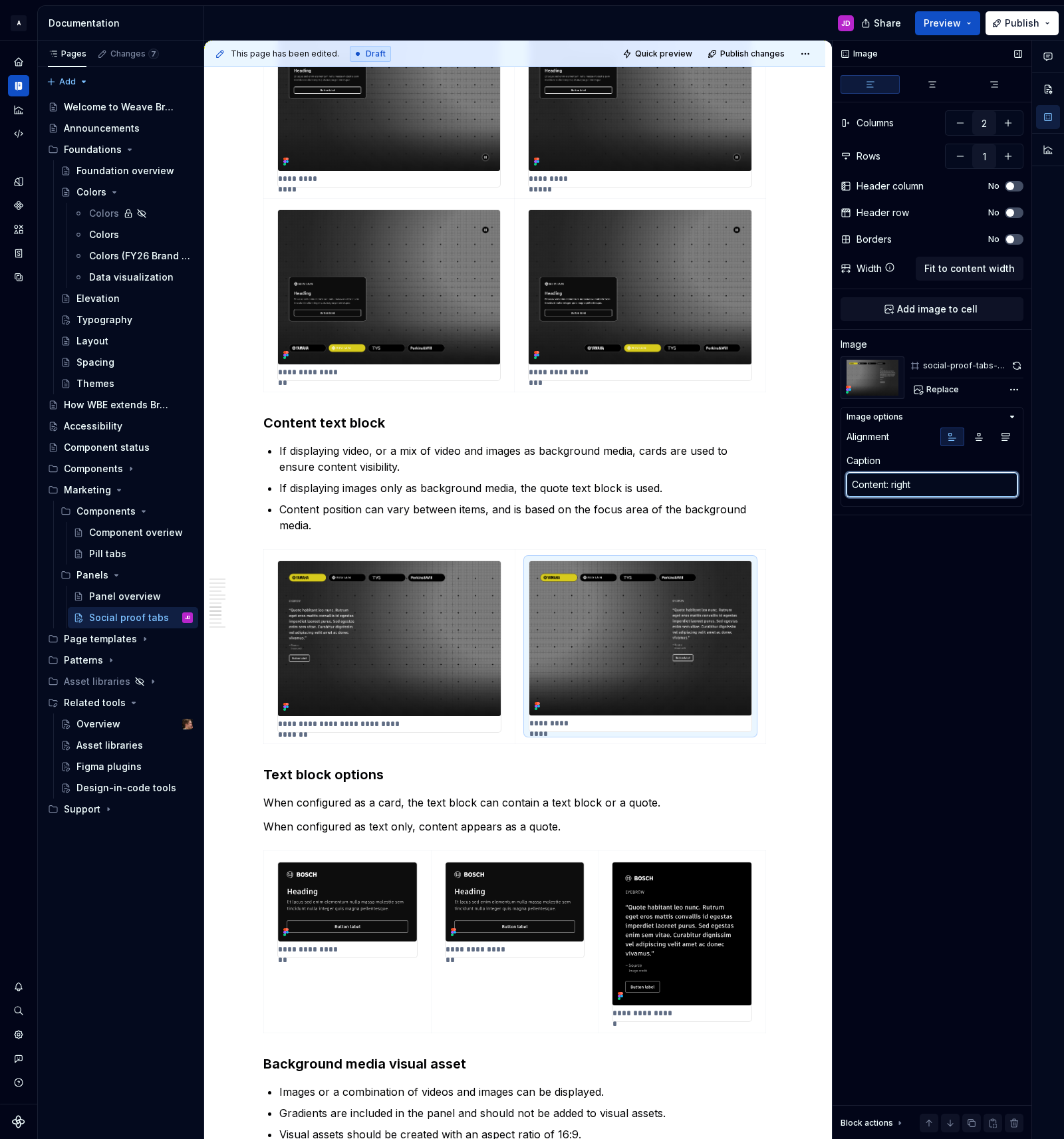
click at [930, 481] on textarea "Content: right" at bounding box center [932, 484] width 171 height 24
click at [934, 486] on textarea "Content: right" at bounding box center [932, 484] width 171 height 24
paste textarea "left, image focus area"
type textarea "Content: left, image focus area right"
click at [900, 484] on textarea "Content: left, image focus area right" at bounding box center [932, 484] width 171 height 24
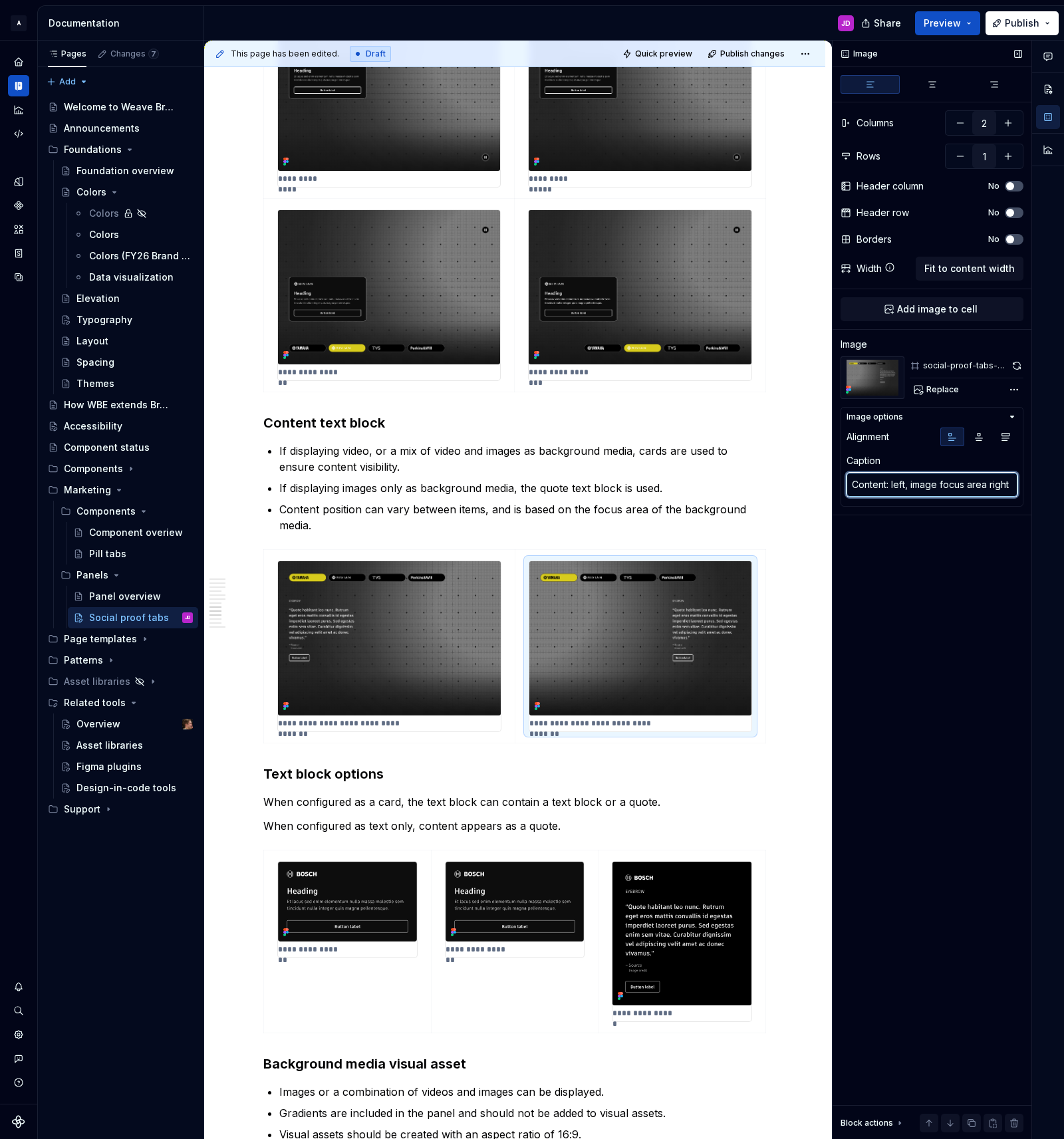
click at [900, 484] on textarea "Content: left, image focus area right" at bounding box center [932, 484] width 171 height 24
type textarea "*"
type textarea "Content: r, image focus area right"
type textarea "*"
type textarea "Content: ri, image focus area right"
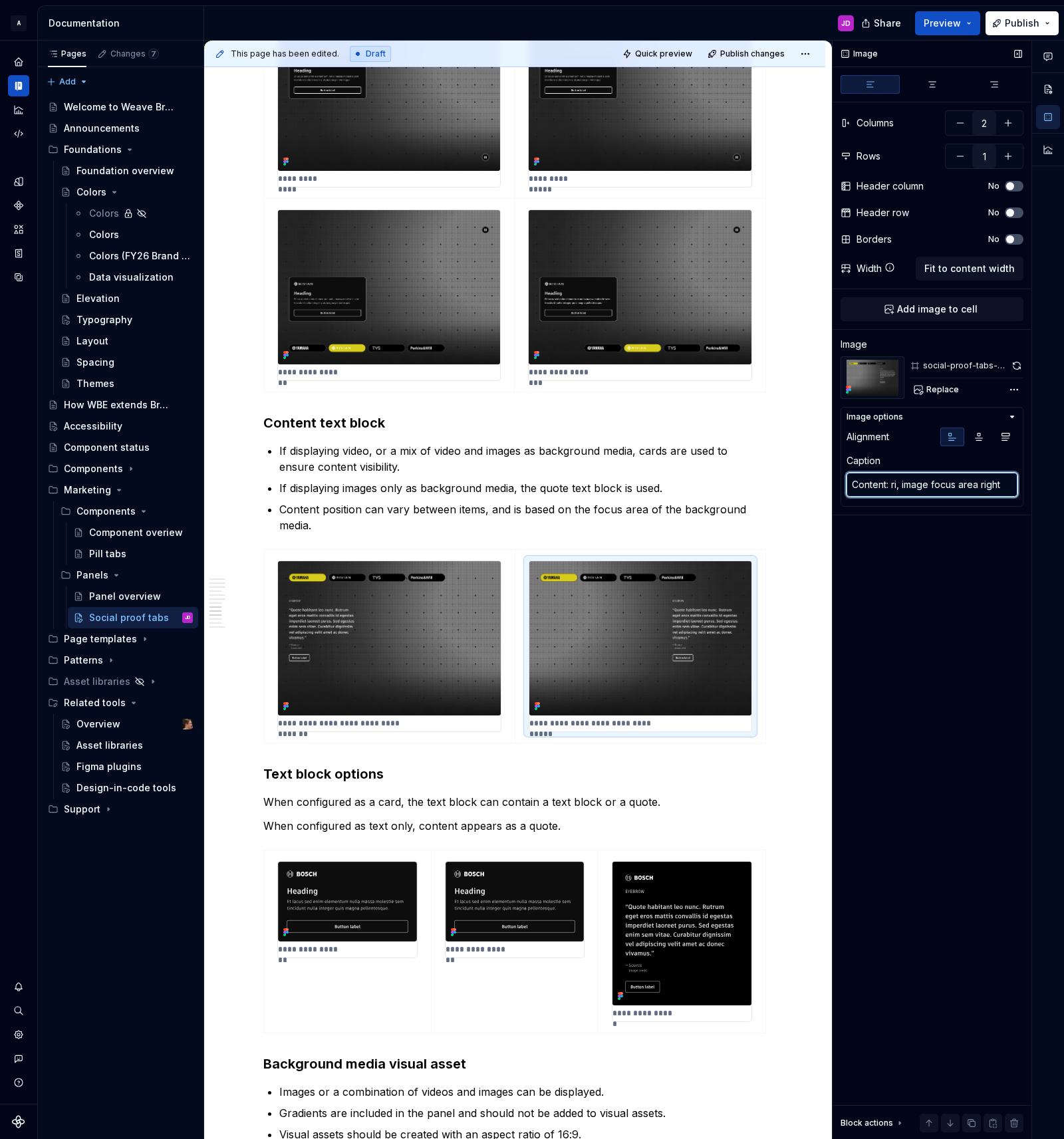
type textarea "*"
type textarea "Content: rig, image focus area right"
type textarea "*"
type textarea "Content: righ, image focus area right"
type textarea "*"
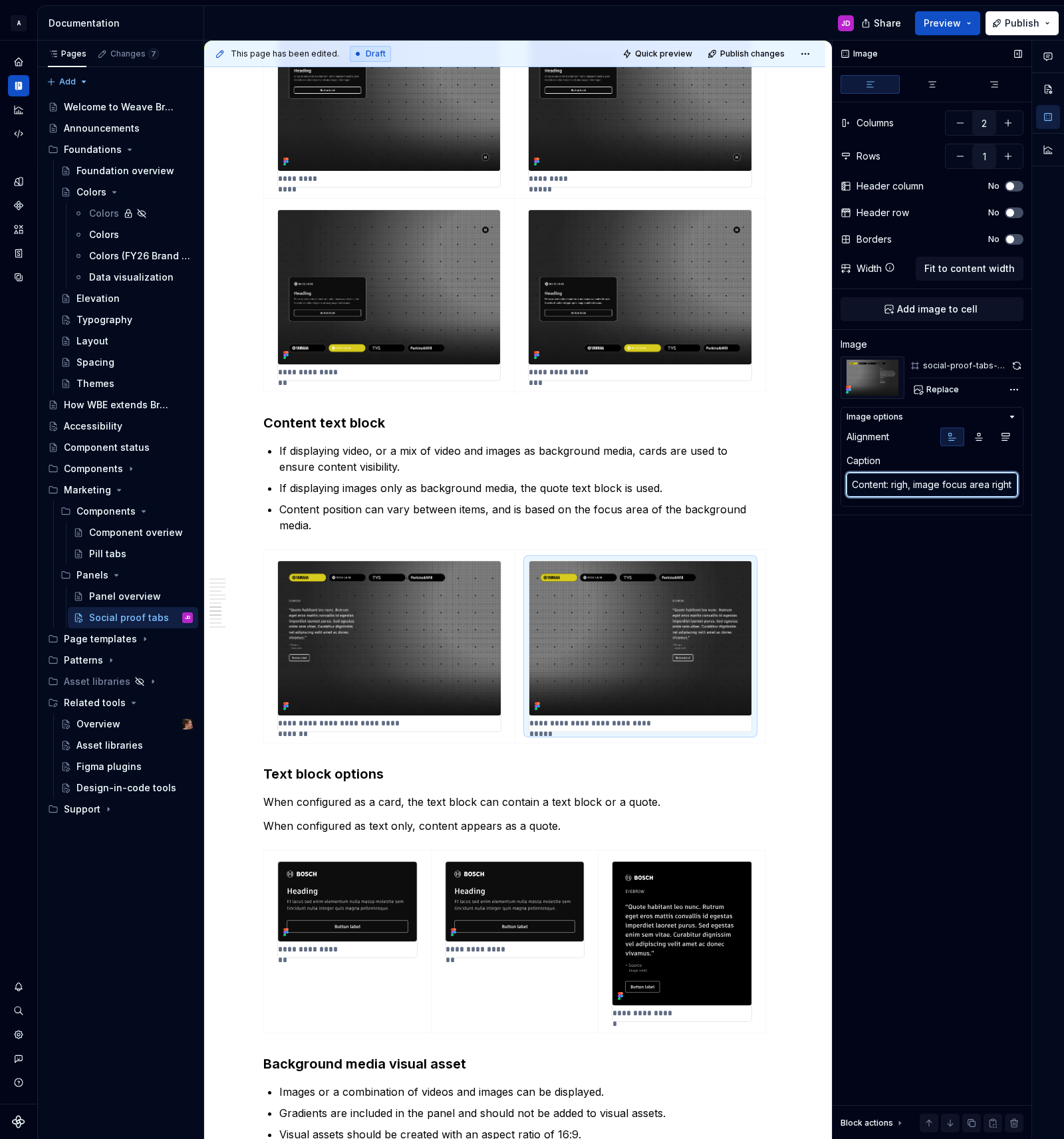
type textarea "Content: right, image focus area right"
type textarea "*"
type textarea "Content: right, image focus area righ"
type textarea "*"
type textarea "Content: right, image focus area rig"
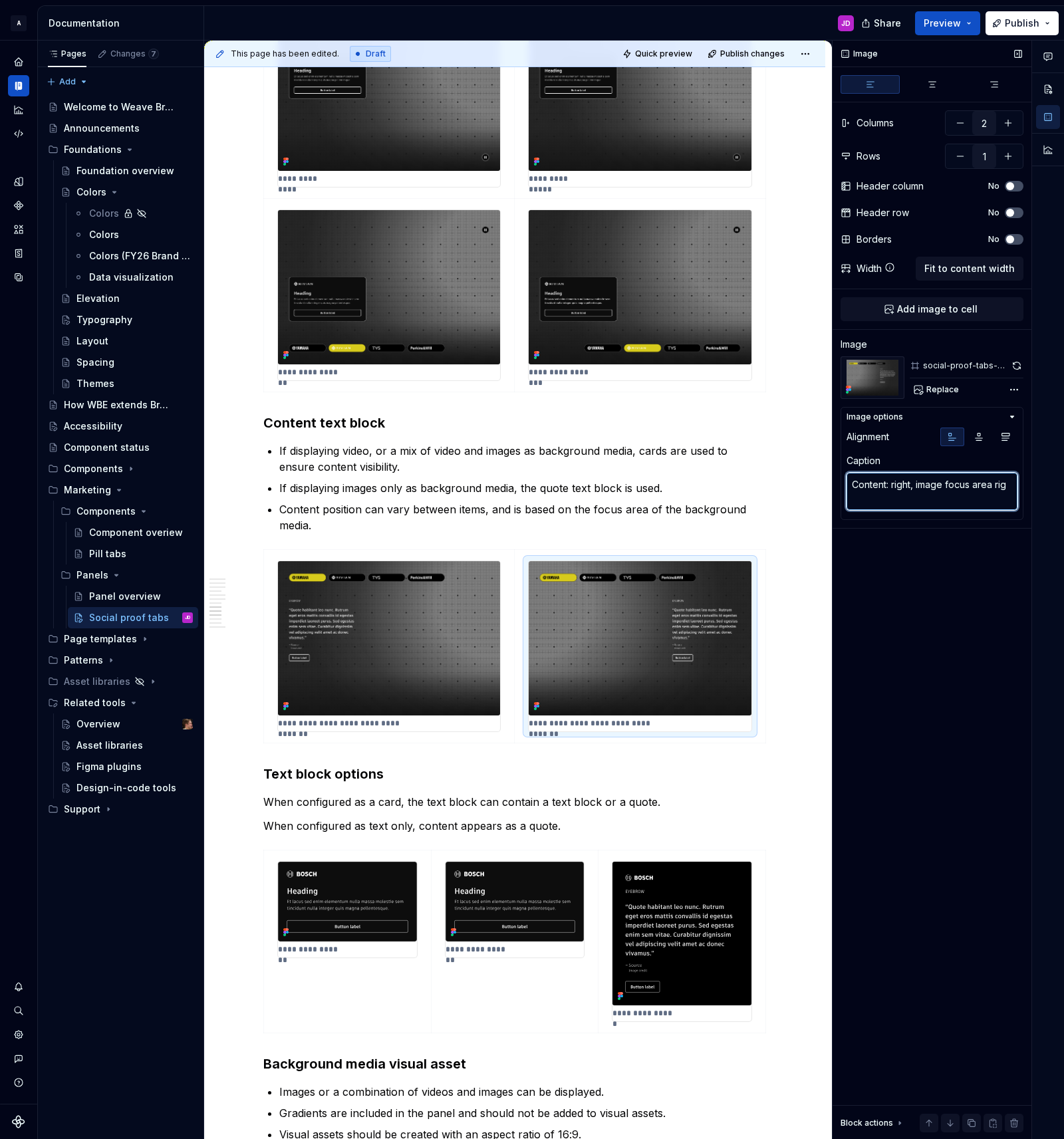
type textarea "*"
type textarea "Content: right, image focus area ri"
type textarea "*"
type textarea "Content: right, image focus area r"
type textarea "*"
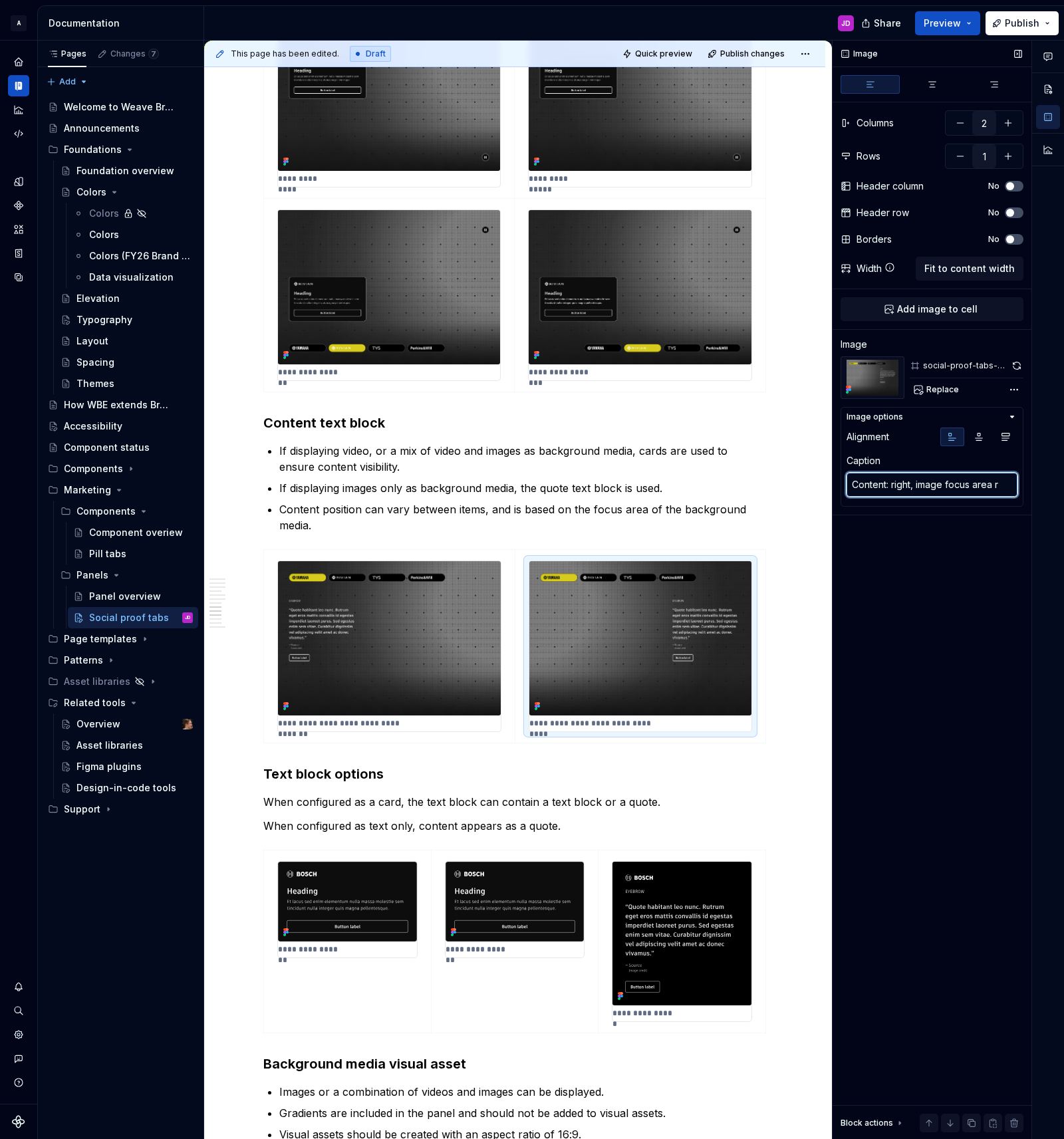
type textarea "Content: right, image focus area"
type textarea "*"
type textarea "Content: right, image focus area"
type textarea "*"
type textarea "Content: right, image focus area"
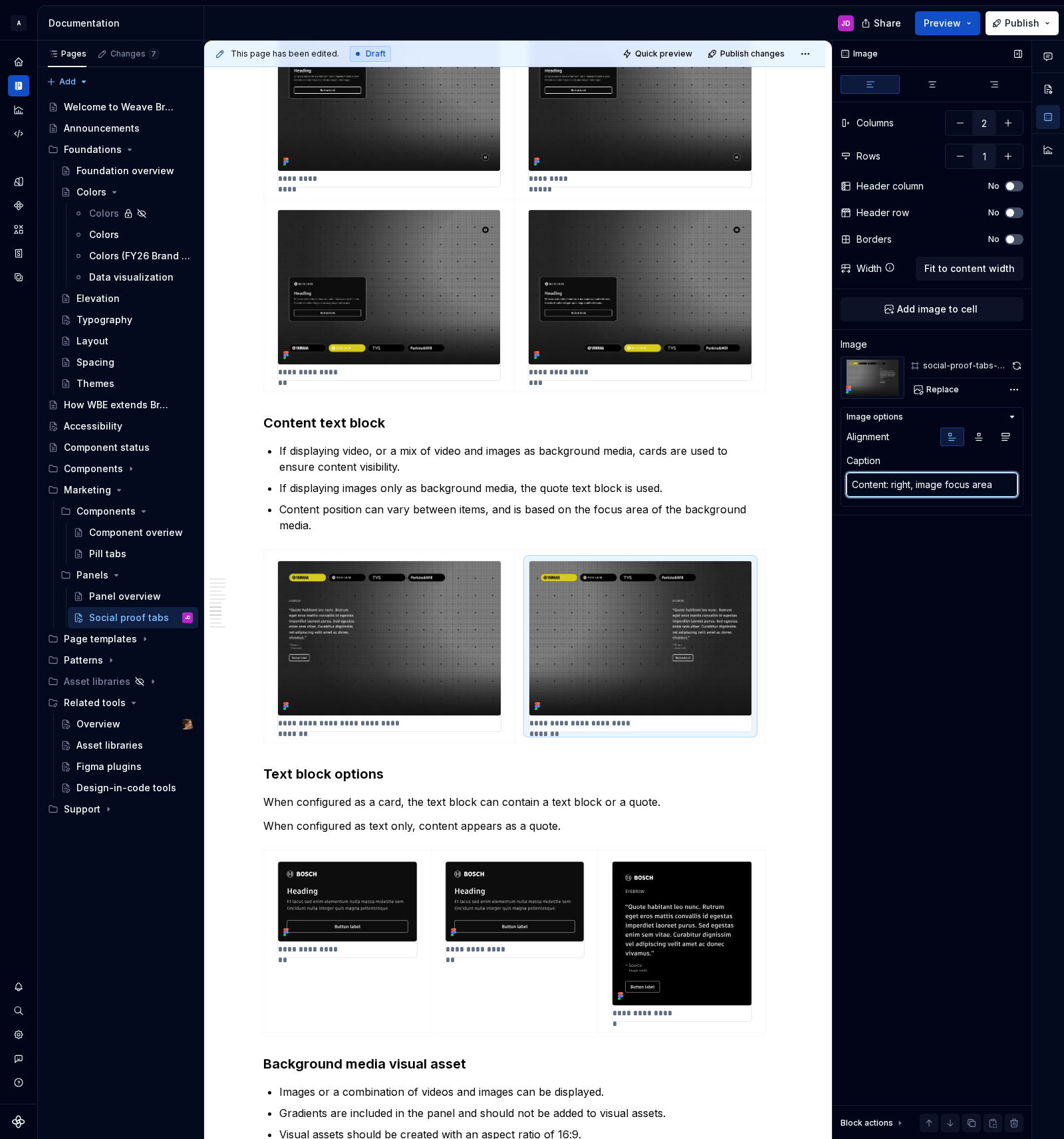
type textarea "*"
type textarea "Content: right, image focus area l"
type textarea "*"
type textarea "Content: right, image focus area le"
type textarea "*"
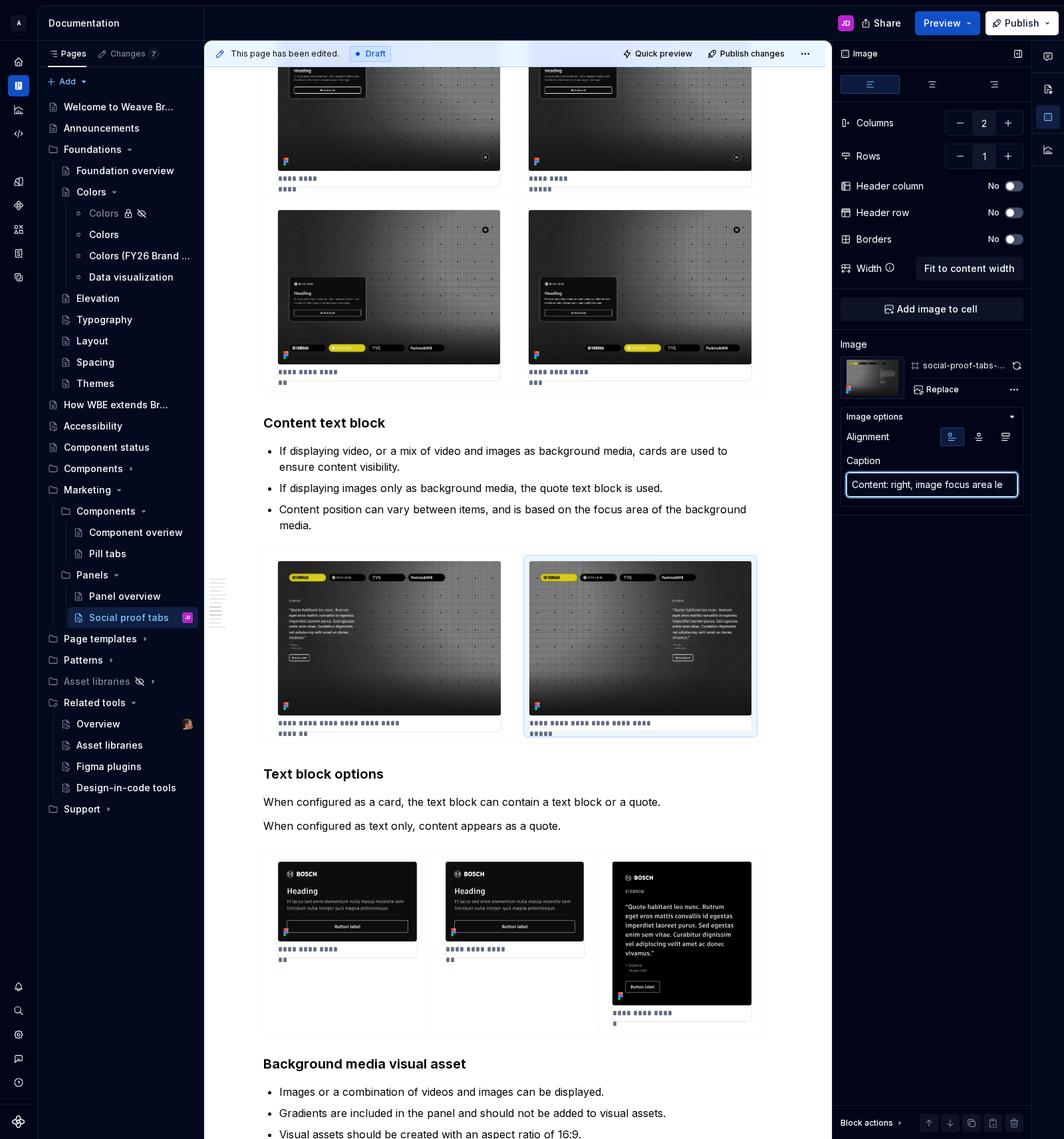
type textarea "Content: right, image focus area lef"
type textarea "*"
type textarea "Content: right, image focus area left"
click at [944, 573] on div "Image Columns 2 Rows 1 Header column No Header row No Borders No Width Fit to c…" at bounding box center [931, 590] width 199 height 1099
click at [767, 53] on span "Publish changes" at bounding box center [752, 54] width 64 height 11
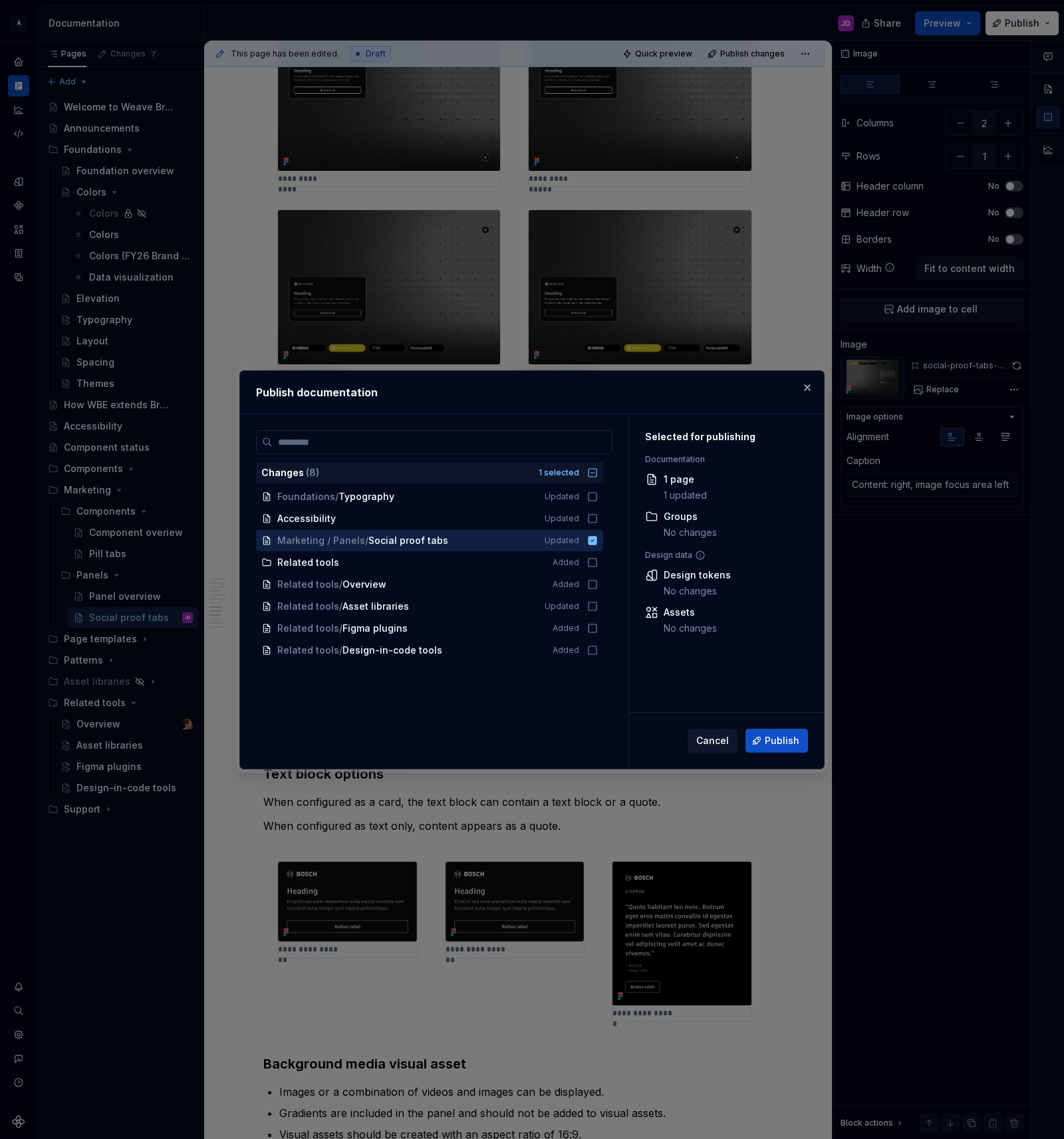
click at [774, 742] on span "Publish" at bounding box center [782, 740] width 35 height 13
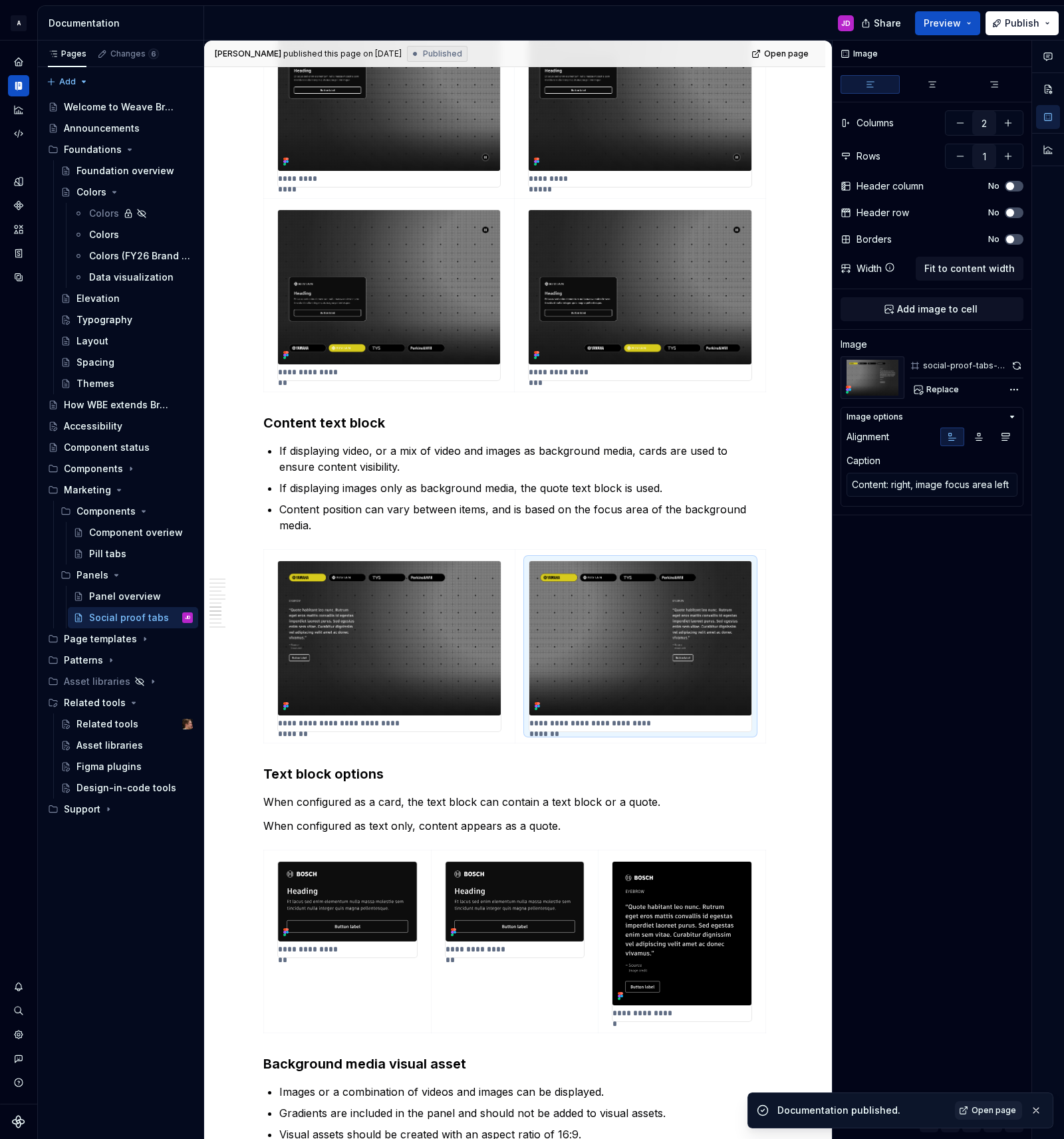
click at [970, 1108] on link "Open page" at bounding box center [988, 1110] width 67 height 18
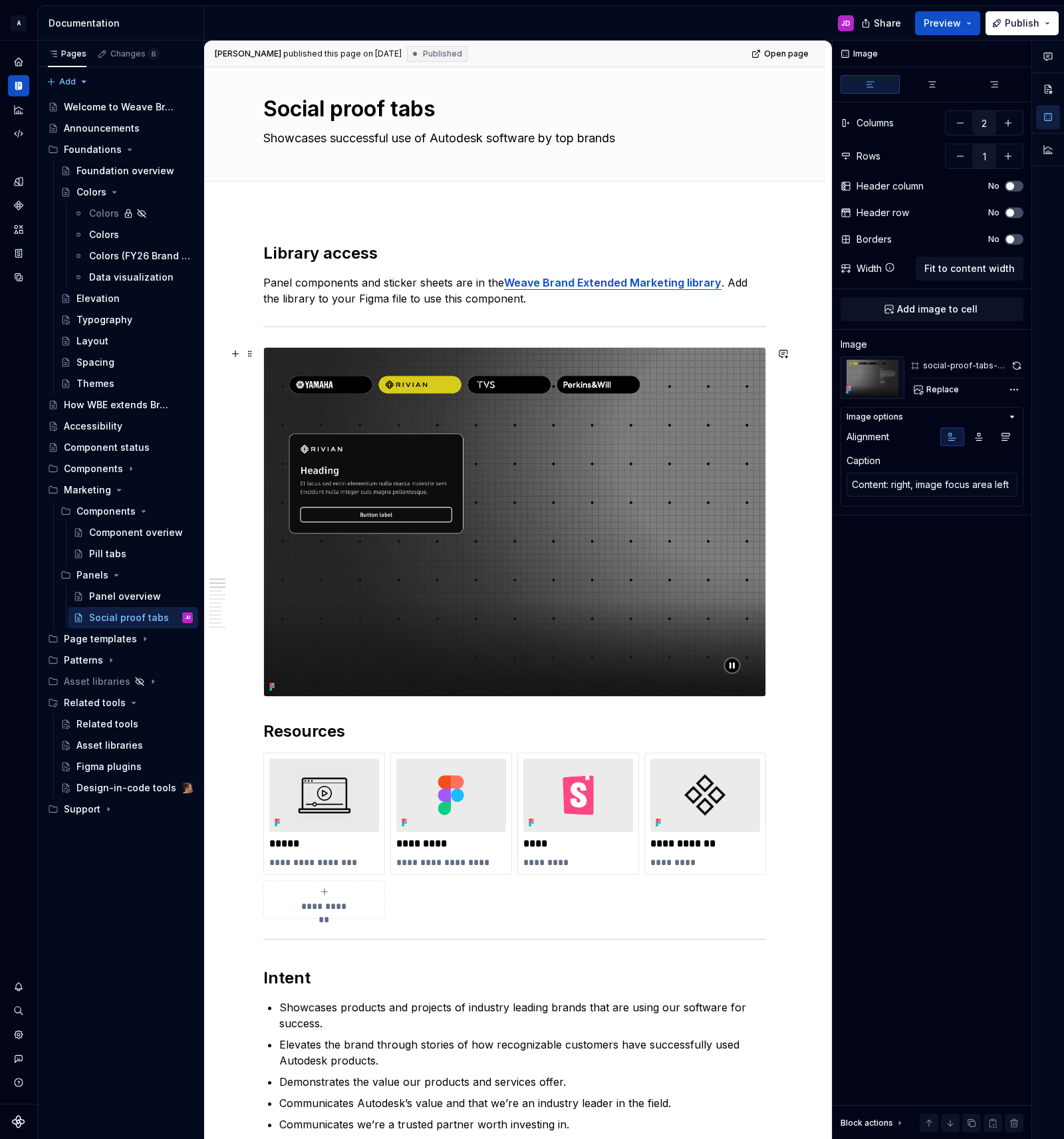
scroll to position [0, 0]
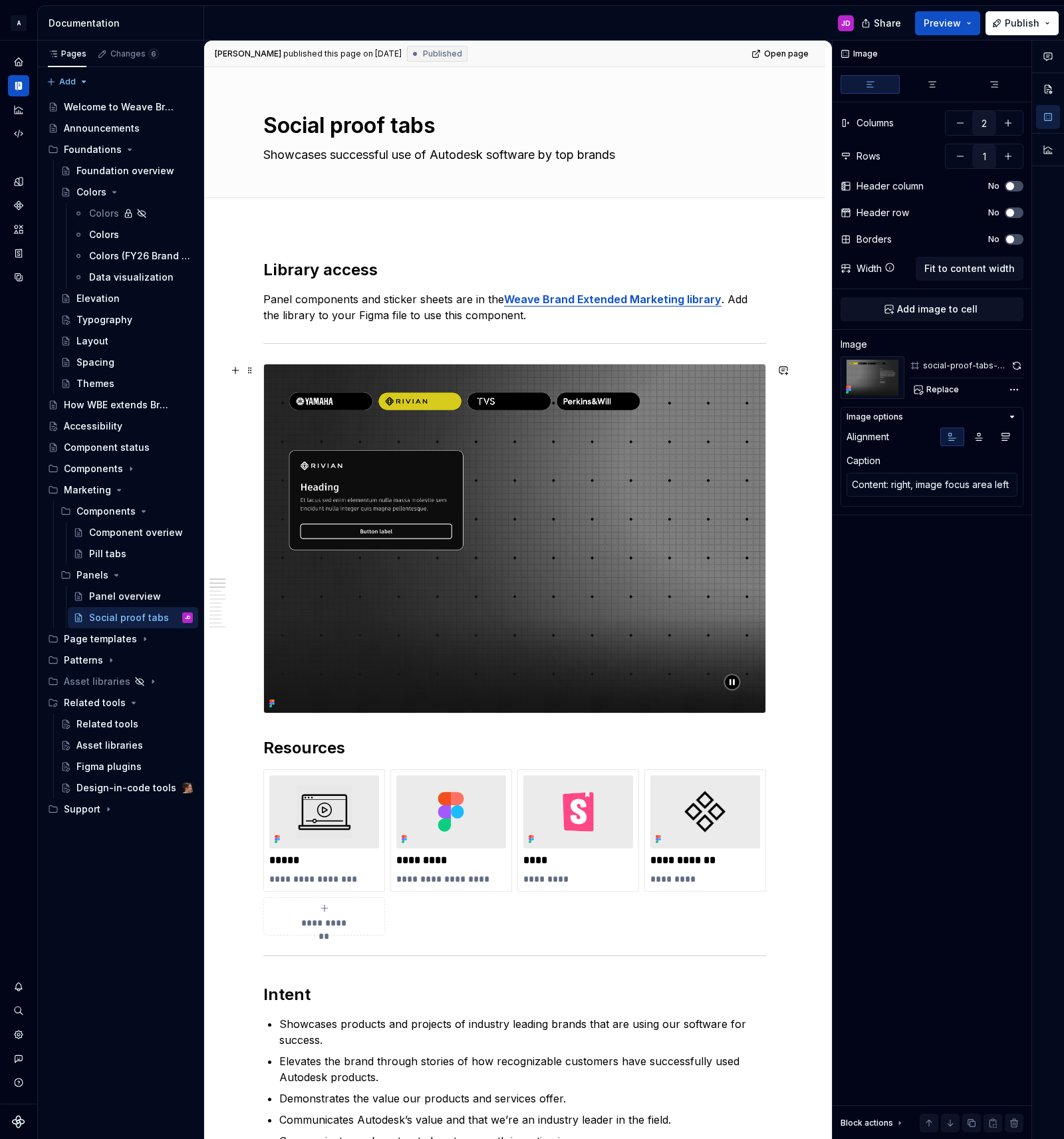
click at [620, 455] on img at bounding box center [515, 538] width 502 height 348
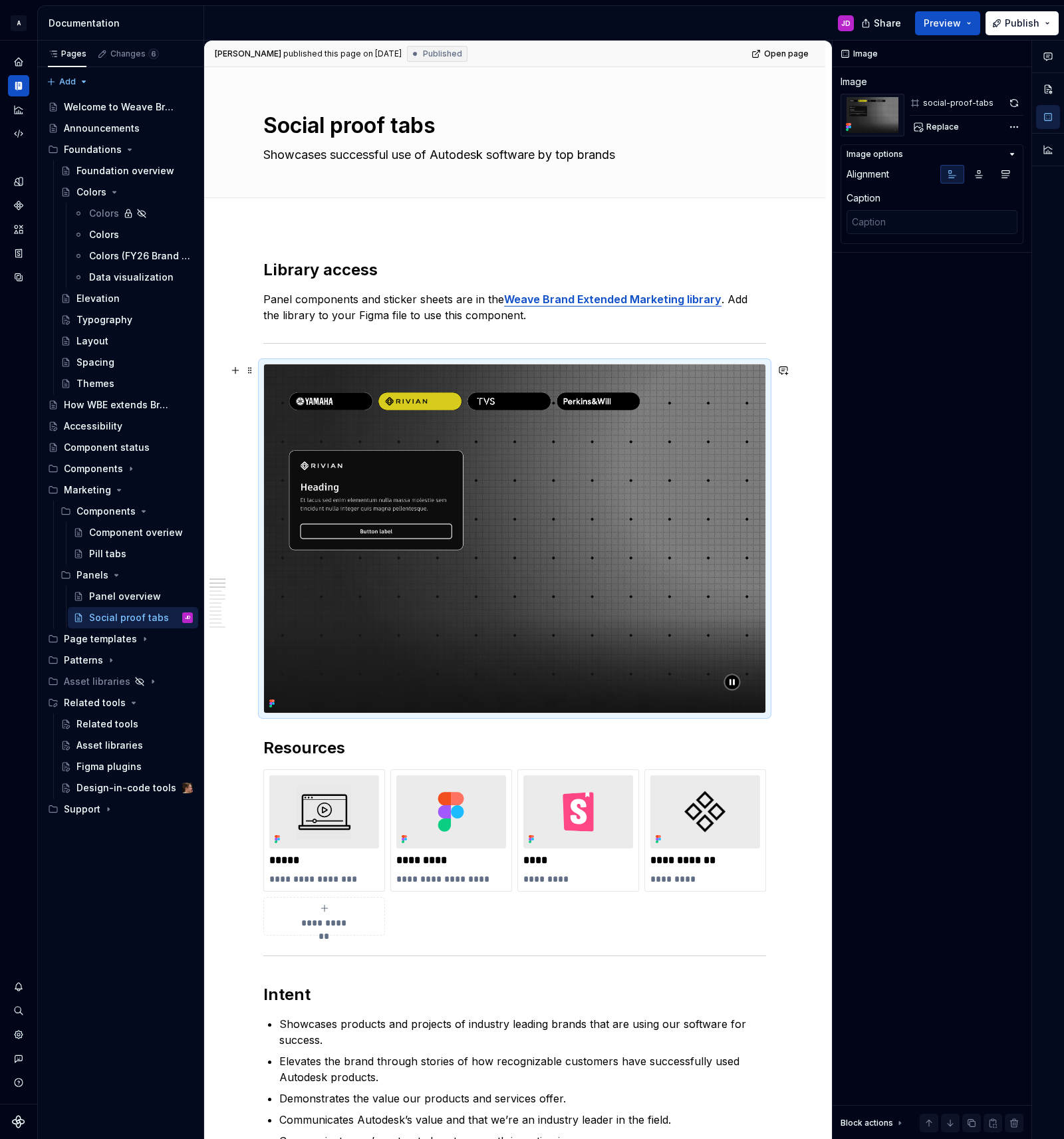
click at [669, 435] on img at bounding box center [515, 538] width 502 height 348
click at [1014, 105] on button "button" at bounding box center [1013, 102] width 18 height 18
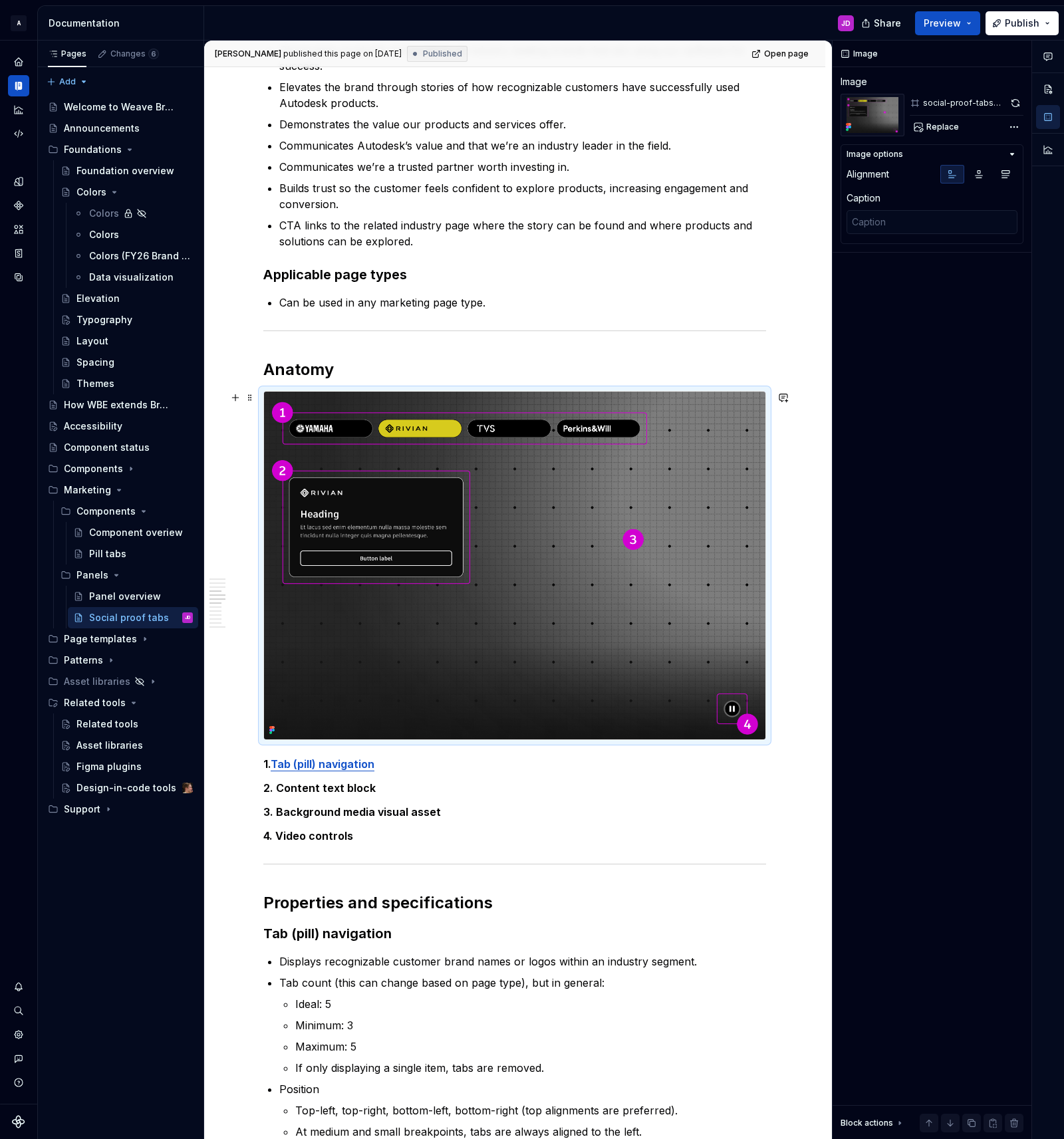
click at [708, 460] on img at bounding box center [515, 566] width 502 height 348
click at [1016, 103] on button "button" at bounding box center [1015, 102] width 16 height 18
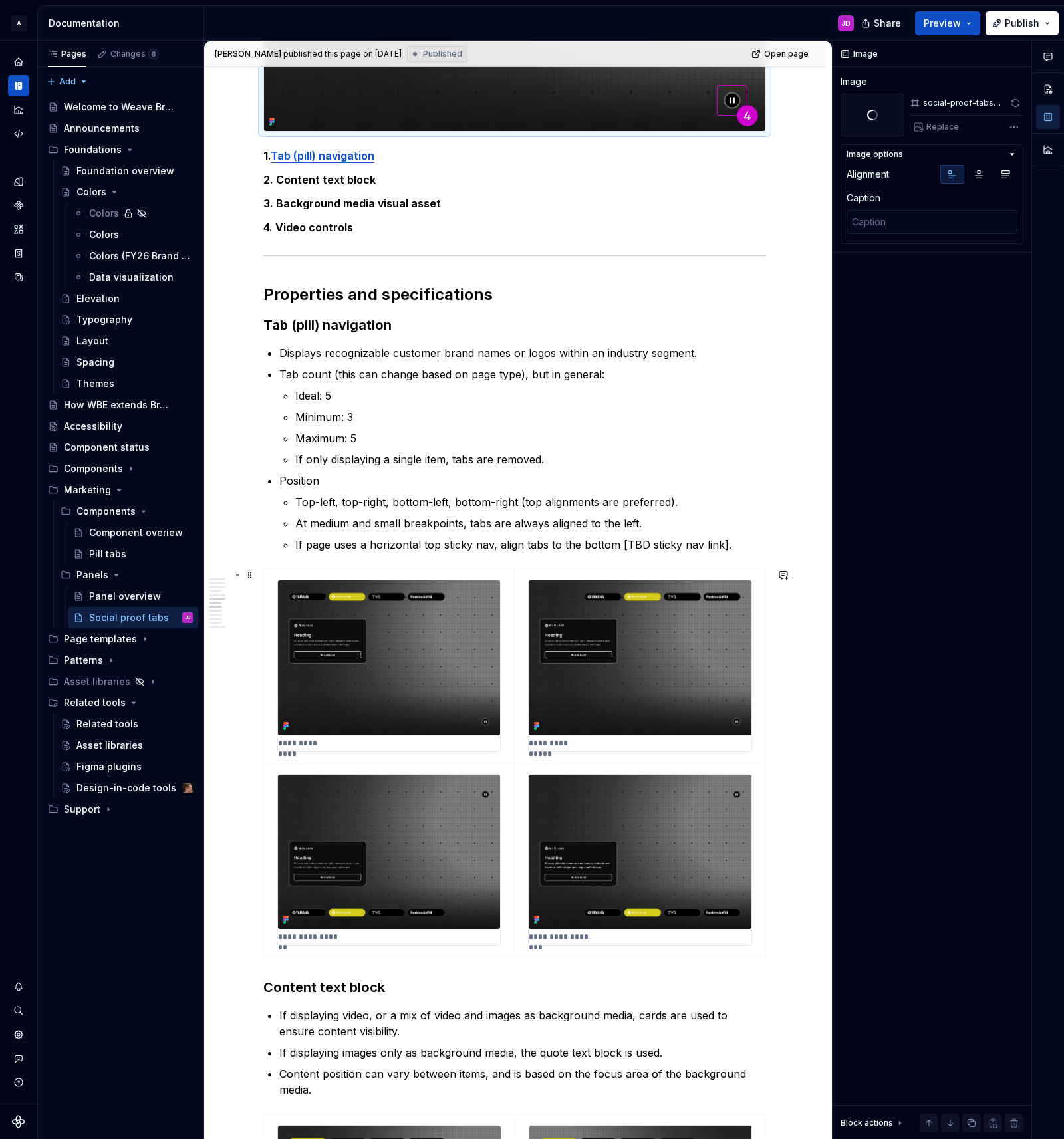
scroll to position [1584, 0]
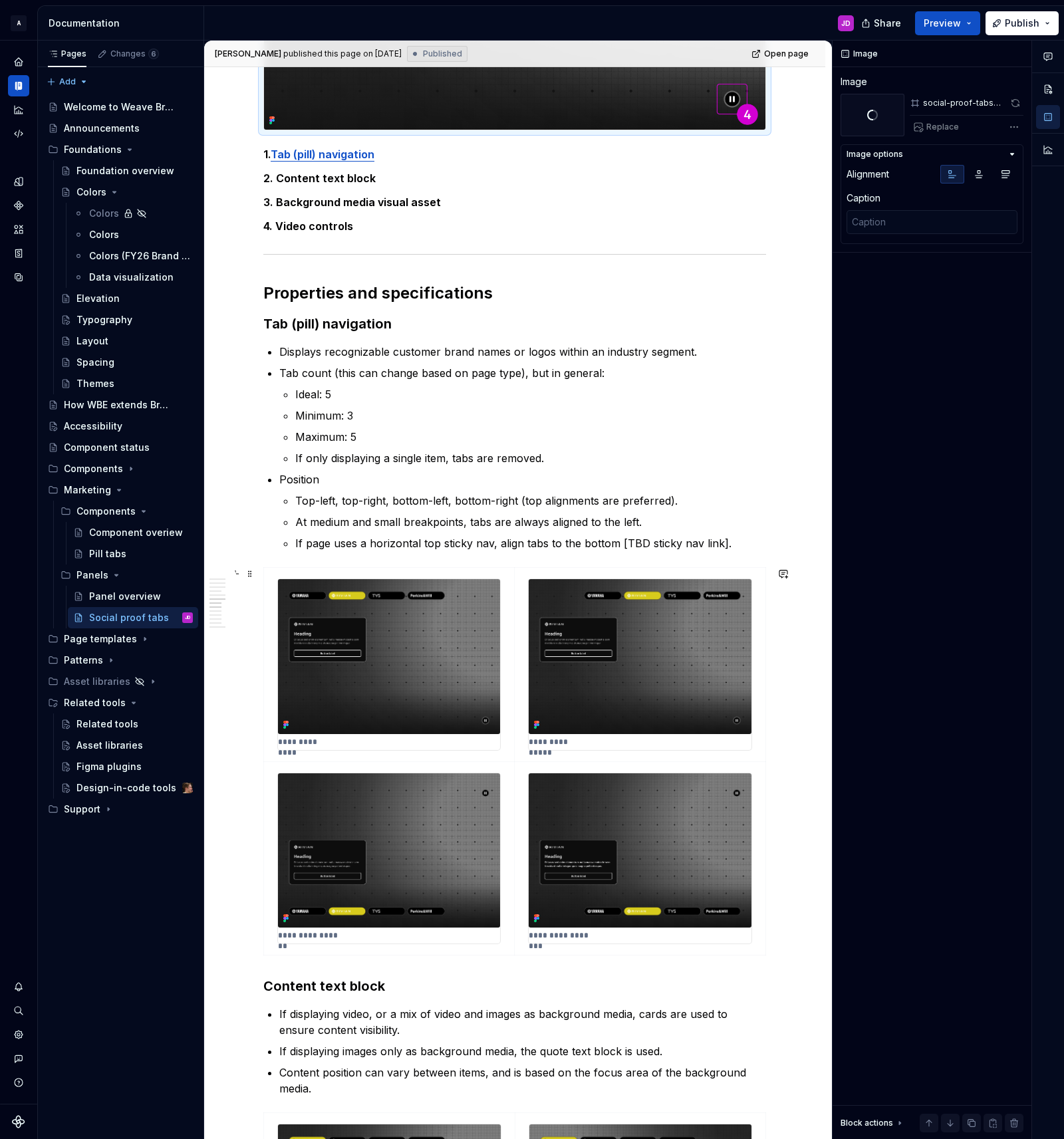
click at [435, 647] on img at bounding box center [389, 656] width 222 height 154
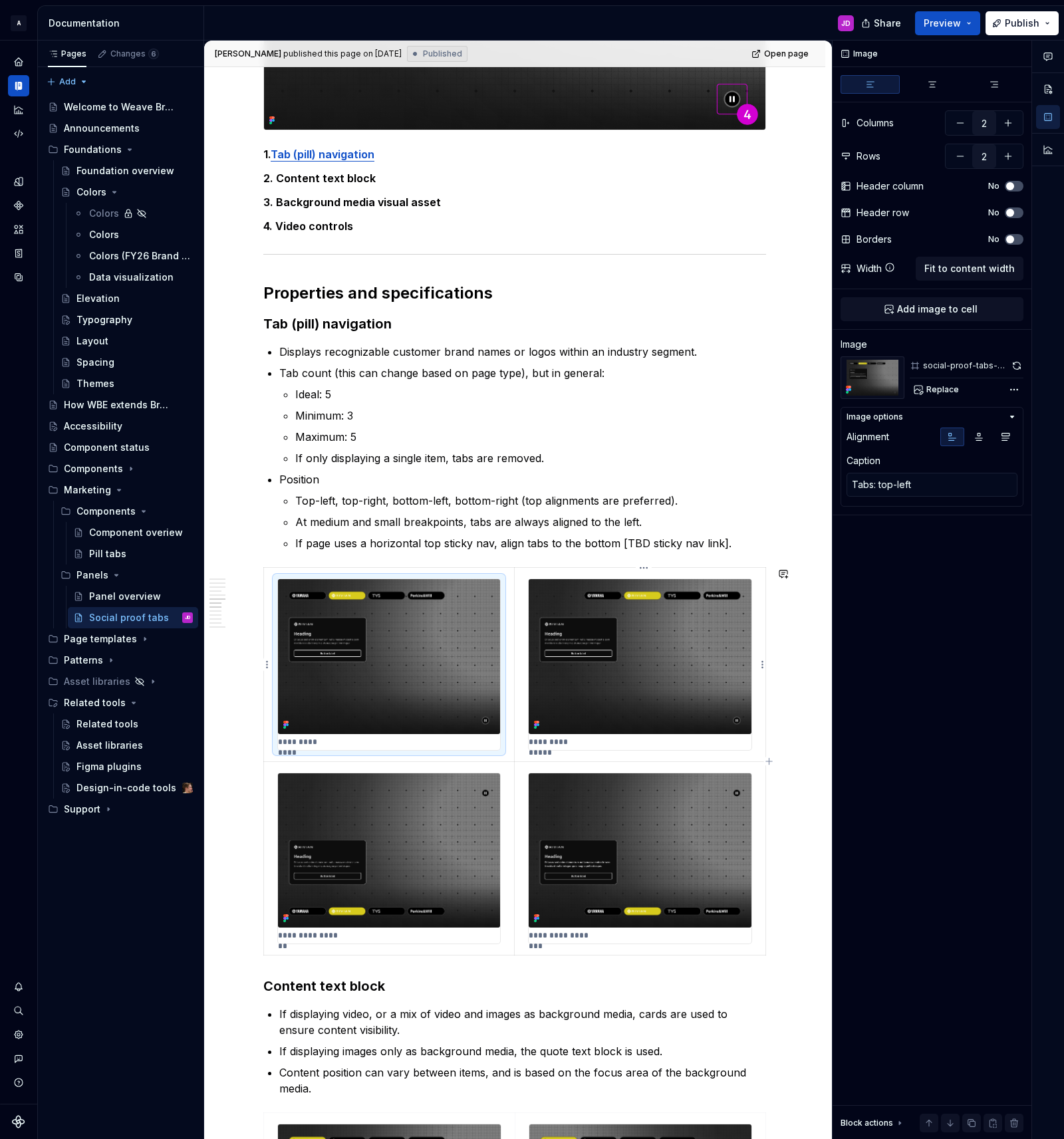
click at [687, 671] on img at bounding box center [640, 656] width 223 height 154
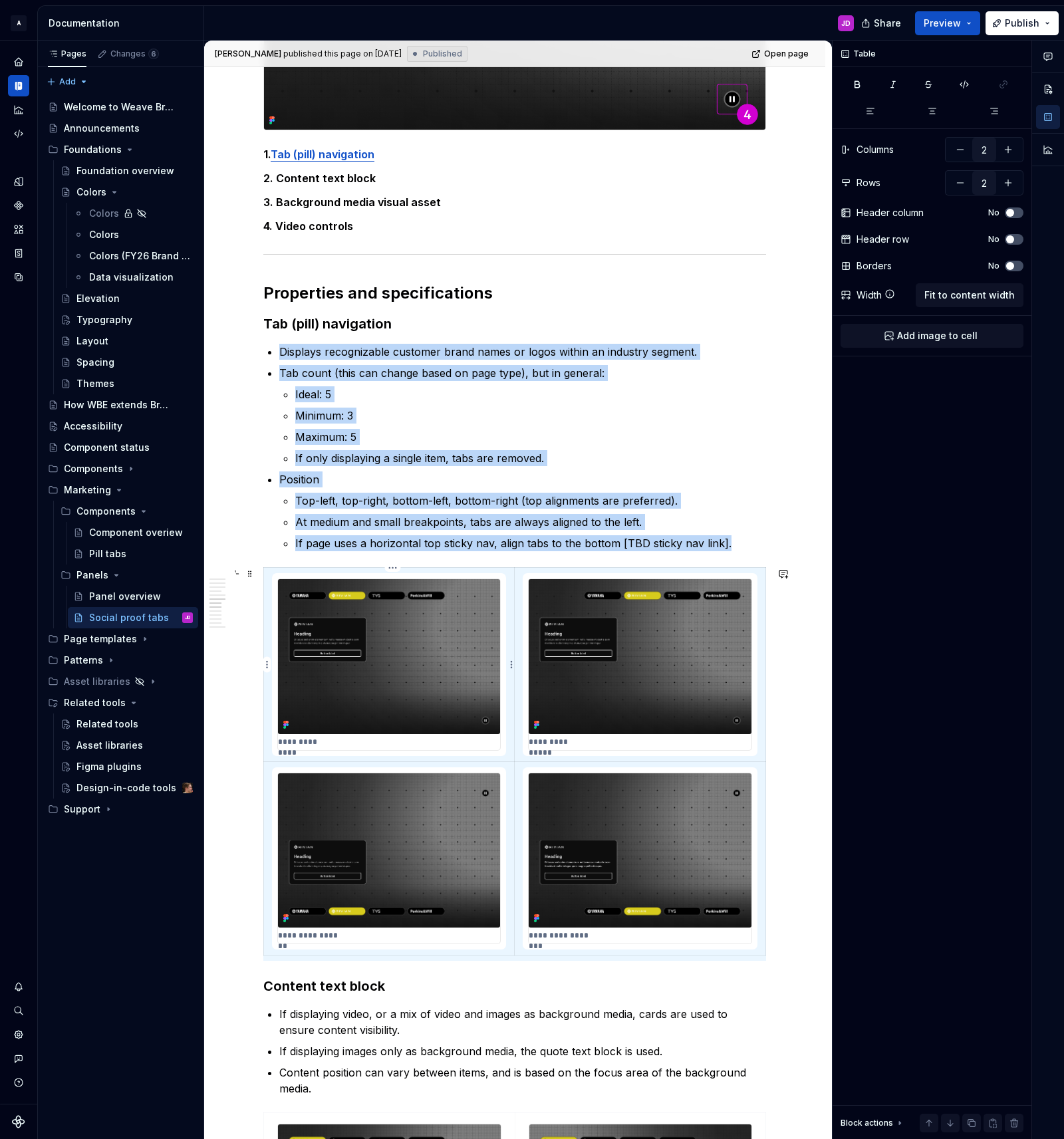
click at [449, 682] on img at bounding box center [389, 656] width 222 height 154
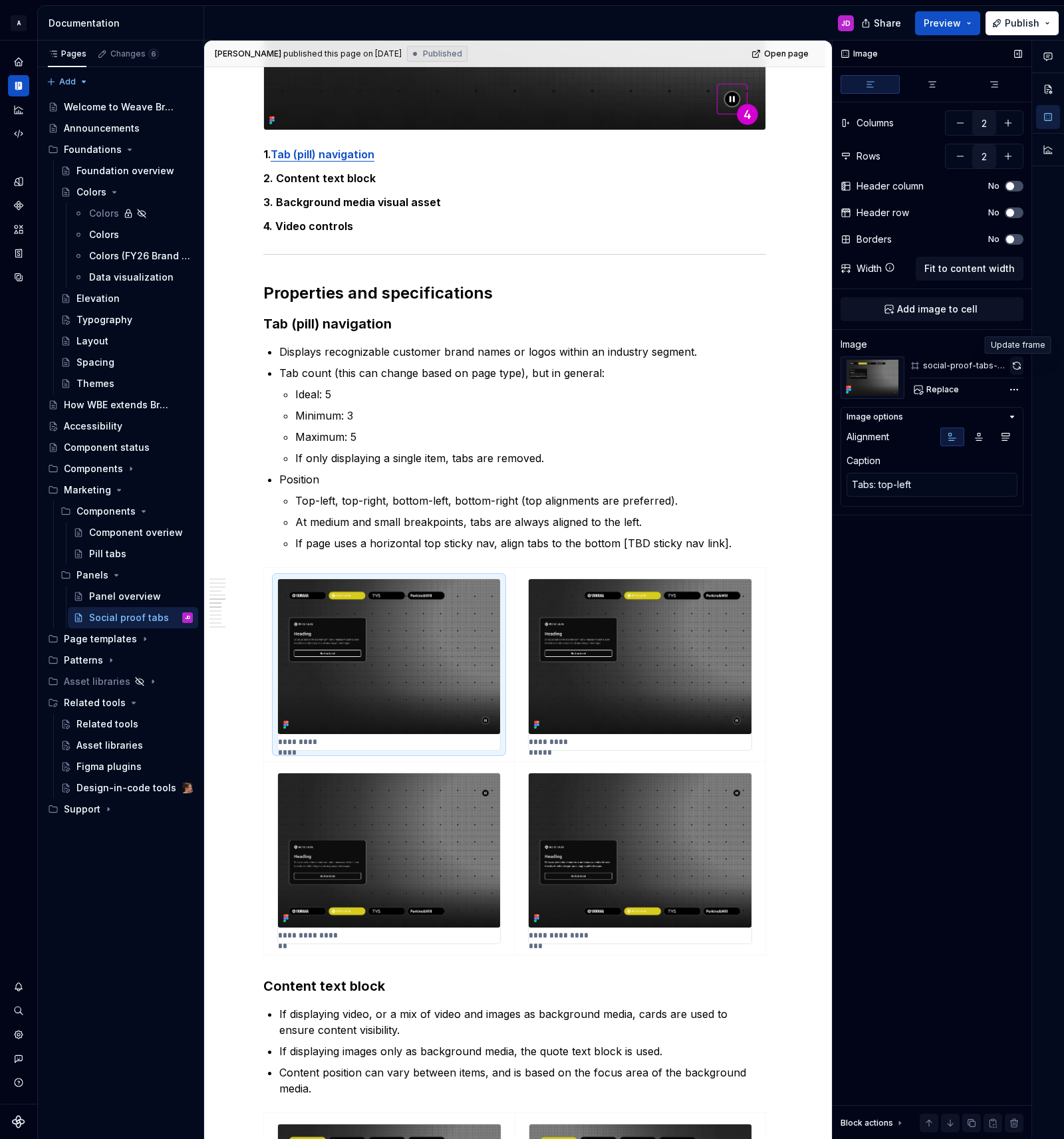
click at [1013, 368] on button "button" at bounding box center [1016, 366] width 13 height 18
type textarea "*"
type textarea "Tabs: top-right"
click at [709, 606] on img at bounding box center [640, 656] width 223 height 154
click at [1018, 363] on button "button" at bounding box center [1017, 366] width 12 height 18
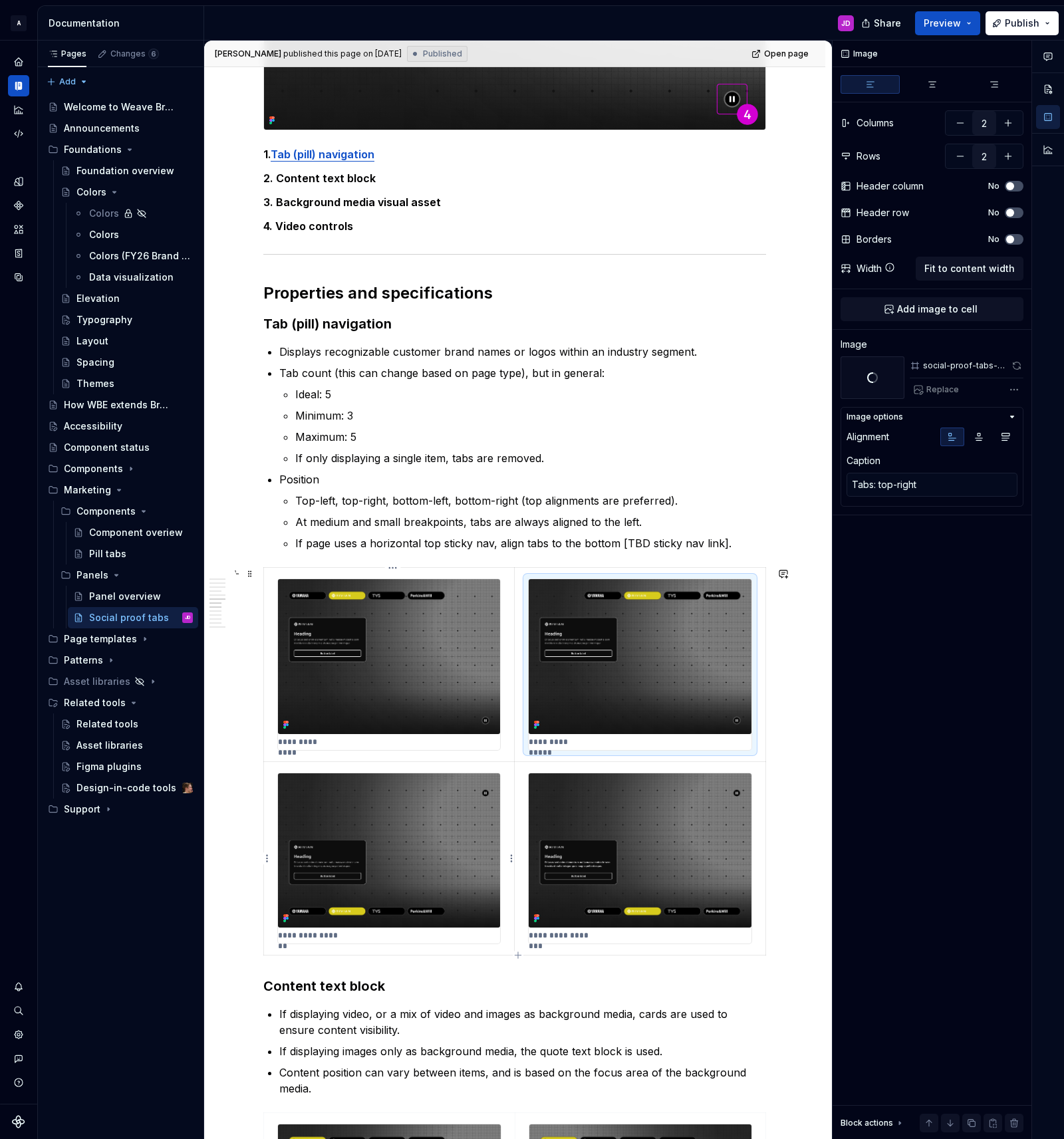
type textarea "*"
type textarea "Tabs: bottom-left"
click at [465, 837] on img at bounding box center [389, 851] width 222 height 154
click at [1009, 363] on div "social-proof-tabs-tabs-bottom-left" at bounding box center [966, 366] width 113 height 18
click at [1013, 364] on button "button" at bounding box center [1018, 366] width 12 height 18
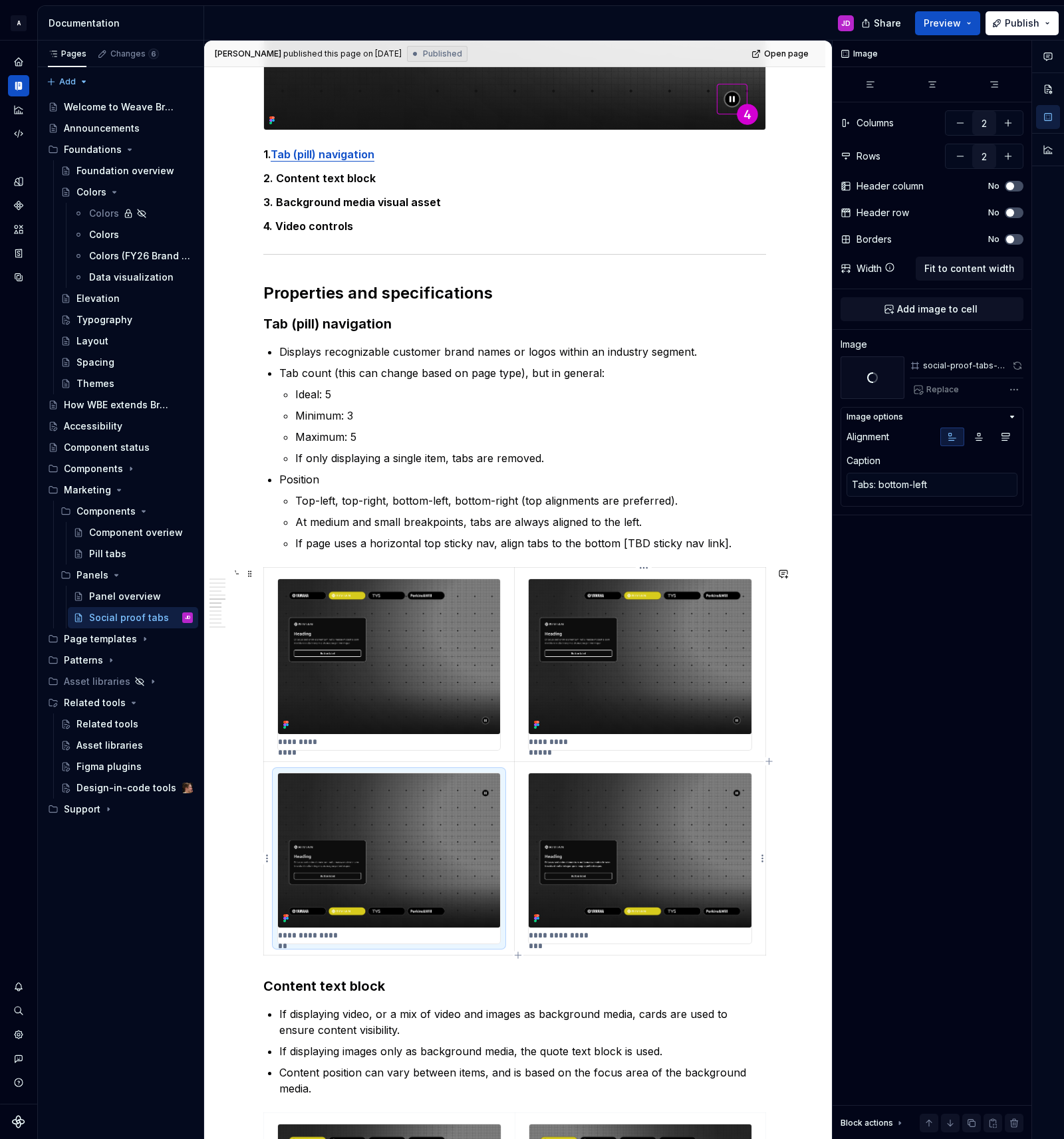
type textarea "*"
type textarea "Tabs: bottom-right"
click at [668, 797] on img at bounding box center [640, 851] width 223 height 154
click at [1018, 368] on button "button" at bounding box center [1018, 366] width 12 height 18
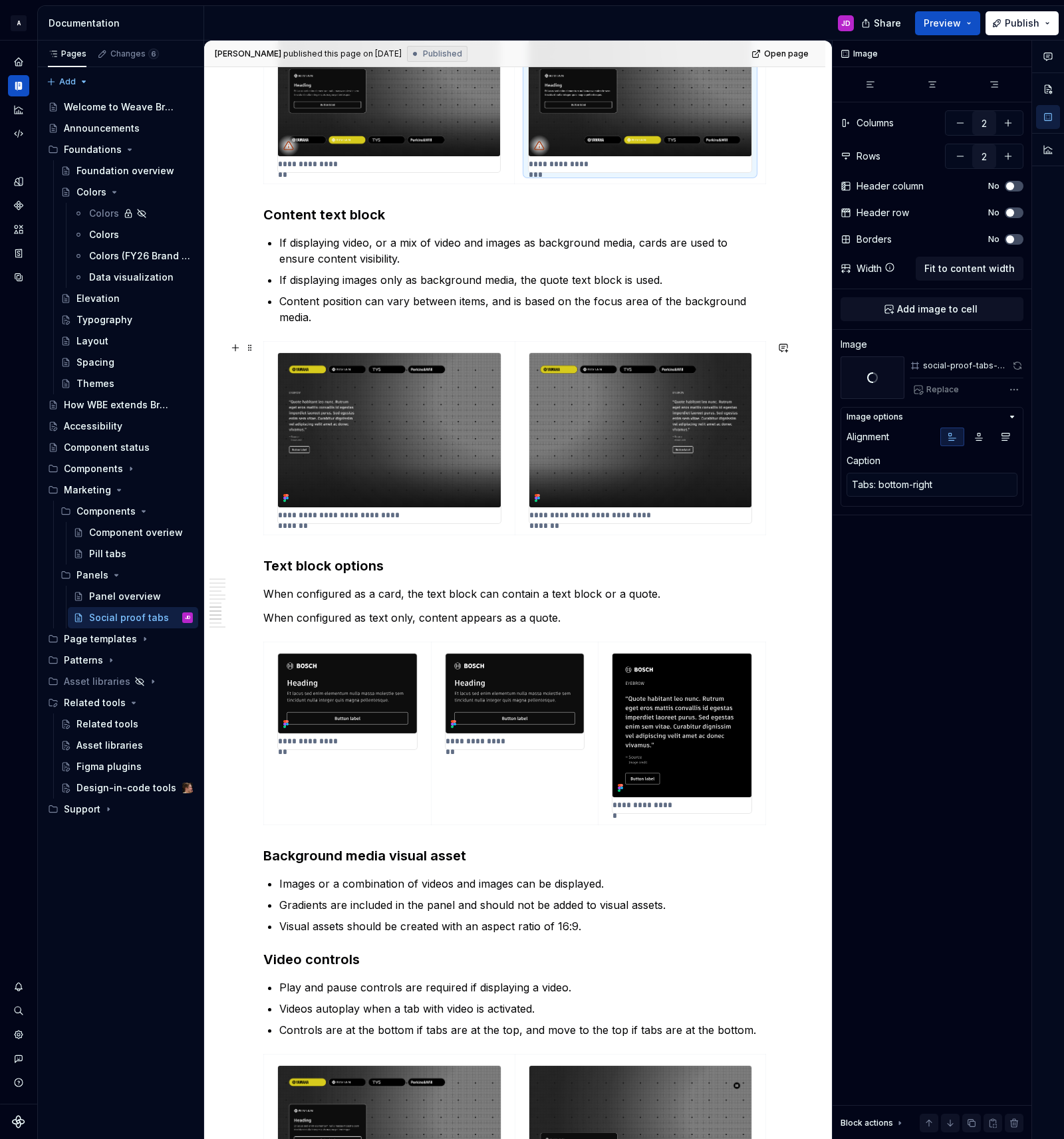
scroll to position [2356, 0]
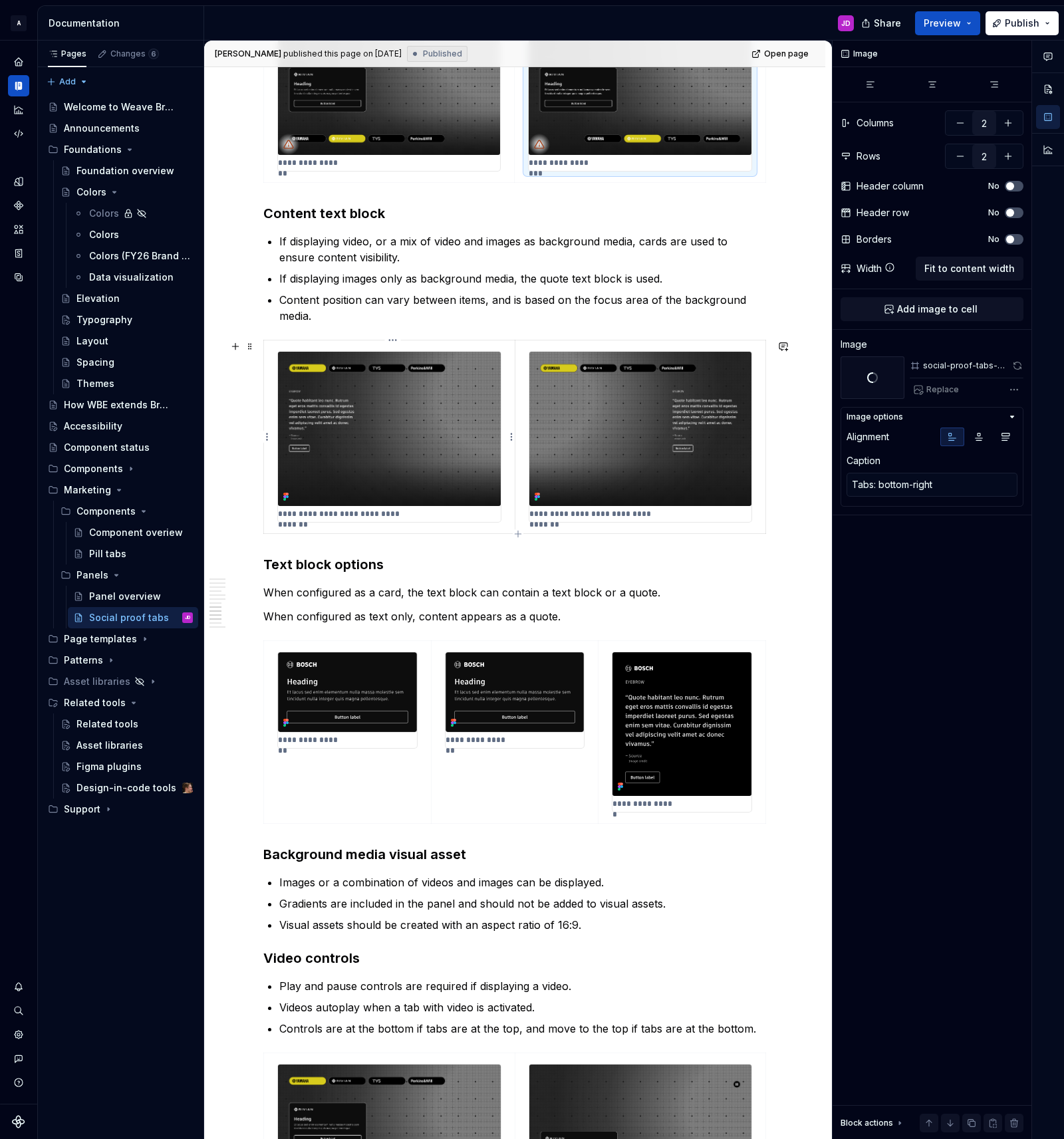
type textarea "*"
type input "1"
type textarea "Content: left, image focus area right"
click at [463, 413] on img at bounding box center [390, 429] width 223 height 154
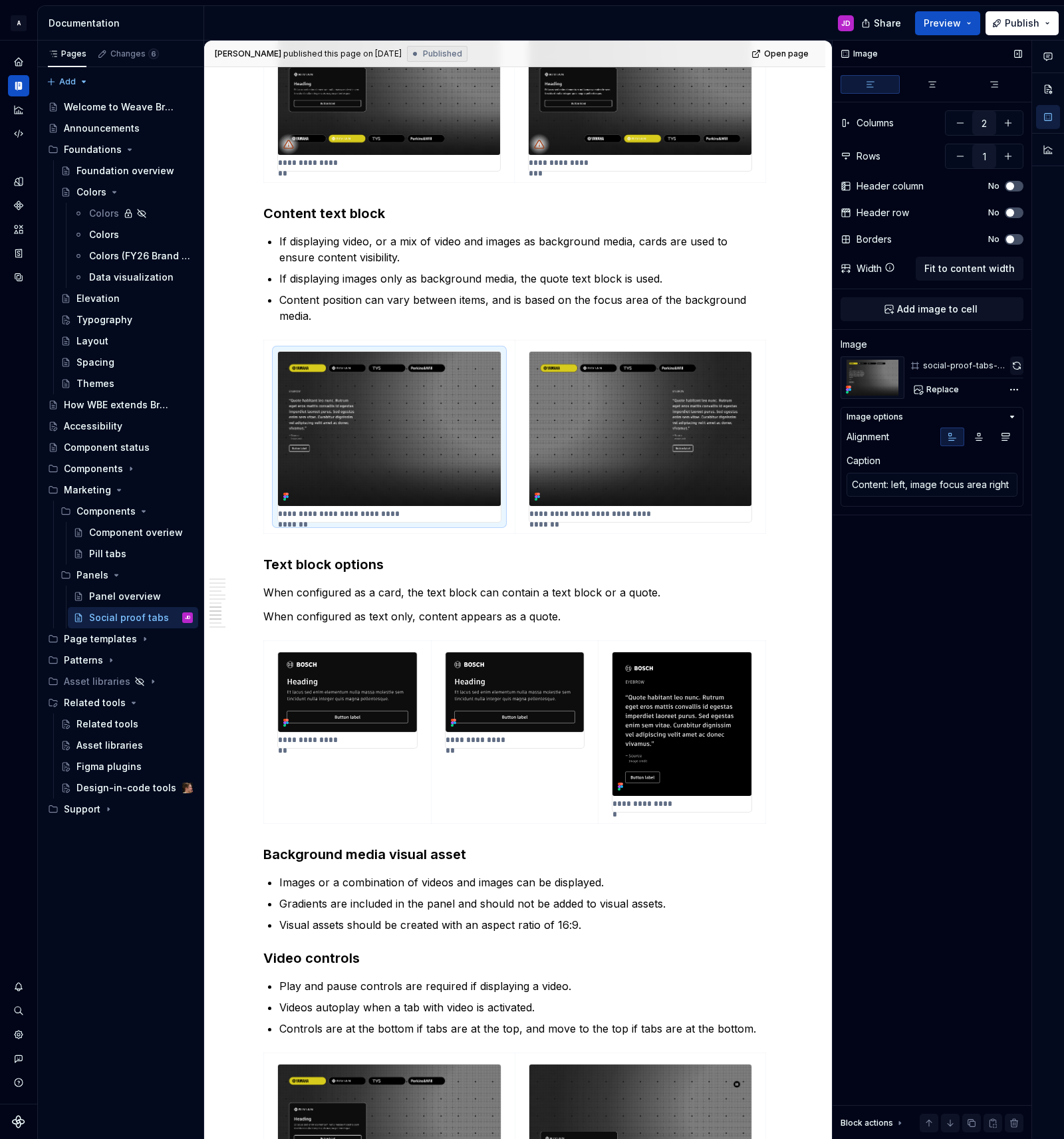
click at [1011, 362] on button "button" at bounding box center [1016, 366] width 13 height 18
type textarea "*"
type textarea "Content: right, image focus area left"
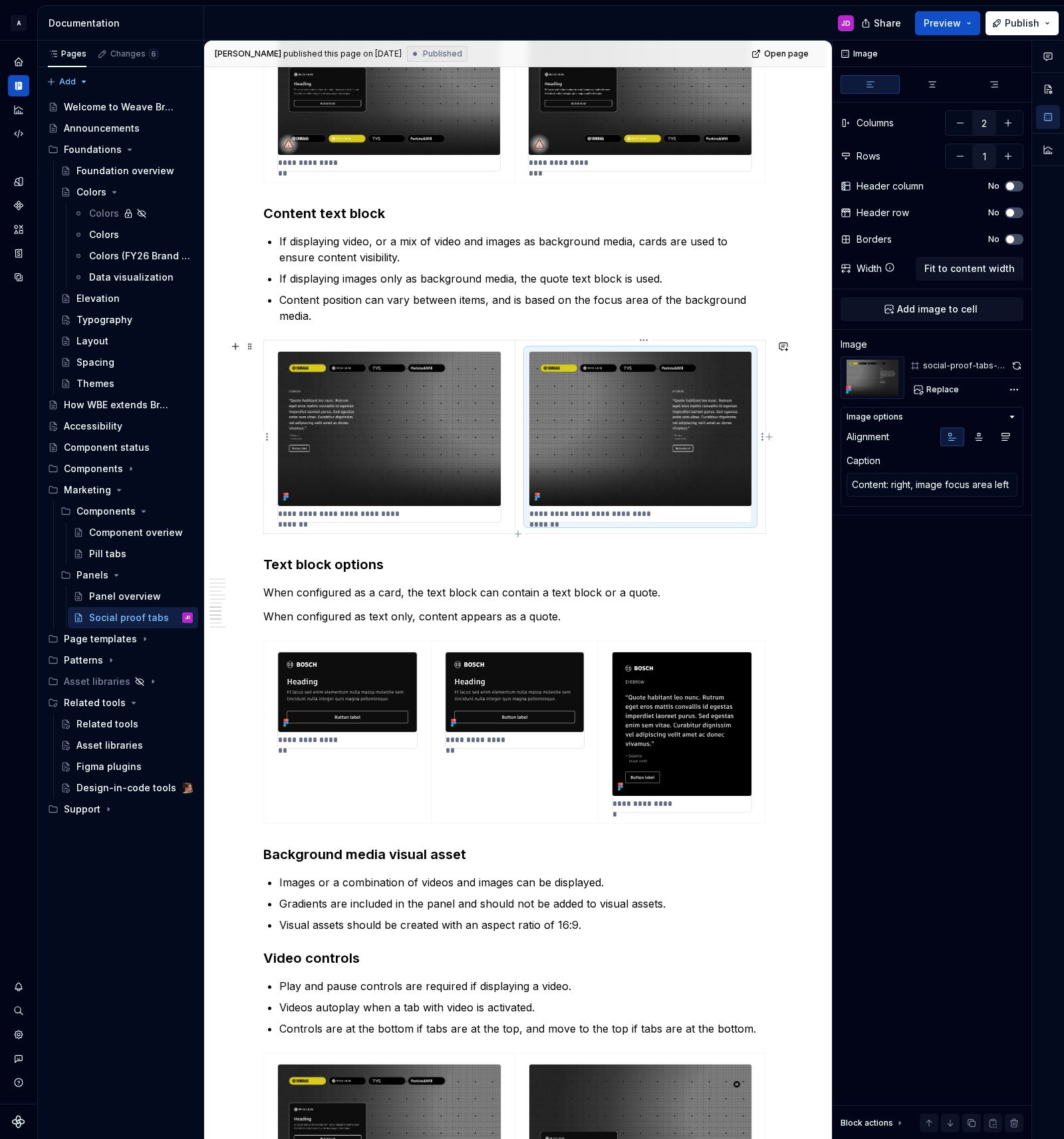
drag, startPoint x: 670, startPoint y: 412, endPoint x: 722, endPoint y: 406, distance: 52.3
click at [670, 412] on img at bounding box center [640, 429] width 223 height 154
click at [1014, 366] on button "button" at bounding box center [1016, 366] width 13 height 18
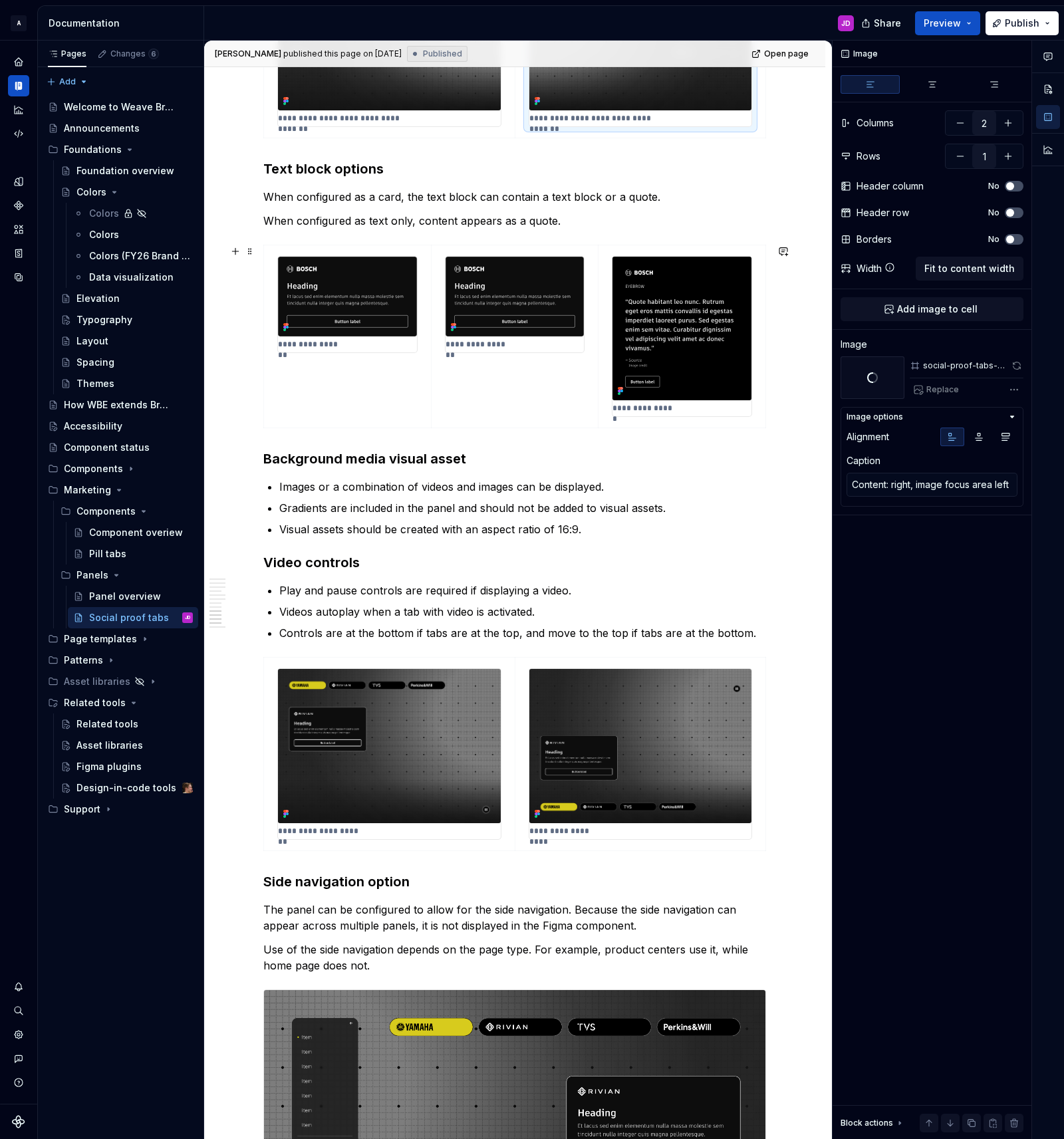
scroll to position [2754, 0]
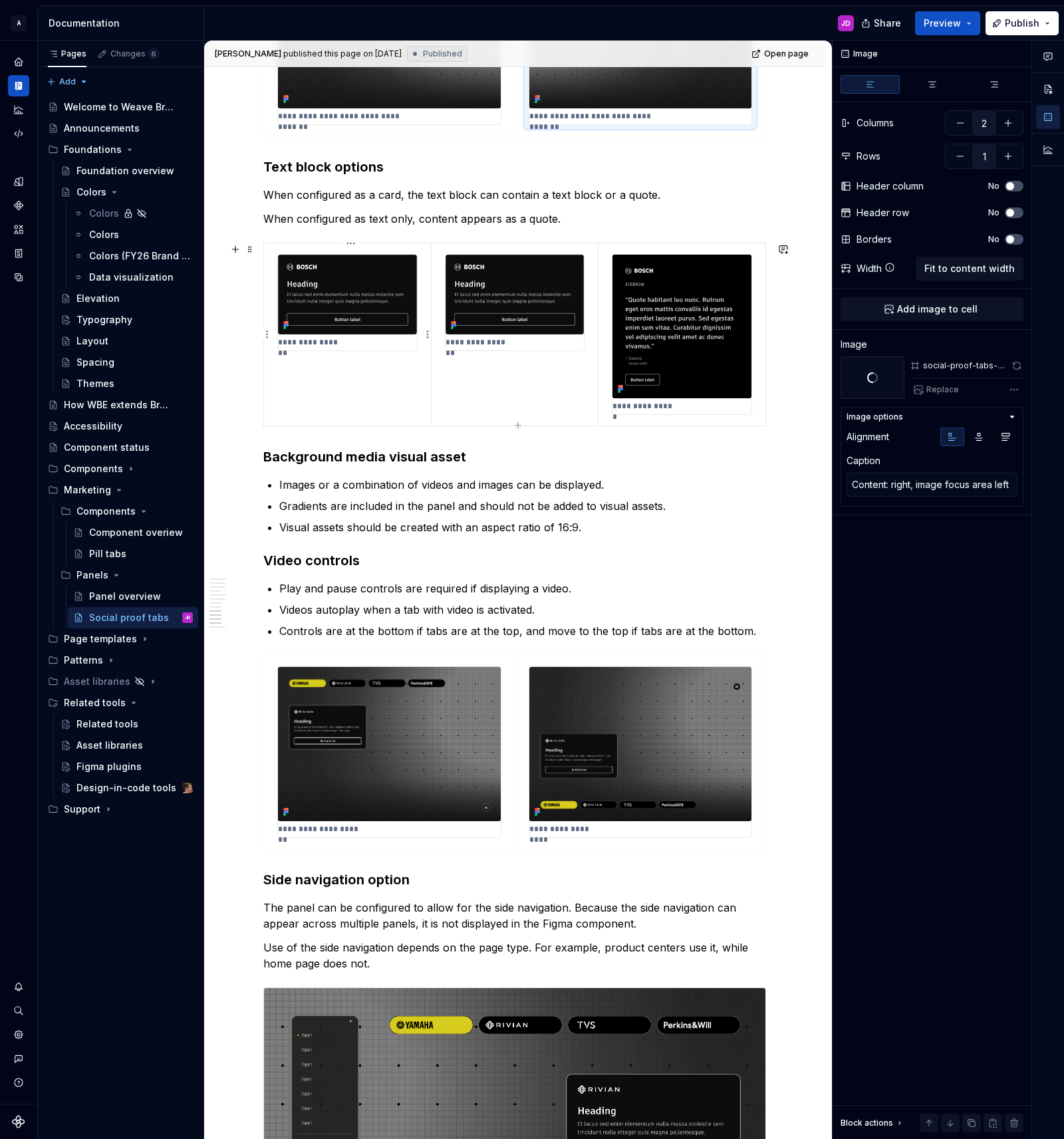
type textarea "*"
type input "3"
type textarea "Card: text option"
click at [396, 267] on img at bounding box center [347, 294] width 139 height 79
click at [1015, 363] on button "button" at bounding box center [1014, 366] width 18 height 18
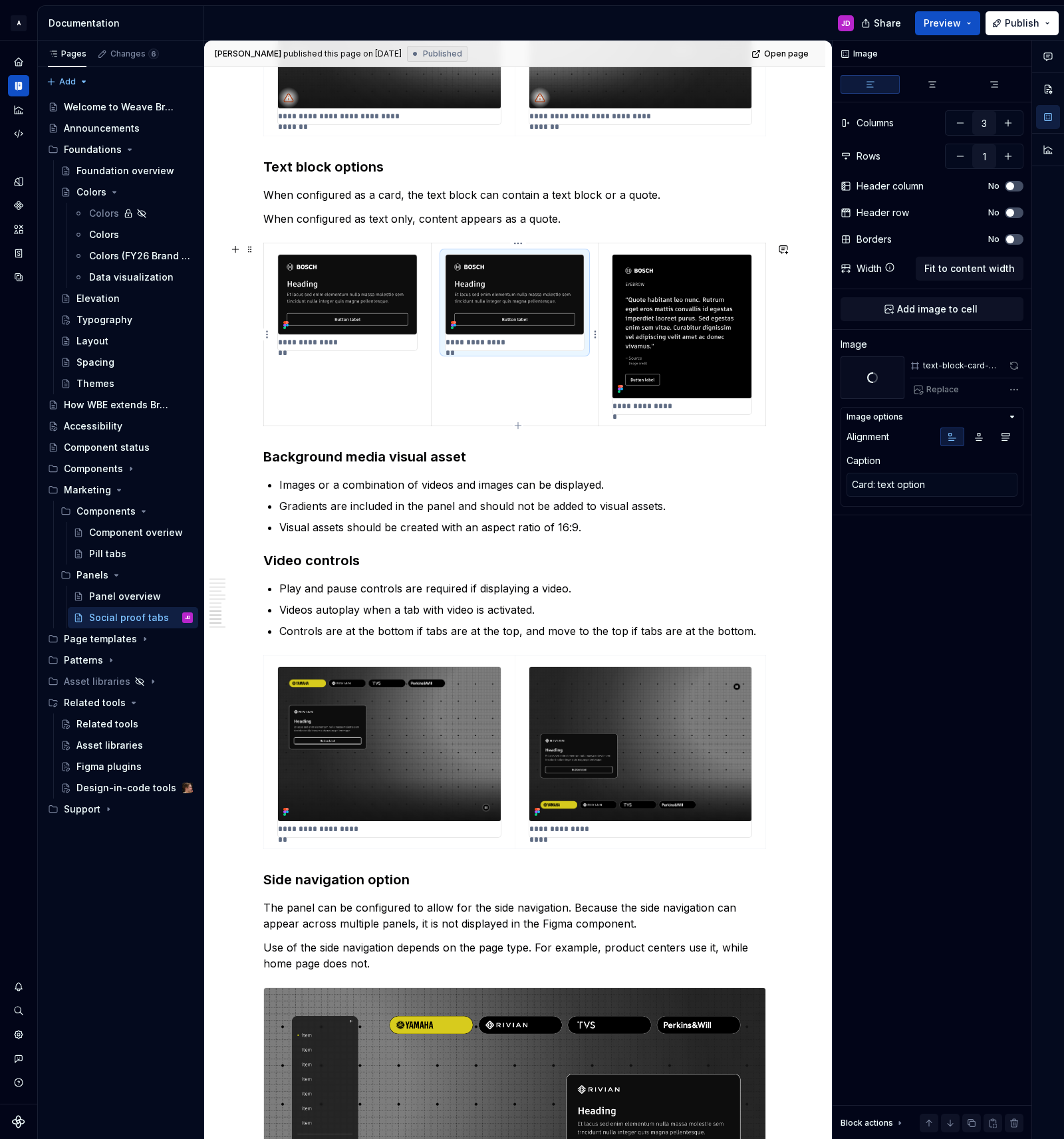
click at [540, 296] on img at bounding box center [515, 294] width 139 height 79
click at [541, 288] on img at bounding box center [515, 294] width 139 height 79
type textarea "*"
type textarea "Text-only: quote"
click at [716, 282] on img at bounding box center [681, 326] width 139 height 143
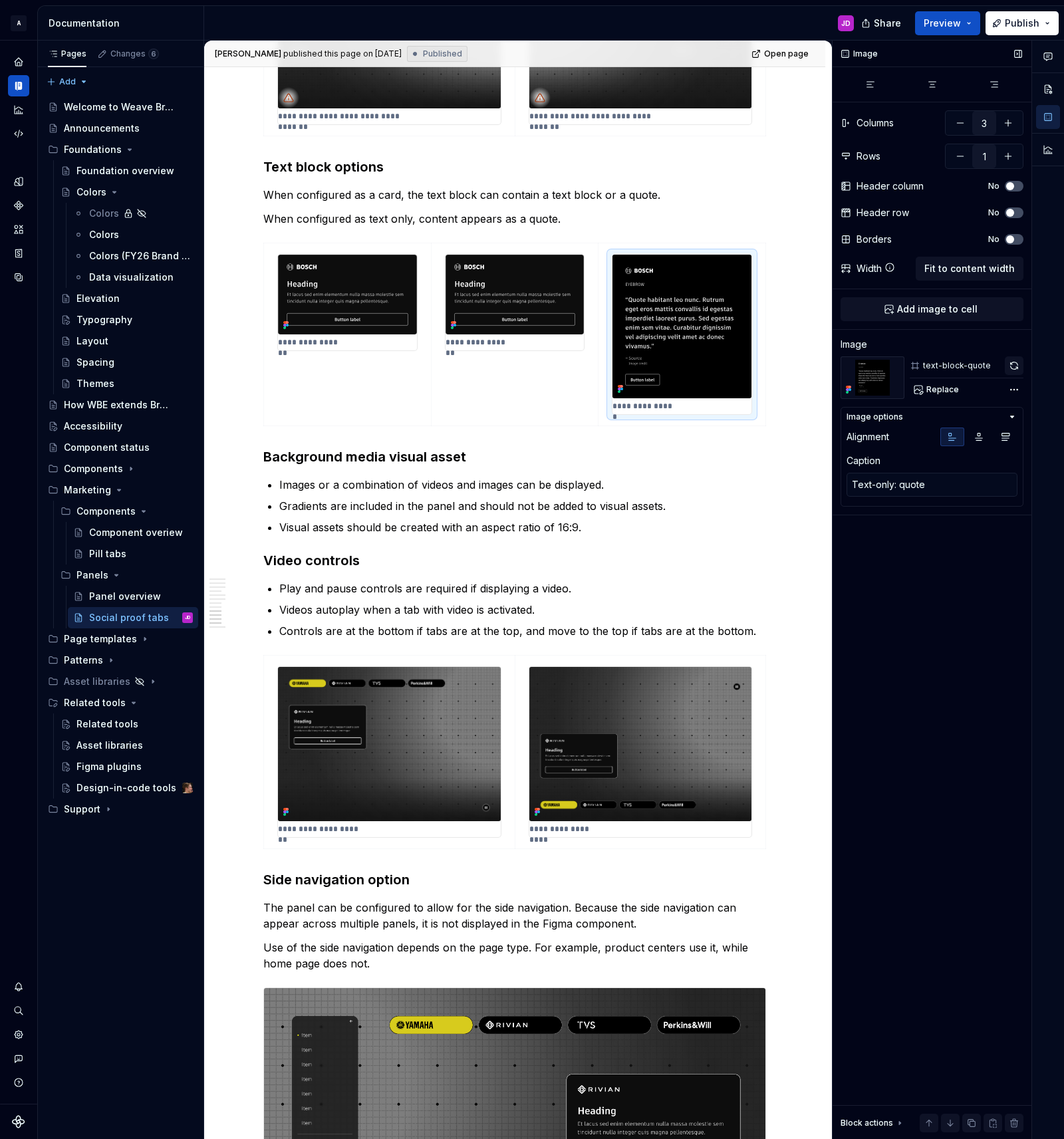
click at [1013, 366] on button "button" at bounding box center [1013, 366] width 18 height 18
type textarea "*"
type textarea "Card: text option"
click at [549, 275] on img at bounding box center [515, 294] width 139 height 79
click at [373, 283] on img at bounding box center [347, 294] width 139 height 79
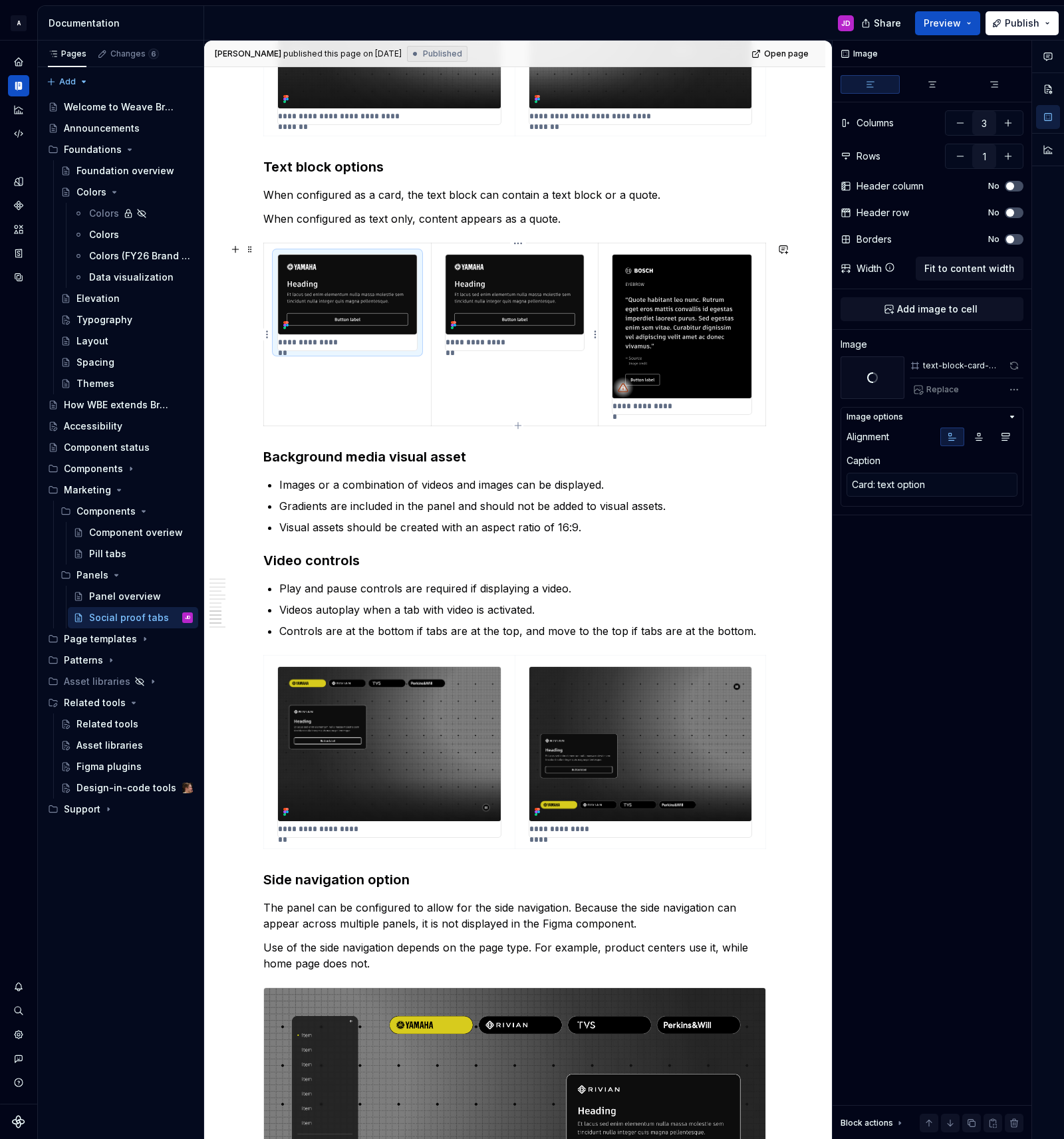
click at [550, 285] on img at bounding box center [515, 294] width 139 height 79
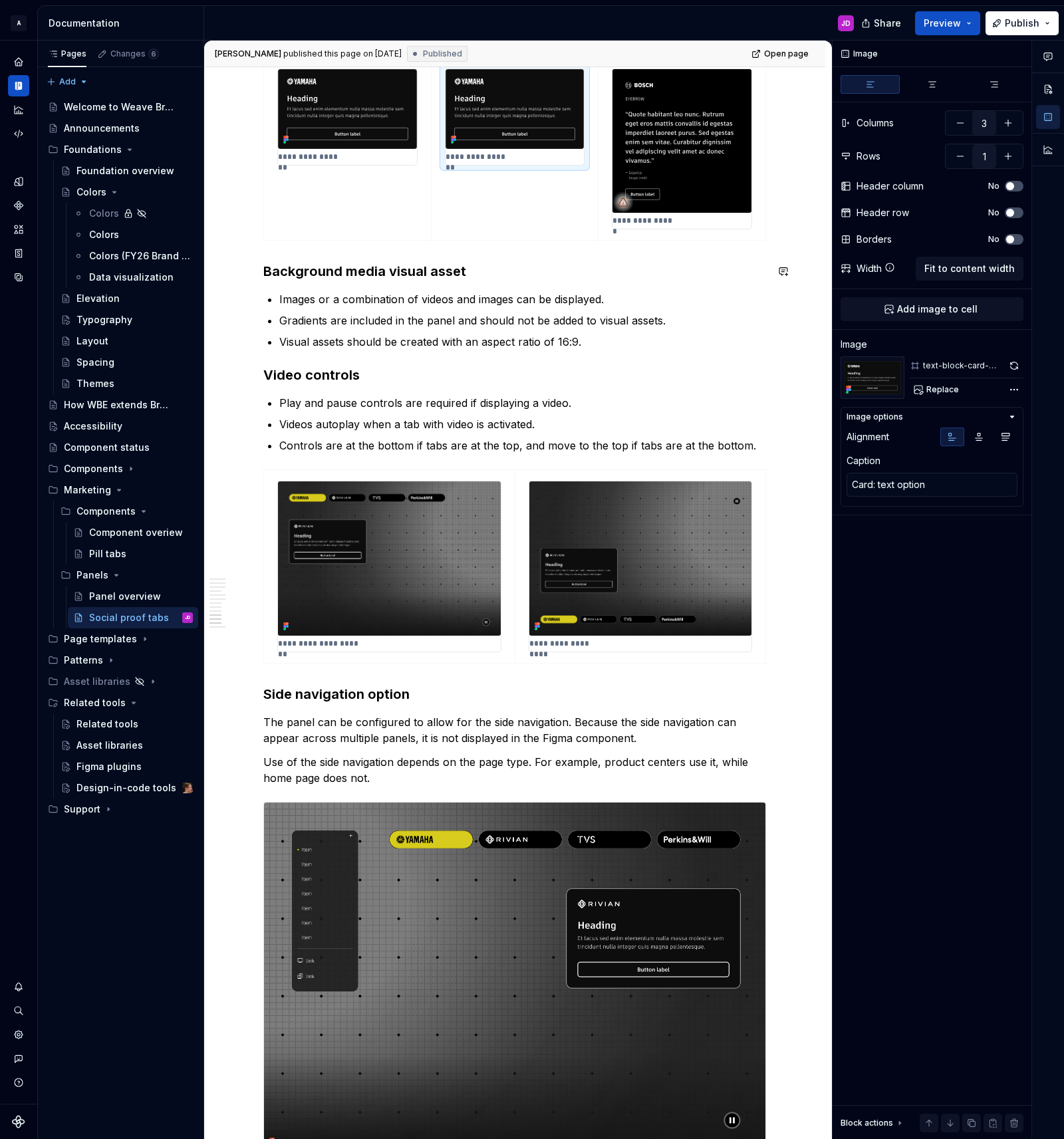
scroll to position [2915, 0]
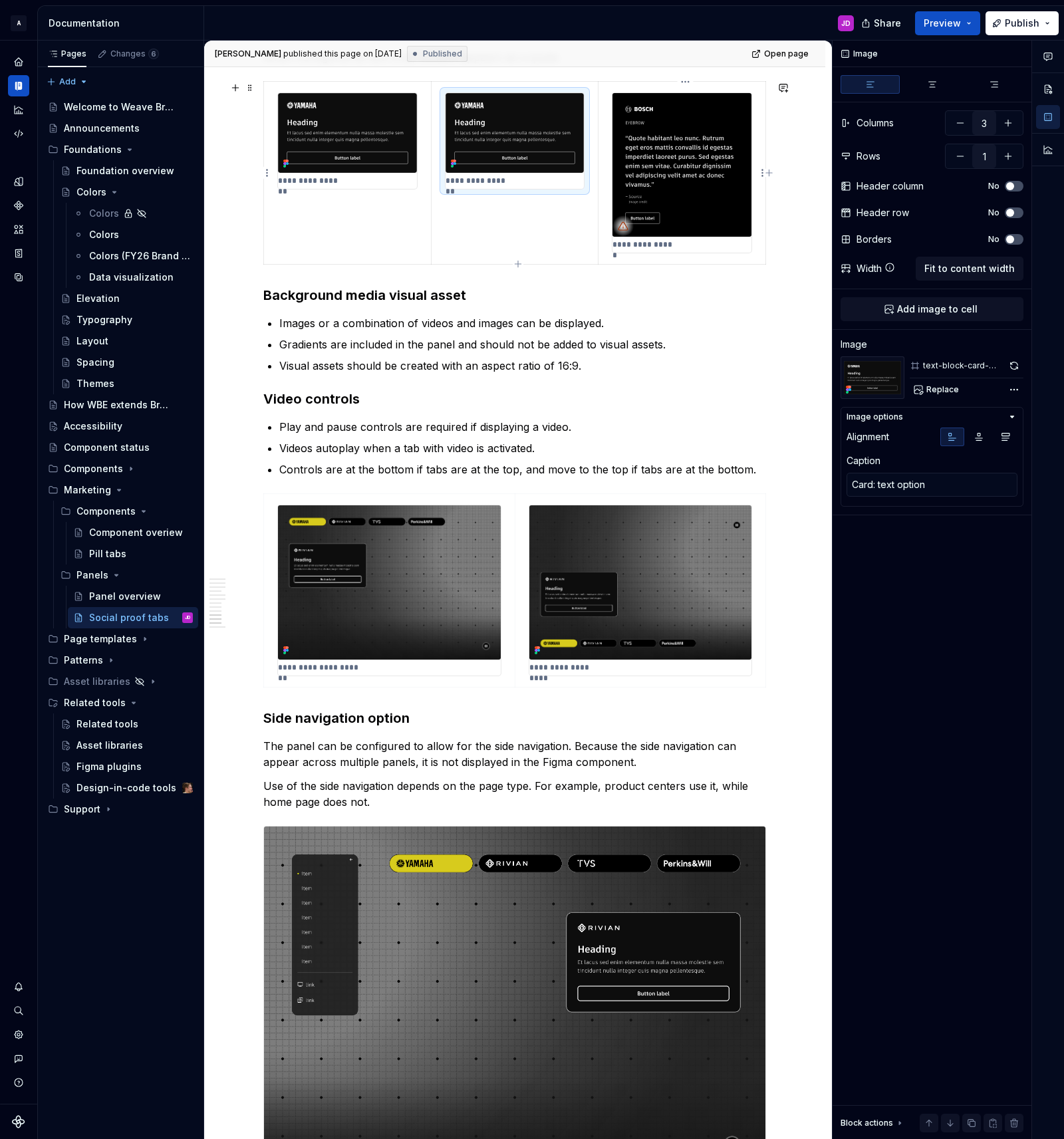
type textarea "*"
type textarea "Text-only: quote"
click at [677, 119] on img at bounding box center [681, 164] width 139 height 143
type textarea "*"
type input "2"
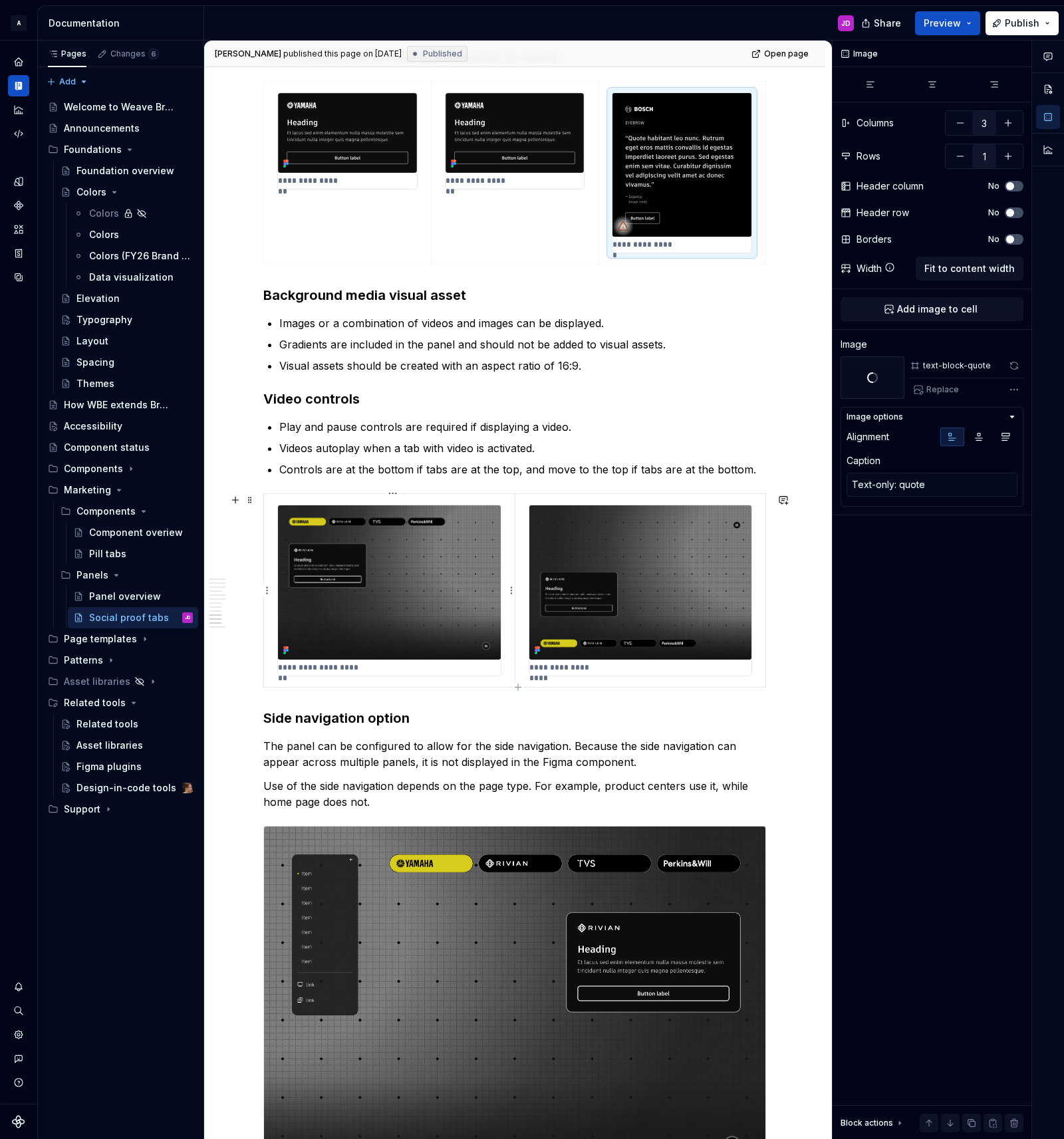
type textarea "Video controls: bottom"
click at [448, 545] on img at bounding box center [390, 582] width 223 height 154
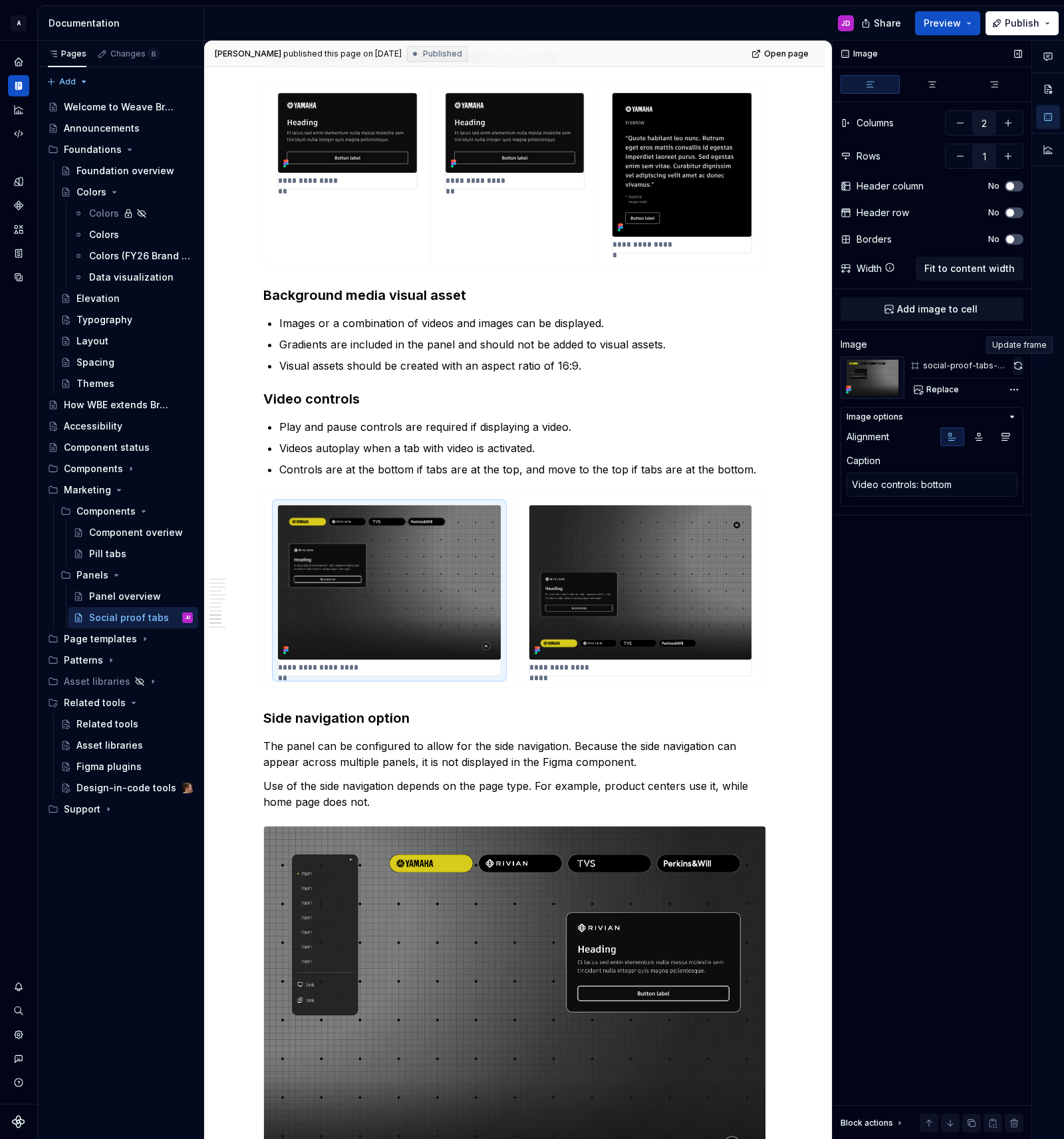
click at [1018, 366] on button "button" at bounding box center [1018, 366] width 11 height 18
type textarea "*"
type textarea "Video controls: top"
click at [720, 519] on img at bounding box center [640, 582] width 222 height 154
click at [1014, 363] on button "button" at bounding box center [1018, 366] width 12 height 18
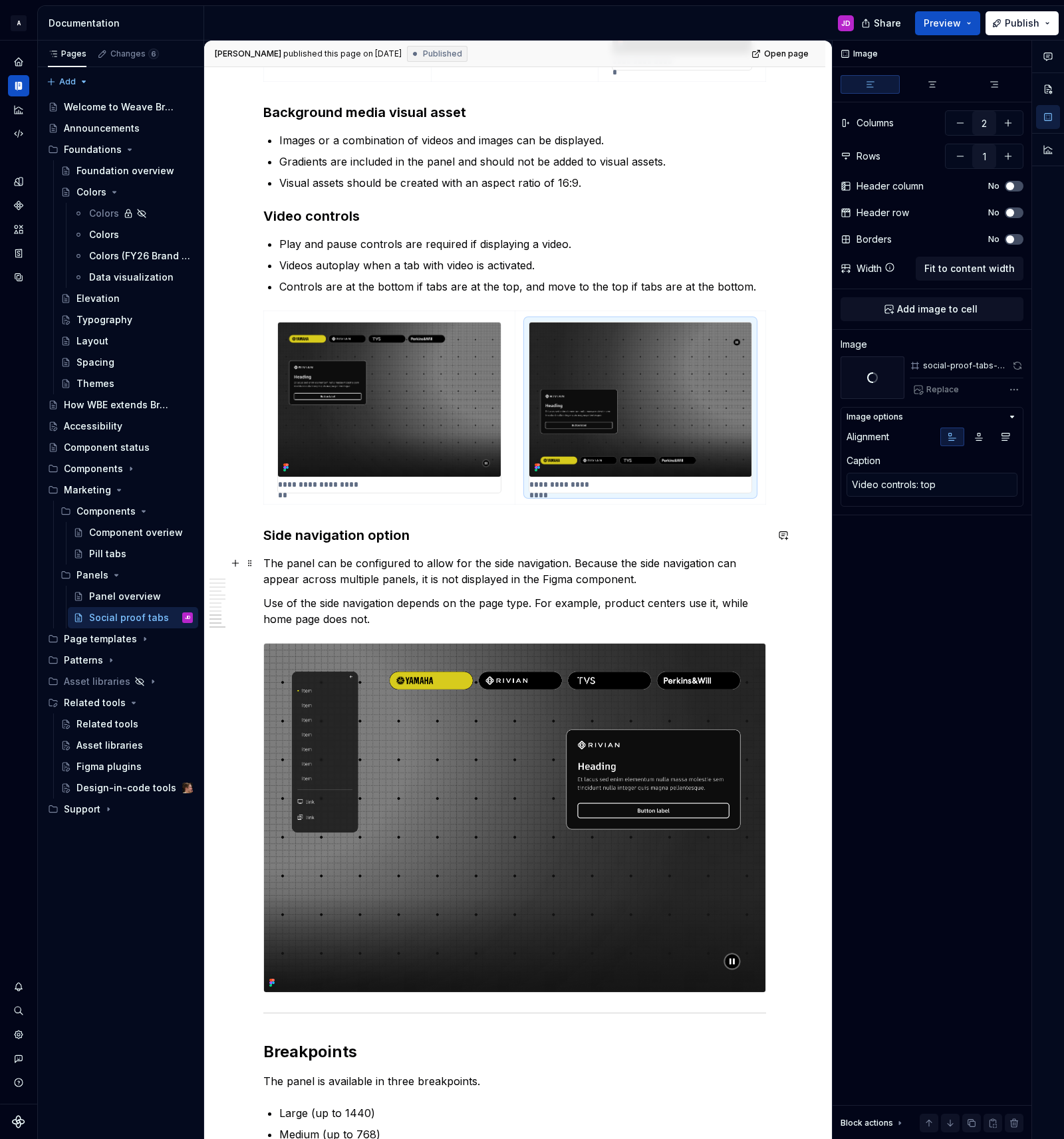
scroll to position [3100, 0]
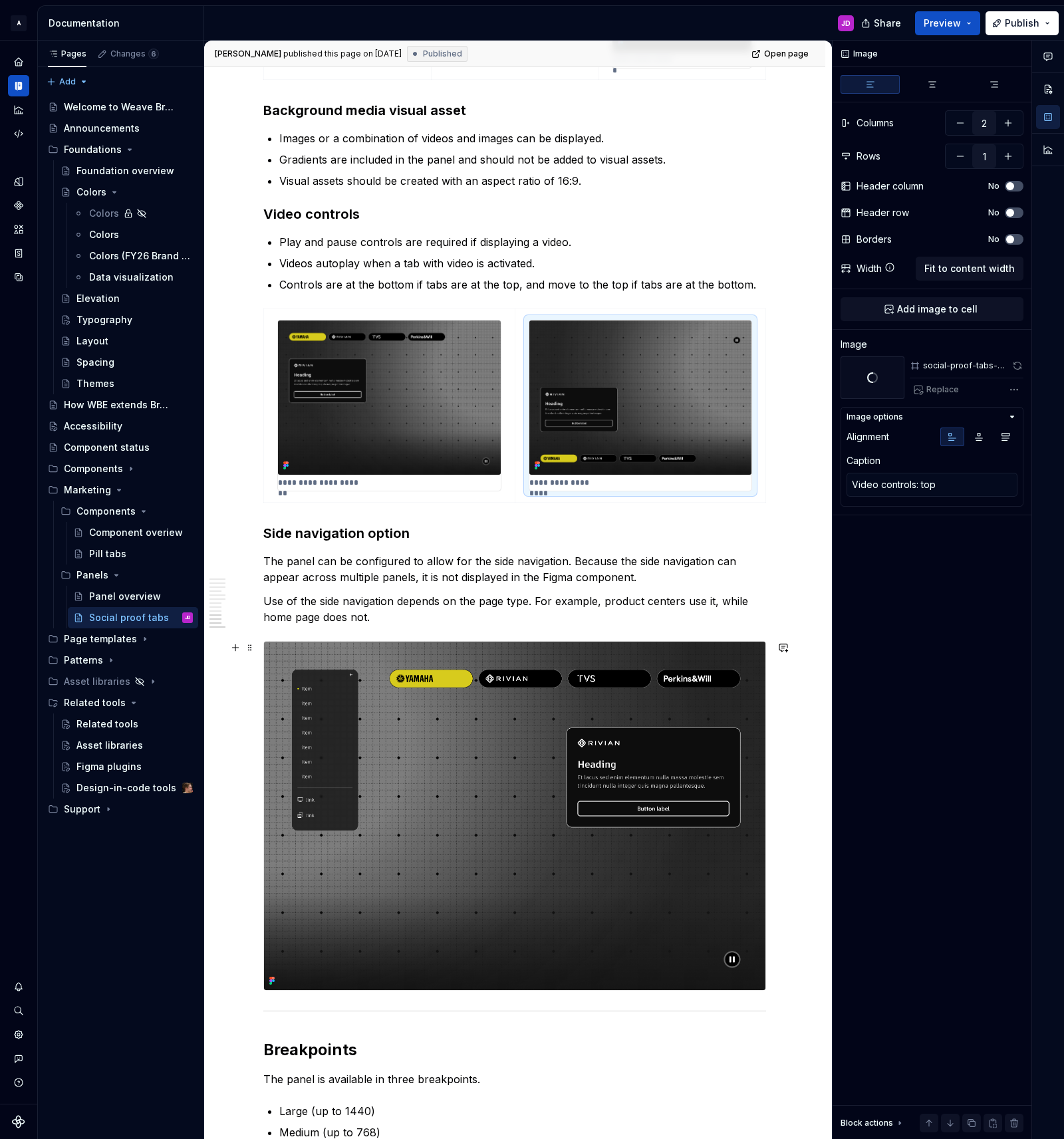
click at [481, 778] on img at bounding box center [515, 816] width 502 height 348
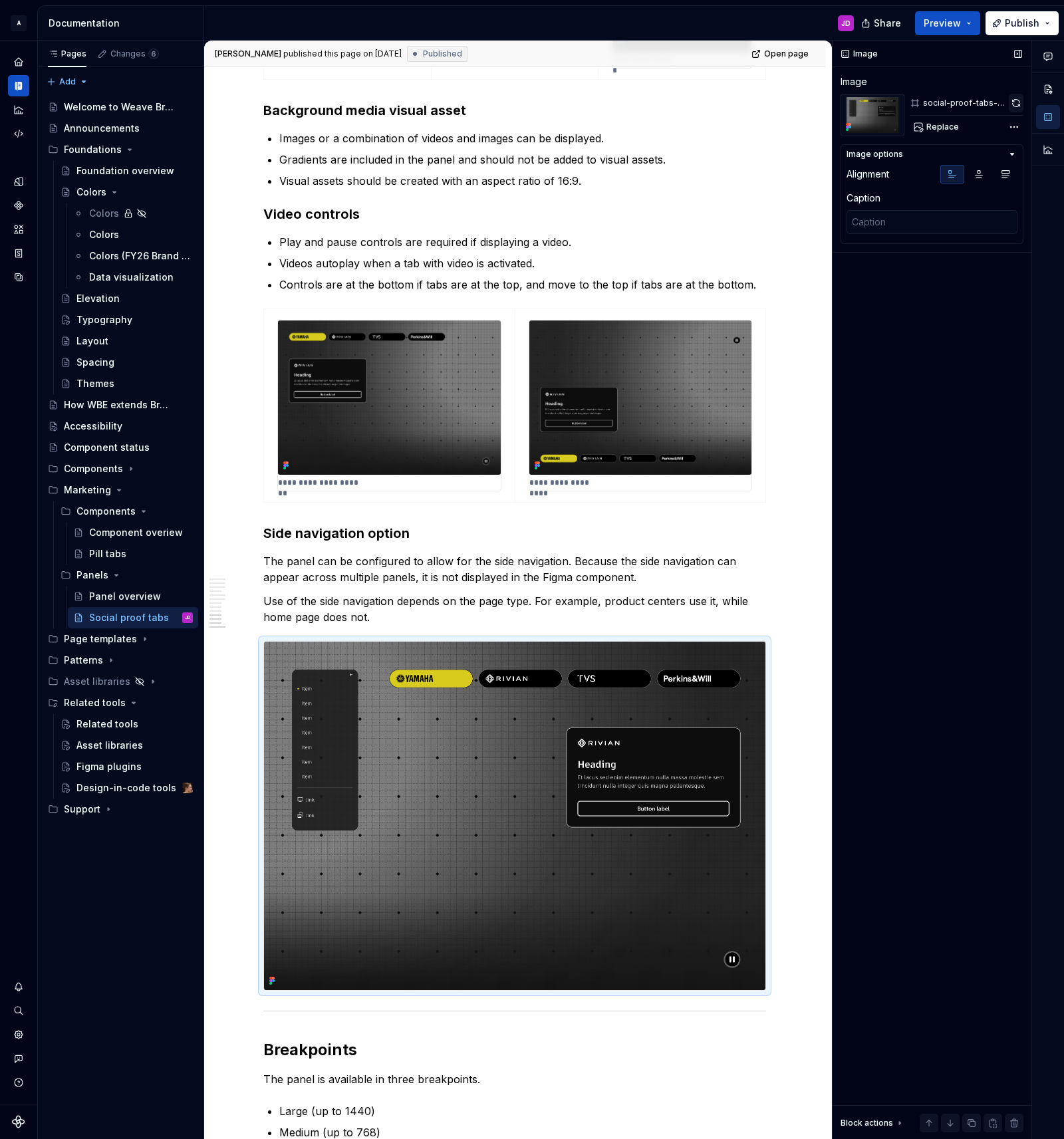
click at [1015, 101] on button "button" at bounding box center [1015, 102] width 14 height 18
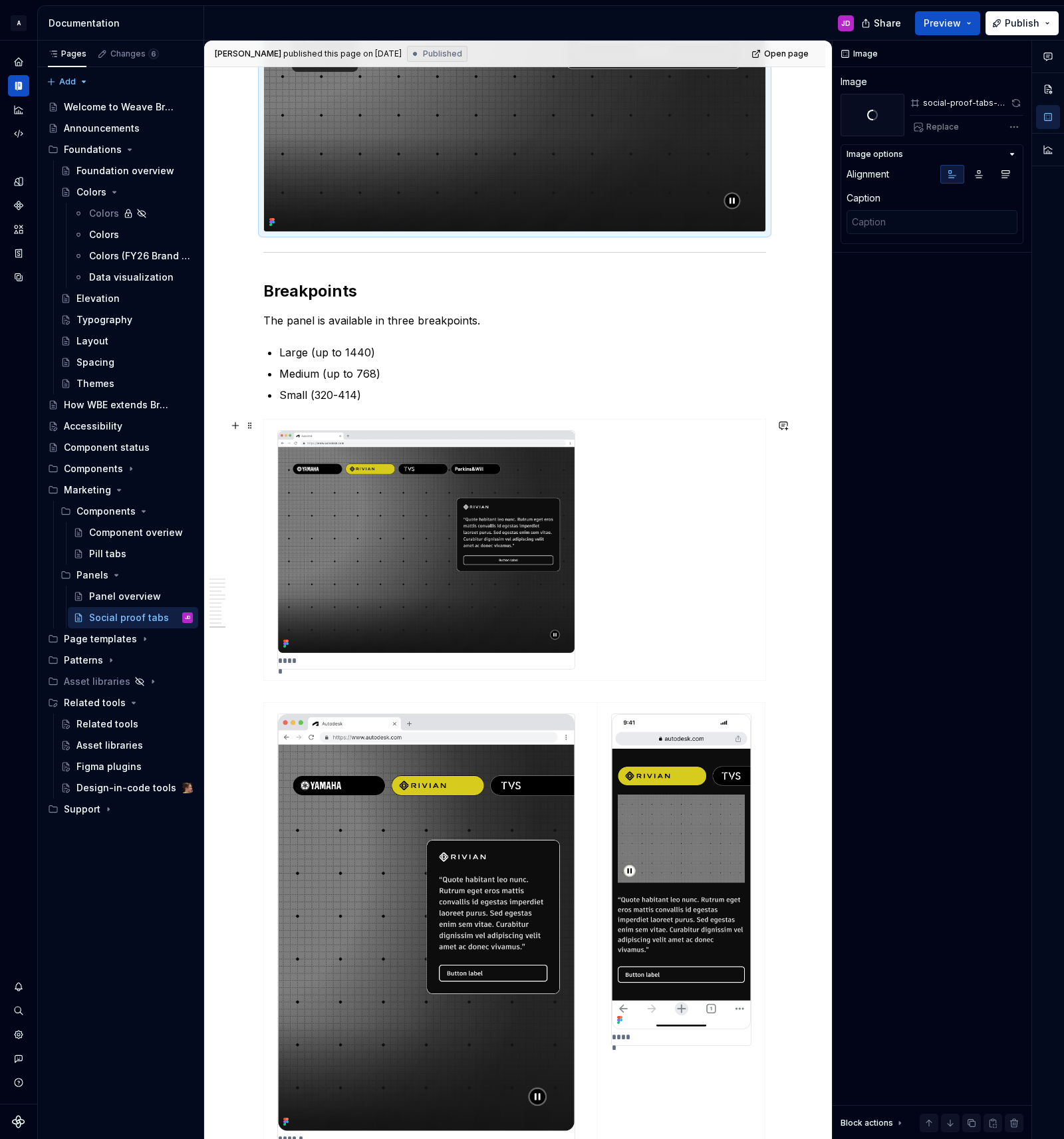
scroll to position [3861, 0]
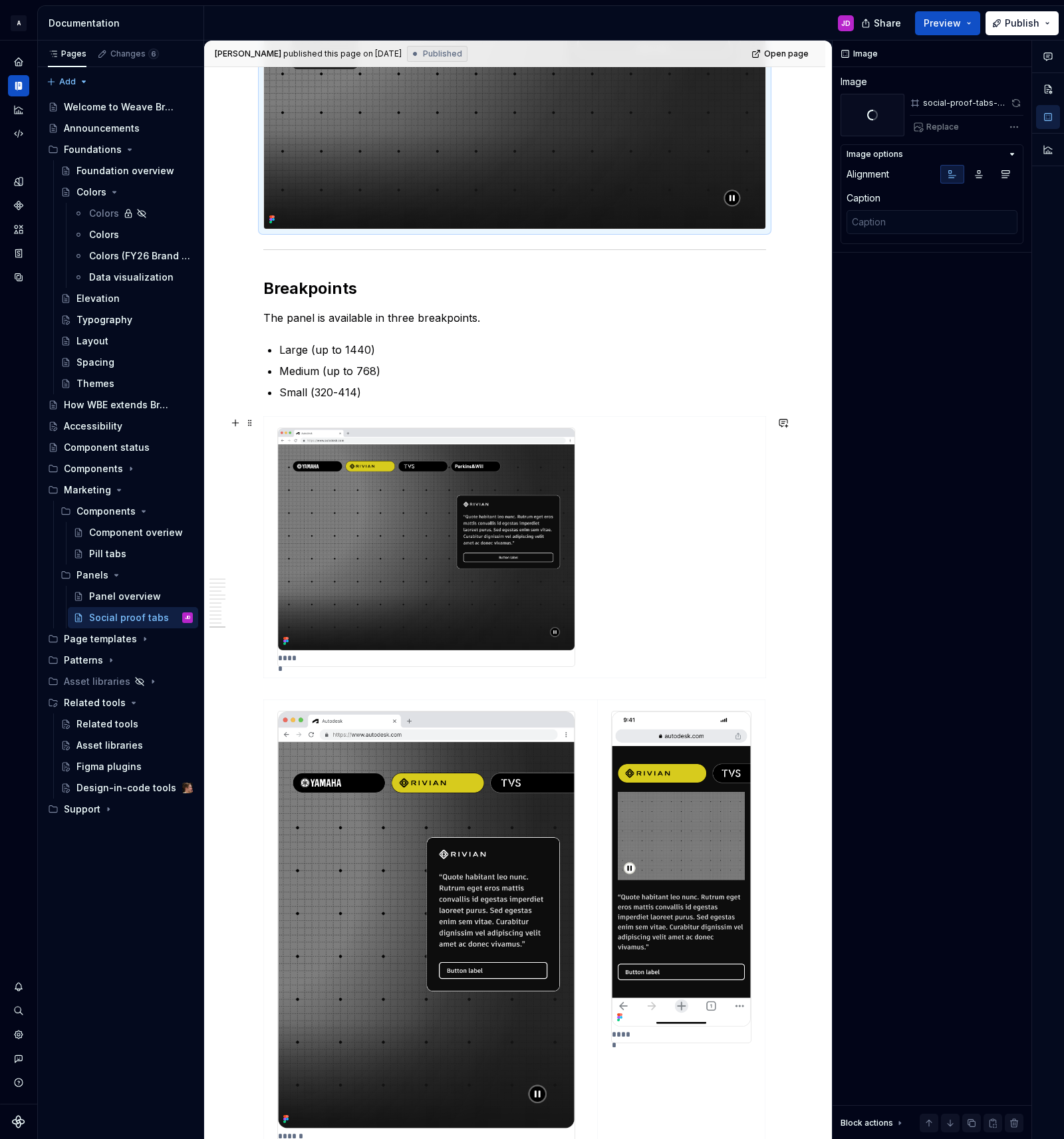
click at [386, 521] on img at bounding box center [426, 539] width 297 height 222
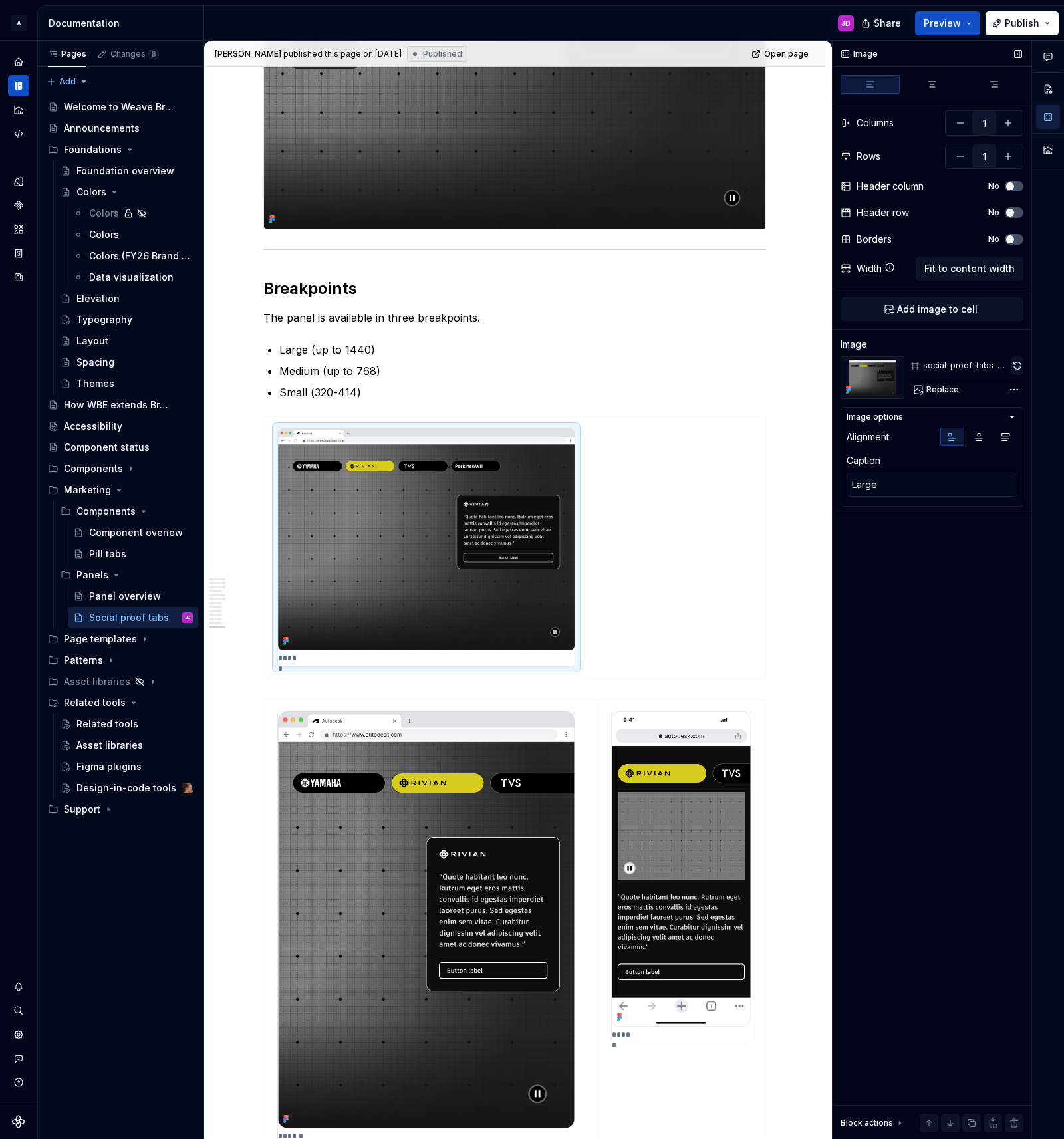
click at [1013, 363] on button "button" at bounding box center [1018, 366] width 12 height 18
type textarea "*"
type input "2"
type textarea "Medium"
click at [427, 793] on img at bounding box center [426, 920] width 297 height 417
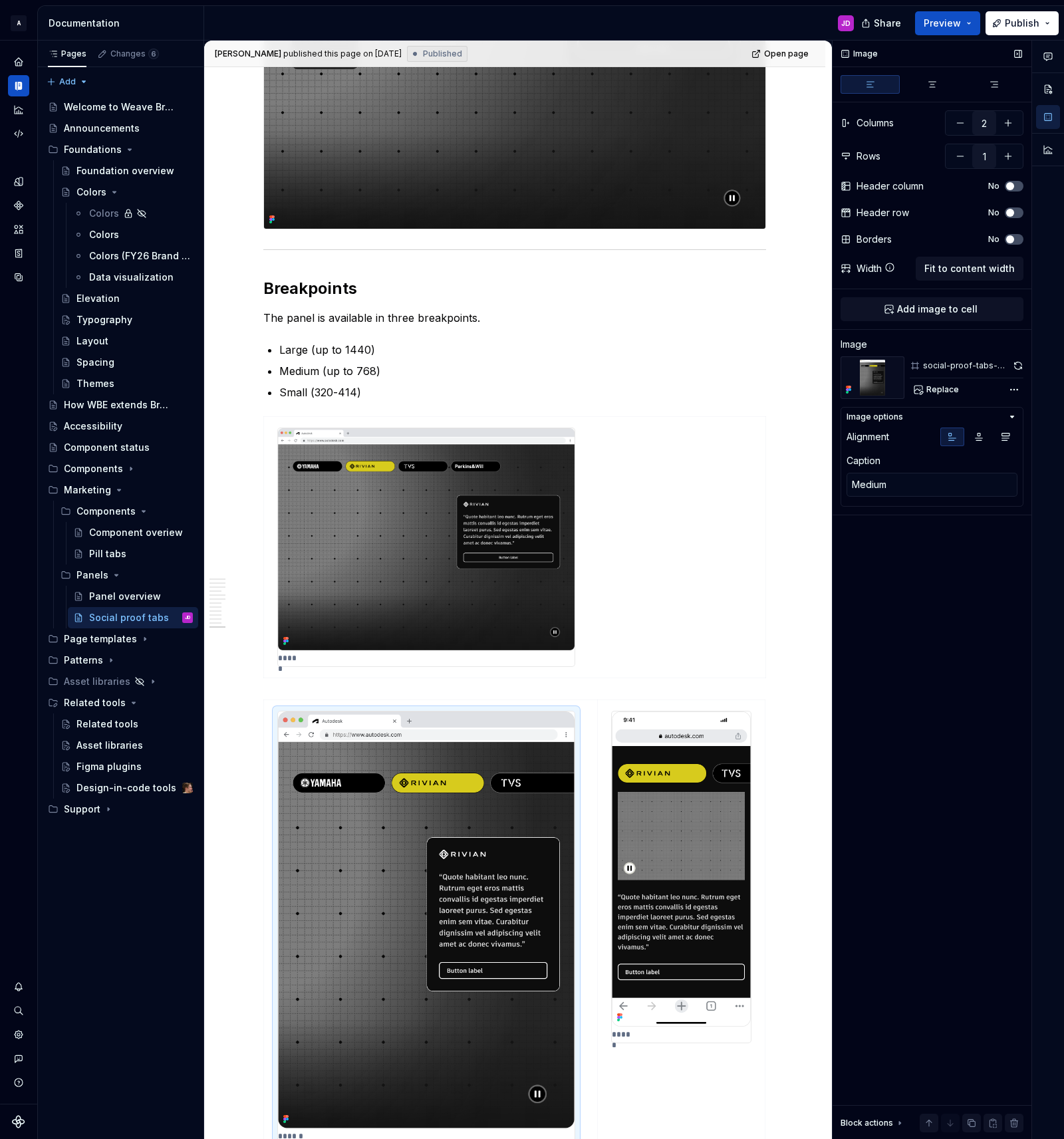
drag, startPoint x: 1017, startPoint y: 363, endPoint x: 982, endPoint y: 407, distance: 56.2
click at [1017, 363] on button "button" at bounding box center [1018, 366] width 12 height 18
type textarea "*"
type textarea "Small"
click at [666, 750] on img at bounding box center [681, 868] width 139 height 315
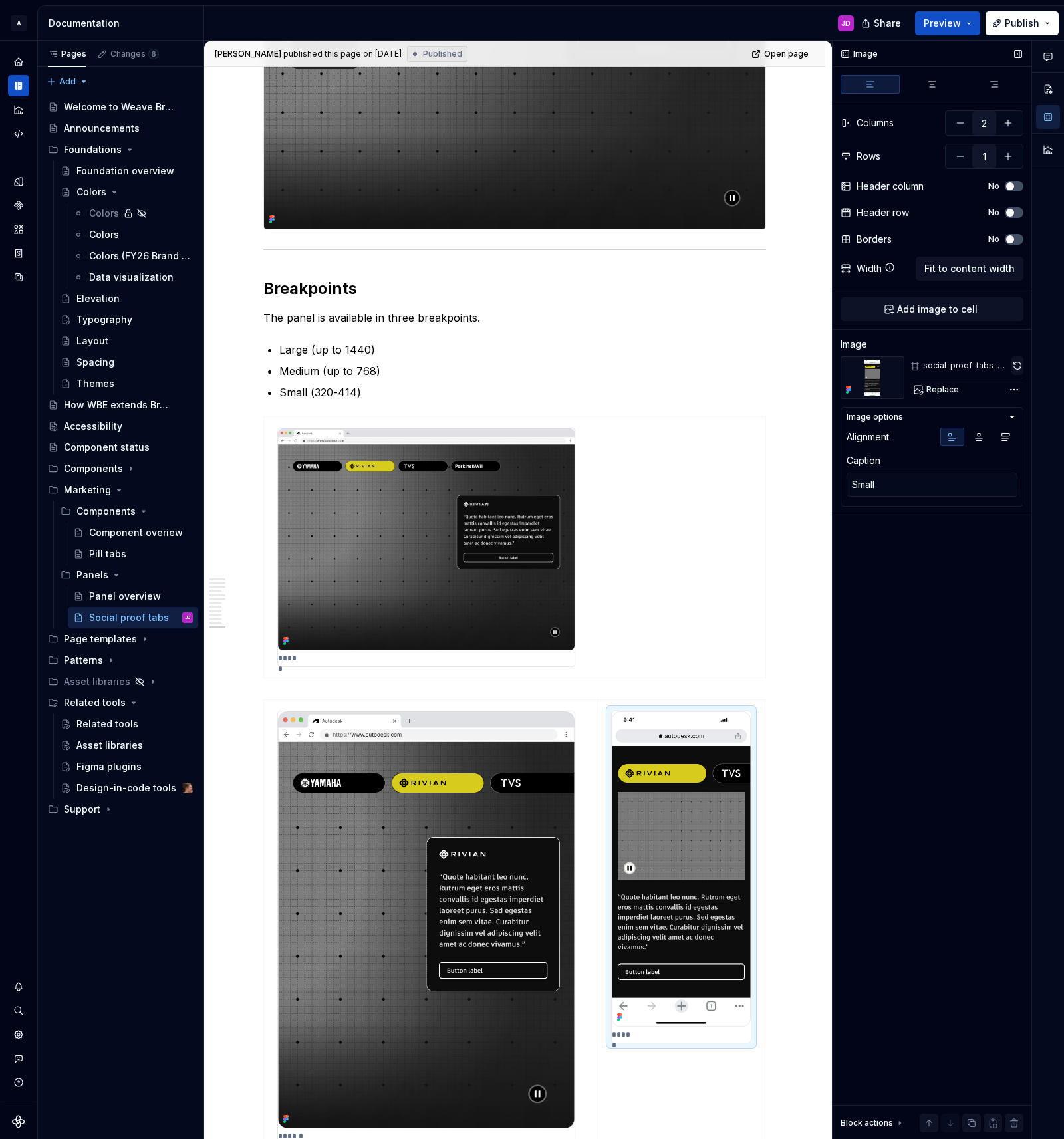
click at [1015, 365] on button "button" at bounding box center [1018, 366] width 12 height 18
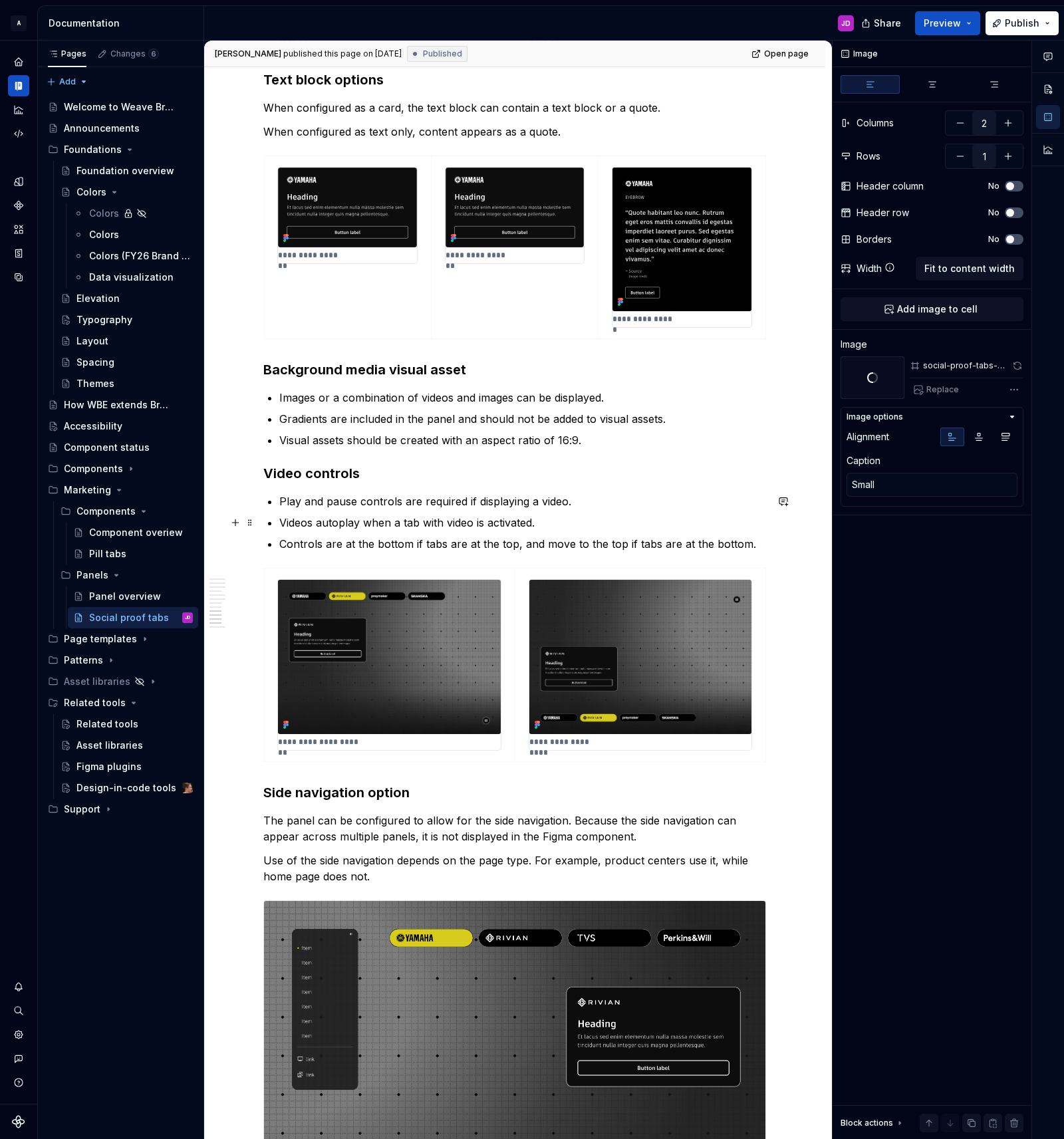
scroll to position [2888, 0]
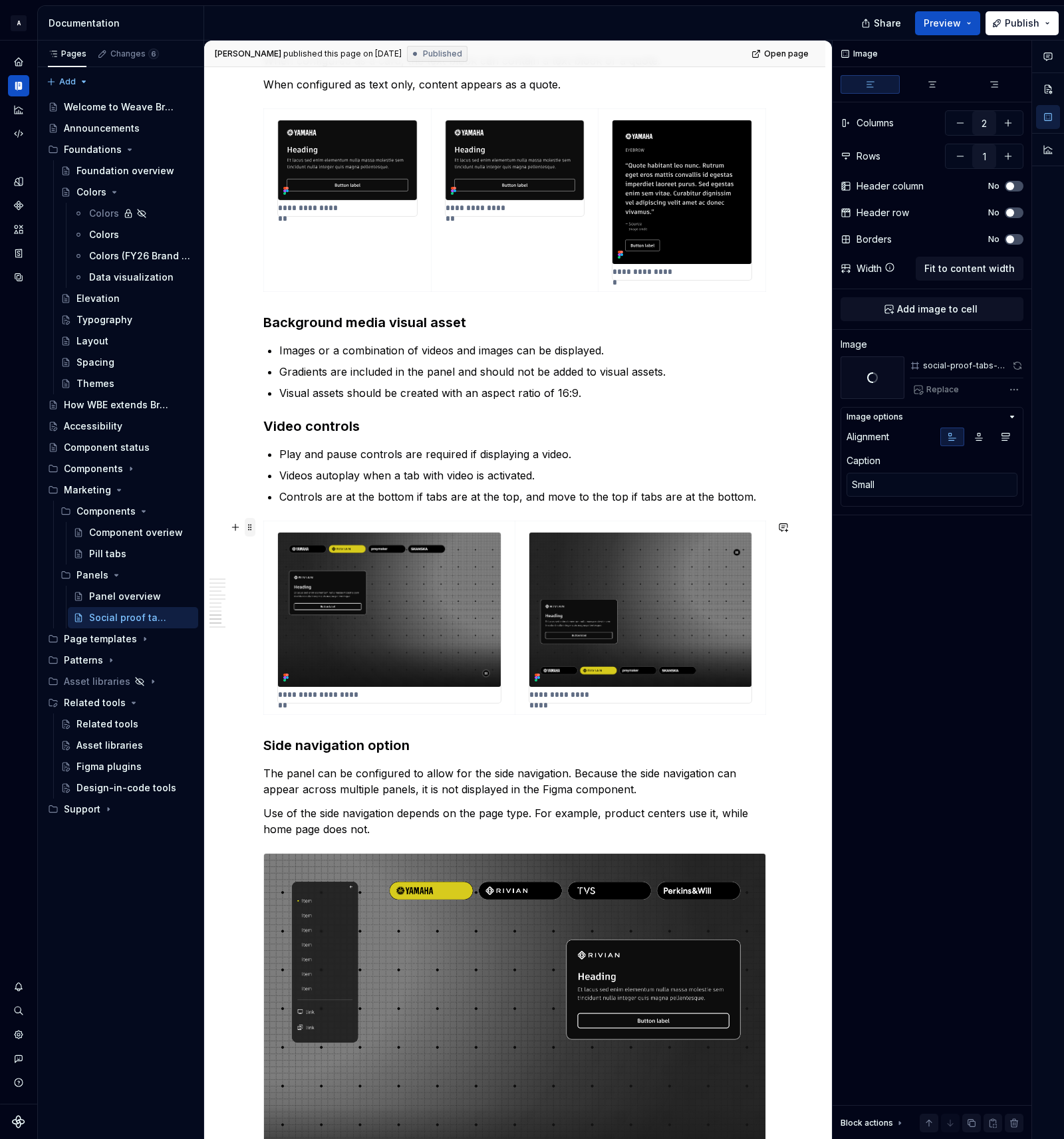
click at [255, 527] on span at bounding box center [250, 527] width 11 height 18
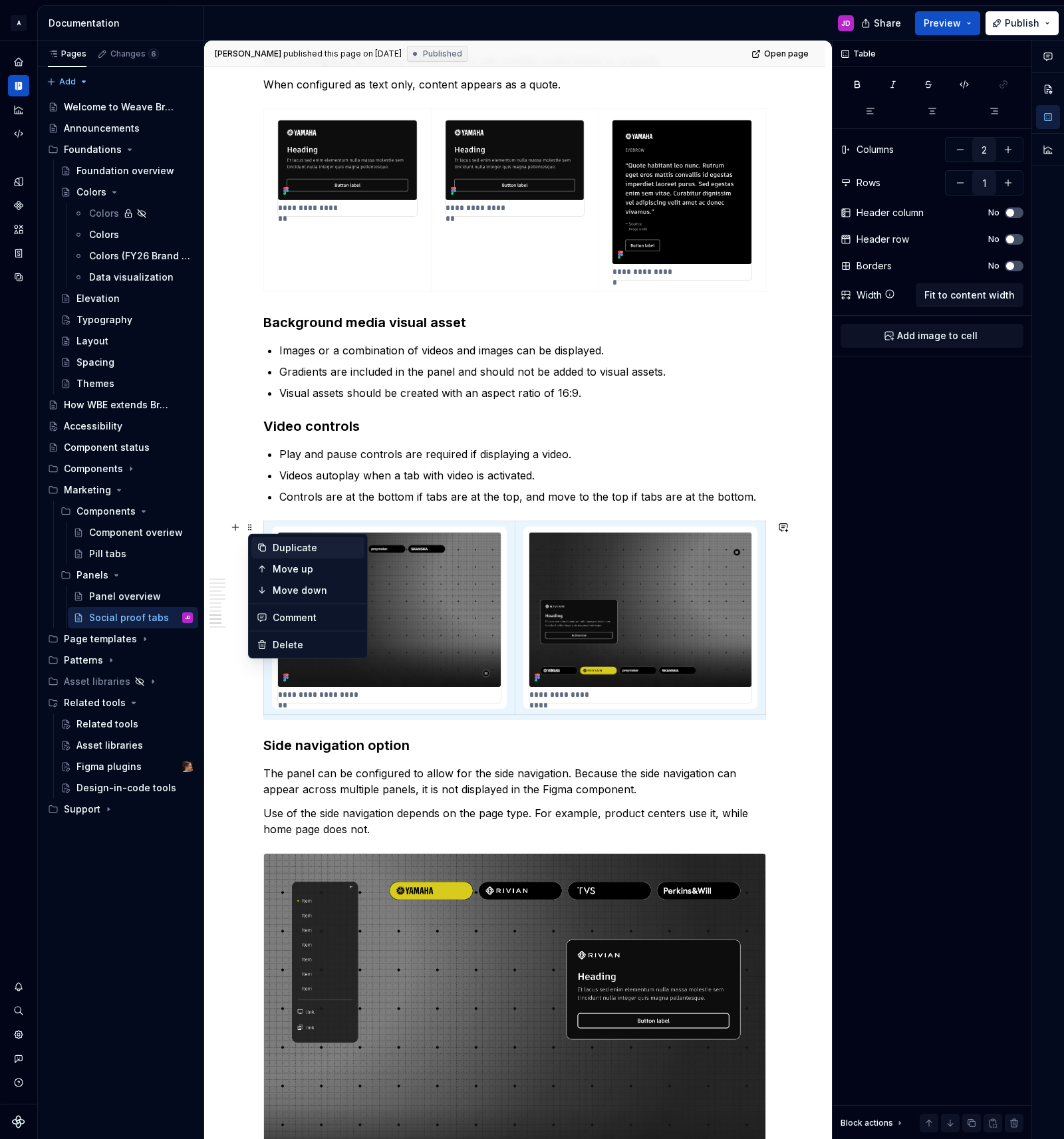
click at [306, 546] on div "Duplicate" at bounding box center [316, 547] width 86 height 13
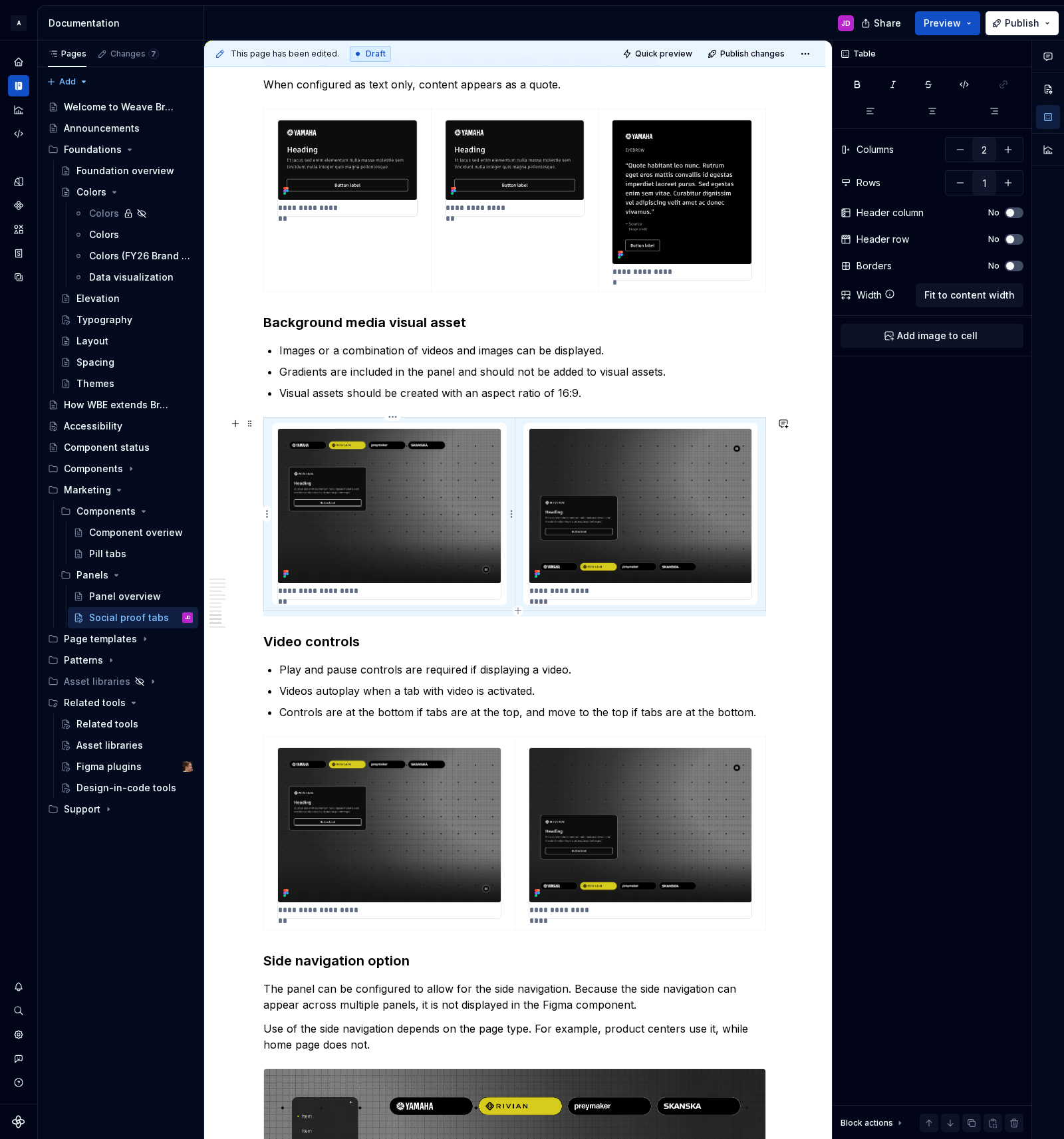
click at [433, 458] on img at bounding box center [390, 506] width 223 height 154
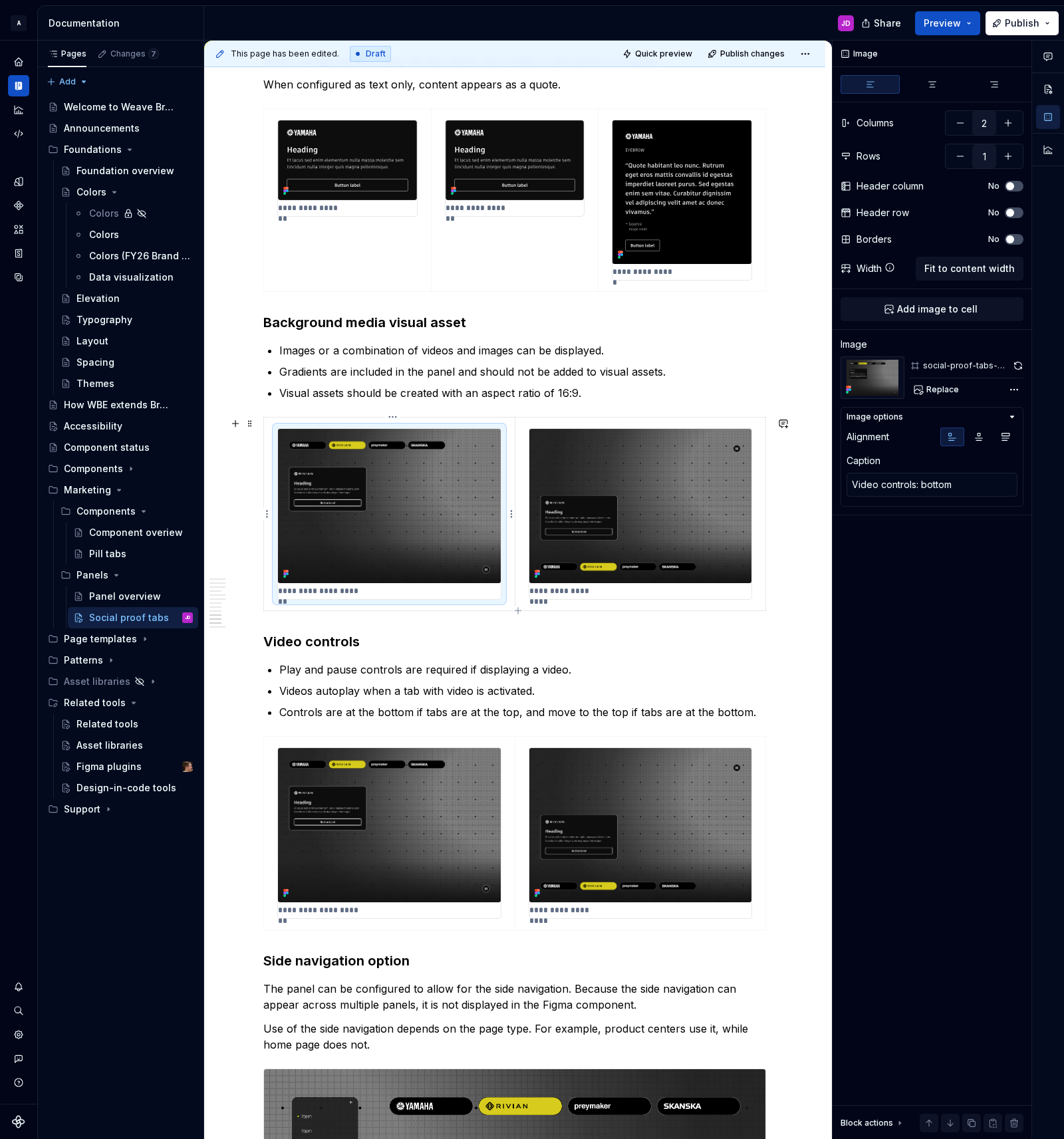
click at [359, 591] on p "**********" at bounding box center [321, 591] width 86 height 11
click at [364, 590] on p "**********" at bounding box center [321, 591] width 86 height 11
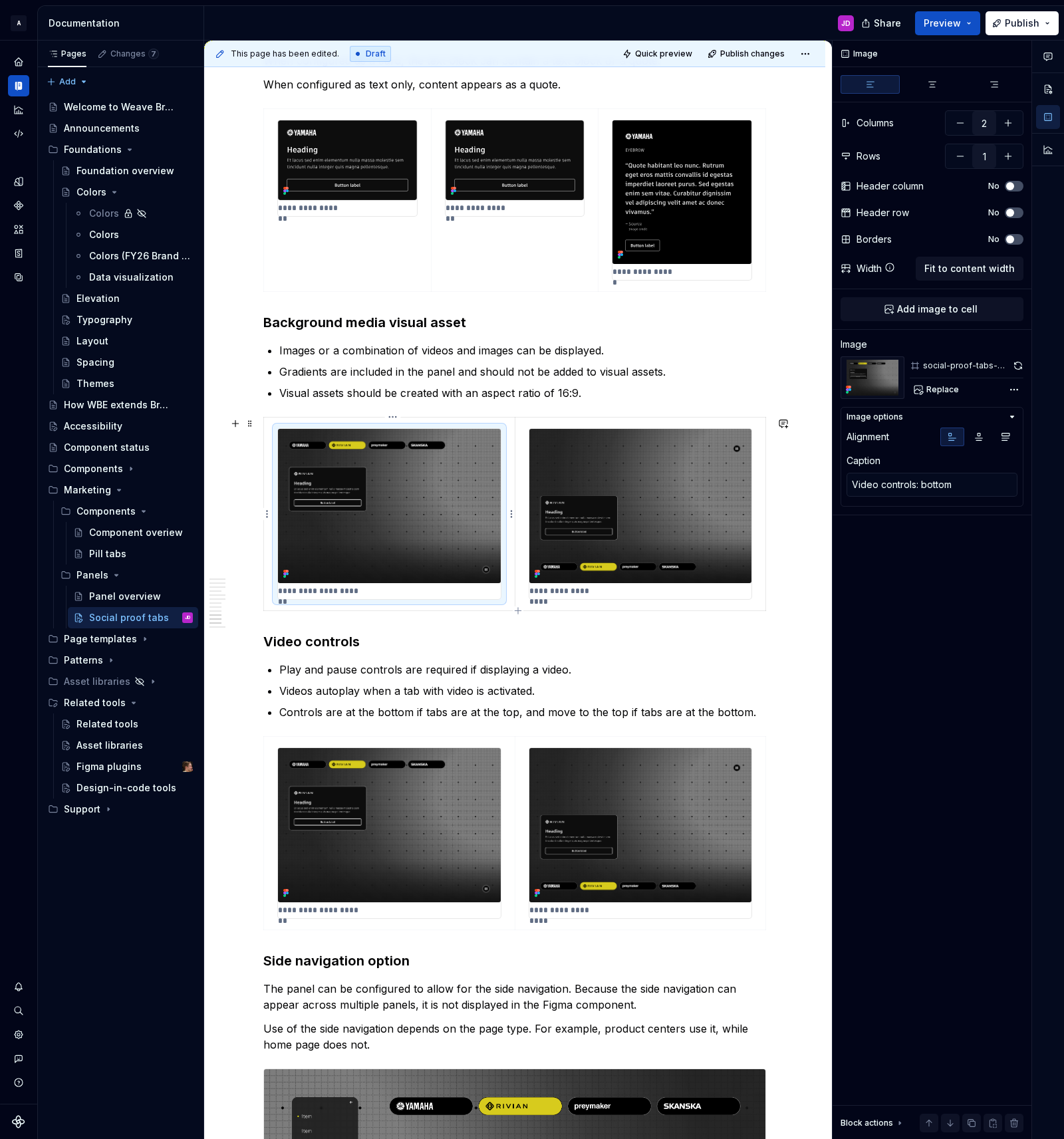
click at [364, 590] on p "**********" at bounding box center [321, 591] width 86 height 11
click at [973, 482] on textarea "Video controls: bottom" at bounding box center [932, 484] width 171 height 24
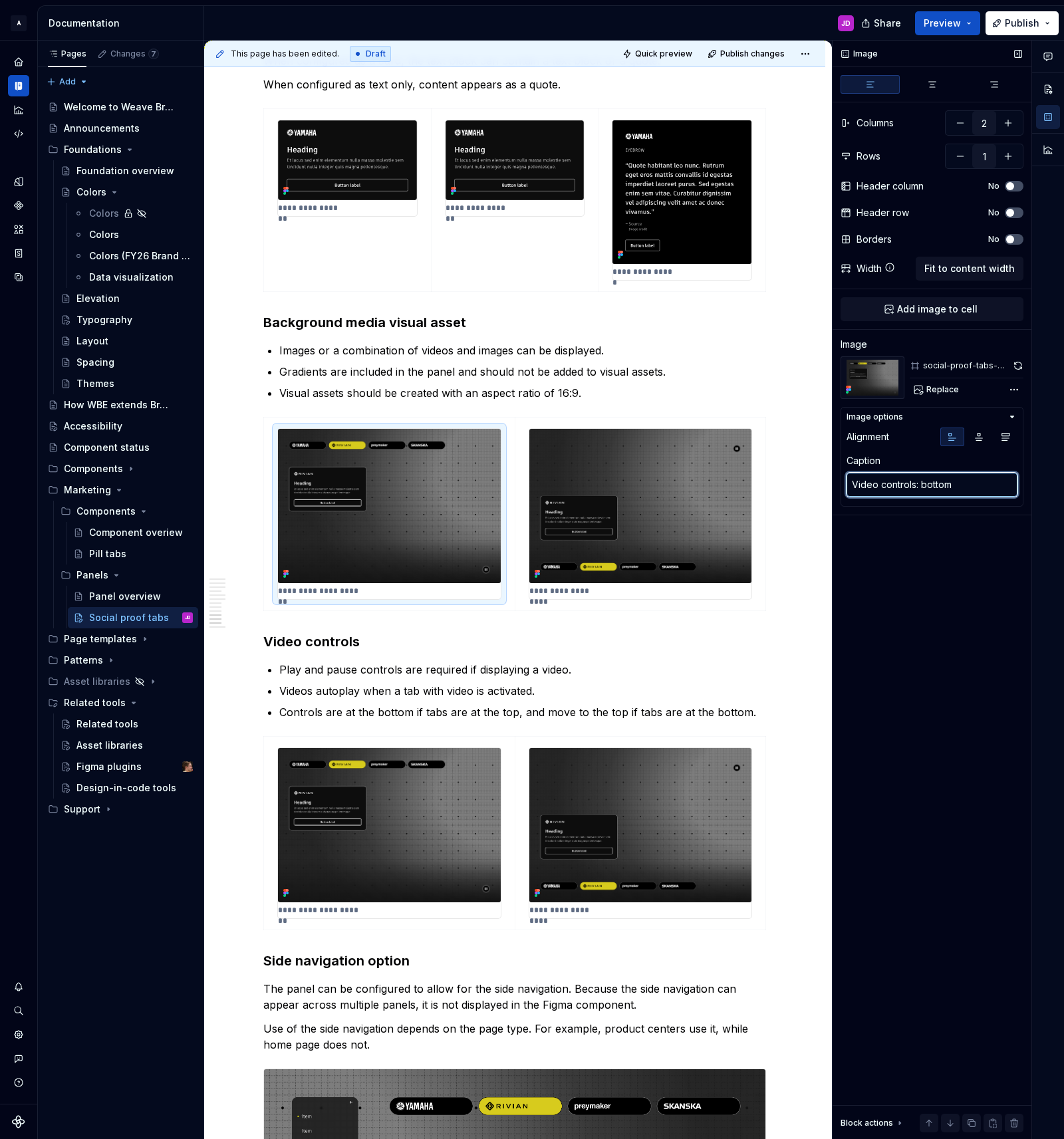
click at [973, 482] on textarea "Video controls: bottom" at bounding box center [932, 484] width 171 height 24
type textarea "*"
type textarea "V"
type textarea "*"
type textarea "Vis"
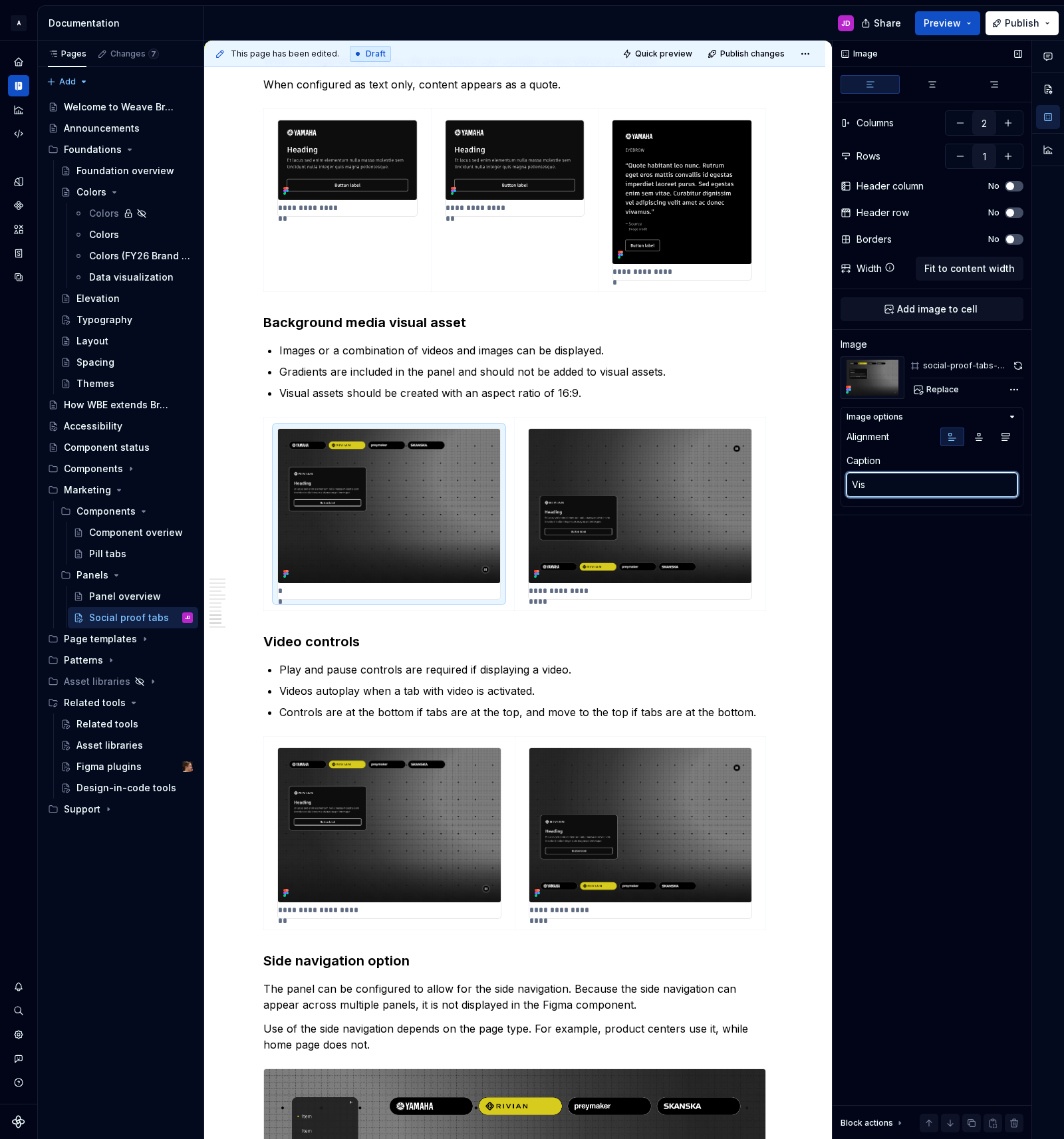
type textarea "*"
type textarea "Visu"
type textarea "*"
type textarea "Visua"
type textarea "*"
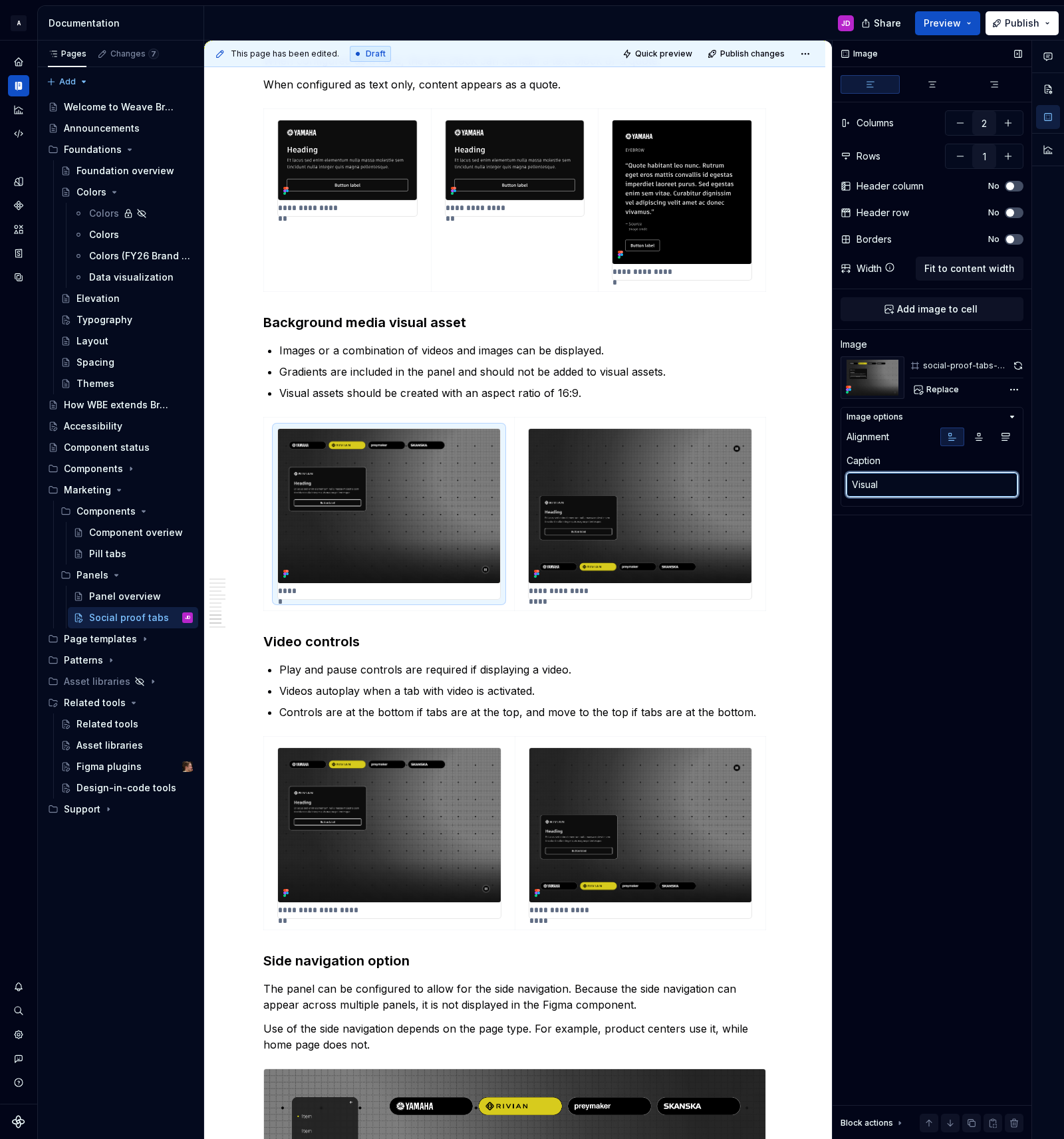
type textarea "Visual"
type textarea "*"
type textarea "Visual a"
type textarea "*"
type textarea "Visual as"
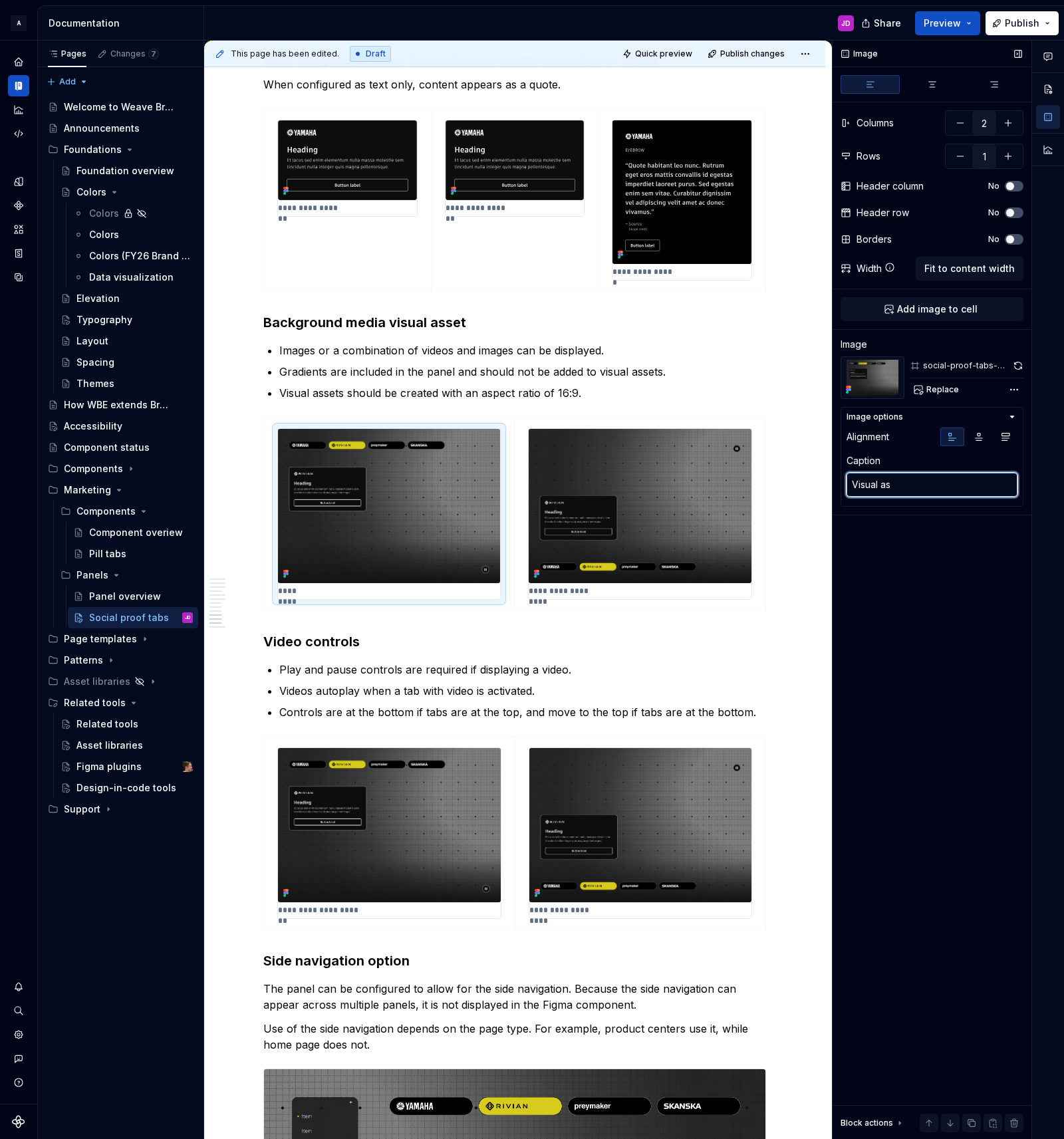
type textarea "*"
type textarea "Visual ass"
type textarea "*"
type textarea "Visual asse"
type textarea "*"
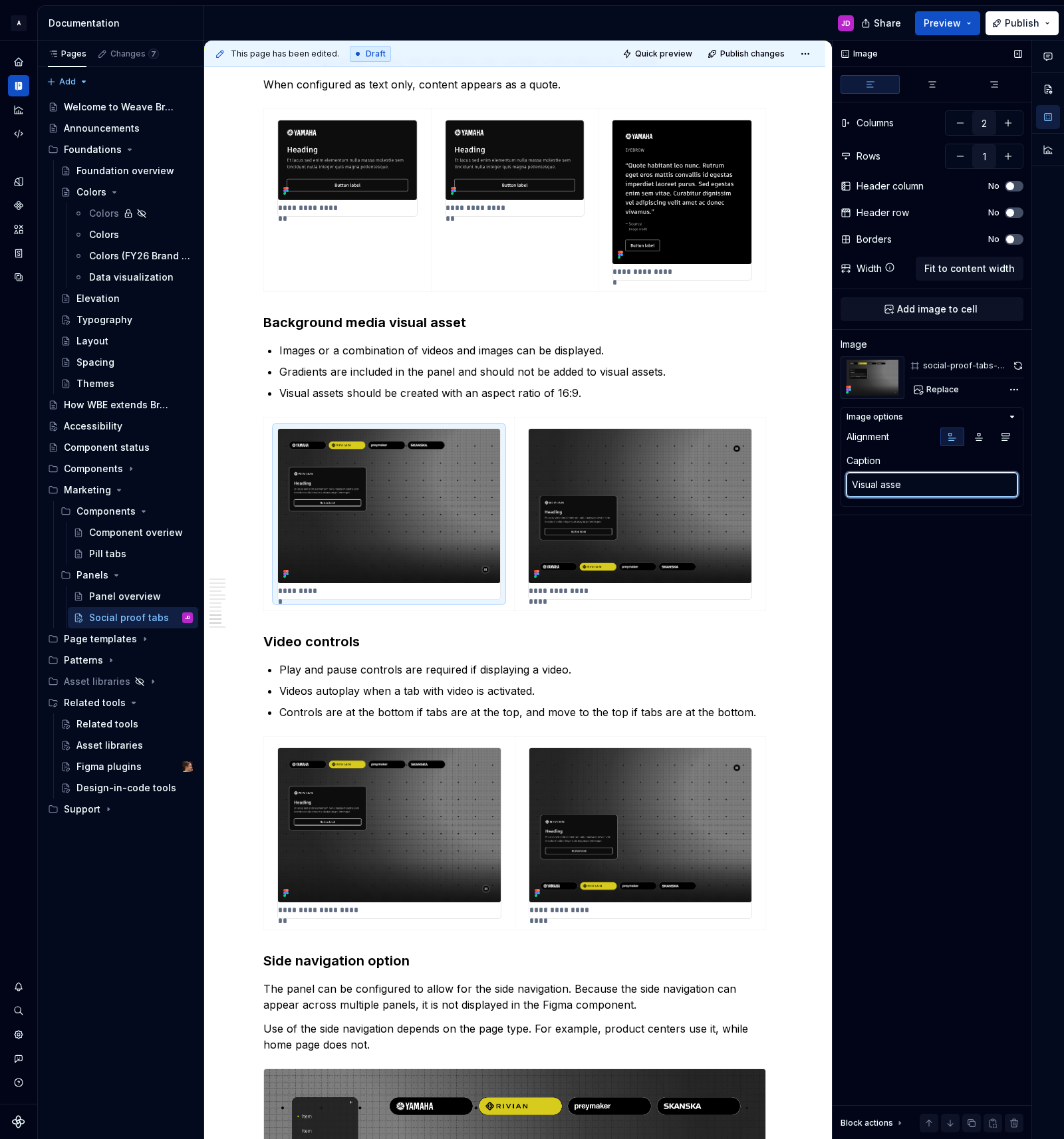
type textarea "Visual asset"
type textarea "*"
type textarea "Visual asset:"
type textarea "*"
type textarea "Visual asset: c"
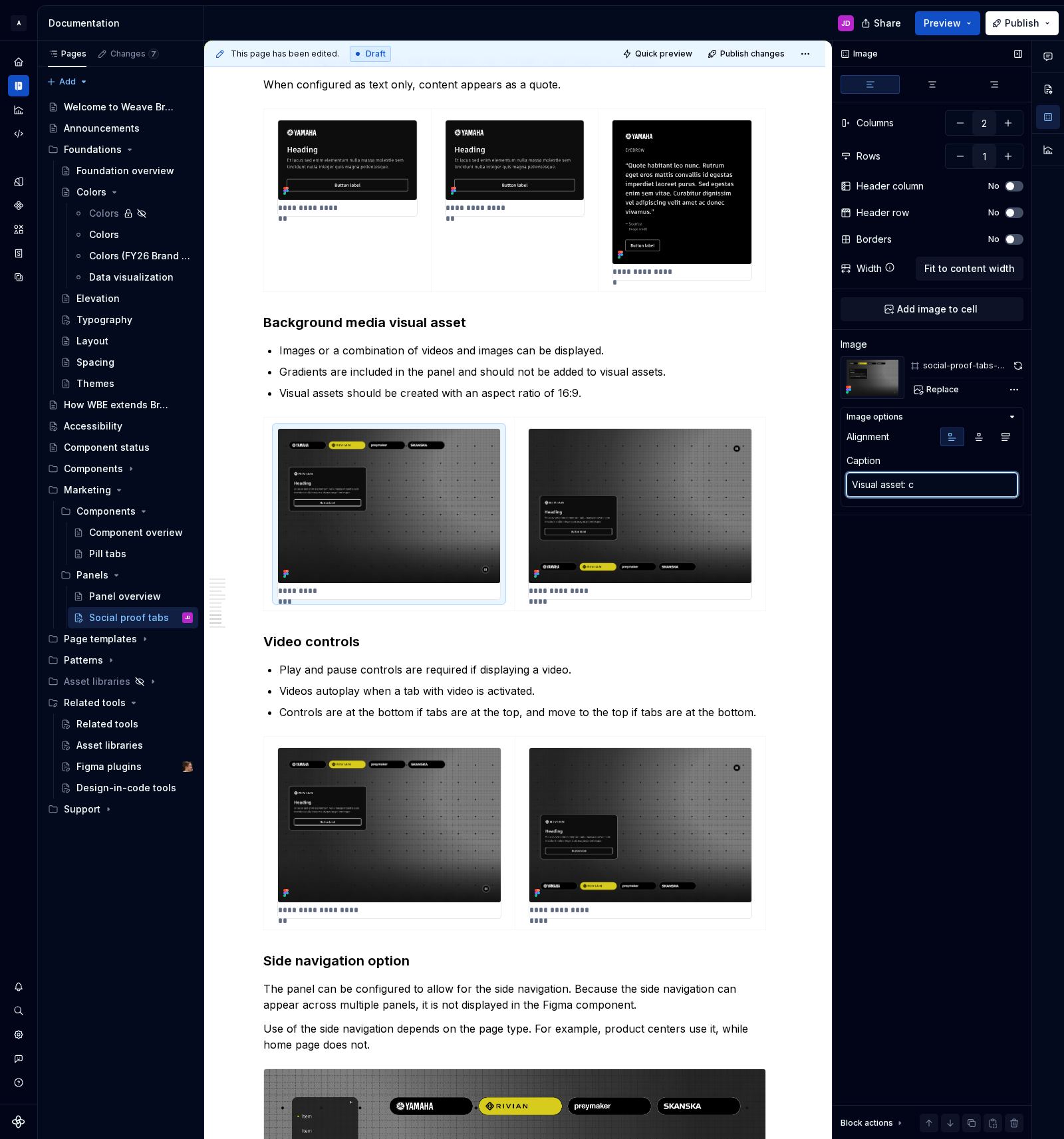
type textarea "*"
type textarea "Visual asset: co"
type textarea "*"
type textarea "Visual asset: cont"
type textarea "*"
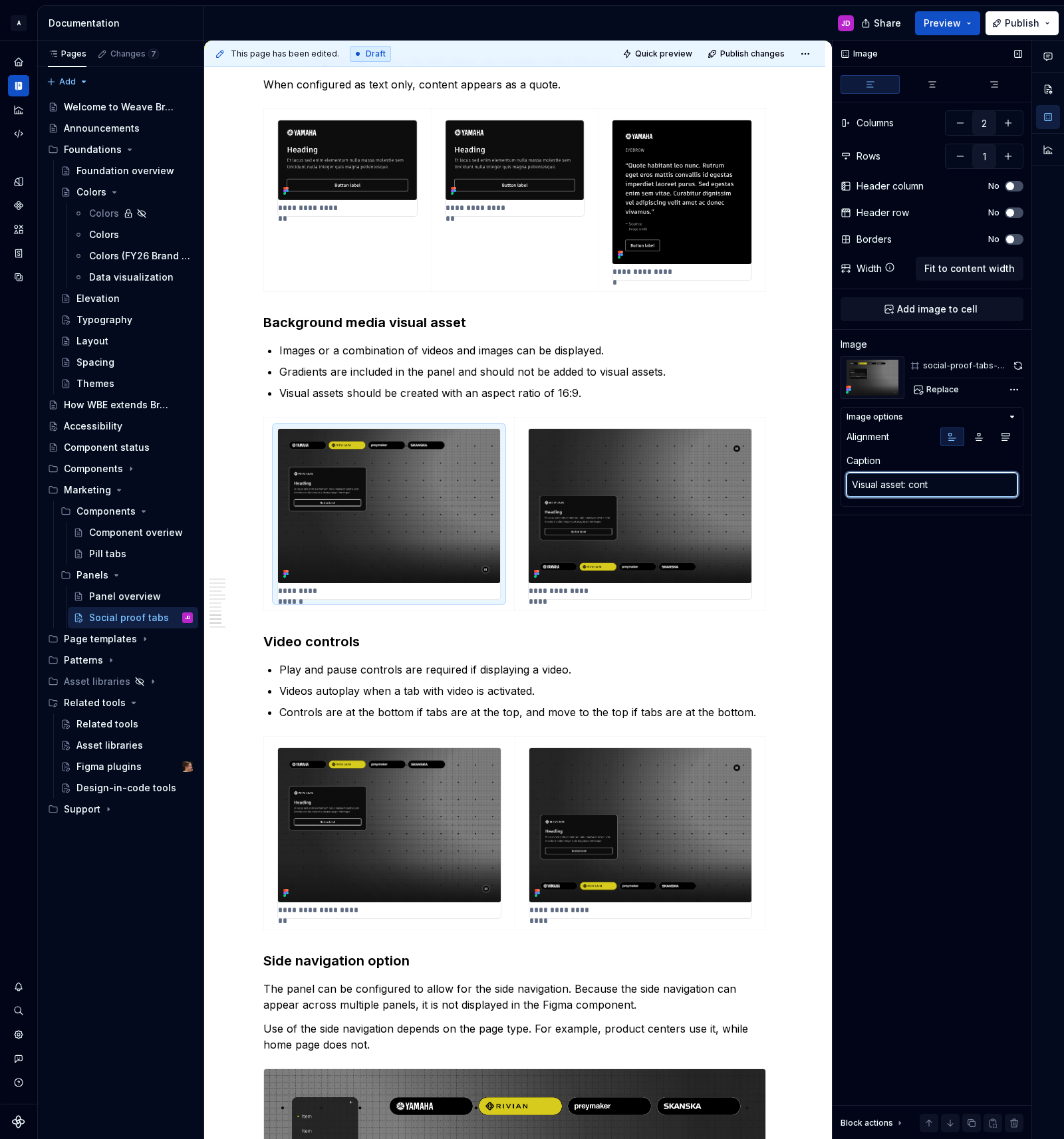
type textarea "Visual asset: contg"
type textarea "*"
type textarea "Visual asset: contge"
type textarea "*"
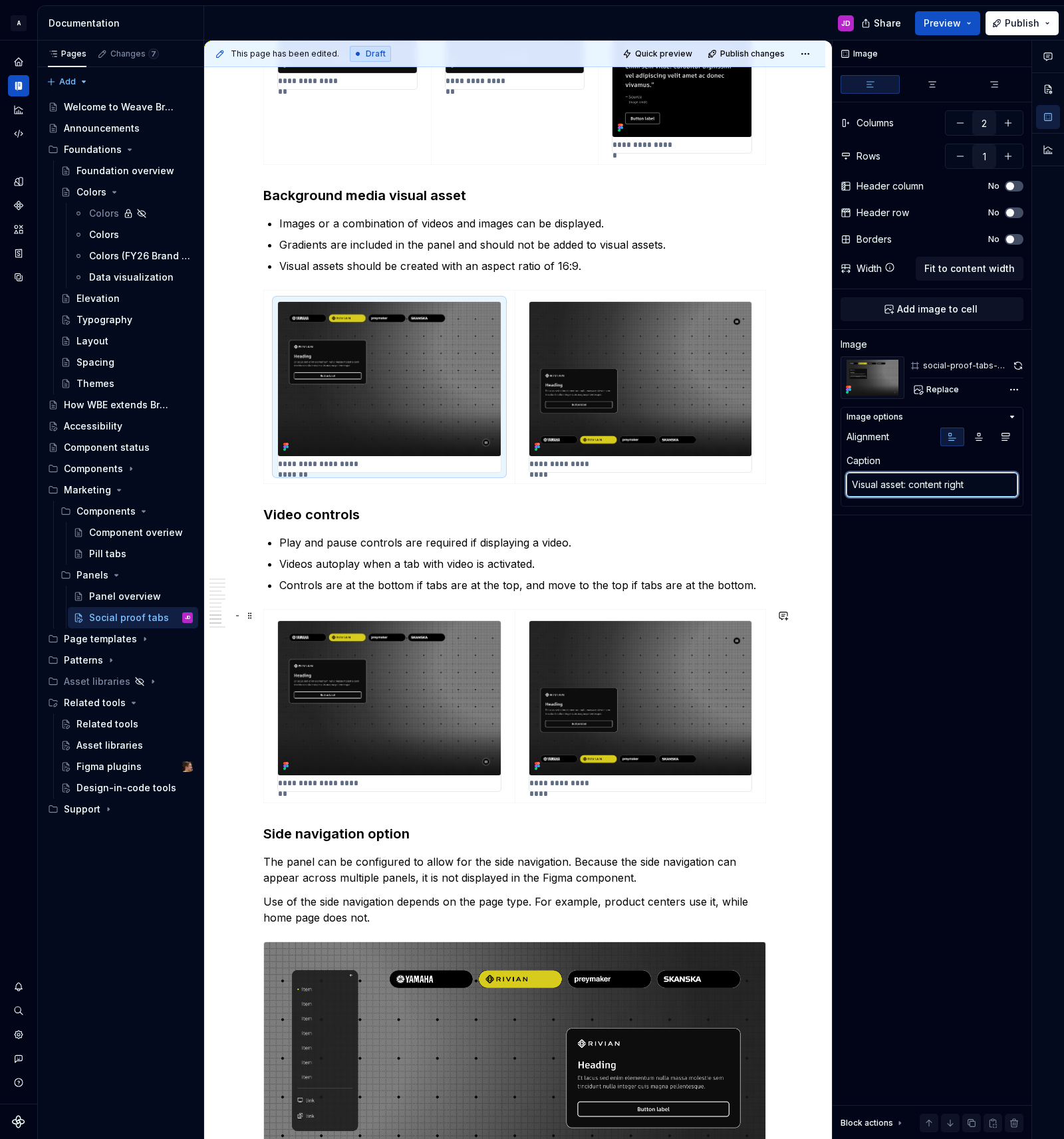
scroll to position [3008, 0]
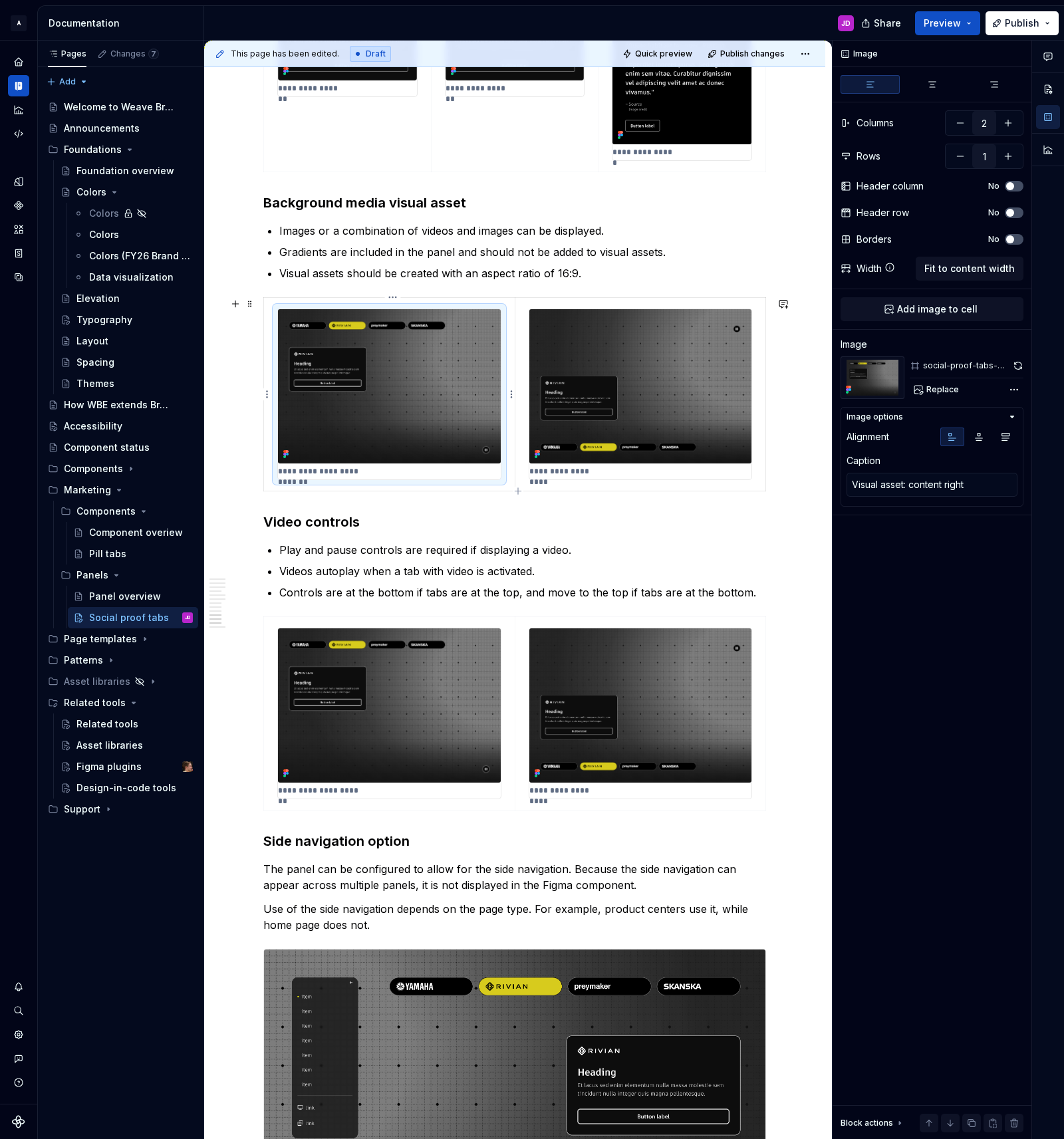
click at [401, 470] on div "**********" at bounding box center [390, 394] width 223 height 170
click at [389, 471] on div "**********" at bounding box center [390, 394] width 223 height 170
click at [368, 470] on p "**********" at bounding box center [327, 471] width 98 height 11
click at [491, 361] on img at bounding box center [390, 386] width 223 height 154
click at [943, 388] on span "Replace" at bounding box center [942, 389] width 33 height 11
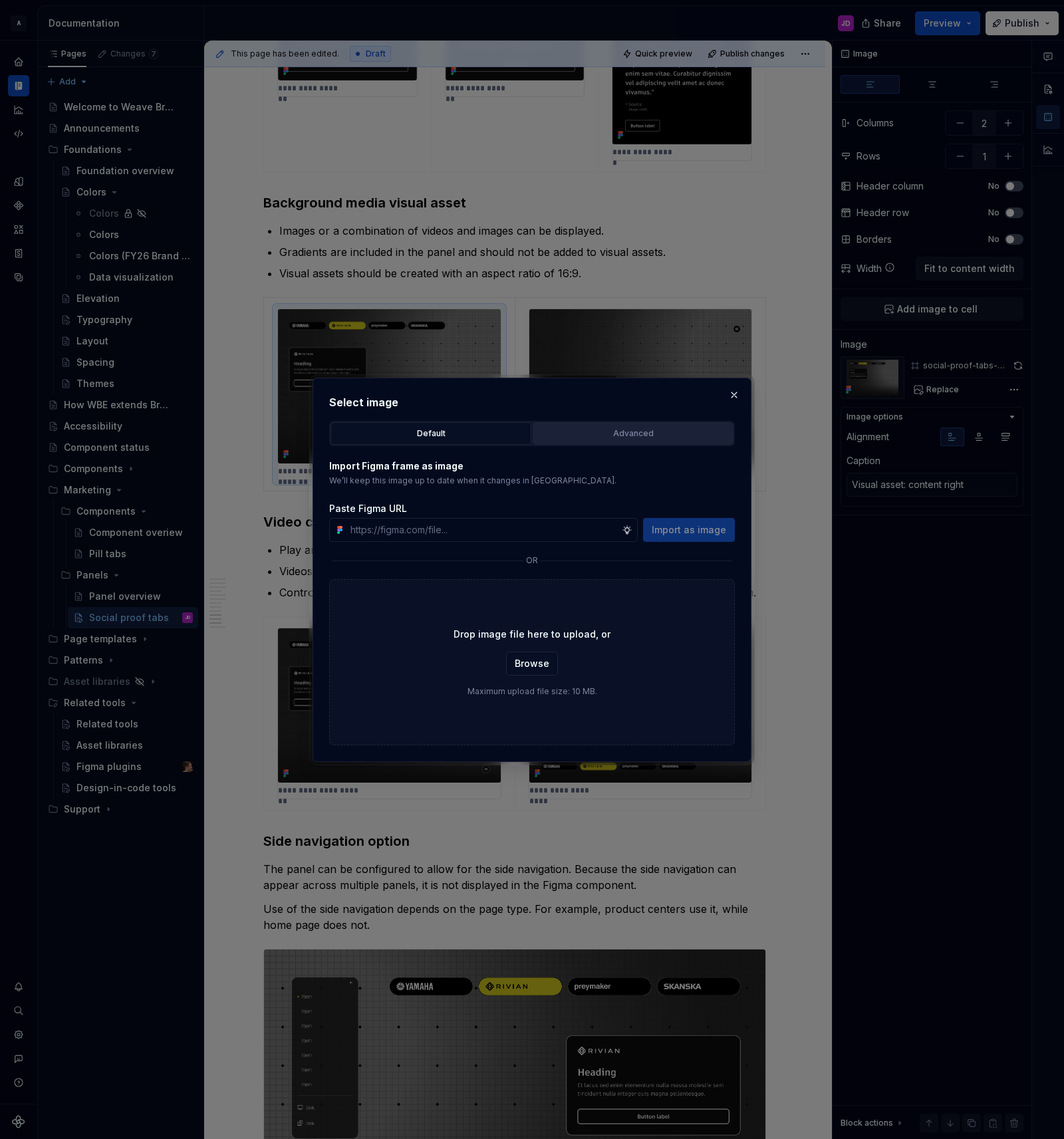
click at [641, 433] on div "Advanced" at bounding box center [633, 433] width 191 height 13
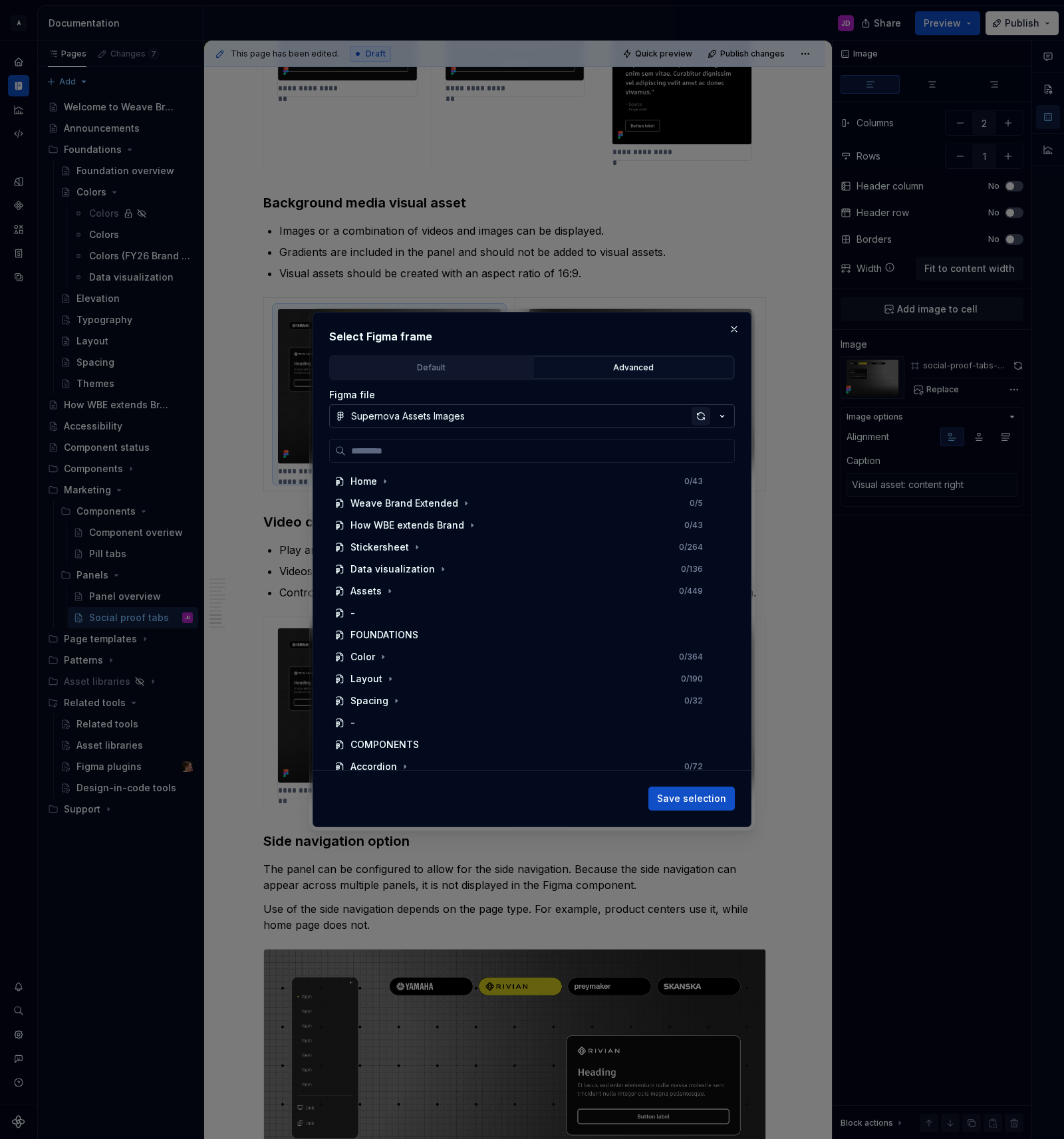
click at [701, 413] on div "button" at bounding box center [700, 415] width 18 height 18
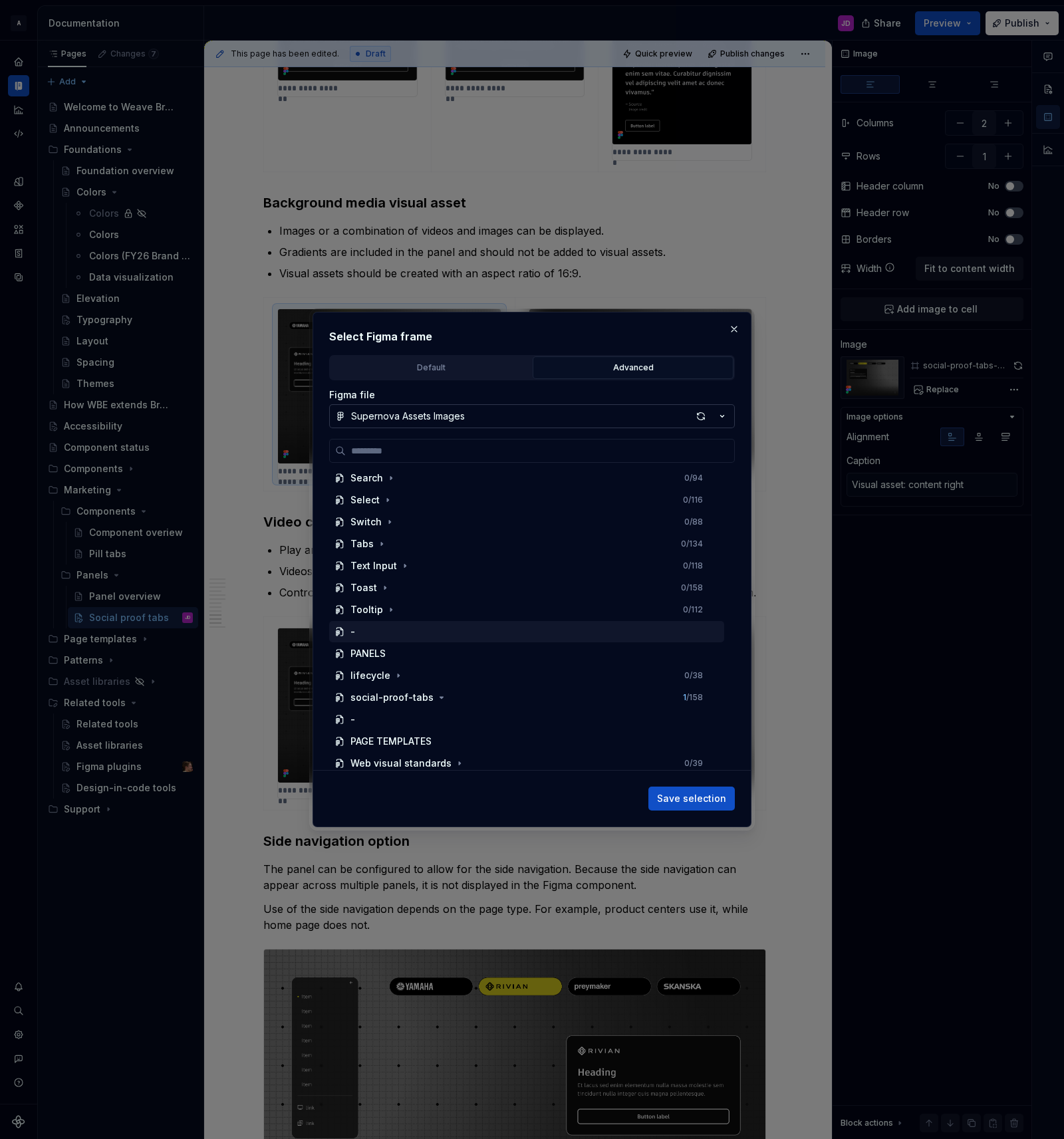
scroll to position [556, 0]
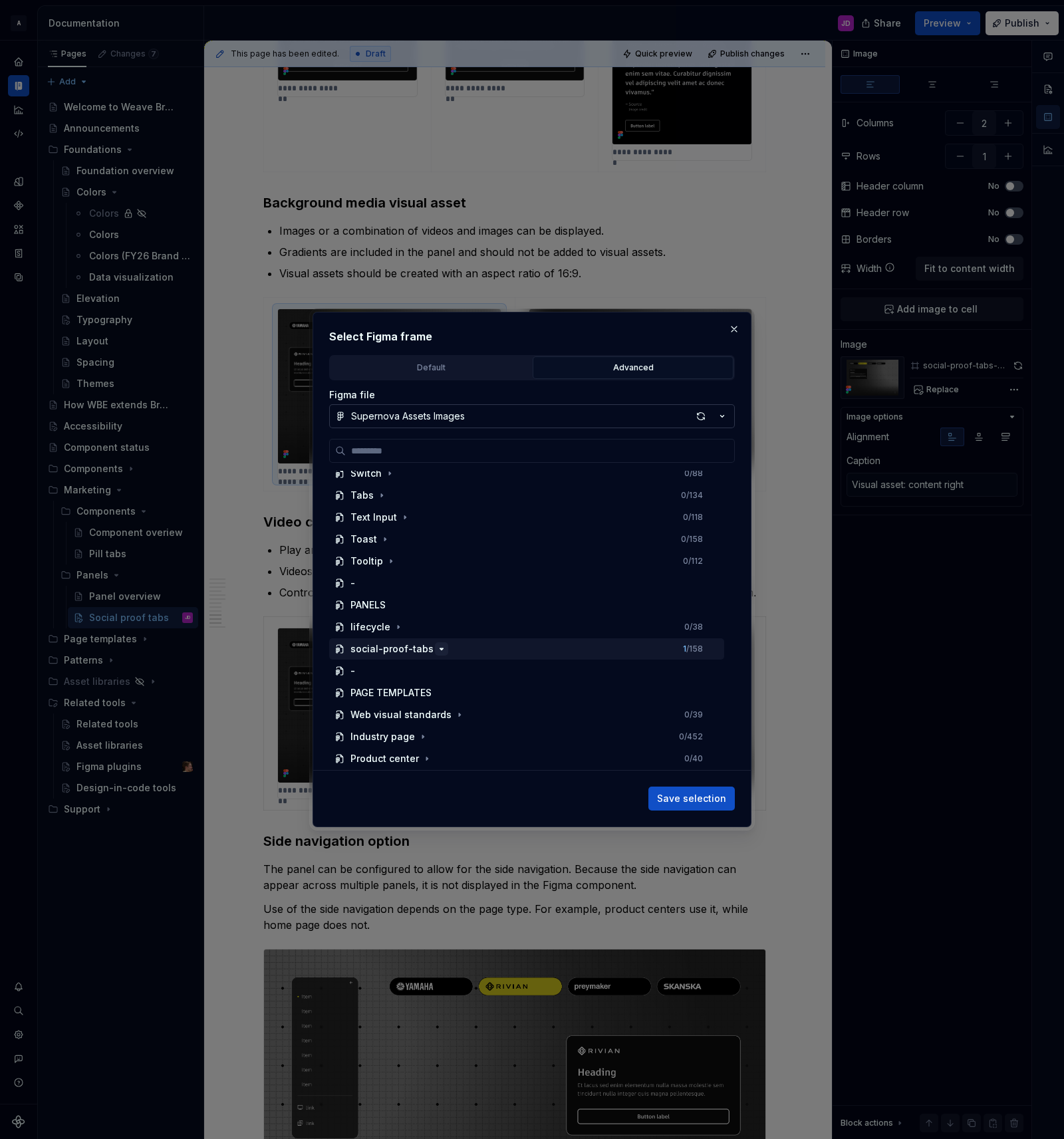
click at [436, 650] on icon "button" at bounding box center [441, 649] width 11 height 11
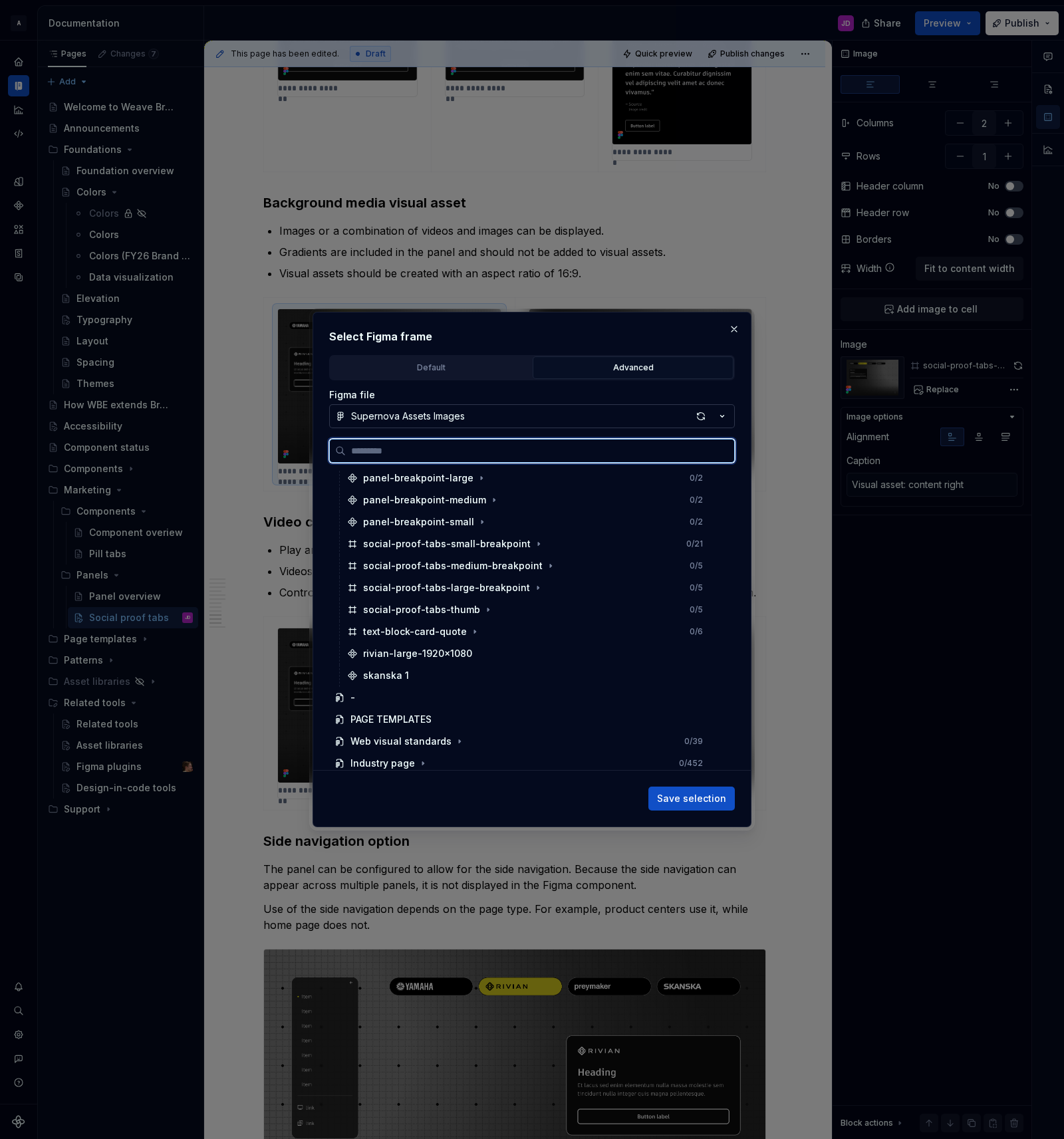
scroll to position [1215, 0]
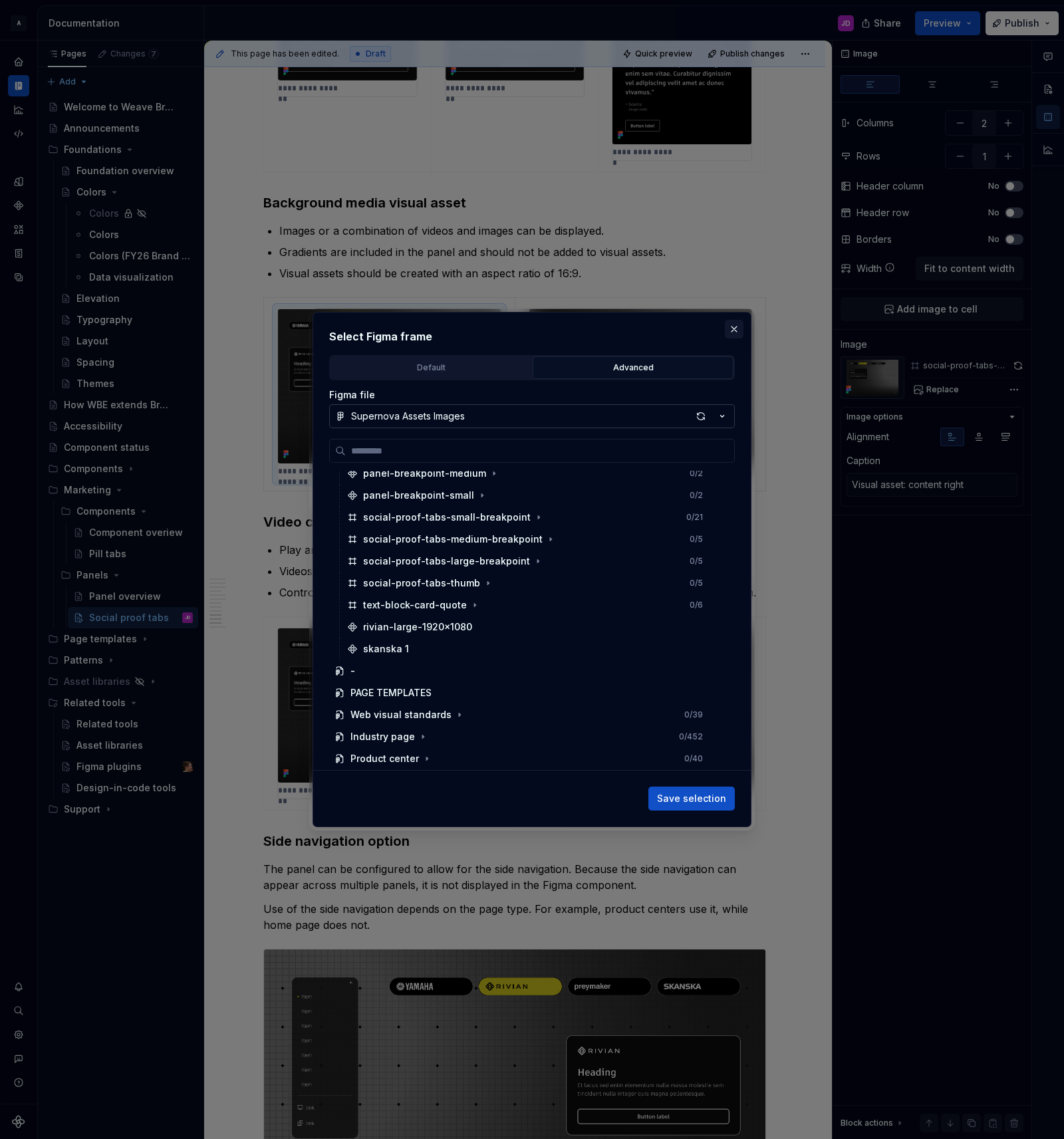
click at [735, 329] on button "button" at bounding box center [734, 329] width 18 height 18
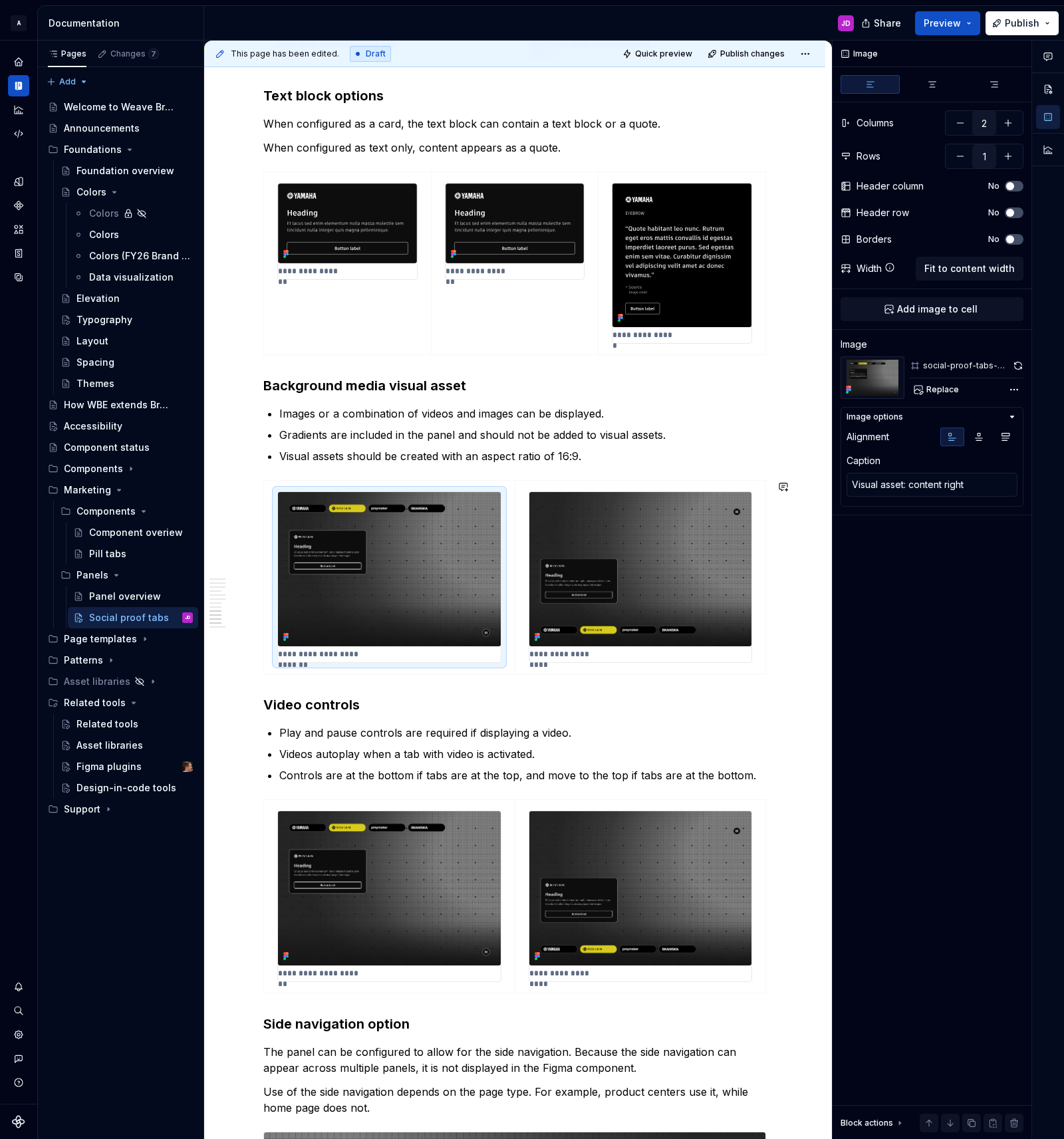
scroll to position [2737, 0]
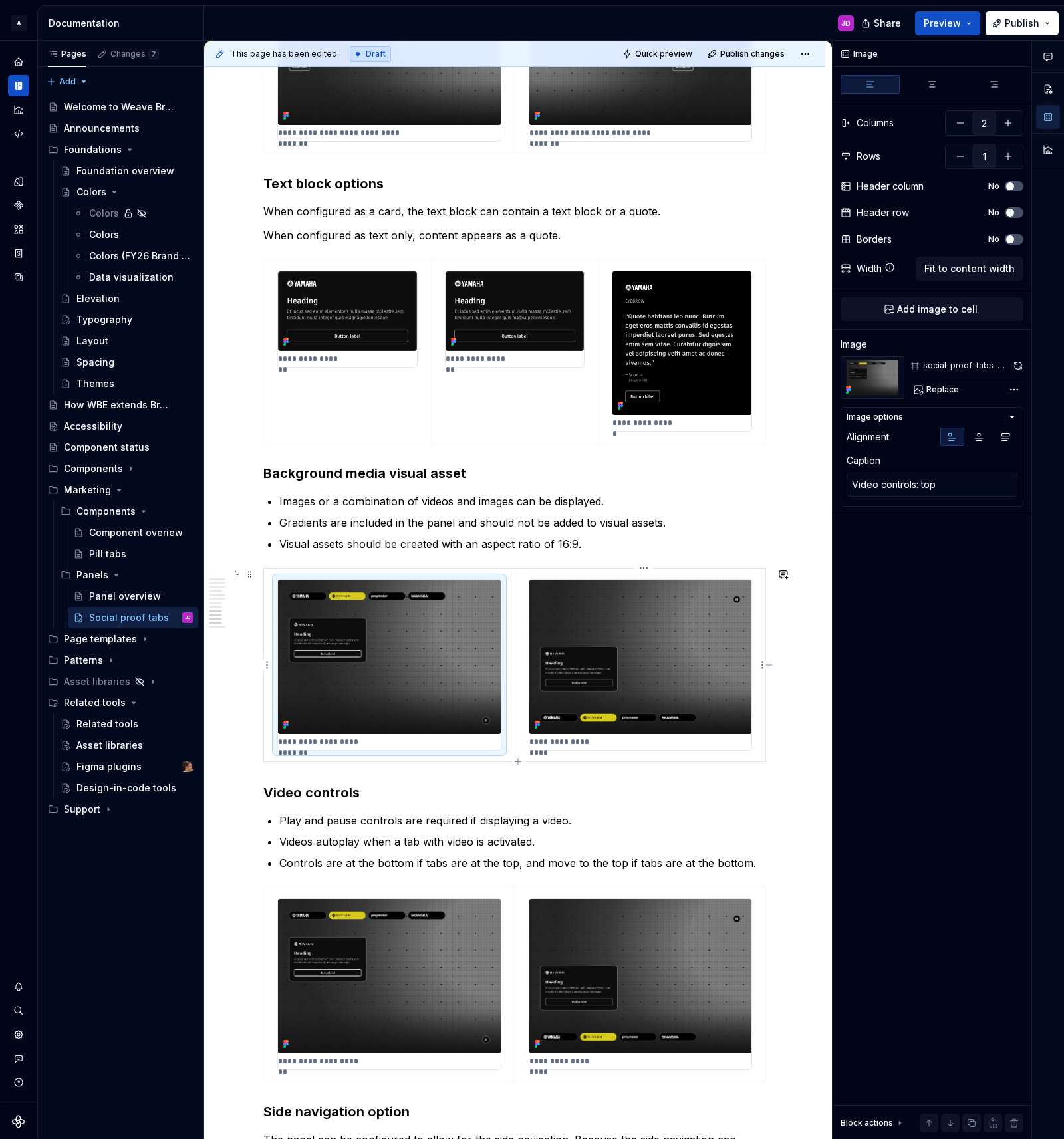
click at [633, 596] on img at bounding box center [640, 657] width 222 height 154
click at [959, 122] on button "button" at bounding box center [959, 122] width 24 height 24
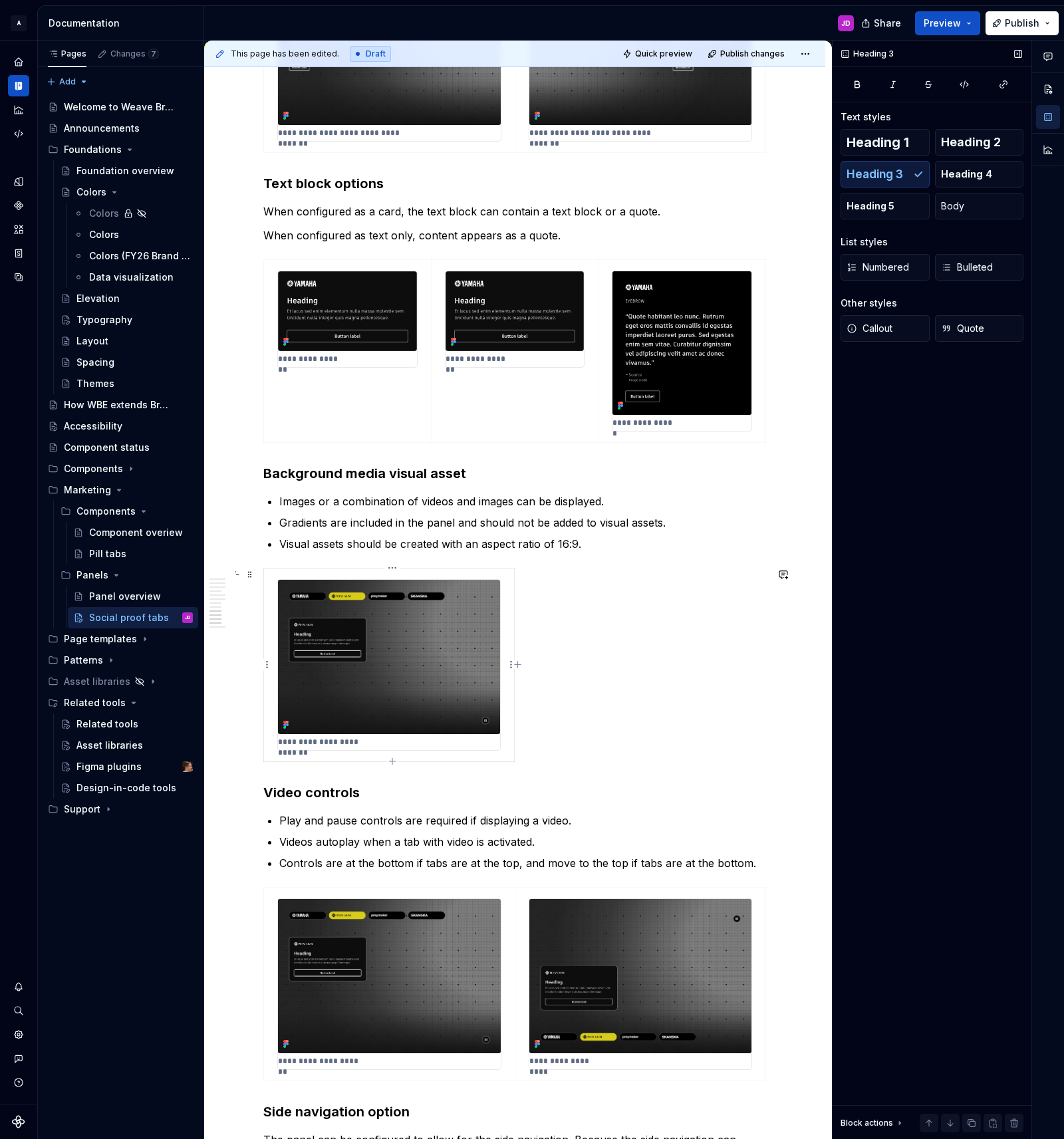
click at [455, 650] on img at bounding box center [389, 657] width 222 height 154
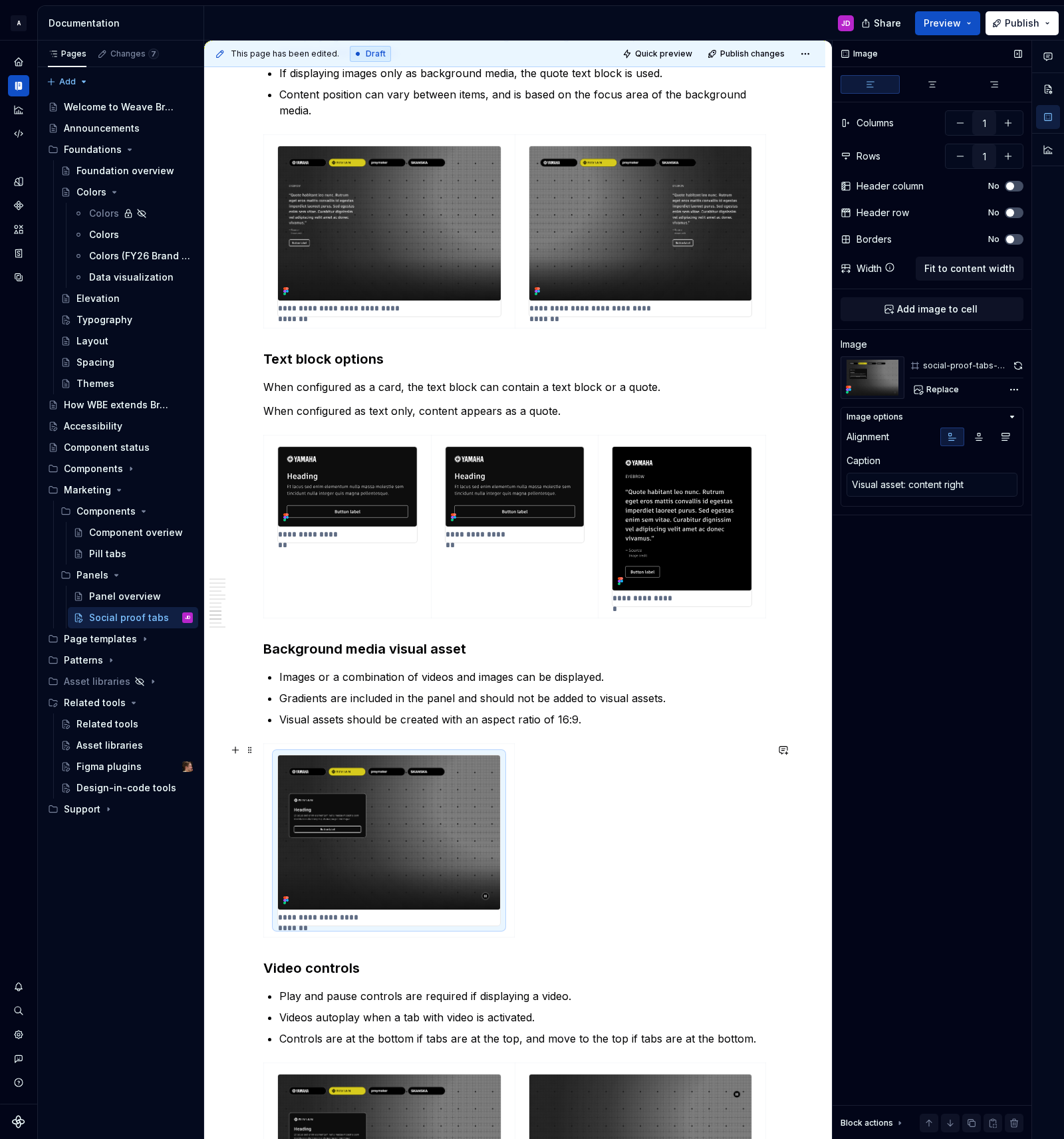
scroll to position [2562, 0]
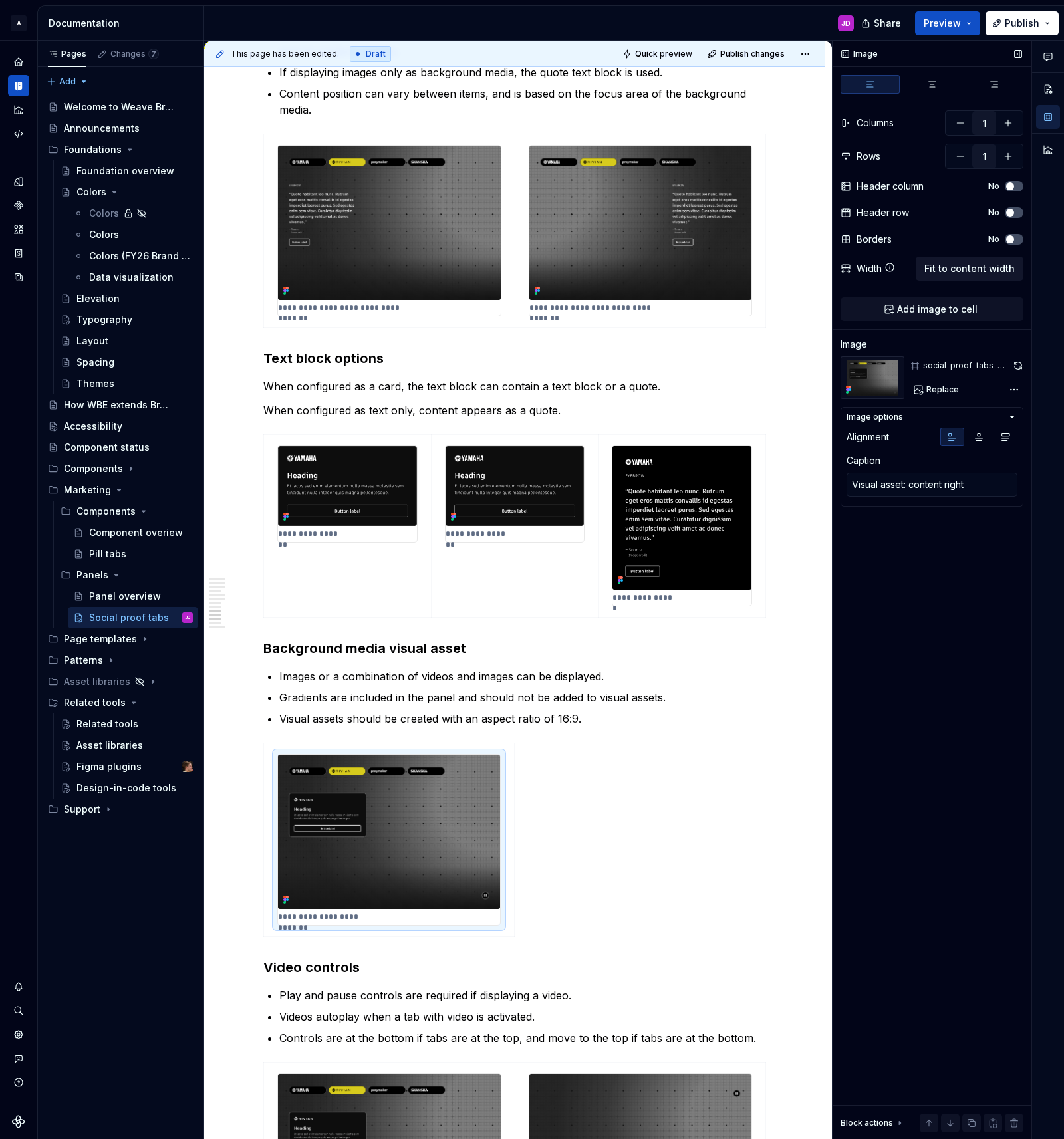
drag, startPoint x: 939, startPoint y: 260, endPoint x: 941, endPoint y: 269, distance: 9.2
click at [939, 260] on button "Fit to content width" at bounding box center [970, 269] width 108 height 24
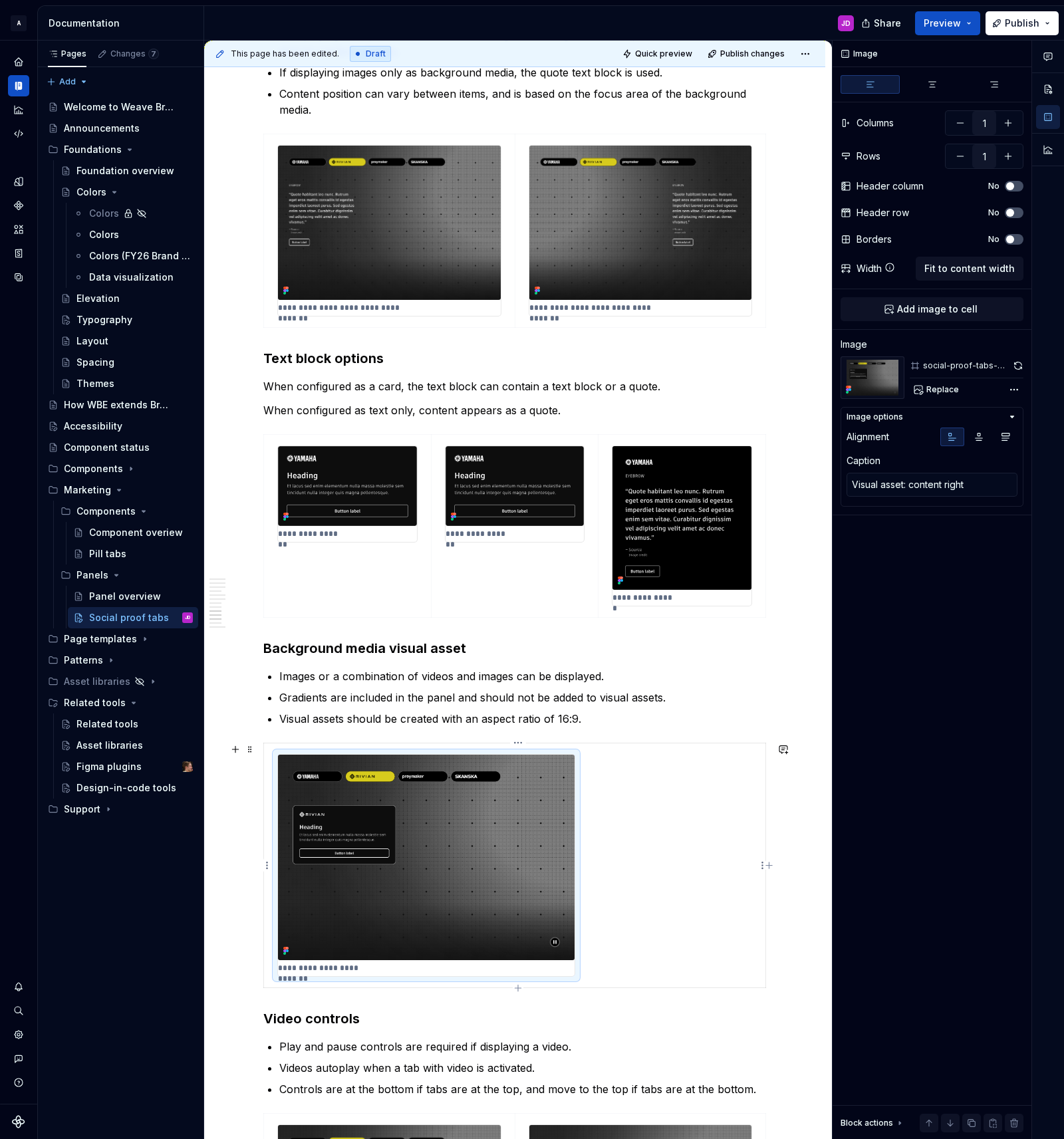
click at [694, 788] on td "**********" at bounding box center [515, 865] width 502 height 245
click at [550, 800] on img at bounding box center [426, 857] width 297 height 206
click at [1020, 363] on button "button" at bounding box center [1018, 366] width 11 height 18
click at [355, 968] on p "**********" at bounding box center [327, 968] width 98 height 11
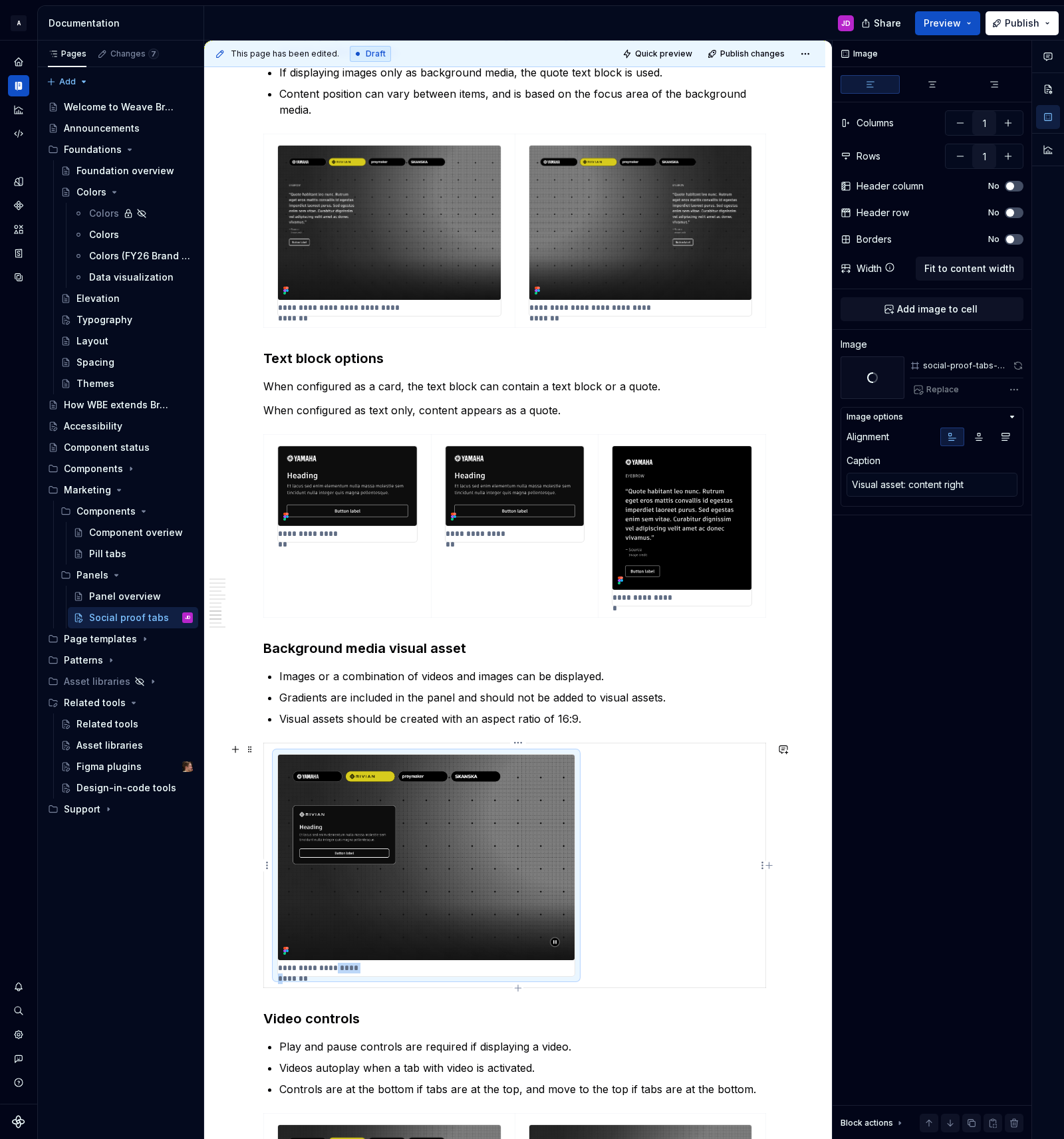
click at [355, 968] on p "**********" at bounding box center [327, 968] width 98 height 11
click at [405, 899] on img at bounding box center [426, 857] width 297 height 206
click at [941, 480] on textarea "Visual asset: content right" at bounding box center [932, 484] width 171 height 24
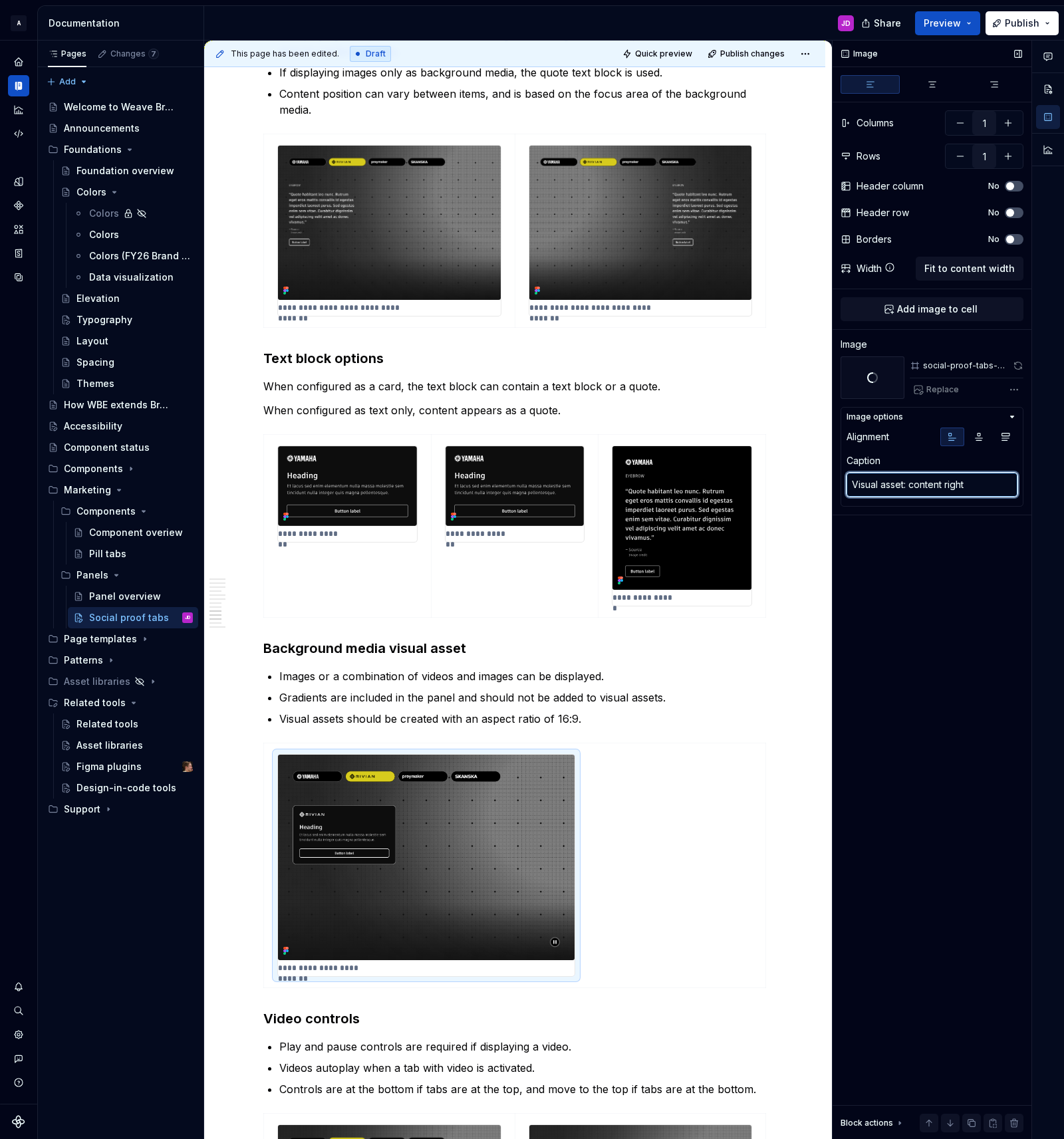
click at [941, 480] on textarea "Visual asset: content right" at bounding box center [932, 484] width 171 height 24
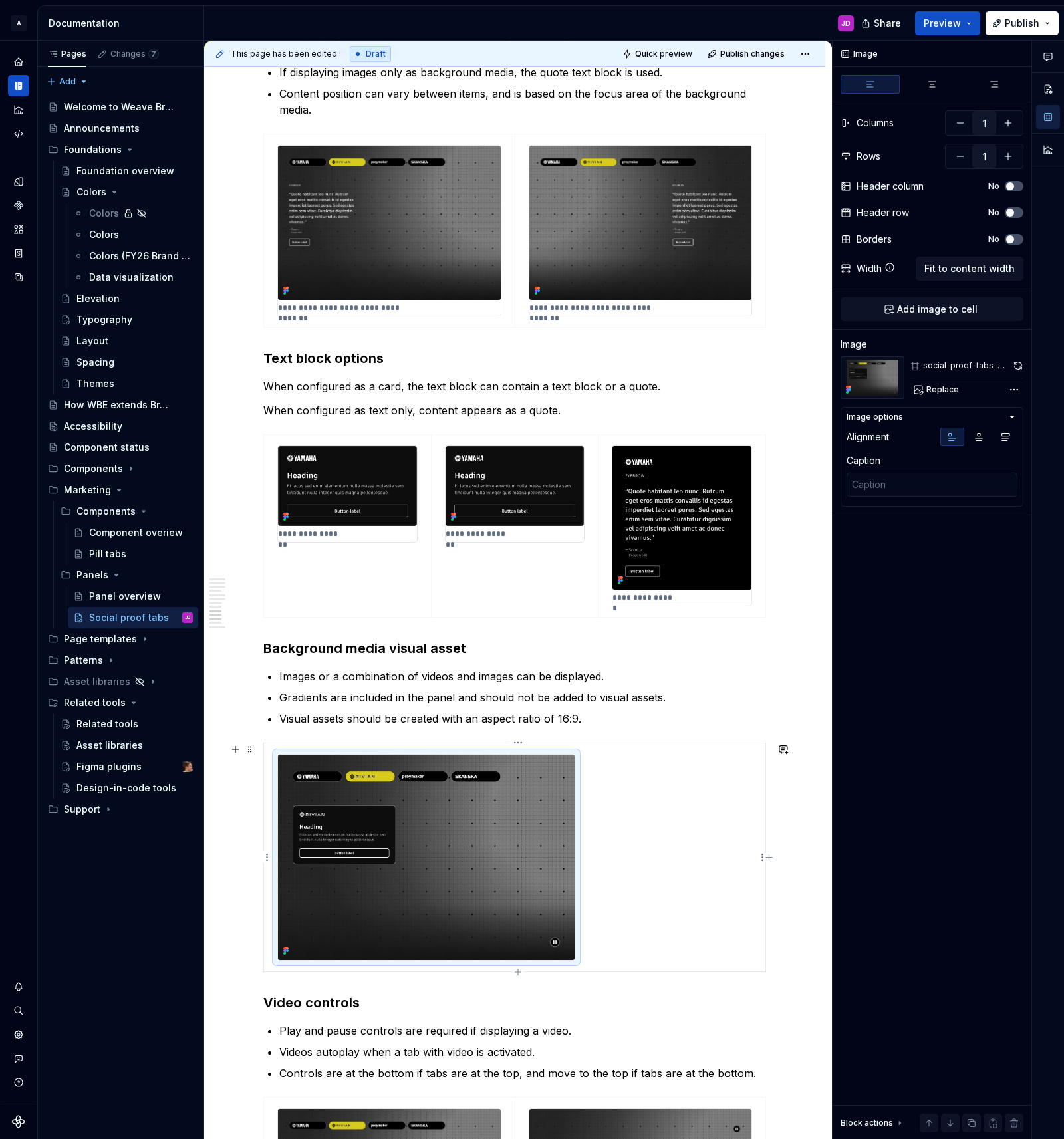
click at [477, 833] on img at bounding box center [426, 857] width 297 height 206
click at [936, 386] on span "Replace" at bounding box center [942, 389] width 33 height 11
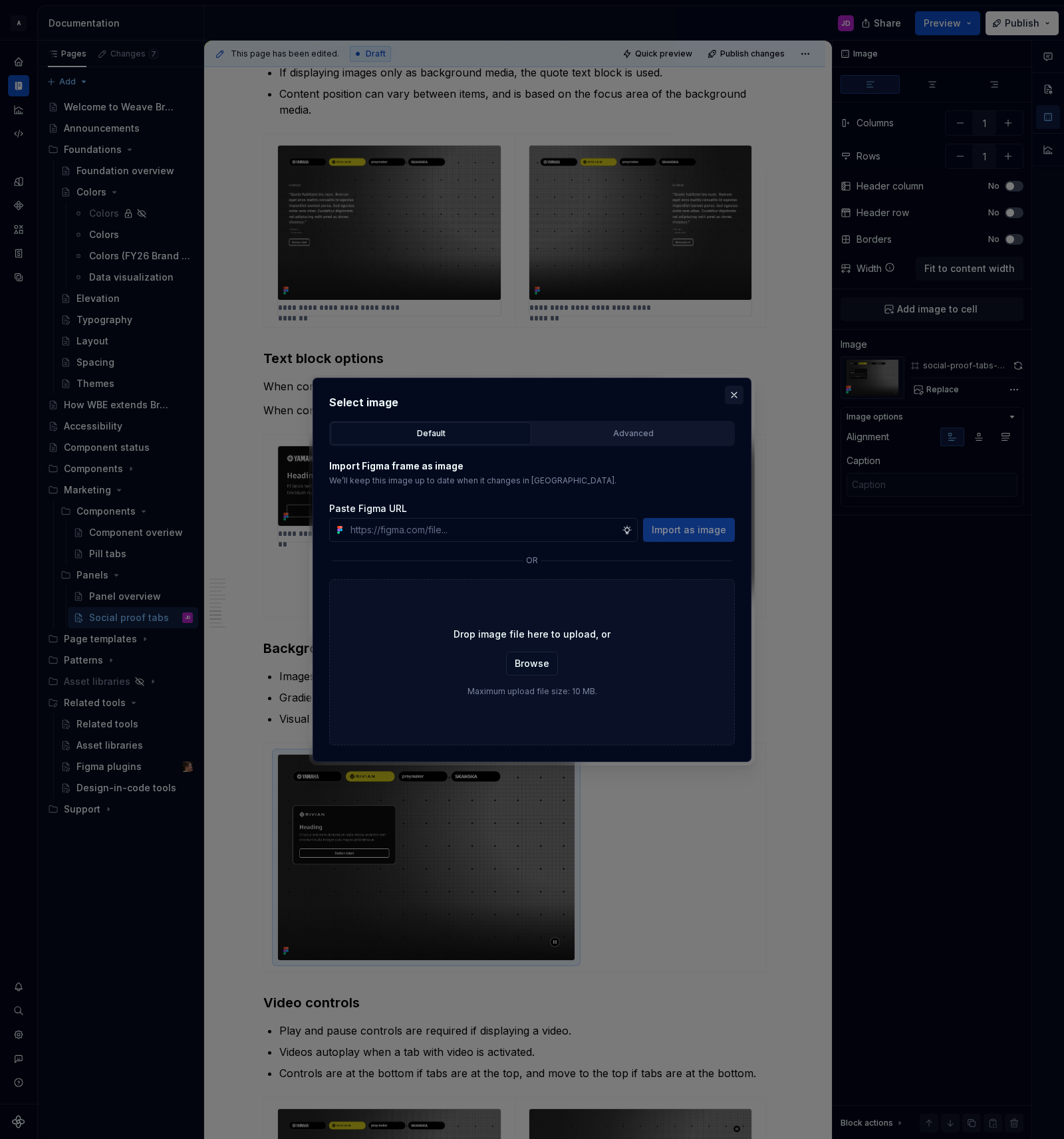
click at [733, 394] on button "button" at bounding box center [734, 394] width 18 height 18
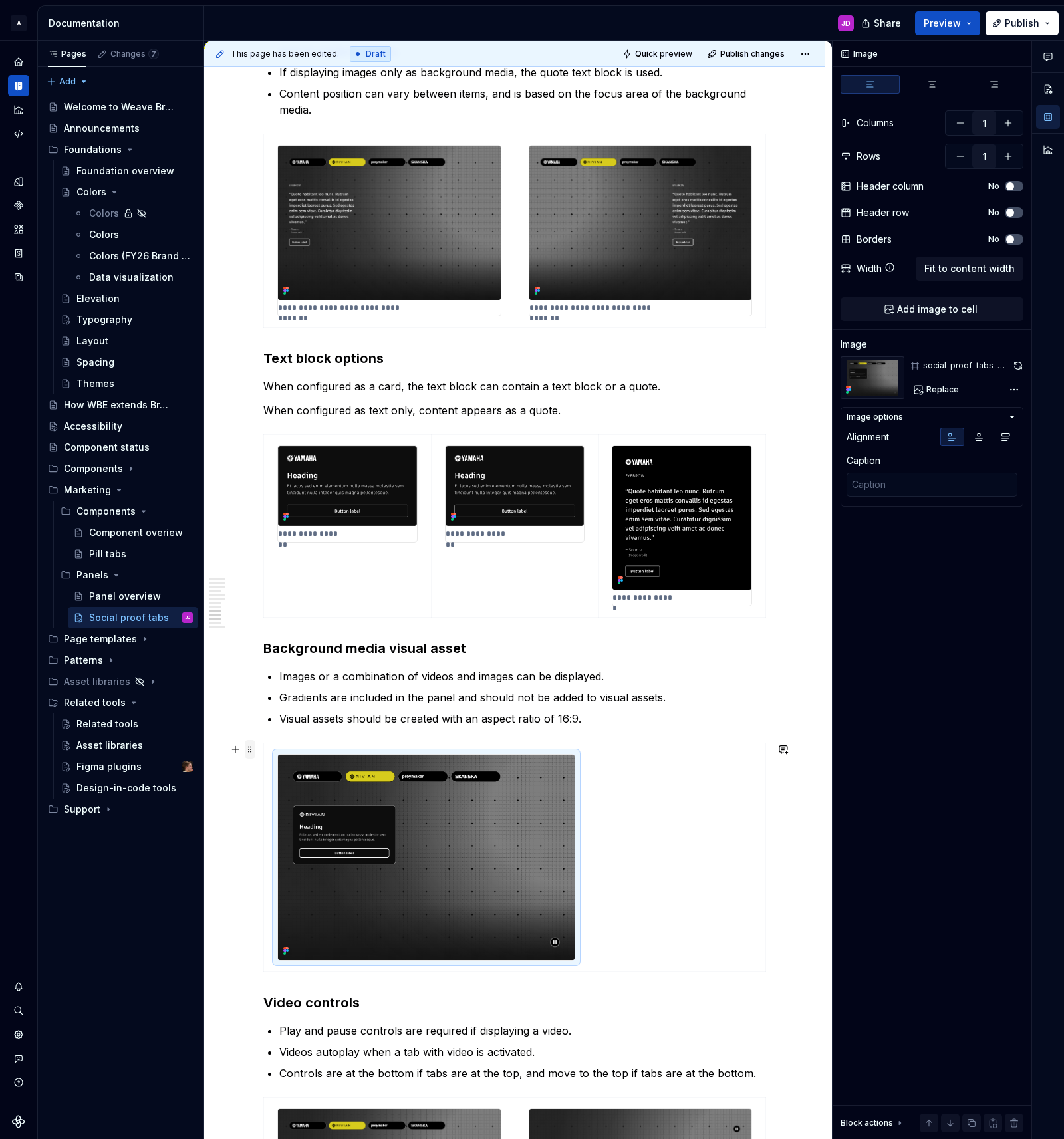
click at [251, 750] on span at bounding box center [250, 749] width 11 height 18
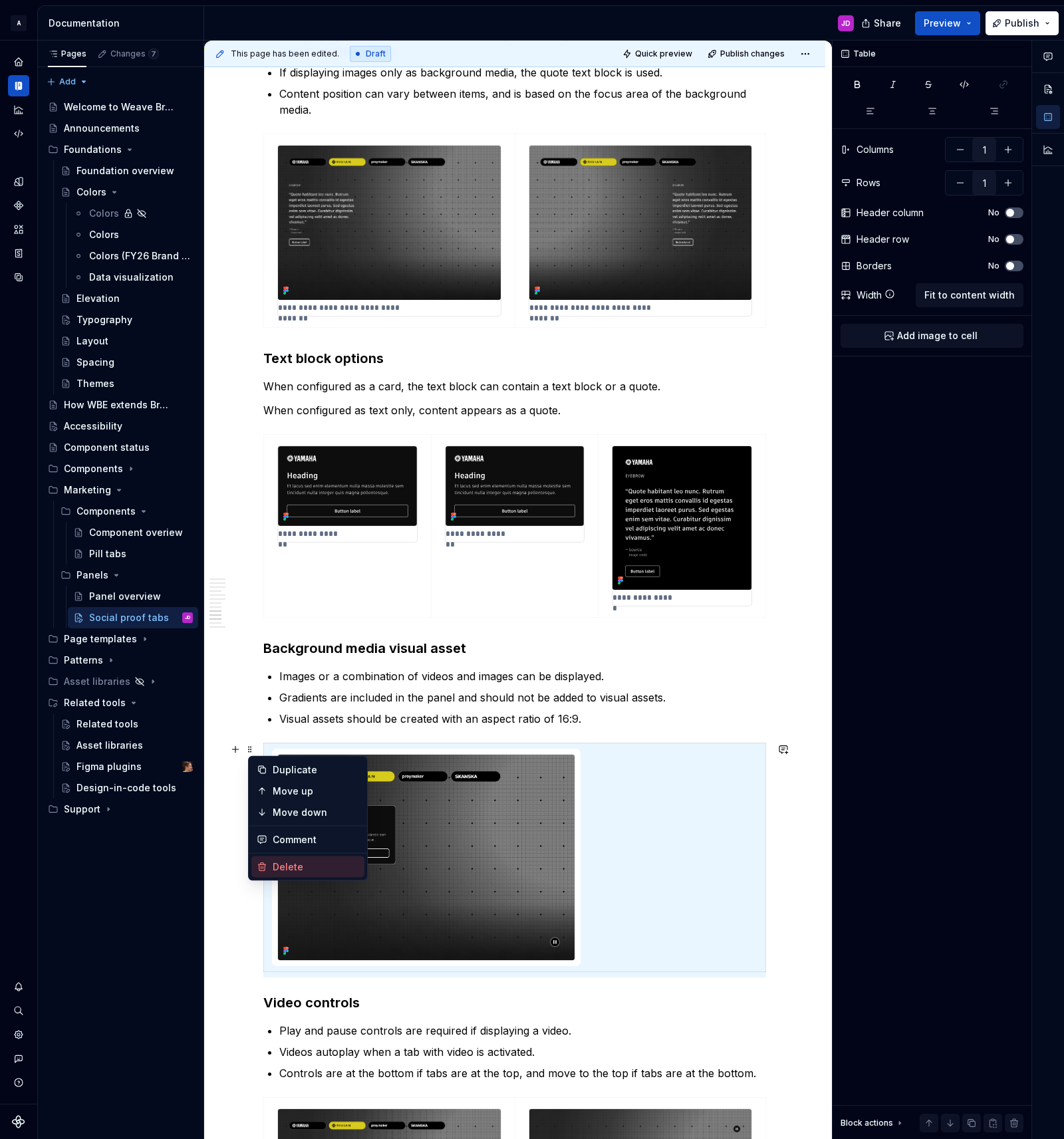
drag, startPoint x: 283, startPoint y: 862, endPoint x: 355, endPoint y: 842, distance: 74.7
click at [284, 862] on div "Delete" at bounding box center [316, 866] width 86 height 13
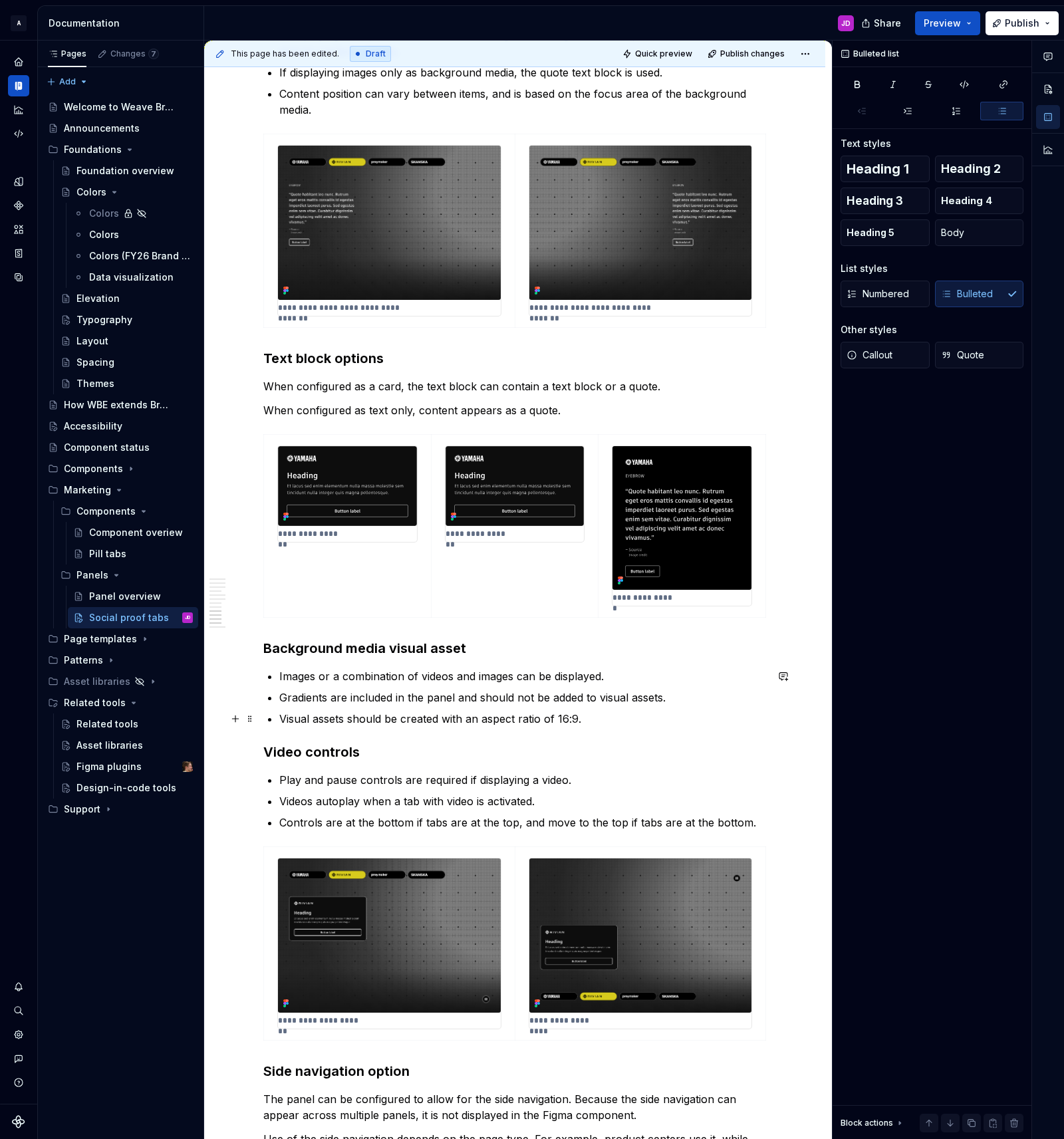
click at [596, 721] on p "Visual assets should be created with an aspect ratio of 16:9." at bounding box center [523, 718] width 487 height 16
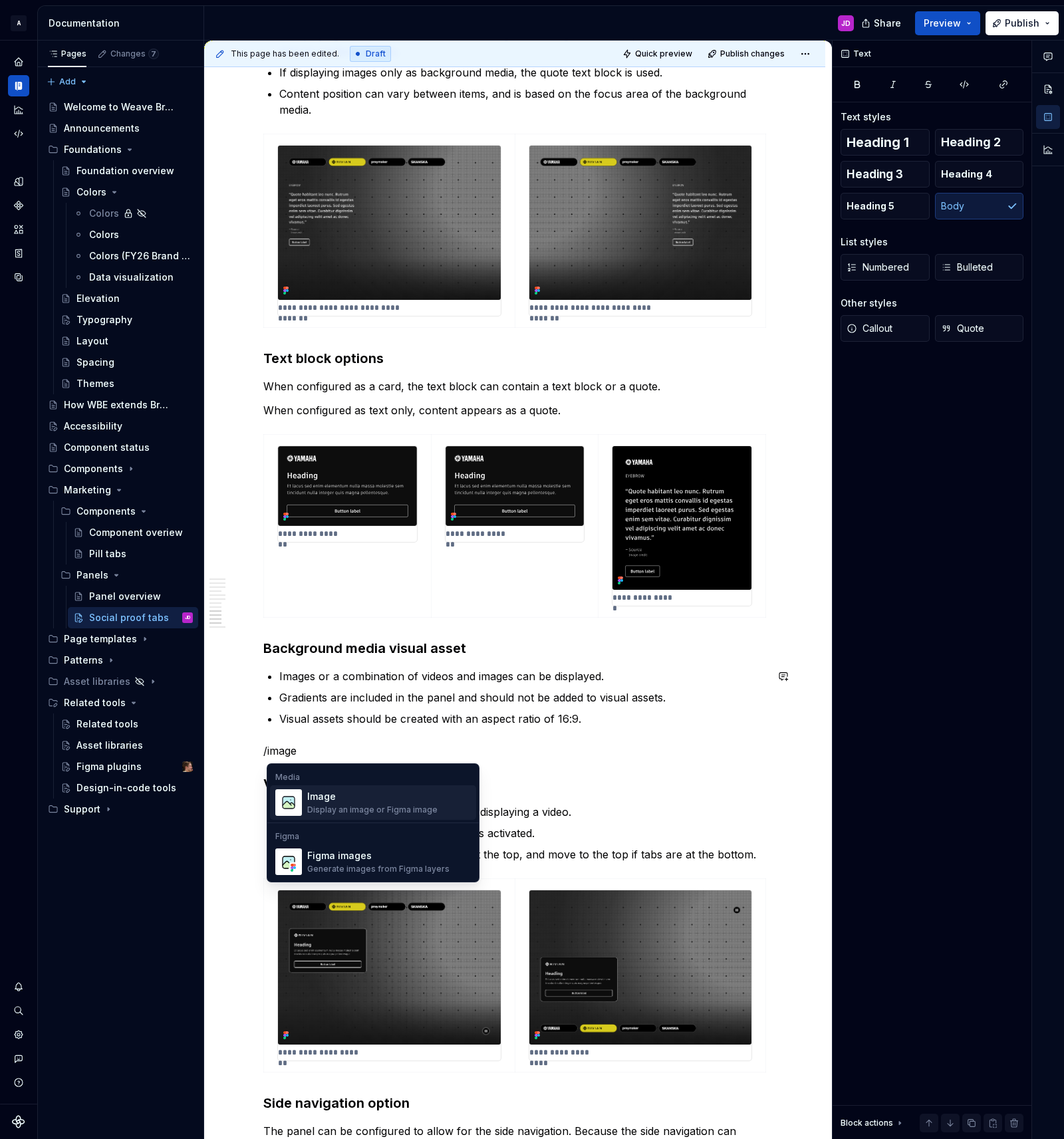
click at [354, 807] on div "Display an image or Figma image" at bounding box center [372, 810] width 131 height 11
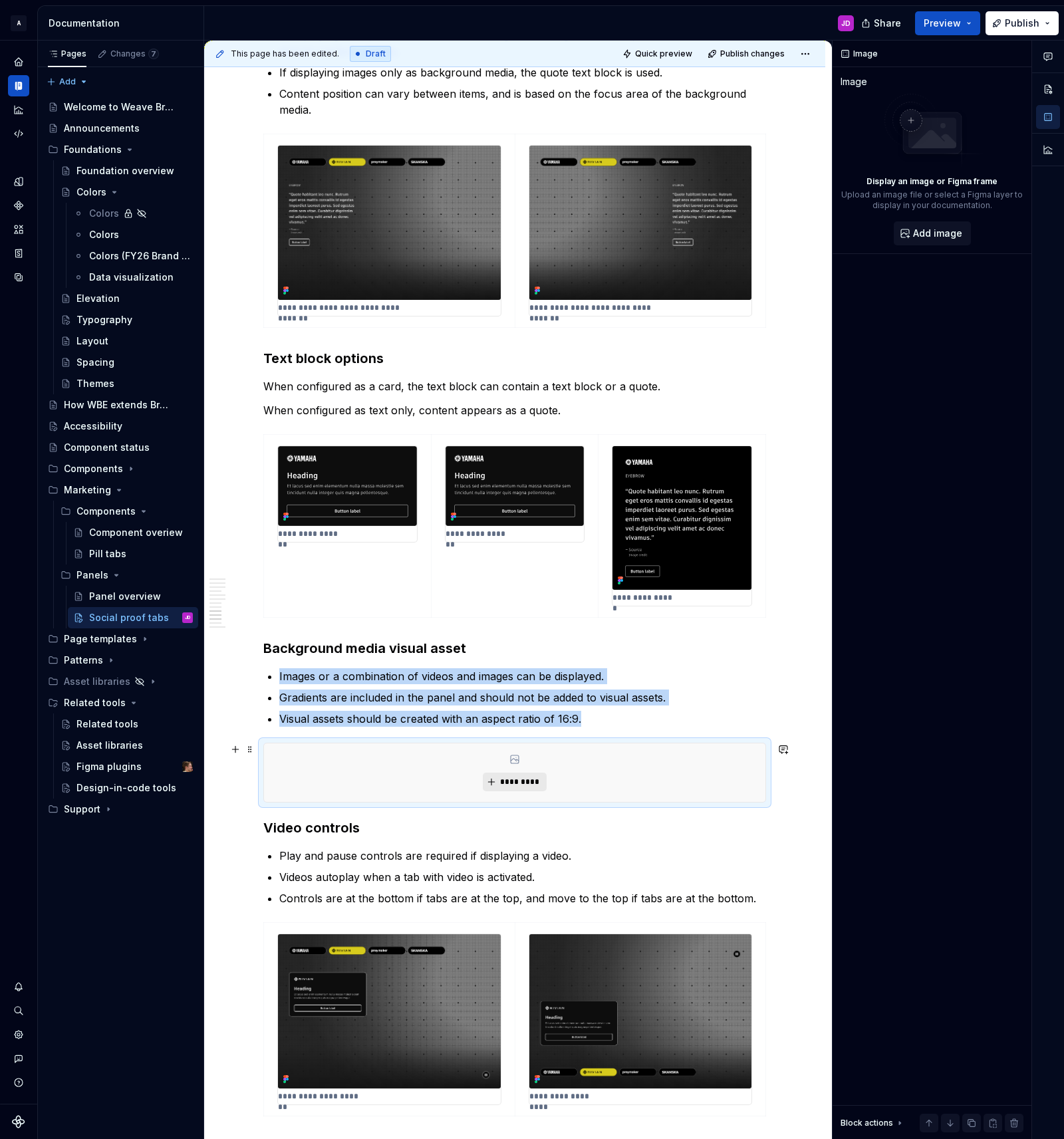
click at [525, 778] on span "*********" at bounding box center [519, 782] width 40 height 11
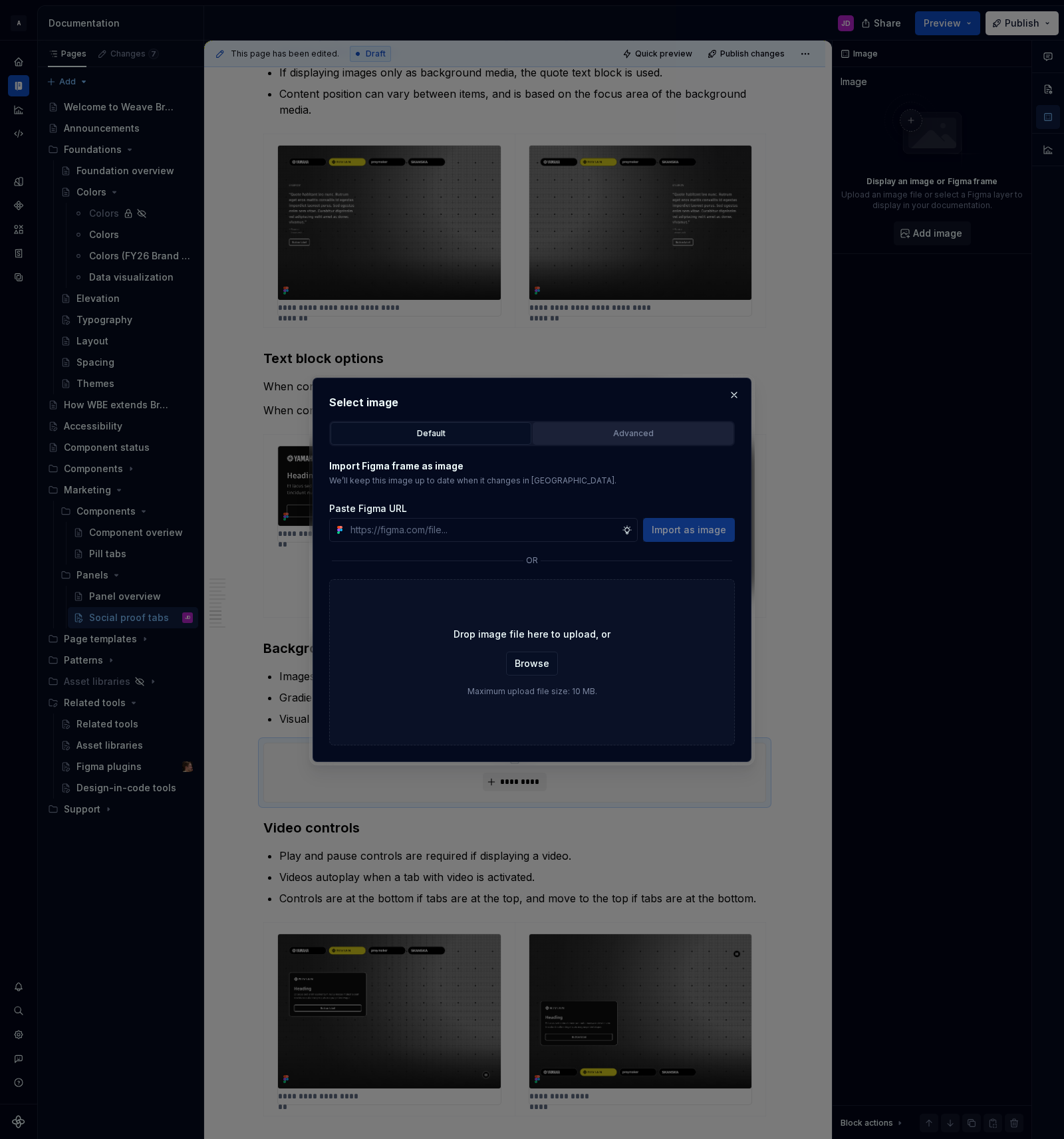
click at [642, 430] on div "Advanced" at bounding box center [633, 433] width 191 height 13
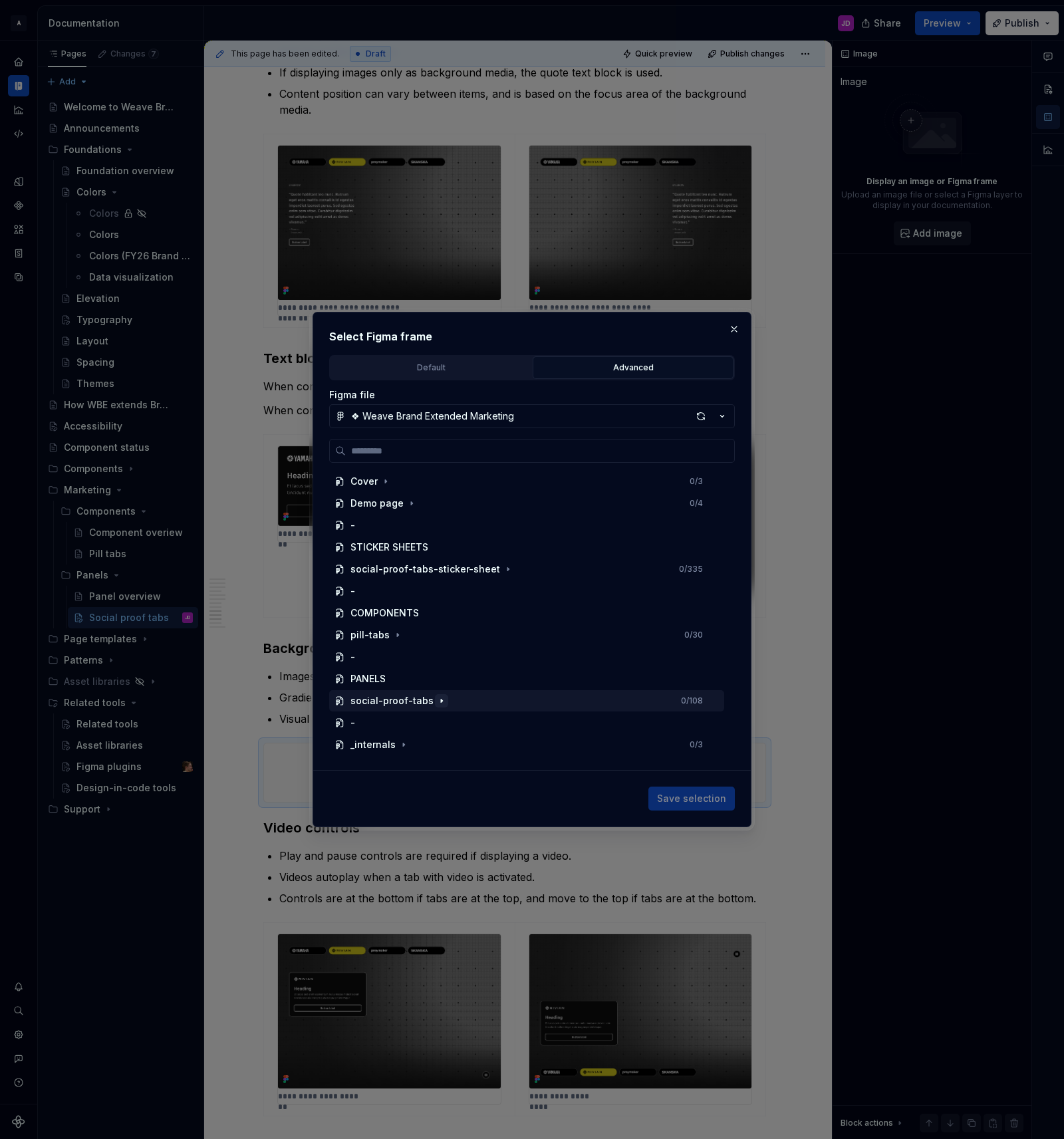
click at [436, 701] on icon "button" at bounding box center [441, 701] width 11 height 11
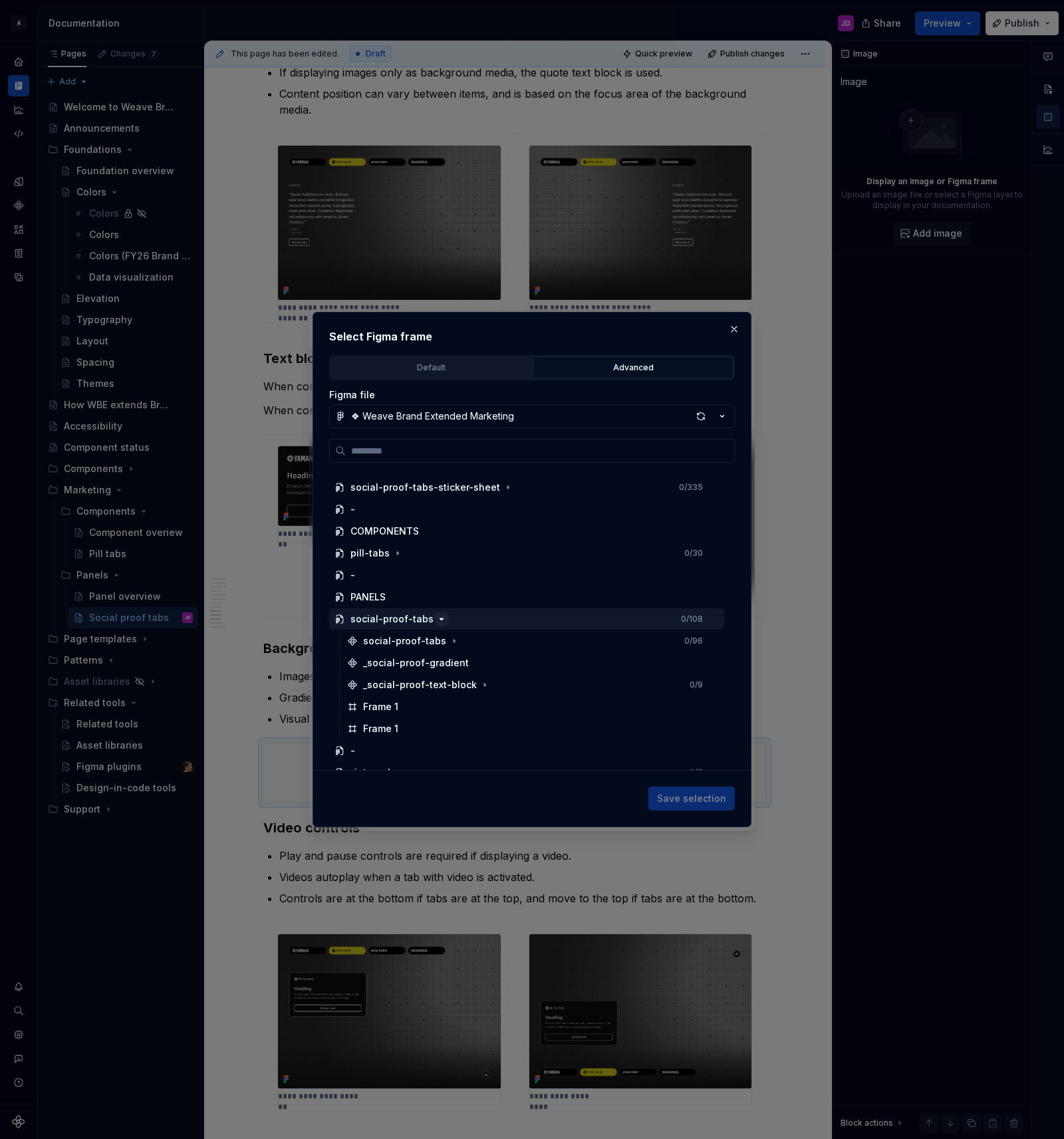
scroll to position [81, 0]
click at [733, 327] on button "button" at bounding box center [734, 329] width 18 height 18
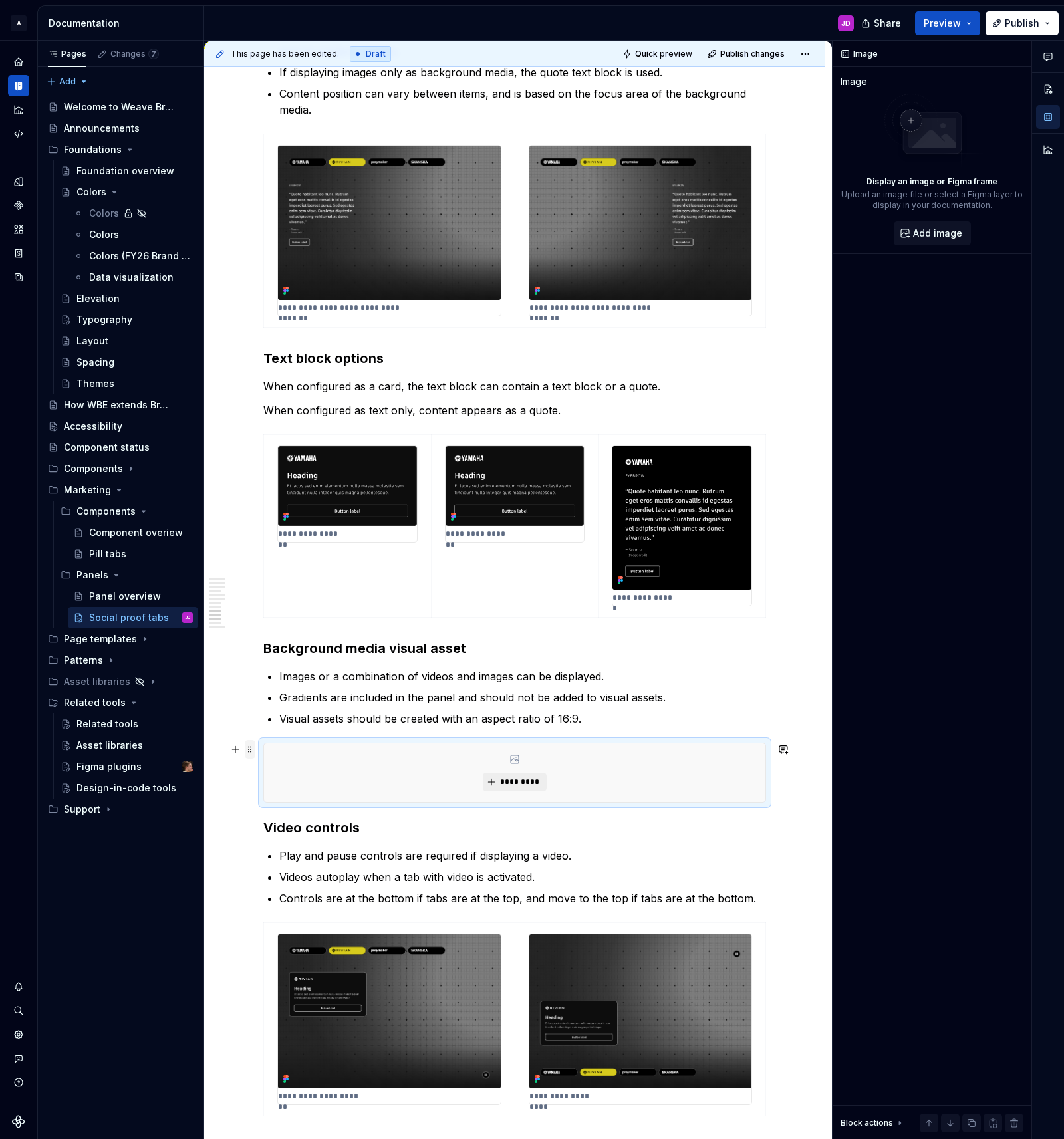
click at [253, 748] on span at bounding box center [250, 749] width 11 height 18
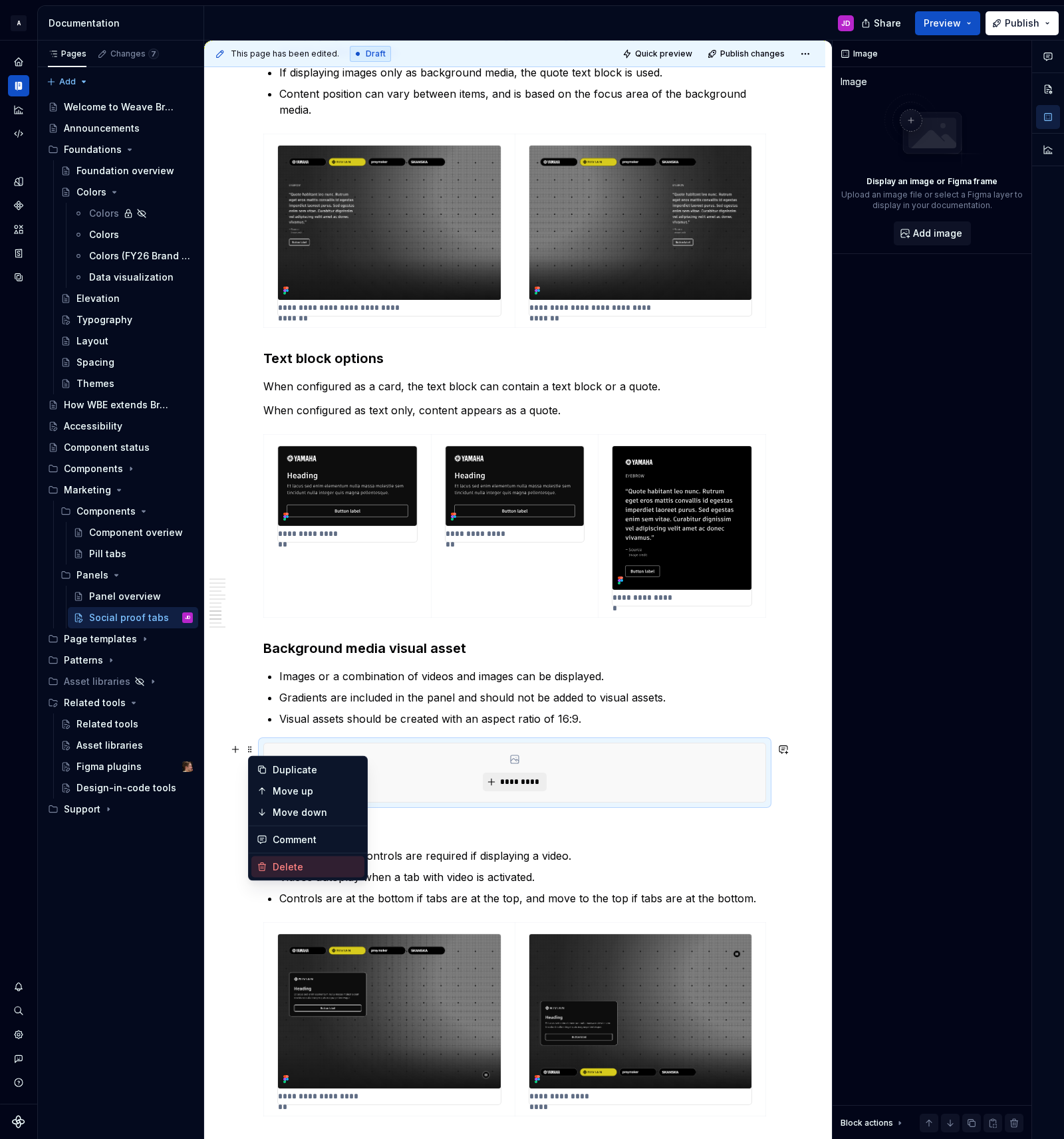
click at [301, 864] on div "Delete" at bounding box center [316, 866] width 86 height 13
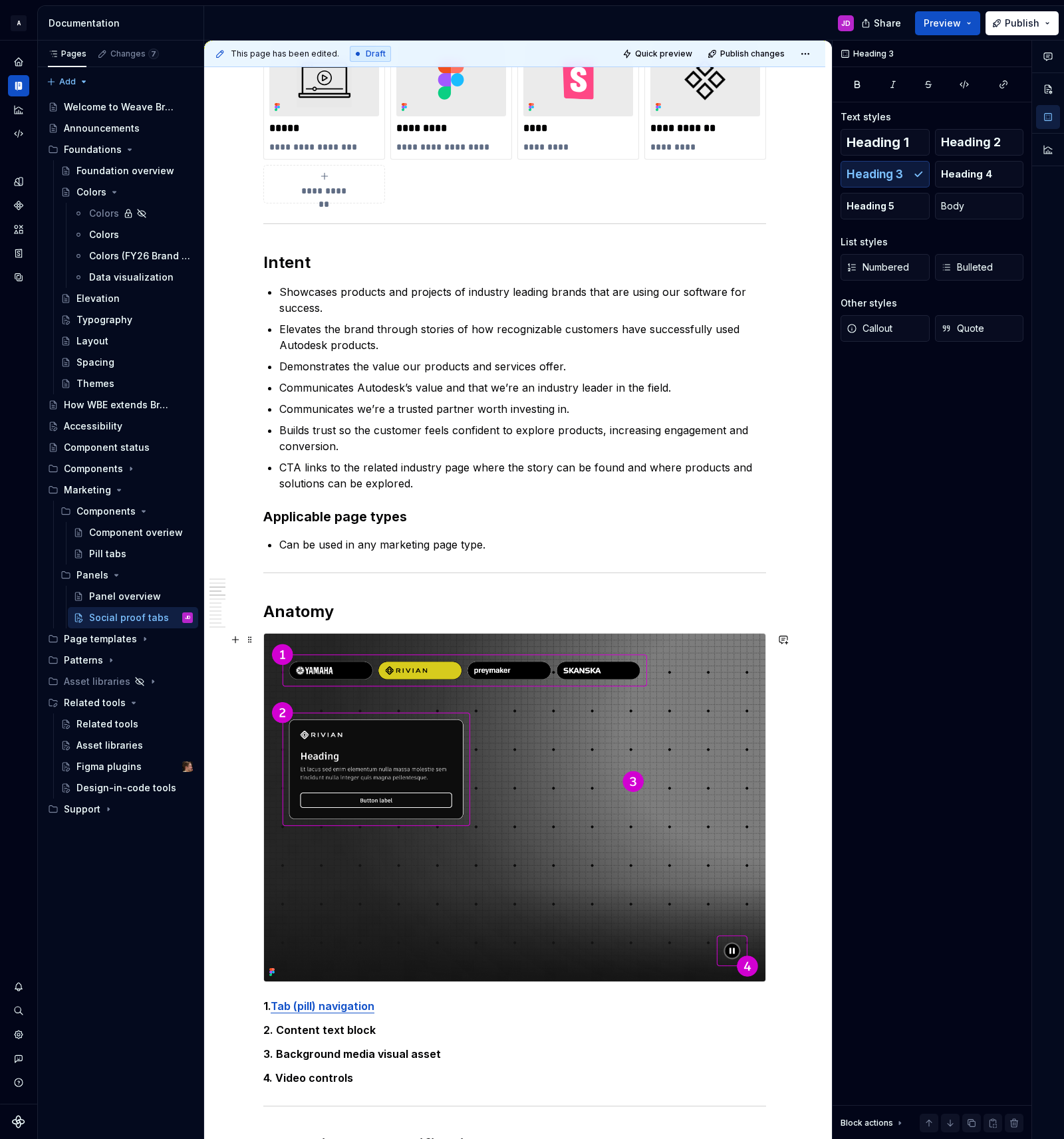
scroll to position [724, 0]
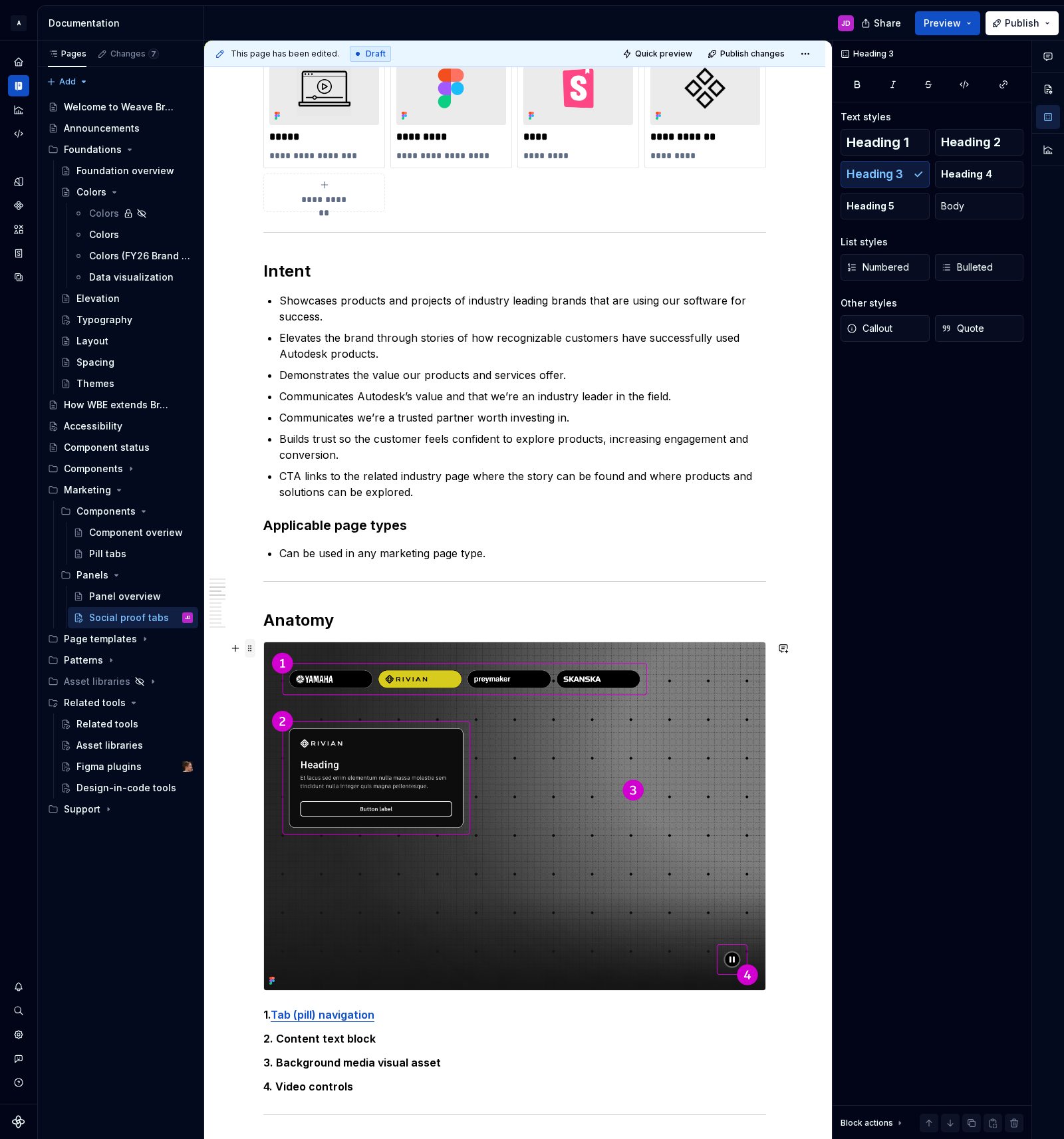
click at [249, 648] on span at bounding box center [250, 648] width 11 height 18
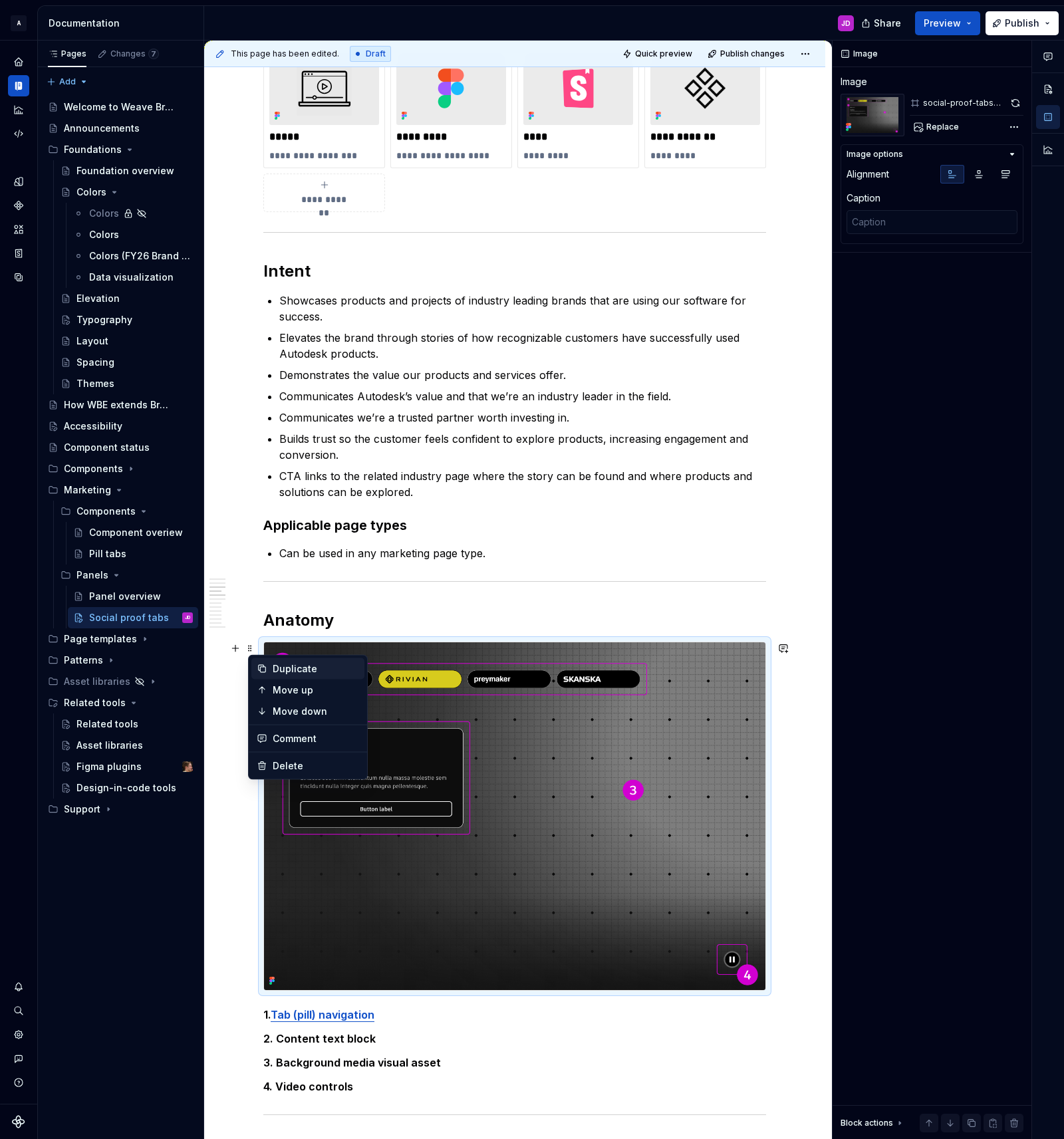
click at [309, 670] on div "Duplicate" at bounding box center [316, 668] width 86 height 13
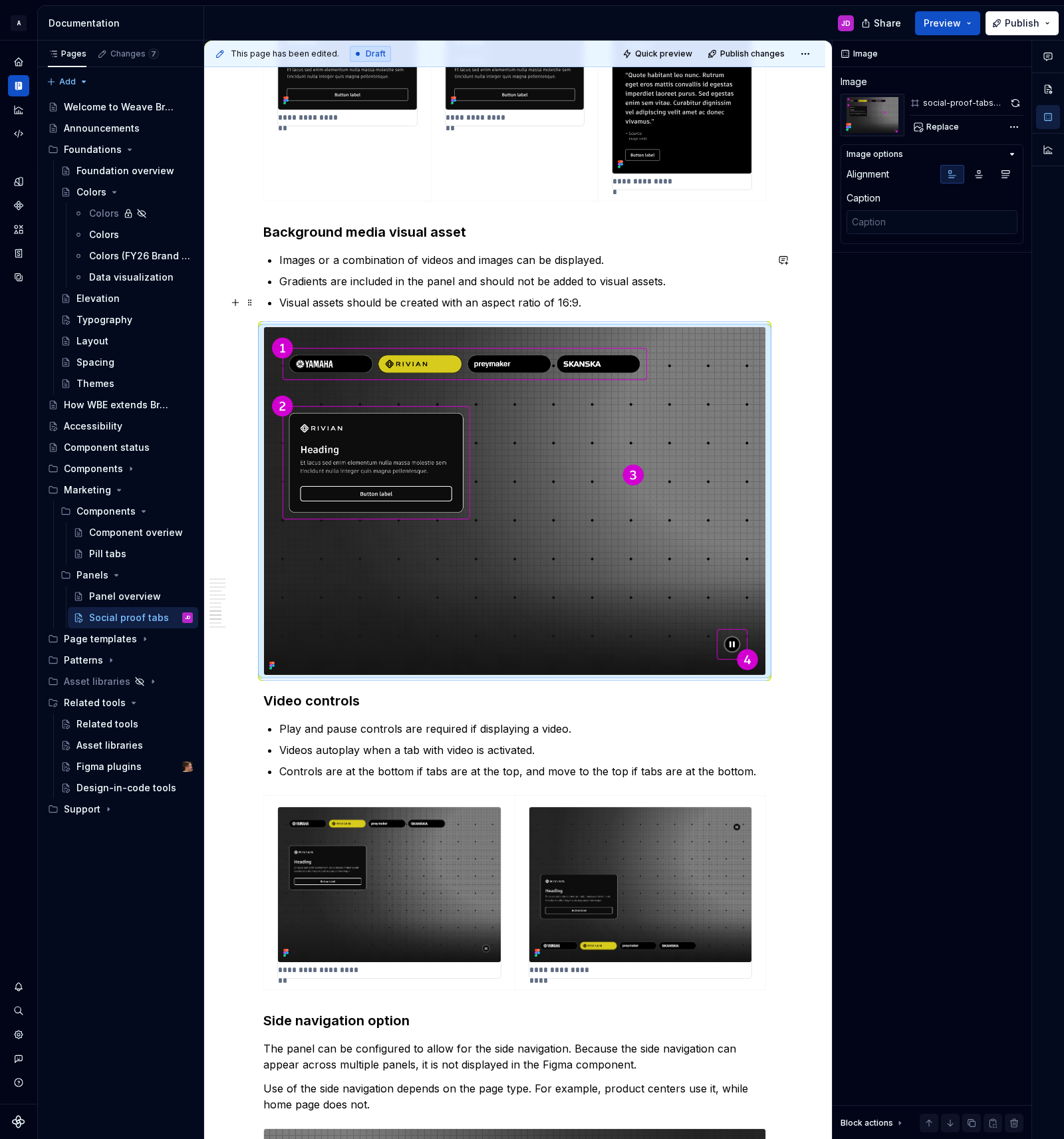
scroll to position [2613, 0]
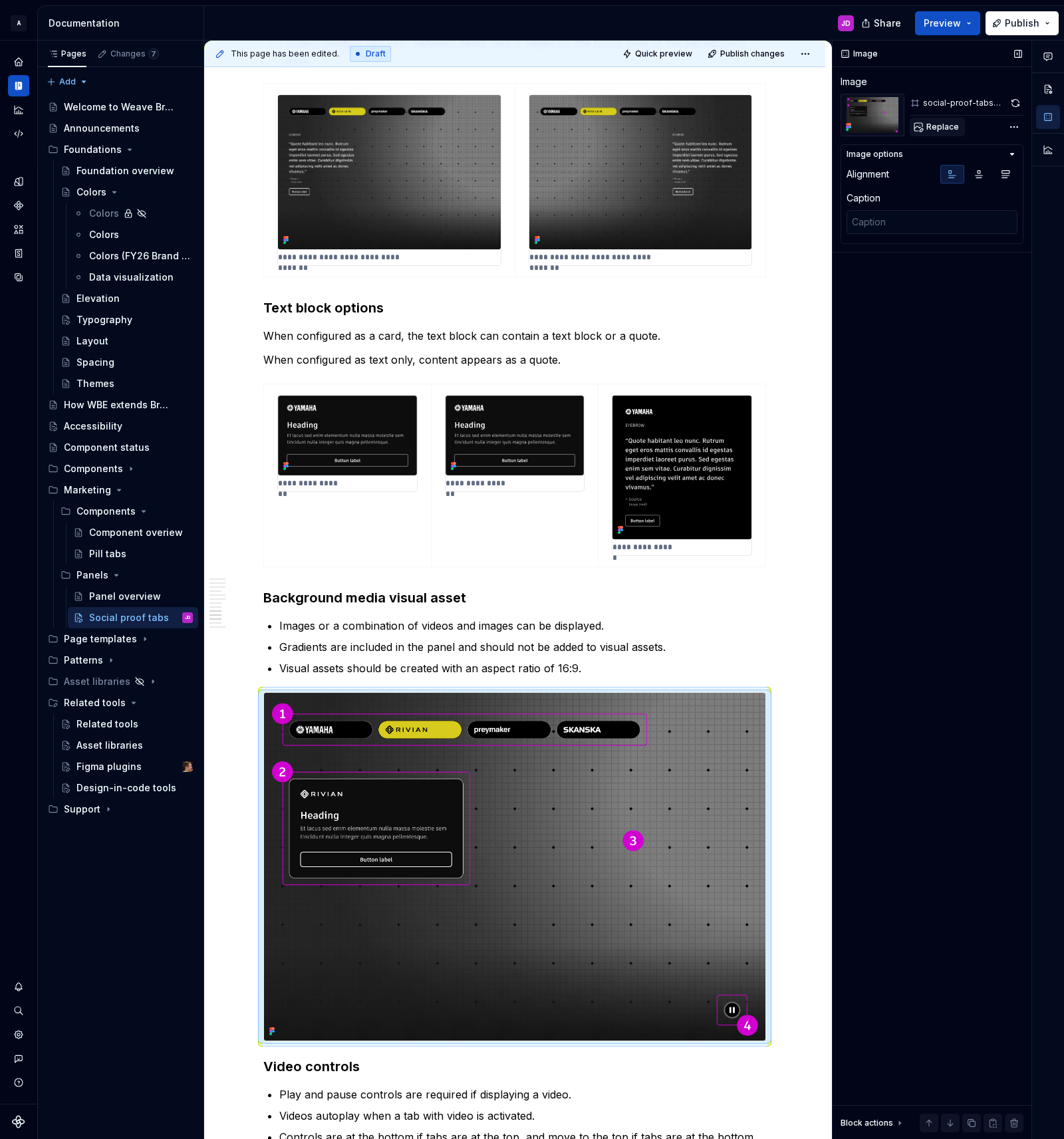
click at [956, 126] on span "Replace" at bounding box center [942, 127] width 33 height 11
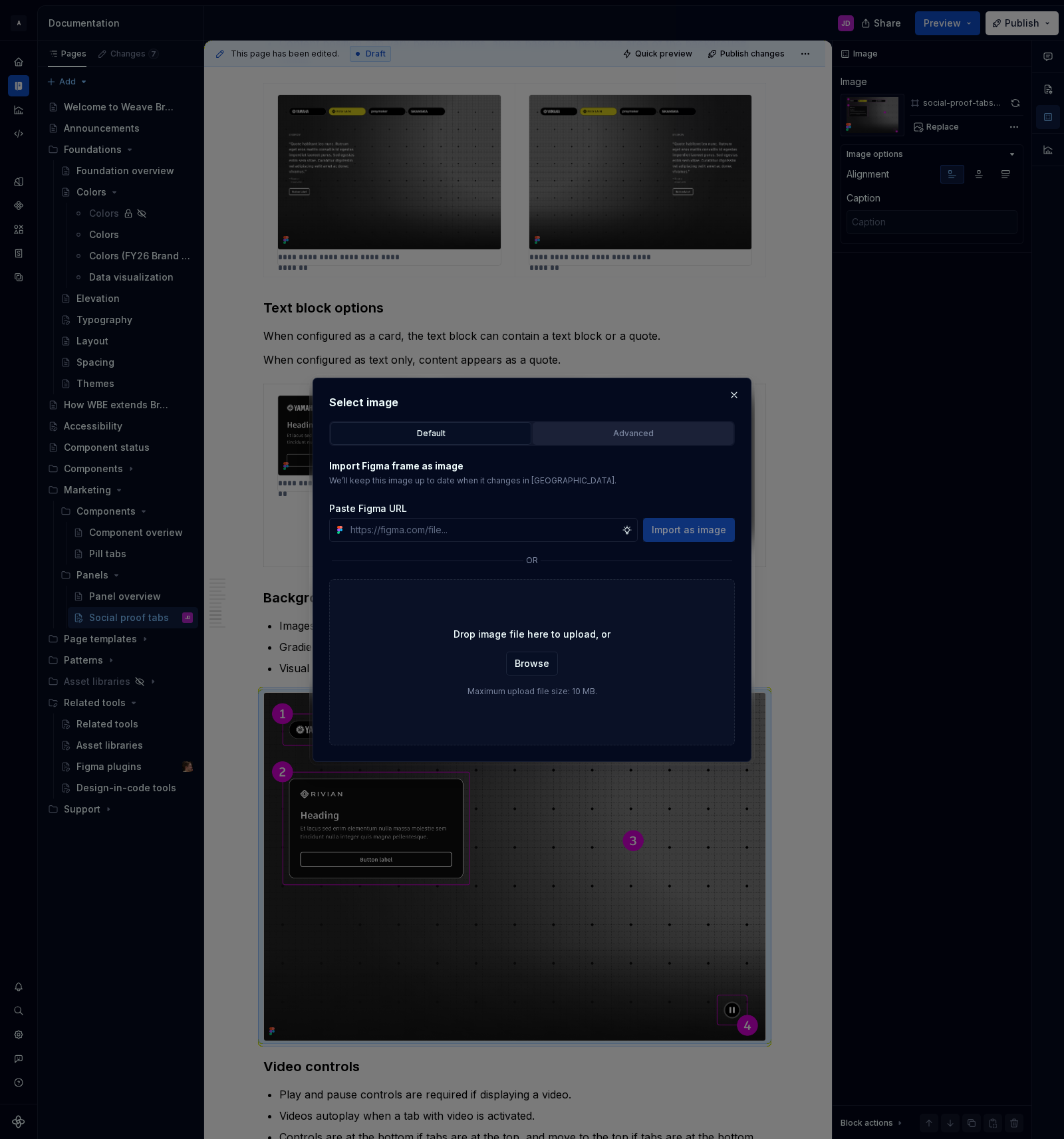
click at [640, 434] on div "Advanced" at bounding box center [633, 433] width 191 height 13
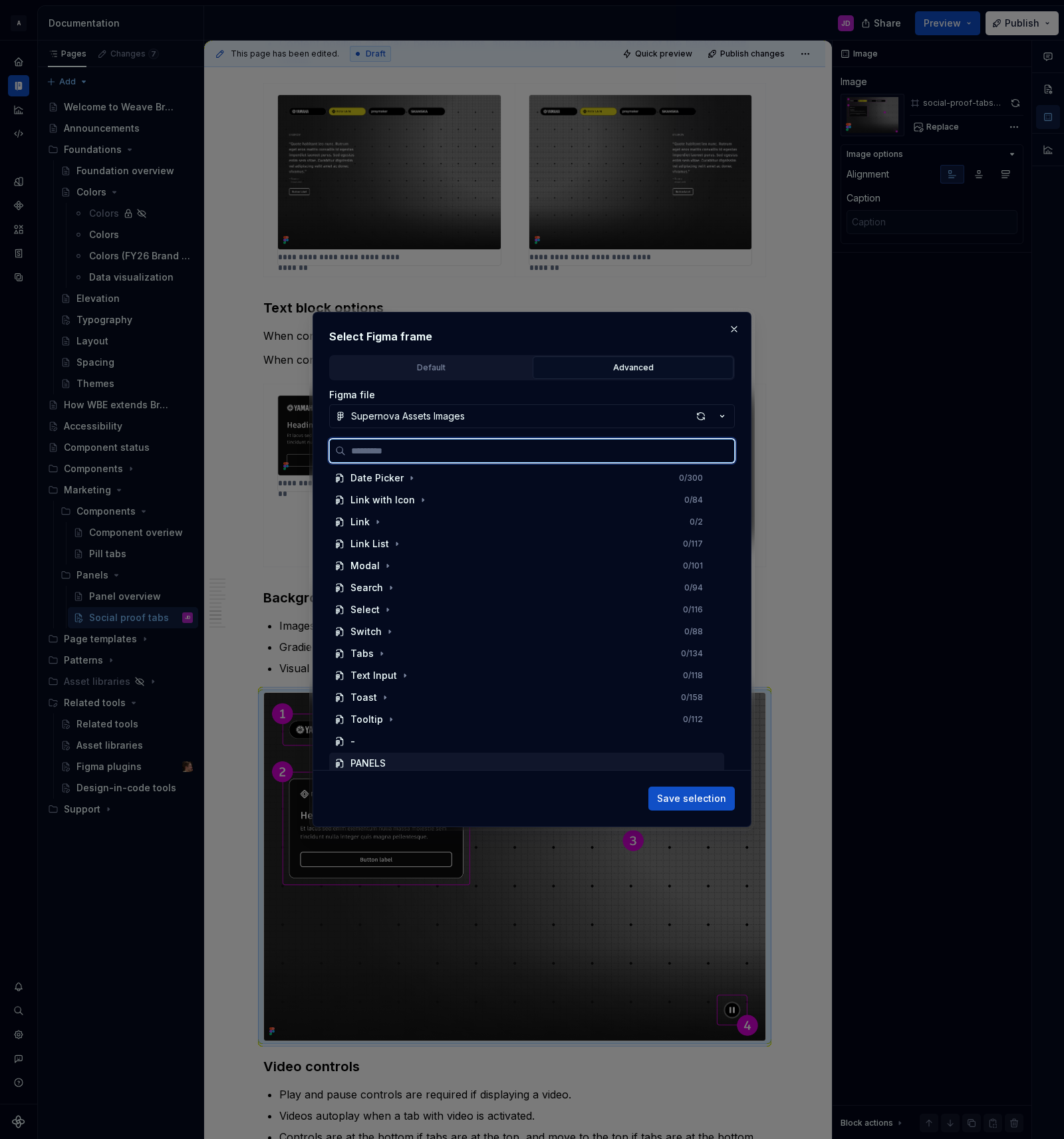
scroll to position [556, 0]
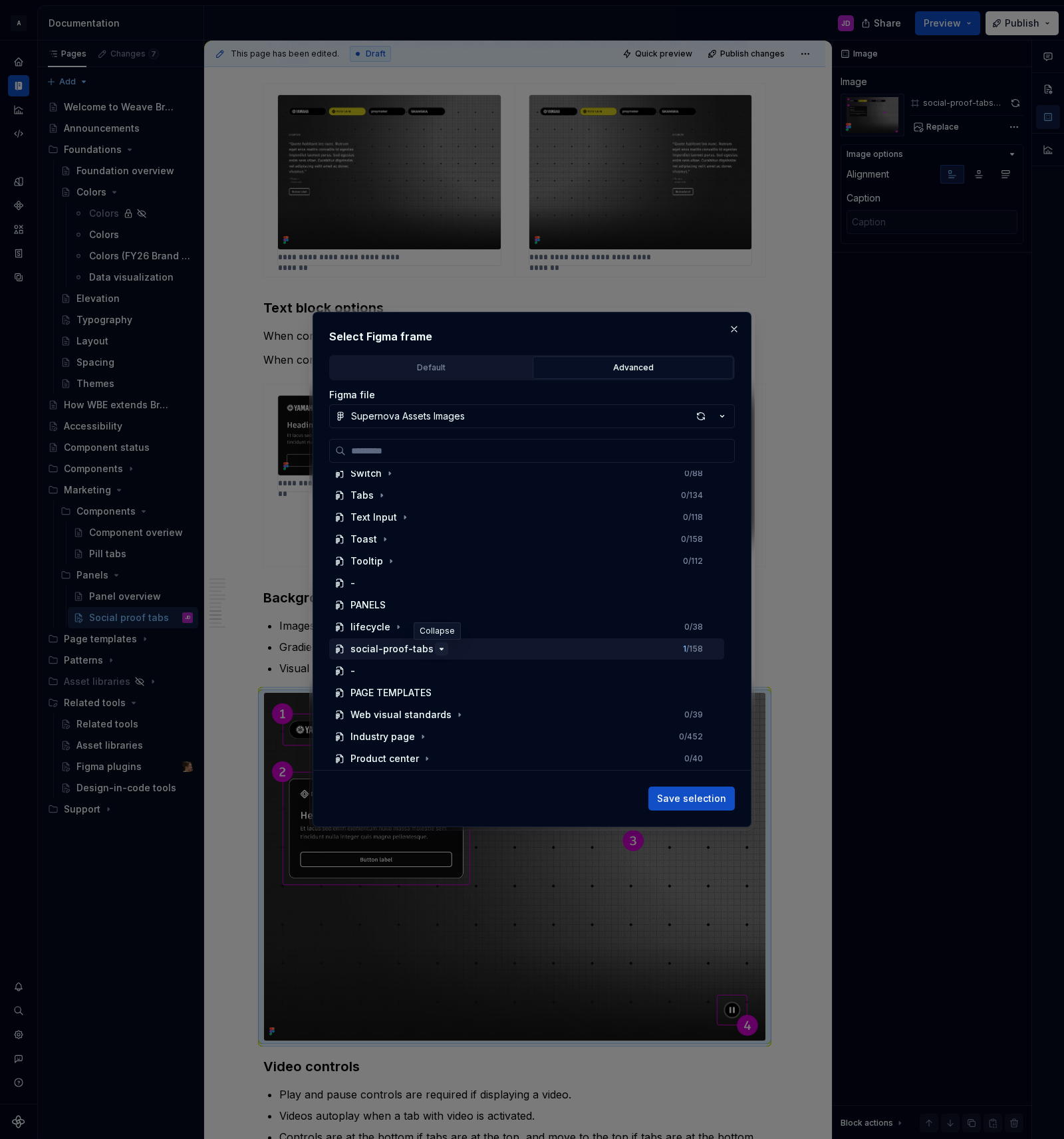
click at [436, 650] on icon "button" at bounding box center [441, 649] width 11 height 11
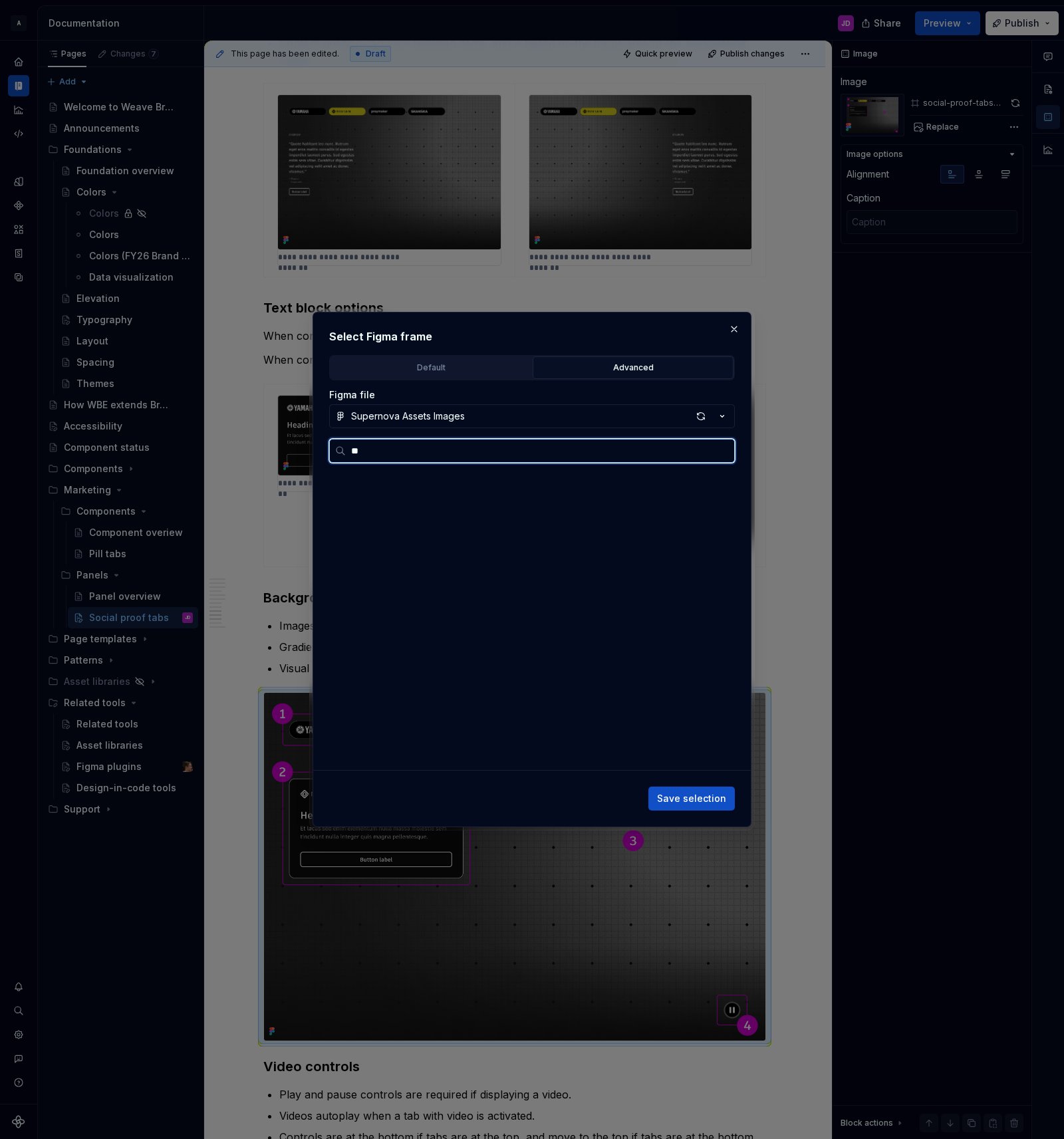
scroll to position [0, 0]
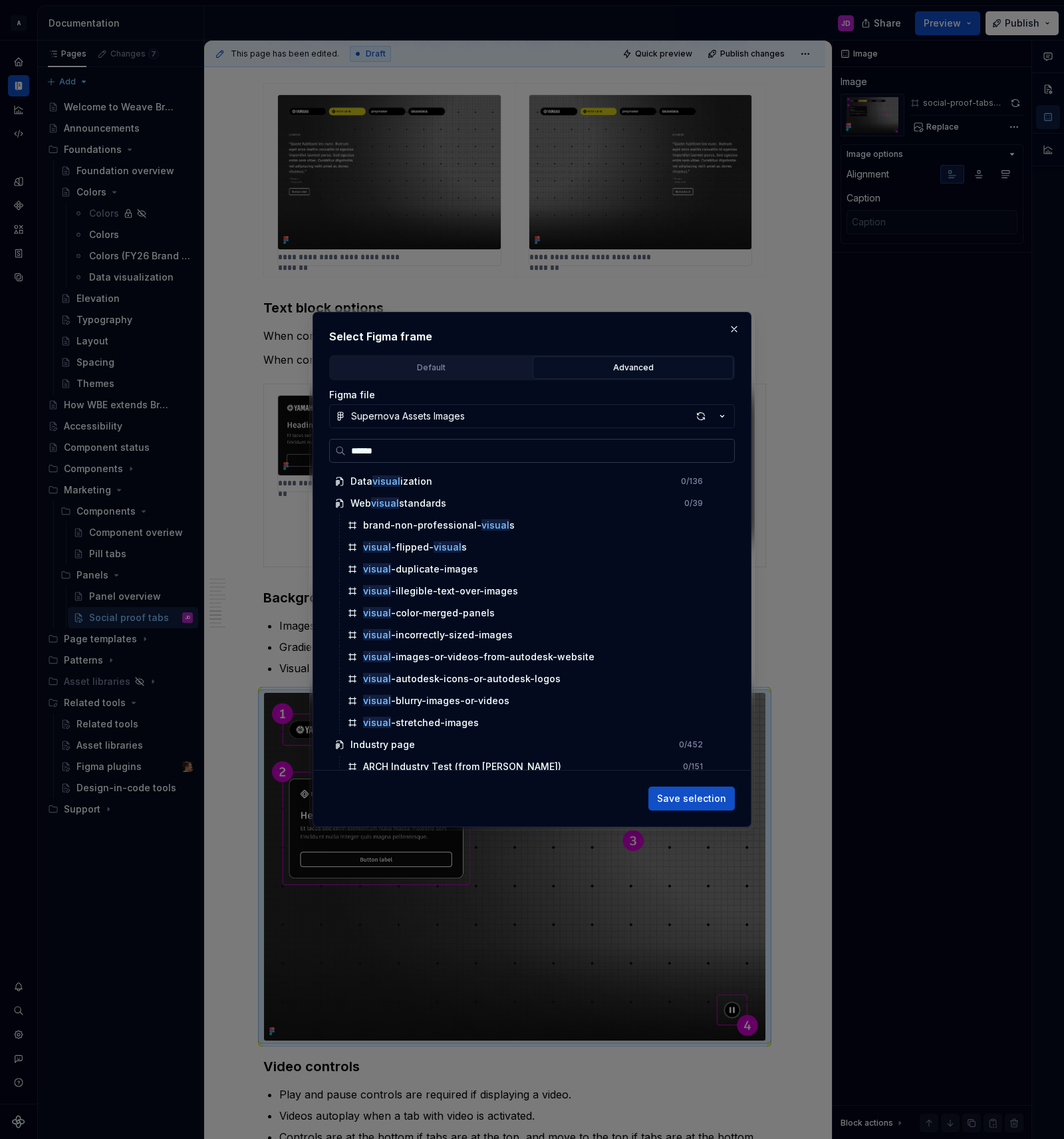
paste input "**********"
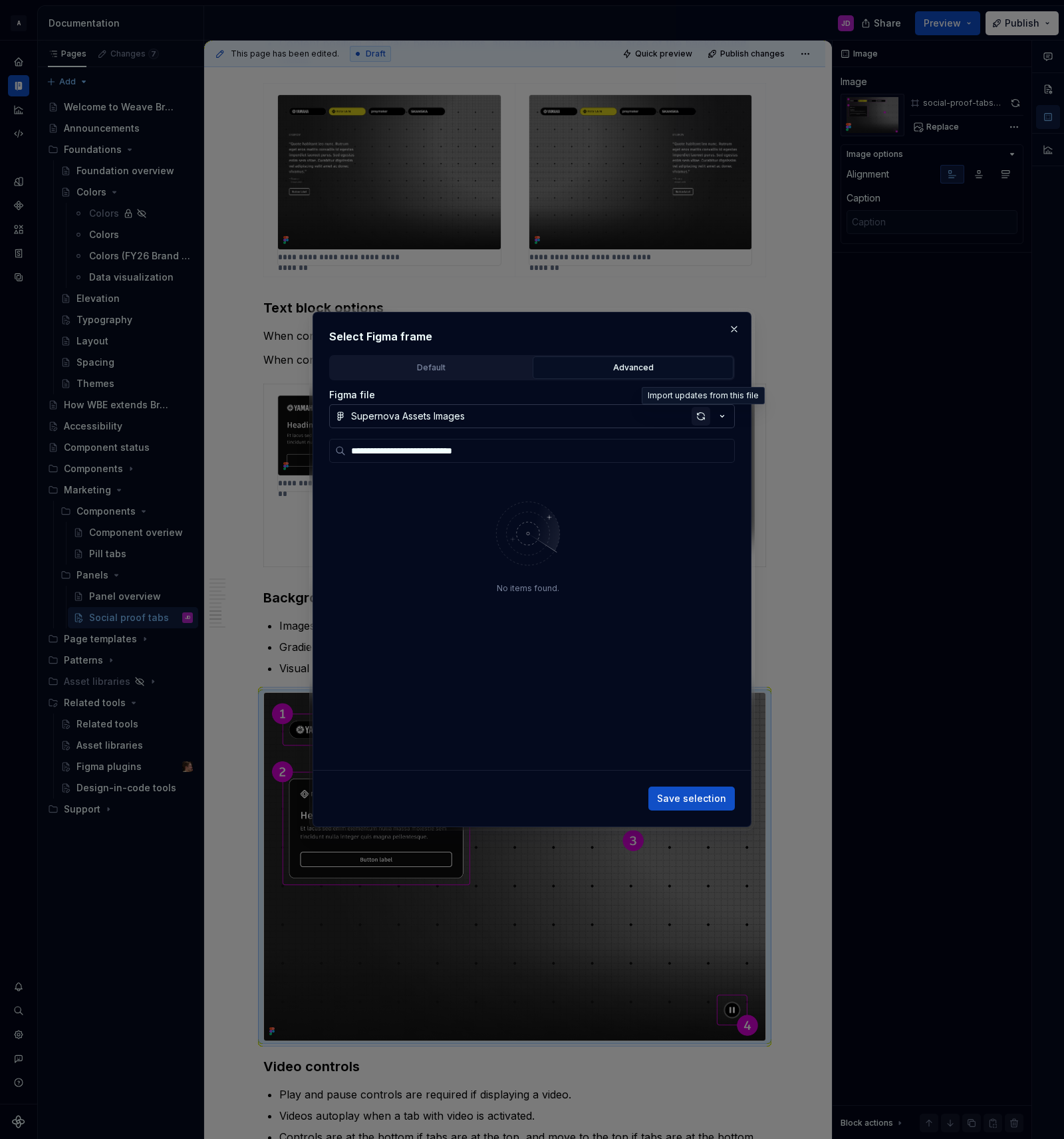
click at [700, 412] on div "button" at bounding box center [700, 415] width 18 height 18
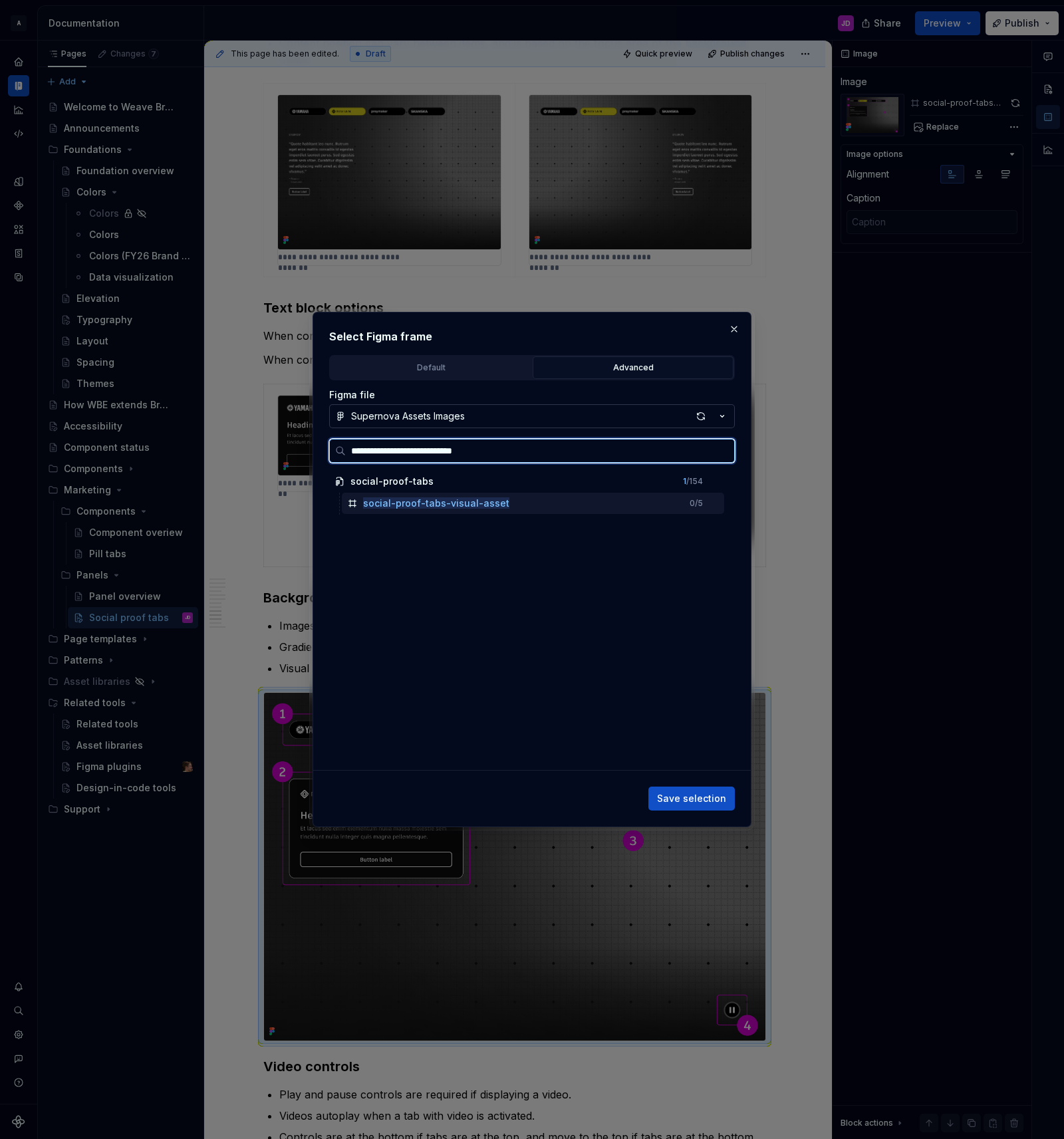
click at [469, 504] on mark "social-proof-tabs-visual-asset" at bounding box center [436, 503] width 146 height 12
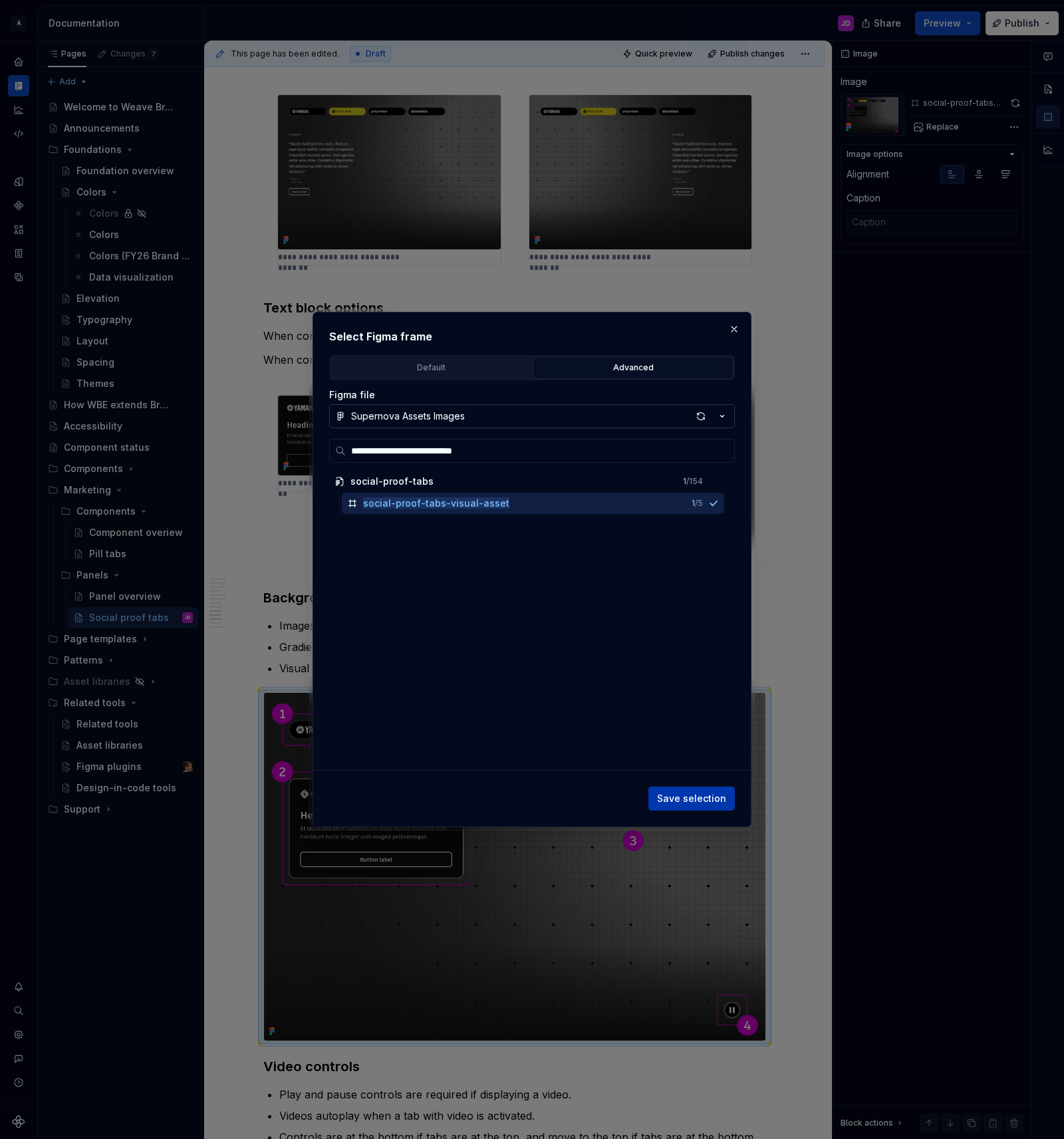
click at [702, 799] on span "Save selection" at bounding box center [691, 798] width 69 height 13
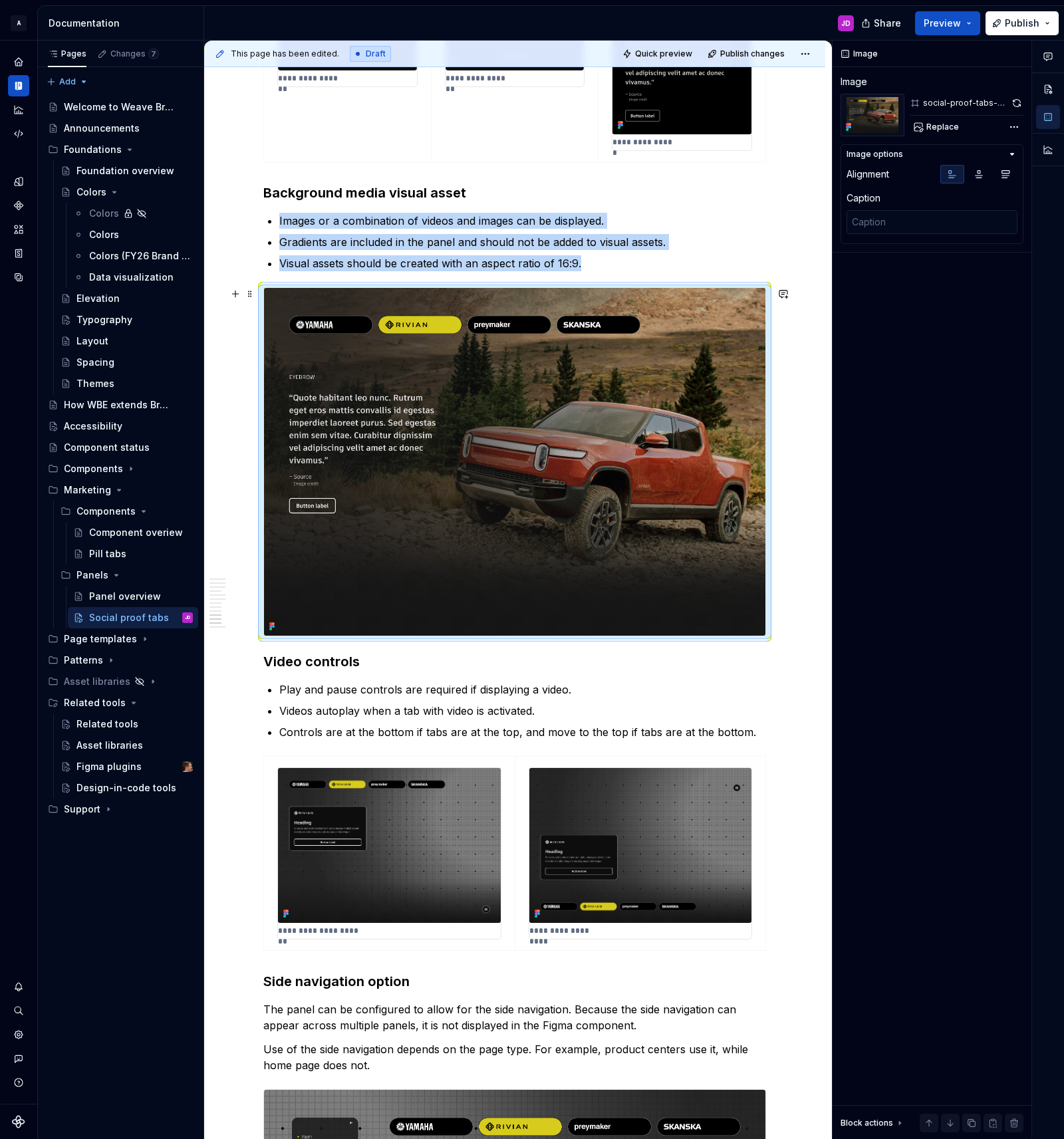
scroll to position [3015, 0]
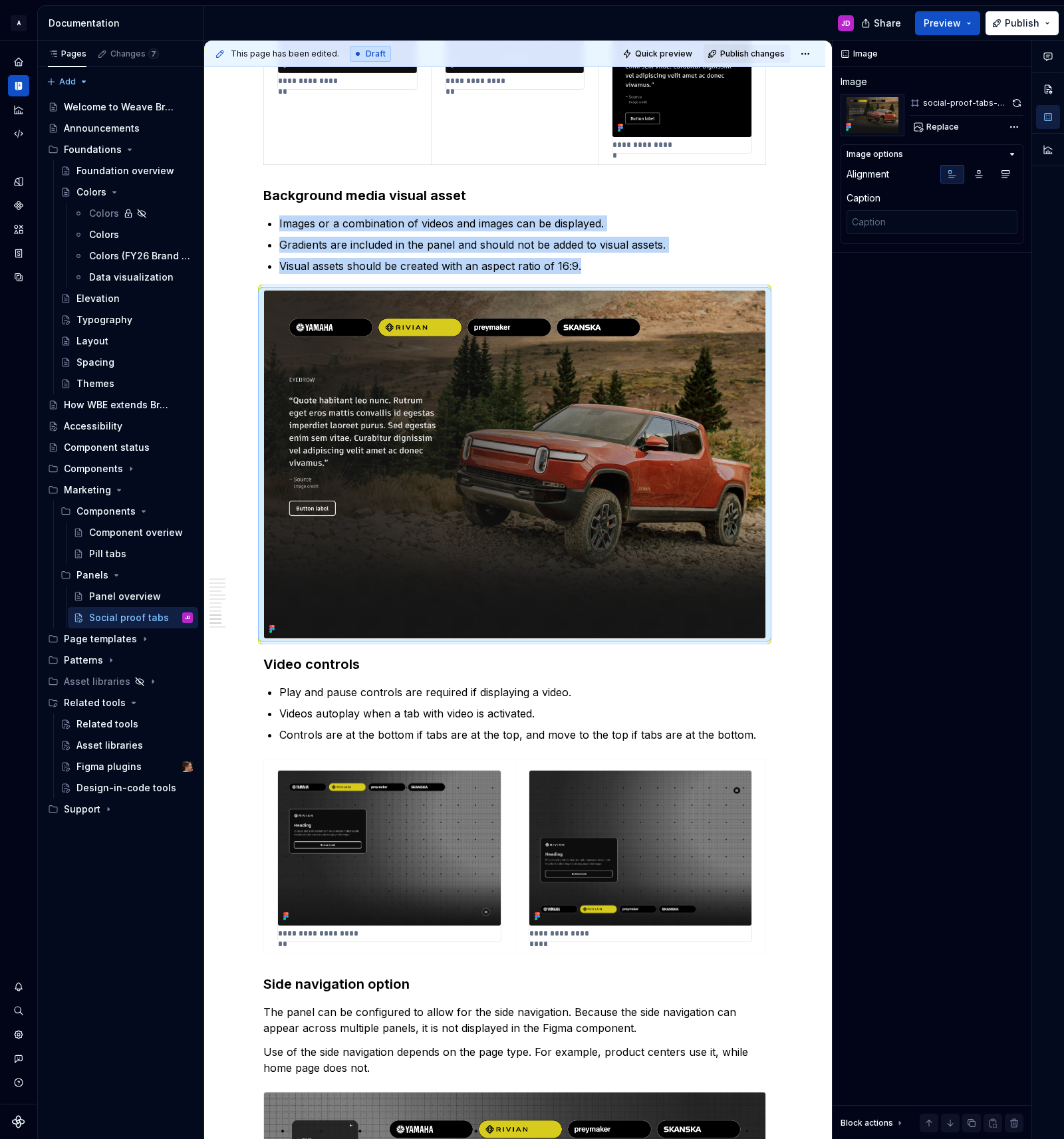
click at [758, 51] on span "Publish changes" at bounding box center [752, 54] width 64 height 11
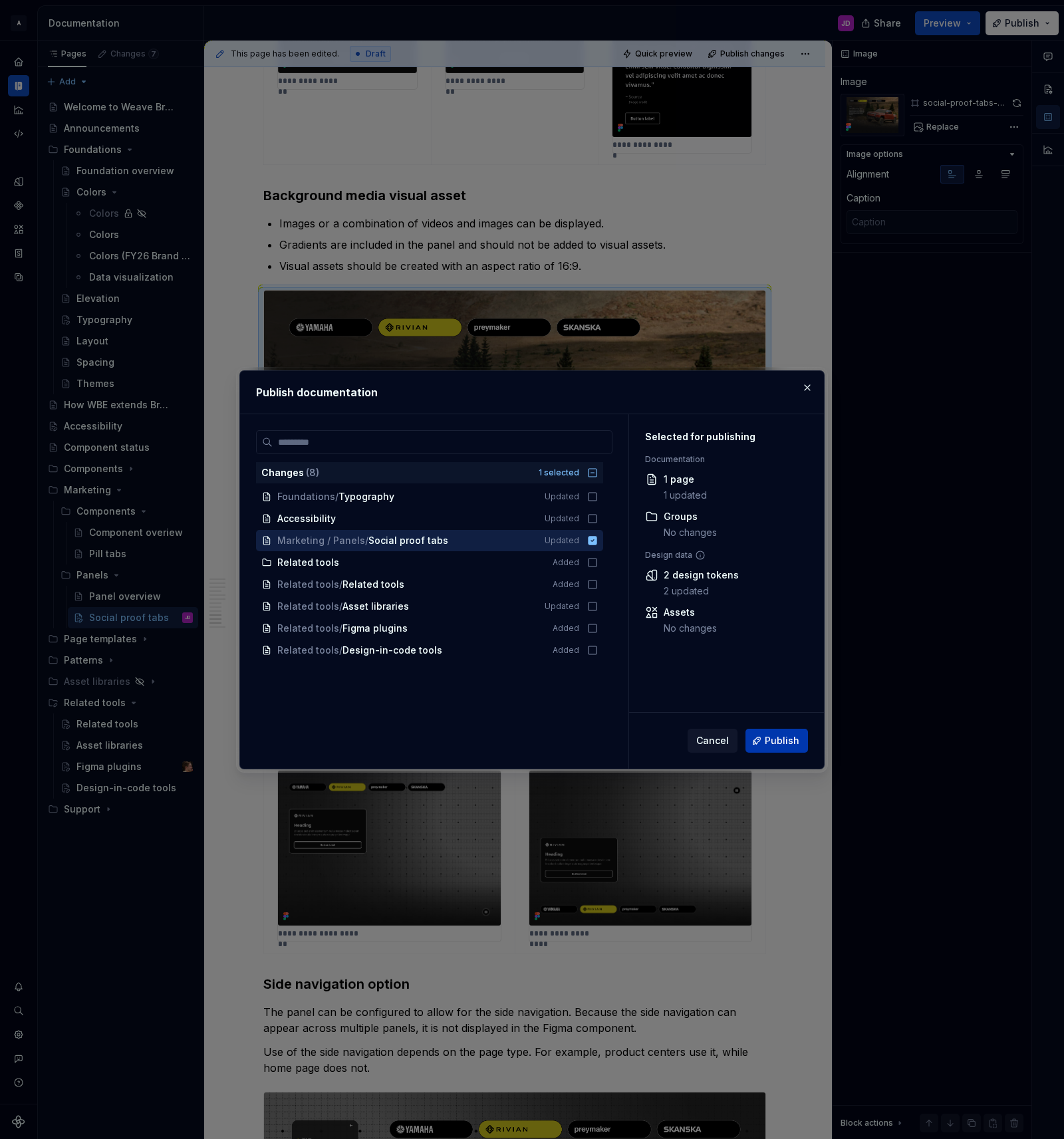
click at [772, 743] on span "Publish" at bounding box center [782, 740] width 35 height 13
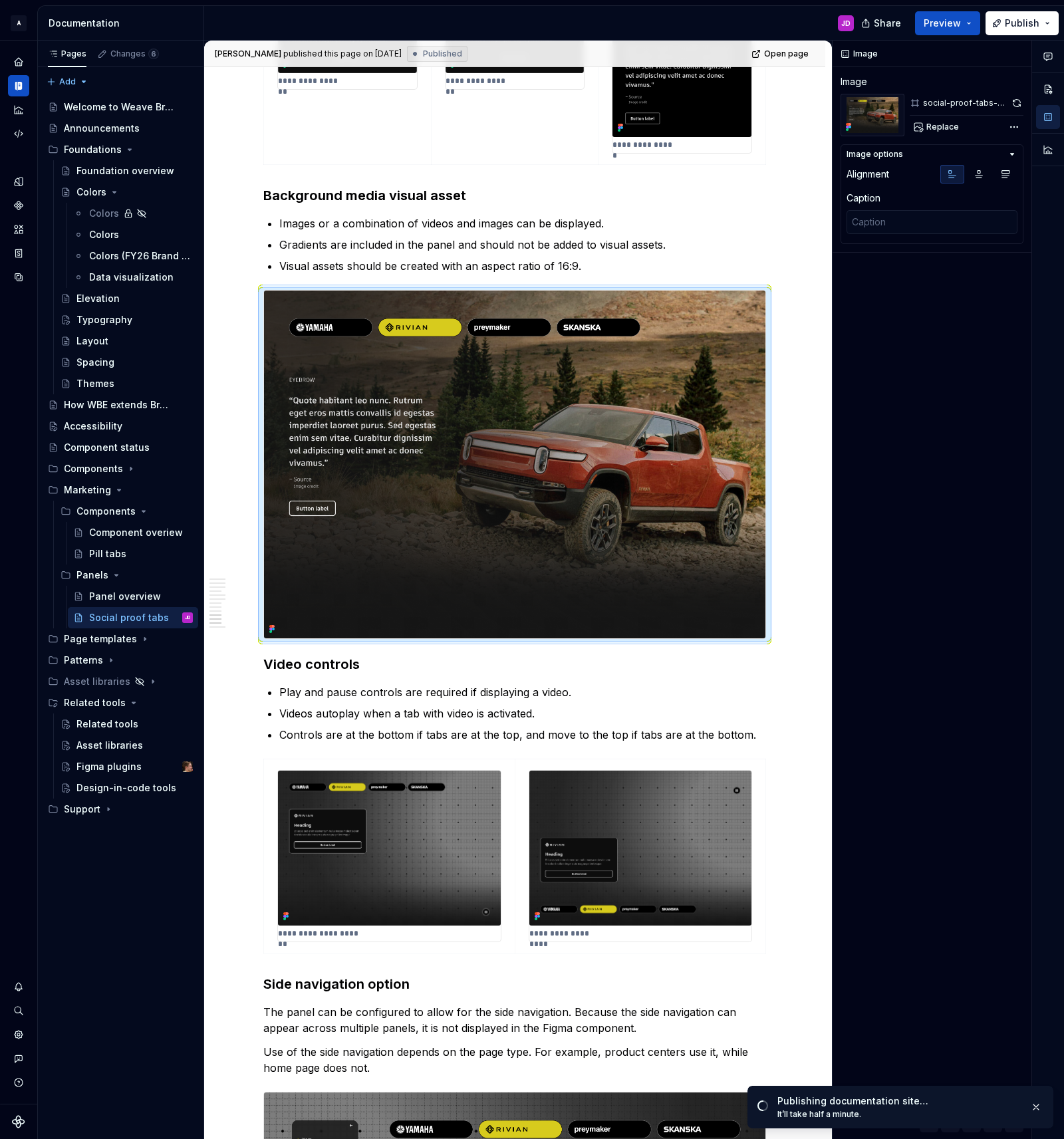
click at [944, 1099] on div "Publishing documentation site…" at bounding box center [898, 1101] width 242 height 13
click at [985, 1111] on span "Open page" at bounding box center [994, 1110] width 44 height 11
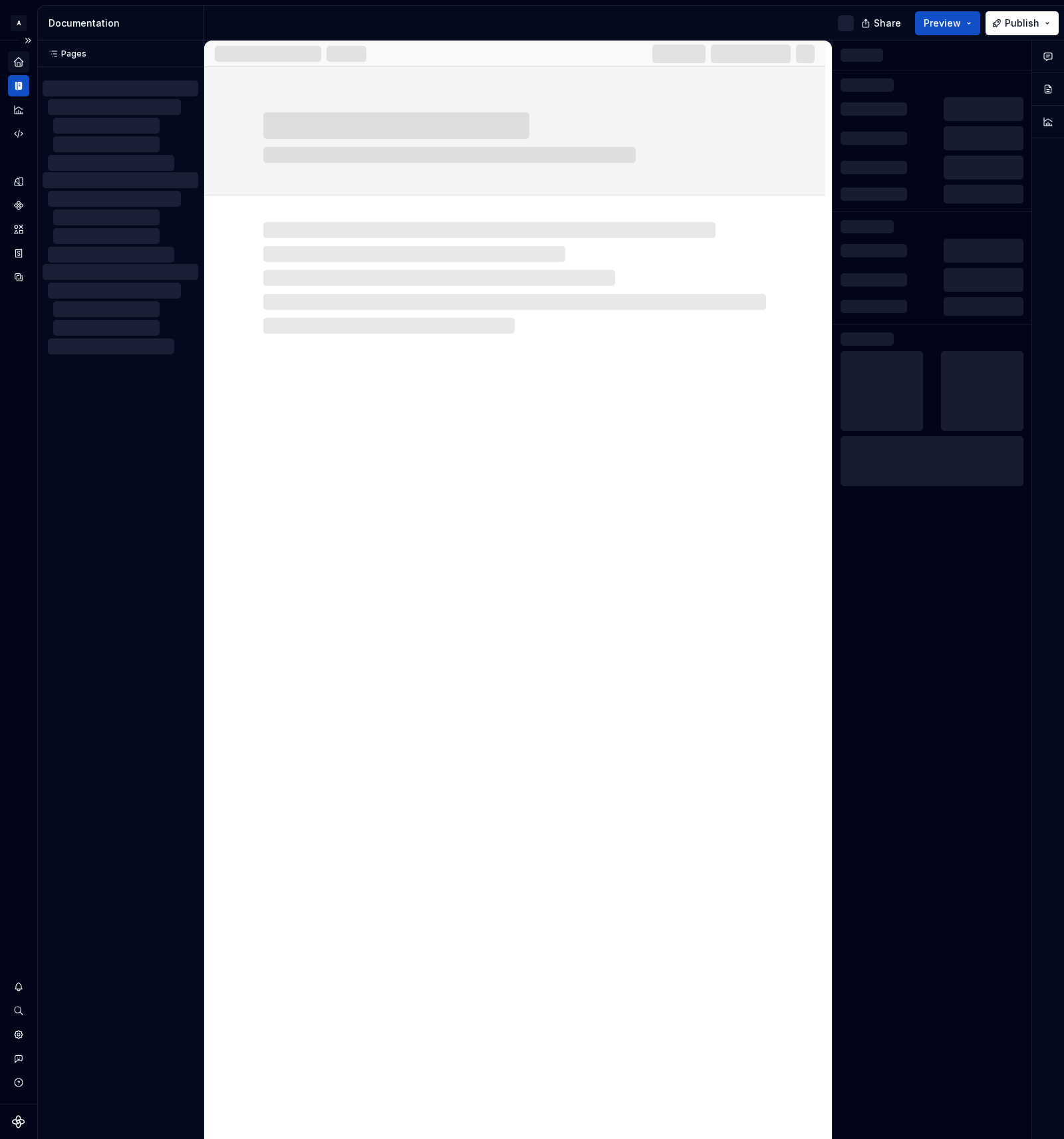
click at [23, 62] on icon "Home" at bounding box center [18, 62] width 12 height 12
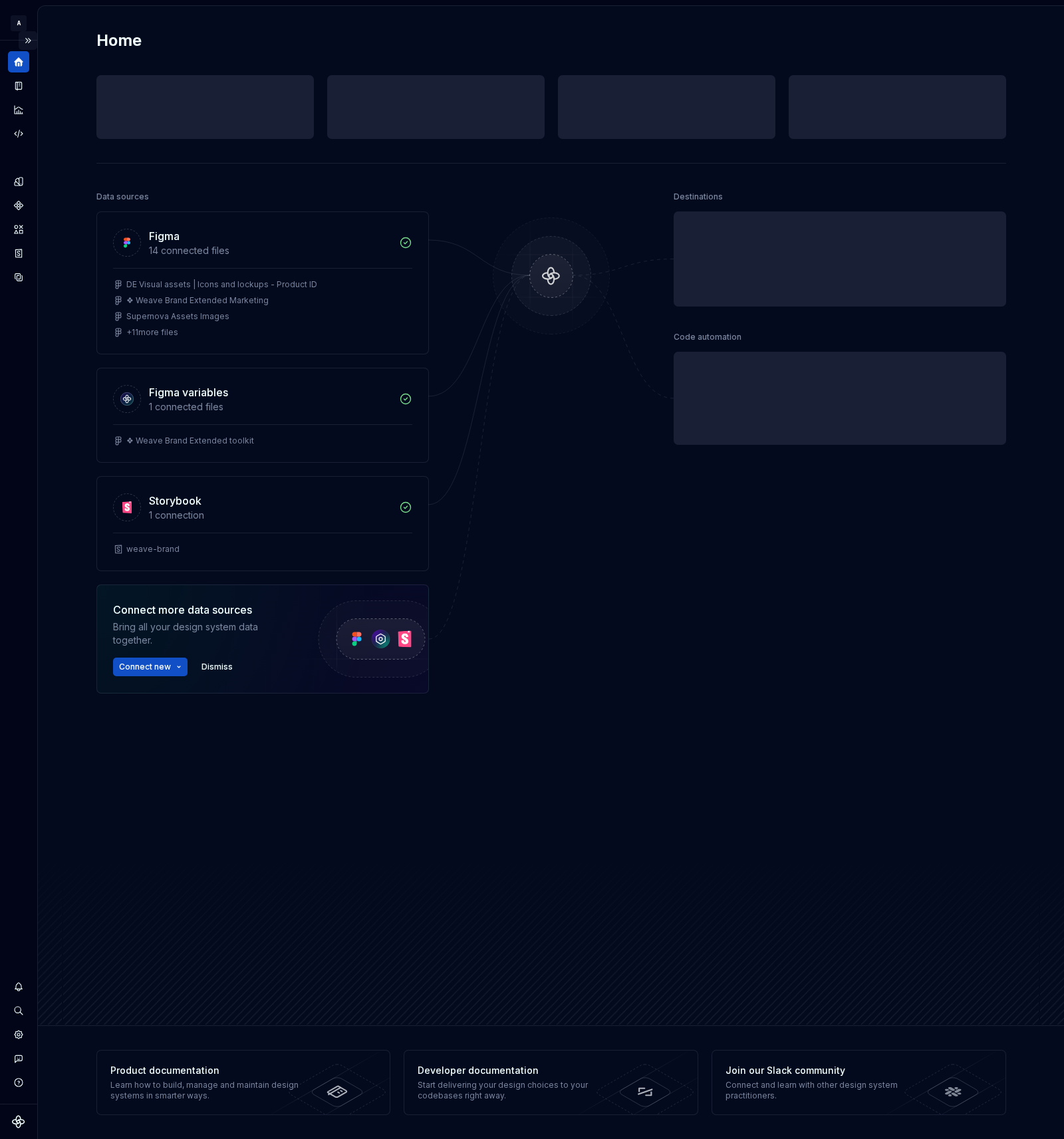
click at [27, 39] on button "Expand sidebar" at bounding box center [27, 40] width 18 height 18
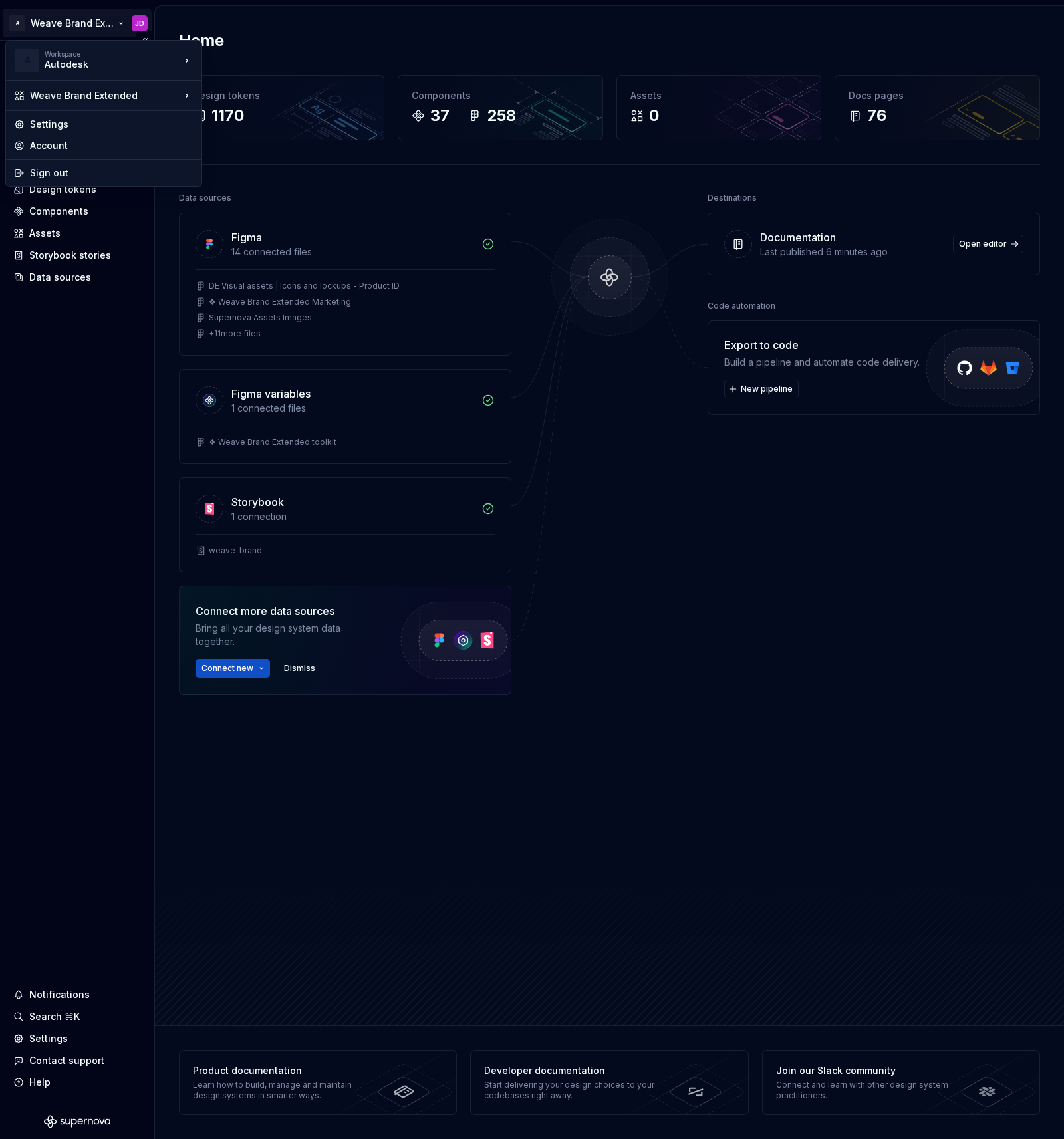
click at [56, 23] on html "A Weave Brand Extended JD Home Documentation Analytics Code automation Design s…" at bounding box center [532, 569] width 1064 height 1139
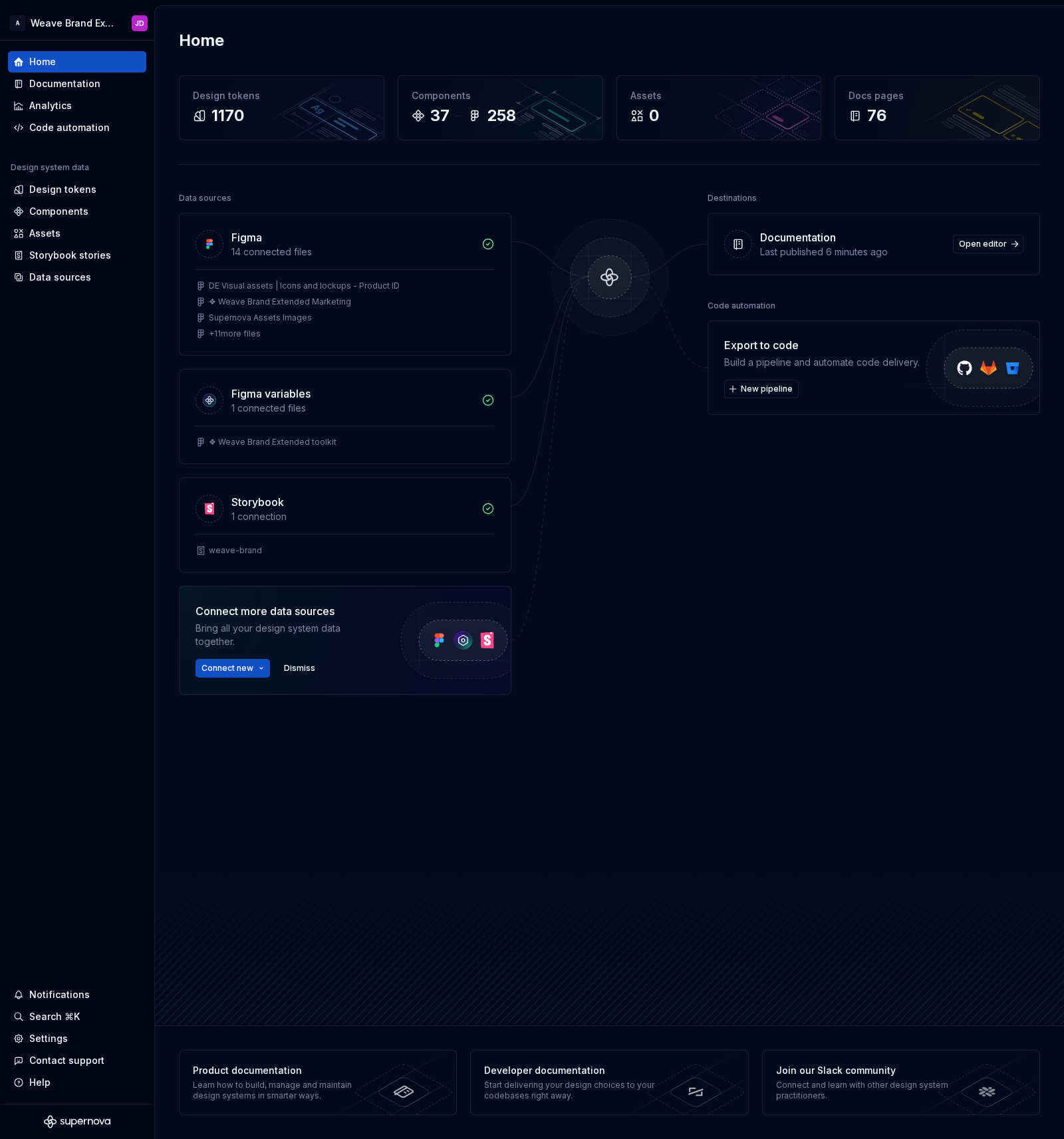
click at [96, 439] on html "A Weave Brand Extended JD Home Documentation Analytics Code automation Design s…" at bounding box center [532, 569] width 1064 height 1139
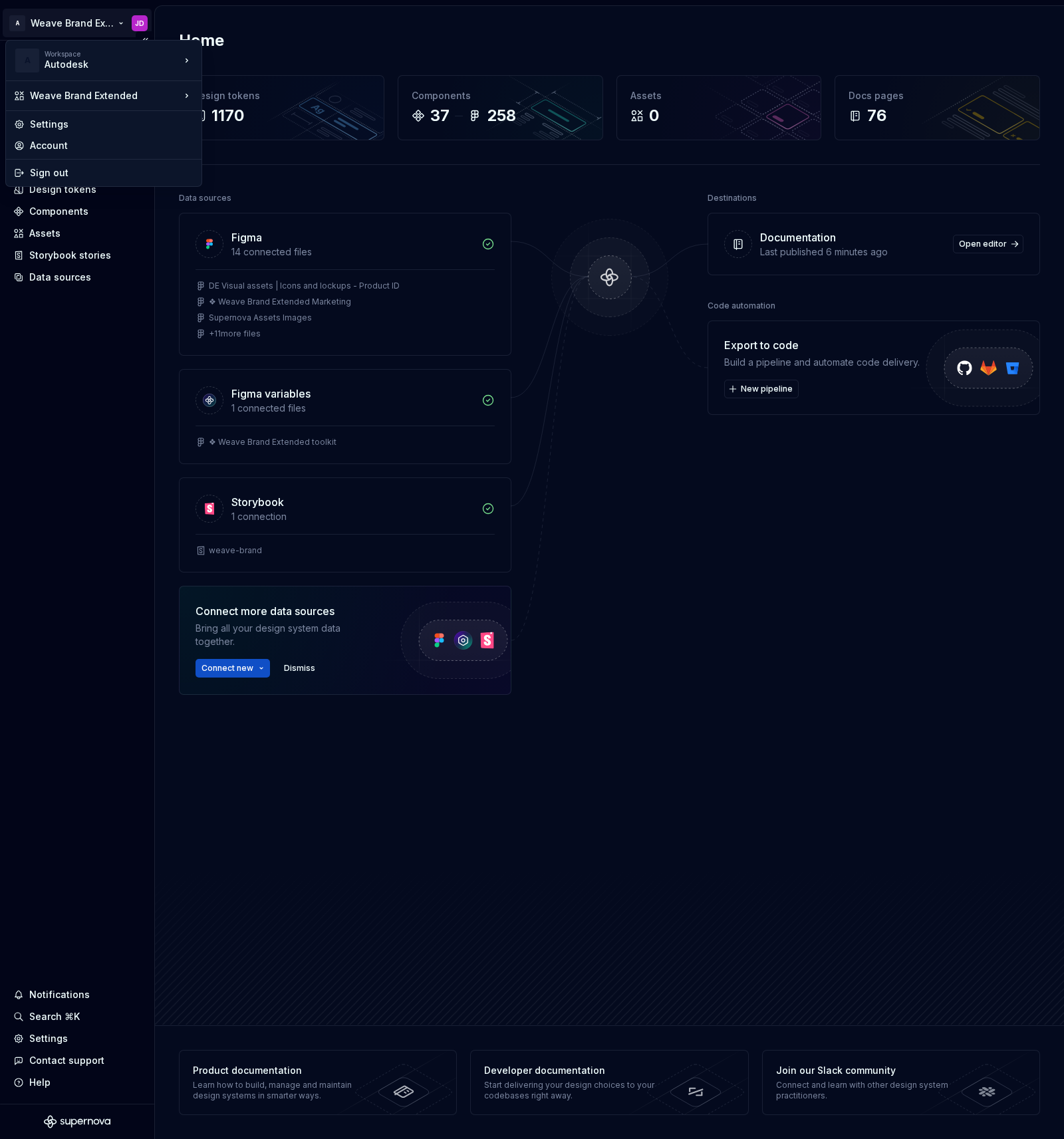
click at [119, 20] on html "A Weave Brand Extended JD Home Documentation Analytics Code automation Design s…" at bounding box center [532, 569] width 1064 height 1139
click at [79, 60] on div "Autodesk" at bounding box center [100, 64] width 113 height 13
click at [245, 118] on div "Weave" at bounding box center [277, 120] width 108 height 13
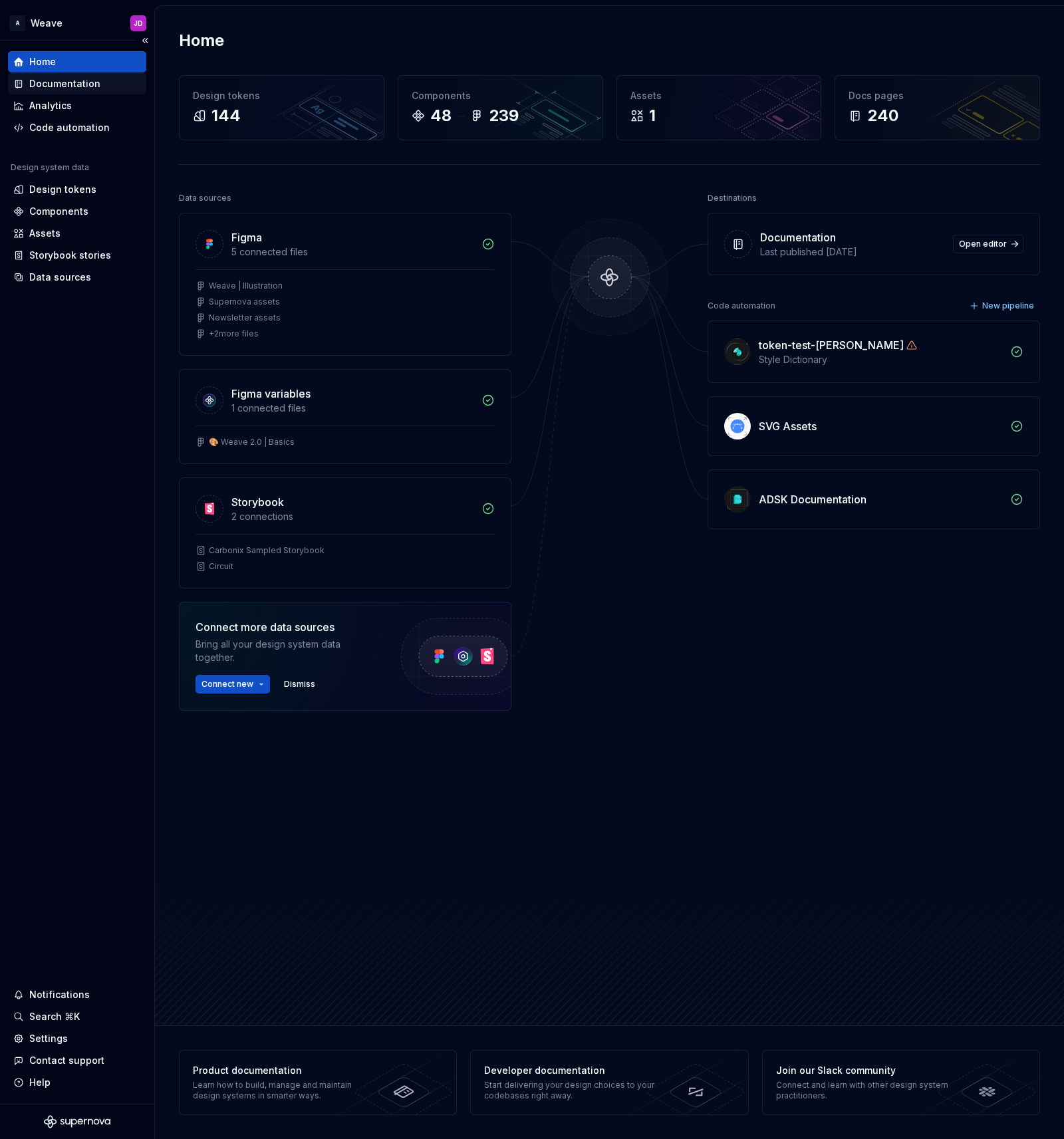
click at [55, 83] on div "Documentation" at bounding box center [65, 83] width 71 height 13
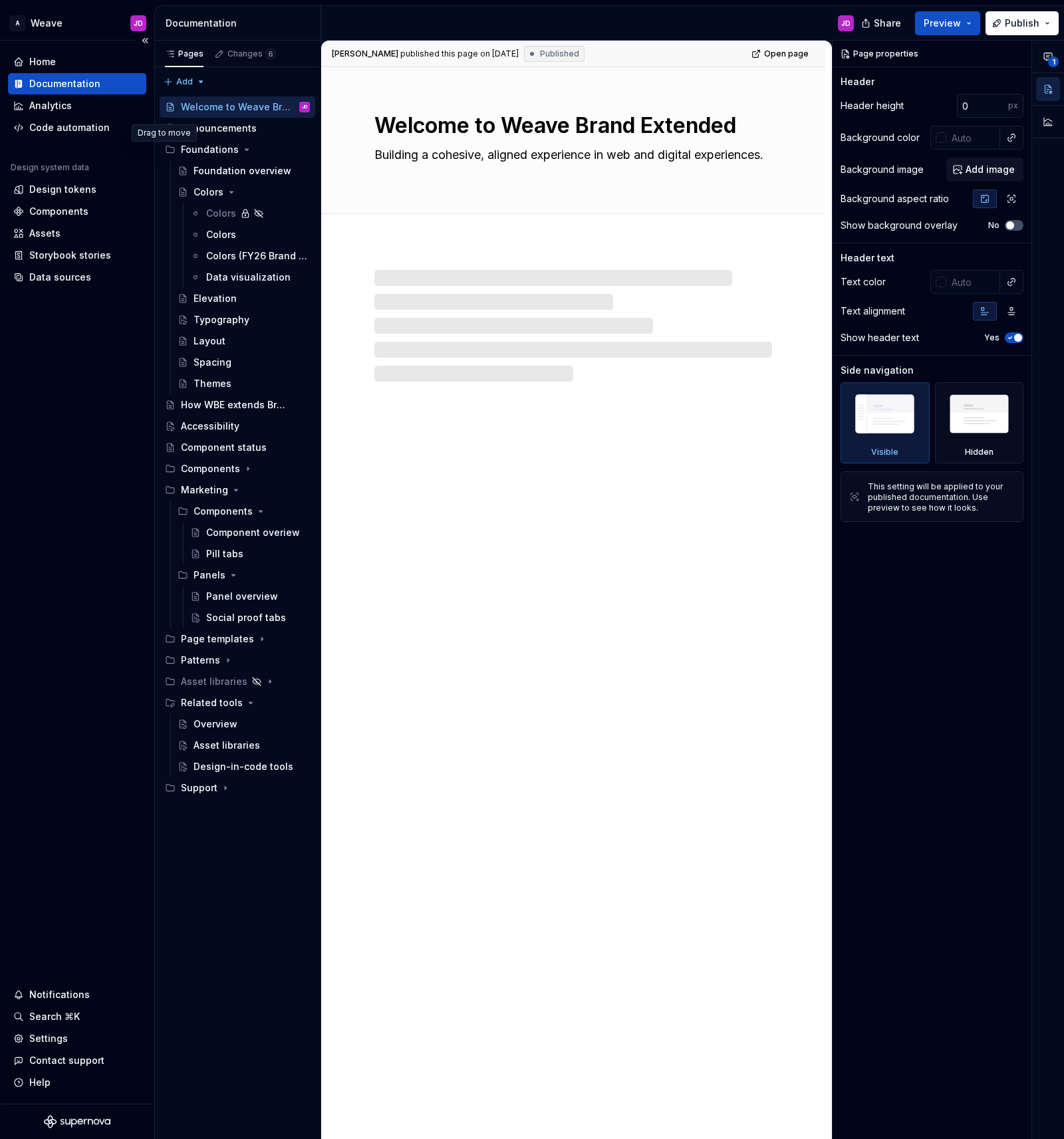
type textarea "*"
type textarea "Welcome to Weave"
type textarea "Building a cohesive, aligned experience in Autodesk products."
type input "333"
type input "#FFFFFF"
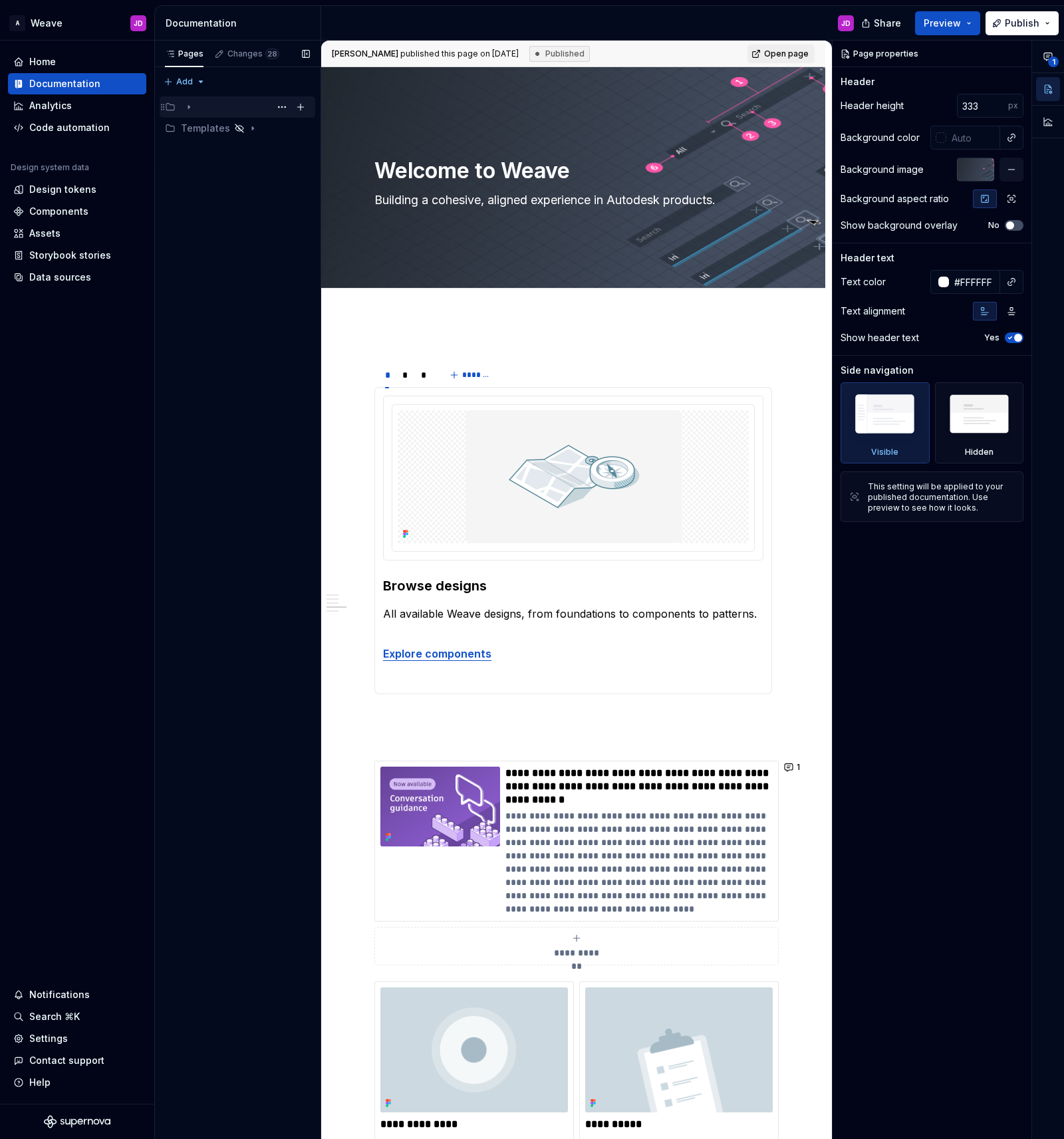
click at [188, 106] on icon "Page tree" at bounding box center [189, 107] width 1 height 3
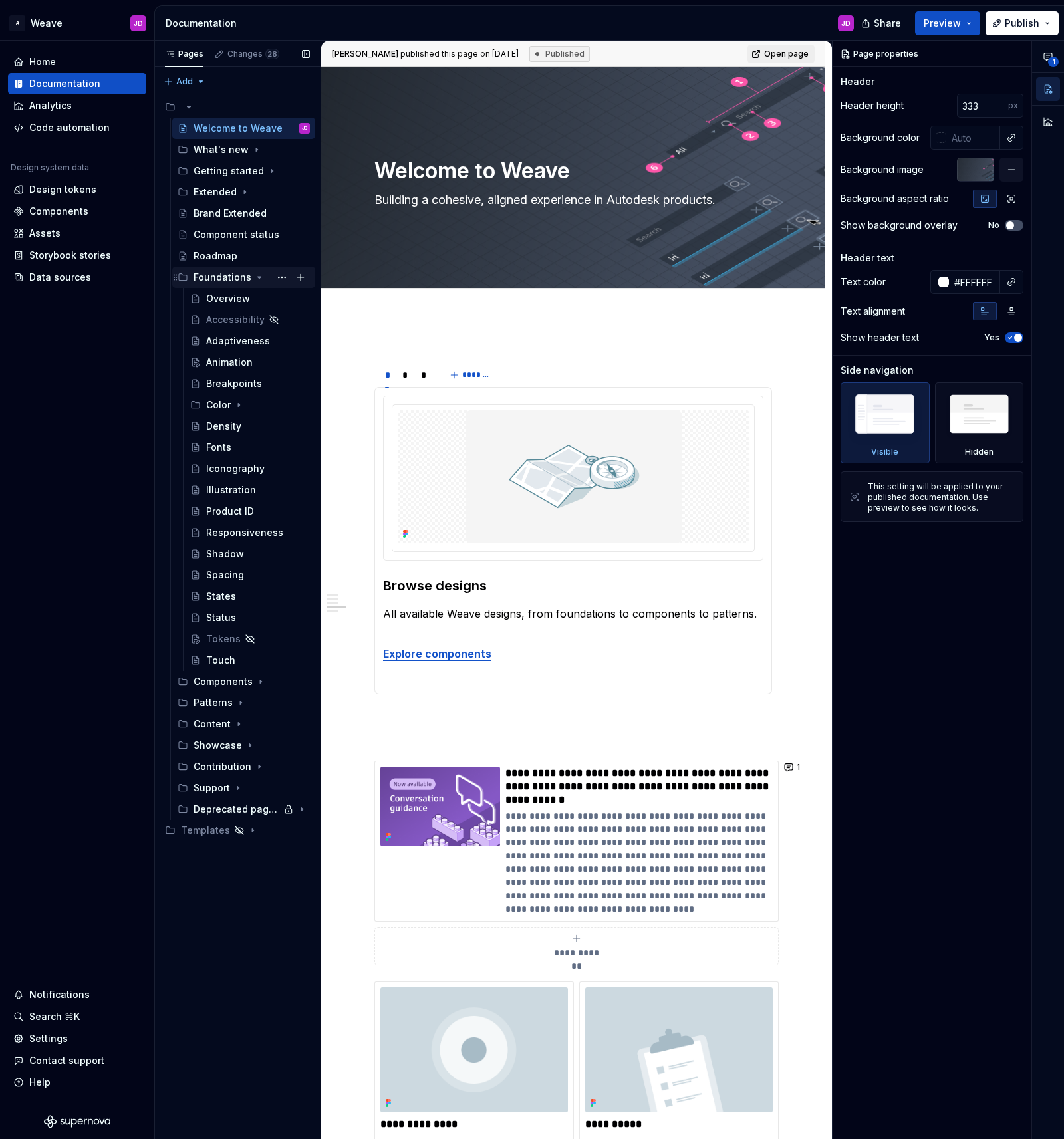
click at [255, 274] on icon "Page tree" at bounding box center [260, 277] width 11 height 11
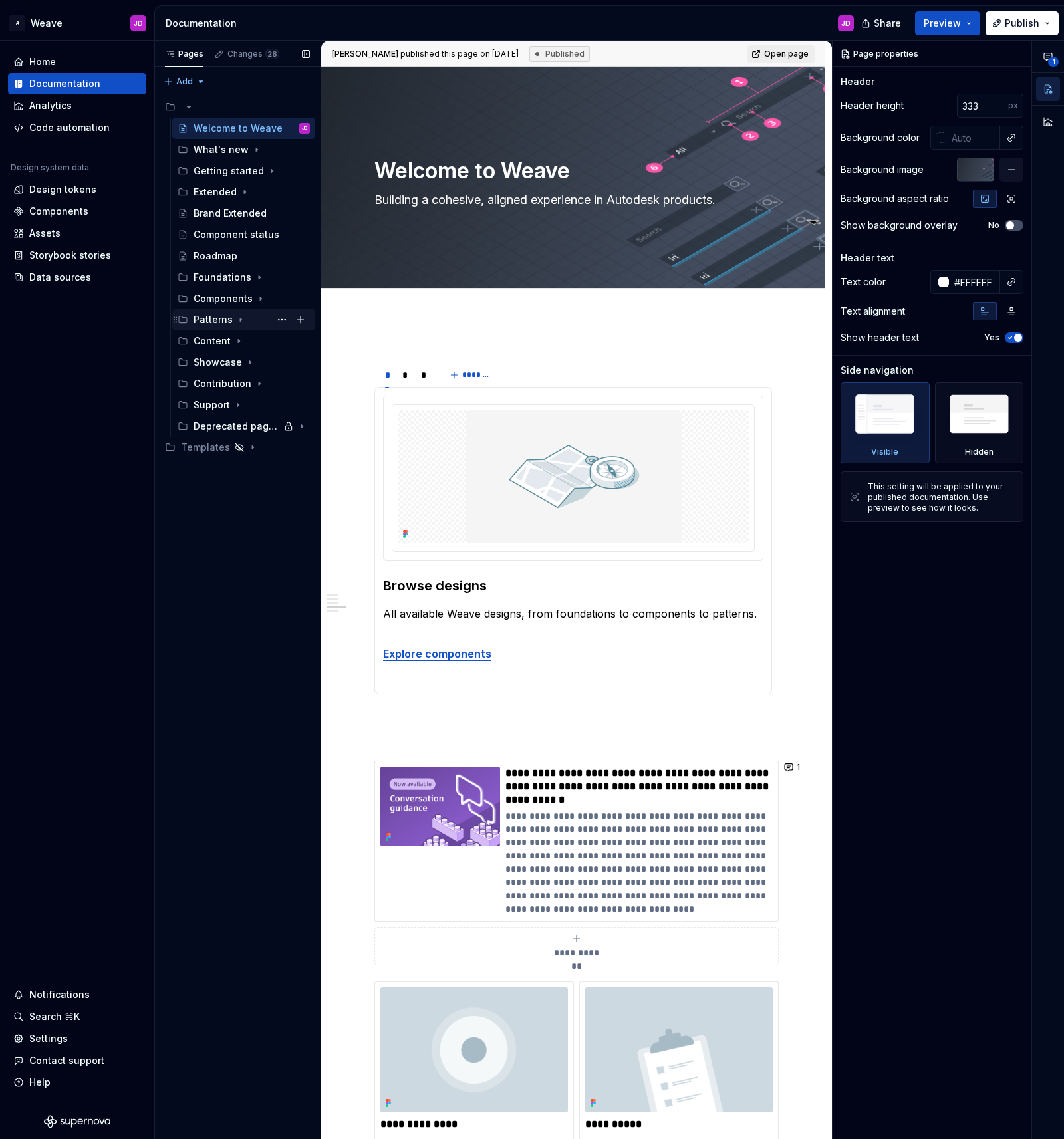
click at [236, 316] on icon "Page tree" at bounding box center [241, 320] width 11 height 11
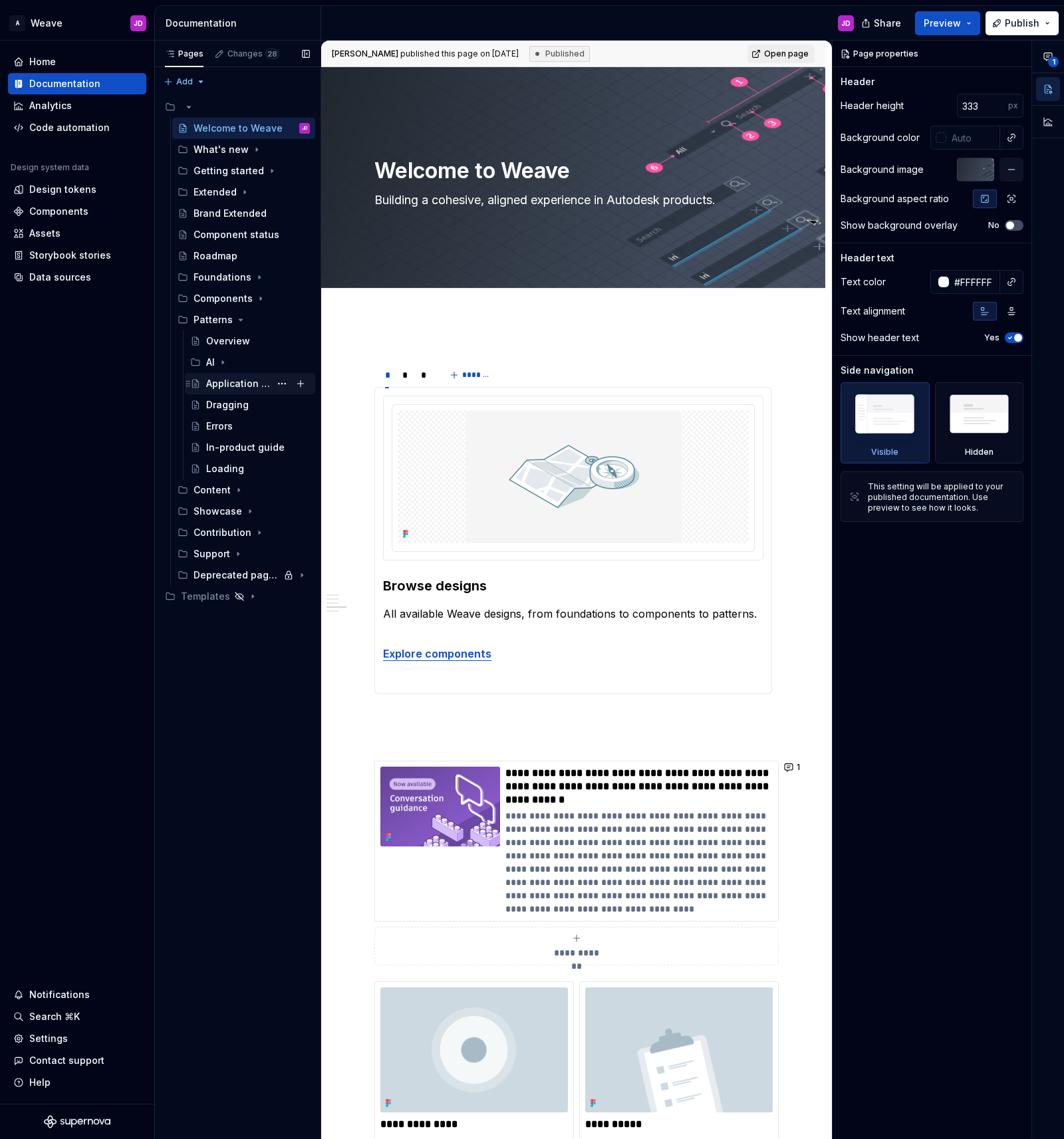
click at [234, 384] on div "Application home" at bounding box center [238, 383] width 64 height 13
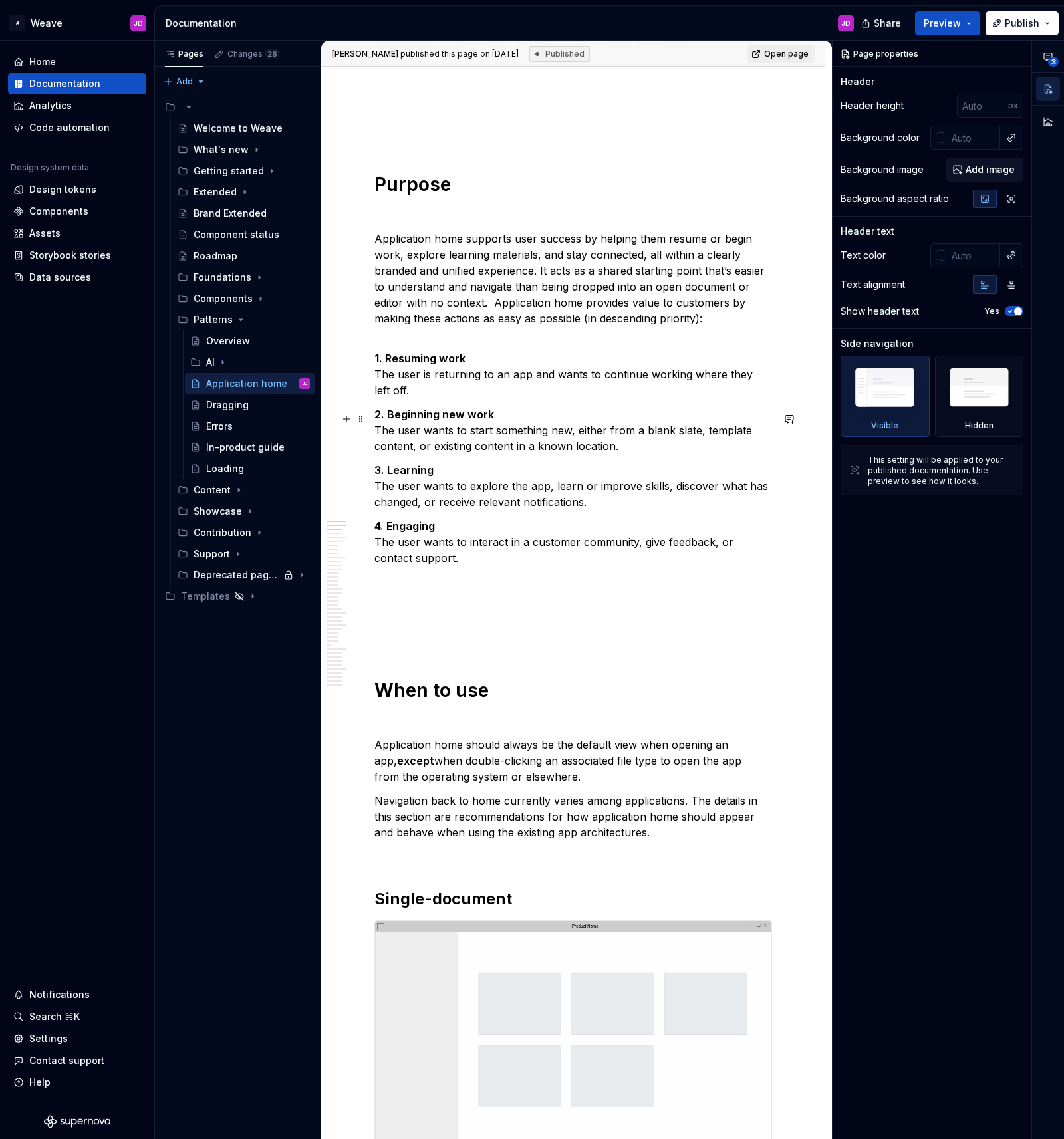
scroll to position [698, 0]
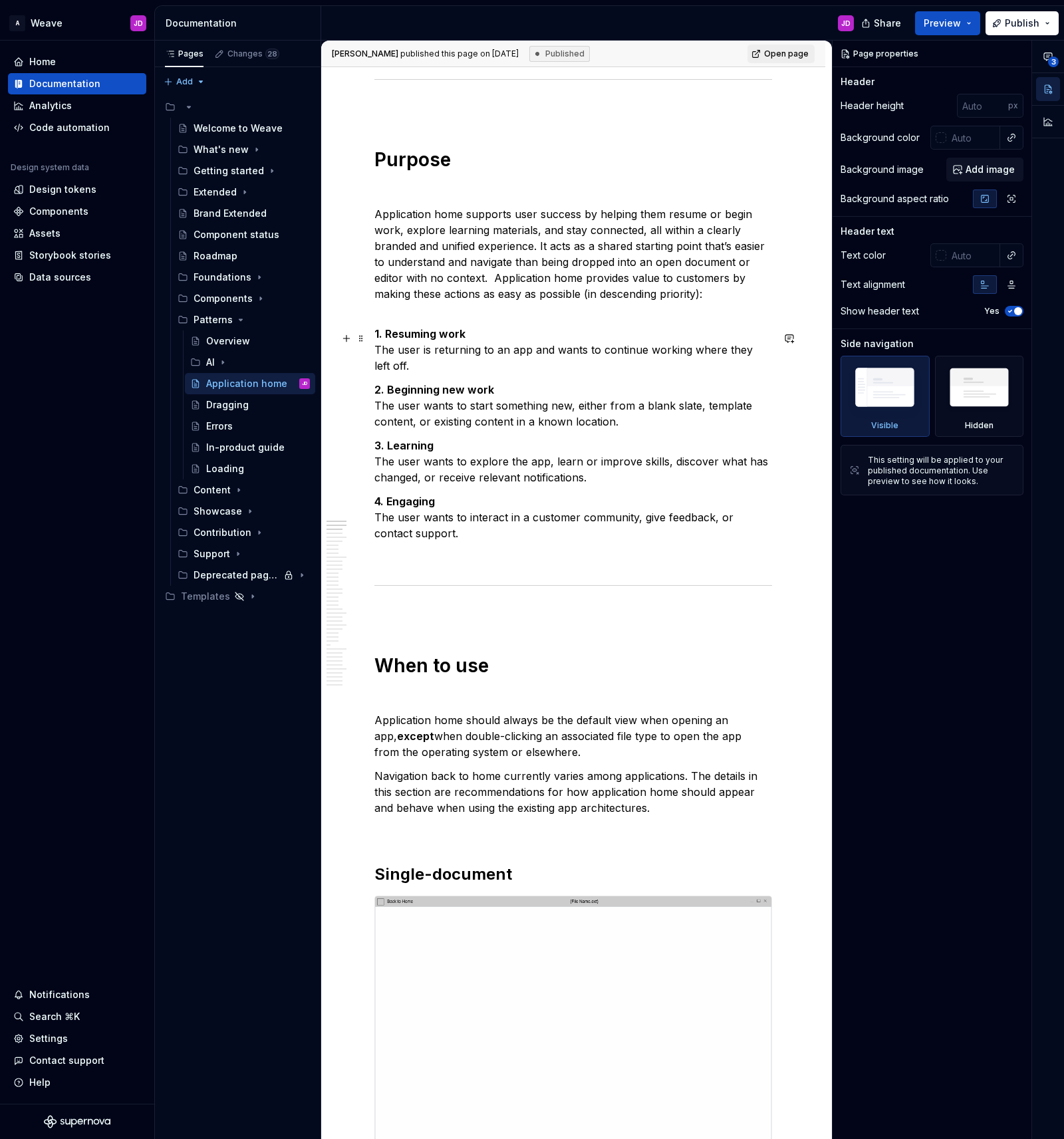
click at [429, 336] on strong "1. Resuming work" at bounding box center [420, 333] width 91 height 13
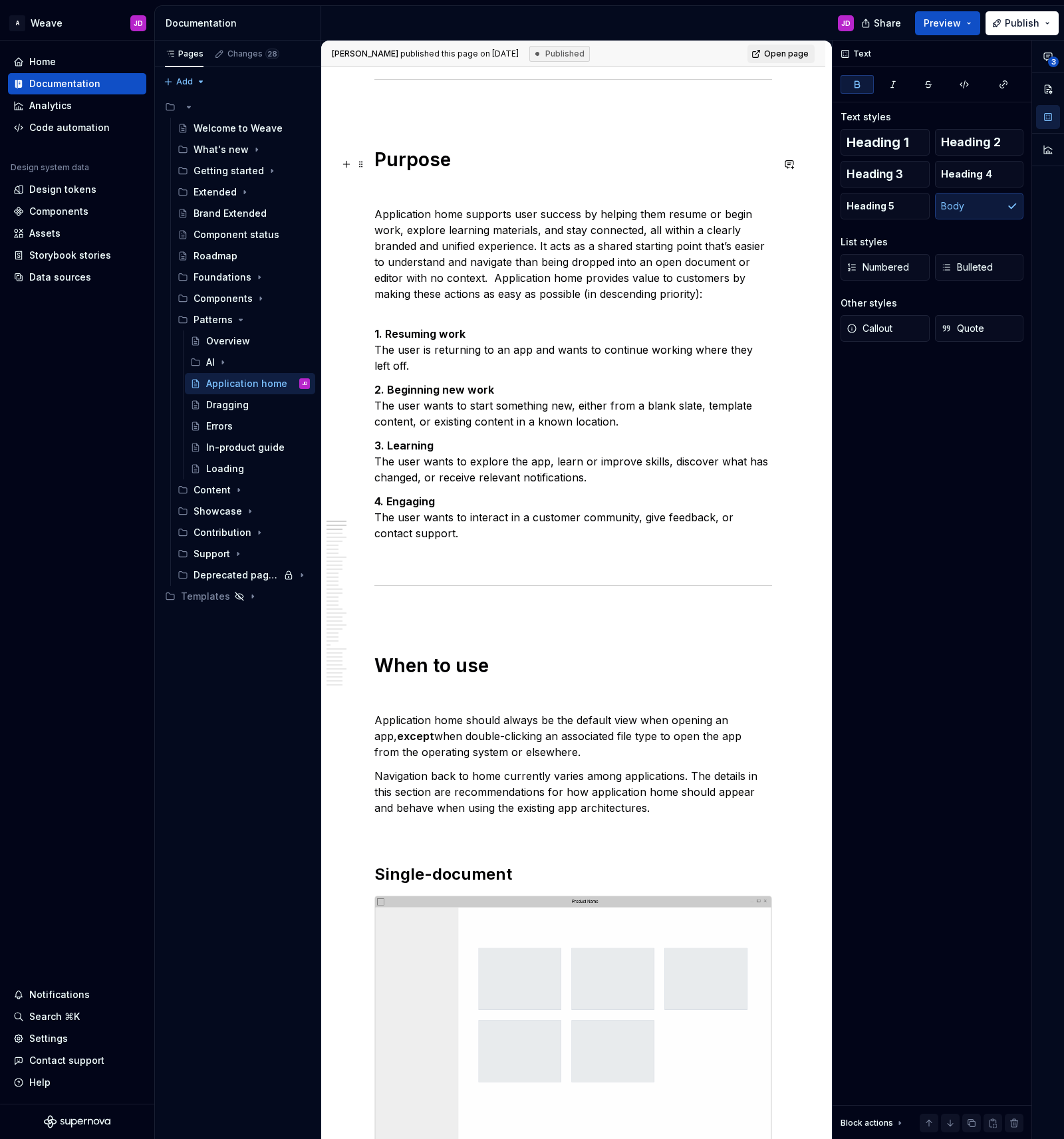
click at [406, 170] on h1 "Purpose" at bounding box center [573, 159] width 398 height 24
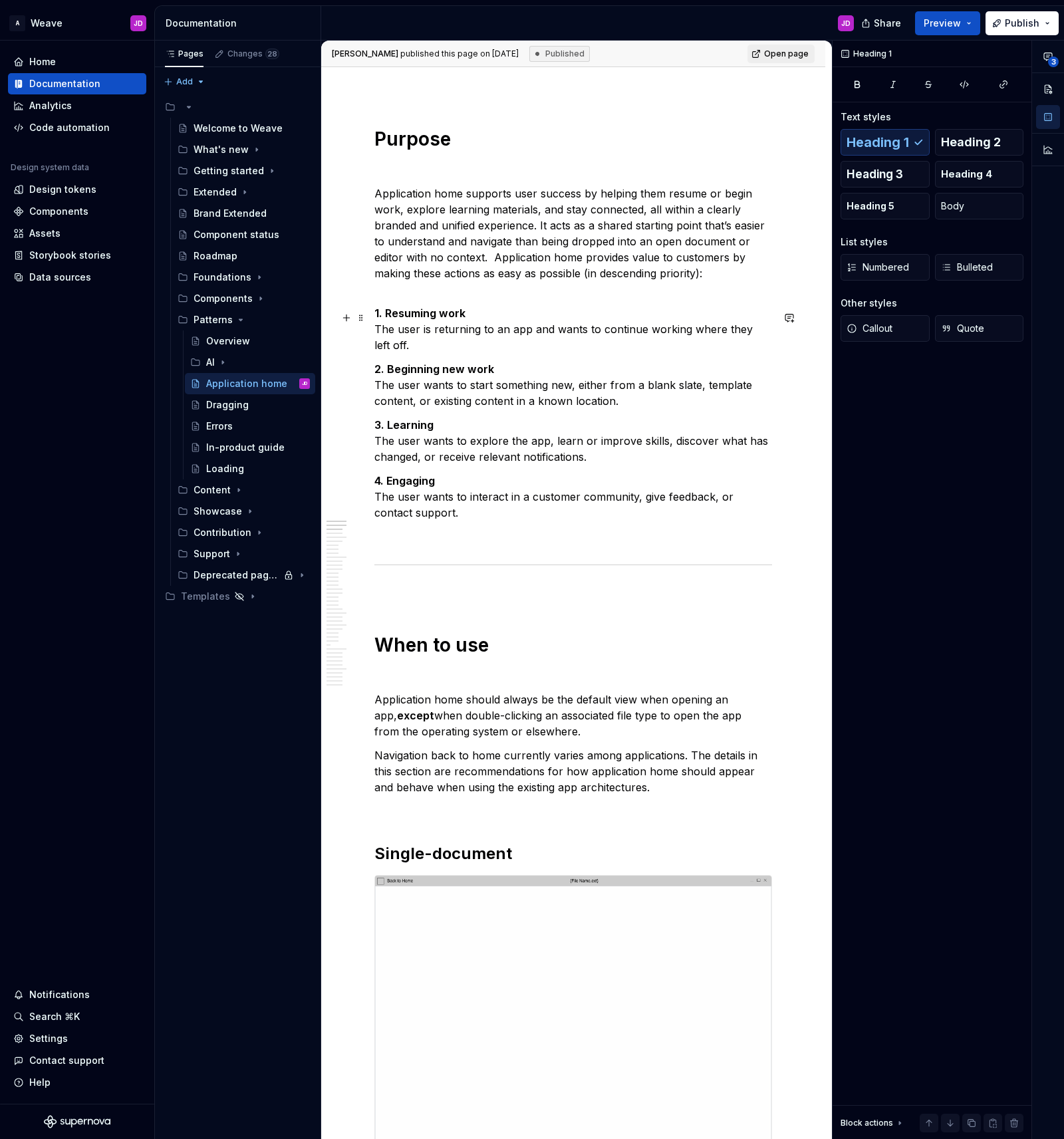
scroll to position [725, 0]
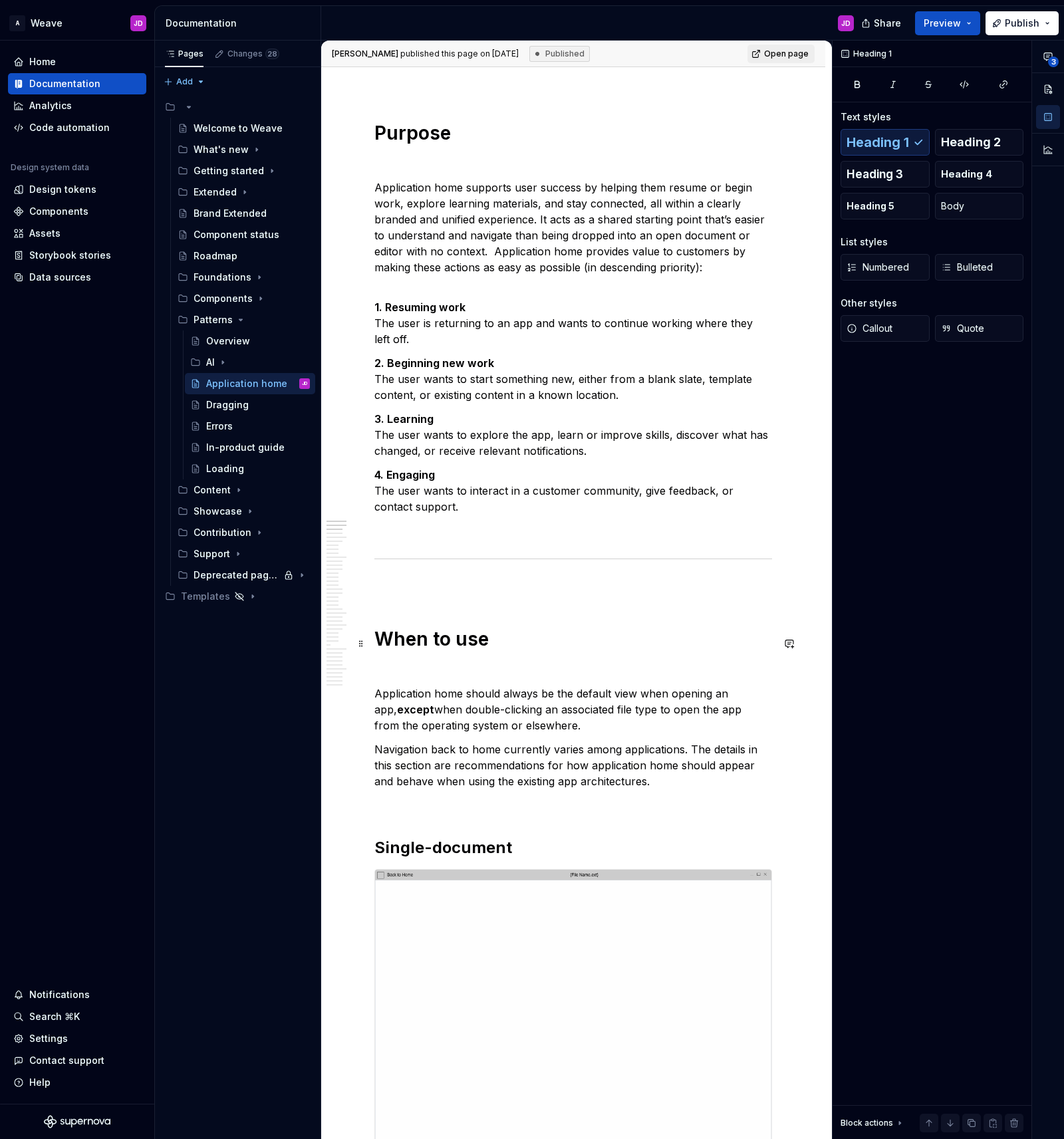
click at [474, 646] on h1 "When to use" at bounding box center [573, 639] width 398 height 24
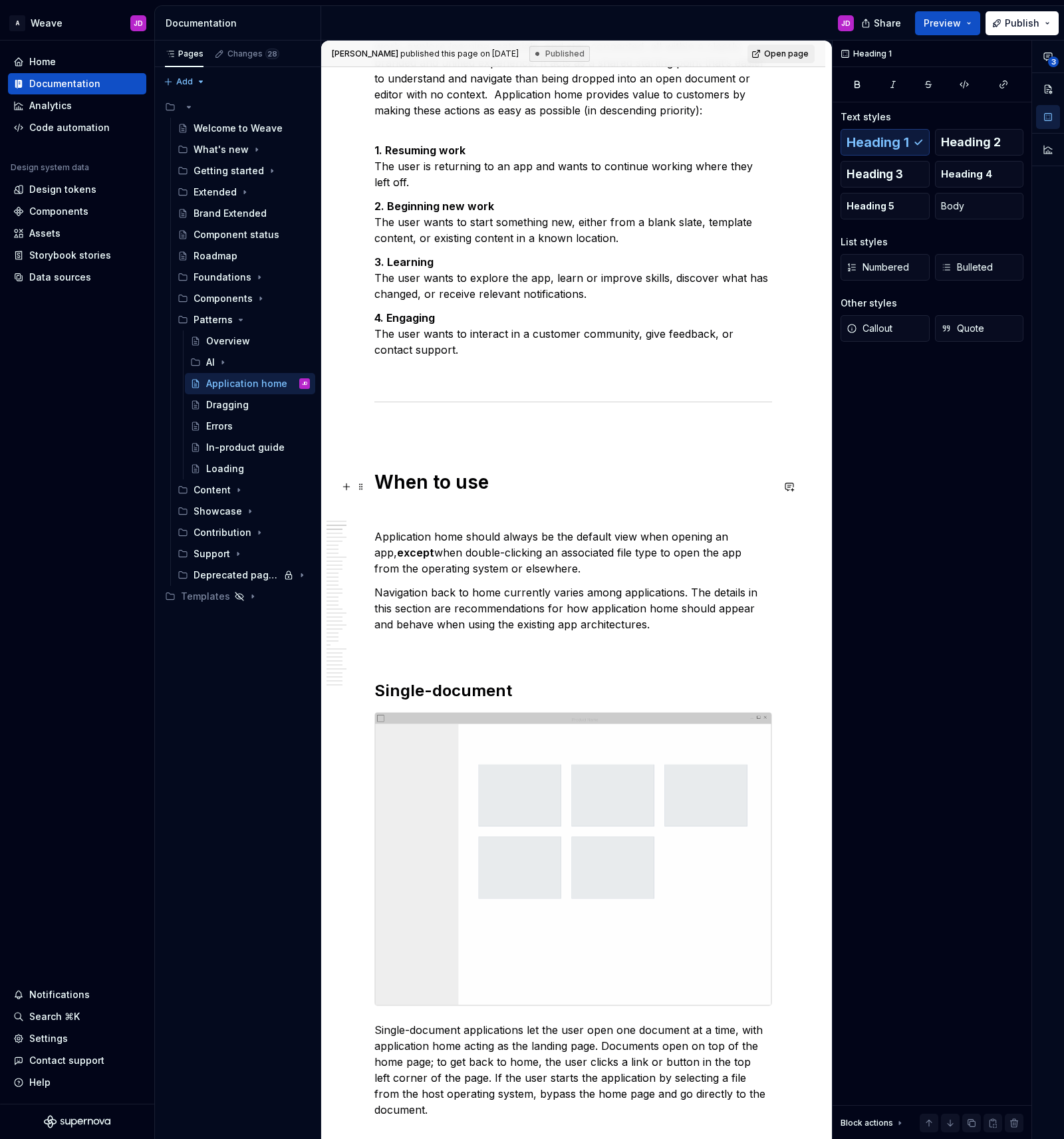
scroll to position [886, 0]
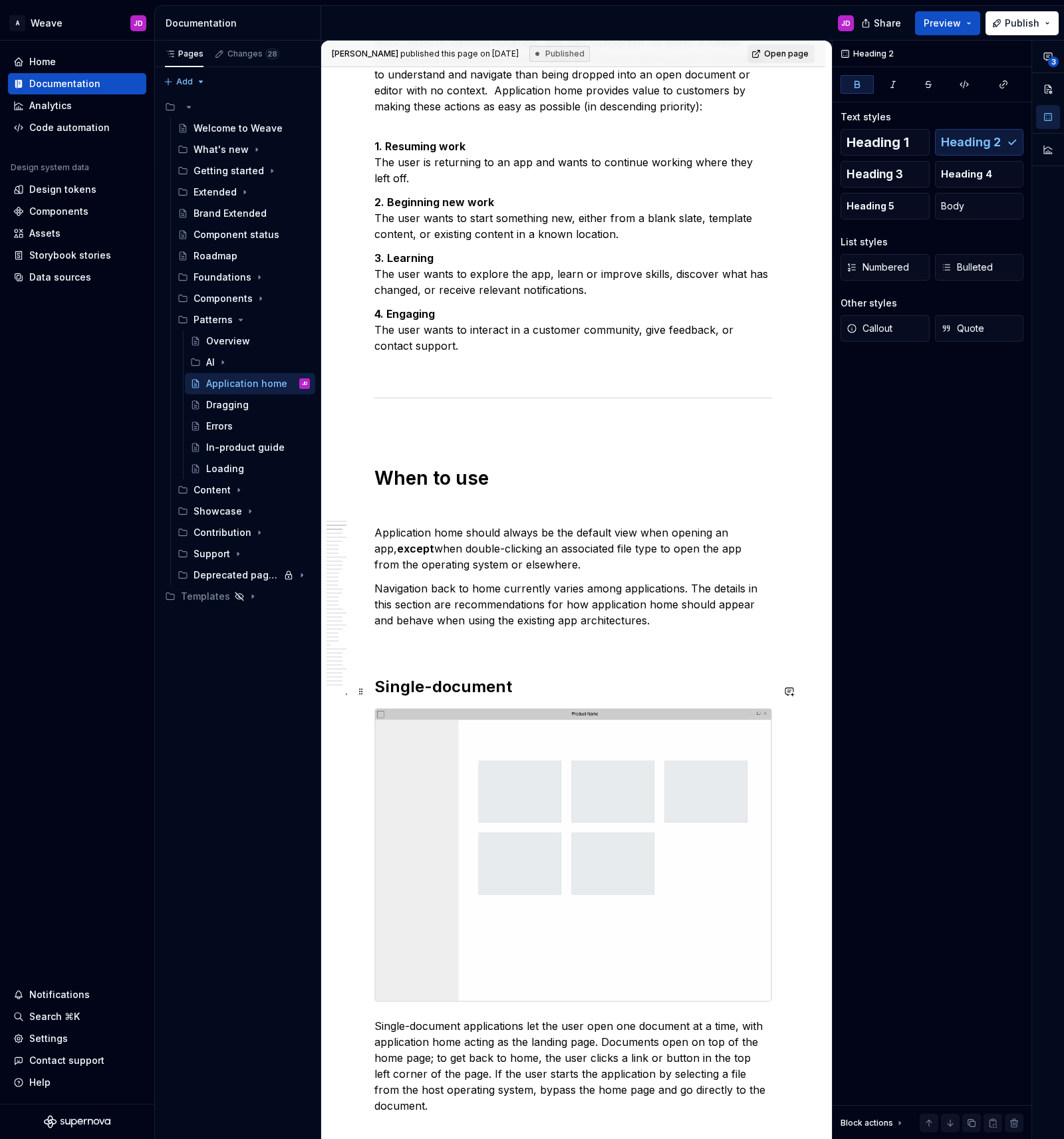
click at [470, 696] on strong "Single-document" at bounding box center [443, 686] width 137 height 19
click at [432, 551] on p "Application home should always be the default view when opening an app, except …" at bounding box center [573, 549] width 398 height 48
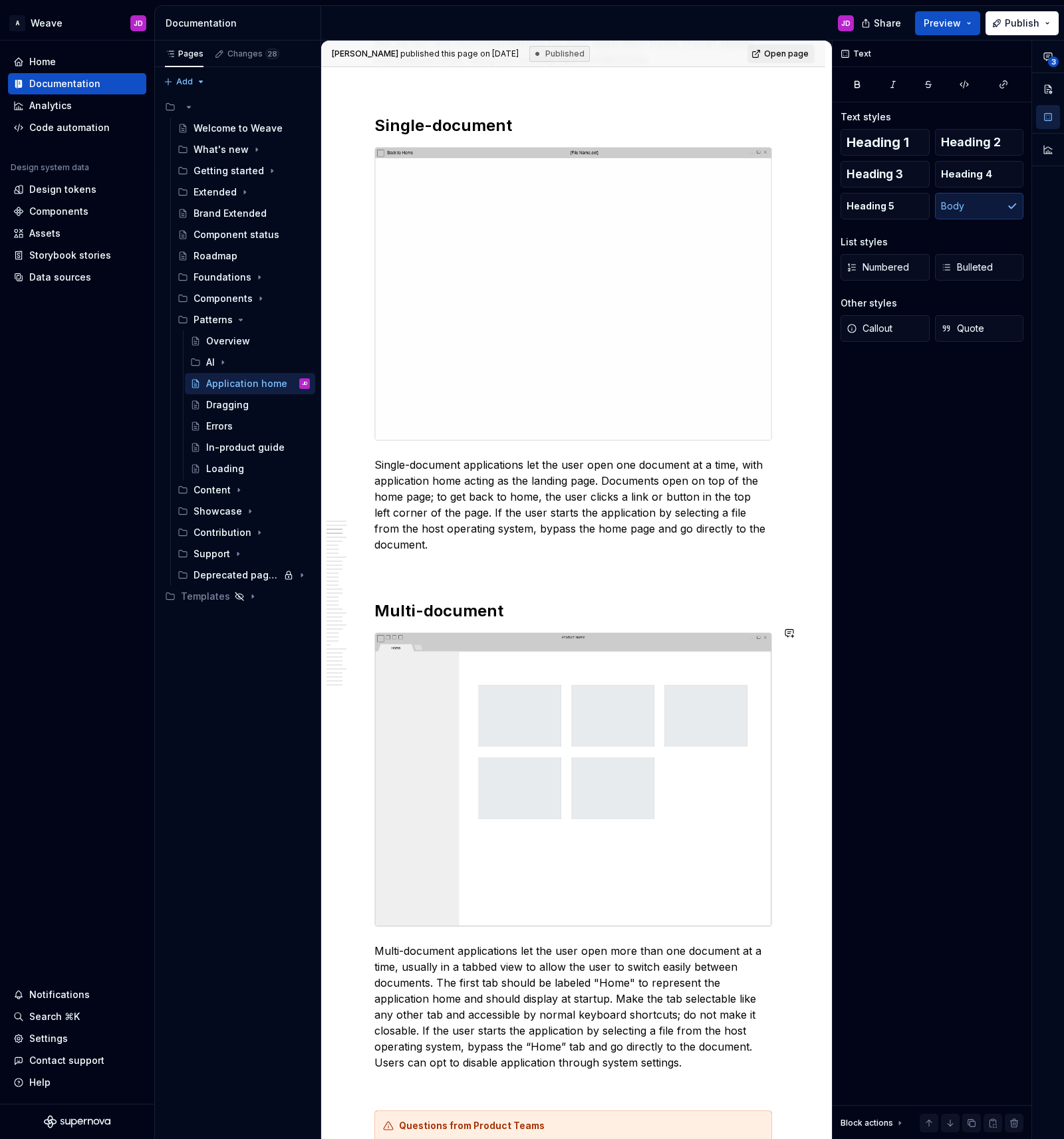
scroll to position [1447, 0]
click at [456, 607] on strong "Multi-document" at bounding box center [439, 610] width 129 height 19
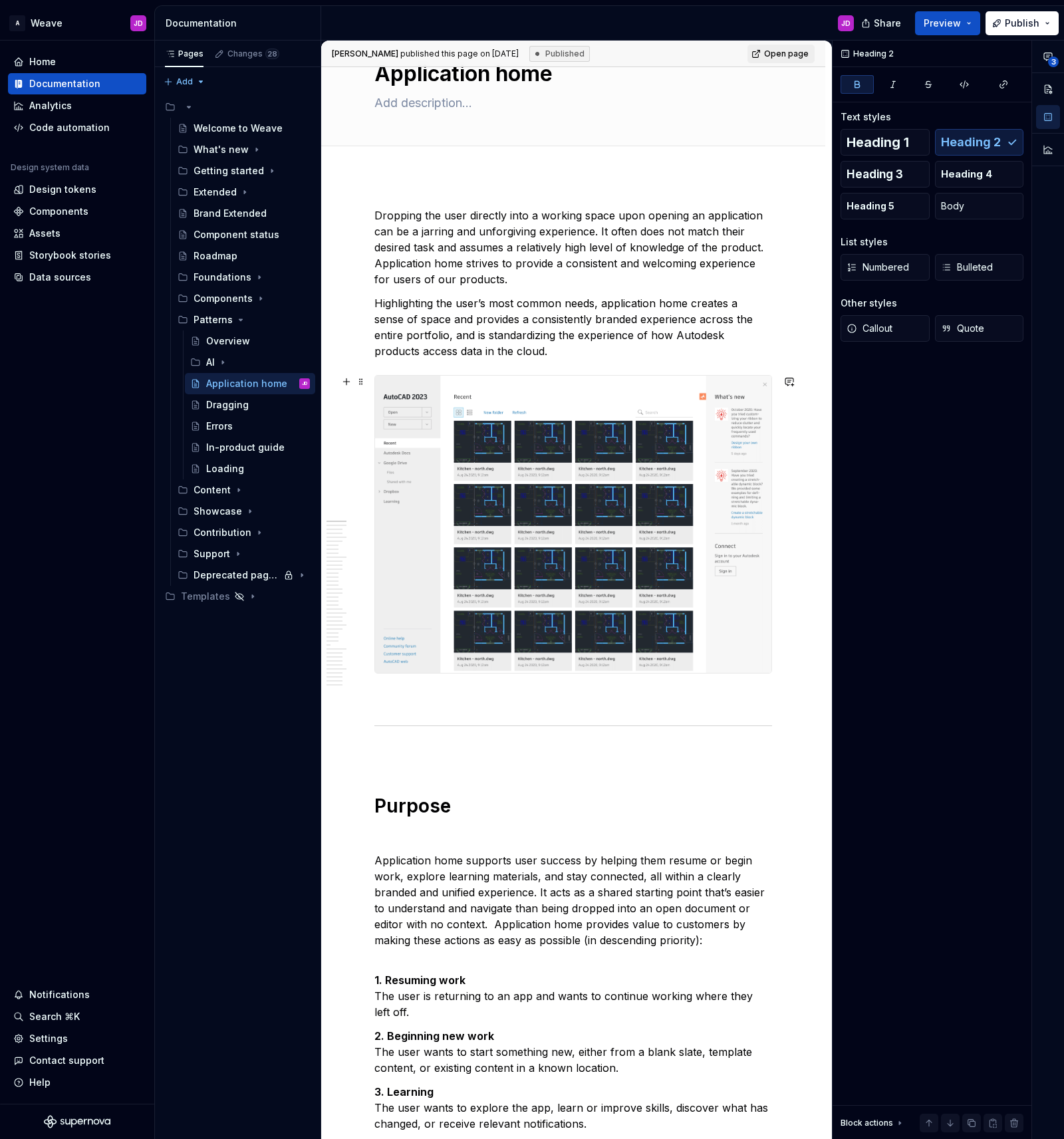
scroll to position [0, 0]
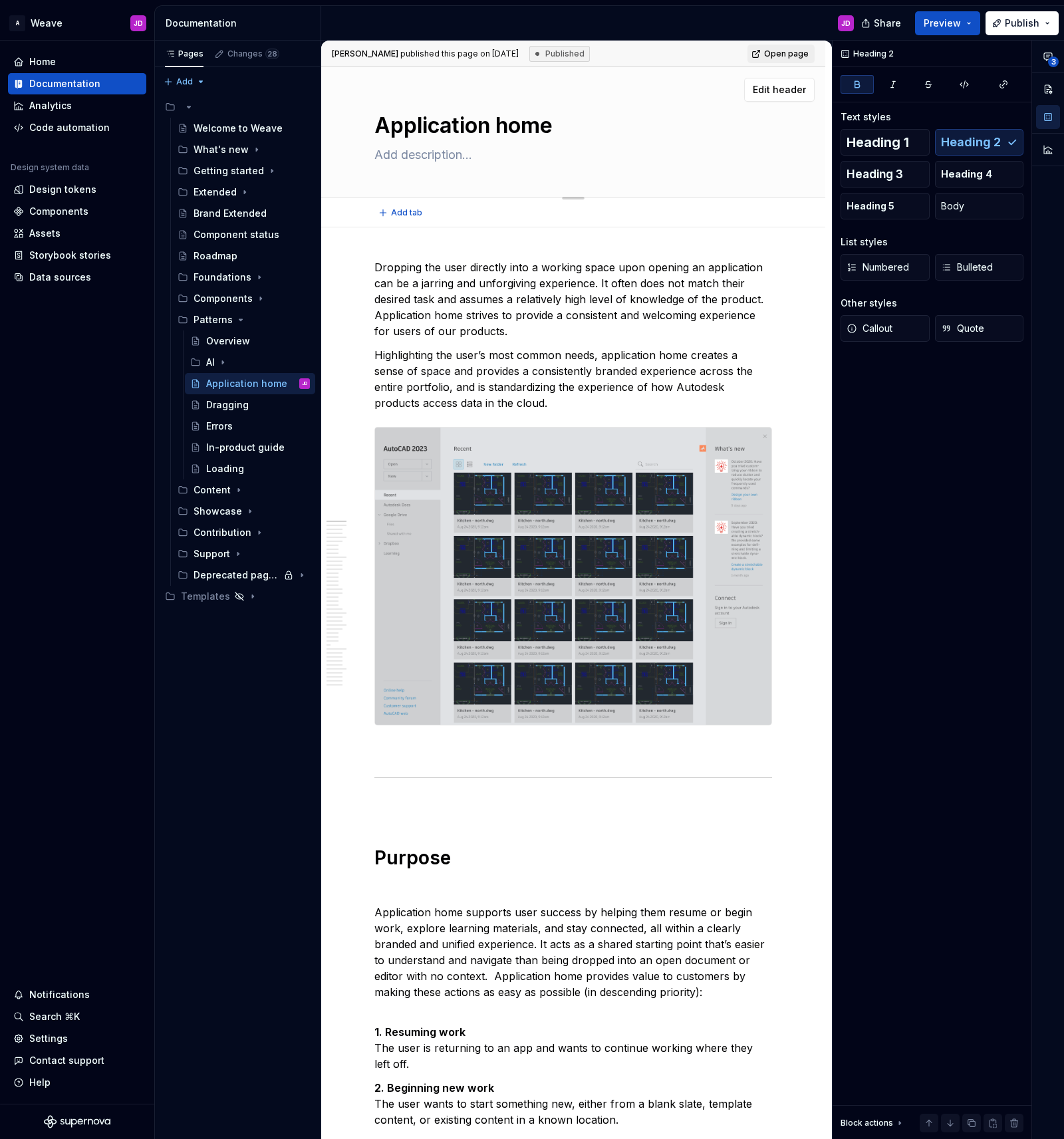
click at [454, 129] on textarea "Application home" at bounding box center [571, 126] width 398 height 32
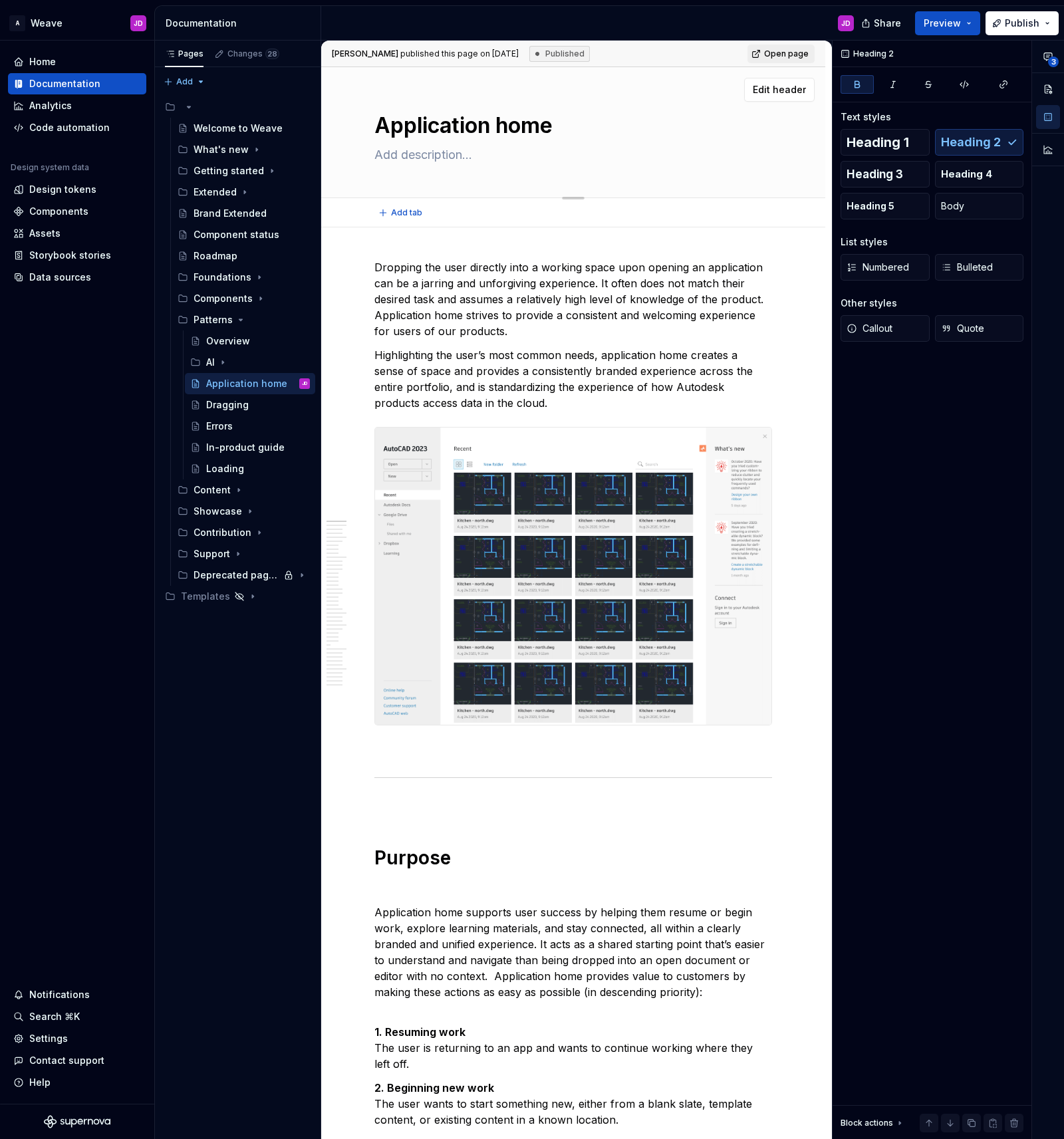
click at [478, 128] on textarea "Application home" at bounding box center [571, 126] width 398 height 32
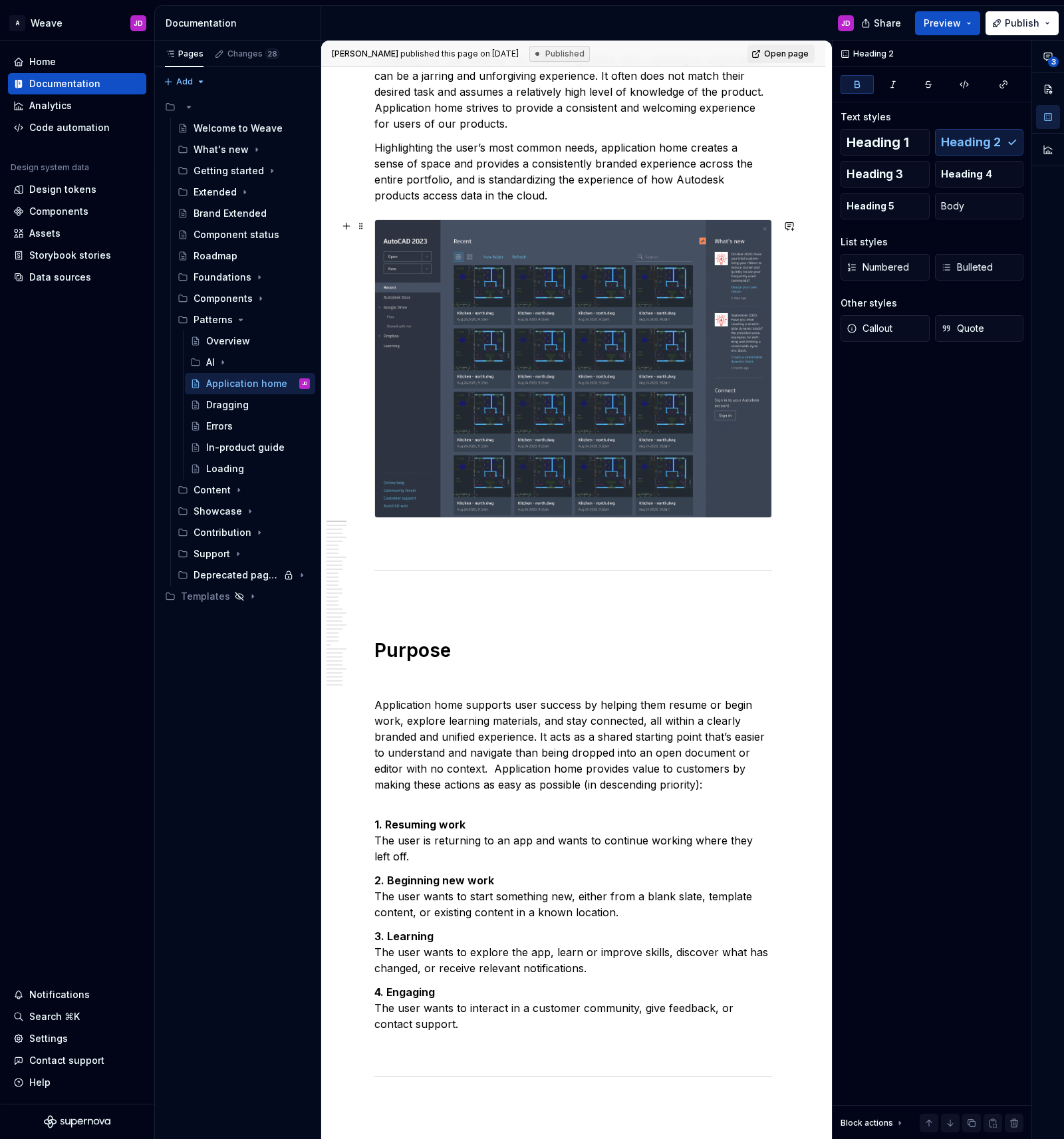
scroll to position [208, 0]
click at [418, 657] on h1 "Purpose" at bounding box center [573, 649] width 398 height 24
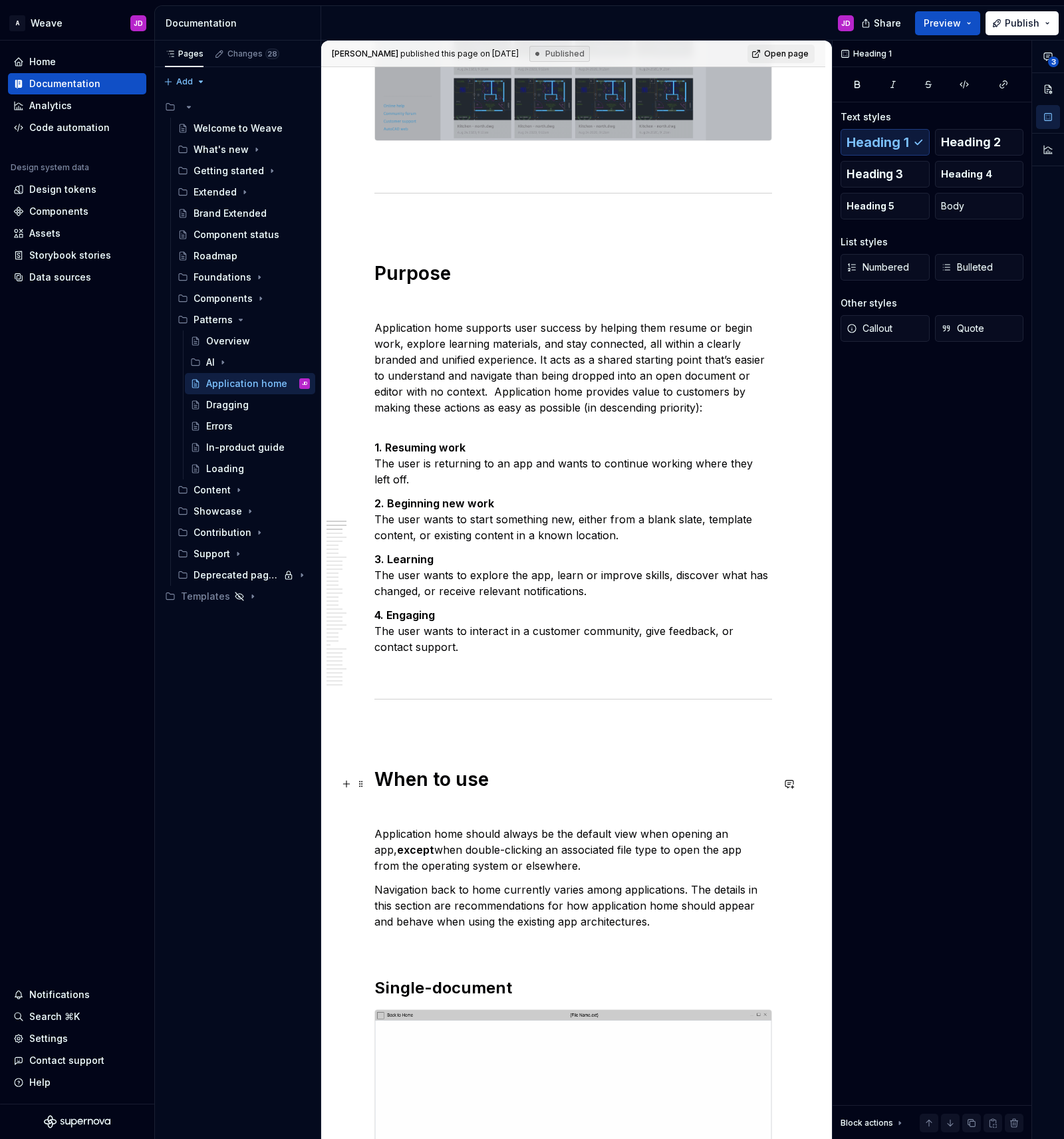
scroll to position [589, 0]
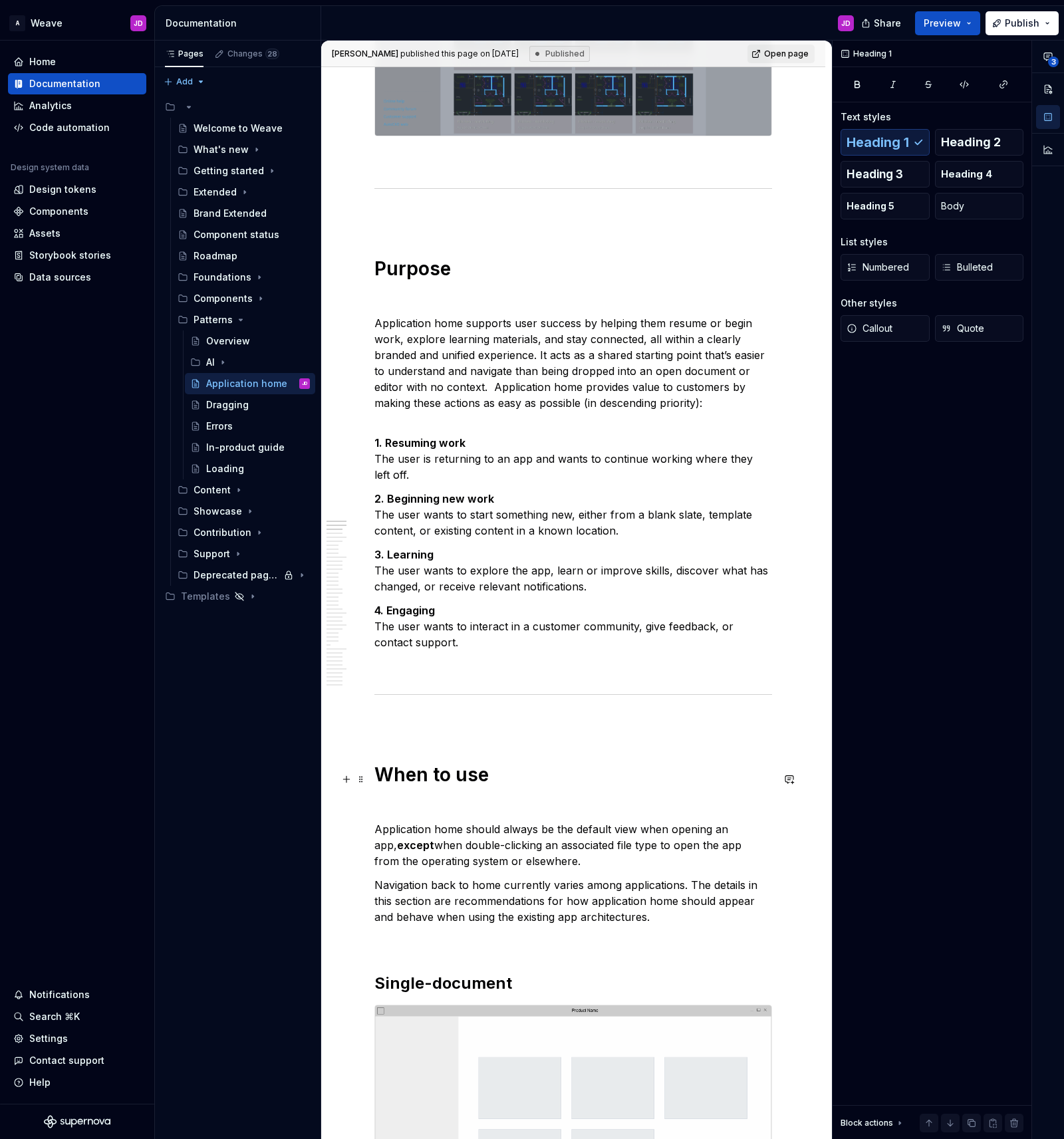
click at [460, 782] on h1 "When to use" at bounding box center [573, 774] width 398 height 24
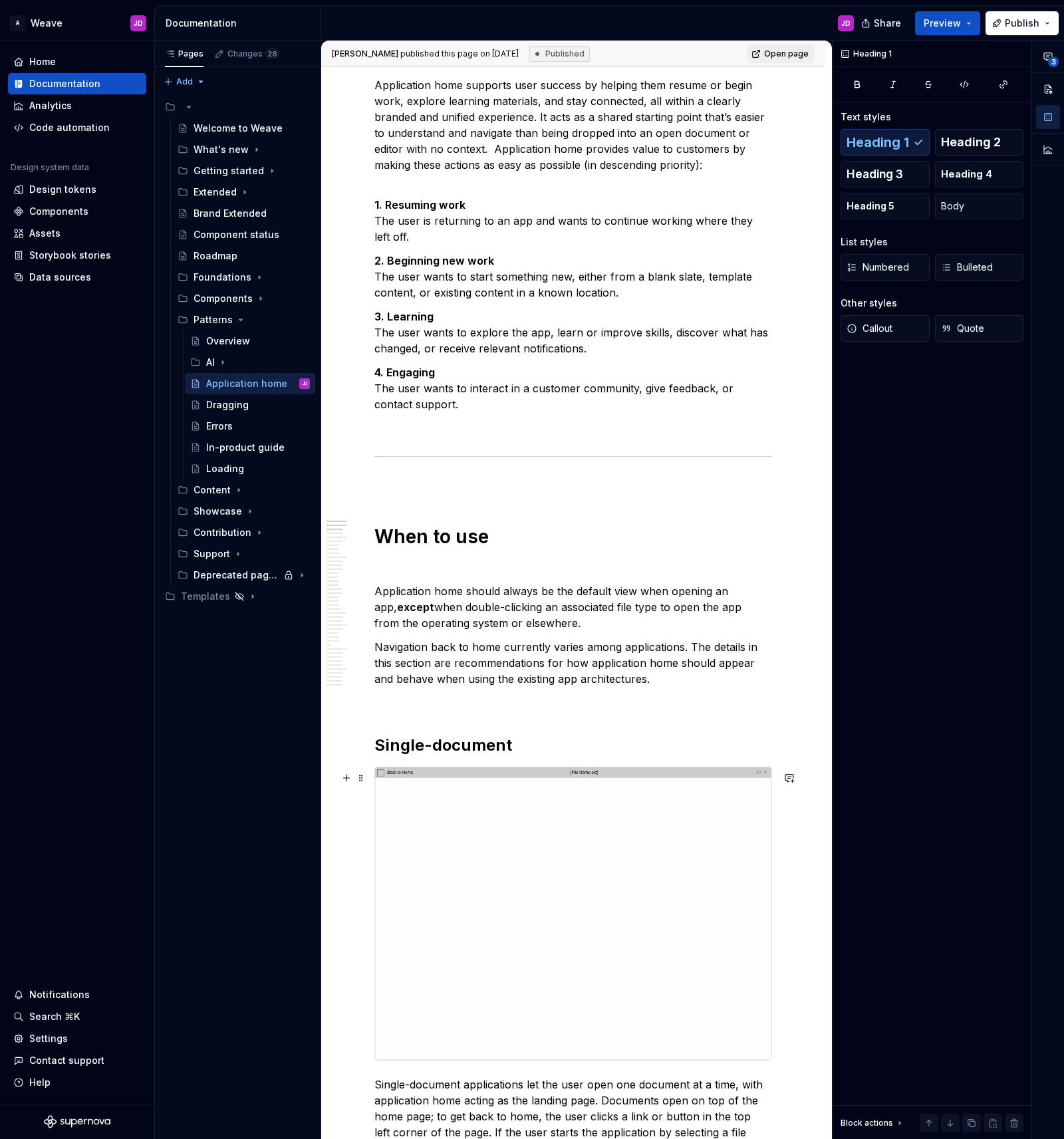
scroll to position [829, 0]
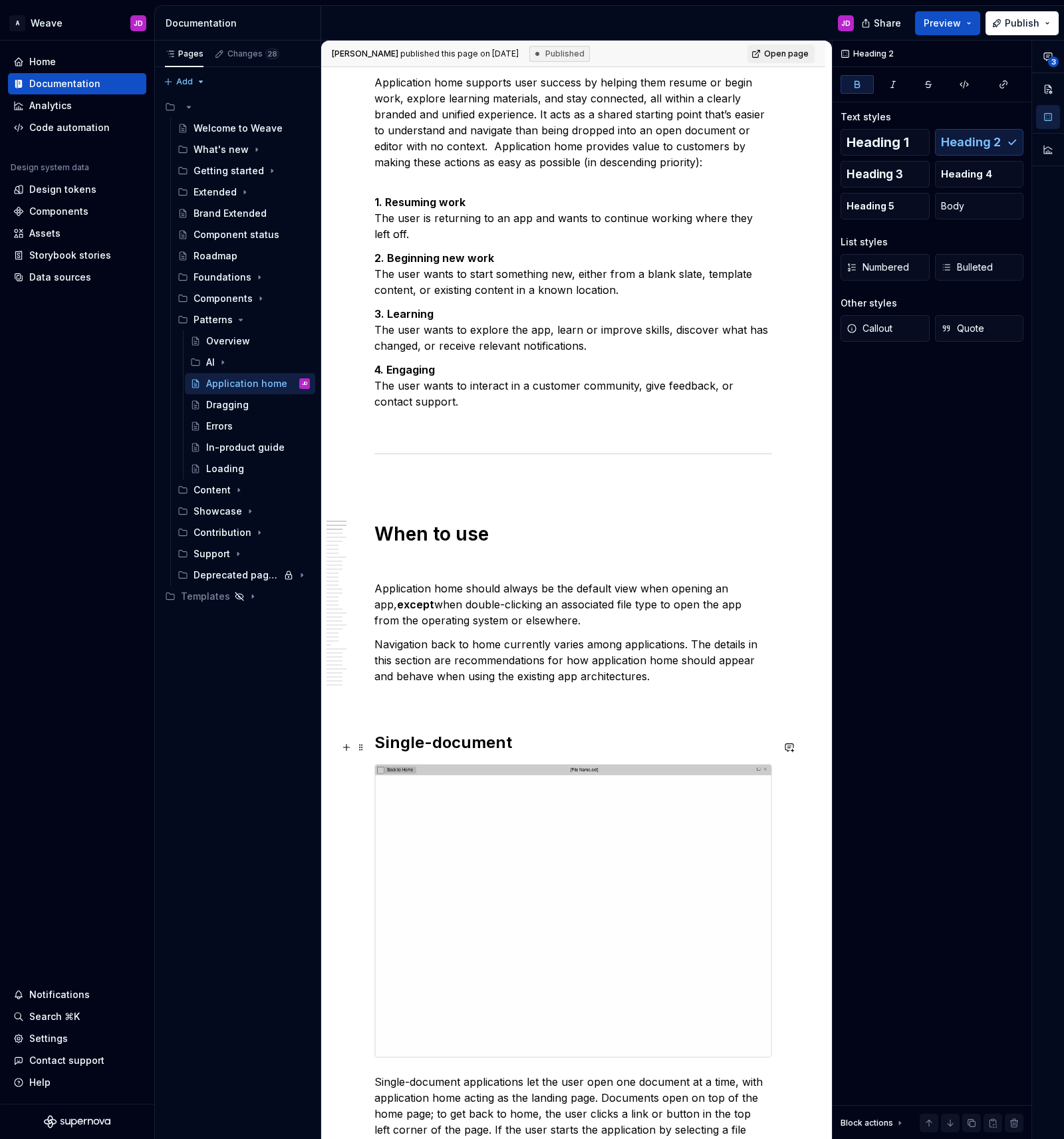
click at [448, 748] on strong "Single-document" at bounding box center [443, 742] width 137 height 19
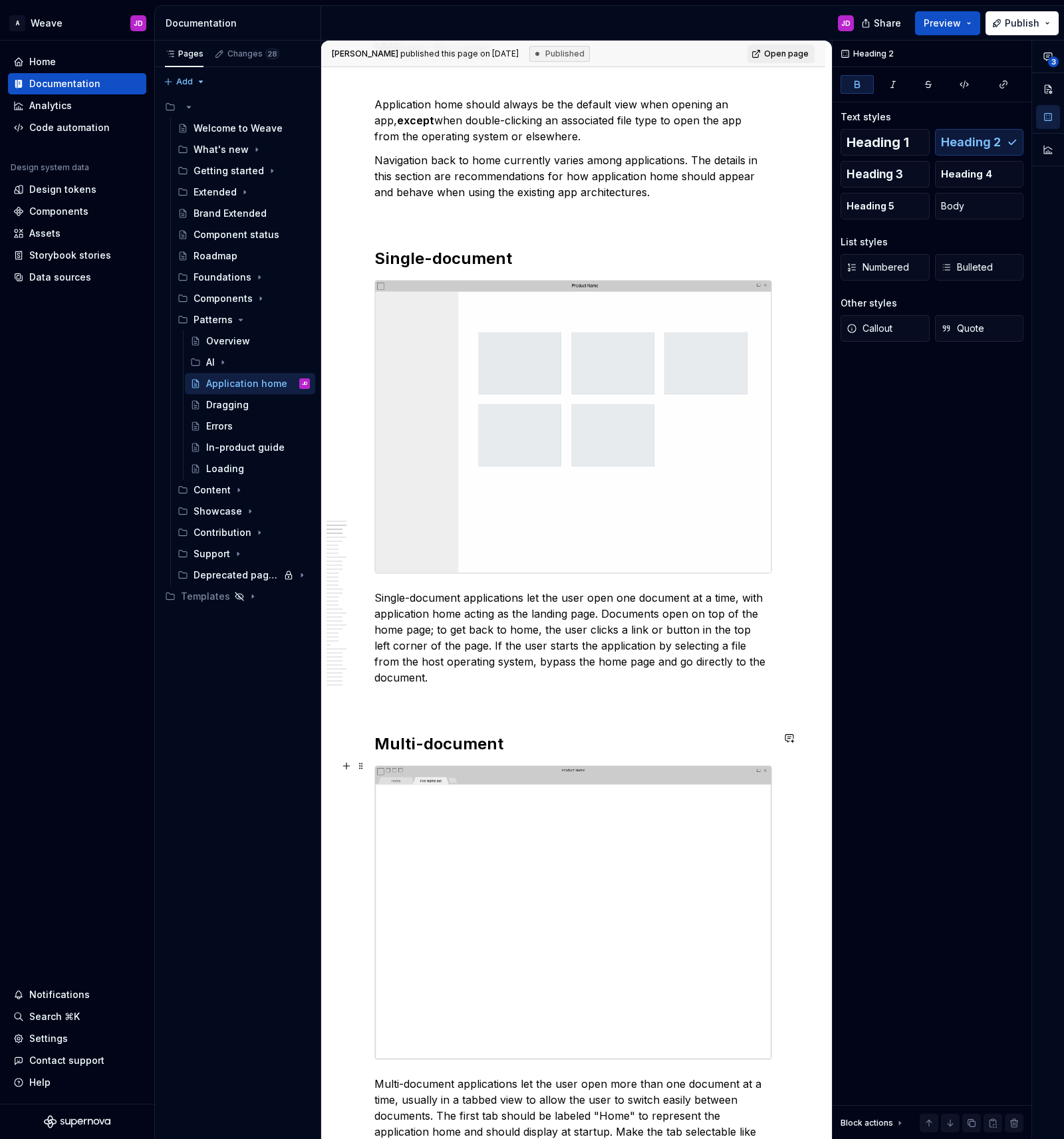
scroll to position [1335, 0]
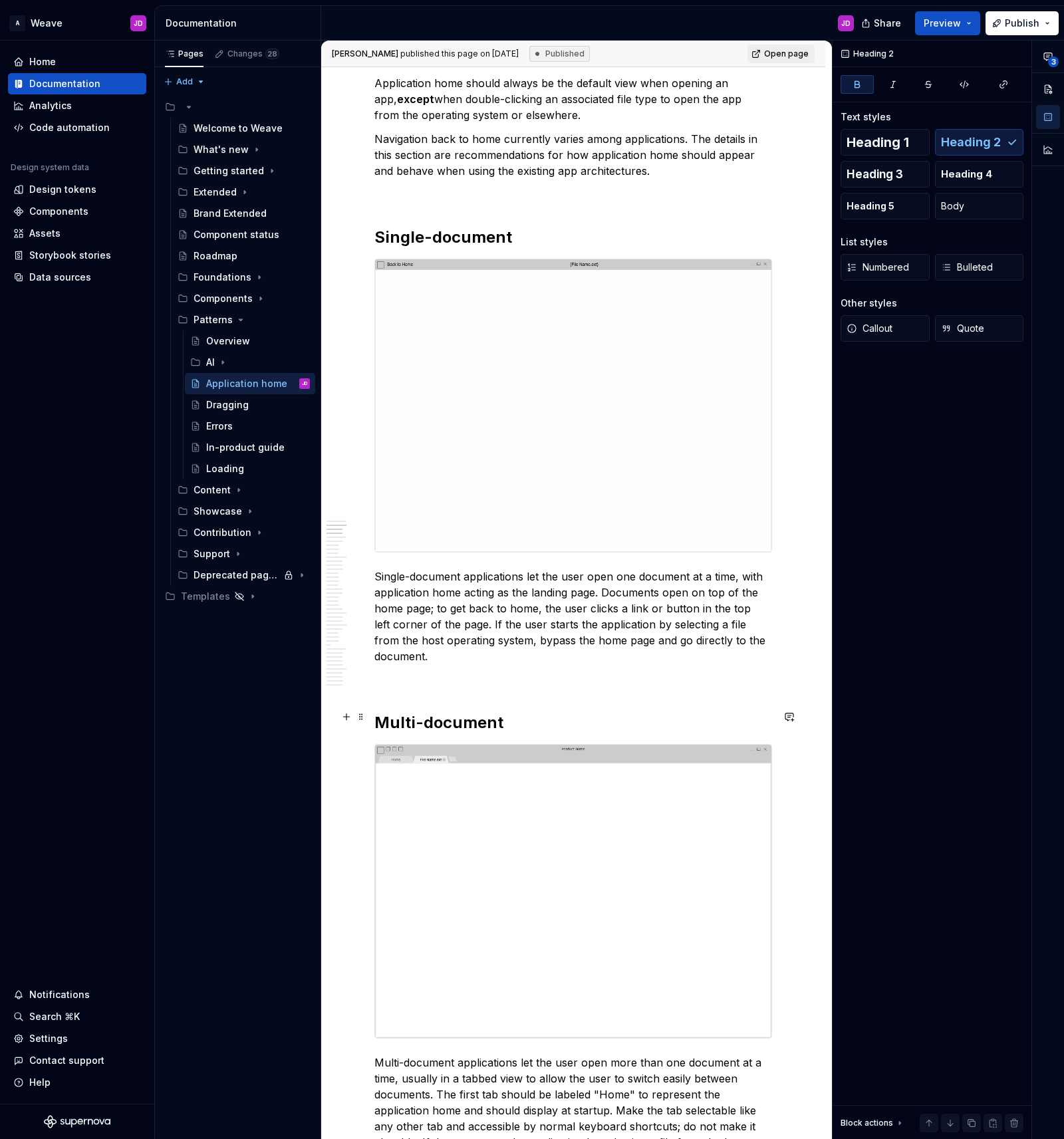
click at [444, 713] on strong "Multi-document" at bounding box center [439, 722] width 129 height 19
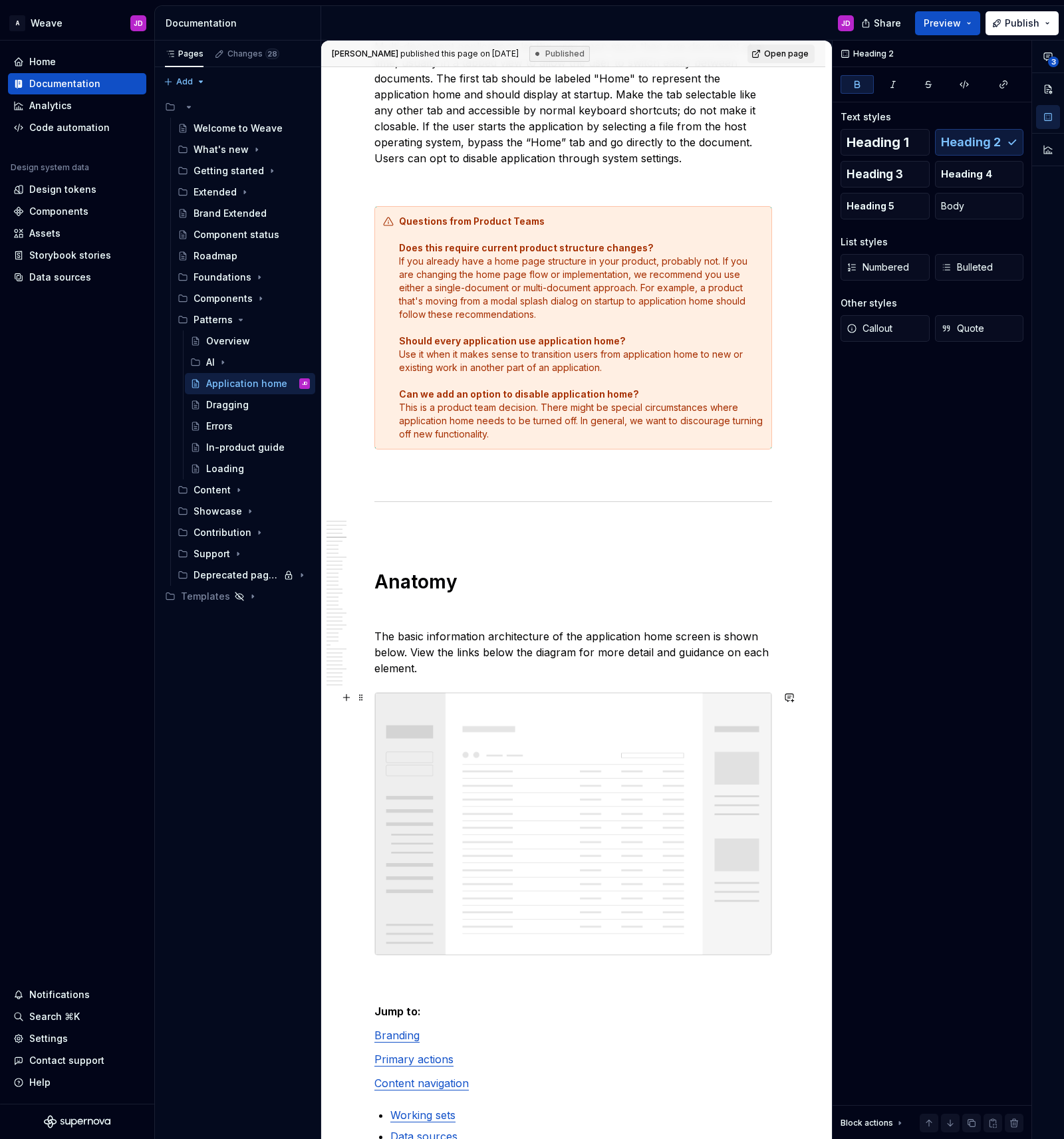
scroll to position [2355, 0]
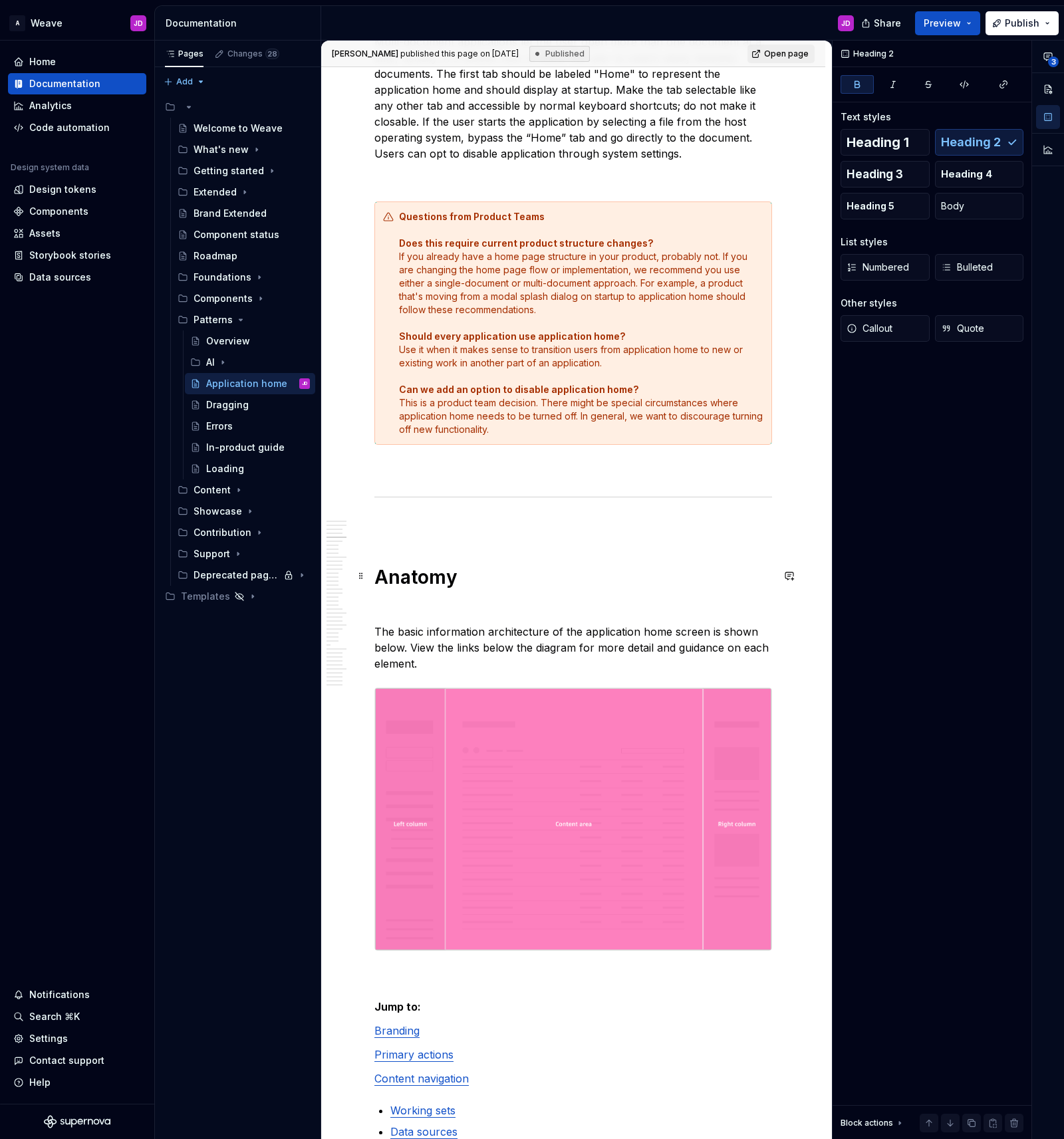
click at [422, 571] on h1 "Anatomy" at bounding box center [573, 577] width 398 height 24
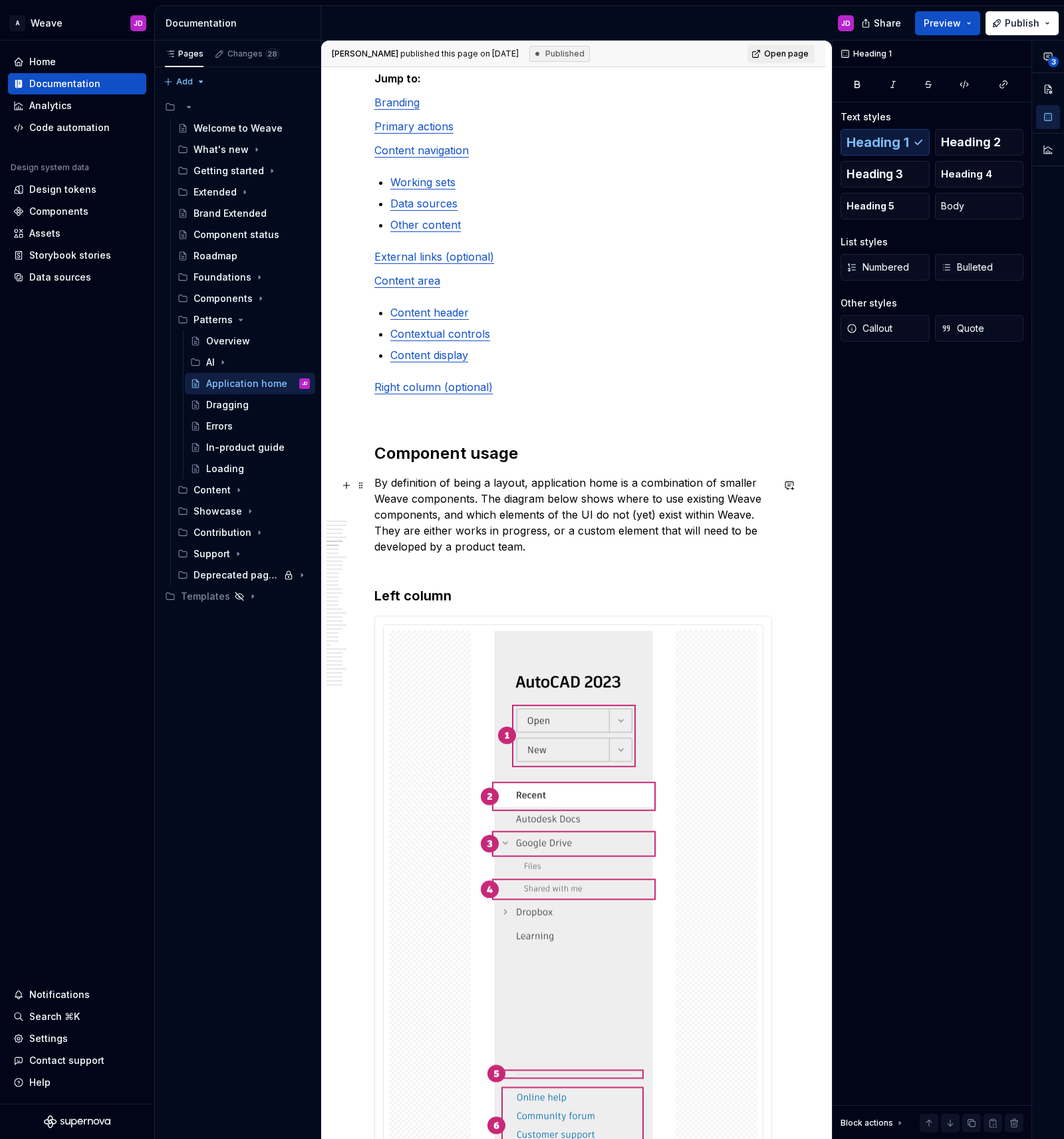
scroll to position [3287, 0]
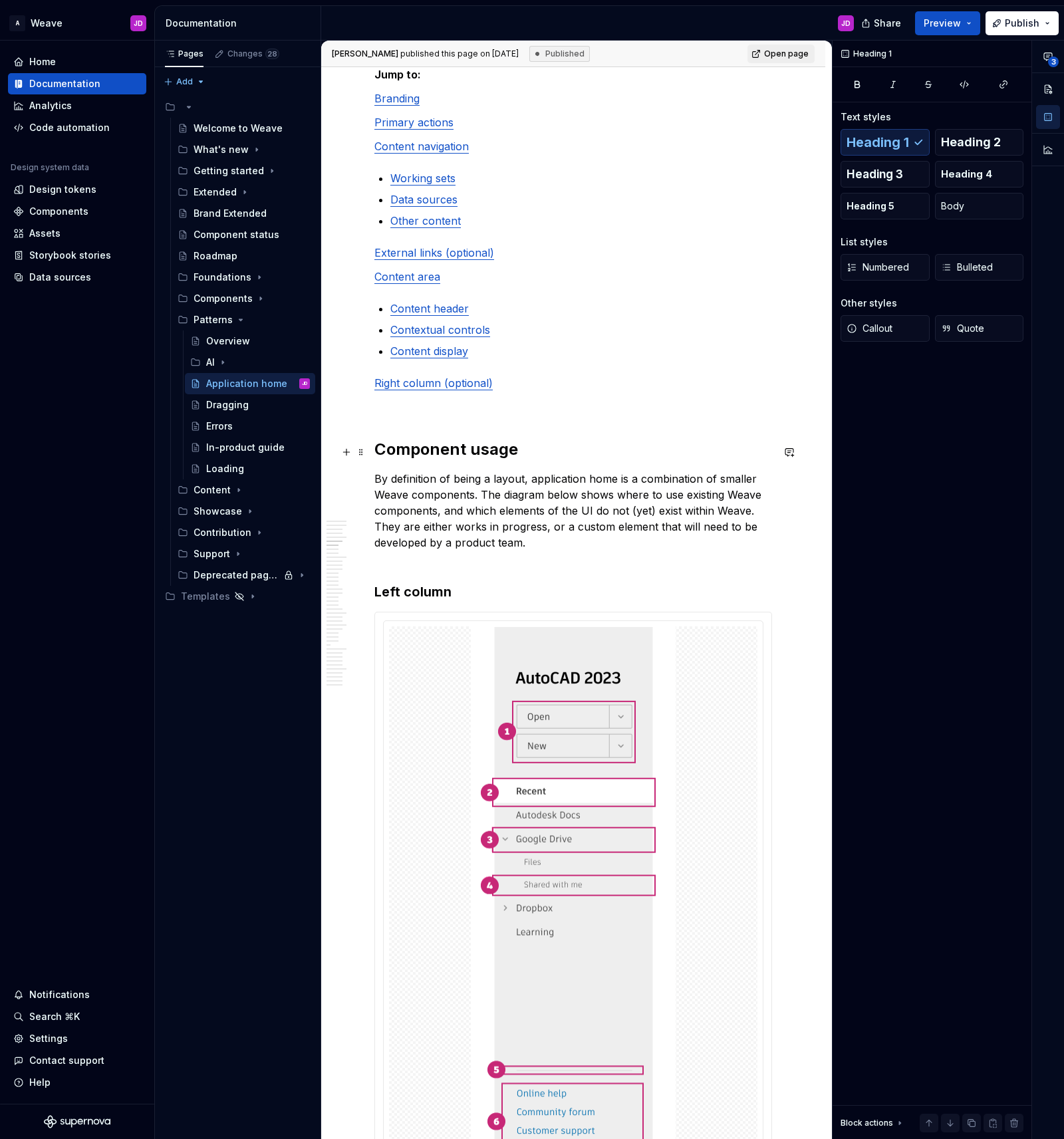
click at [428, 452] on h2 "Component usage" at bounding box center [573, 449] width 398 height 21
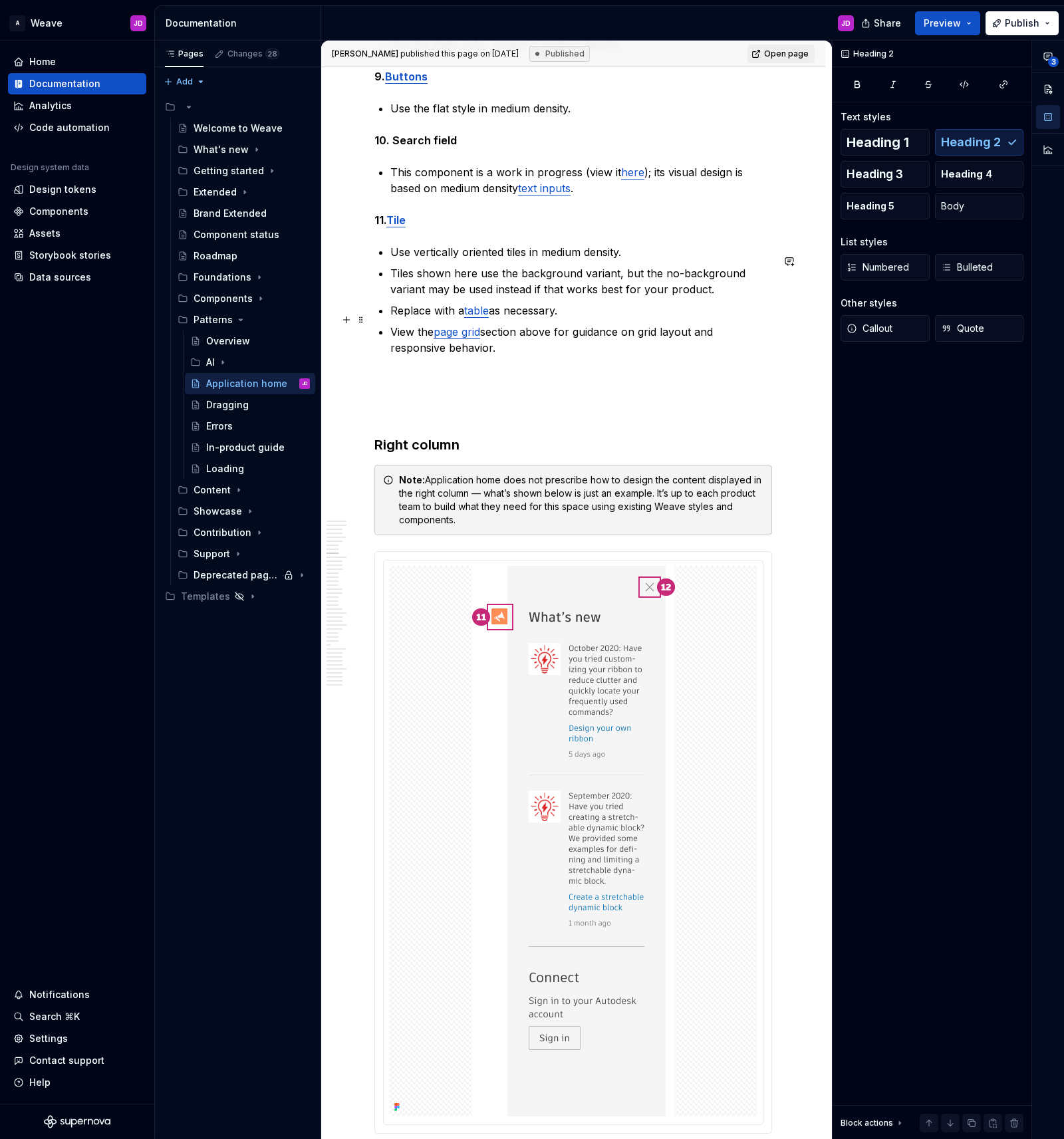
scroll to position [5437, 0]
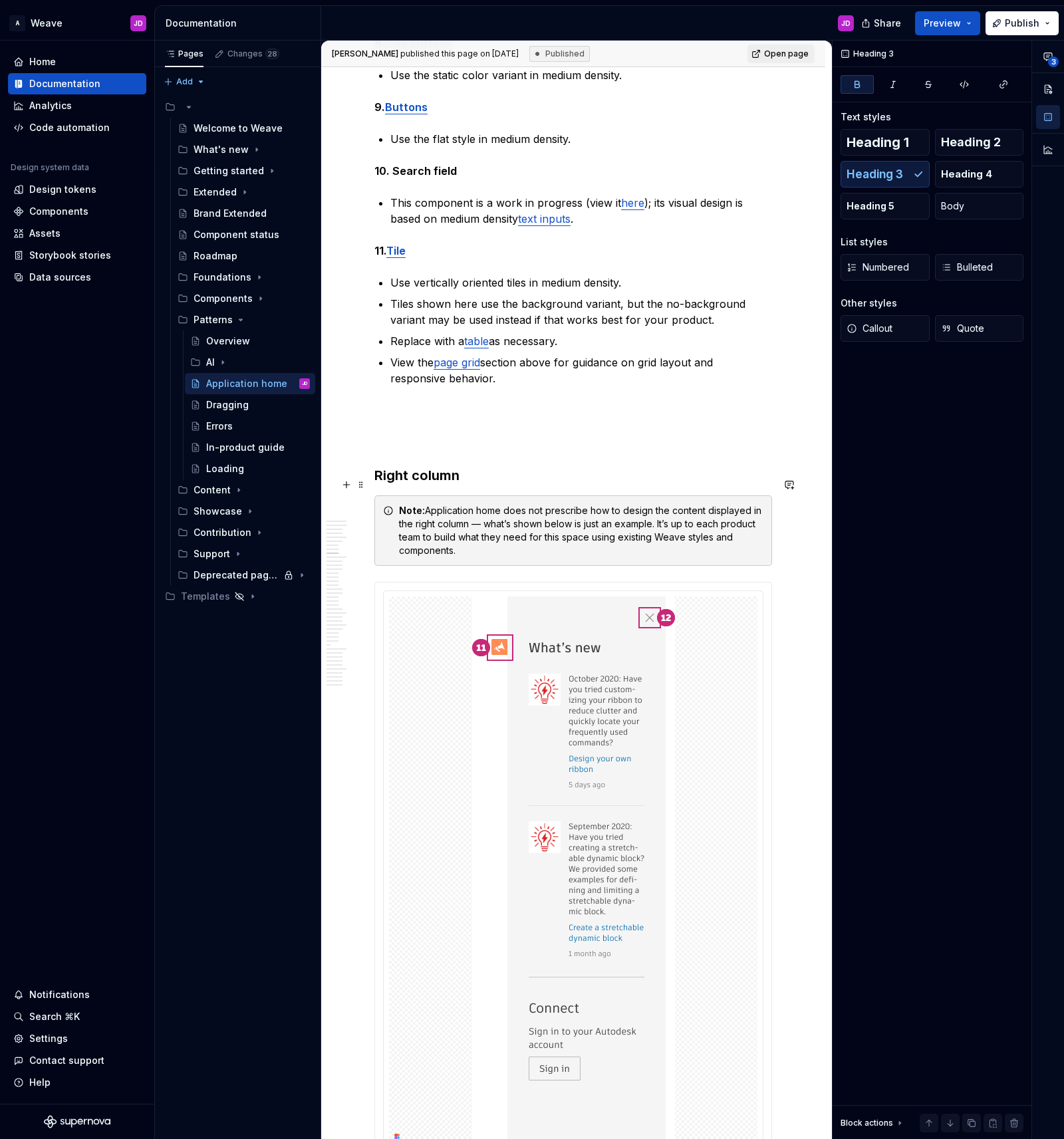
click at [428, 483] on strong "Right column" at bounding box center [417, 475] width 85 height 16
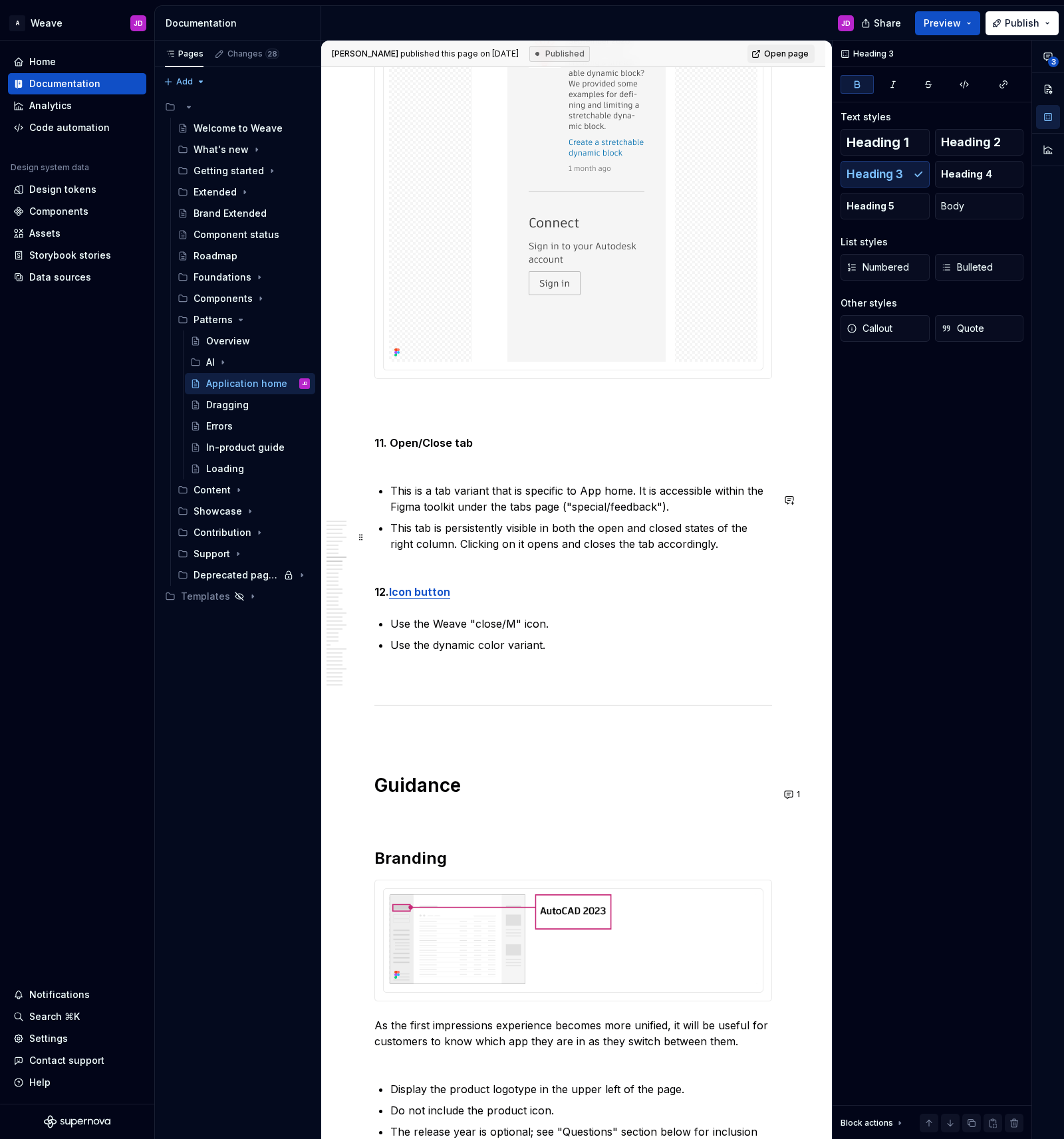
scroll to position [6256, 0]
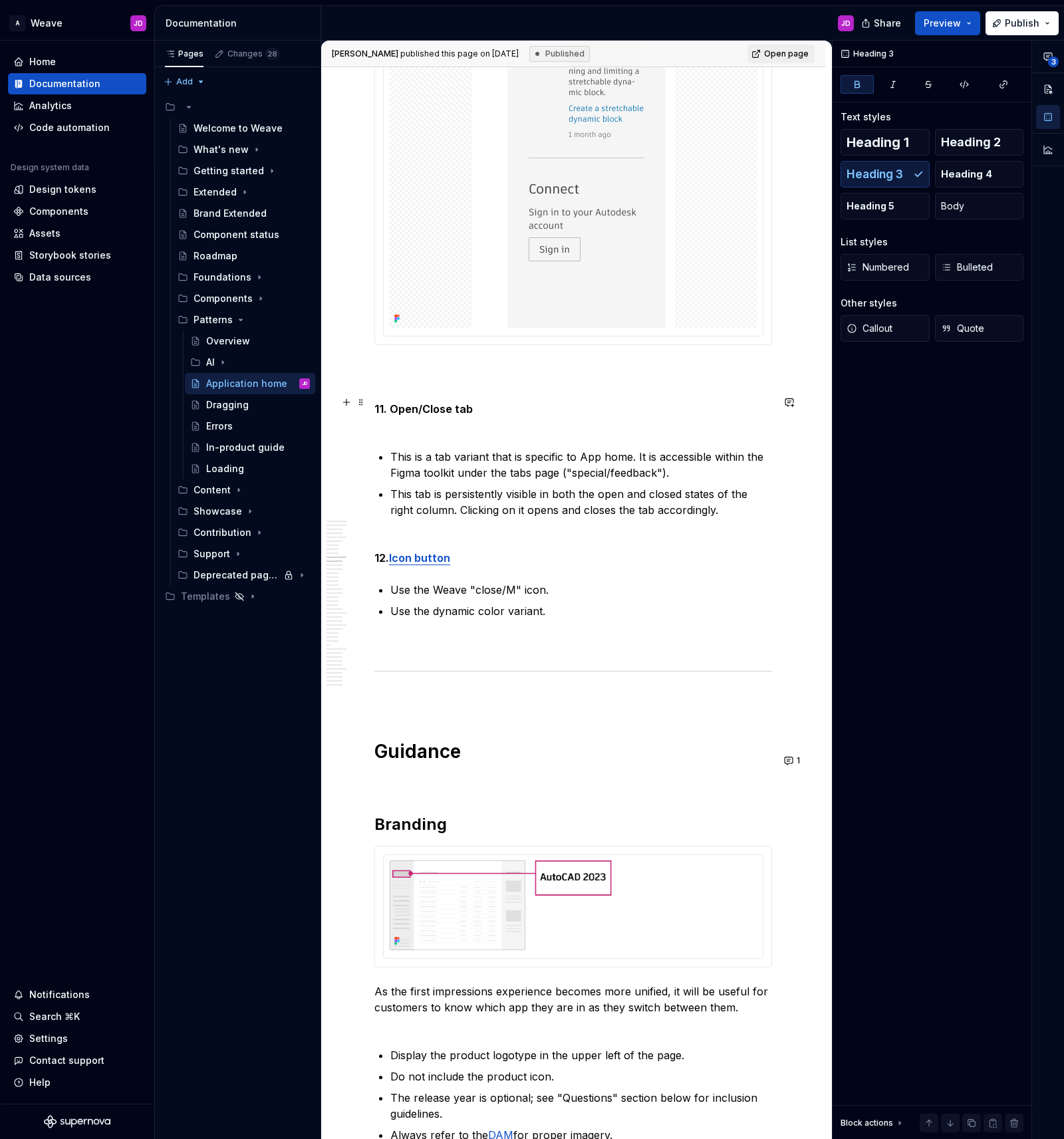
click at [418, 415] on strong "11. Open/Close tab" at bounding box center [424, 409] width 98 height 13
click at [448, 758] on h1 "Guidance" at bounding box center [573, 751] width 398 height 24
click at [412, 835] on h2 "Branding" at bounding box center [573, 824] width 398 height 21
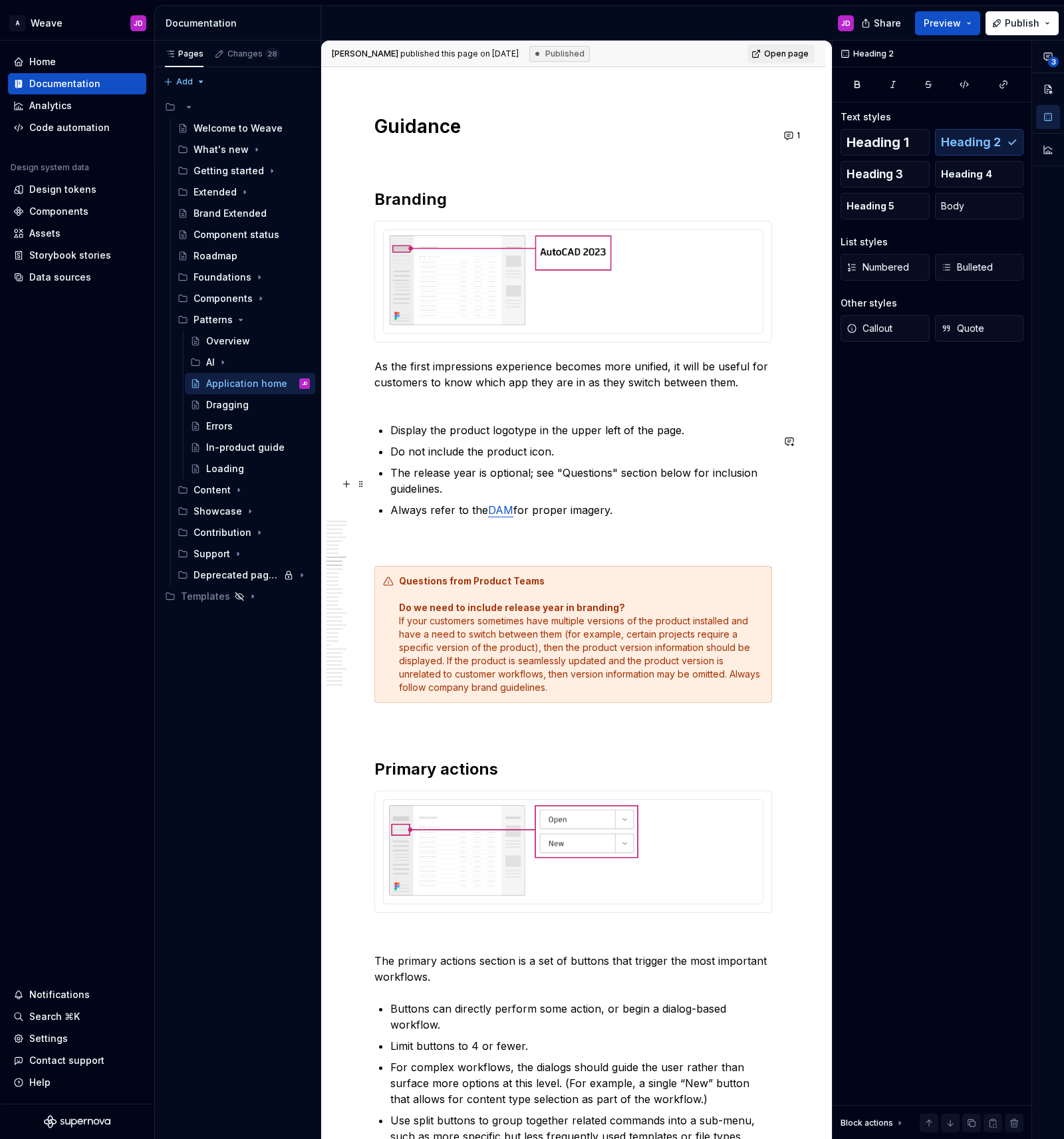
scroll to position [7131, 0]
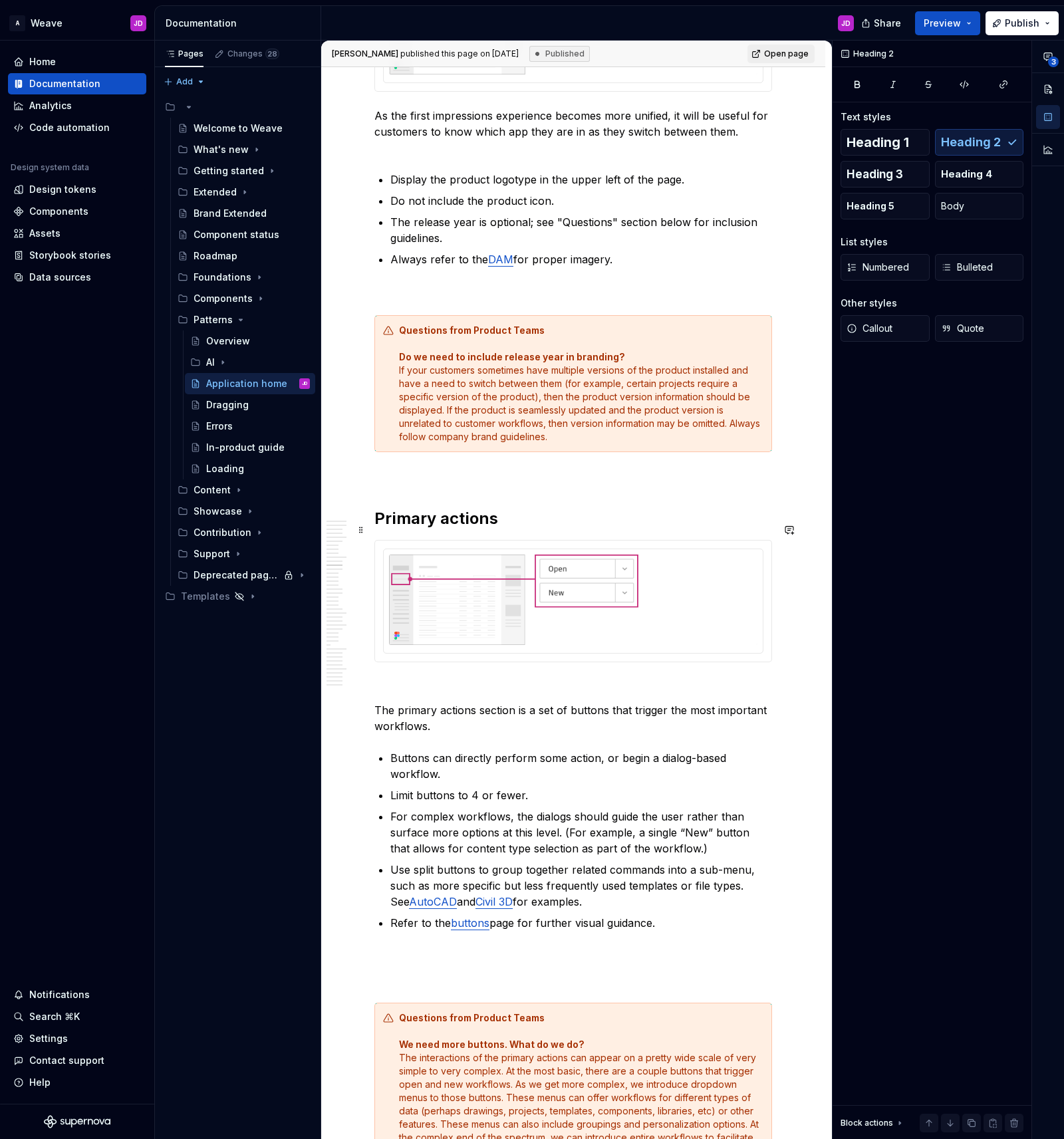
click at [437, 529] on h2 "Primary actions" at bounding box center [573, 518] width 398 height 21
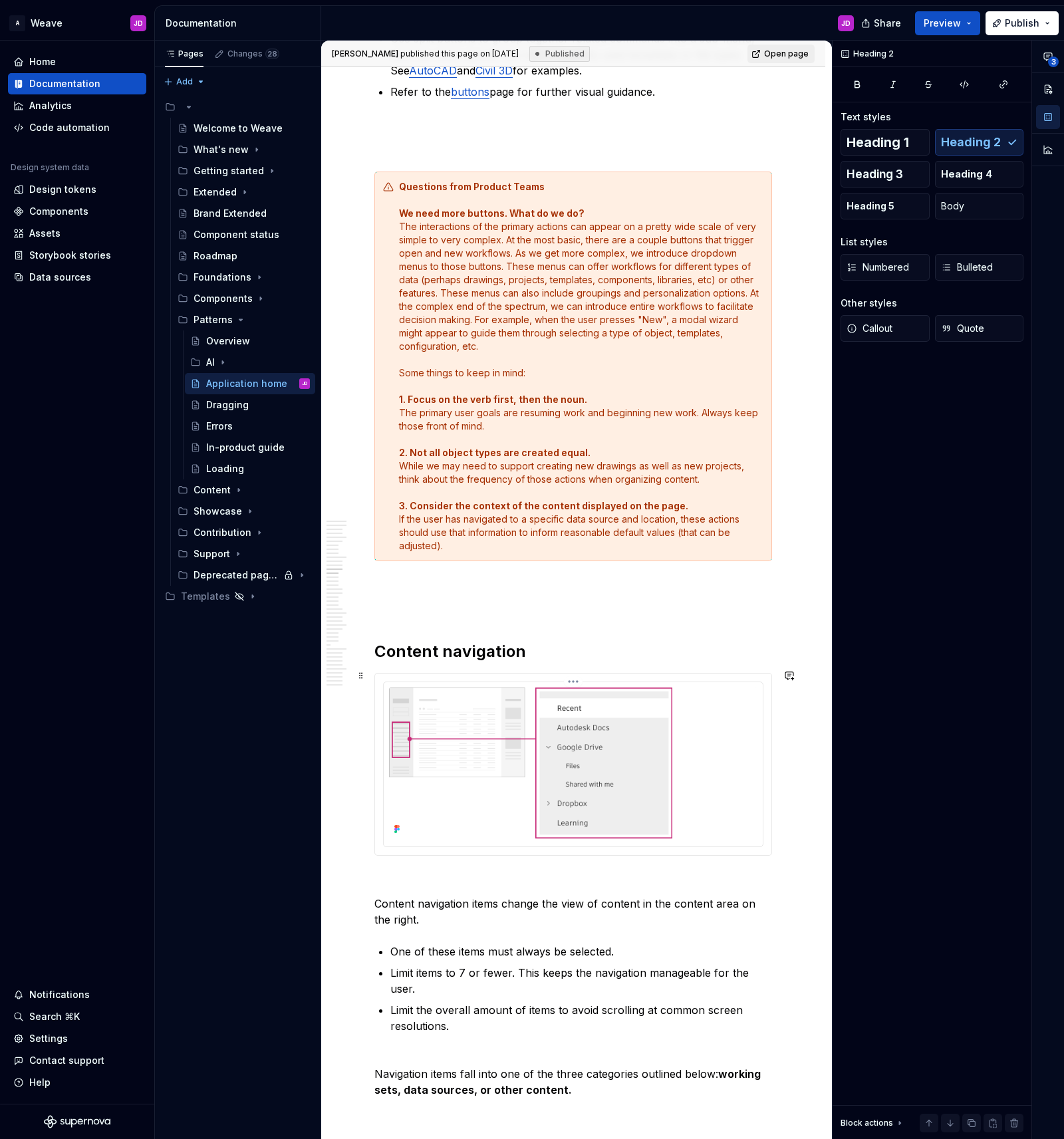
scroll to position [8030, 0]
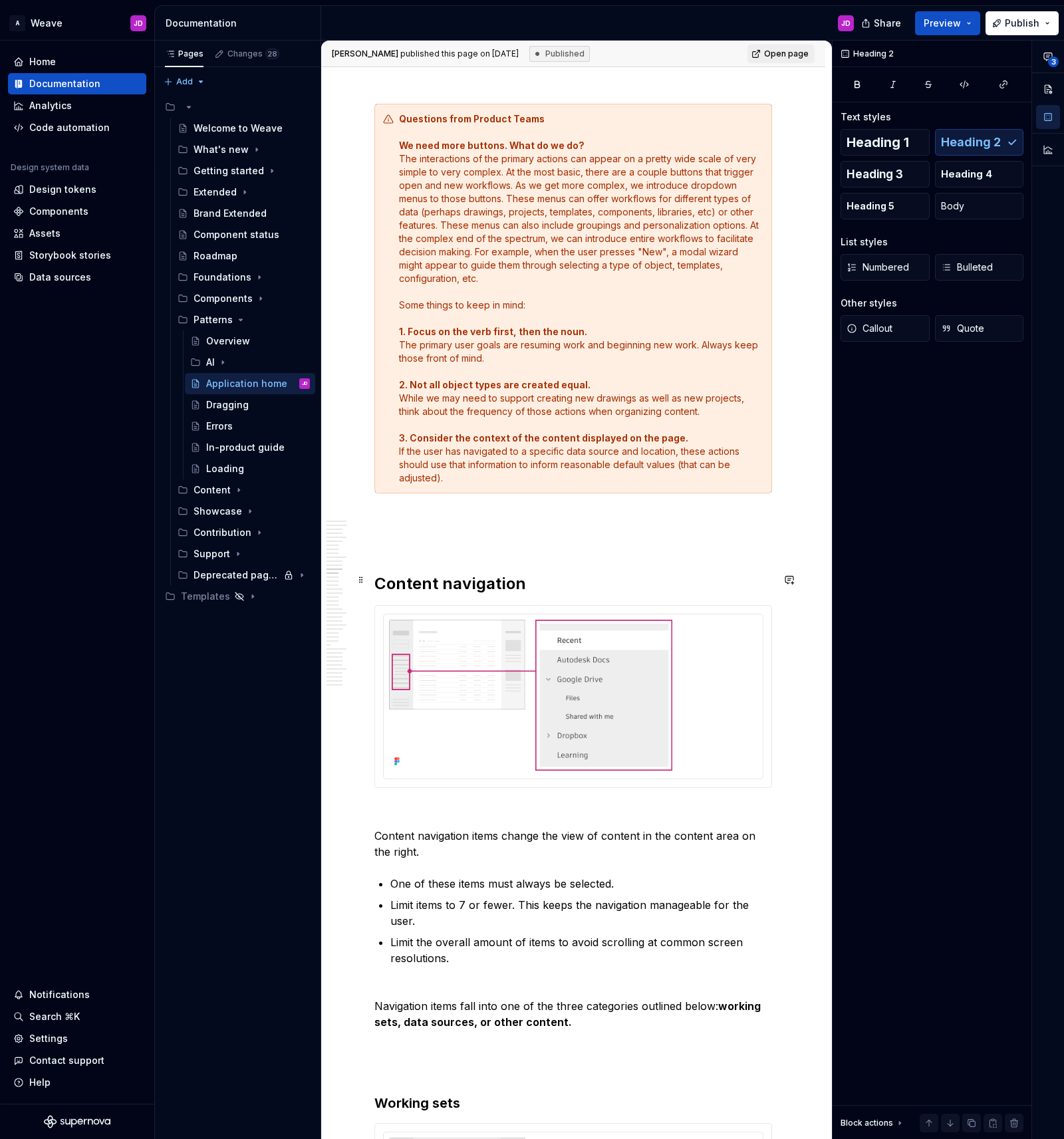
click at [466, 586] on h2 "Content navigation" at bounding box center [573, 584] width 398 height 21
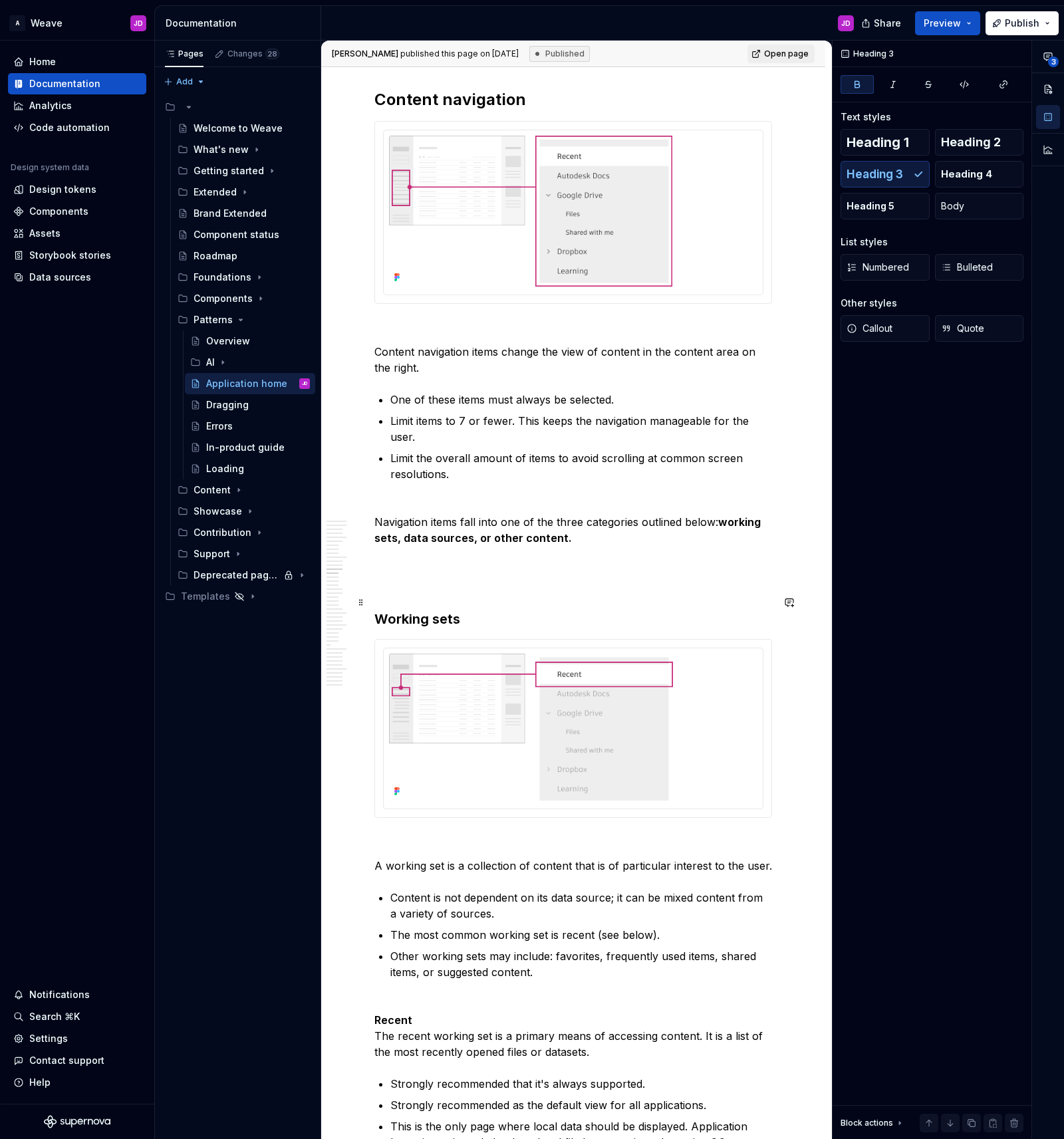
click at [439, 611] on strong "Working sets" at bounding box center [418, 618] width 86 height 16
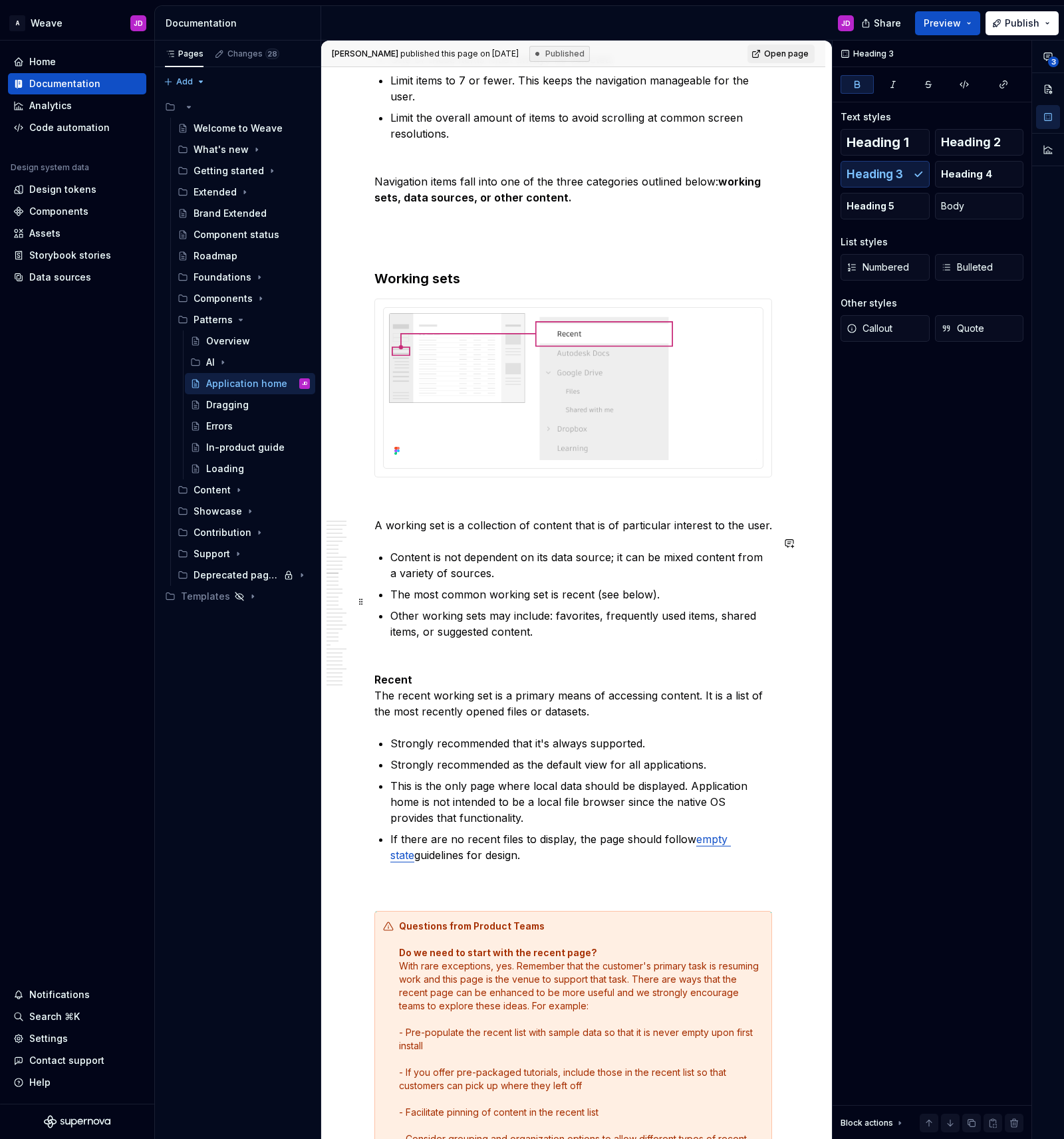
scroll to position [8856, 0]
click at [395, 672] on strong "Recent" at bounding box center [393, 678] width 38 height 13
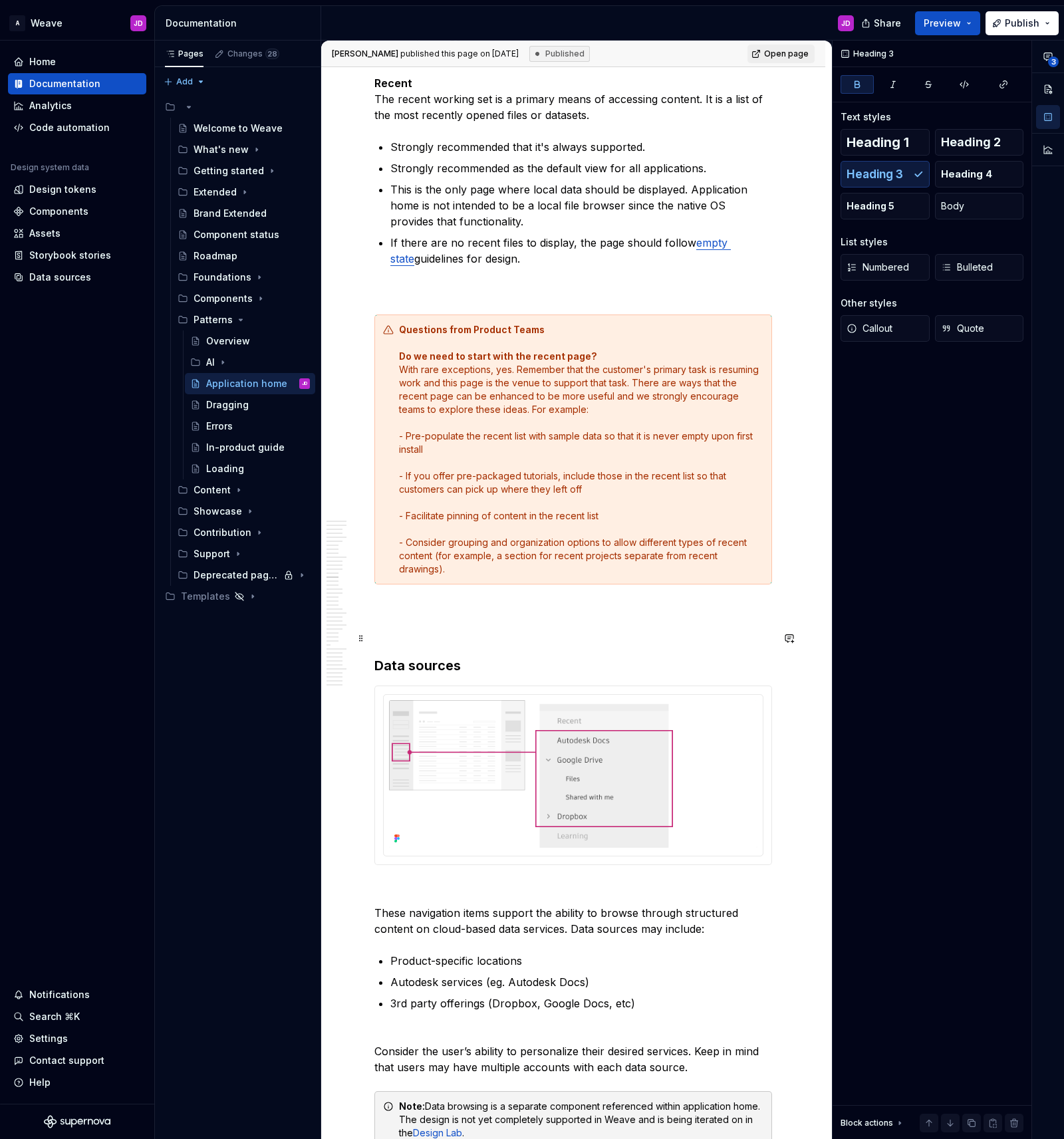
click at [435, 657] on strong "Data sources" at bounding box center [418, 665] width 86 height 16
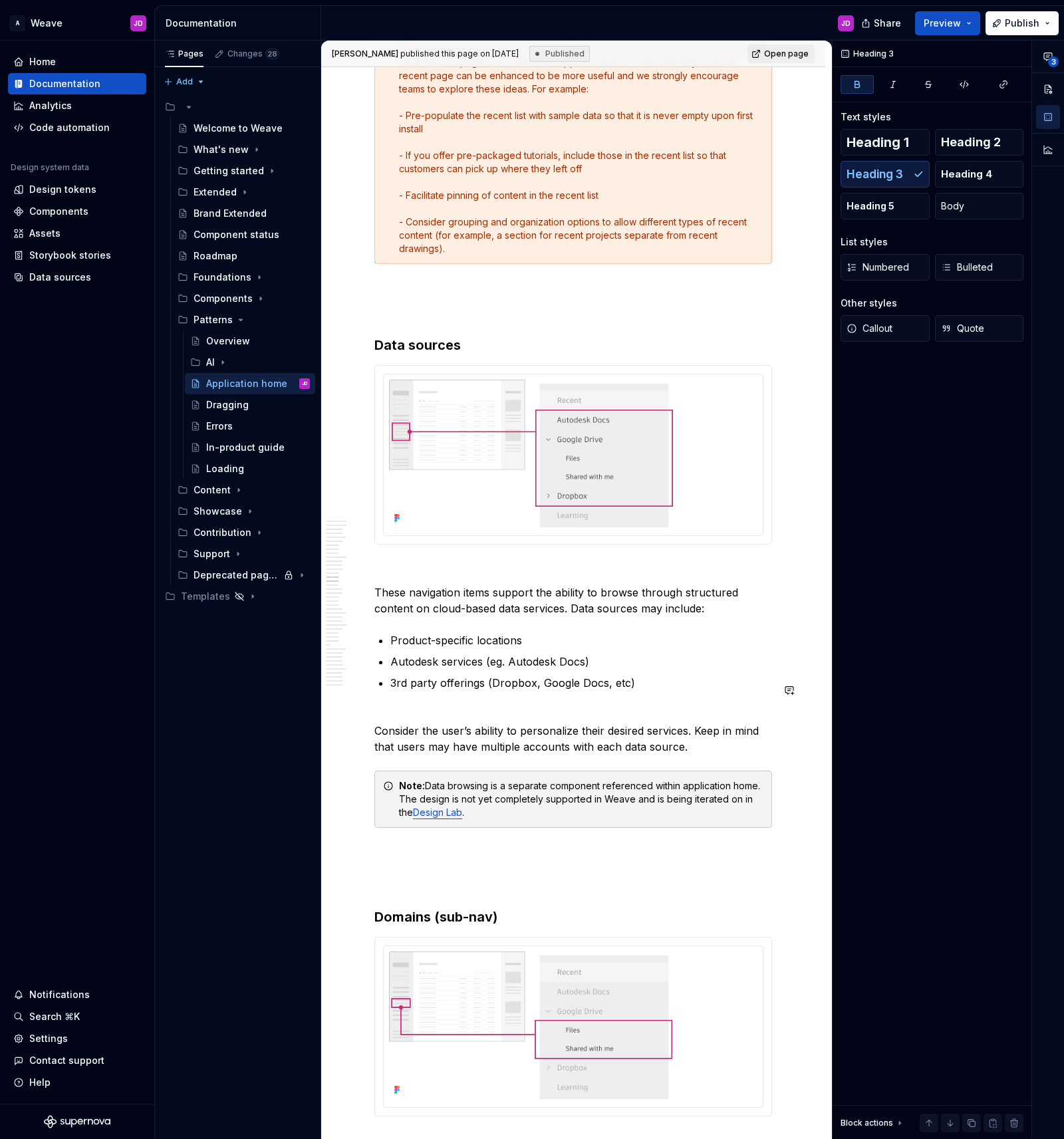
scroll to position [9871, 0]
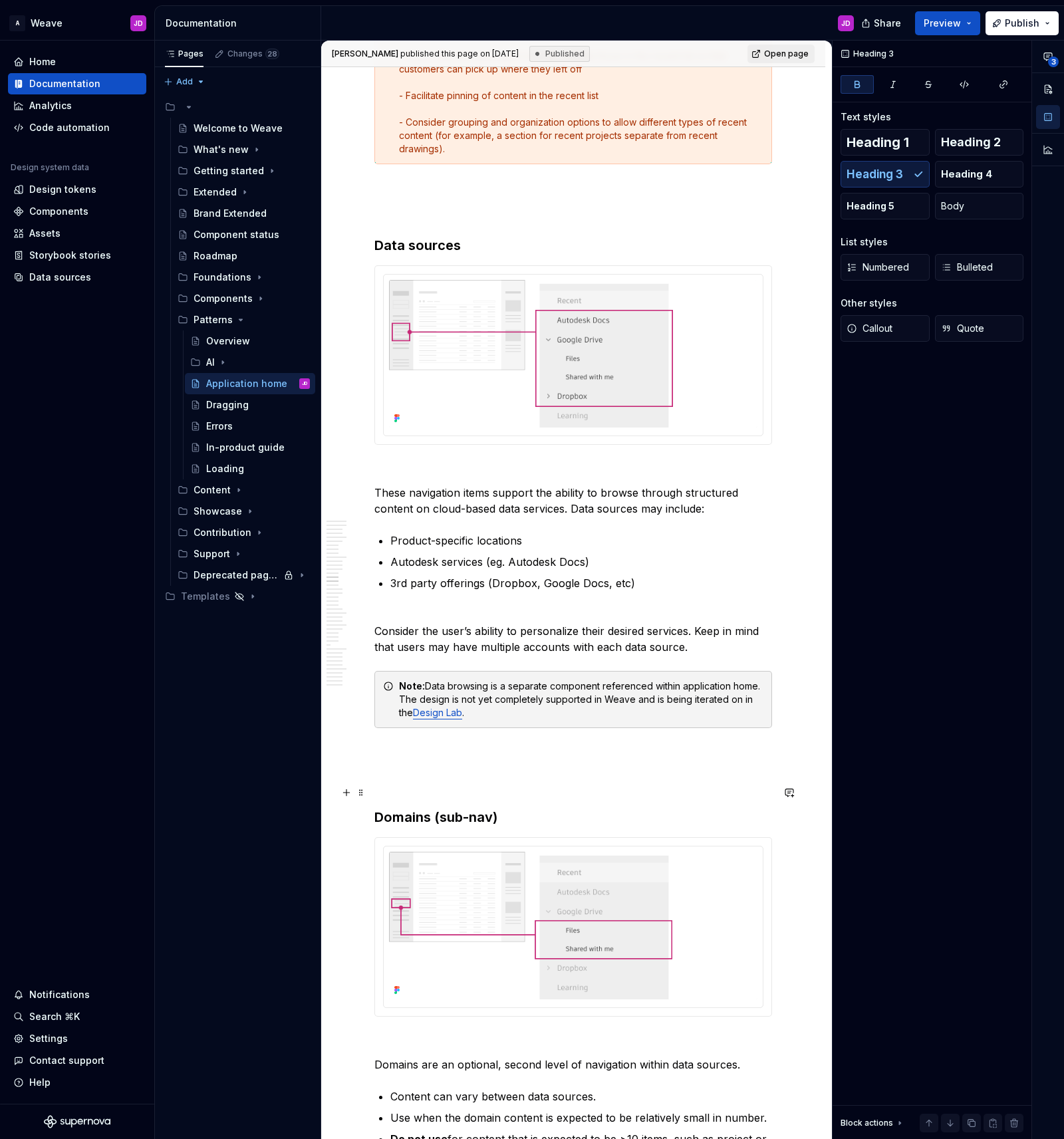
click at [448, 809] on strong "Domains (sub-nav)" at bounding box center [436, 816] width 123 height 16
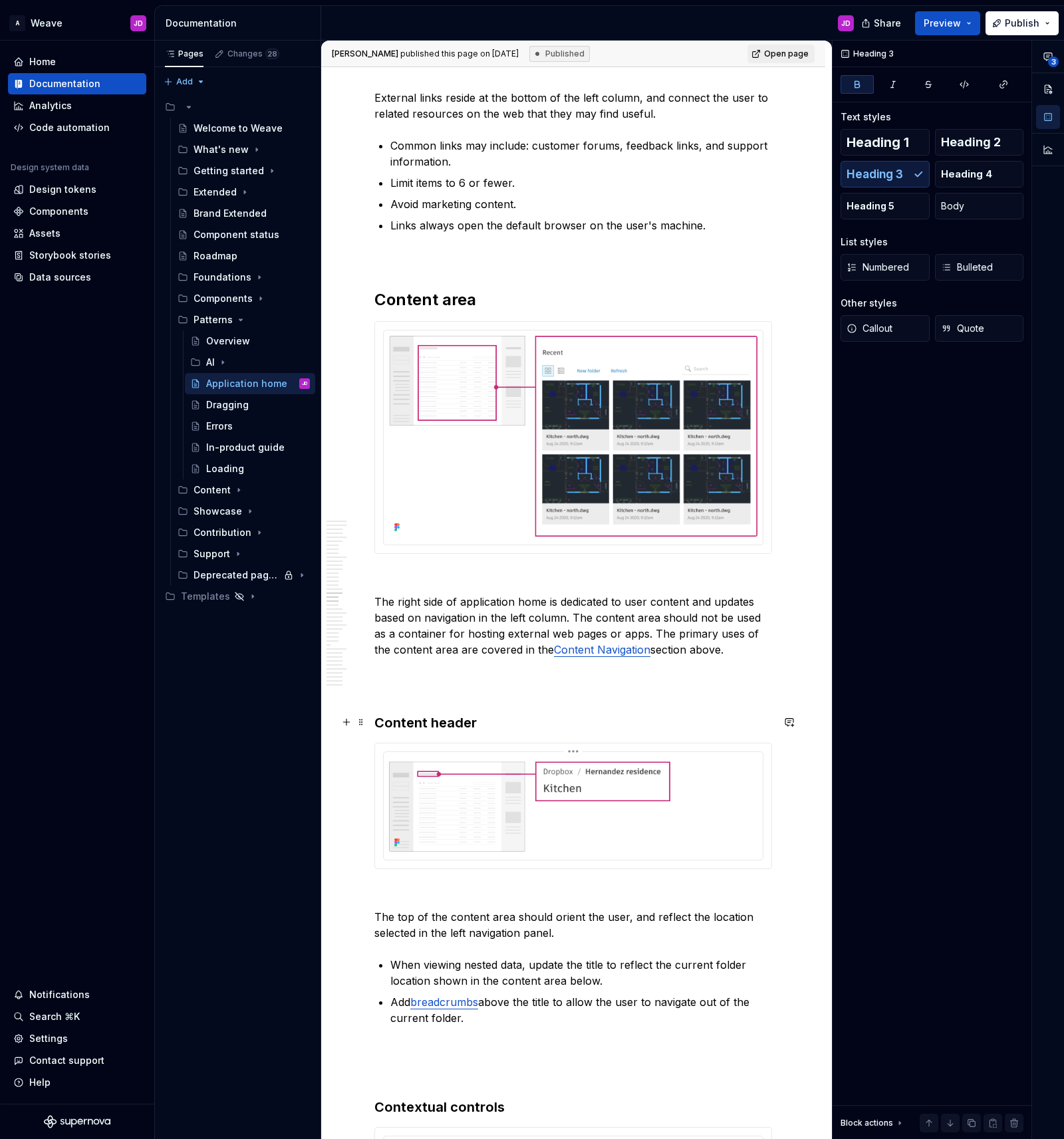
scroll to position [12146, 0]
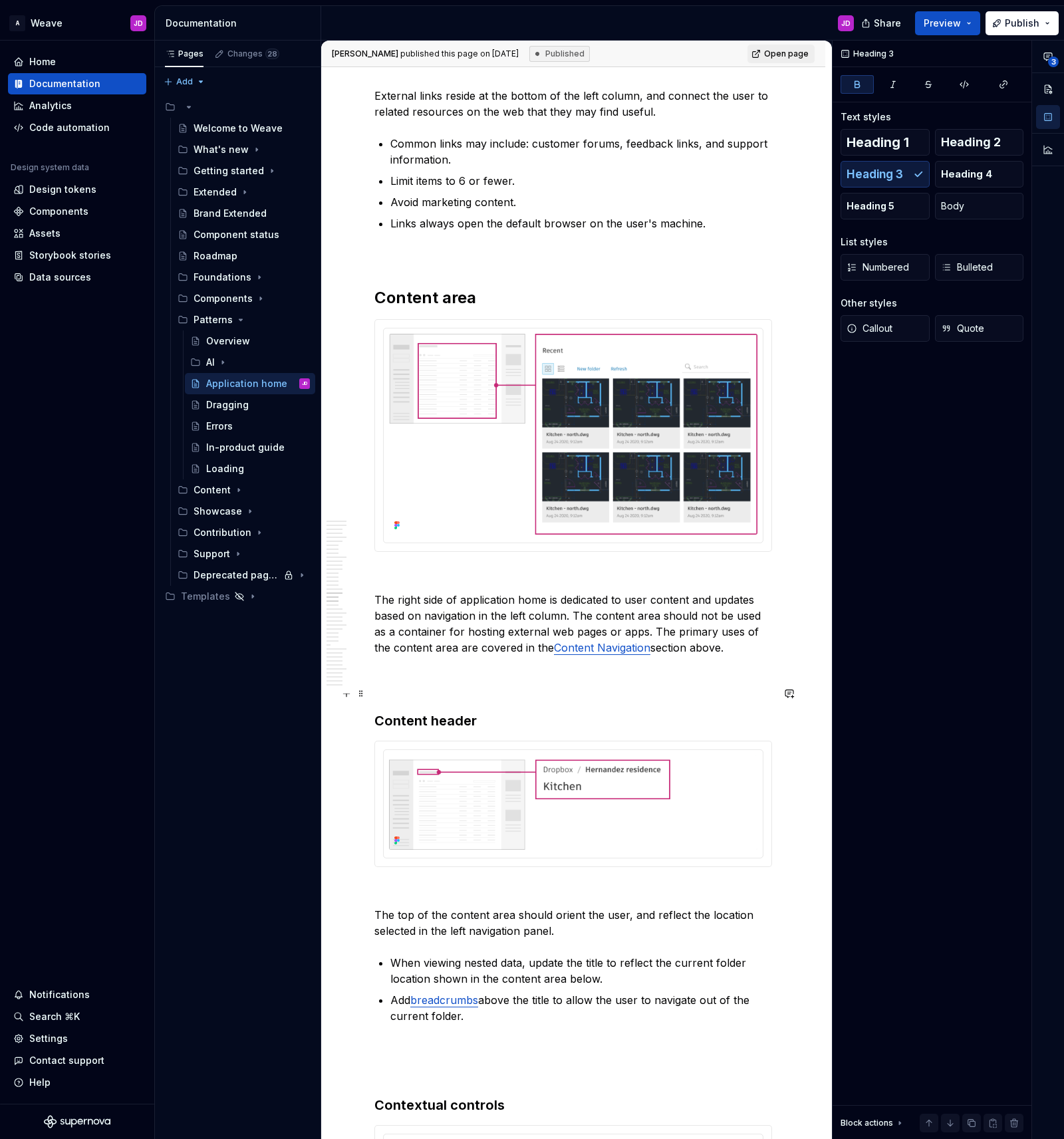
click at [446, 713] on strong "Content header" at bounding box center [426, 720] width 103 height 16
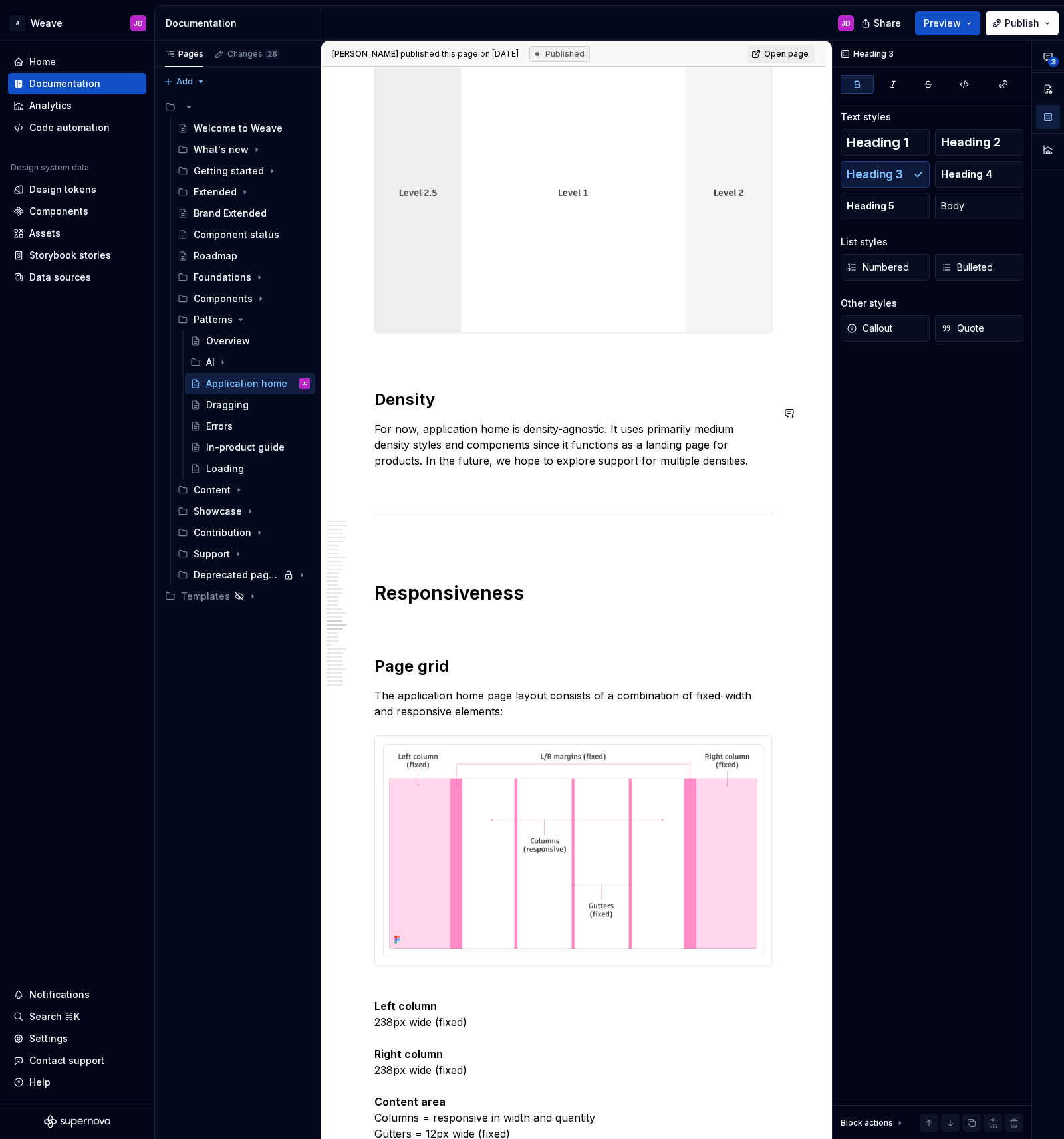
scroll to position [16442, 0]
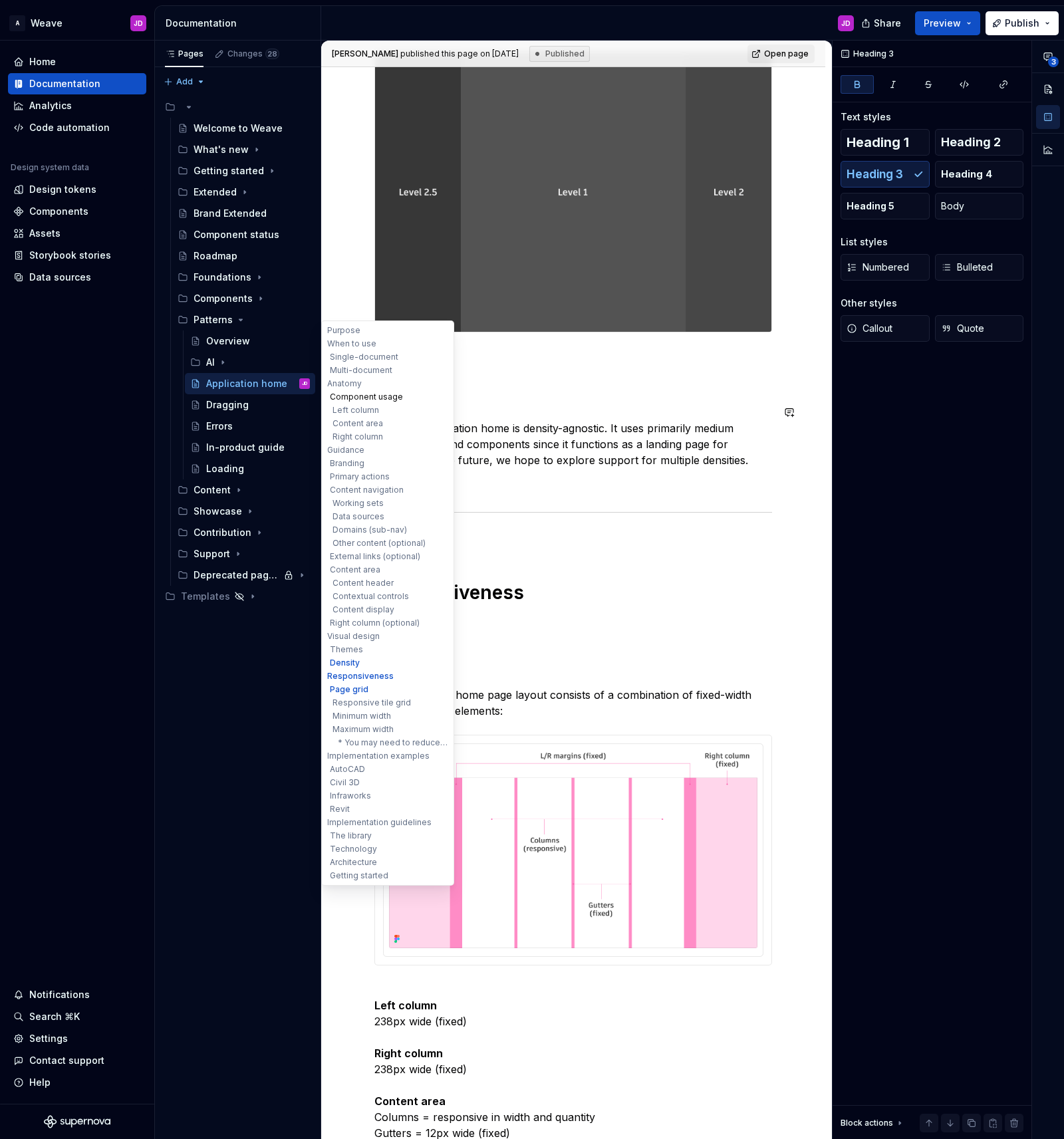
click at [348, 396] on button "Component usage" at bounding box center [387, 396] width 126 height 13
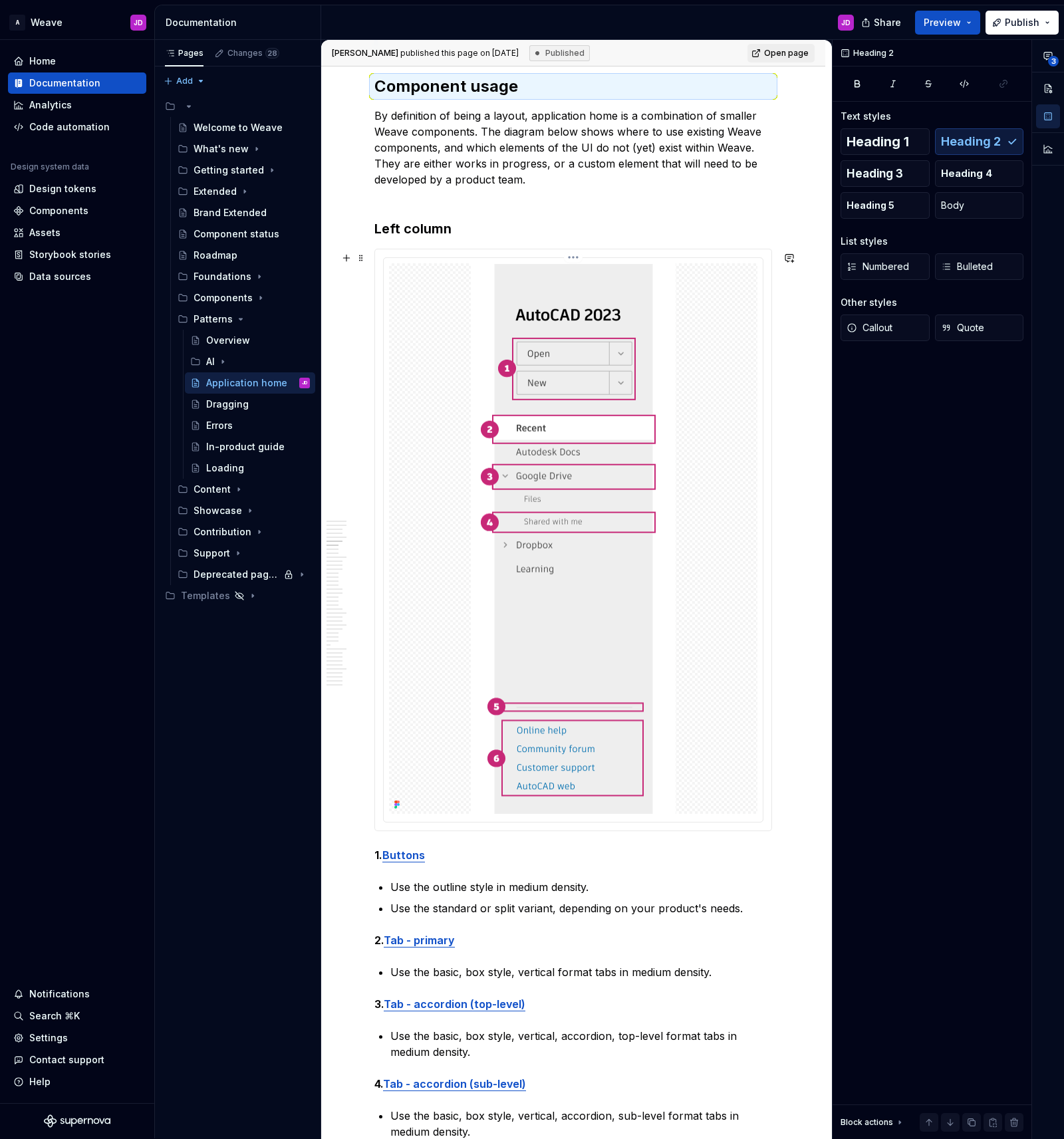
scroll to position [3622, 0]
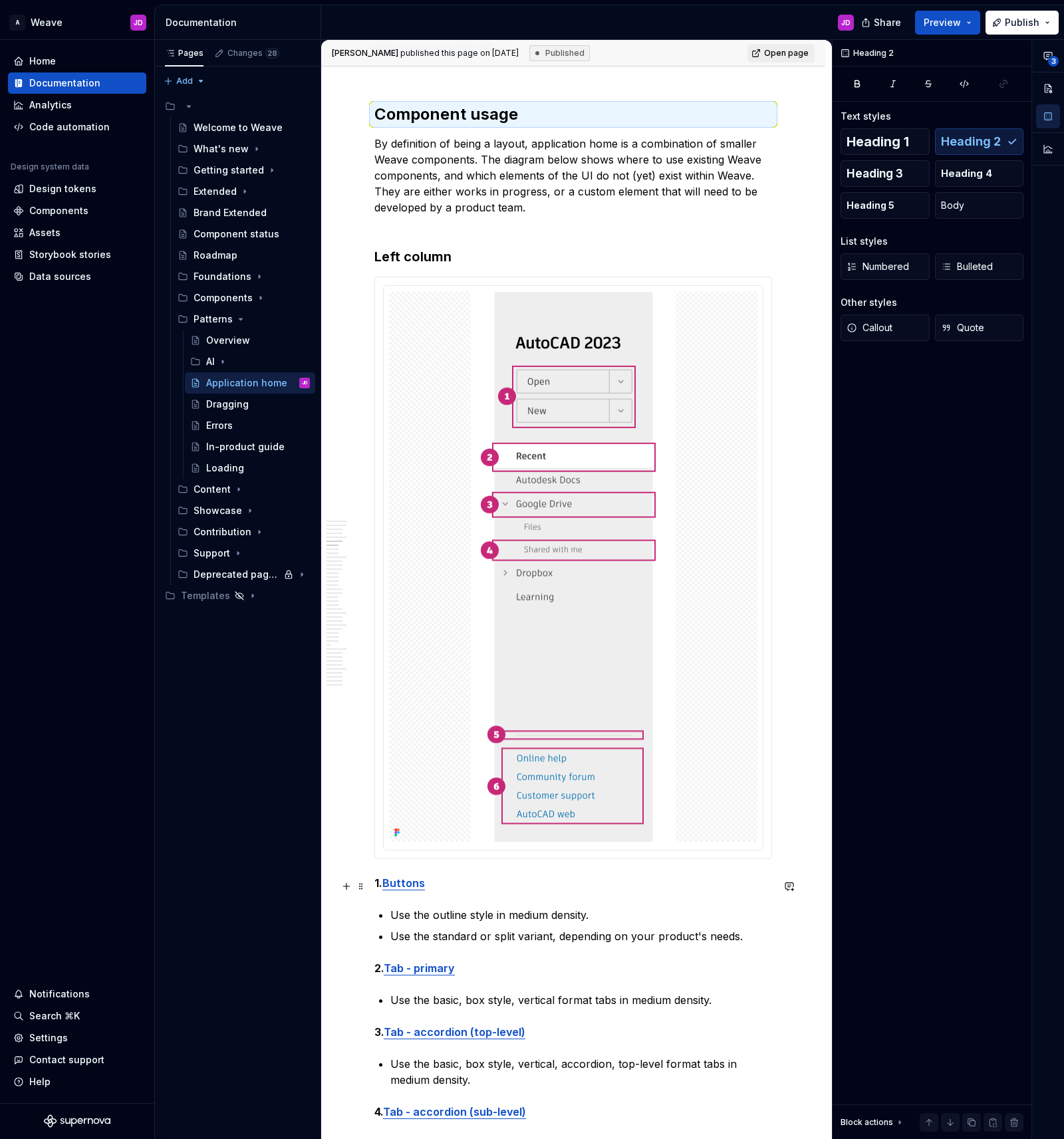
click at [462, 885] on p "1. Buttons" at bounding box center [573, 882] width 398 height 16
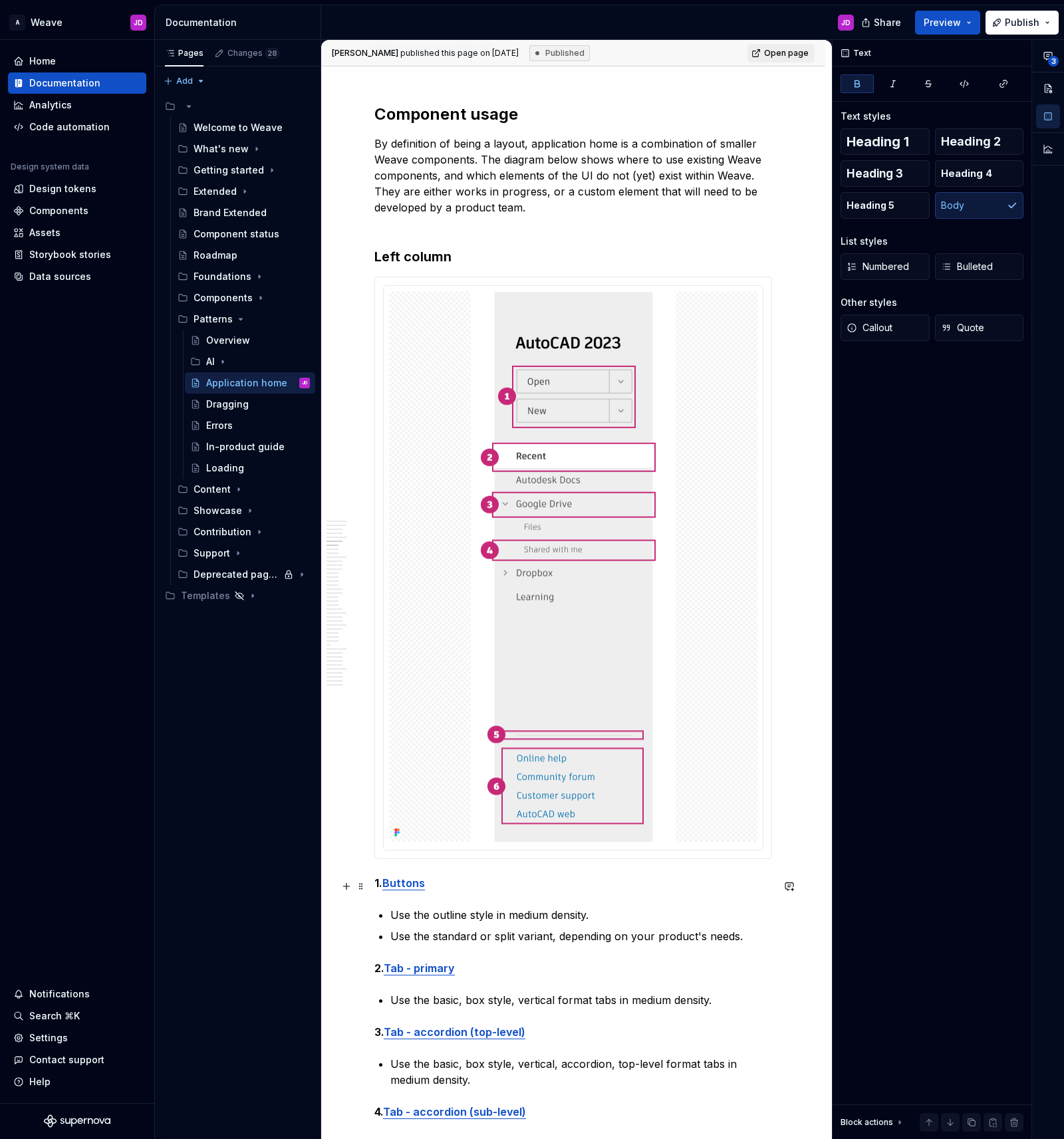
click at [462, 885] on p "1. Buttons" at bounding box center [573, 882] width 398 height 16
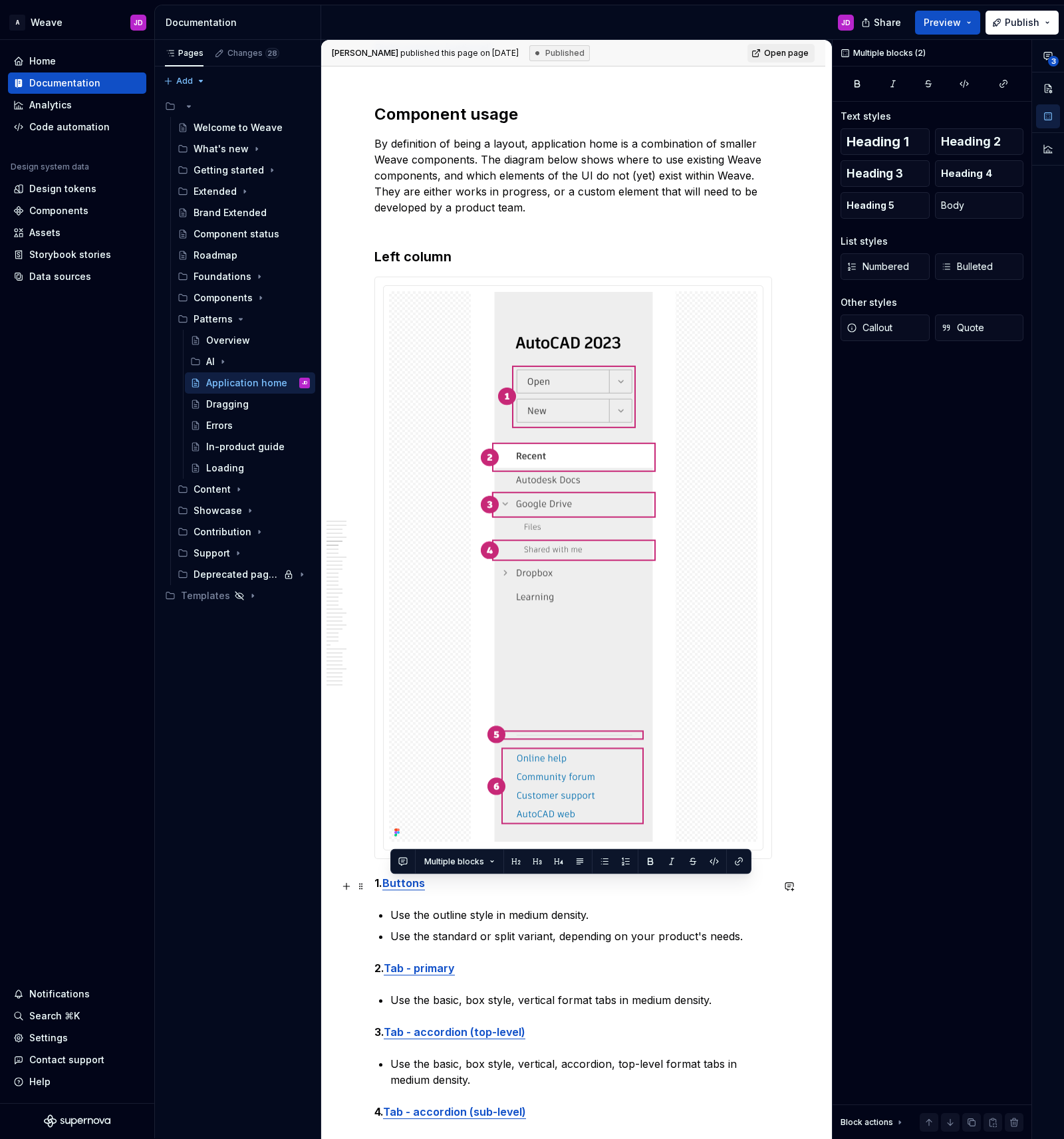
click at [462, 885] on p "1. Buttons" at bounding box center [573, 882] width 398 height 16
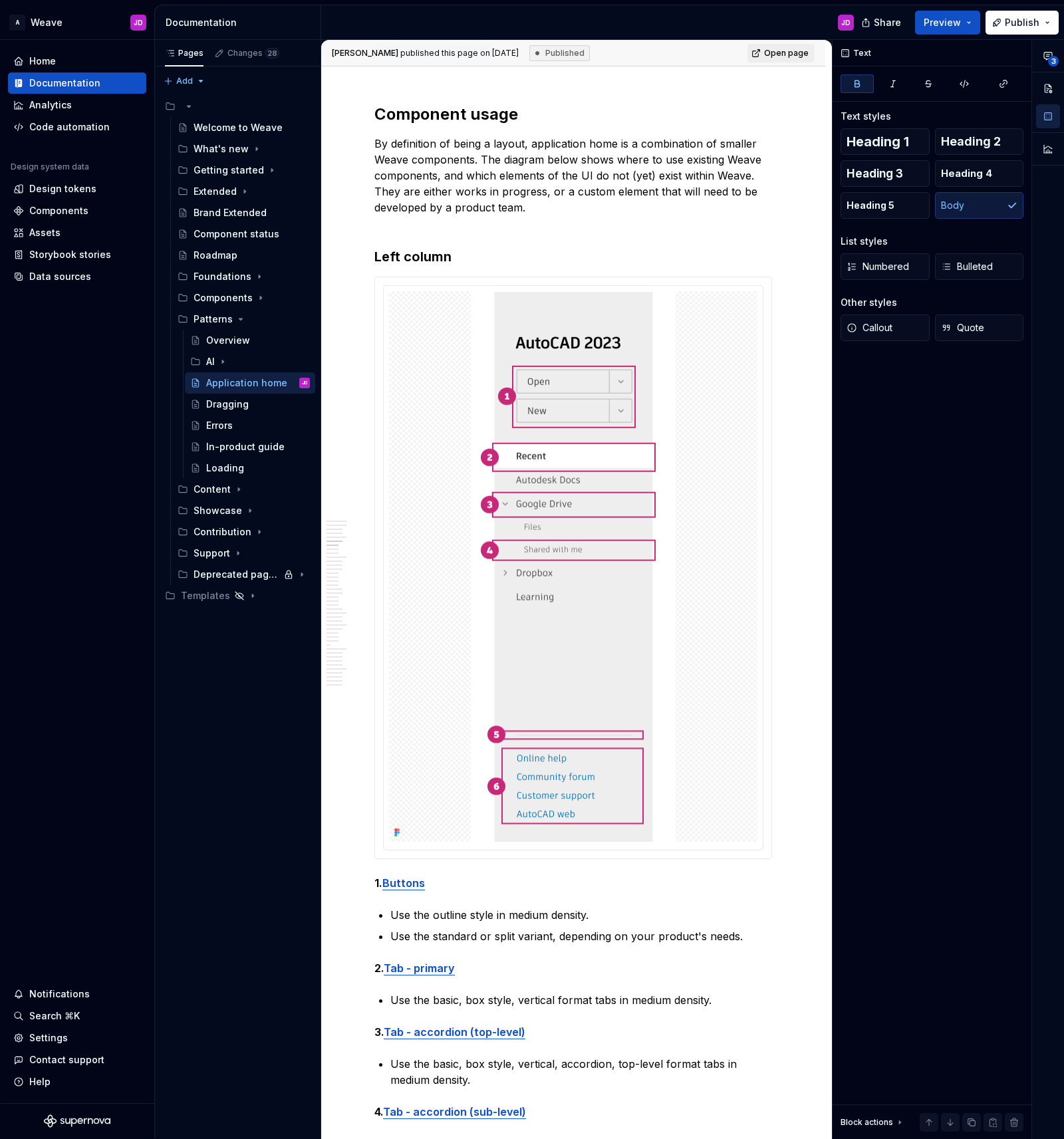
click at [440, 883] on p "1. Buttons" at bounding box center [573, 882] width 398 height 16
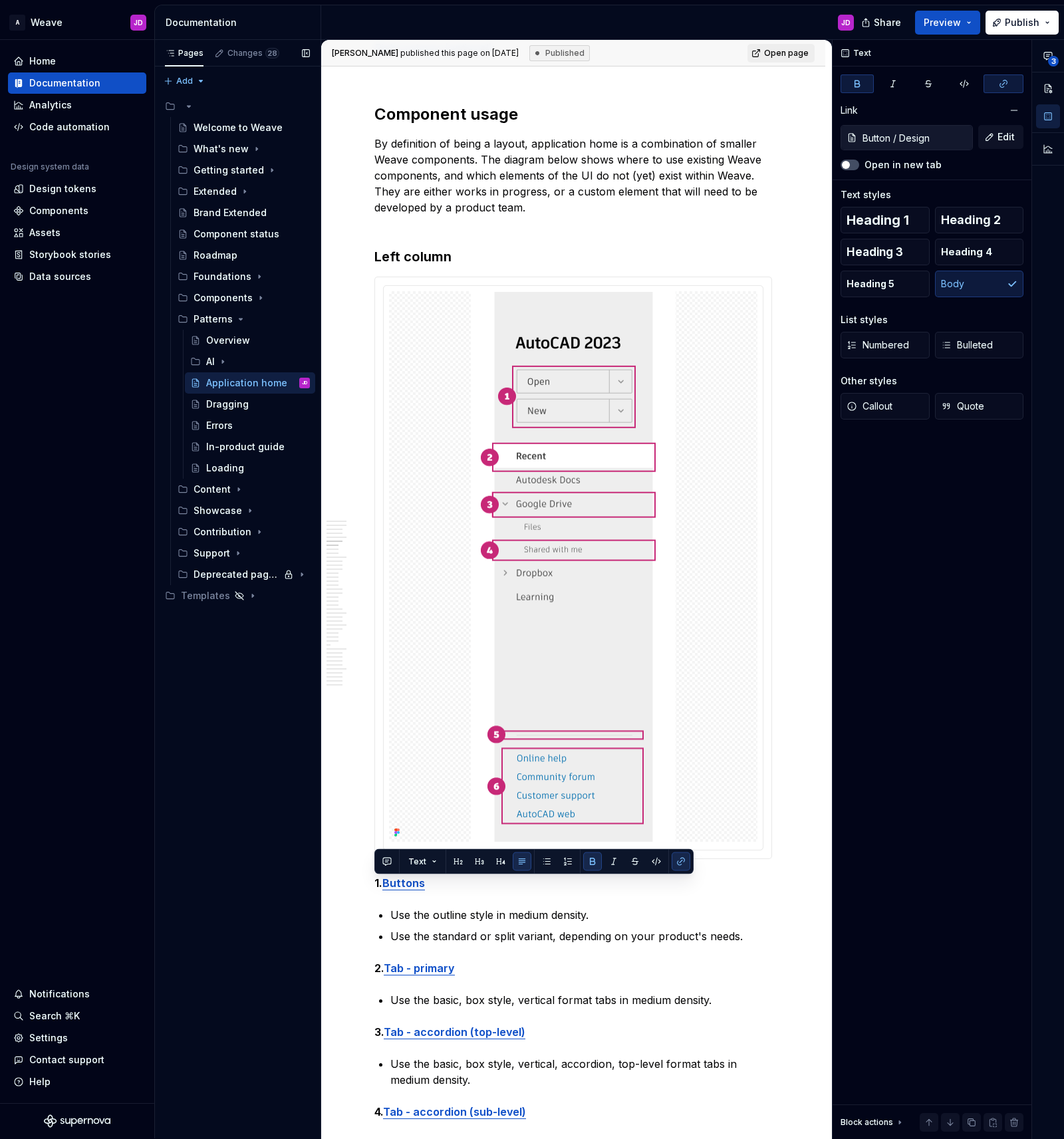
click at [194, 827] on div "Pages Changes 28 Add Accessibility guide for tree Page tree. Navigate the tree …" at bounding box center [237, 589] width 166 height 1099
click at [243, 828] on div "Pages Changes 28 Add Accessibility guide for tree Page tree. Navigate the tree …" at bounding box center [237, 589] width 166 height 1099
type textarea "*"
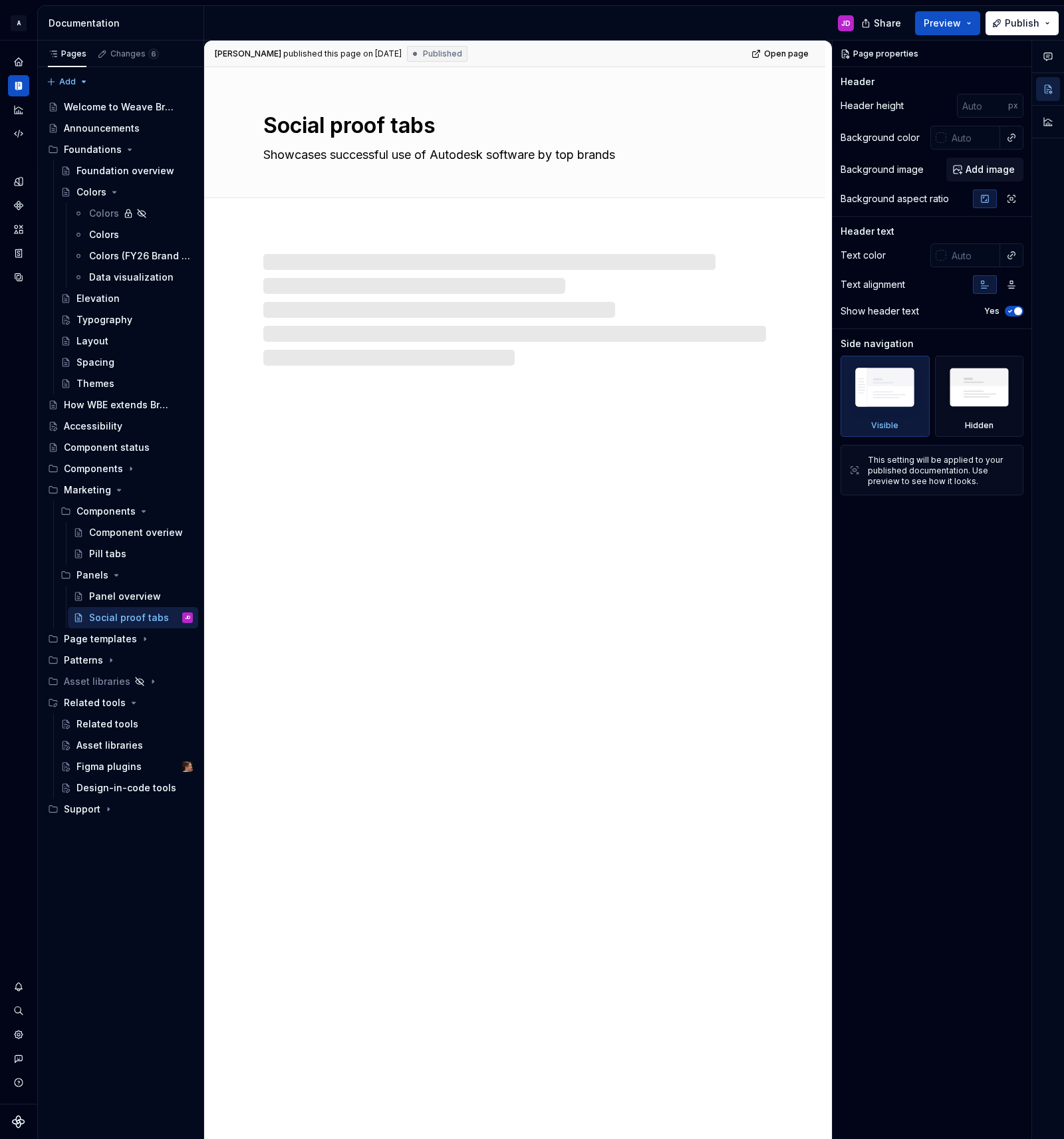
type textarea "*"
